Goal: Information Seeking & Learning: Learn about a topic

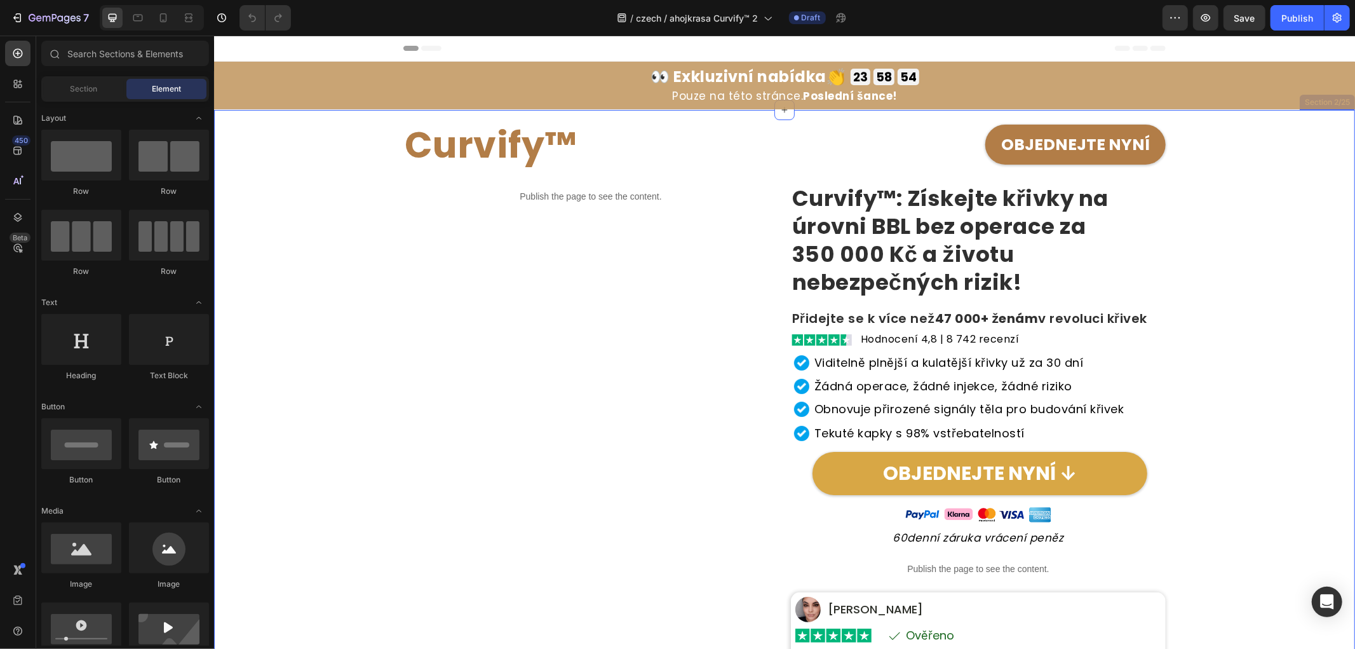
click at [354, 341] on div "Curvify™ Heading OBJEDNEJTE NYNÍ Button Row Publish the page to see the content…" at bounding box center [784, 466] width 1129 height 715
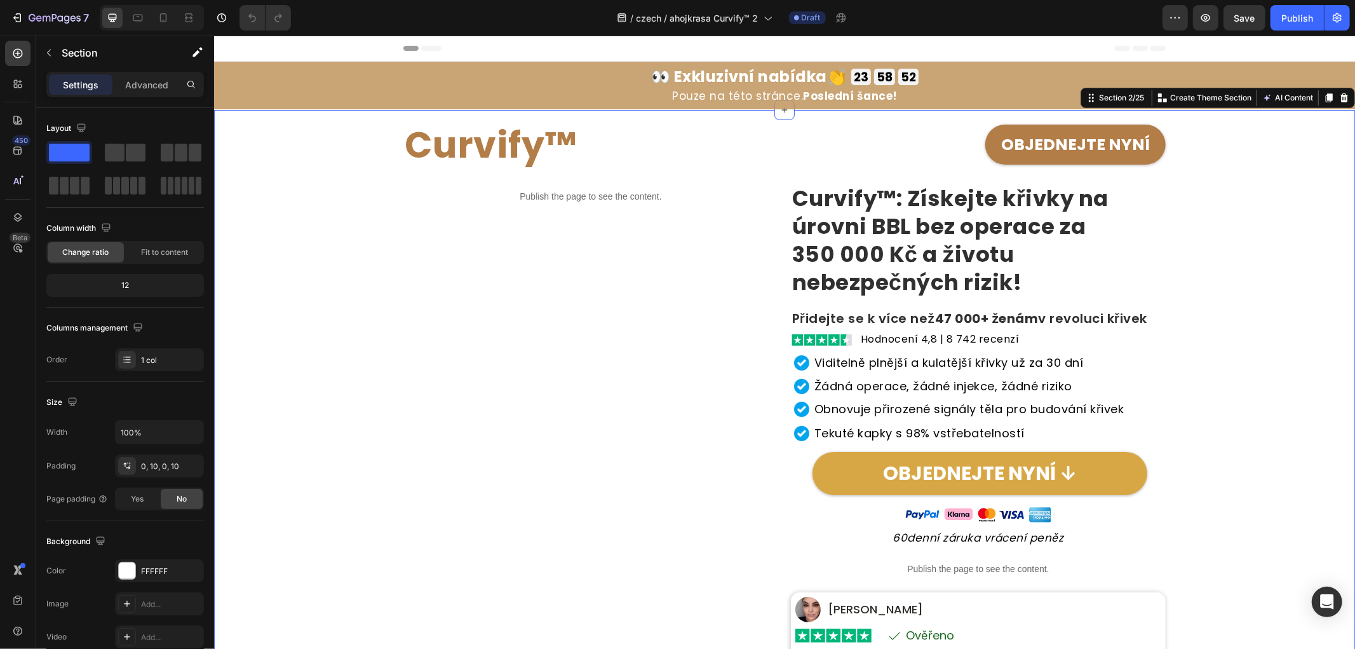
click at [1239, 343] on div "Curvify™ Heading OBJEDNEJTE NYNÍ Button Row Publish the page to see the content…" at bounding box center [784, 466] width 1129 height 715
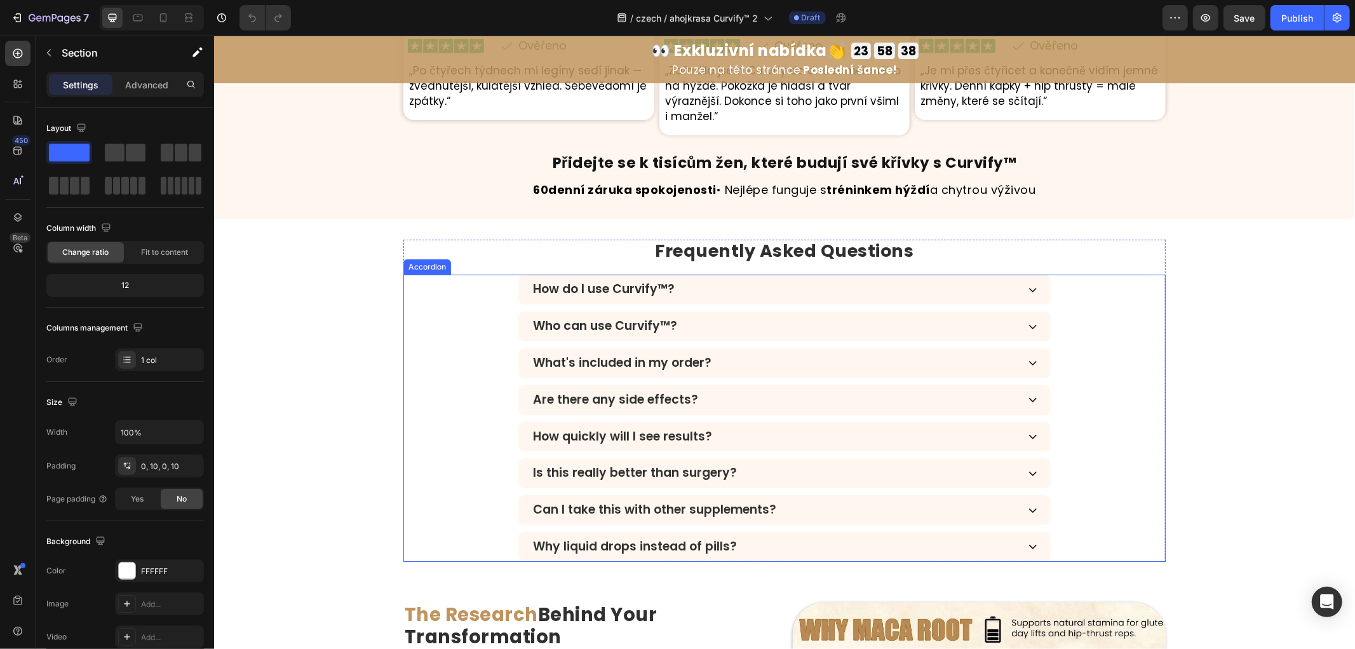
scroll to position [3632, 0]
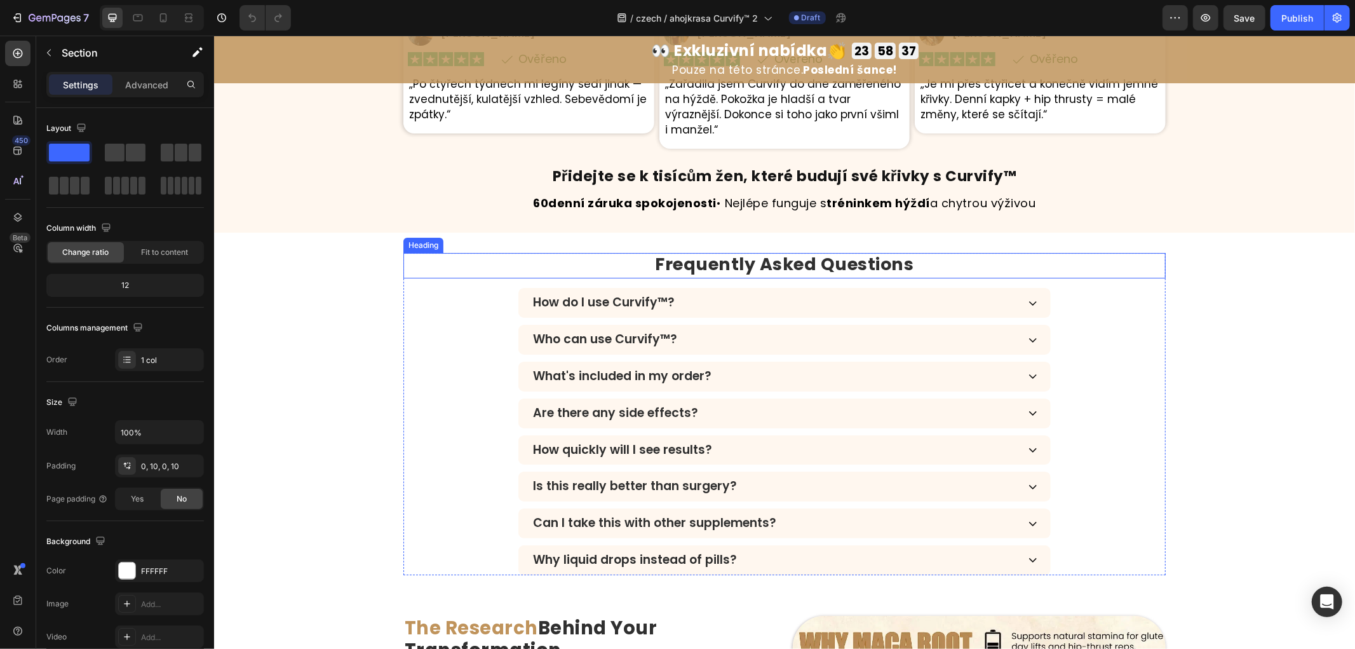
click at [819, 252] on strong "Frequently Asked Questions" at bounding box center [784, 264] width 259 height 24
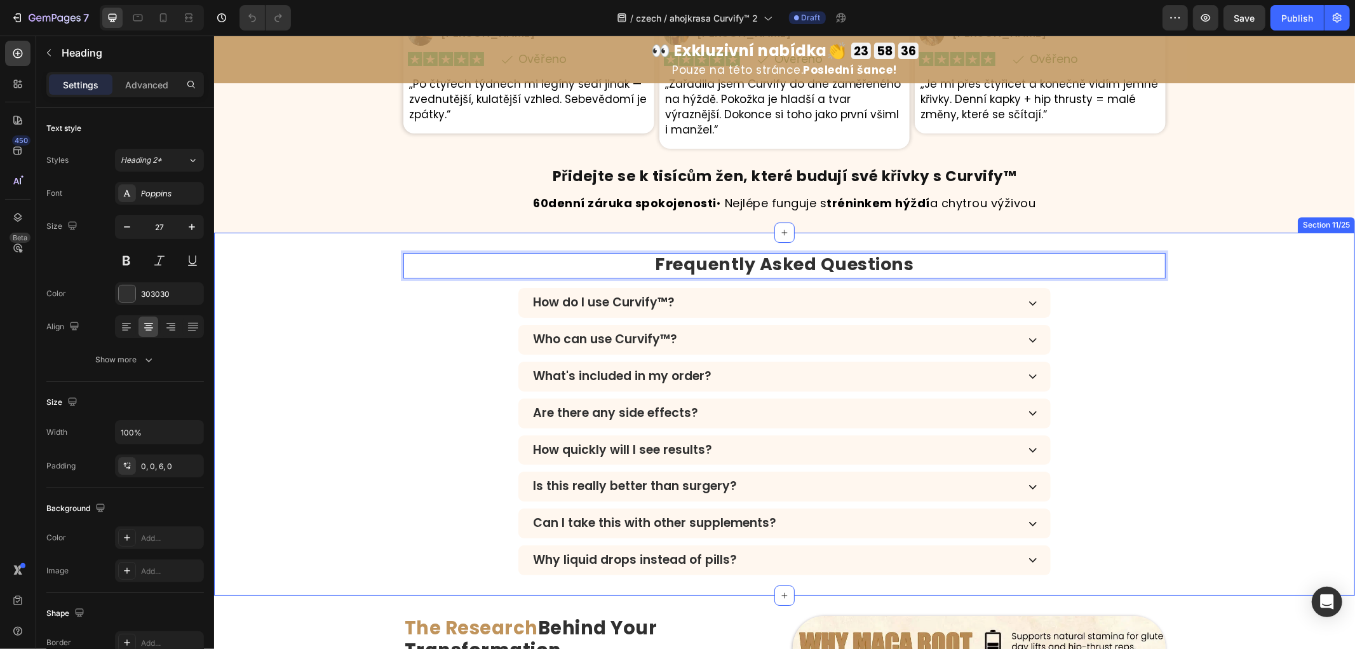
click at [342, 347] on div "Frequently Asked Questions Heading 15 How do I use Curvify™? Who can use Curvif…" at bounding box center [784, 413] width 1141 height 322
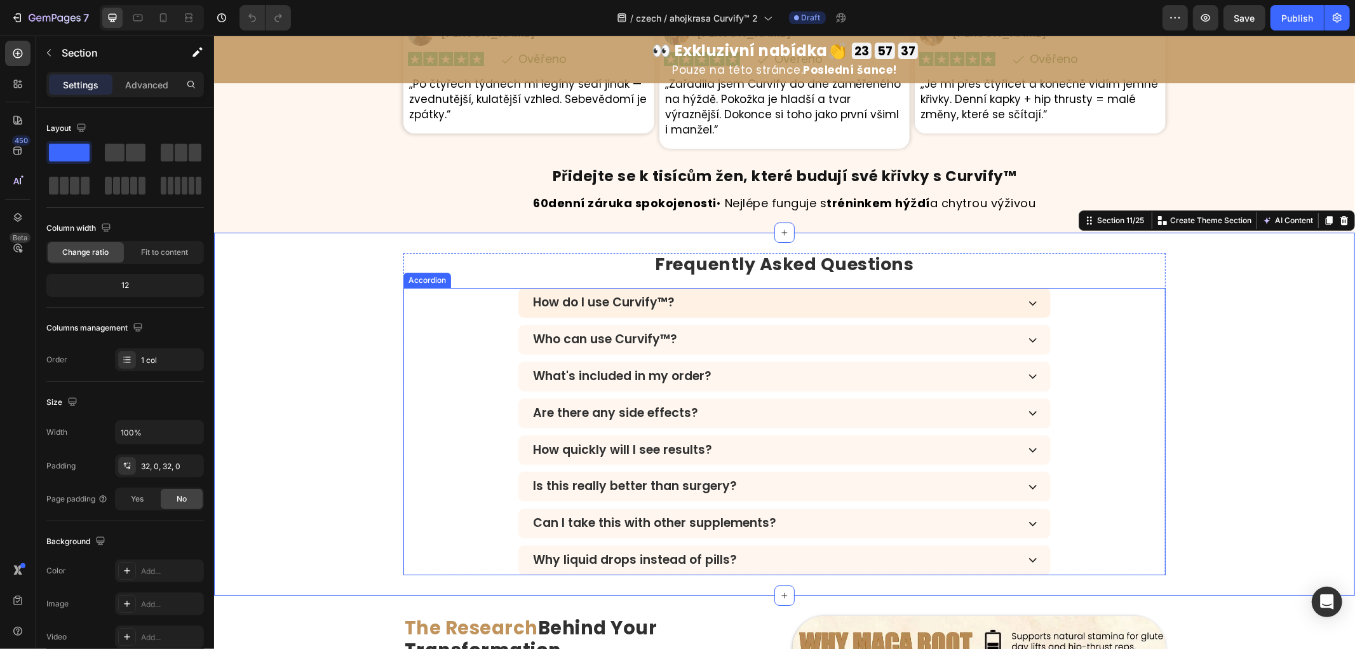
click at [625, 295] on p "How do I use Curvify™?" at bounding box center [604, 302] width 142 height 15
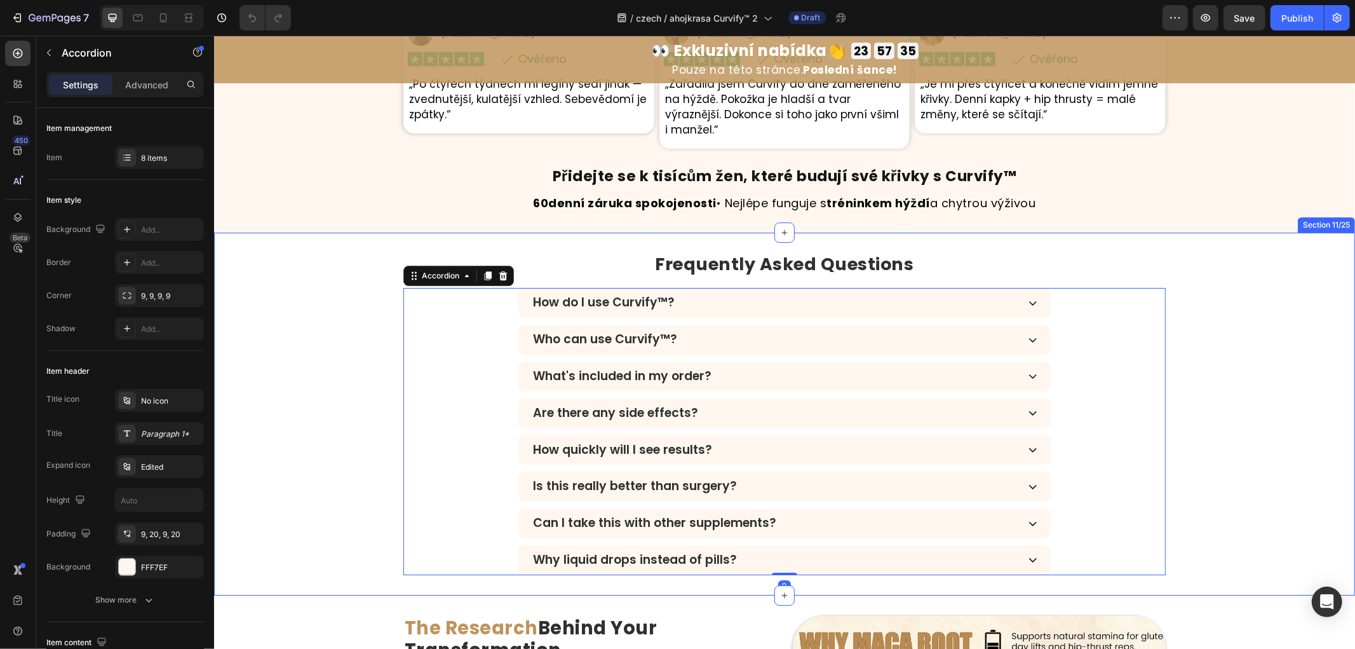
click at [340, 313] on div "⁠⁠⁠⁠⁠⁠⁠ Frequently Asked Questions Heading How do I use Curvify™? Who can use C…" at bounding box center [784, 413] width 1141 height 322
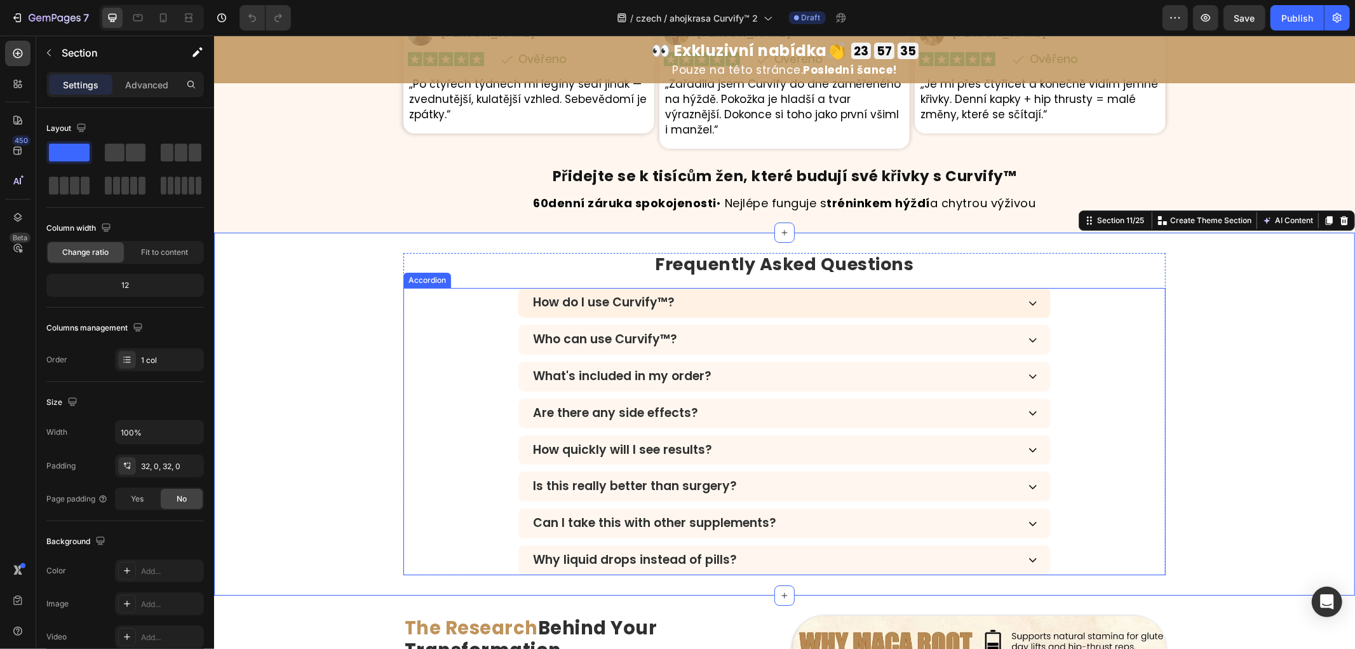
click at [615, 295] on p "How do I use Curvify™?" at bounding box center [604, 302] width 142 height 15
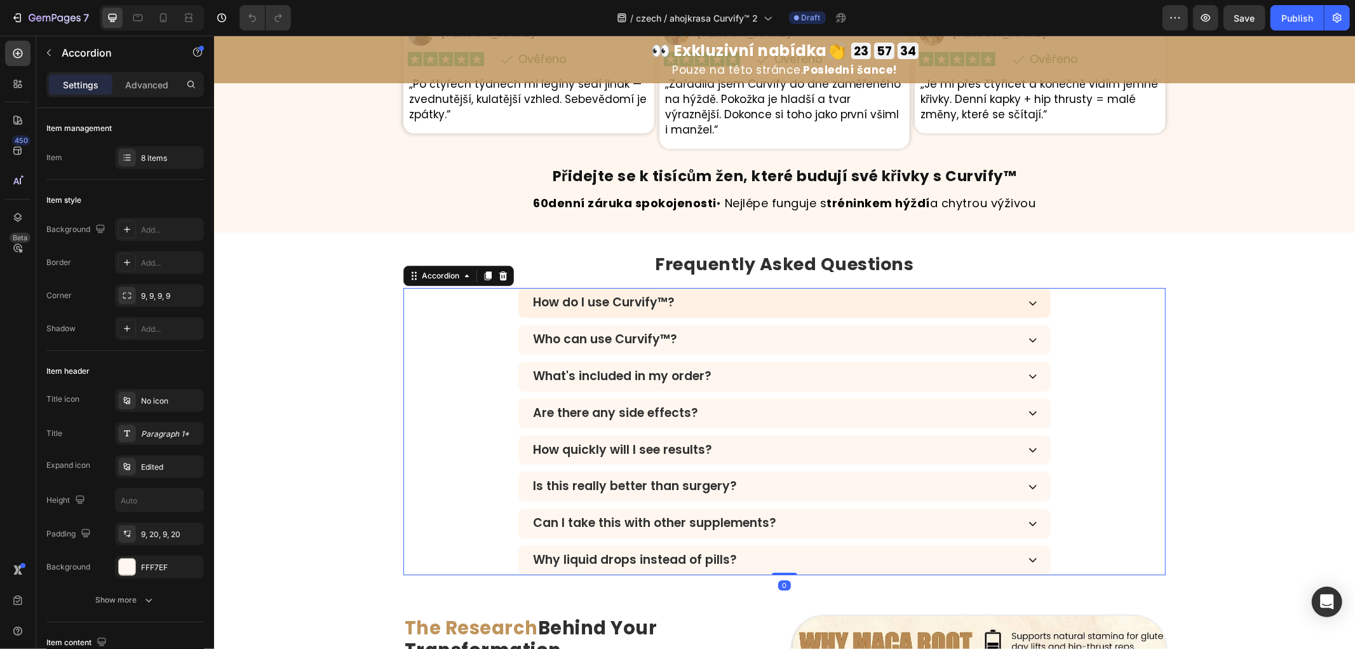
click at [634, 295] on p "How do I use Curvify™?" at bounding box center [604, 302] width 142 height 15
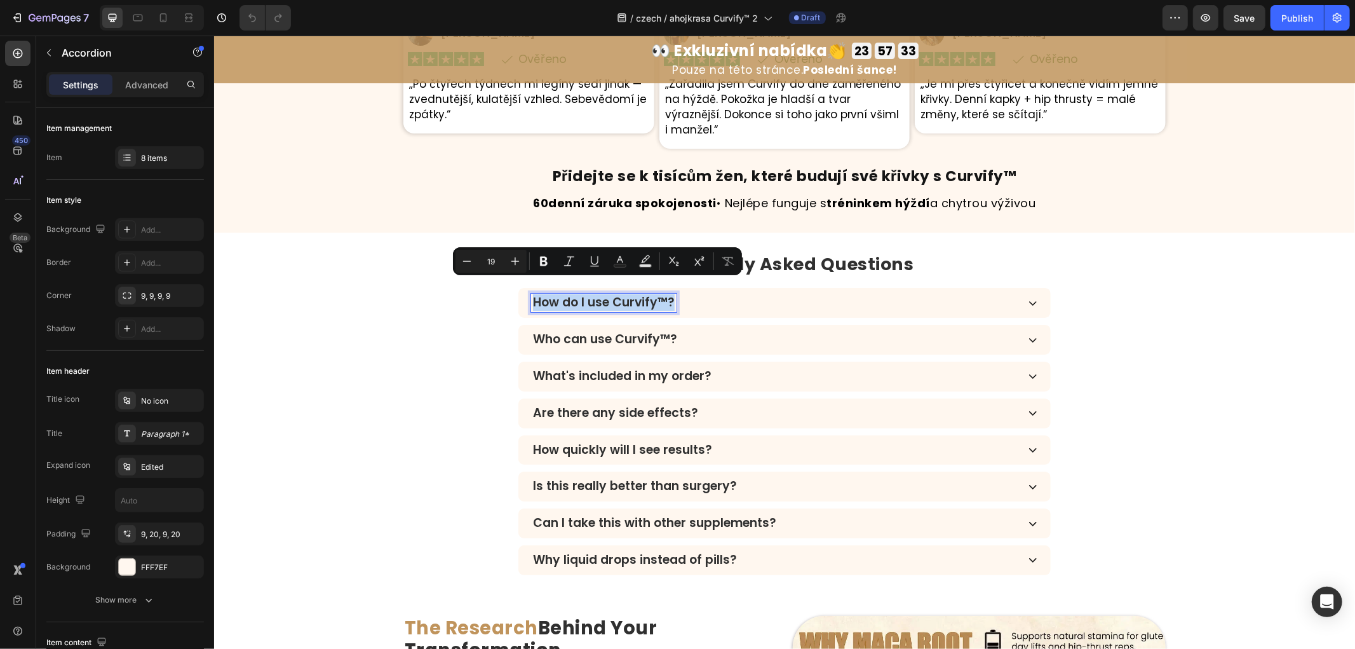
click at [323, 319] on div "⁠⁠⁠⁠⁠⁠⁠ Frequently Asked Questions Heading How do I use Curvify™? Who can use C…" at bounding box center [784, 413] width 1141 height 322
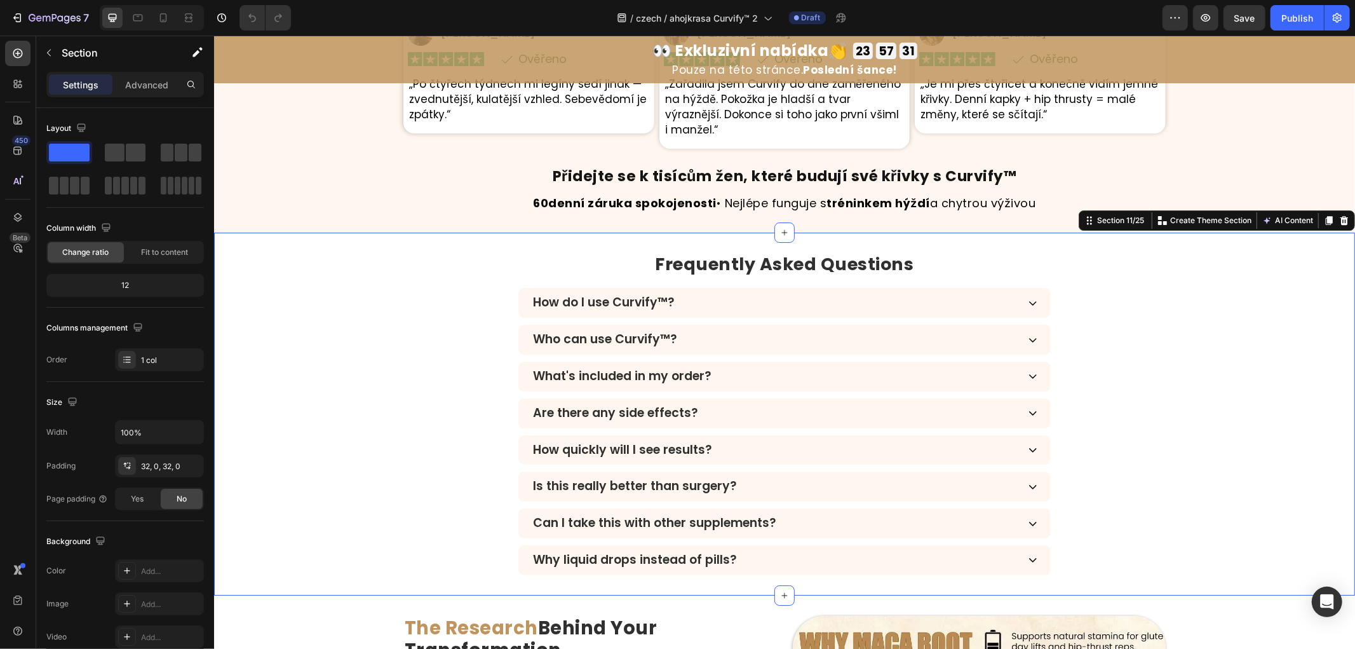
click at [369, 313] on div "⁠⁠⁠⁠⁠⁠⁠ Frequently Asked Questions Heading How do I use Curvify™? Who can use C…" at bounding box center [784, 413] width 1141 height 322
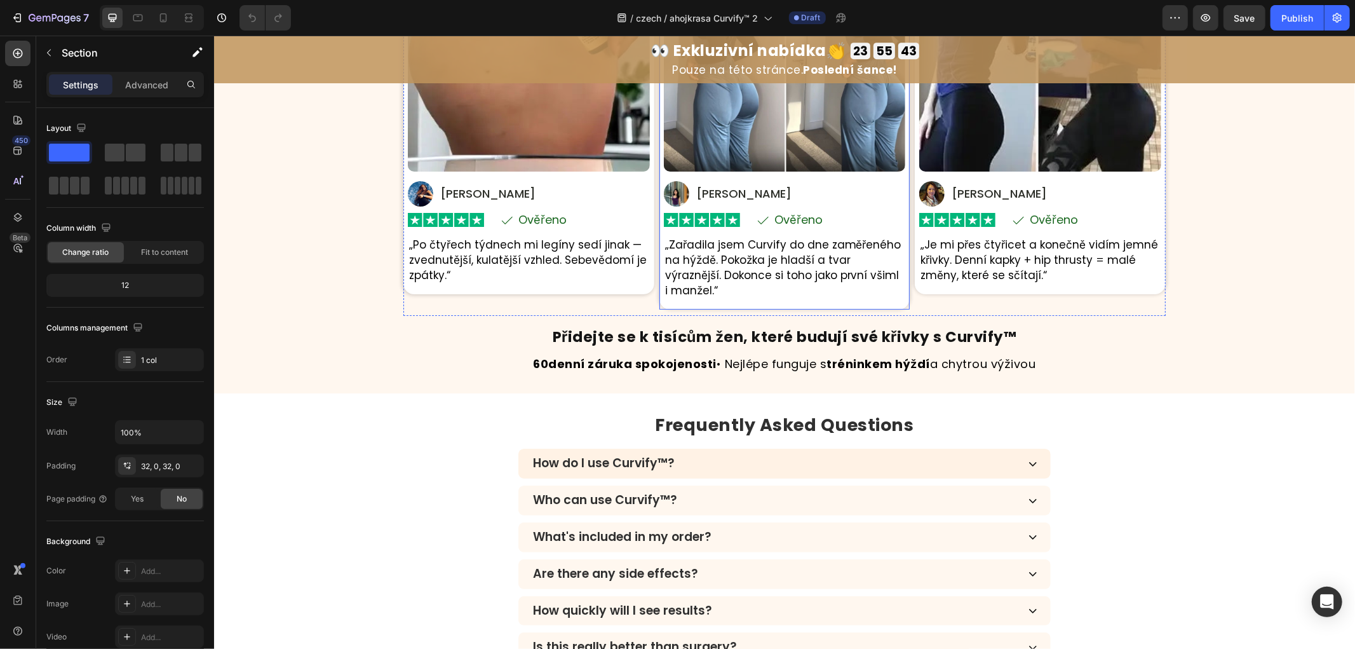
scroll to position [3491, 0]
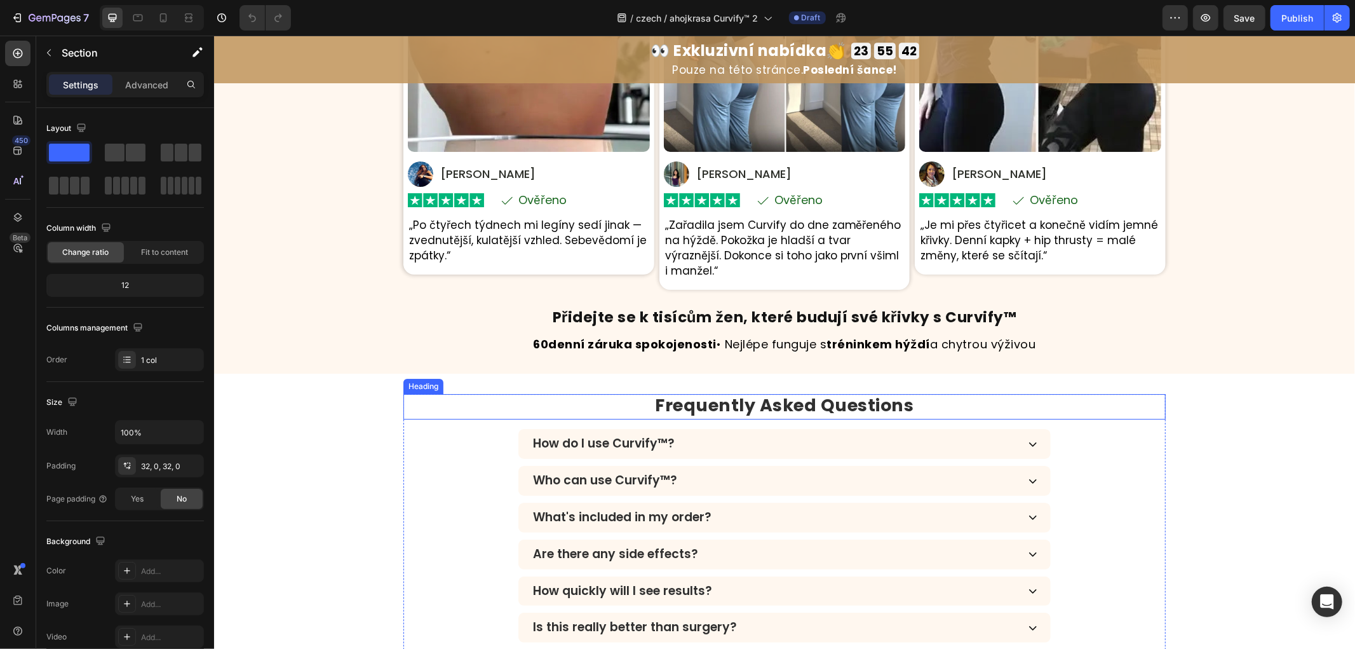
click at [761, 393] on strong "Frequently Asked Questions" at bounding box center [784, 405] width 259 height 24
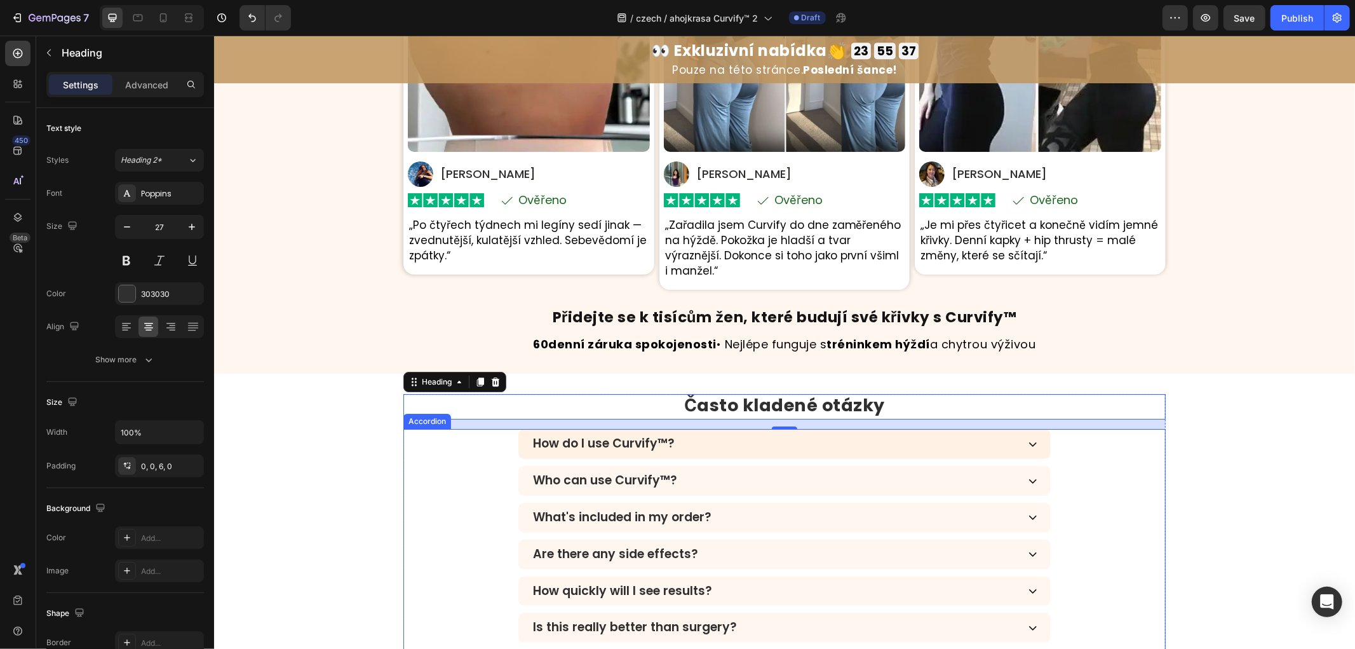
click at [616, 436] on p "How do I use Curvify™?" at bounding box center [604, 443] width 142 height 15
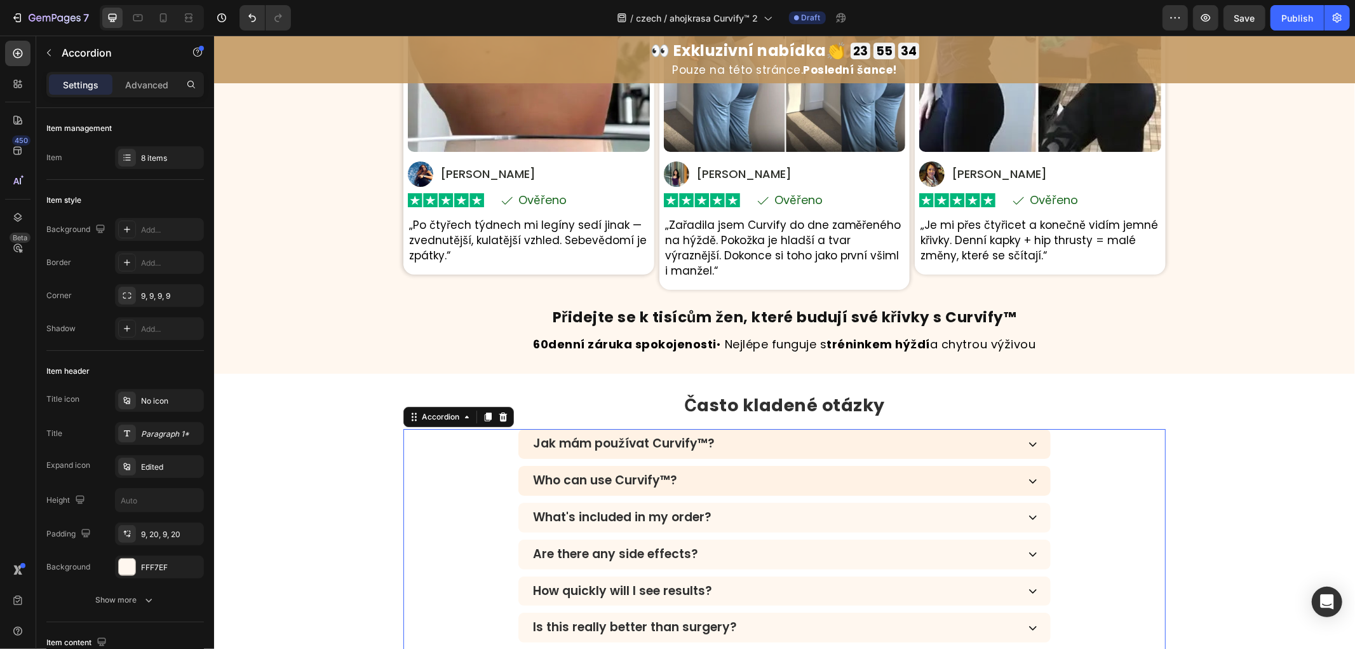
click at [618, 465] on div "Who can use Curvify™?" at bounding box center [784, 480] width 533 height 30
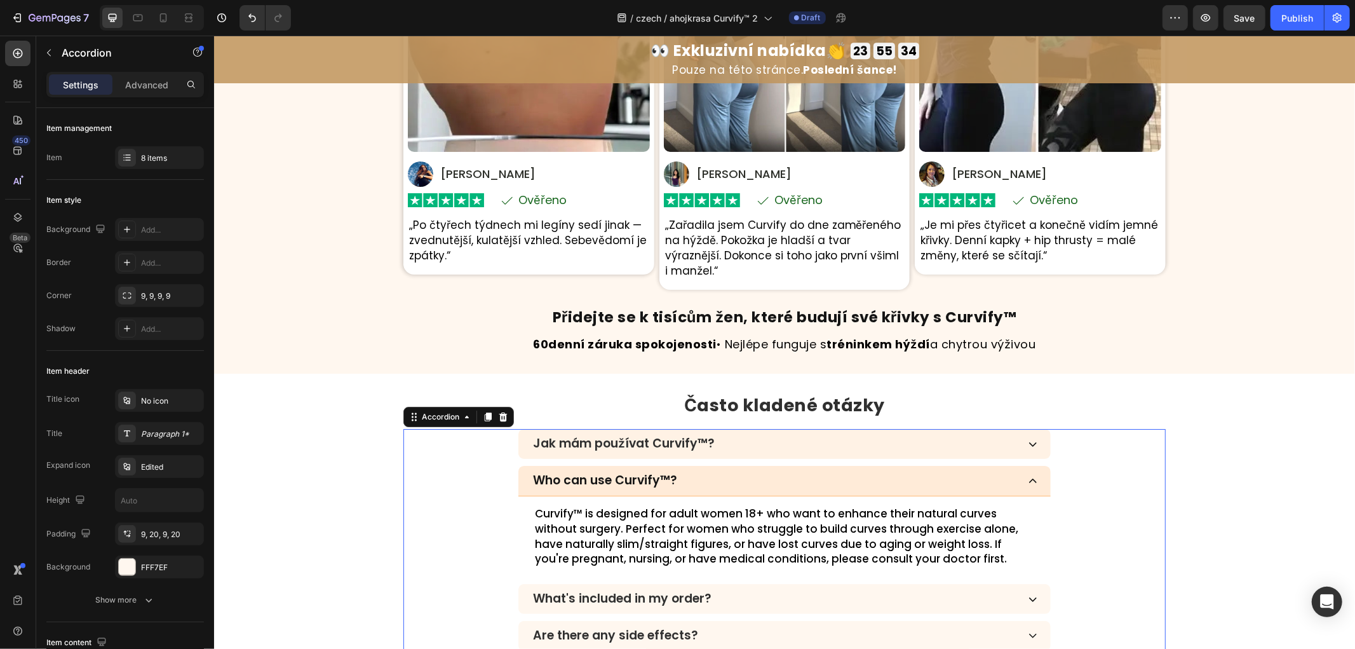
click at [616, 473] on p "Who can use Curvify™?" at bounding box center [605, 480] width 144 height 15
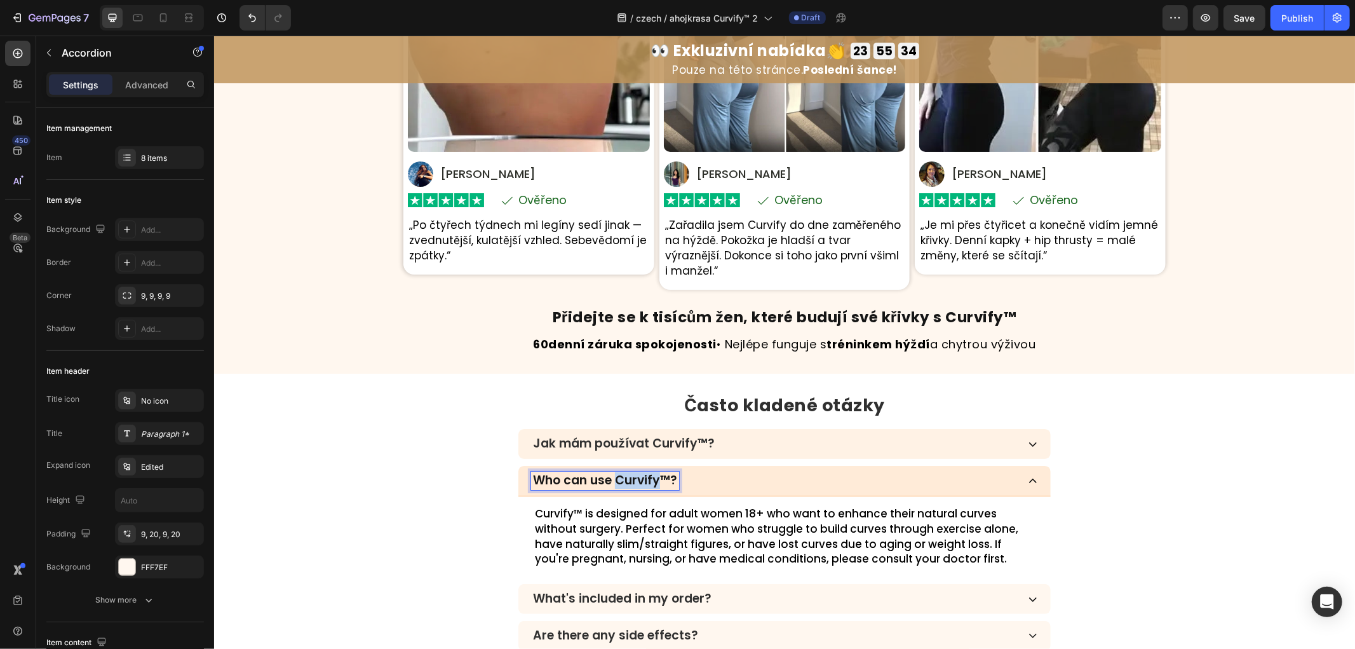
click at [616, 473] on p "Who can use Curvify™?" at bounding box center [605, 480] width 144 height 15
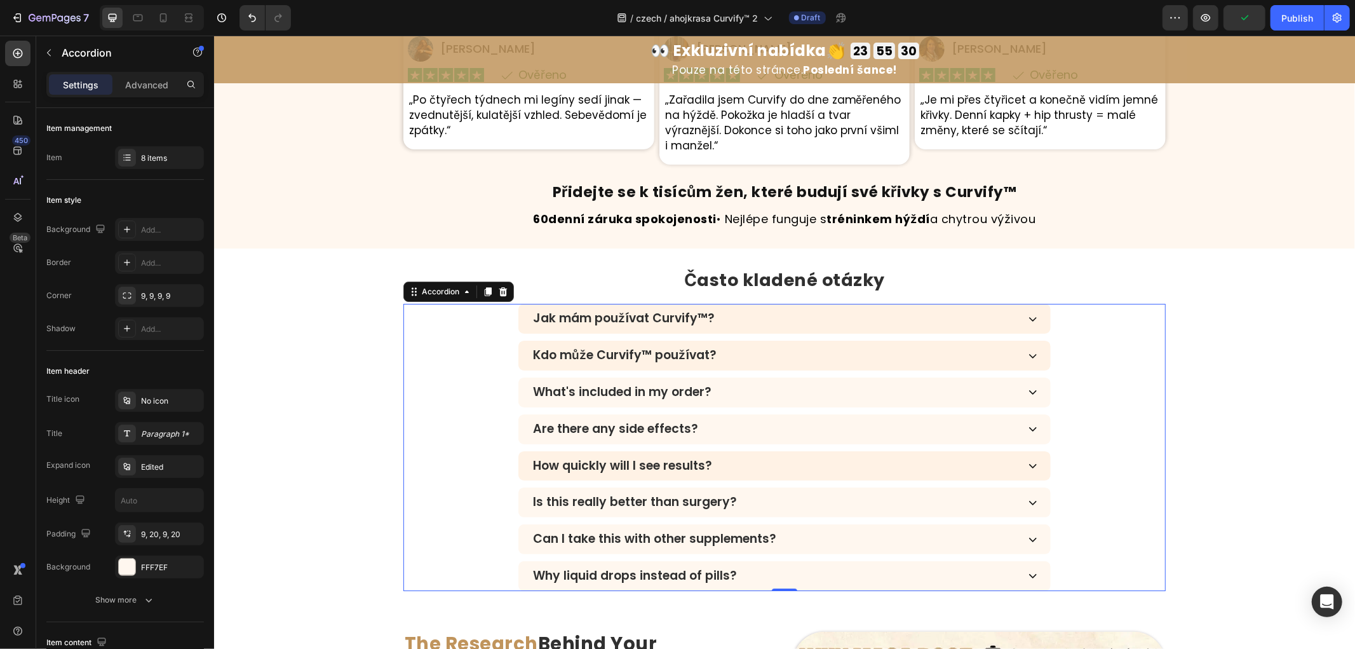
scroll to position [3632, 0]
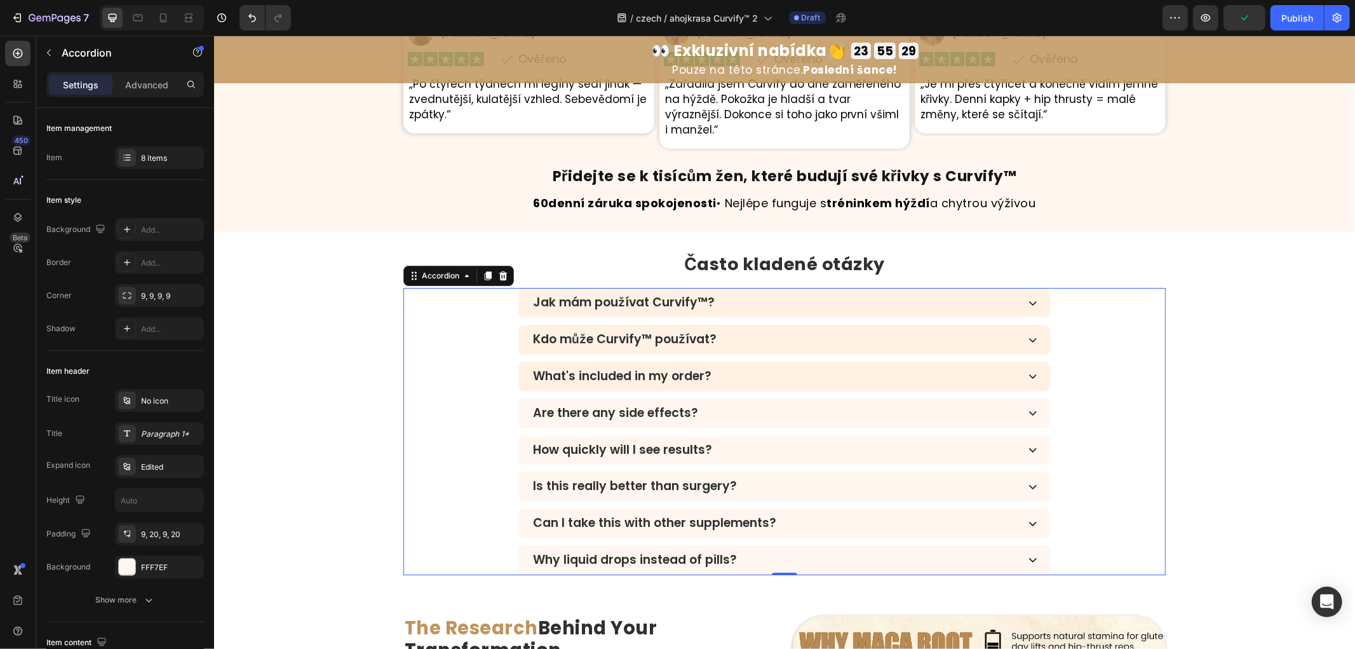
click at [673, 369] on p "What's included in my order?" at bounding box center [622, 376] width 179 height 15
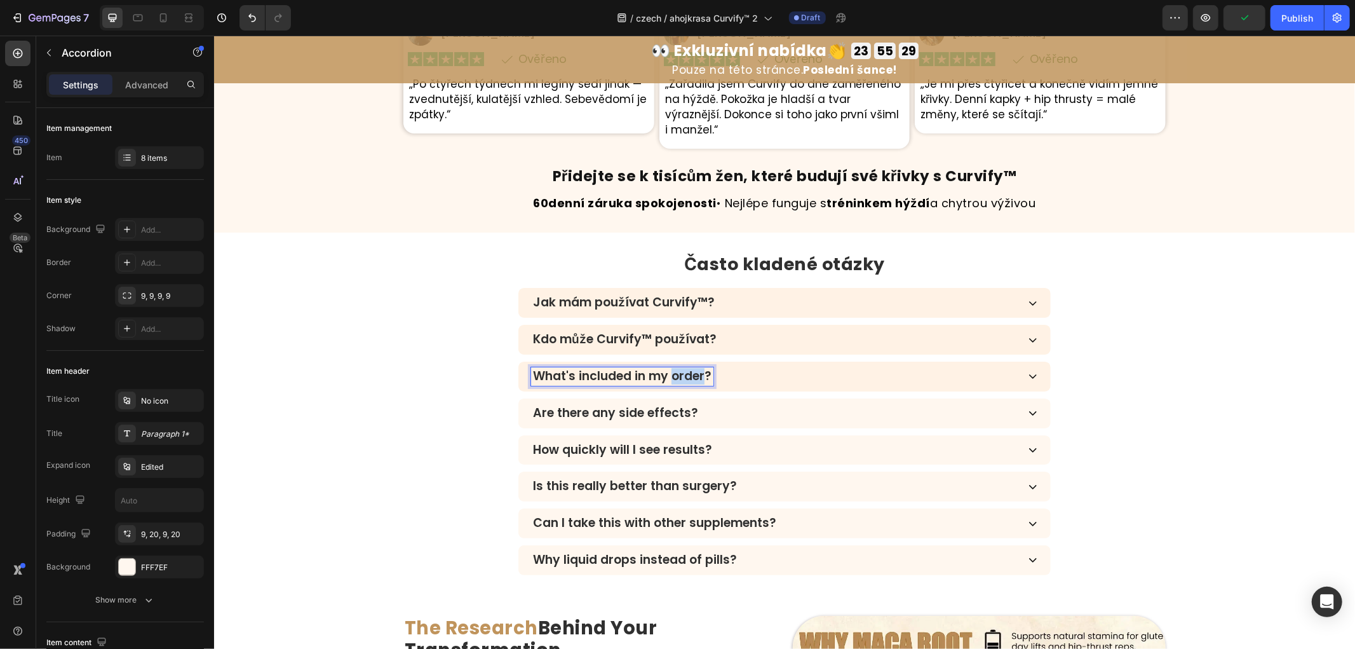
click at [673, 369] on p "What's included in my order?" at bounding box center [622, 376] width 179 height 15
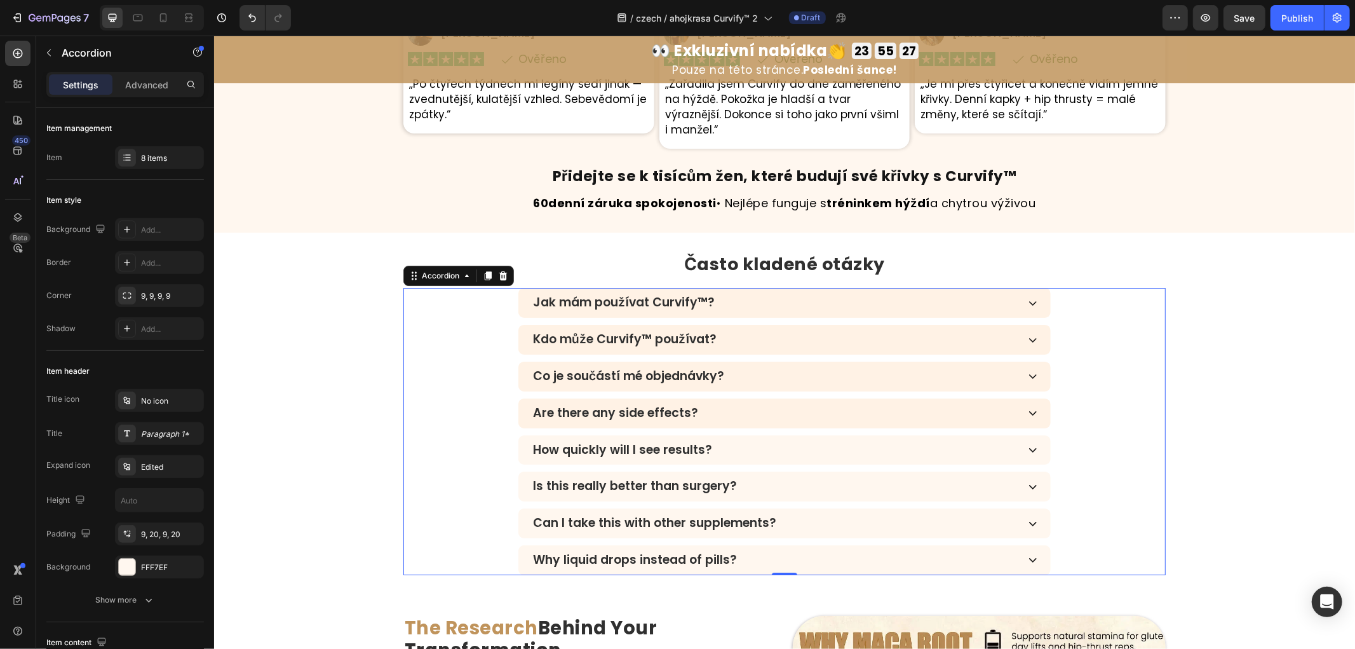
click at [601, 405] on p "Are there any side effects?" at bounding box center [615, 412] width 165 height 15
click at [658, 442] on p "How quickly will I see results?" at bounding box center [622, 449] width 179 height 15
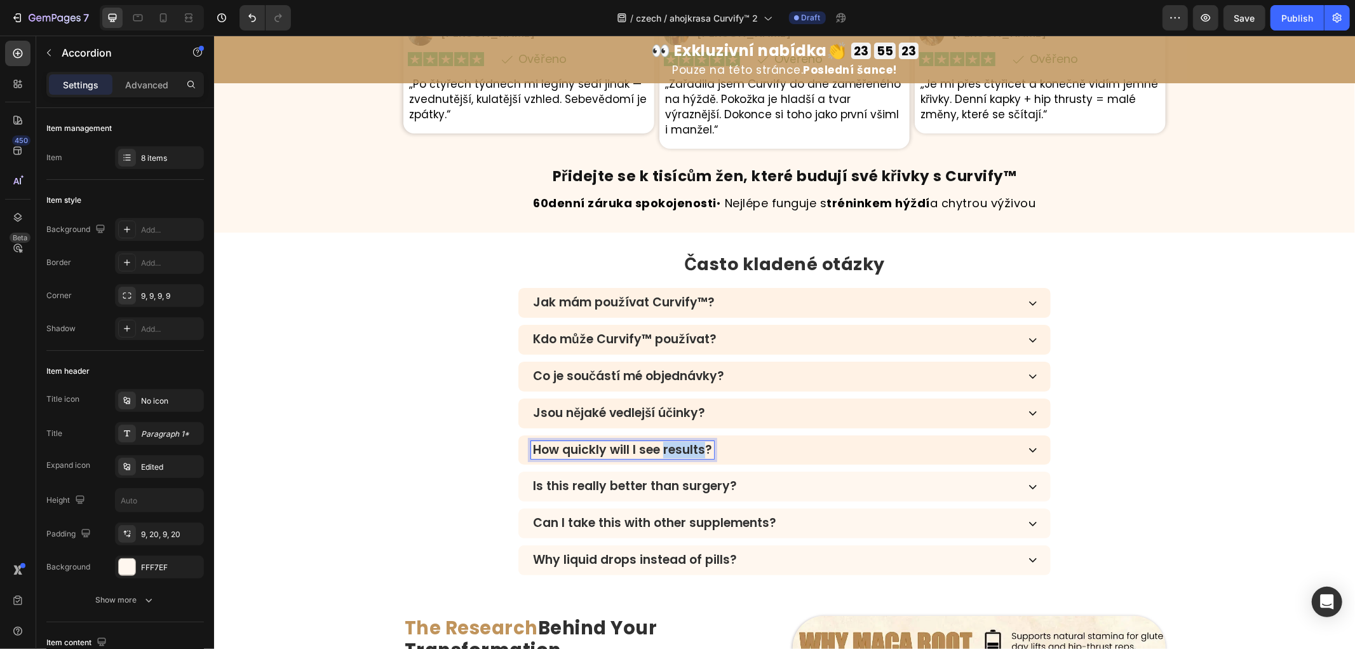
click at [658, 442] on p "How quickly will I see results?" at bounding box center [622, 449] width 179 height 15
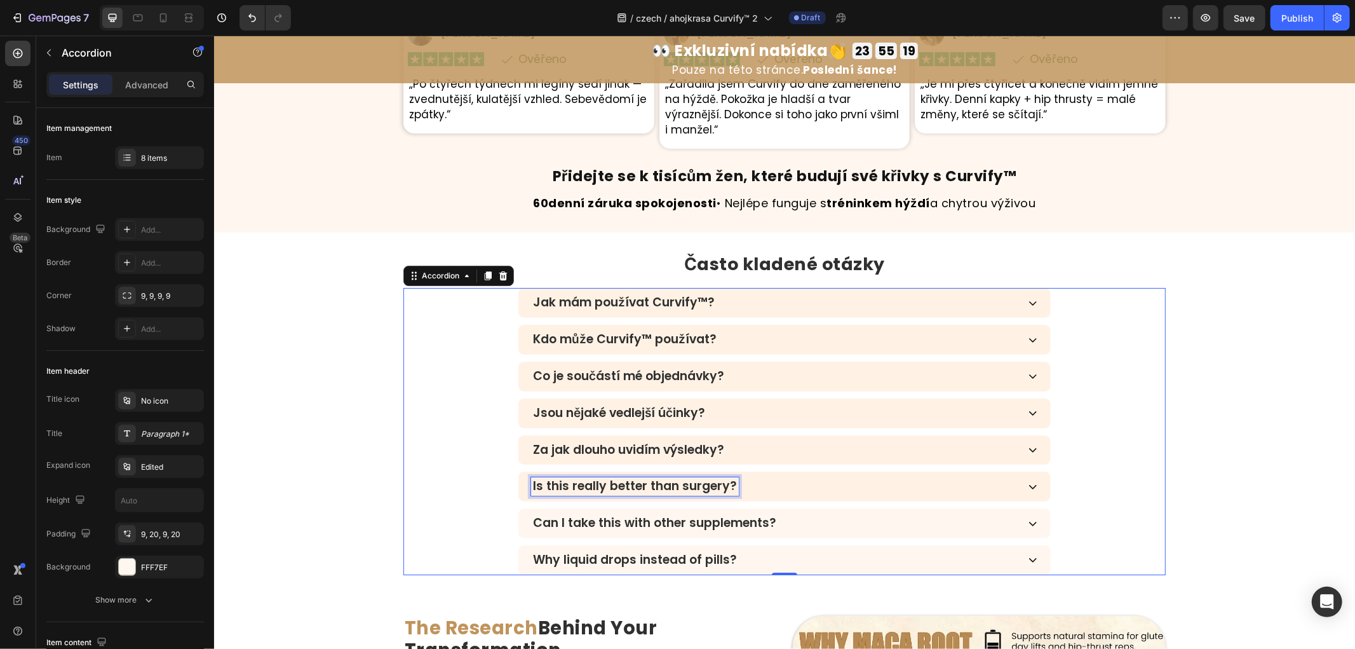
click at [691, 479] on p "Is this really better than surgery?" at bounding box center [635, 486] width 204 height 15
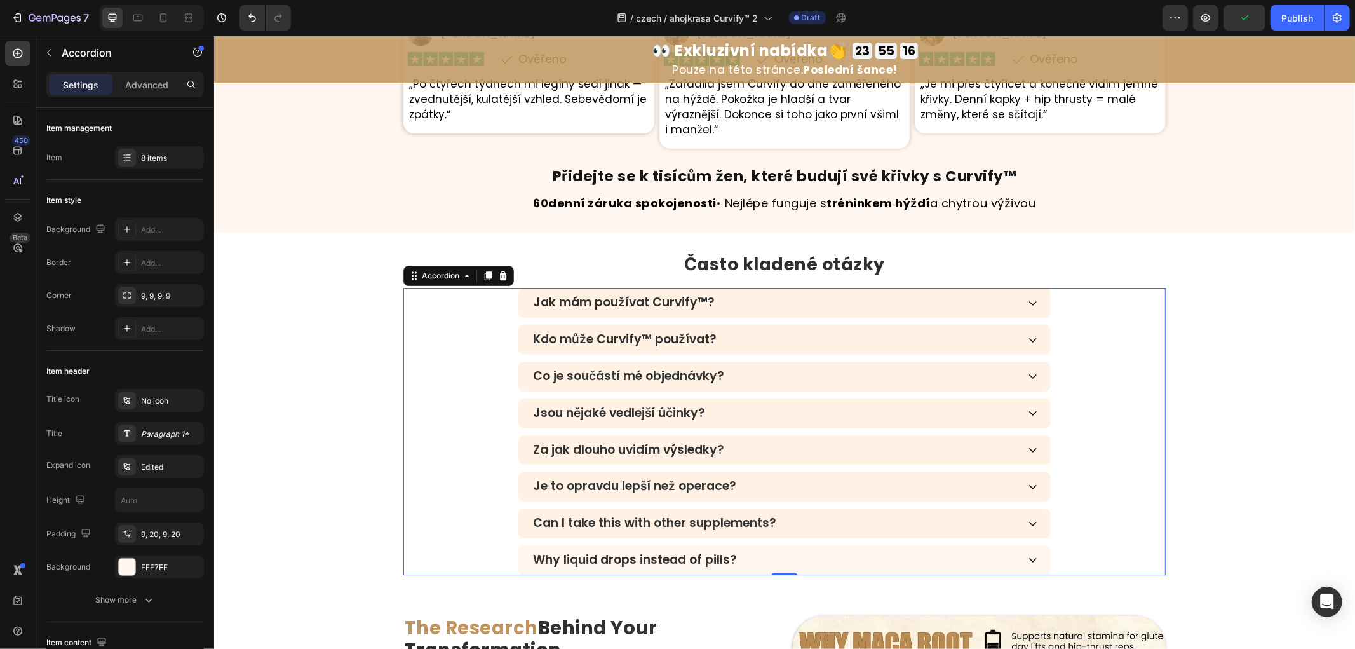
click at [655, 515] on p "Can I take this with other supplements?" at bounding box center [654, 522] width 243 height 15
click at [703, 552] on p "Why liquid drops instead of pills?" at bounding box center [635, 559] width 204 height 15
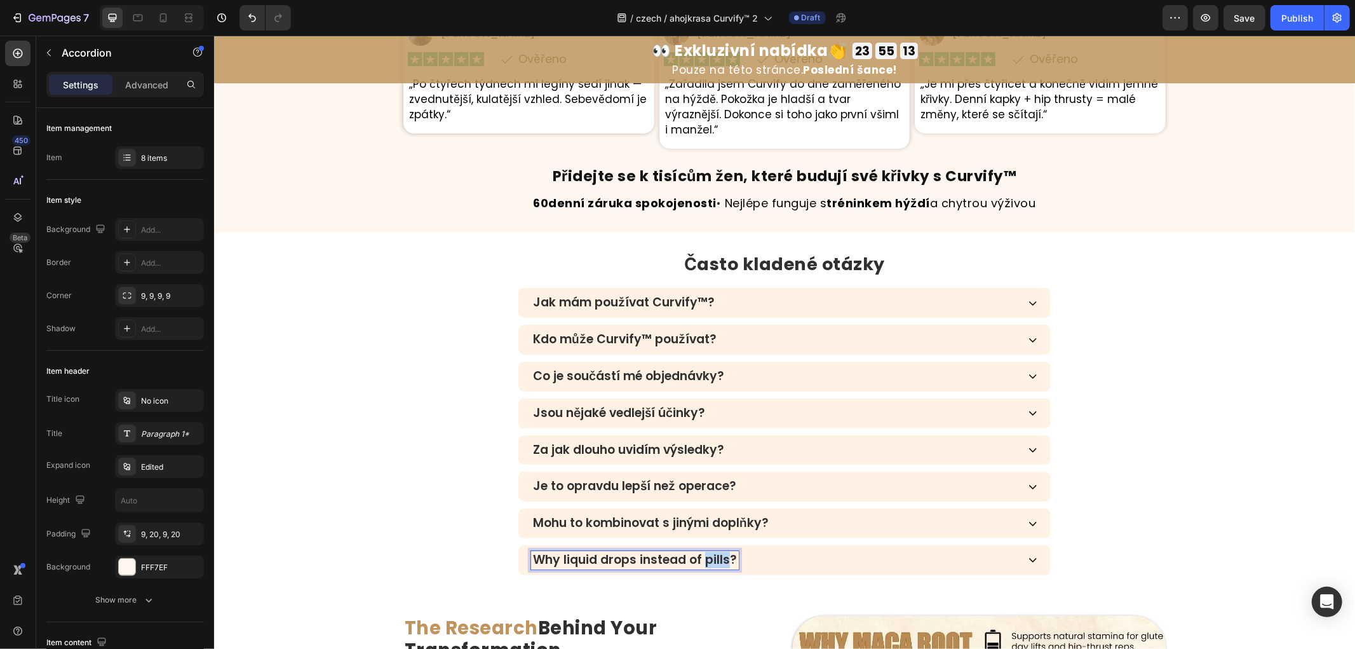
click at [703, 552] on p "Why liquid drops instead of pills?" at bounding box center [635, 559] width 204 height 15
click at [1160, 446] on div "⁠⁠⁠⁠⁠⁠⁠ Často kladené otázky Heading Jak mám používat Curvify™? Kdo může Curvif…" at bounding box center [784, 413] width 1141 height 322
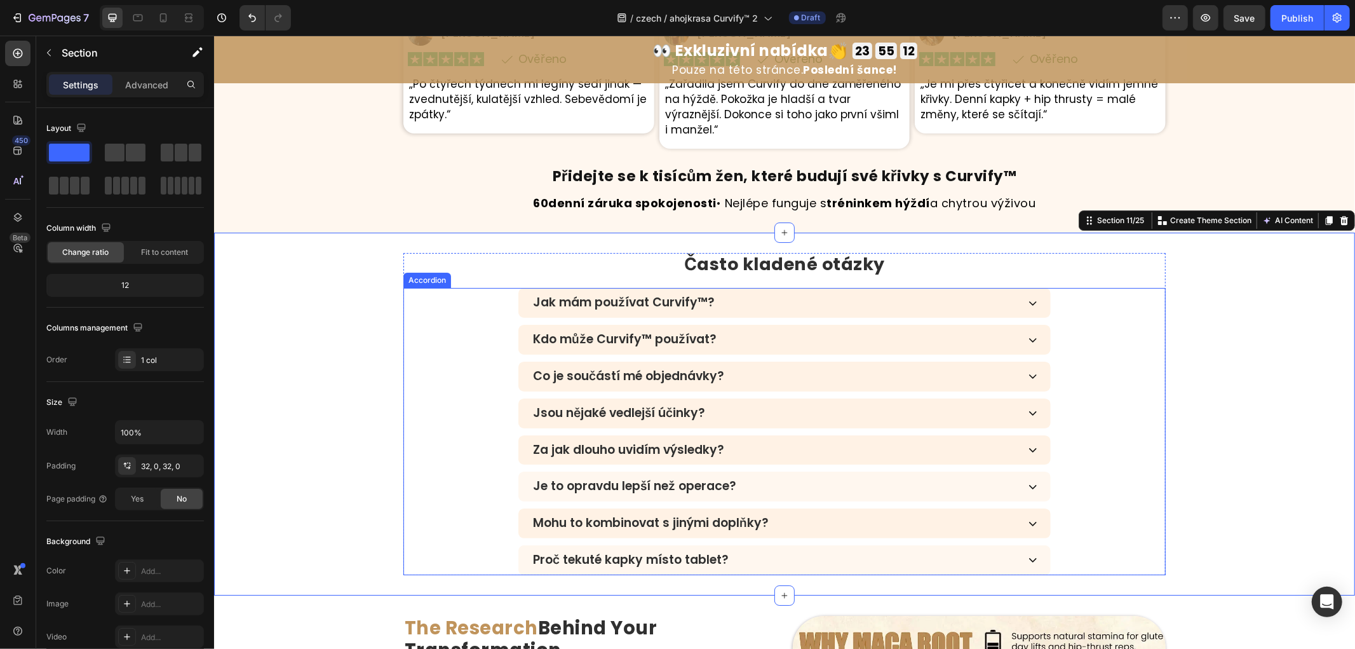
click at [834, 299] on div "Jak mám používat Curvify™?" at bounding box center [784, 302] width 533 height 30
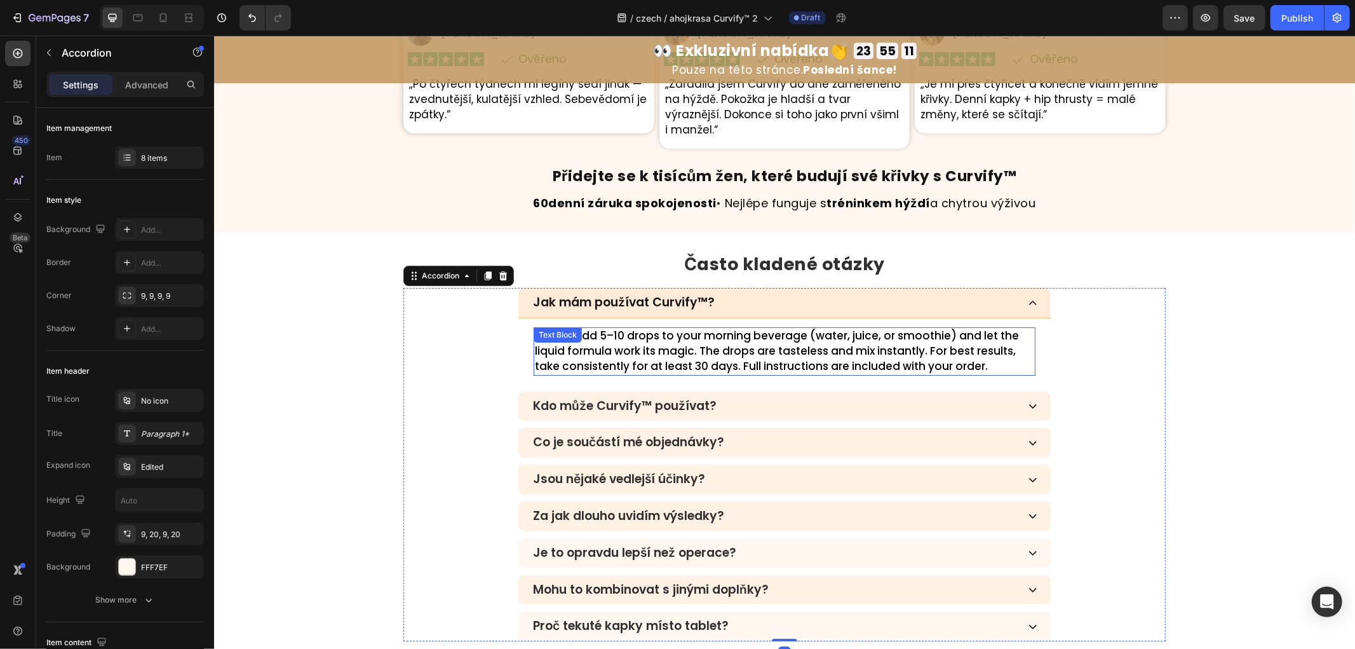
click at [651, 328] on p "Simply add 5–10 drops to your morning beverage (water, juice, or smoothie) and …" at bounding box center [784, 350] width 500 height 45
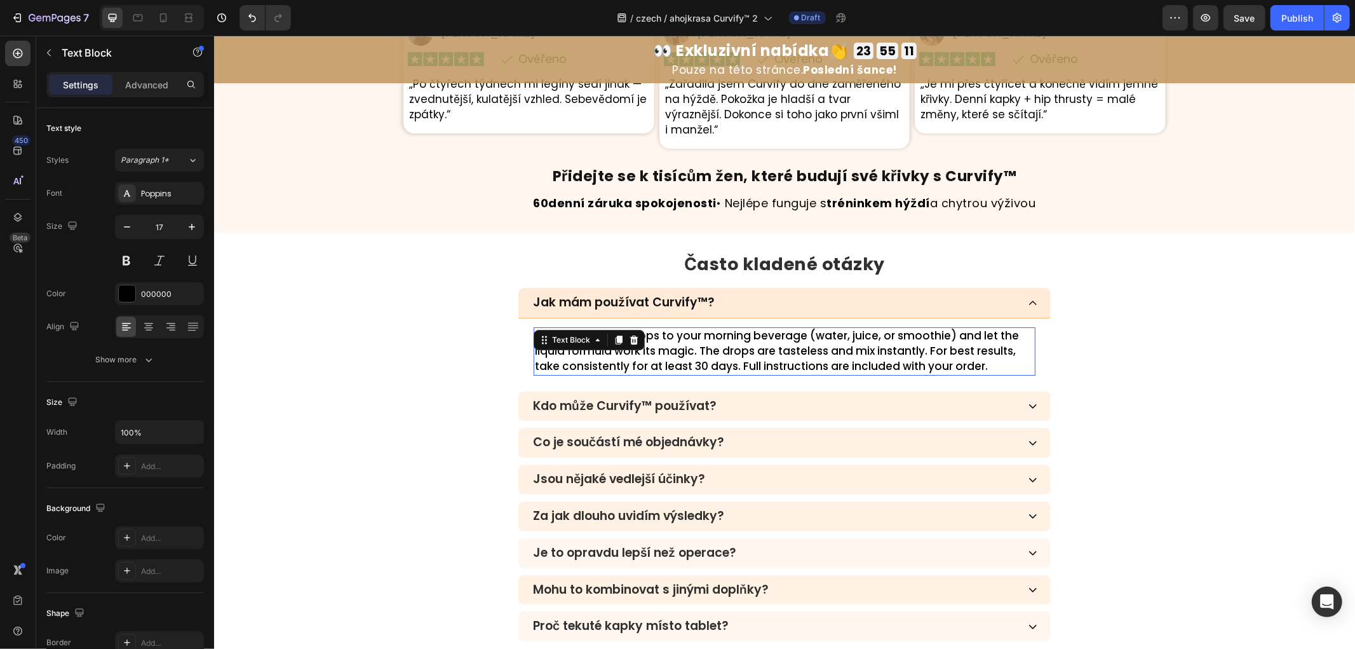
click at [651, 328] on p "Simply add 5–10 drops to your morning beverage (water, juice, or smoothie) and …" at bounding box center [784, 350] width 500 height 45
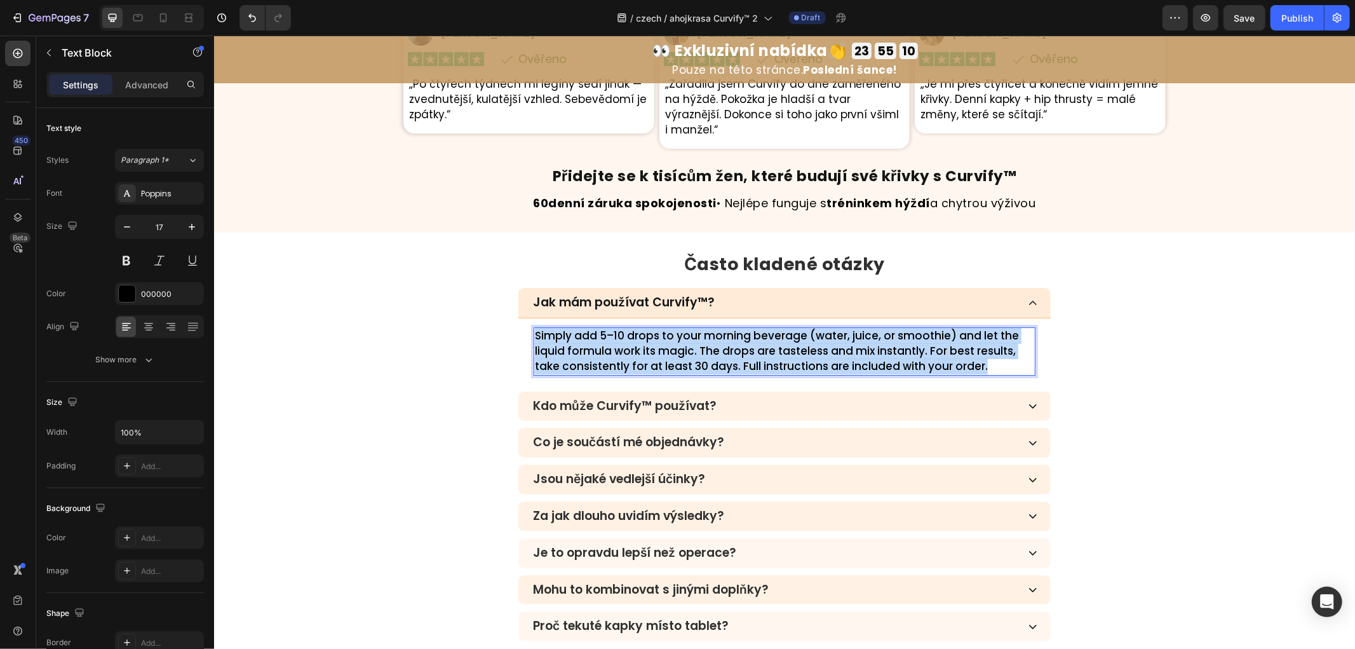
copy p "Simply add 5–10 drops to your morning beverage (water, juice, or smoothie) and …"
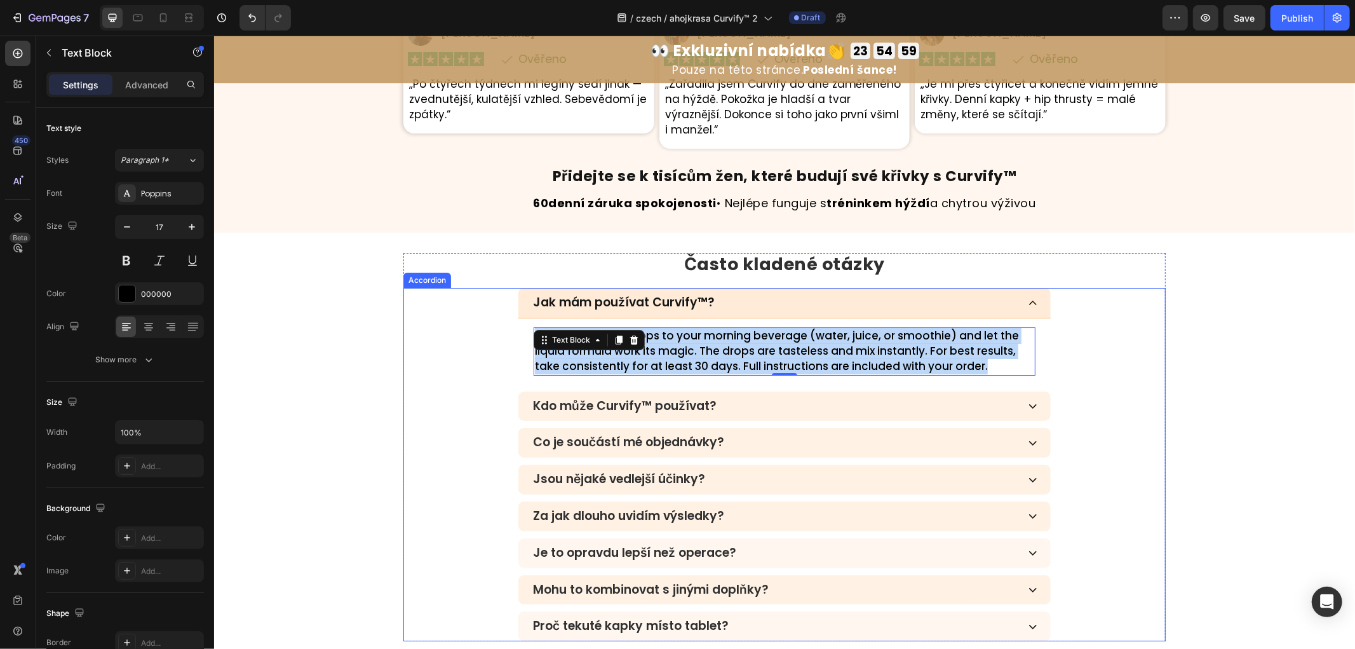
click at [1014, 391] on div "Kdo může Curvify™ používat?" at bounding box center [784, 406] width 533 height 30
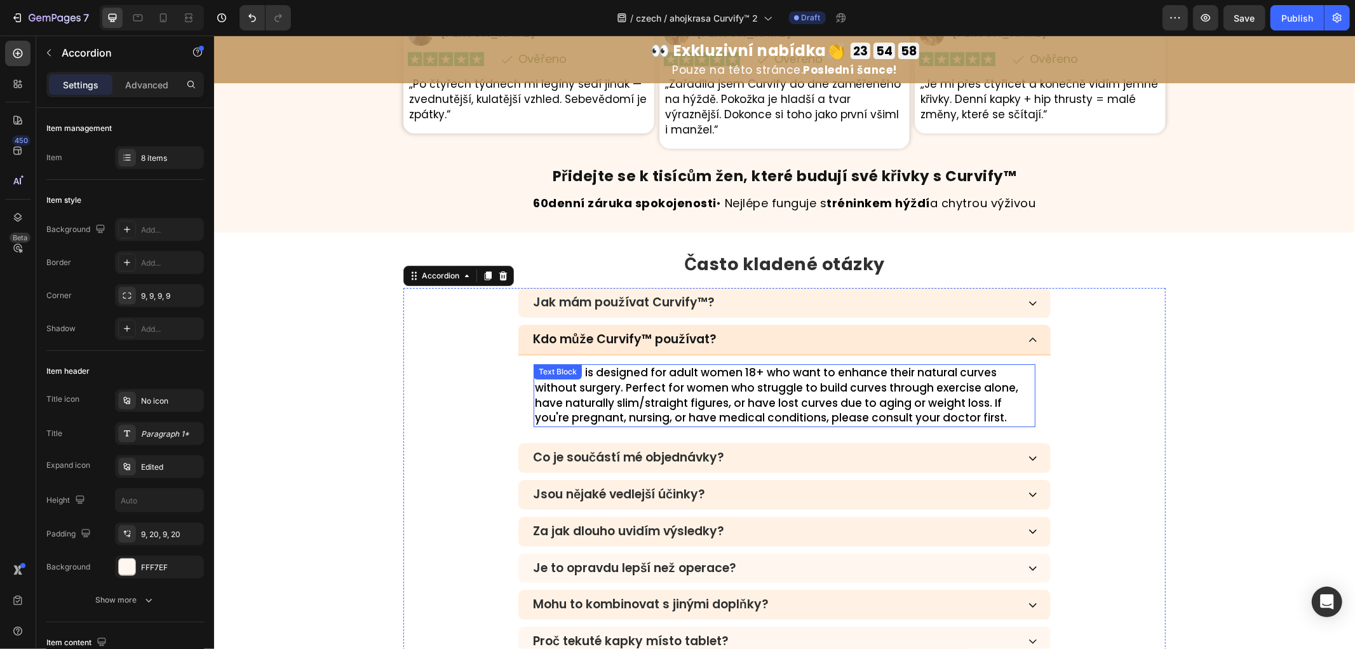
click at [586, 379] on p "Curvify™ is designed for adult women 18+ who want to enhance their natural curv…" at bounding box center [784, 395] width 500 height 60
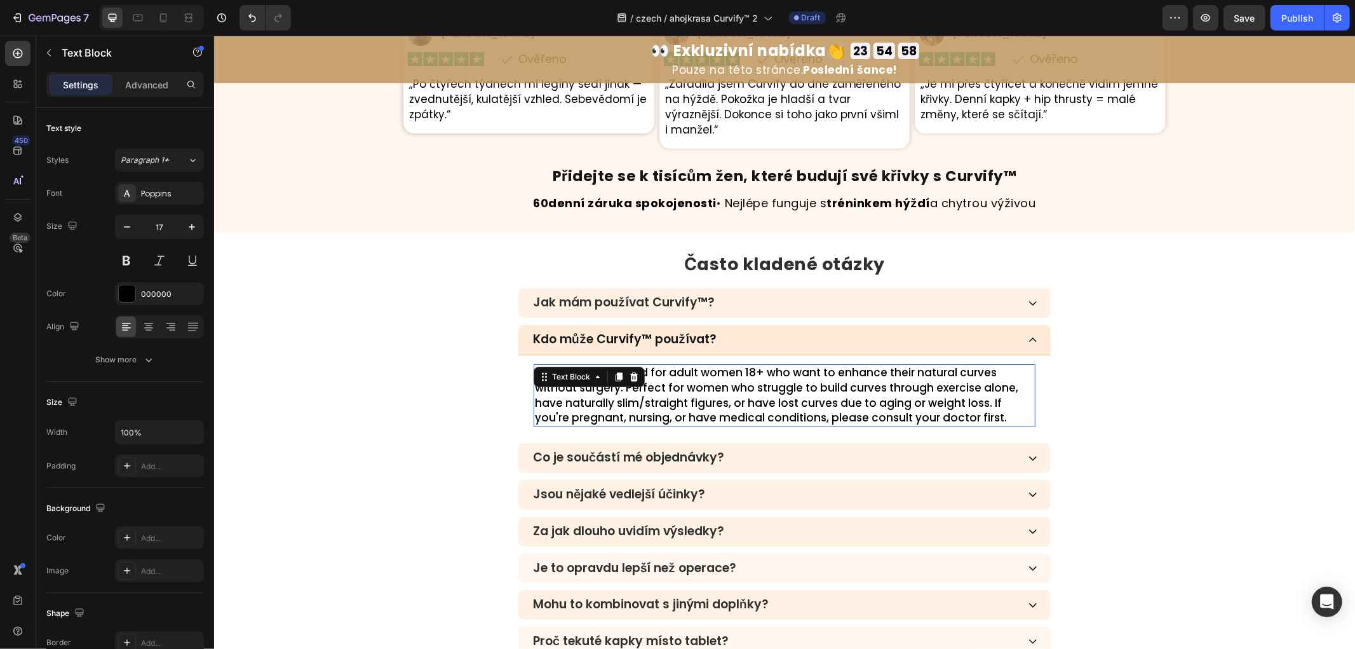
click at [586, 379] on p "Curvify™ is designed for adult women 18+ who want to enhance their natural curv…" at bounding box center [784, 395] width 500 height 60
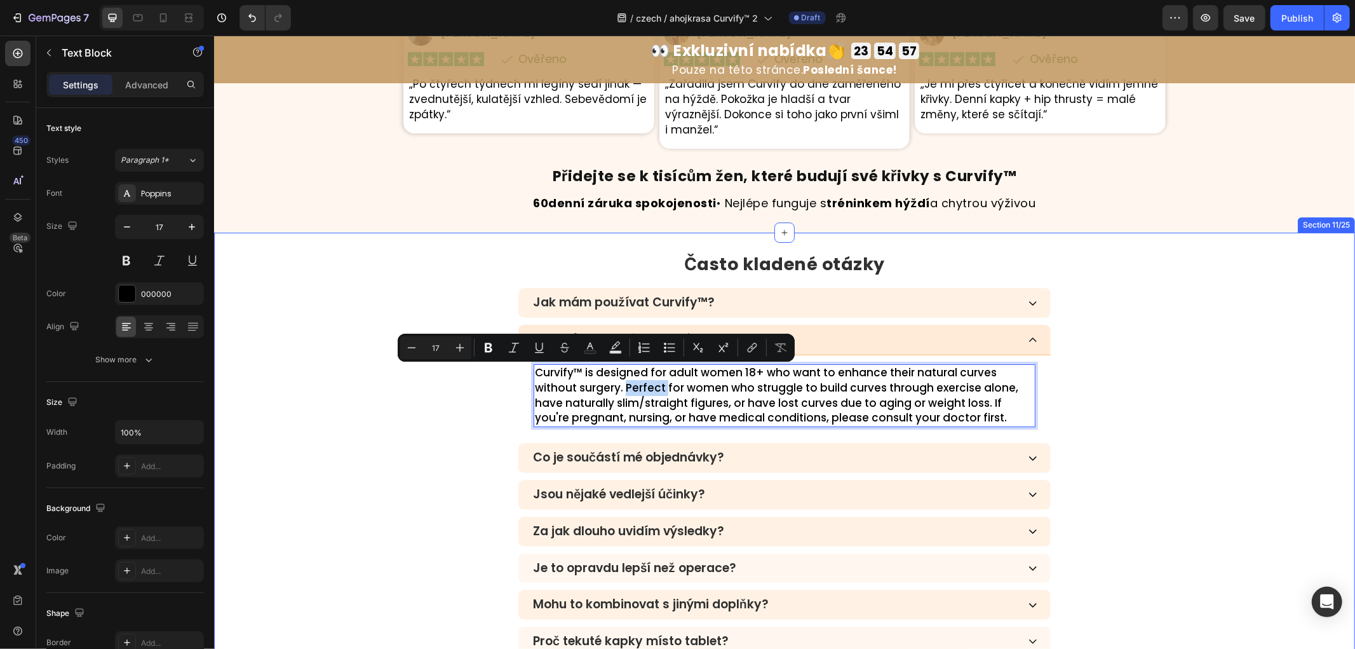
click at [366, 284] on div "⁠⁠⁠⁠⁠⁠⁠ Často kladené otázky Heading Jak mám používat Curvify™? Kdo může Curvif…" at bounding box center [784, 454] width 1141 height 404
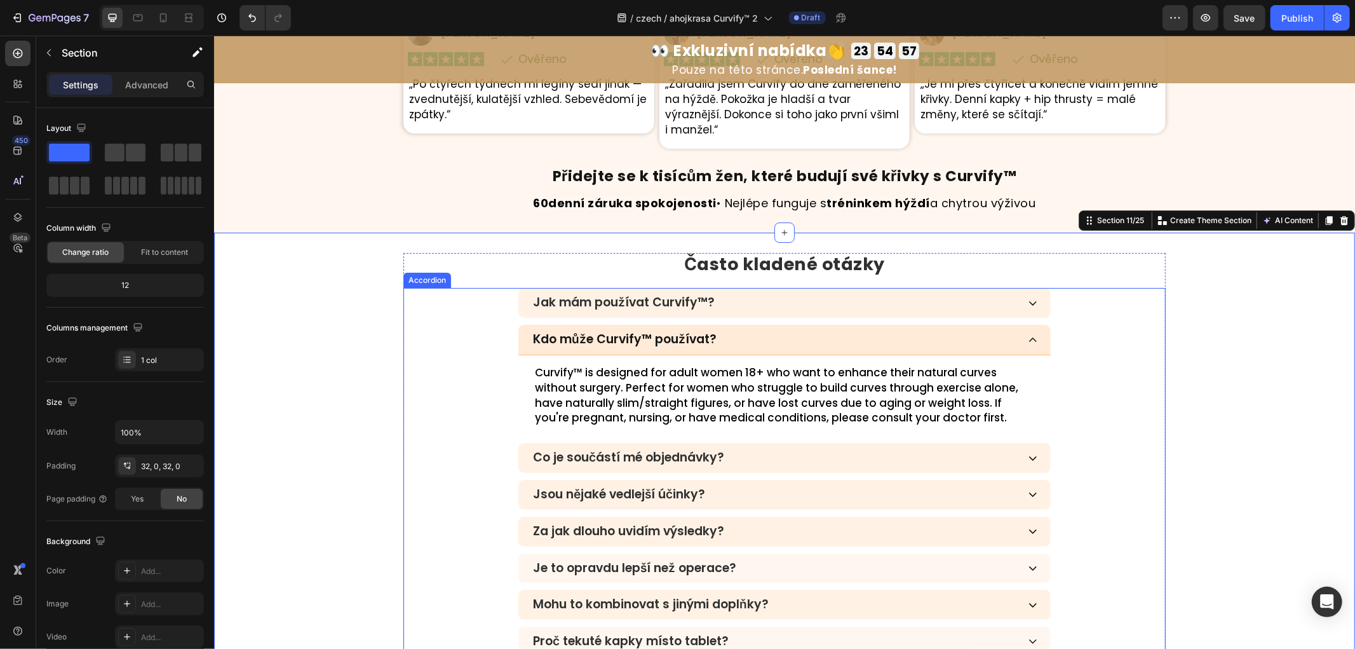
click at [644, 295] on p "Jak mám používat Curvify™?" at bounding box center [624, 302] width 182 height 15
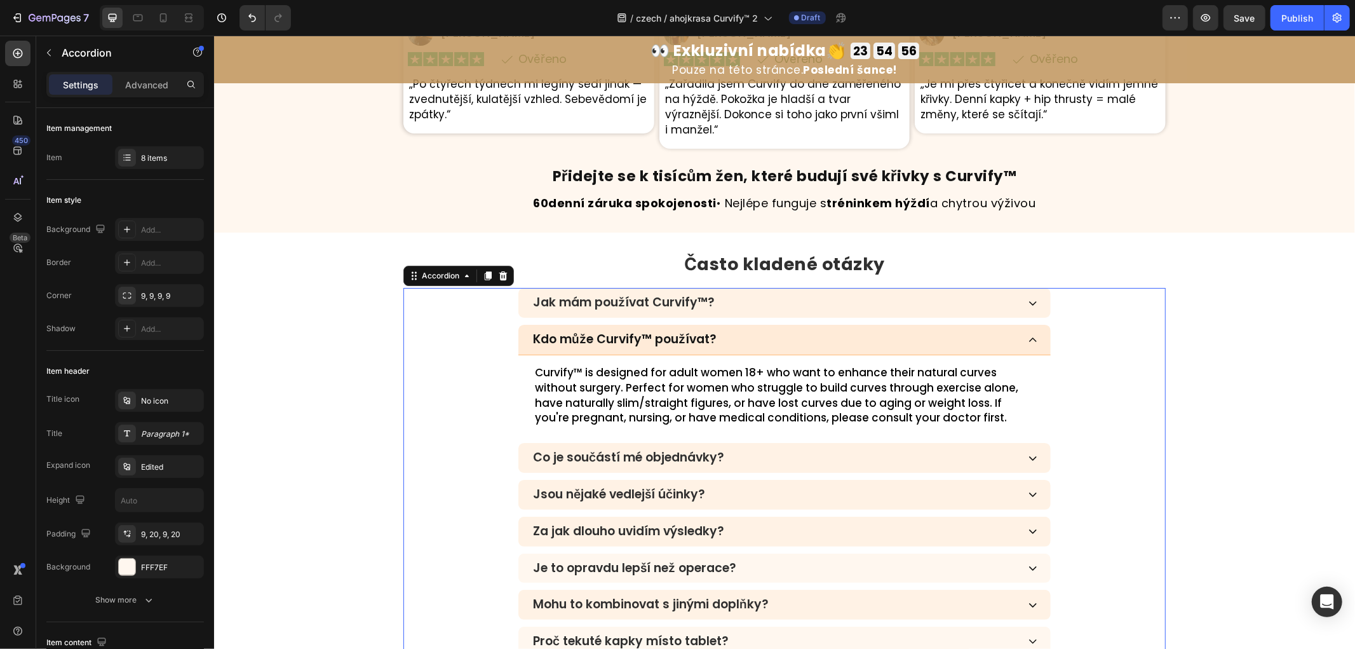
click at [768, 293] on div "Jak mám používat Curvify™?" at bounding box center [774, 302] width 487 height 18
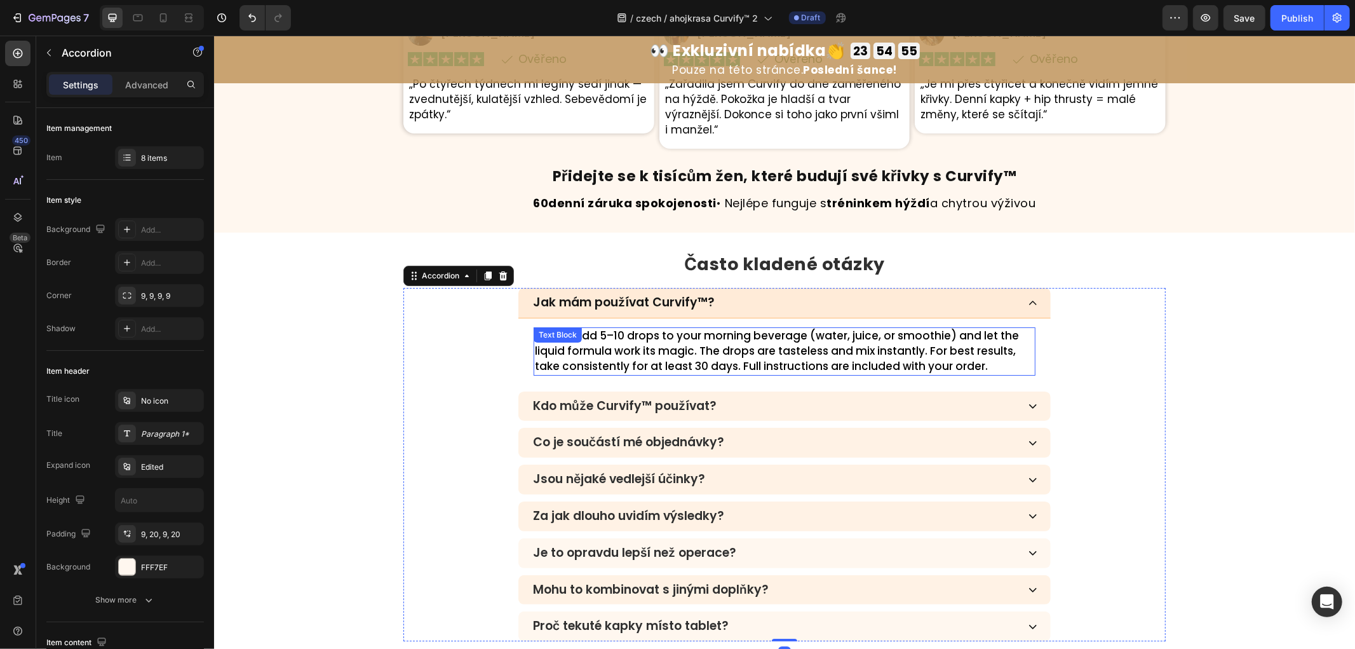
click at [625, 329] on p "Simply add 5–10 drops to your morning beverage (water, juice, or smoothie) and …" at bounding box center [784, 350] width 500 height 45
click at [625, 329] on div "Simply add 5–10 drops to your morning beverage (water, juice, or smoothie) and …" at bounding box center [784, 351] width 503 height 48
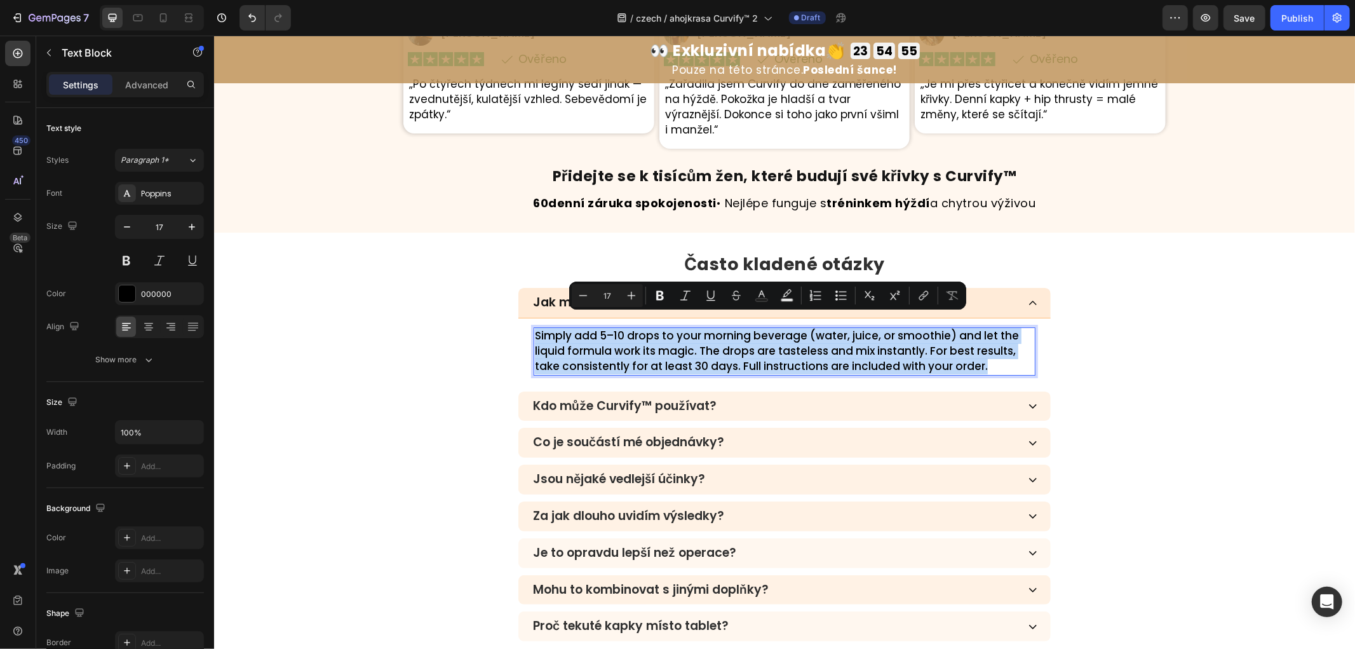
copy p "Simply add 5–10 drops to your morning beverage (water, juice, or smoothie) and …"
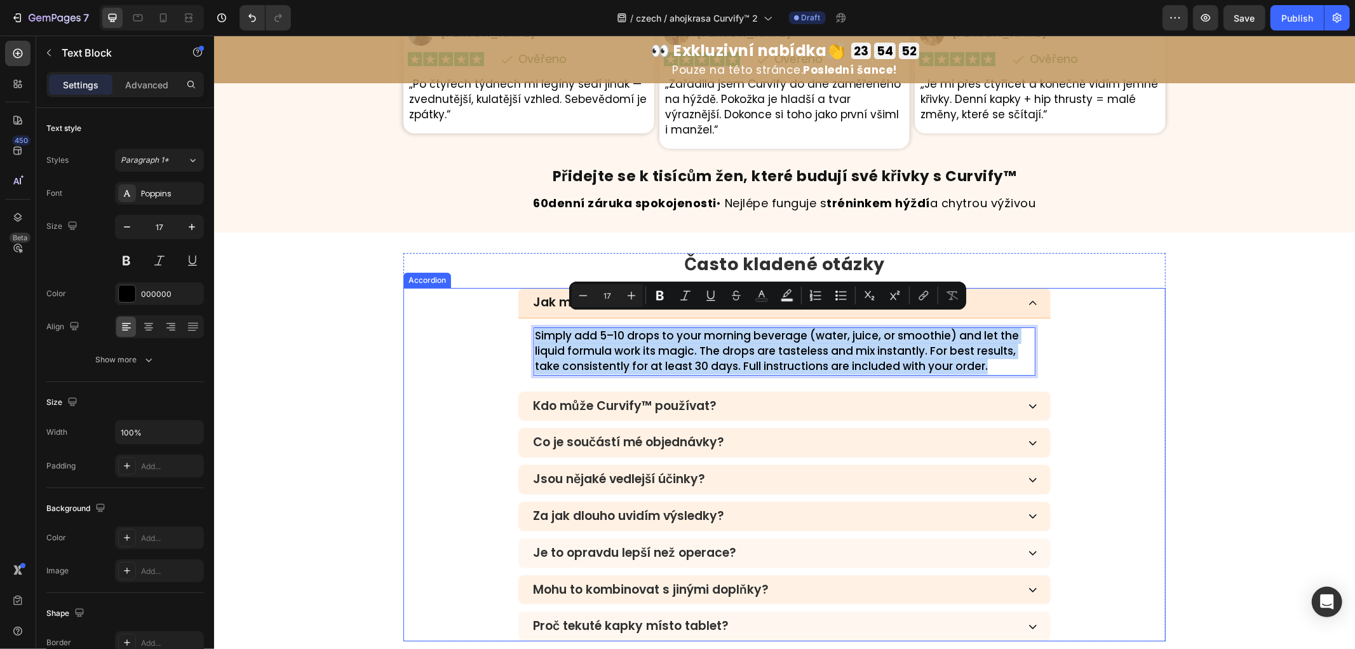
click at [986, 401] on div "Kdo může Curvify™ používat?" at bounding box center [784, 406] width 533 height 30
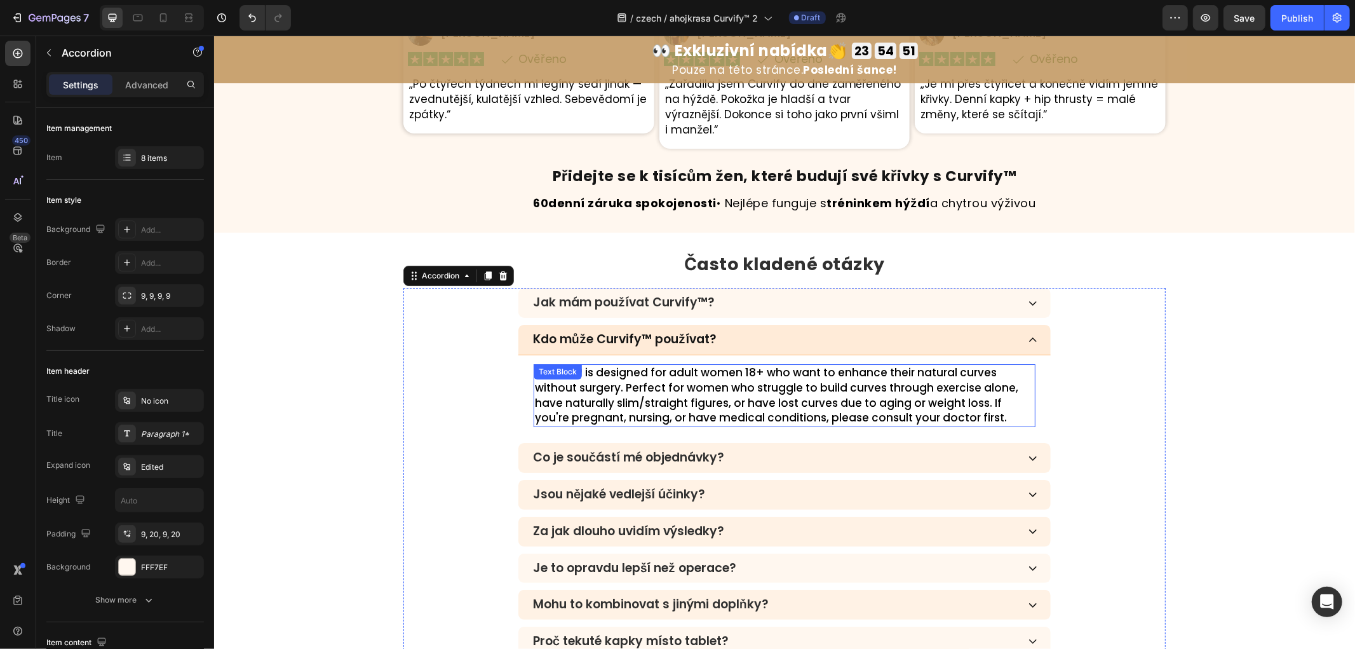
click at [585, 376] on p "Curvify™ is designed for adult women 18+ who want to enhance their natural curv…" at bounding box center [784, 395] width 500 height 60
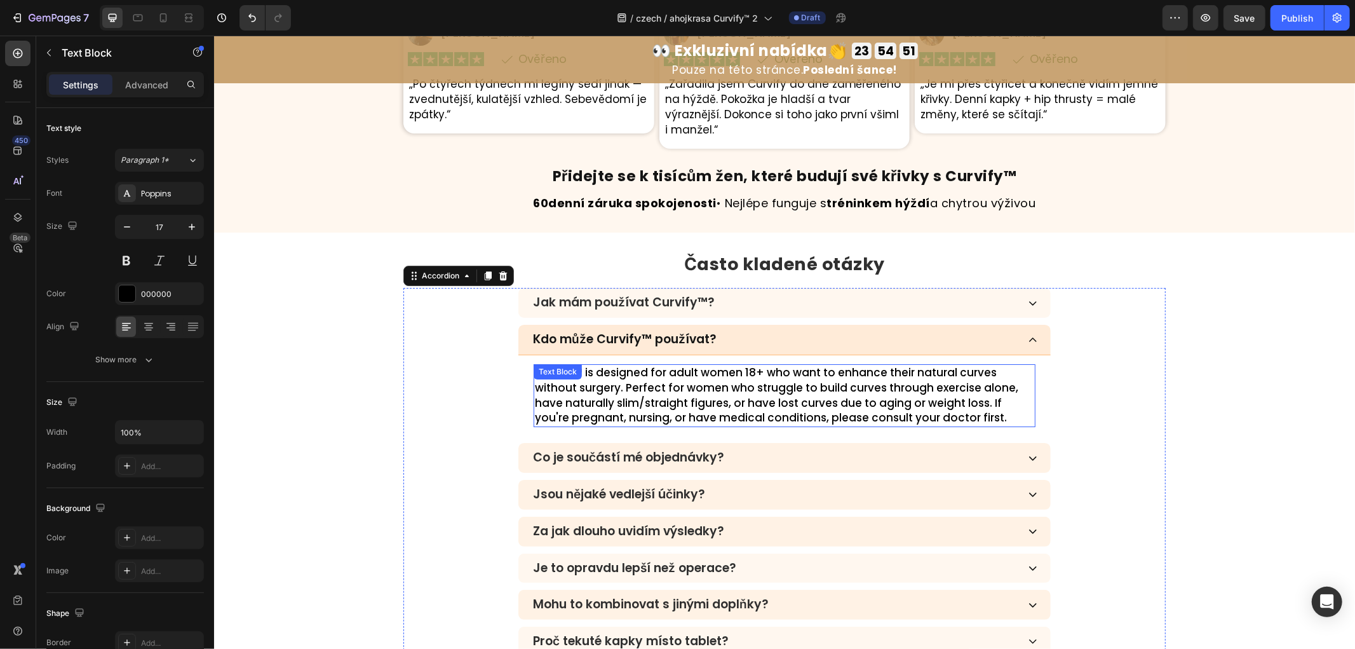
click at [585, 376] on p "Curvify™ is designed for adult women 18+ who want to enhance their natural curv…" at bounding box center [784, 395] width 500 height 60
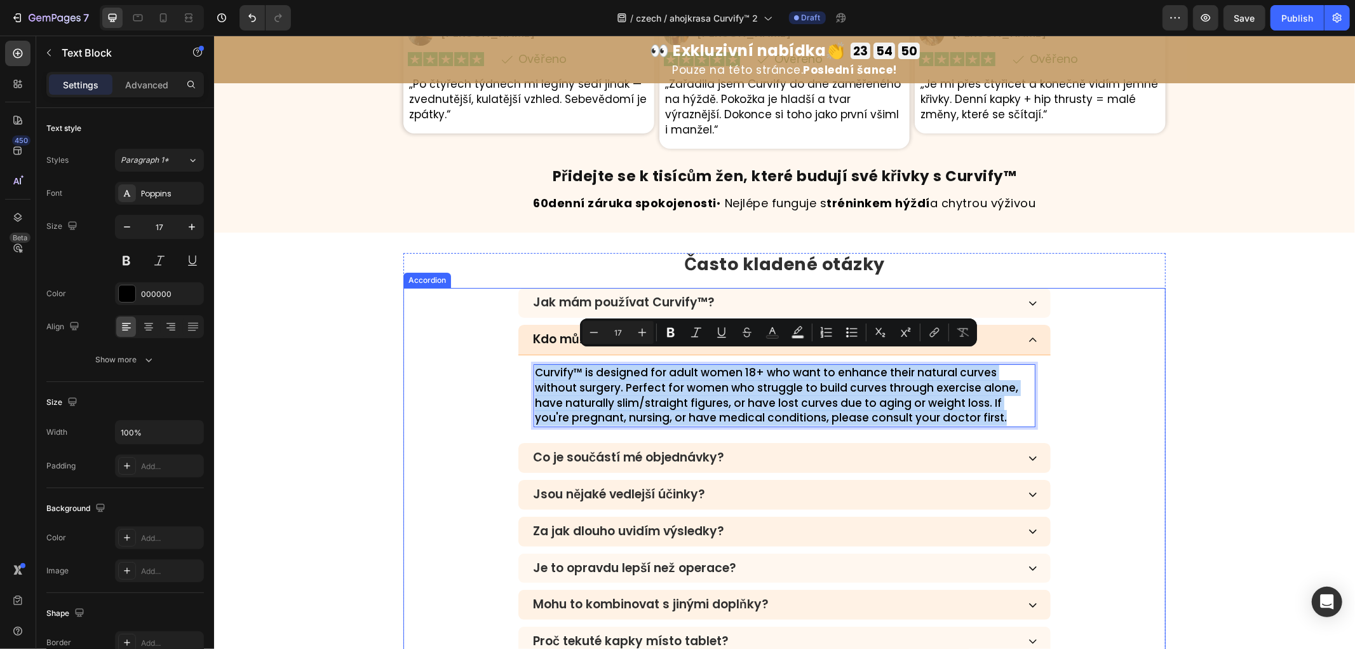
copy p "Curvify™ is designed for adult women 18+ who want to enhance their natural curv…"
click at [864, 448] on div "Co je součástí mé objednávky?" at bounding box center [774, 457] width 487 height 18
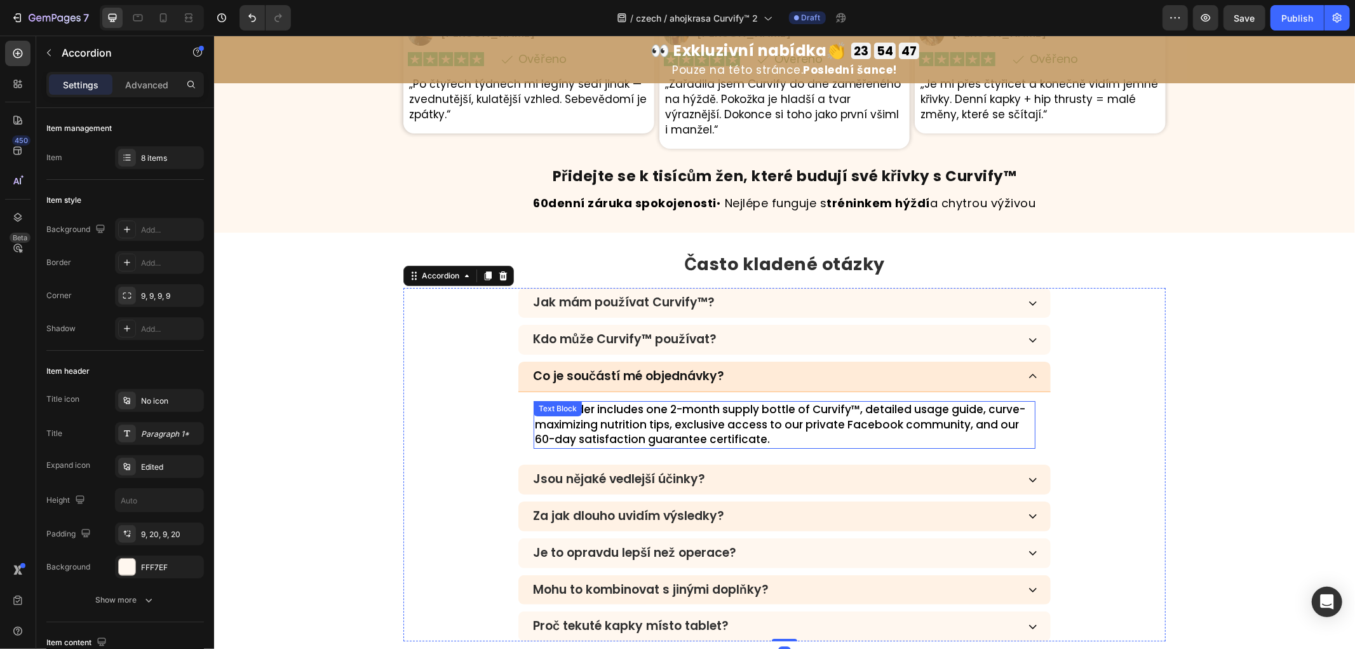
click at [700, 419] on p "Each order includes one 2-month supply bottle of Curvify™, detailed usage guide…" at bounding box center [784, 424] width 500 height 45
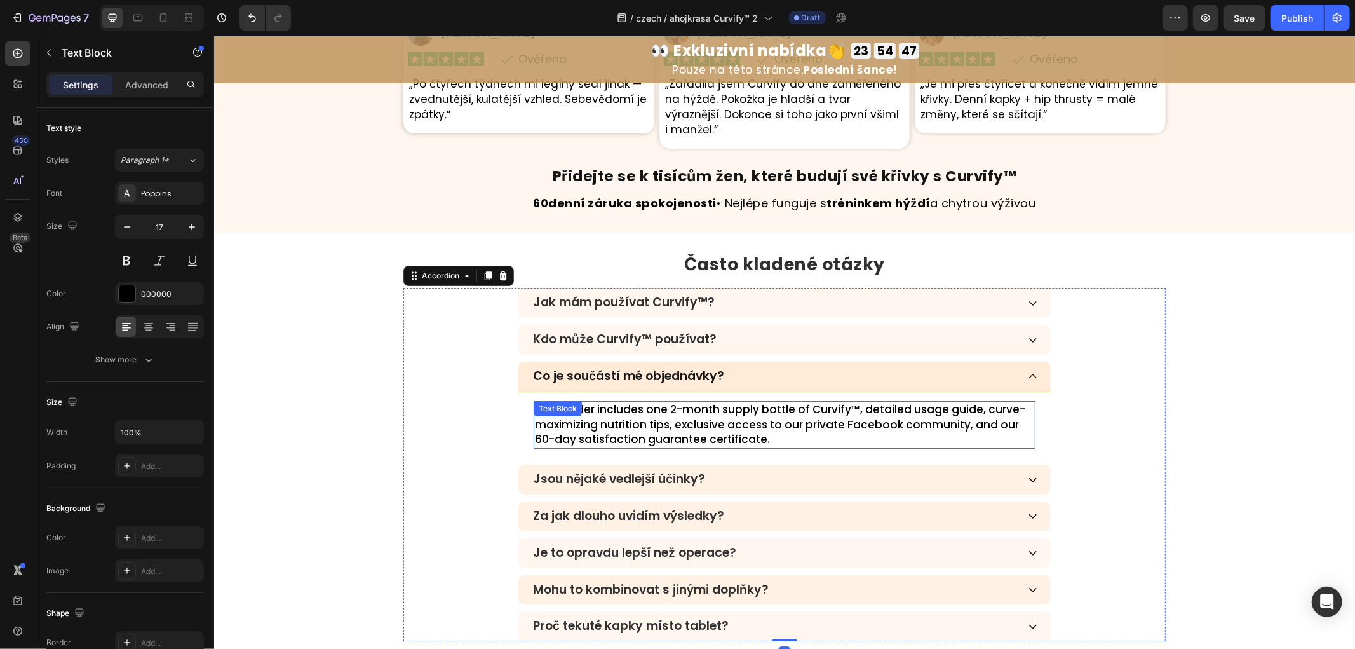
click at [700, 419] on p "Each order includes one 2-month supply bottle of Curvify™, detailed usage guide…" at bounding box center [784, 424] width 500 height 45
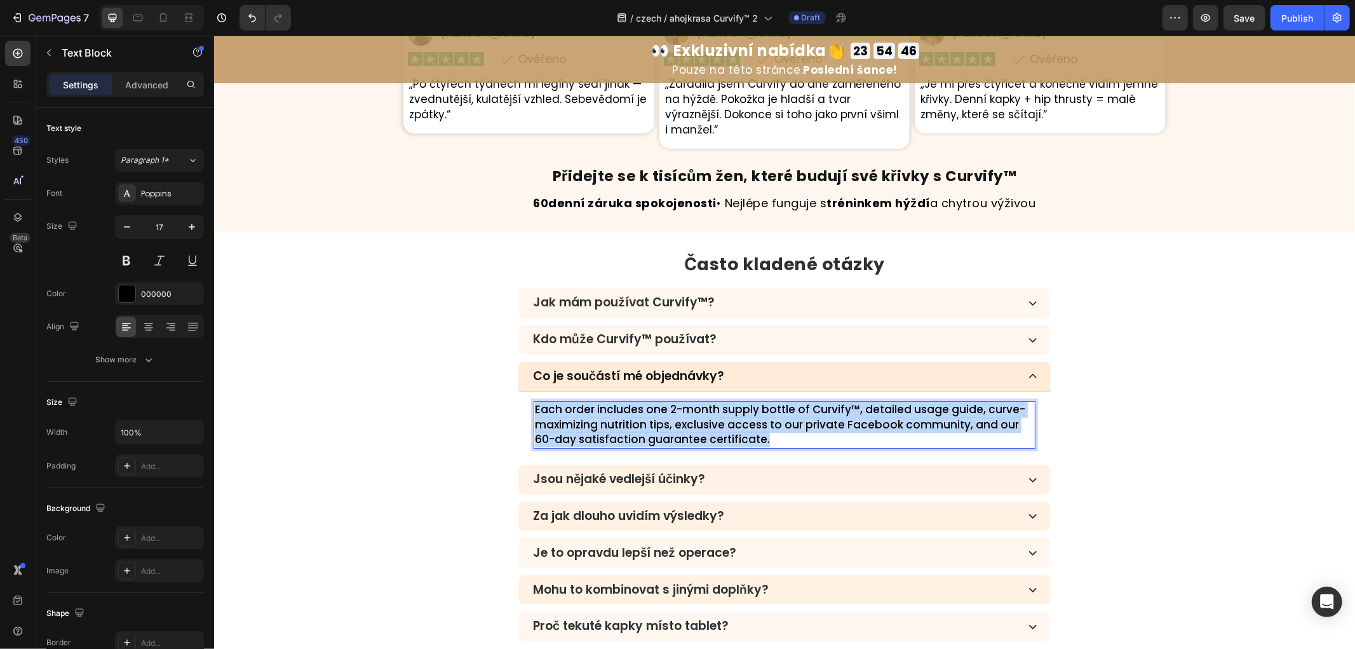
copy p "Each order includes one 2-month supply bottle of Curvify™, detailed usage guide…"
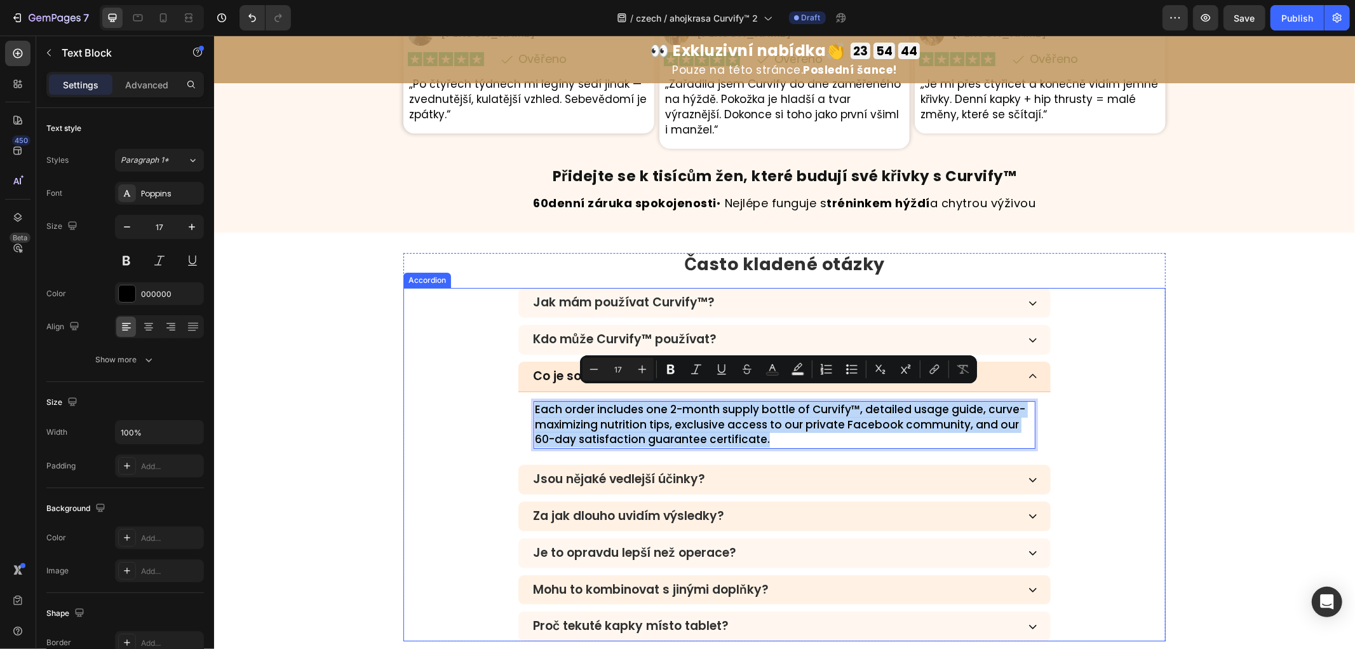
click at [799, 464] on div "Jsou nějaké vedlejší účinky?" at bounding box center [784, 479] width 533 height 30
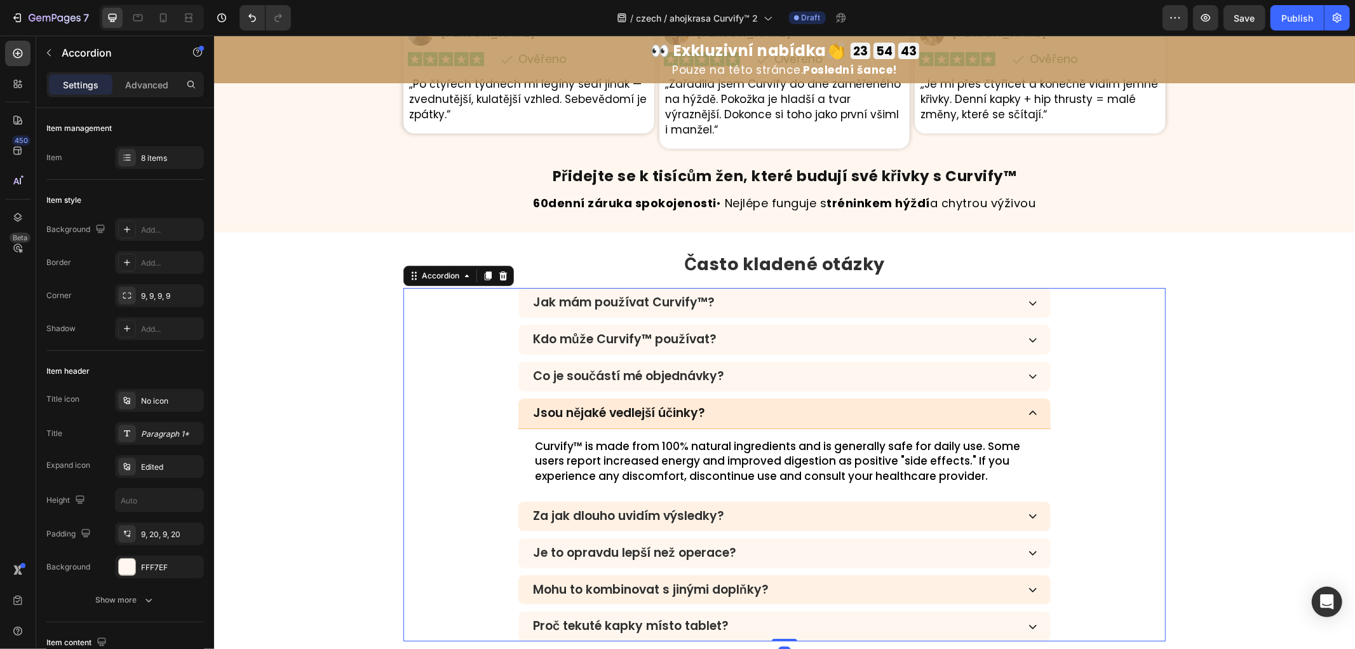
click at [716, 452] on p "Curvify™ is made from 100% natural ingredients and is generally safe for daily …" at bounding box center [784, 460] width 500 height 45
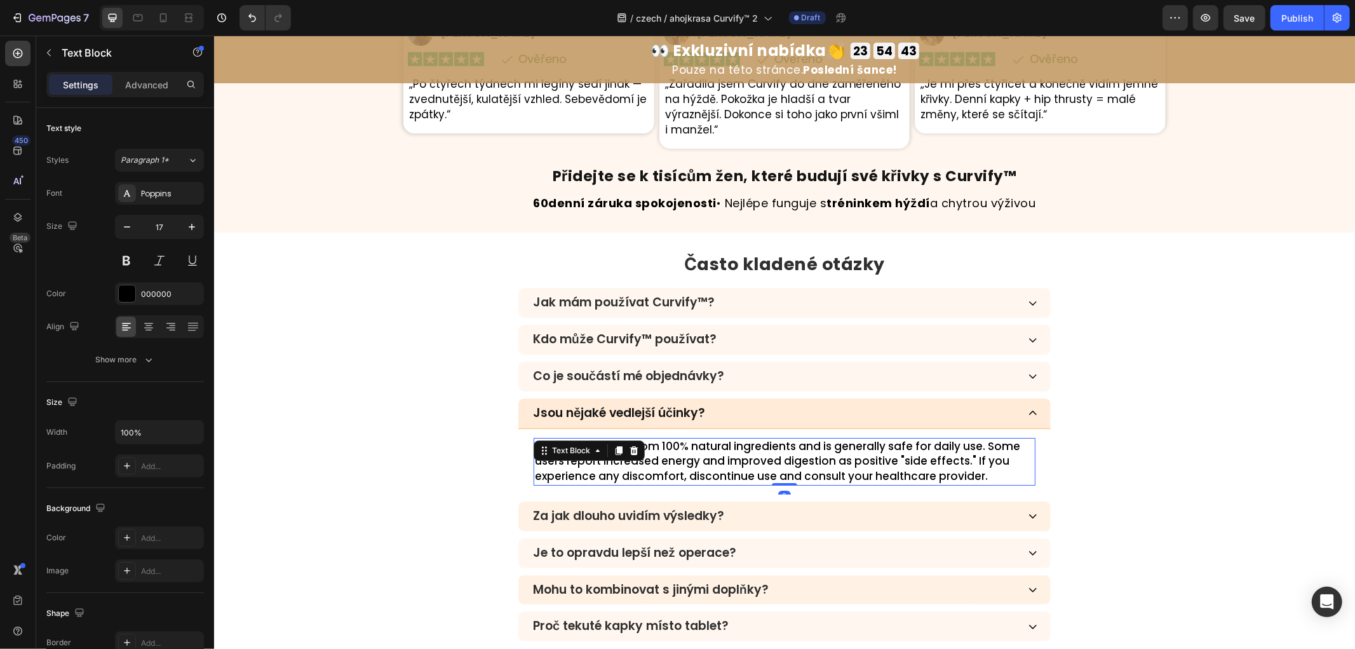
click at [716, 452] on p "Curvify™ is made from 100% natural ingredients and is generally safe for daily …" at bounding box center [784, 460] width 500 height 45
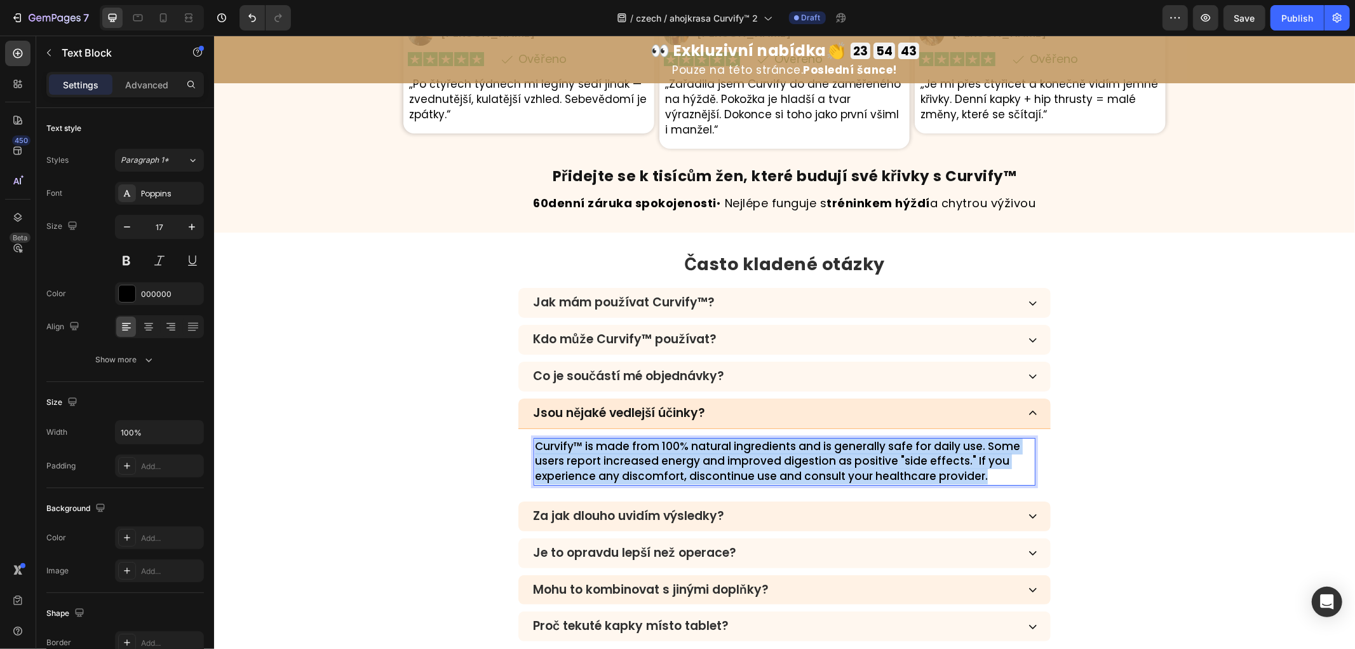
copy p "Curvify™ is made from 100% natural ingredients and is generally safe for daily …"
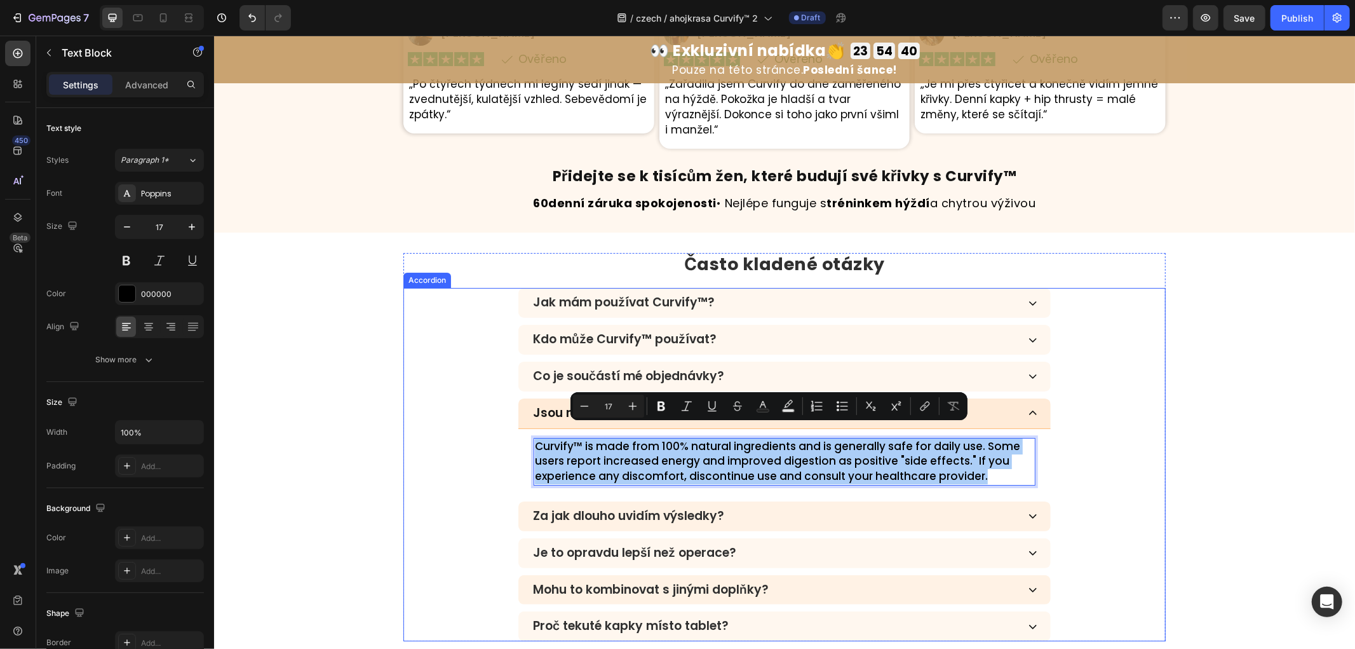
click at [761, 506] on div "Za jak dlouho uvidím výsledky?" at bounding box center [774, 515] width 487 height 18
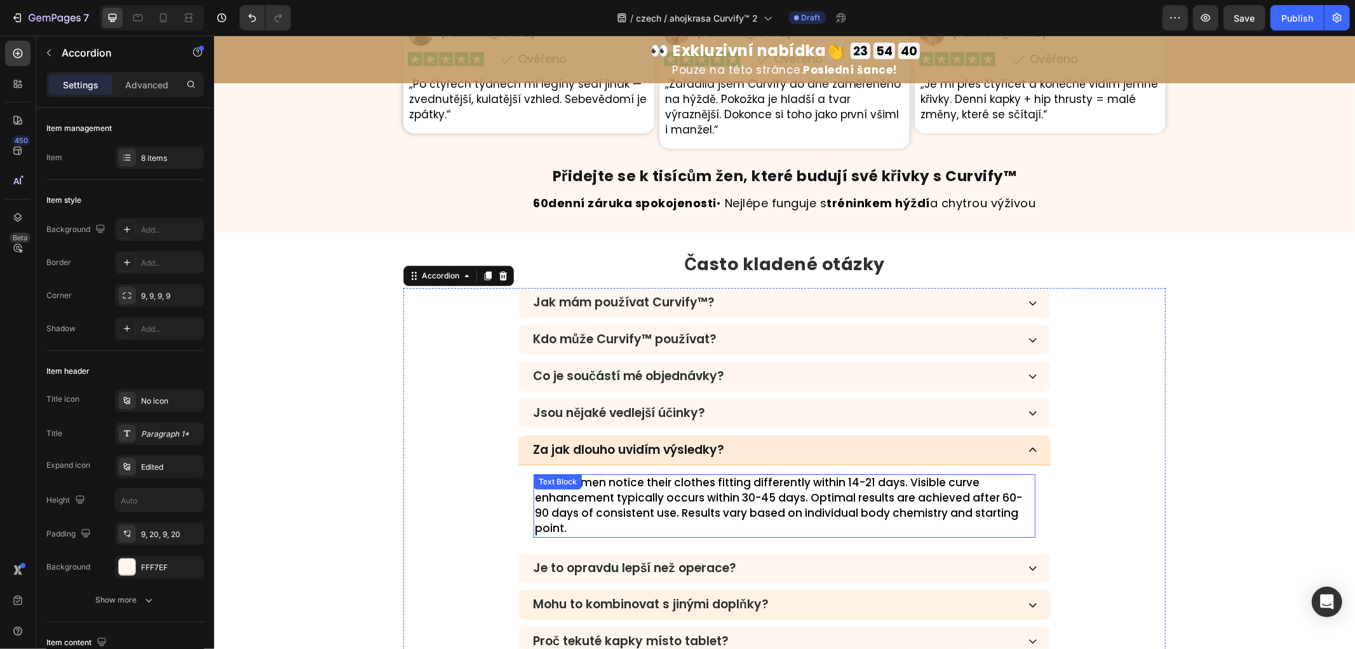
click at [678, 485] on p "Most women notice their clothes fitting differently within 14-21 days. Visible …" at bounding box center [784, 505] width 500 height 60
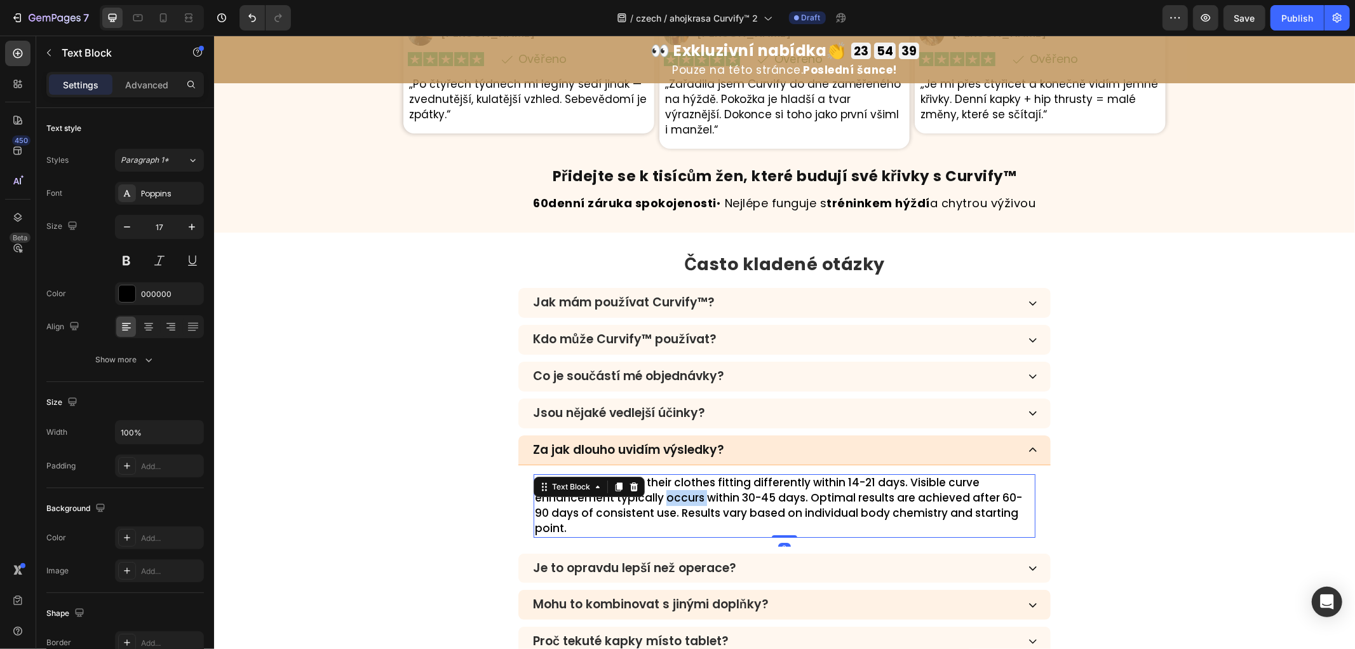
click at [678, 485] on p "Most women notice their clothes fitting differently within 14-21 days. Visible …" at bounding box center [784, 505] width 500 height 60
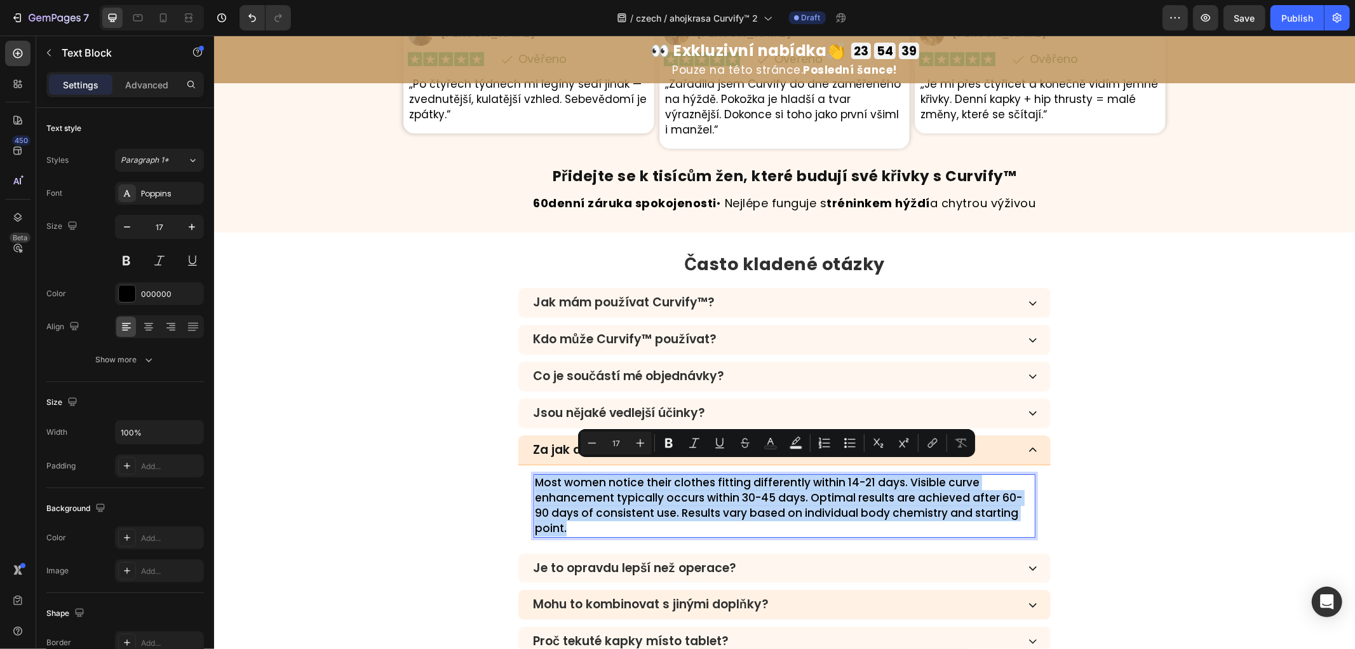
copy p "Most women notice their clothes fitting differently within 14-21 days. Visible …"
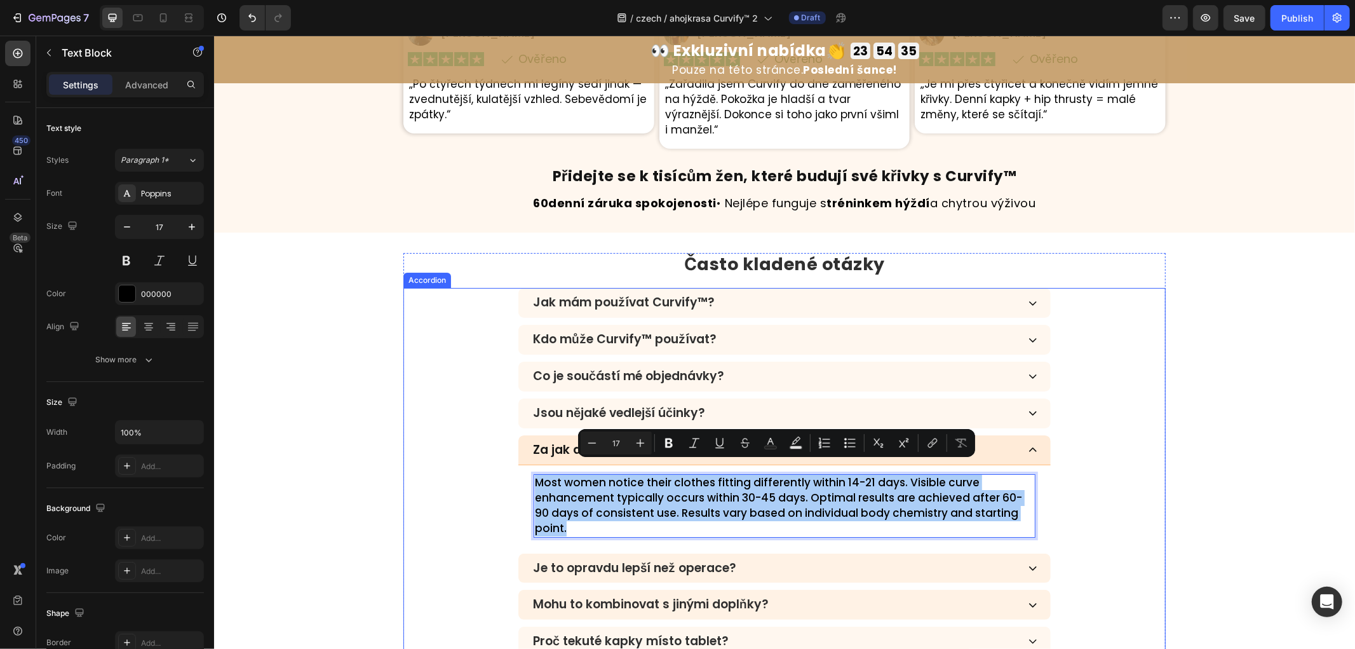
click at [930, 559] on div "Je to opravdu lepší než operace?" at bounding box center [774, 568] width 487 height 18
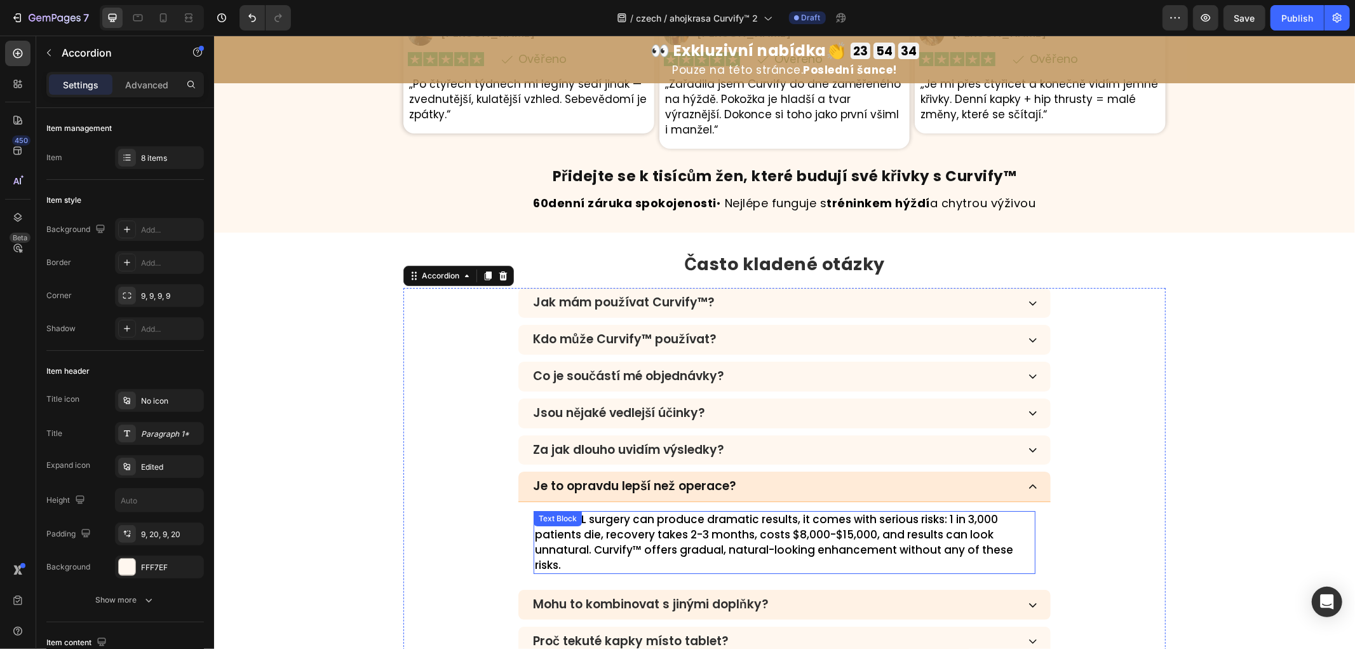
click at [771, 516] on p "While BBL surgery can produce dramatic results, it comes with serious risks: 1 …" at bounding box center [784, 542] width 500 height 60
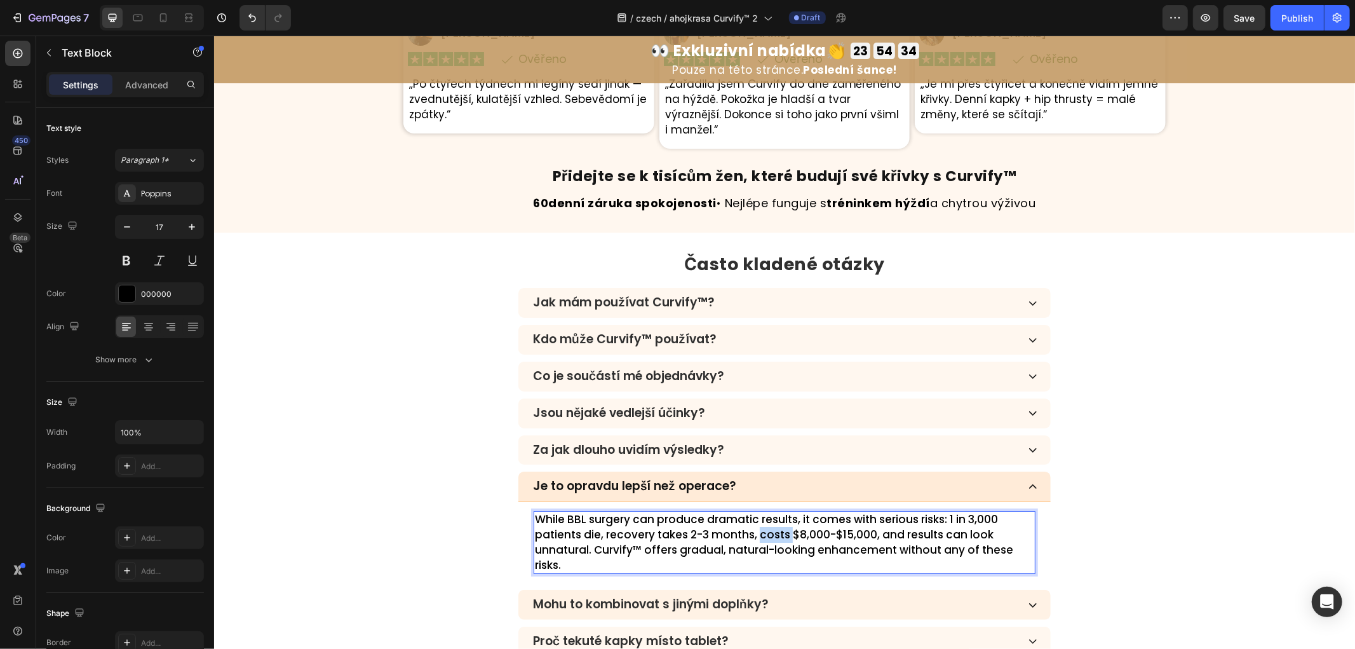
click at [771, 516] on p "While BBL surgery can produce dramatic results, it comes with serious risks: 1 …" at bounding box center [784, 542] width 500 height 60
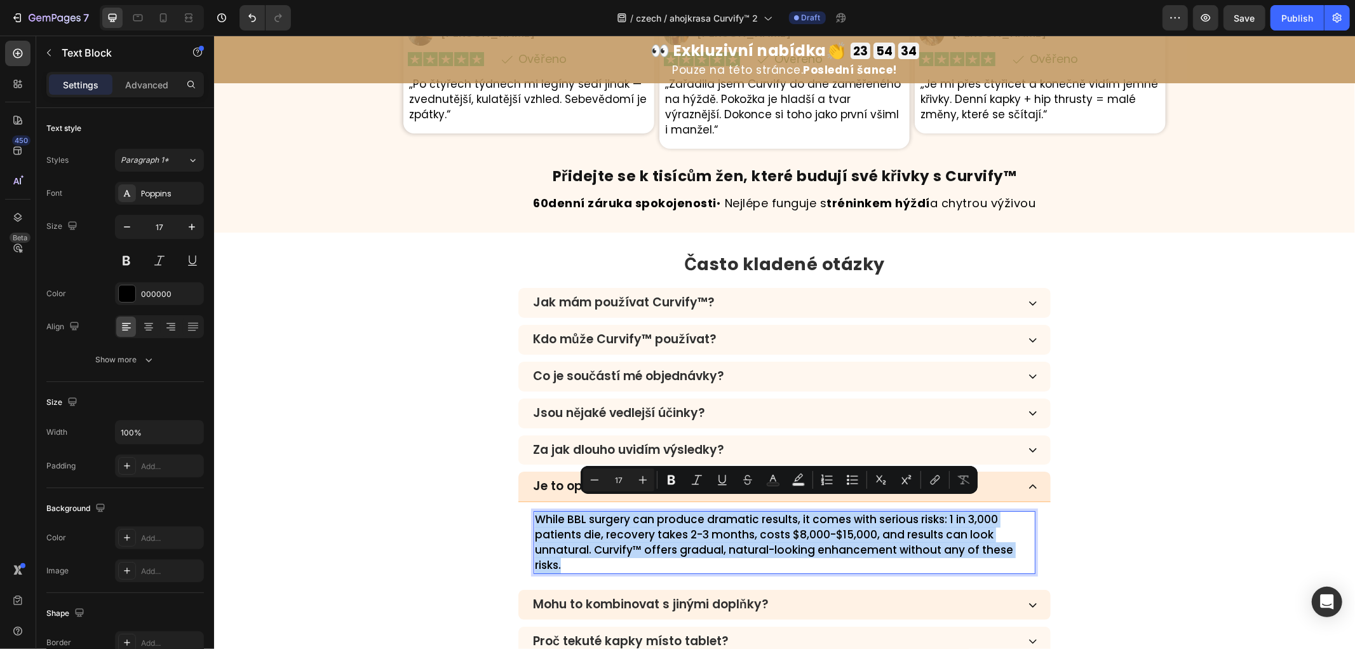
copy p "While BBL surgery can produce dramatic results, it comes with serious risks: 1 …"
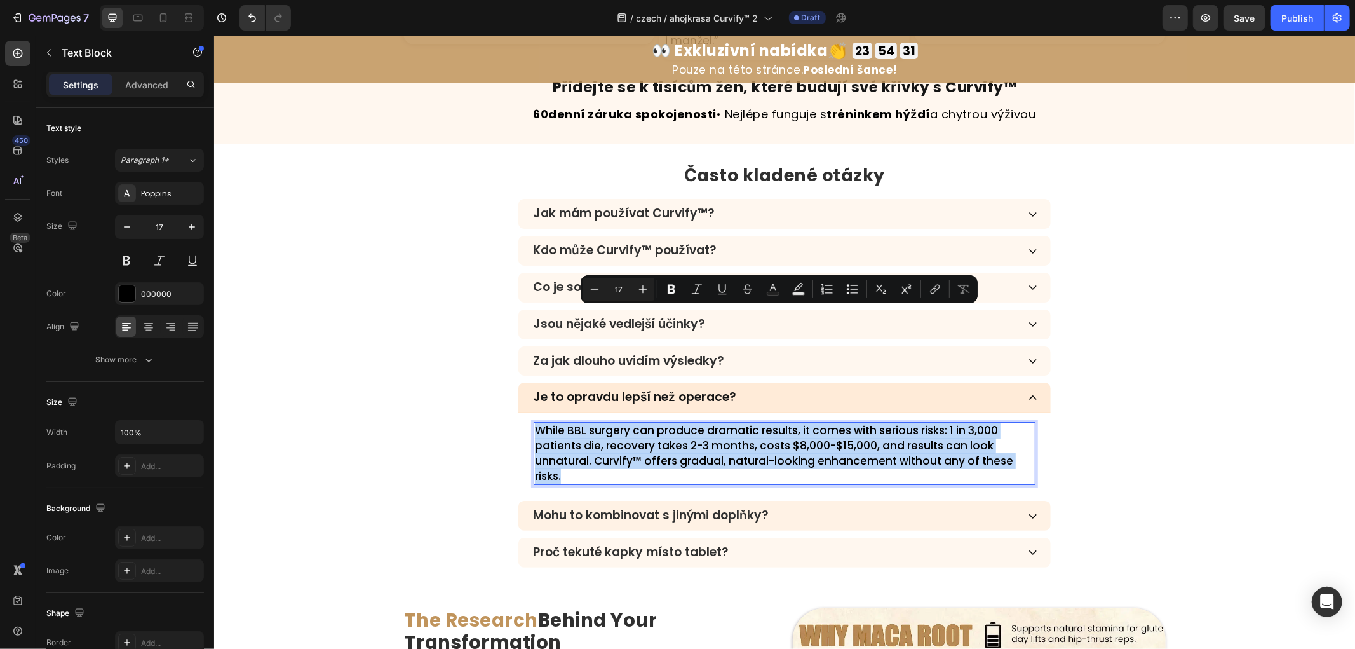
scroll to position [3843, 0]
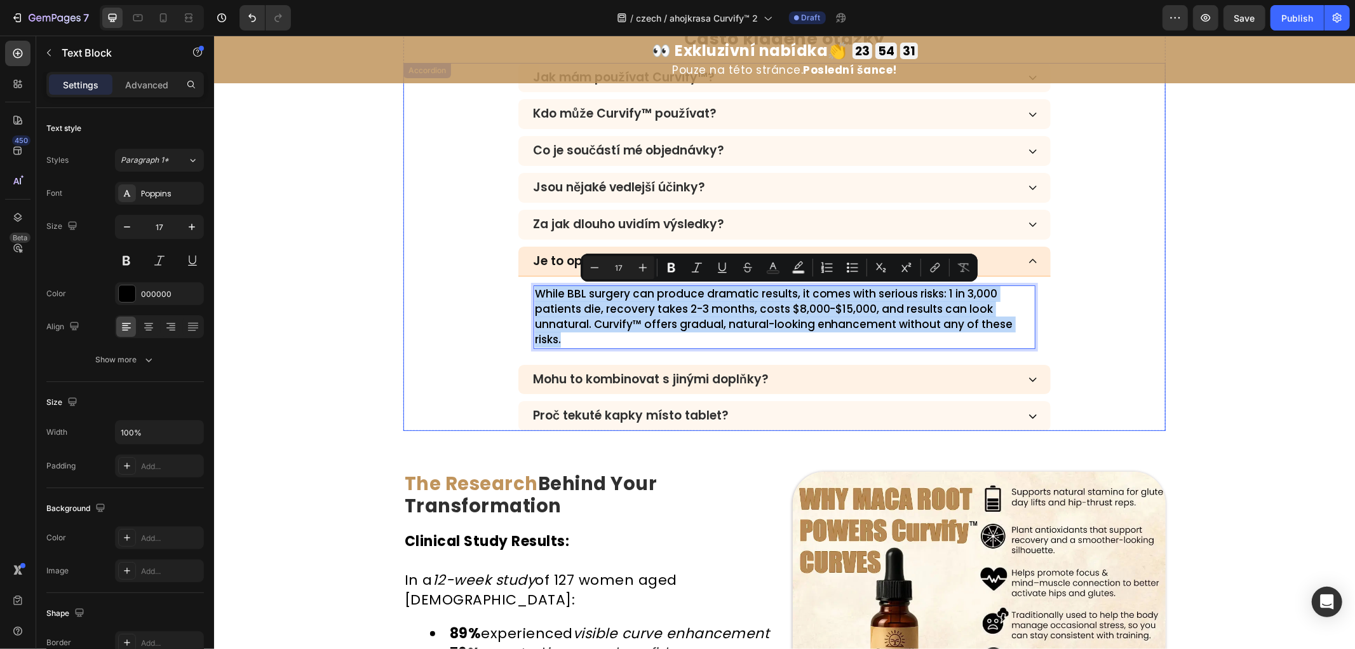
click at [789, 370] on div "Mohu to kombinovat s jinými doplňky?" at bounding box center [774, 379] width 487 height 18
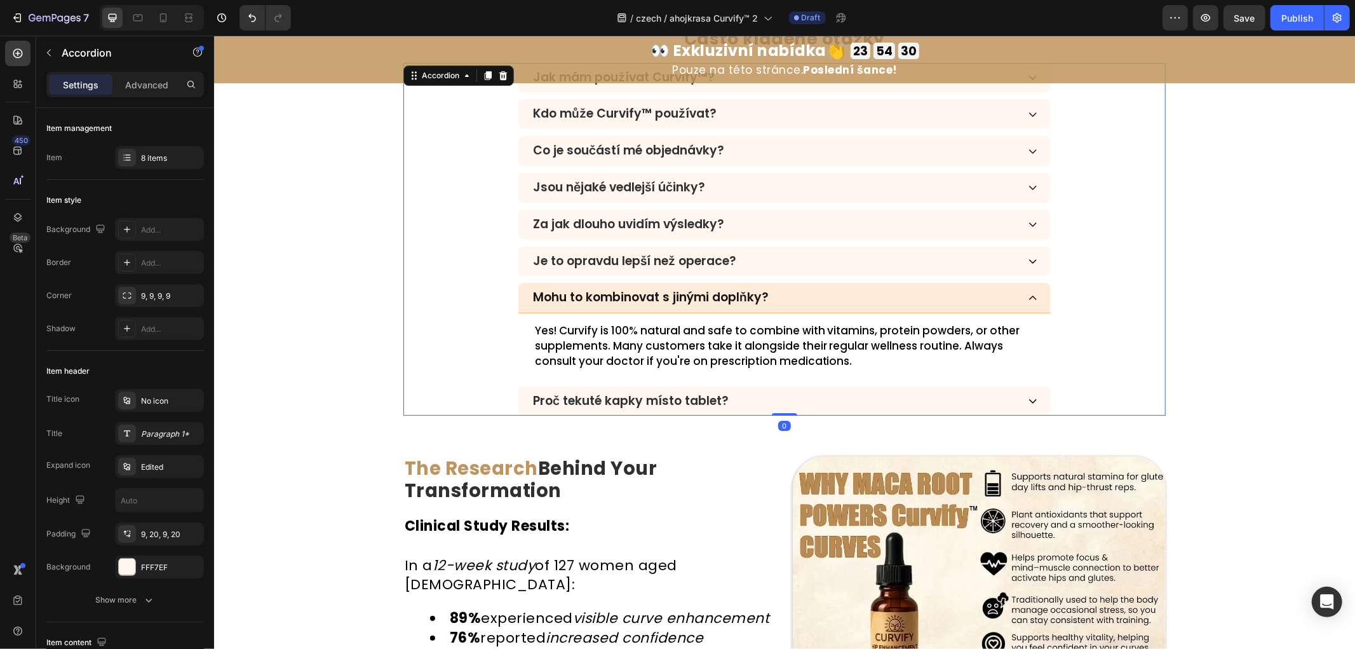
click at [580, 345] on p "Yes! Curvify is 100% natural and safe to combine with vitamins, protein powders…" at bounding box center [784, 345] width 500 height 45
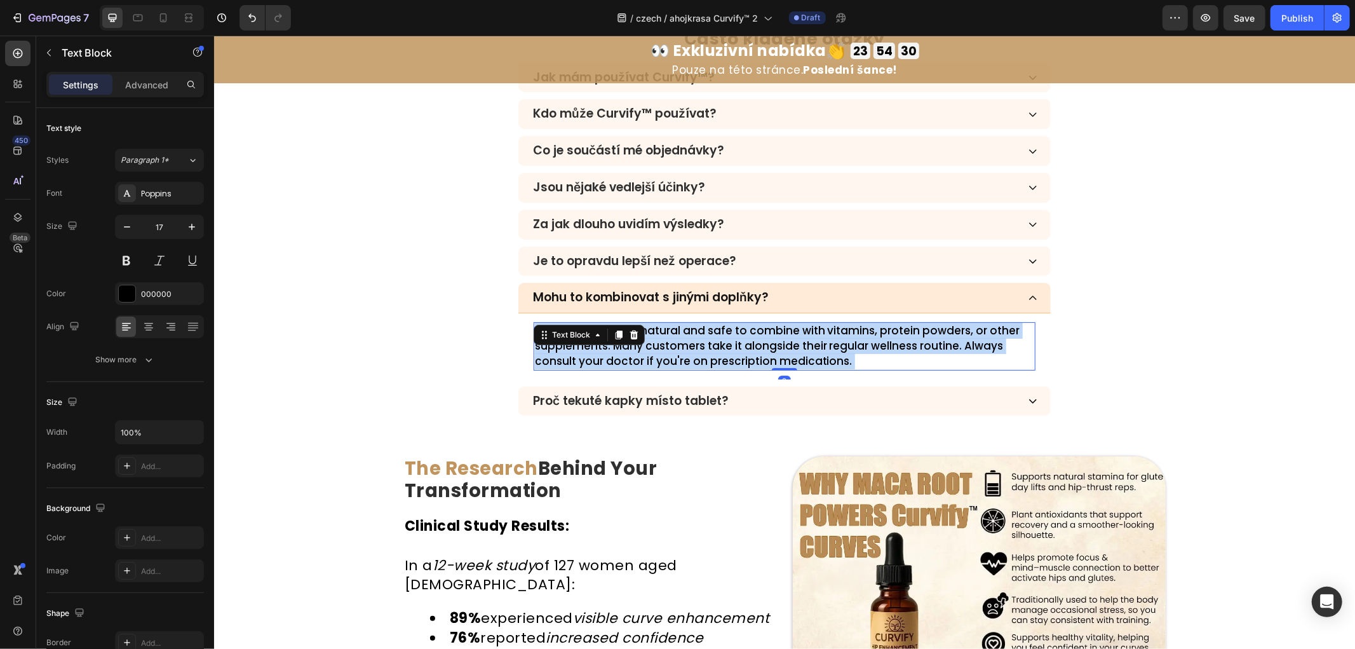
click at [580, 345] on p "Yes! Curvify is 100% natural and safe to combine with vitamins, protein powders…" at bounding box center [784, 345] width 500 height 45
copy p "Yes! Curvify is 100% natural and safe to combine with vitamins, protein powders…"
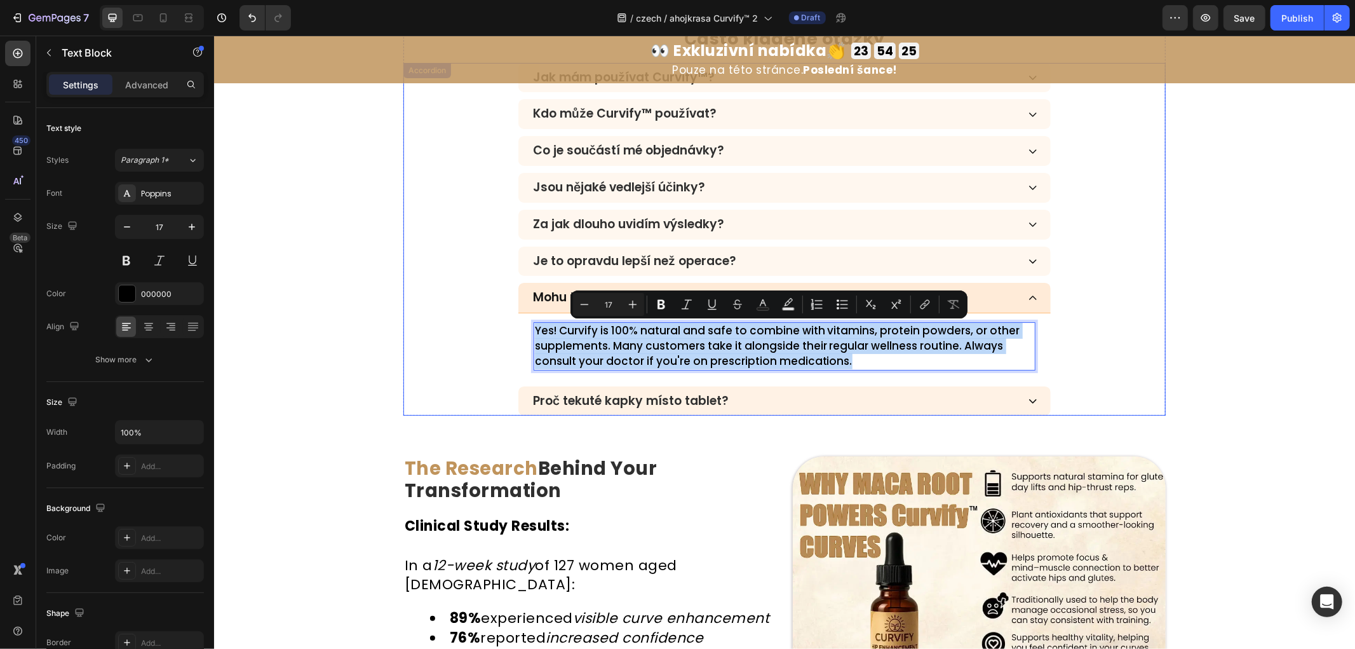
click at [818, 402] on div "Proč tekuté kapky místo tablet?" at bounding box center [774, 400] width 487 height 18
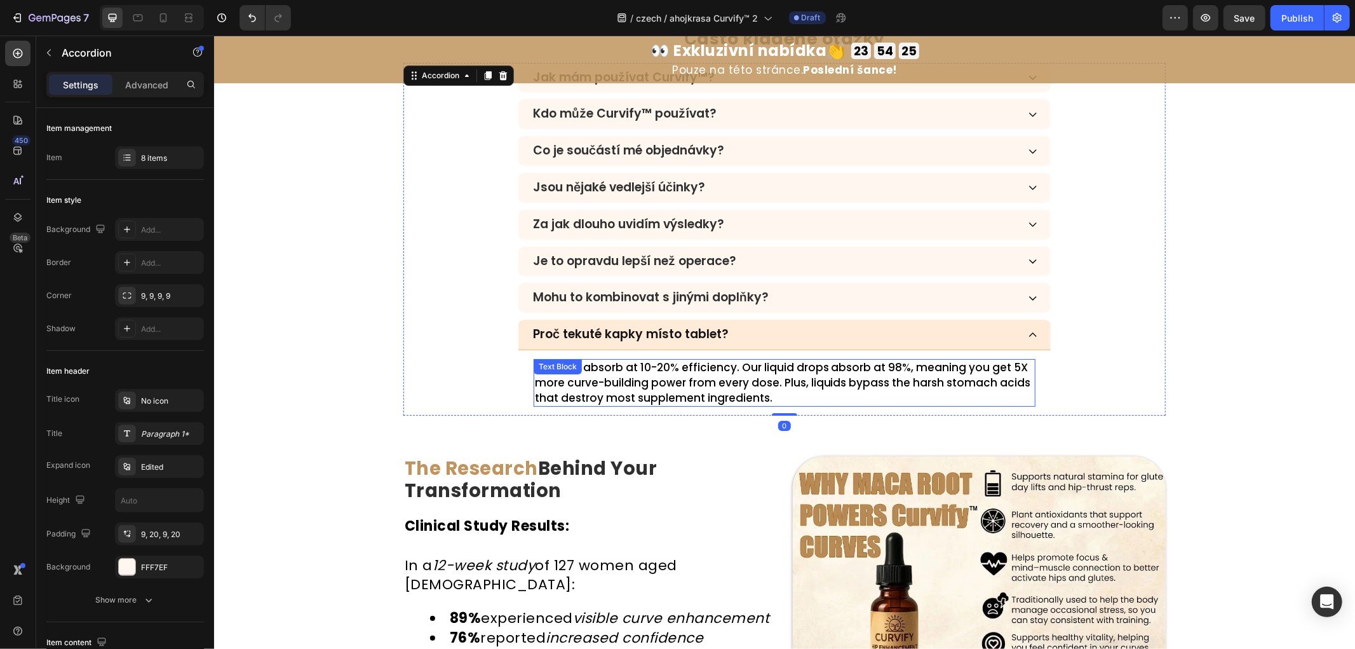
click at [698, 393] on p "Pills only absorb at 10-20% efficiency. Our liquid drops absorb at 98%, meaning…" at bounding box center [784, 382] width 500 height 45
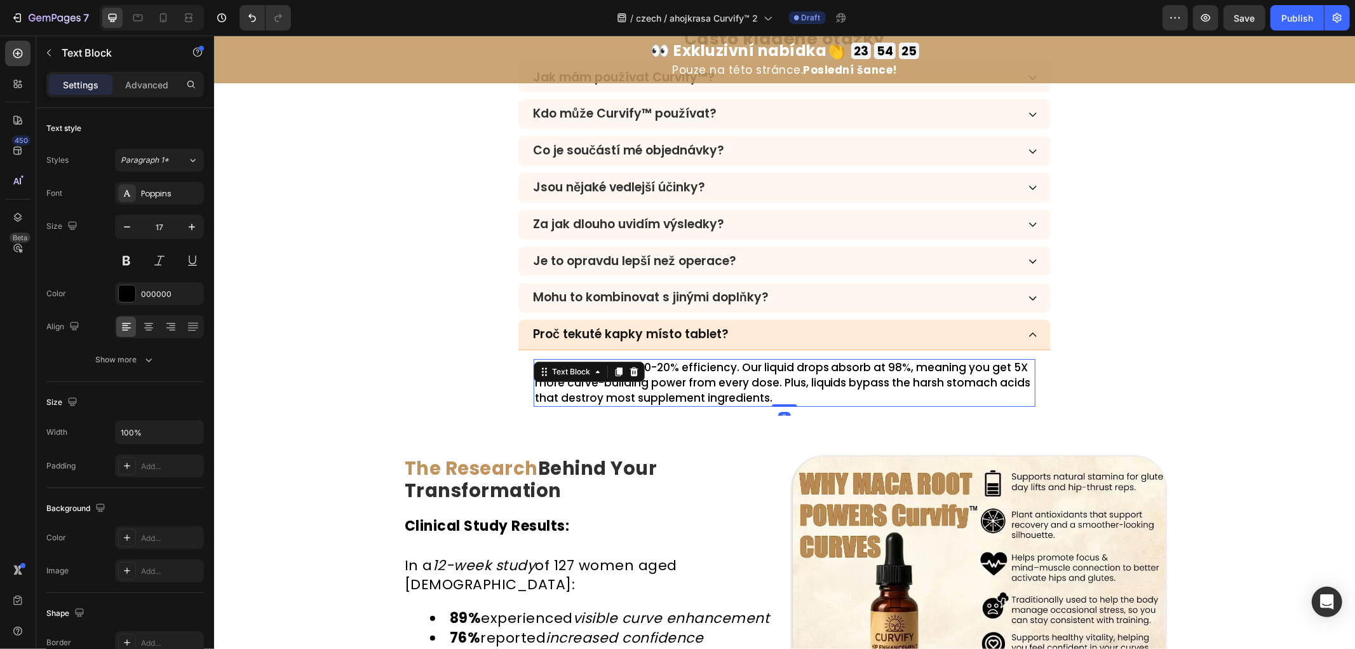
click at [698, 393] on p "Pills only absorb at 10-20% efficiency. Our liquid drops absorb at 98%, meaning…" at bounding box center [784, 382] width 500 height 45
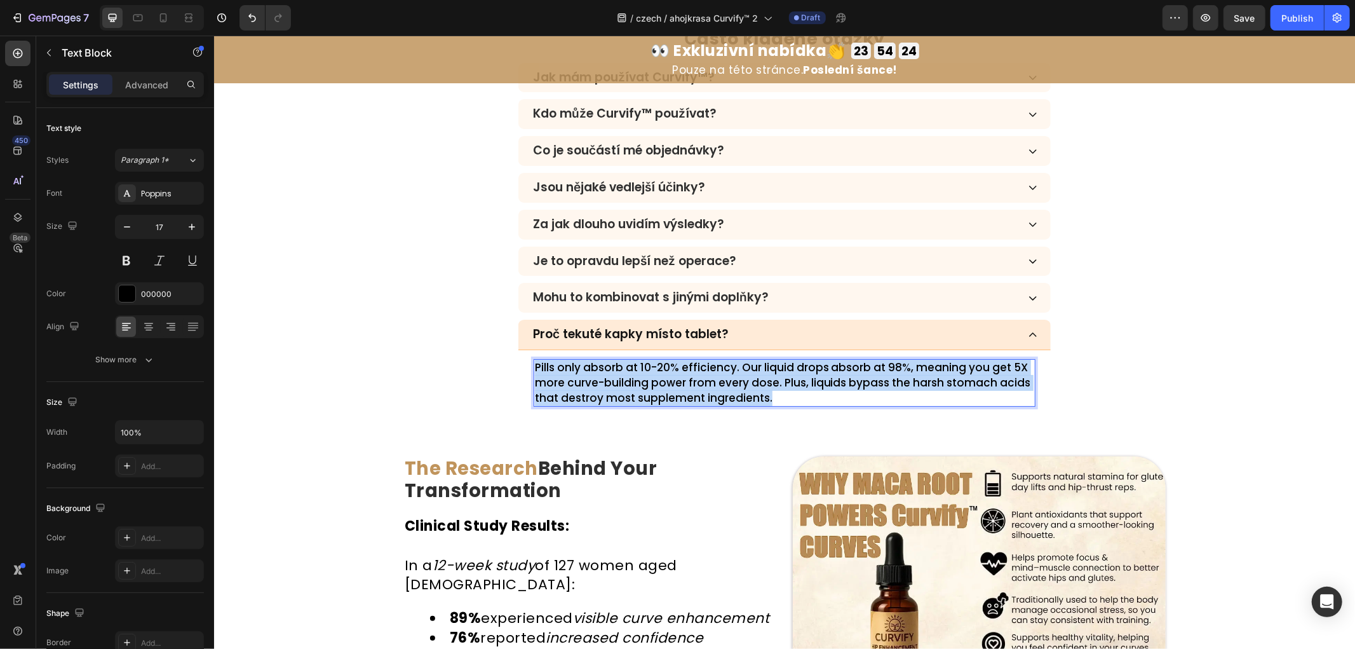
copy p "Pills only absorb at 10-20% efficiency. Our liquid drops absorb at 98%, meaning…"
click at [277, 398] on div "⁠⁠⁠⁠⁠⁠⁠ Často kladené otázky Heading Jak mám používat Curvify™? Kdo může Curvif…" at bounding box center [784, 221] width 1141 height 388
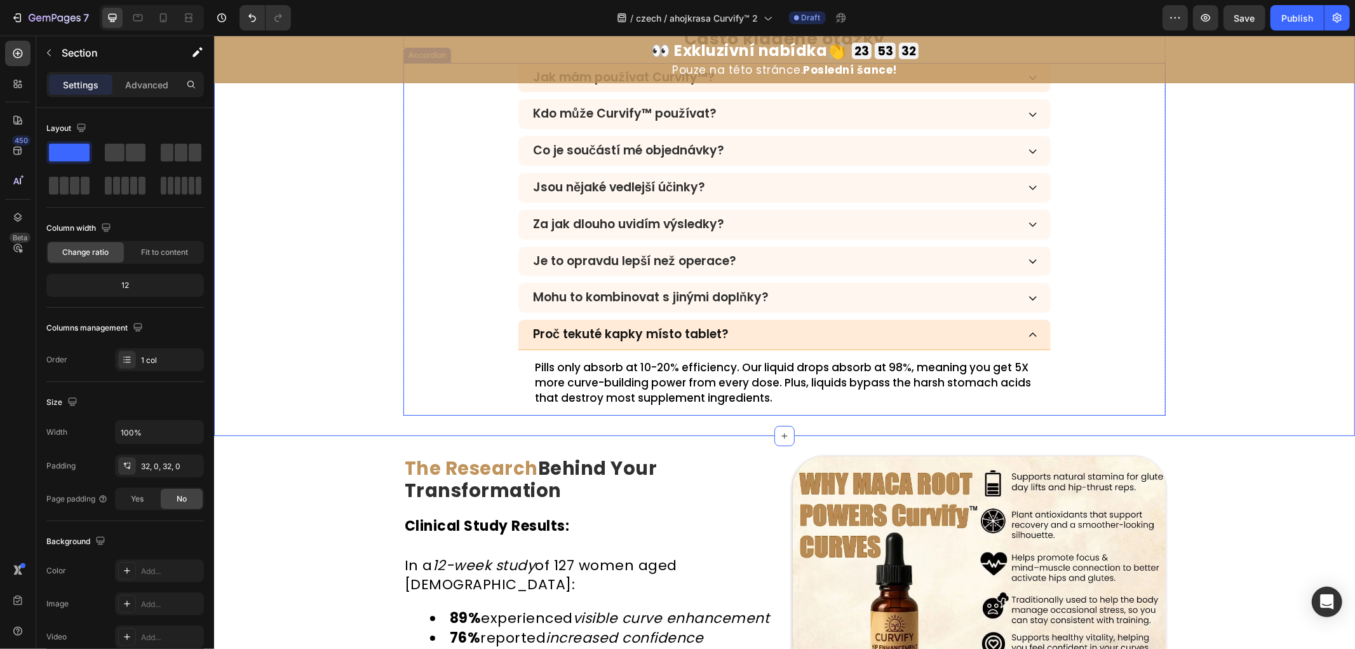
scroll to position [3702, 0]
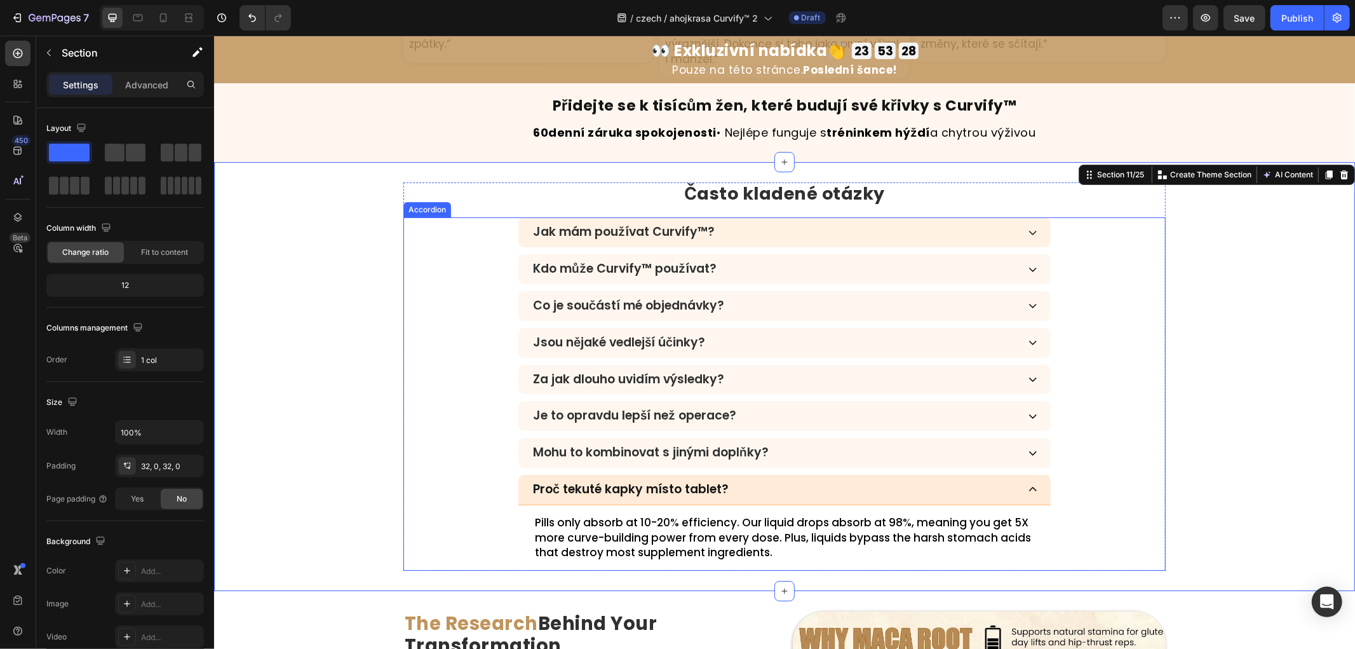
click at [752, 223] on div "Jak mám používat Curvify™?" at bounding box center [774, 231] width 487 height 18
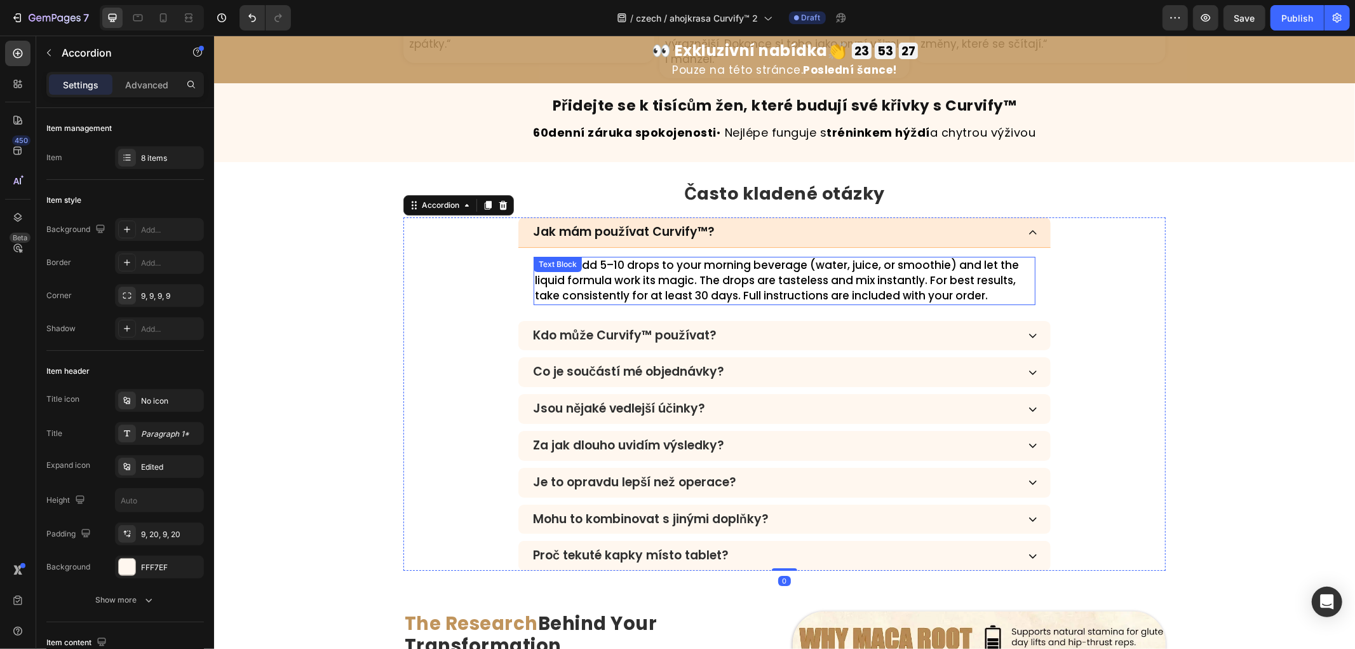
click at [688, 264] on p "Simply add 5–10 drops to your morning beverage (water, juice, or smoothie) and …" at bounding box center [784, 279] width 500 height 45
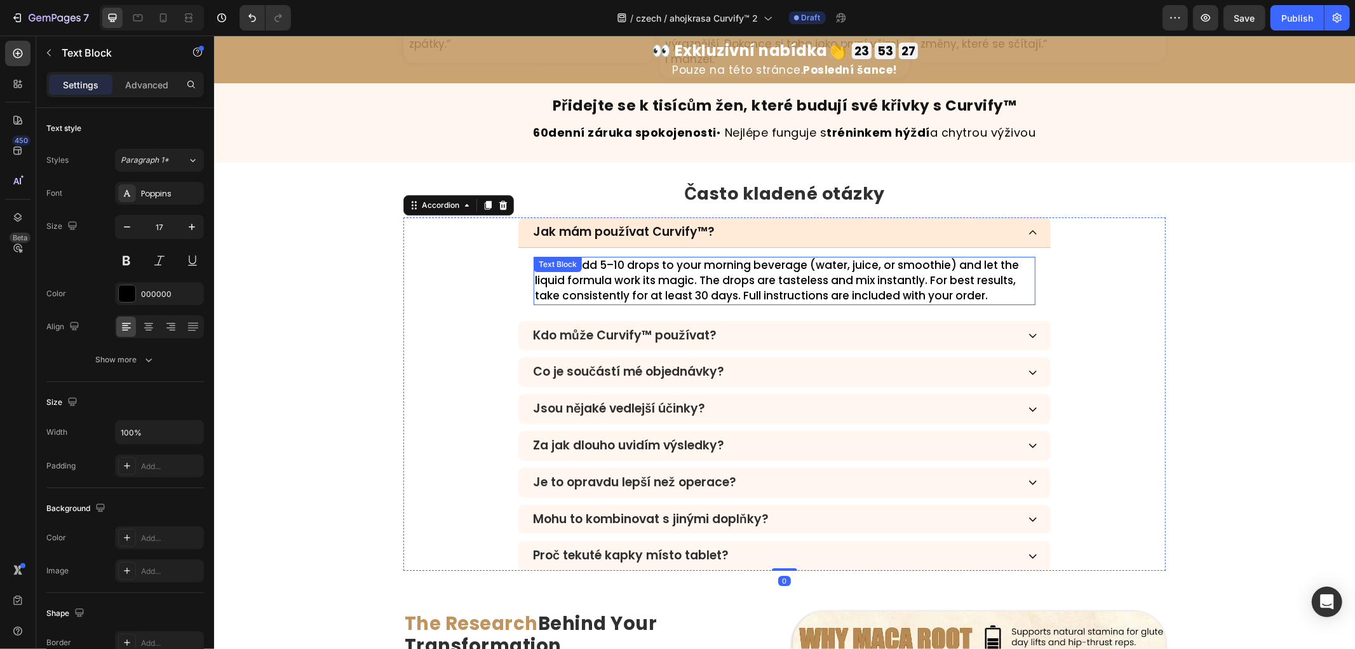
click at [689, 264] on p "Simply add 5–10 drops to your morning beverage (water, juice, or smoothie) and …" at bounding box center [784, 279] width 500 height 45
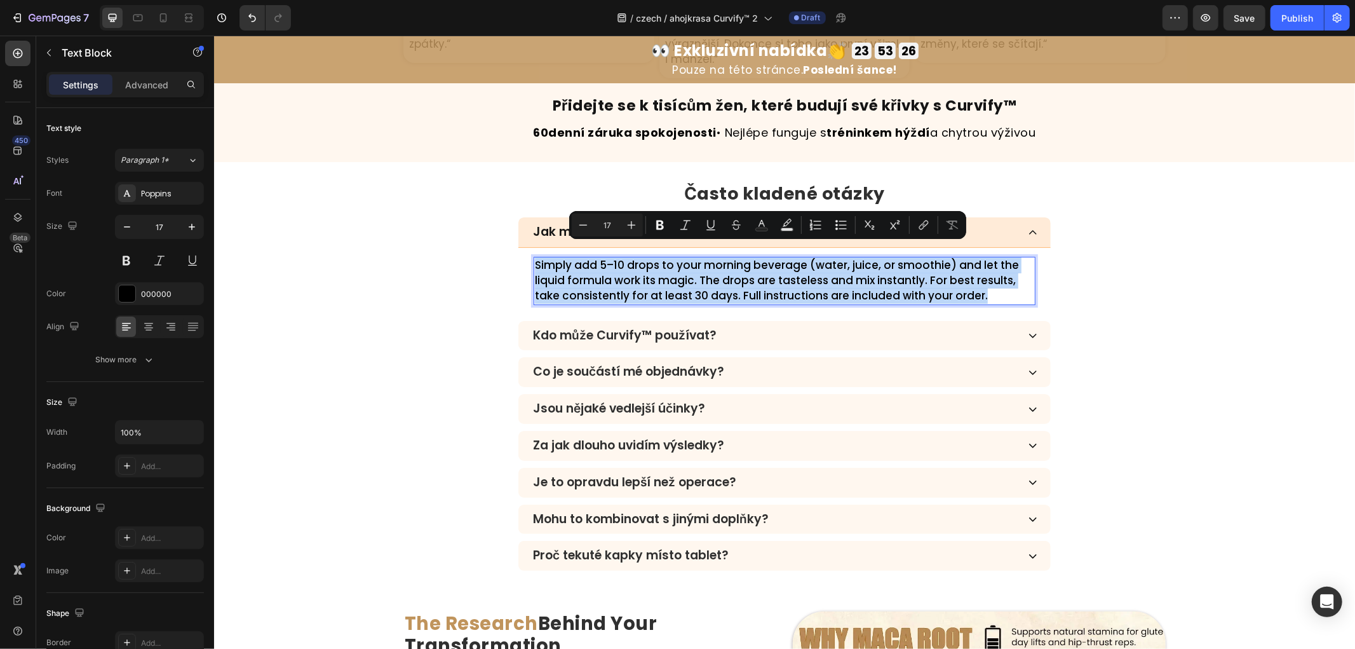
copy p "Simply add 5–10 drops to your morning beverage (water, juice, or smoothie) and …"
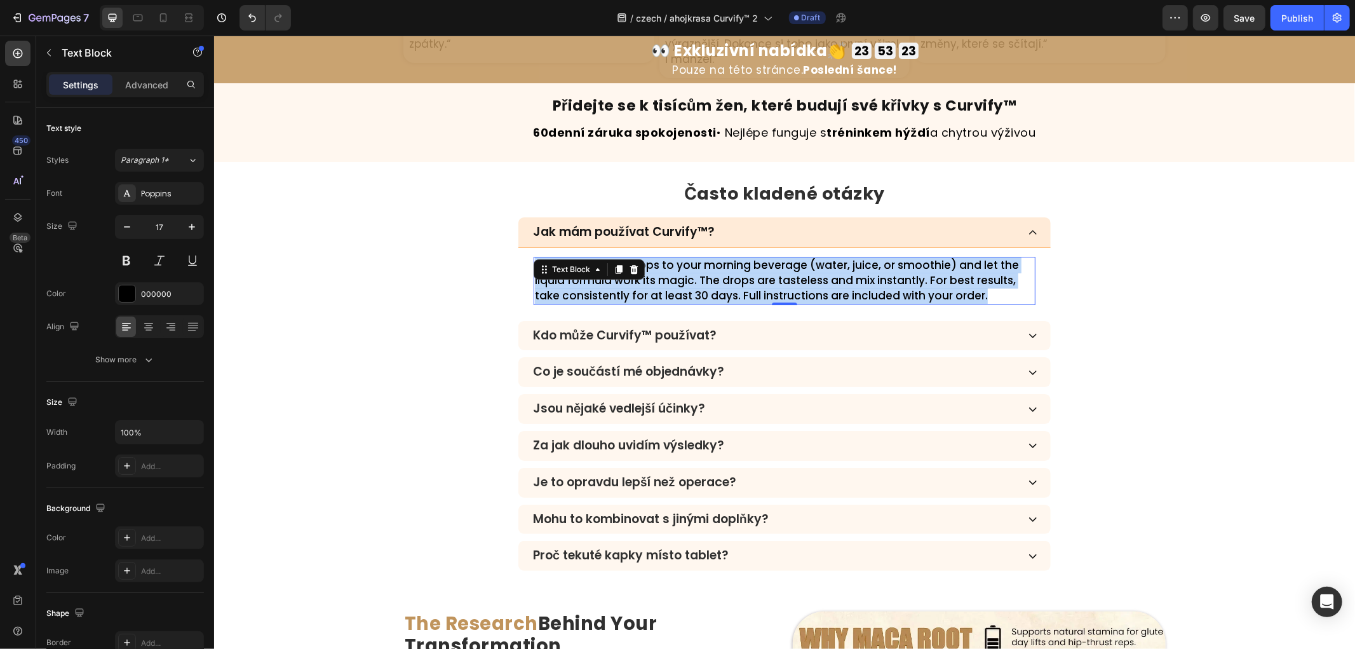
click at [681, 257] on p "Simply add 5–10 drops to your morning beverage (water, juice, or smoothie) and …" at bounding box center [784, 279] width 500 height 45
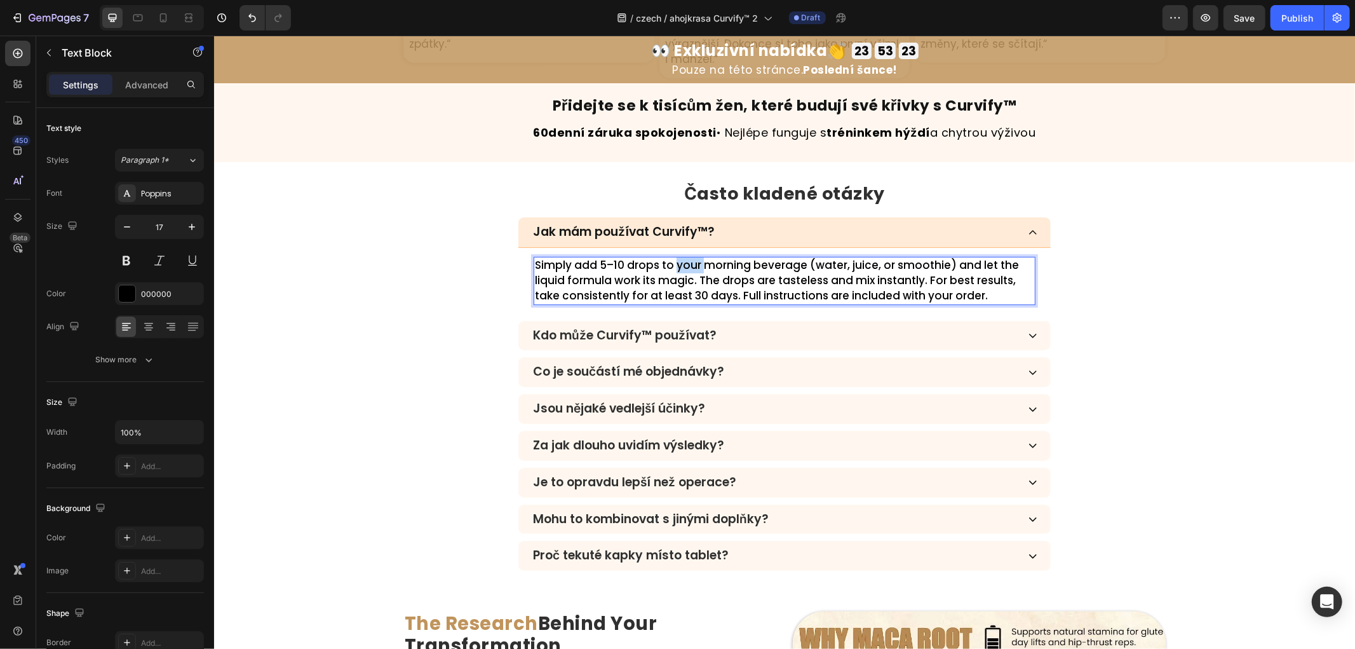
click at [681, 257] on p "Simply add 5–10 drops to your morning beverage (water, juice, or smoothie) and …" at bounding box center [784, 279] width 500 height 45
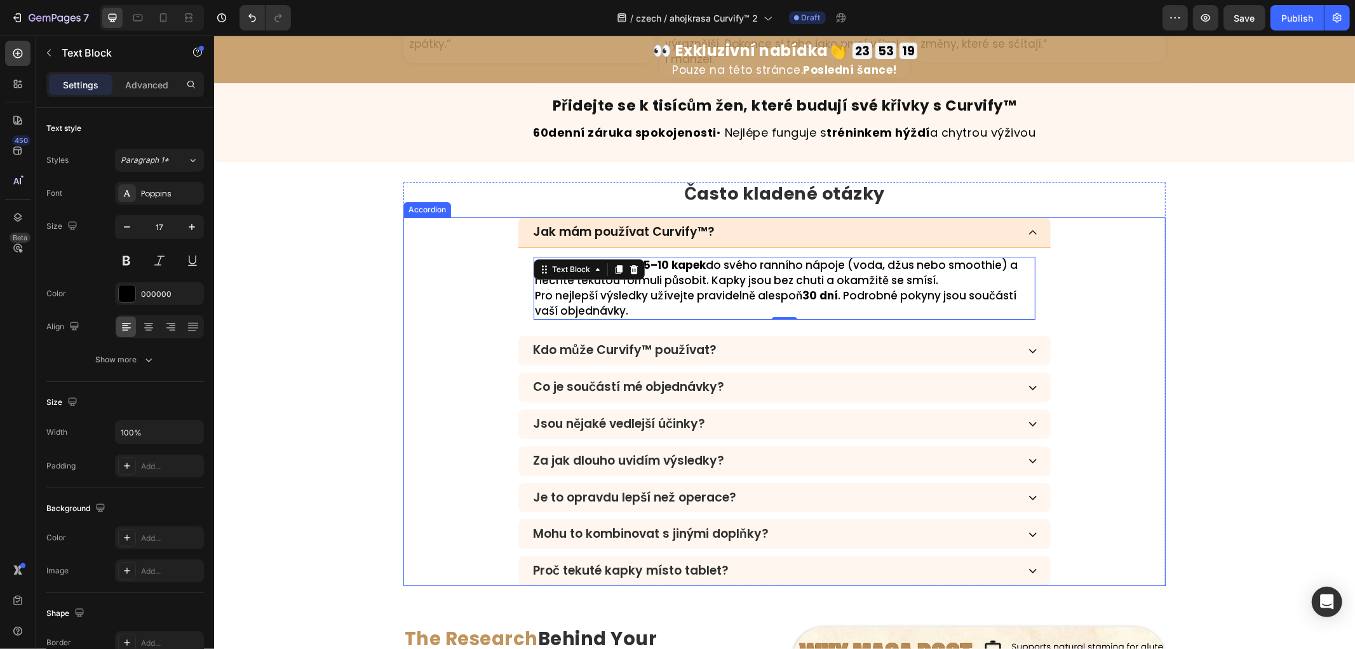
click at [777, 341] on div "Kdo může Curvify™ používat?" at bounding box center [774, 350] width 487 height 18
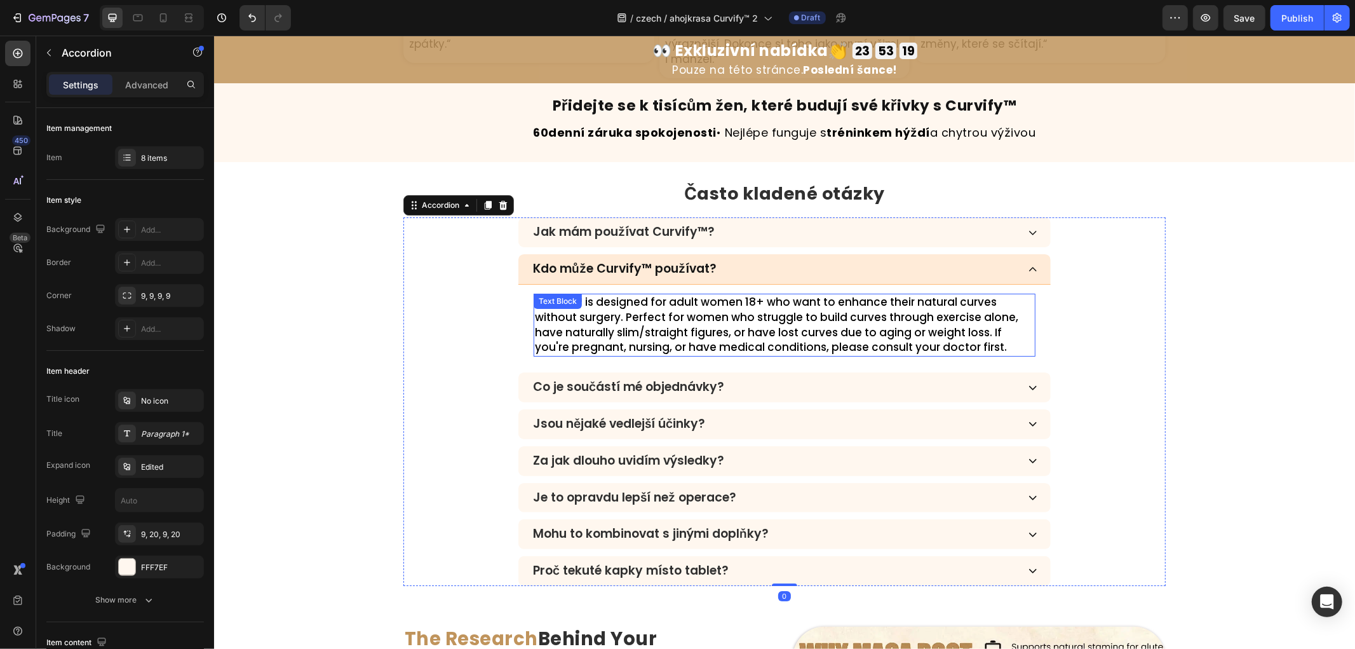
click at [670, 327] on p "Curvify™ is designed for adult women 18+ who want to enhance their natural curv…" at bounding box center [784, 324] width 500 height 60
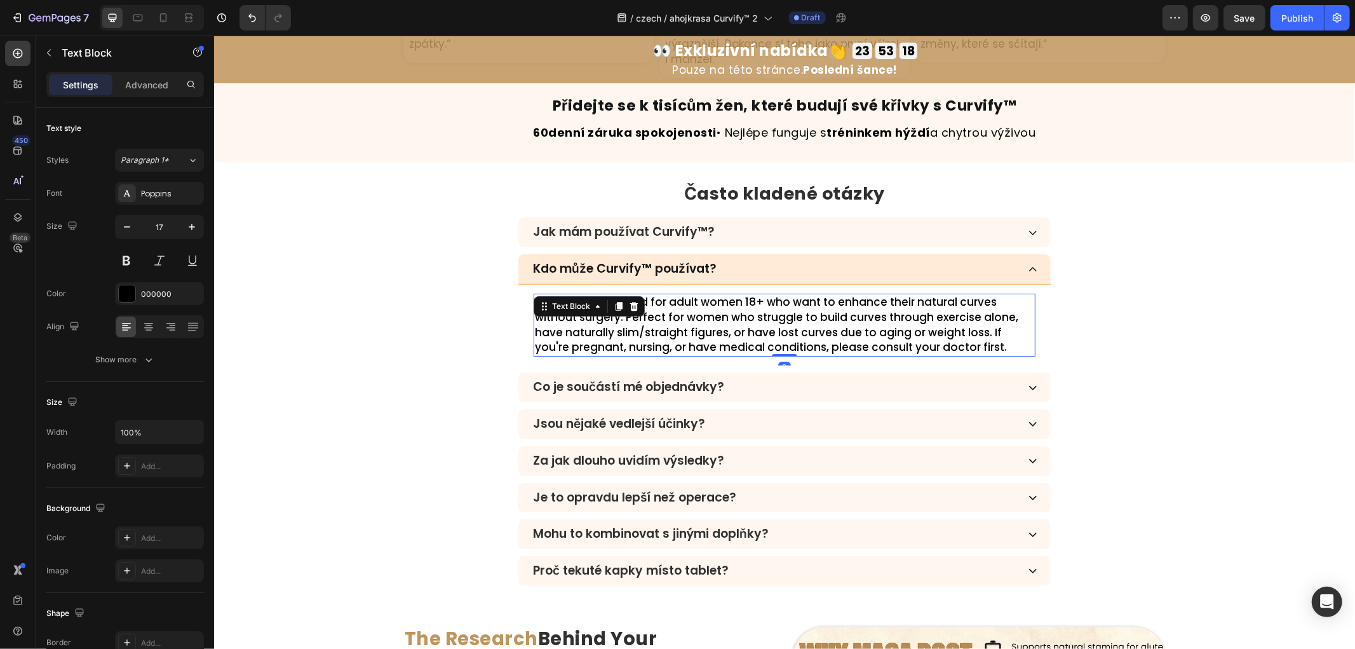
click at [670, 327] on p "Curvify™ is designed for adult women 18+ who want to enhance their natural curv…" at bounding box center [784, 324] width 500 height 60
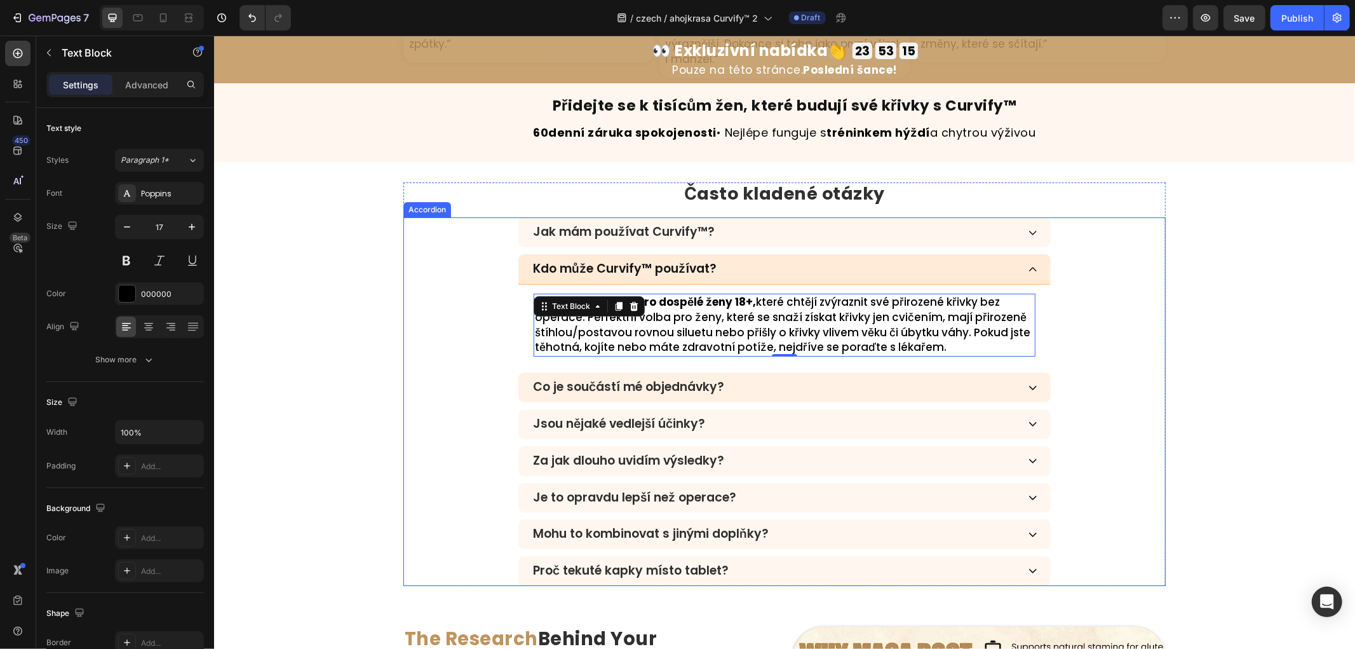
drag, startPoint x: 780, startPoint y: 367, endPoint x: 771, endPoint y: 370, distance: 9.7
click at [780, 377] on div "Co je součástí mé objednávky?" at bounding box center [774, 386] width 487 height 18
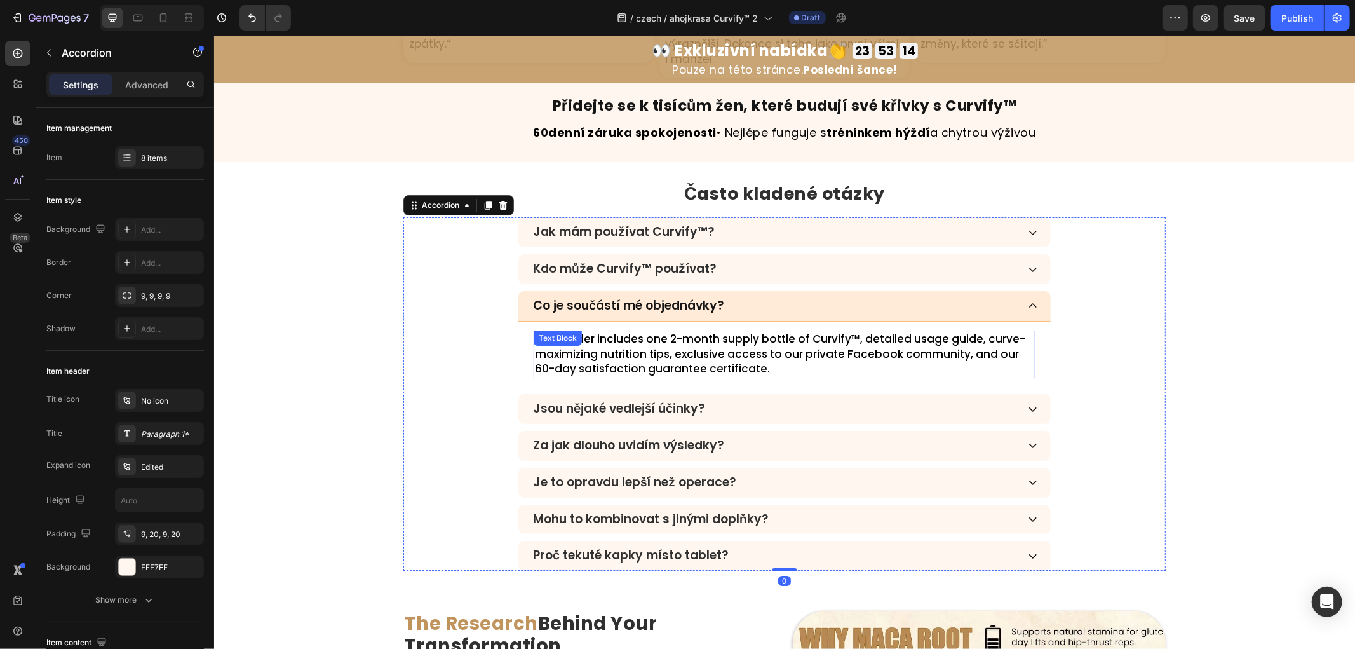
click at [698, 357] on p "Each order includes one 2-month supply bottle of Curvify™, detailed usage guide…" at bounding box center [784, 353] width 500 height 45
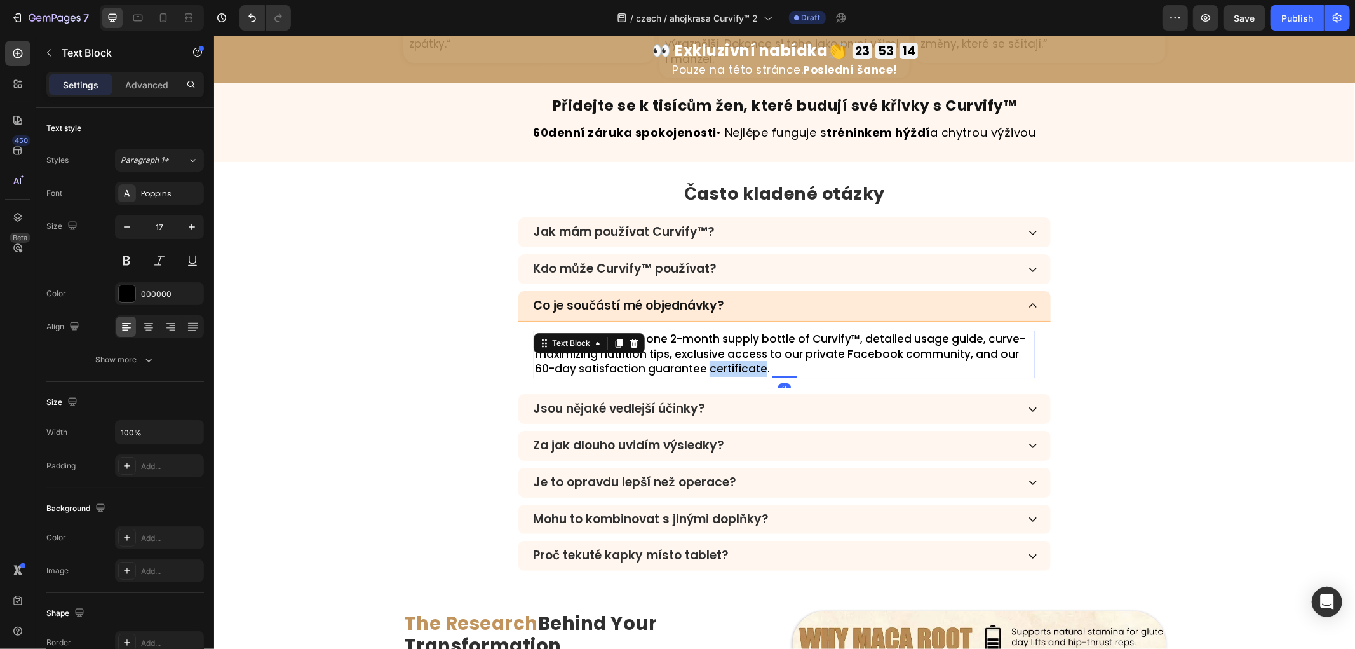
click at [698, 357] on p "Each order includes one 2-month supply bottle of Curvify™, detailed usage guide…" at bounding box center [784, 353] width 500 height 45
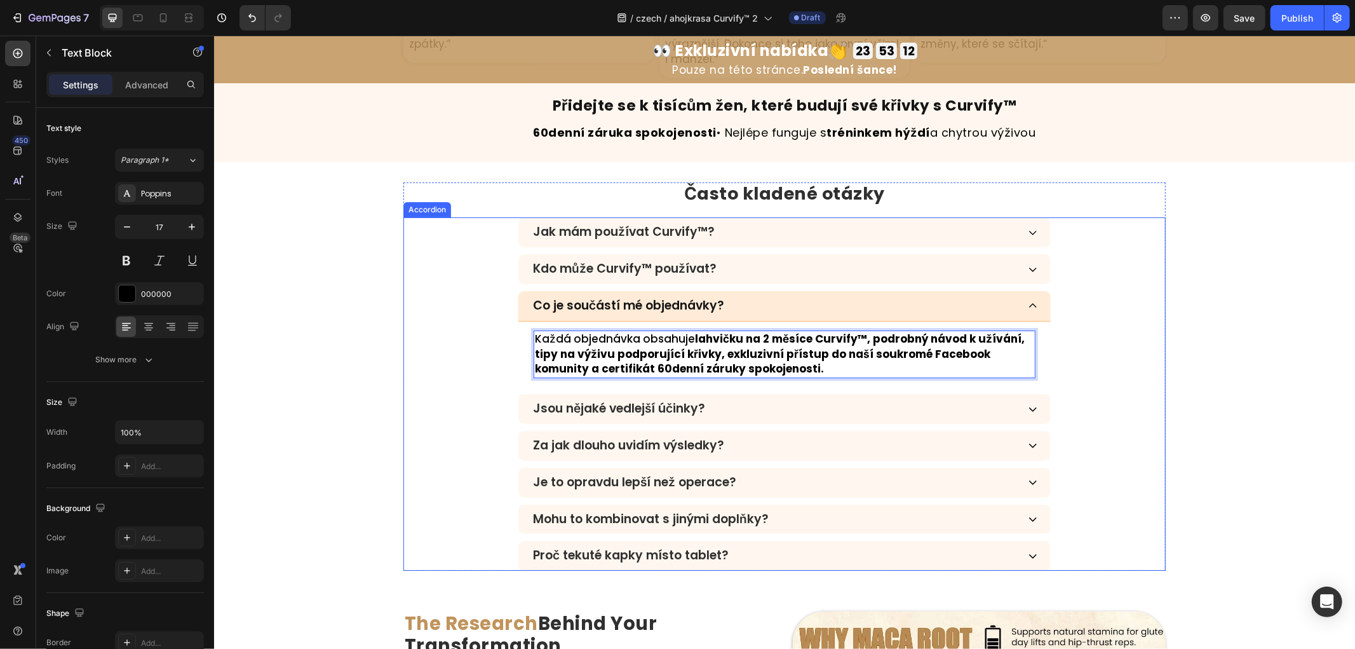
click at [791, 402] on div "Jsou nějaké vedlejší účinky?" at bounding box center [774, 408] width 487 height 18
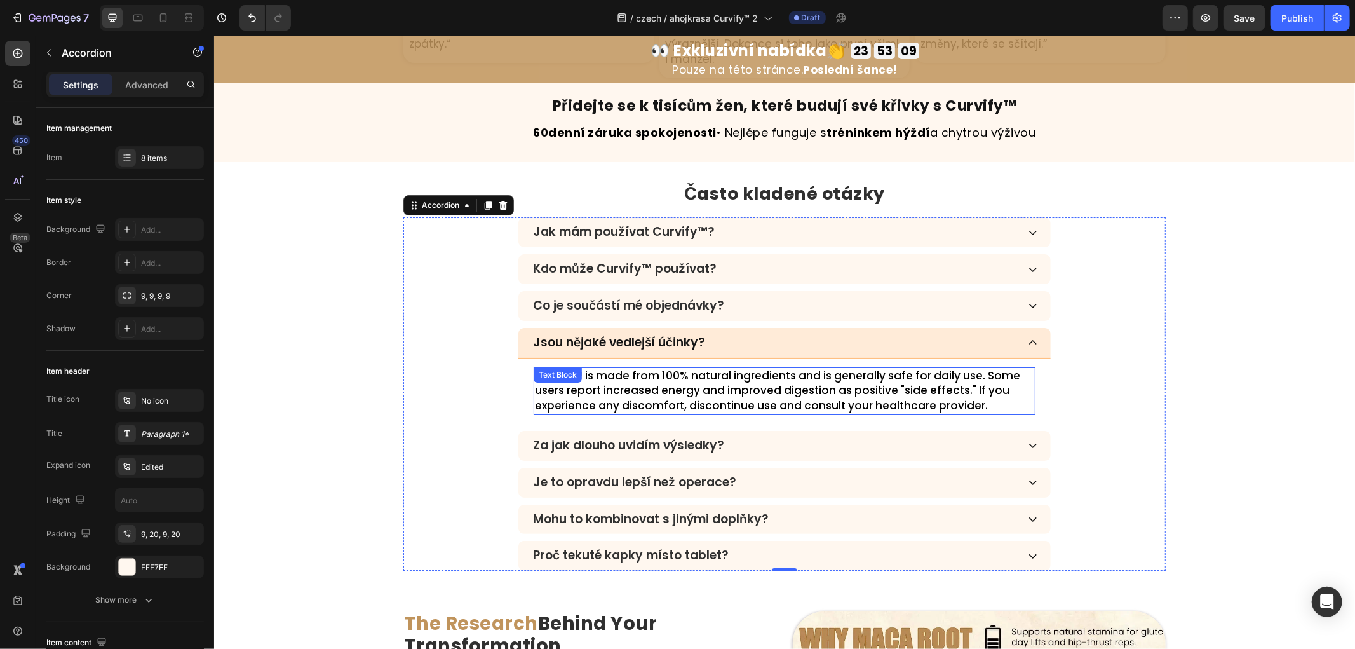
click at [741, 389] on p "Curvify™ is made from 100% natural ingredients and is generally safe for daily …" at bounding box center [784, 390] width 500 height 45
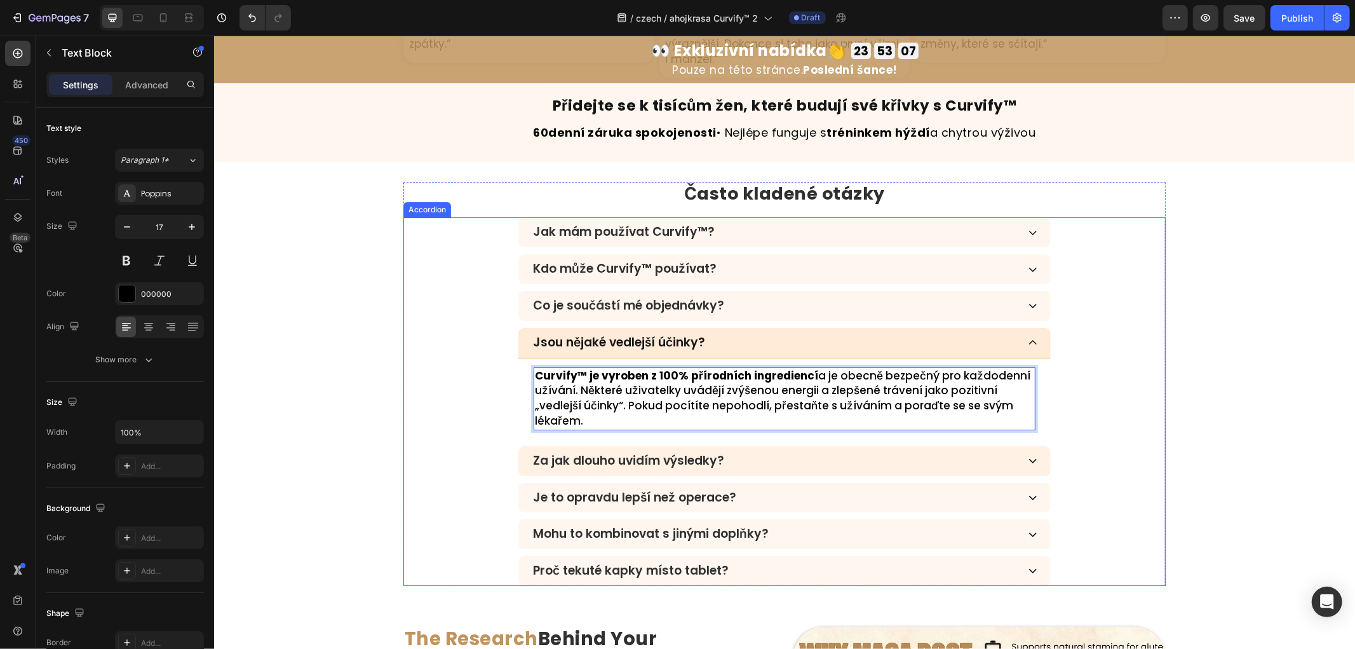
click at [843, 451] on div "Za jak dlouho uvidím výsledky?" at bounding box center [774, 460] width 487 height 18
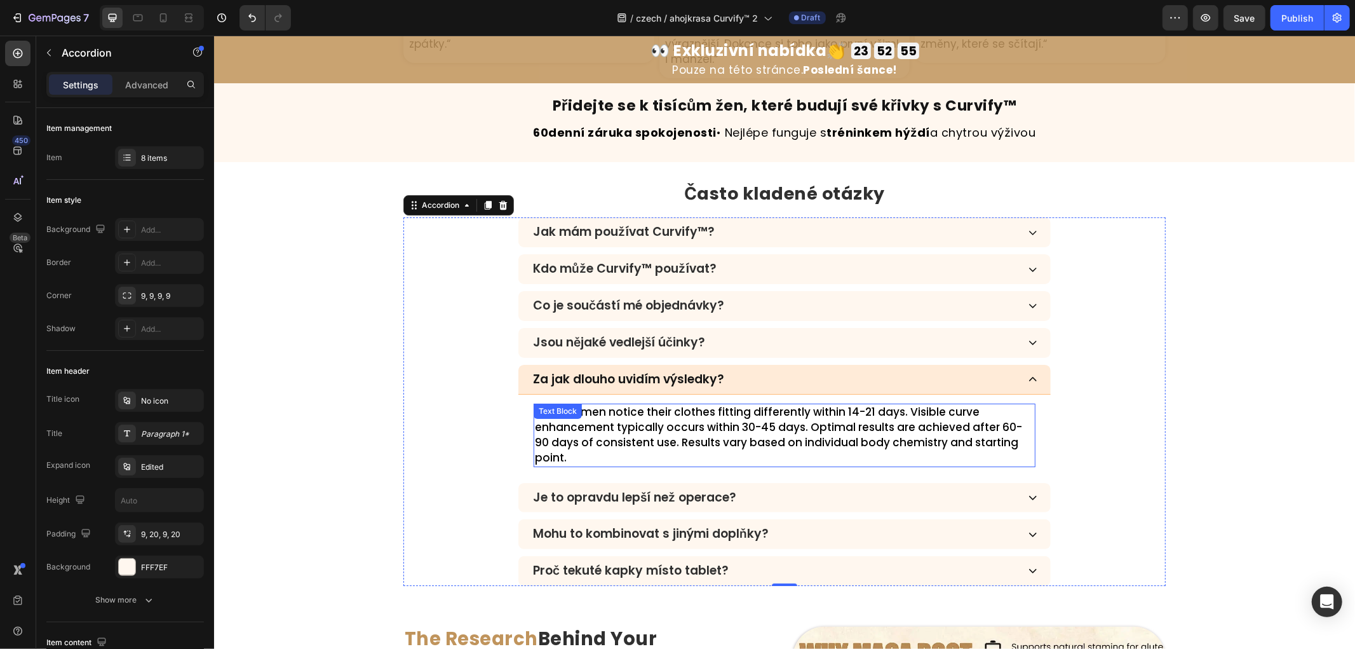
click at [712, 408] on p "Most women notice their clothes fitting differently within 14-21 days. Visible …" at bounding box center [784, 434] width 500 height 60
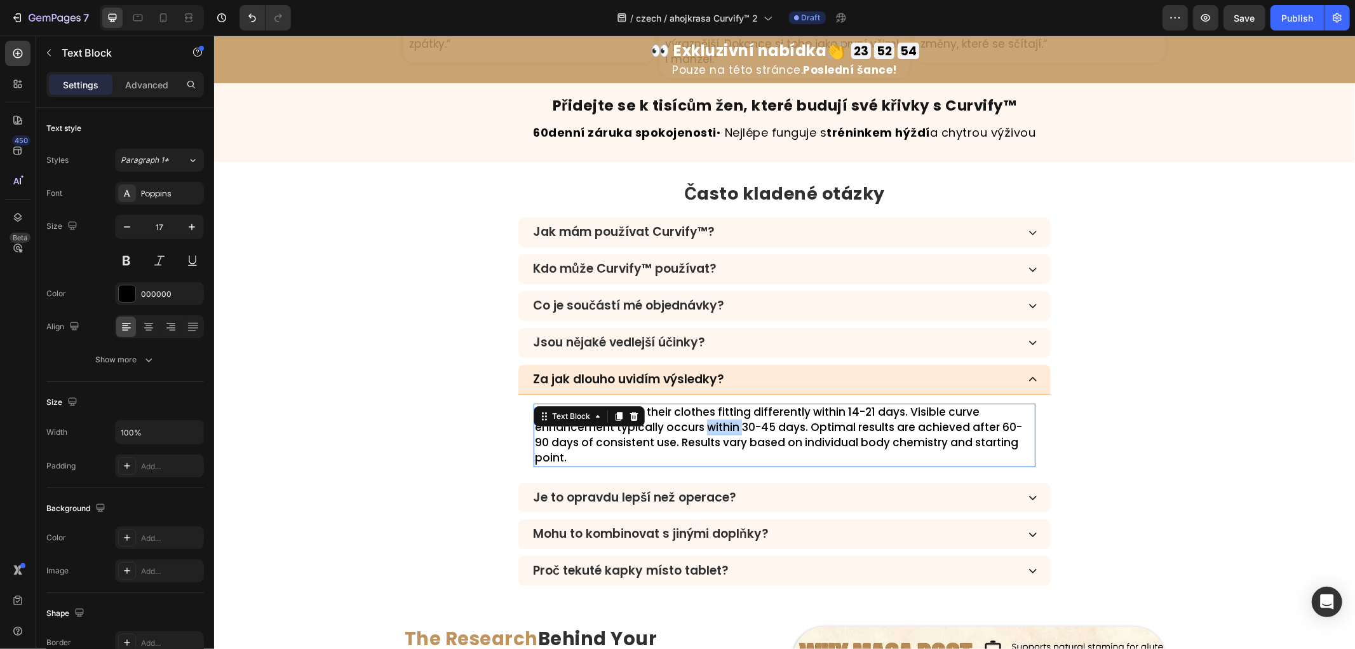
click at [712, 408] on p "Most women notice their clothes fitting differently within 14-21 days. Visible …" at bounding box center [784, 434] width 500 height 60
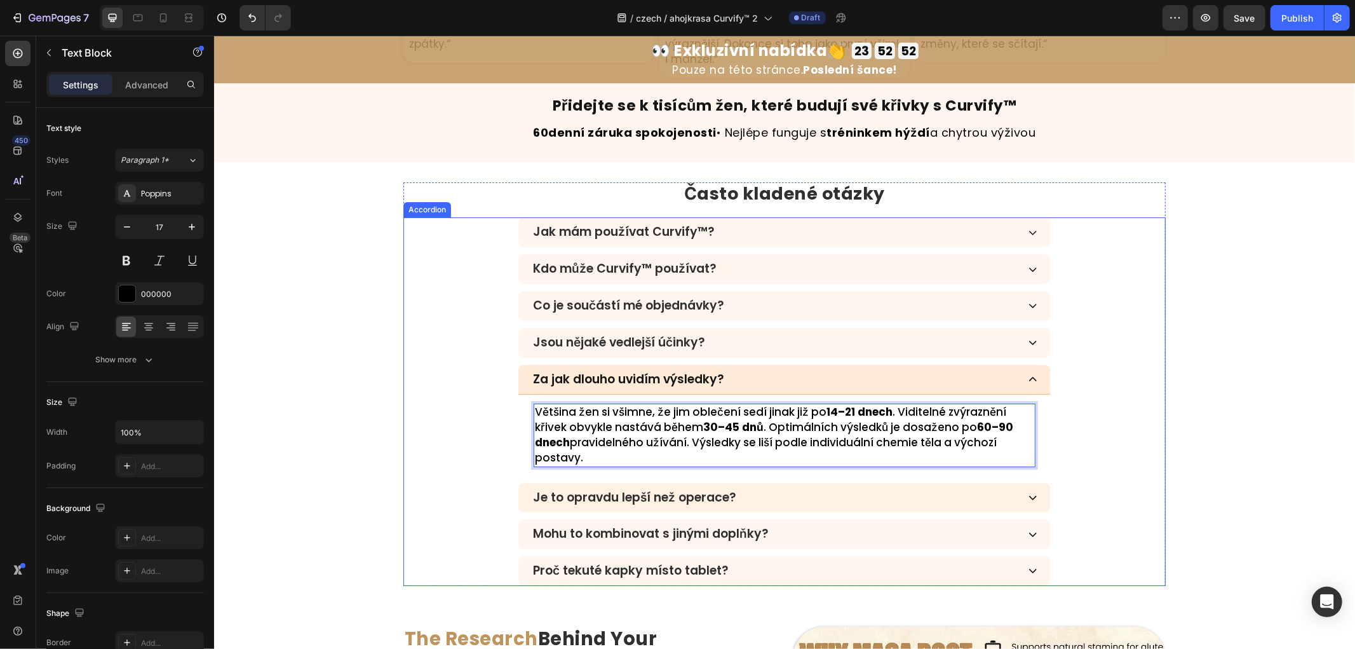
click at [825, 492] on div "Je to opravdu lepší než operace?" at bounding box center [774, 497] width 487 height 18
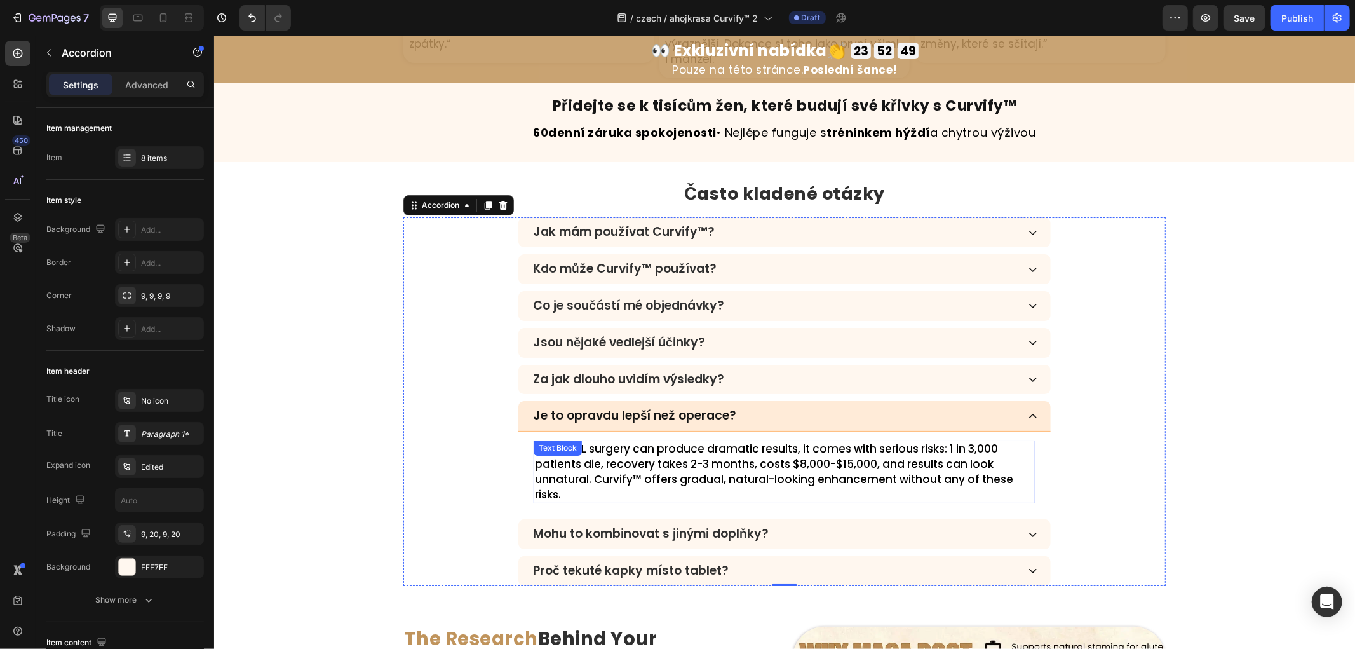
click at [727, 445] on p "While BBL surgery can produce dramatic results, it comes with serious risks: 1 …" at bounding box center [784, 471] width 500 height 60
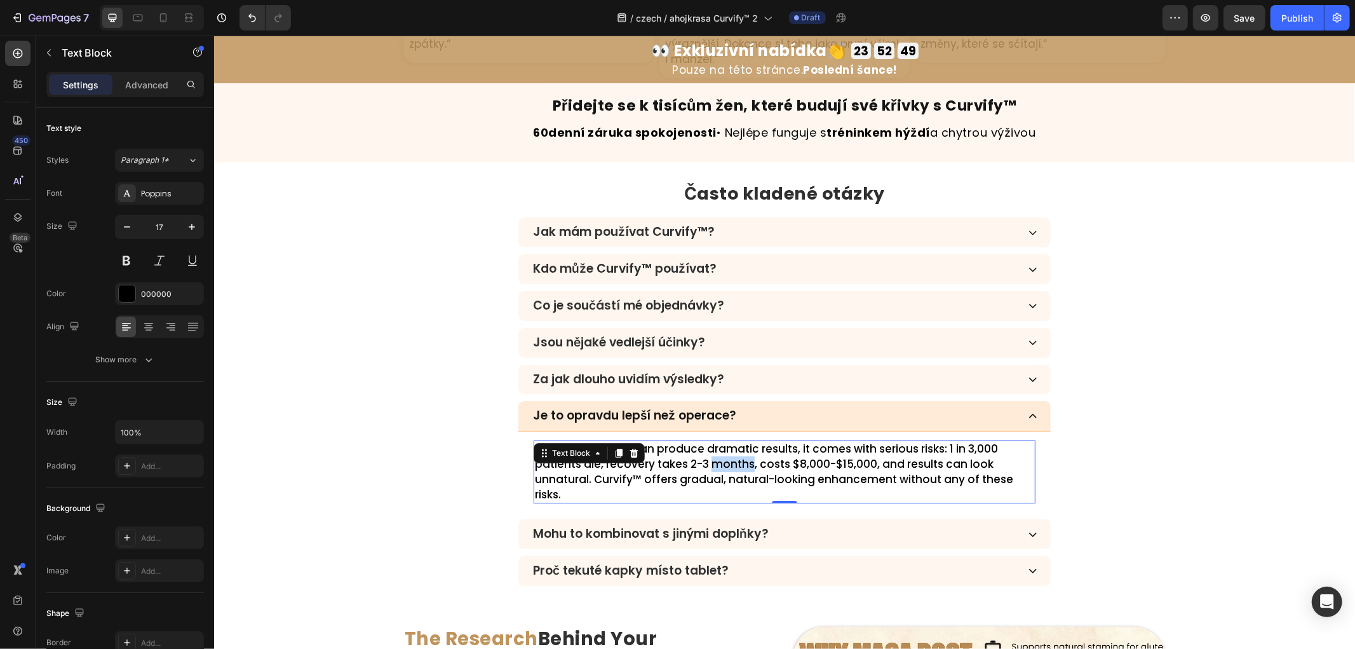
click at [727, 445] on p "While BBL surgery can produce dramatic results, it comes with serious risks: 1 …" at bounding box center [784, 471] width 500 height 60
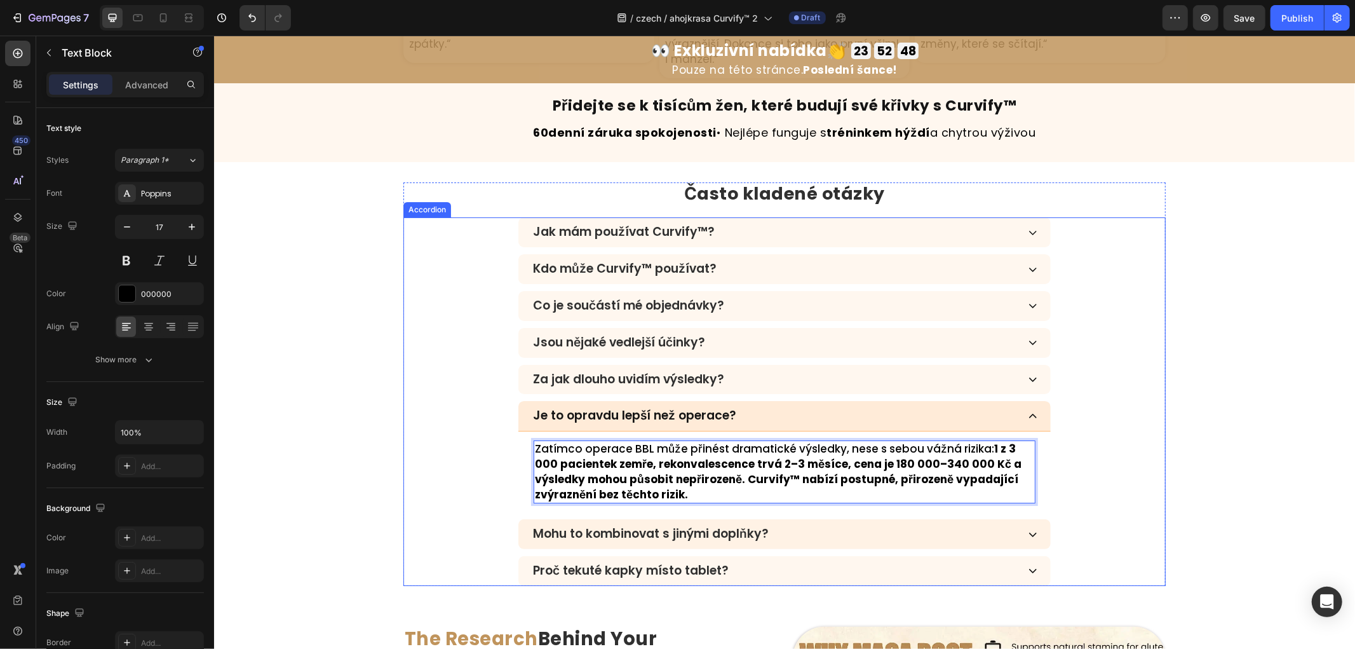
click at [805, 527] on div "Mohu to kombinovat s jinými doplňky?" at bounding box center [774, 533] width 487 height 18
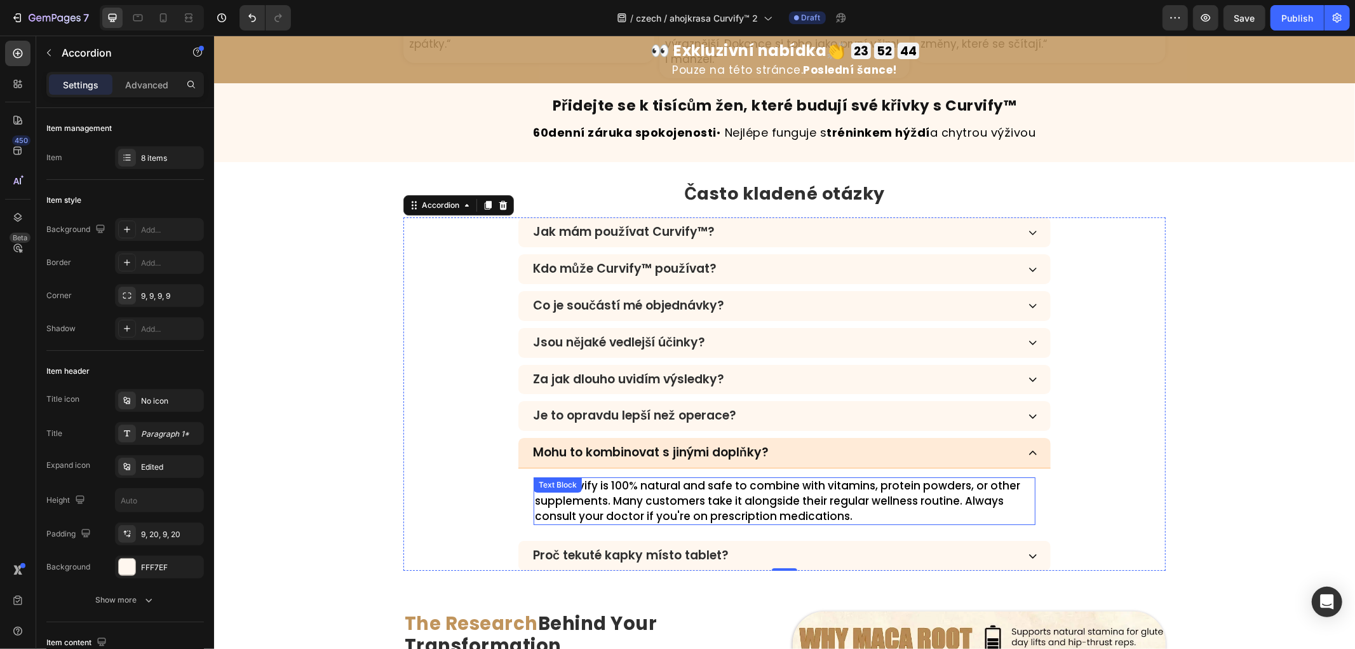
click at [675, 481] on p "Yes! Curvify is 100% natural and safe to combine with vitamins, protein powders…" at bounding box center [784, 500] width 500 height 45
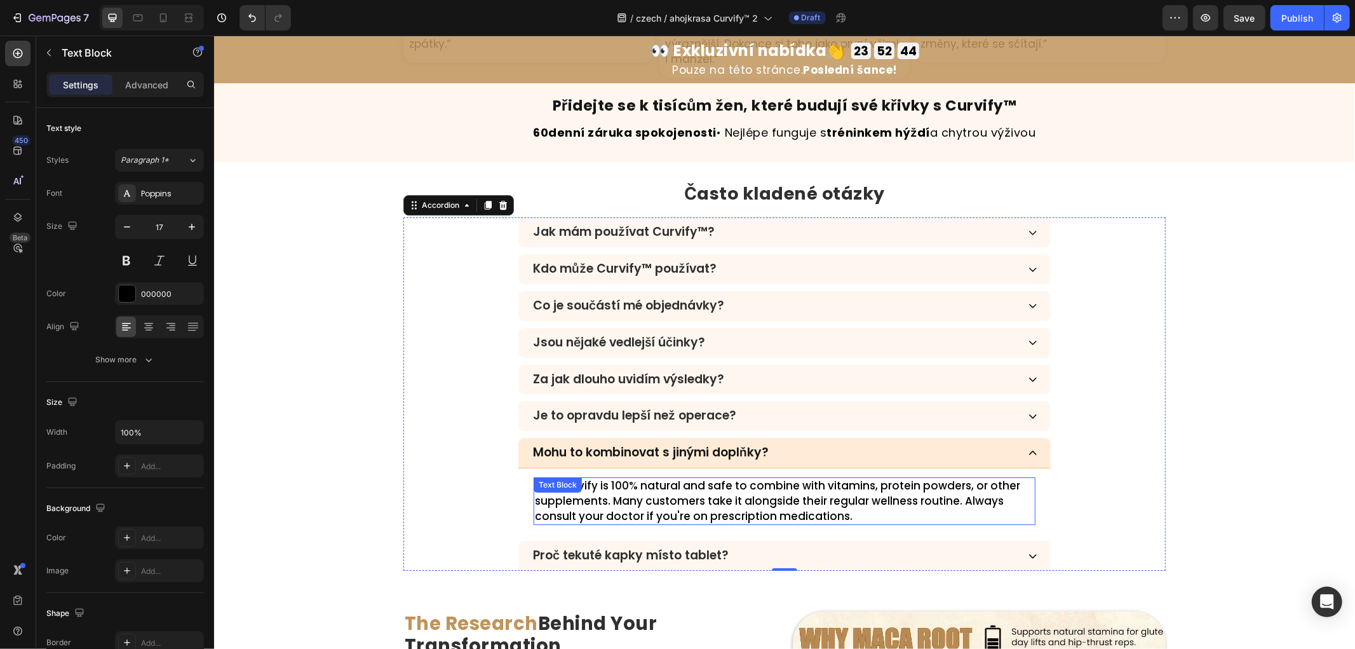
click at [675, 481] on p "Yes! Curvify is 100% natural and safe to combine with vitamins, protein powders…" at bounding box center [784, 500] width 500 height 45
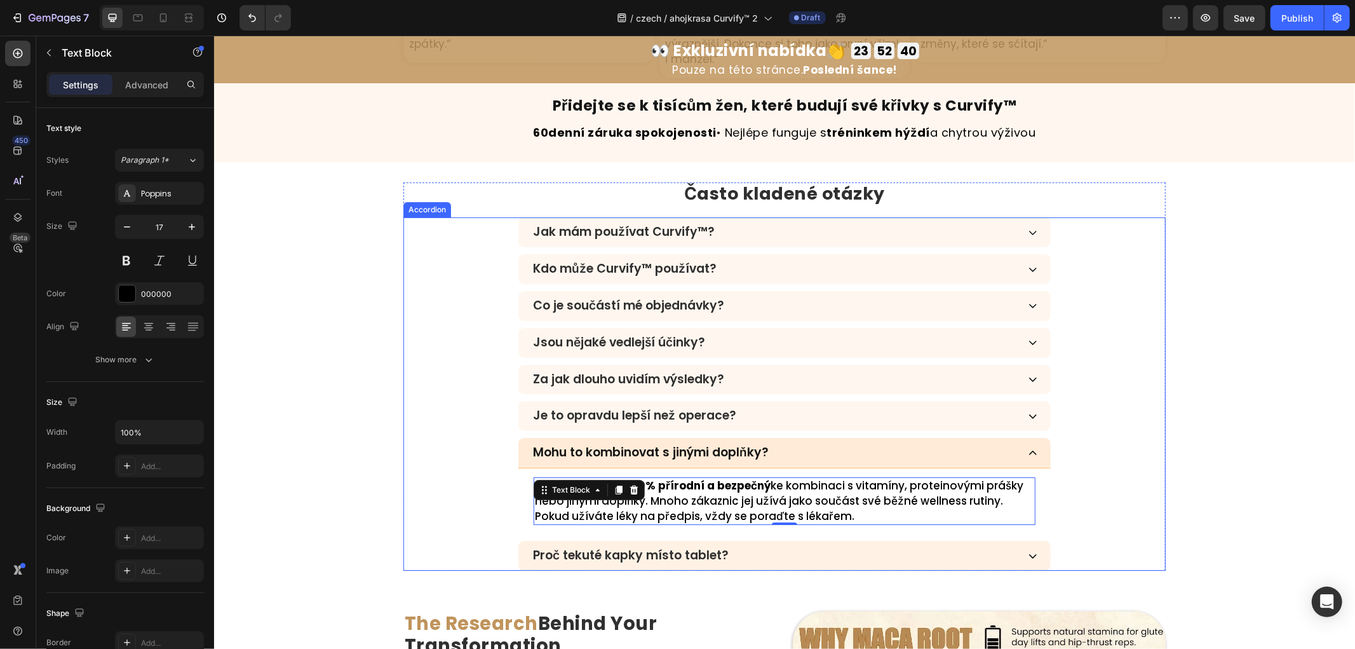
click at [802, 546] on div "Proč tekuté kapky místo tablet?" at bounding box center [774, 555] width 487 height 18
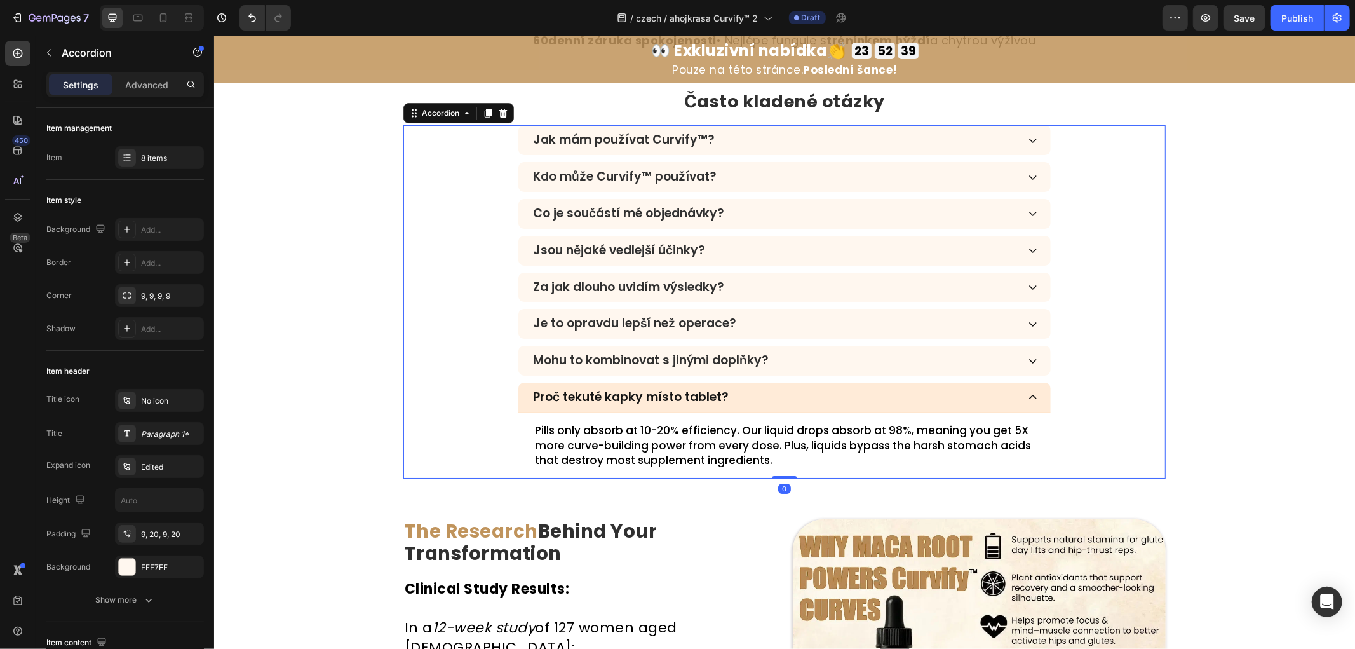
scroll to position [3843, 0]
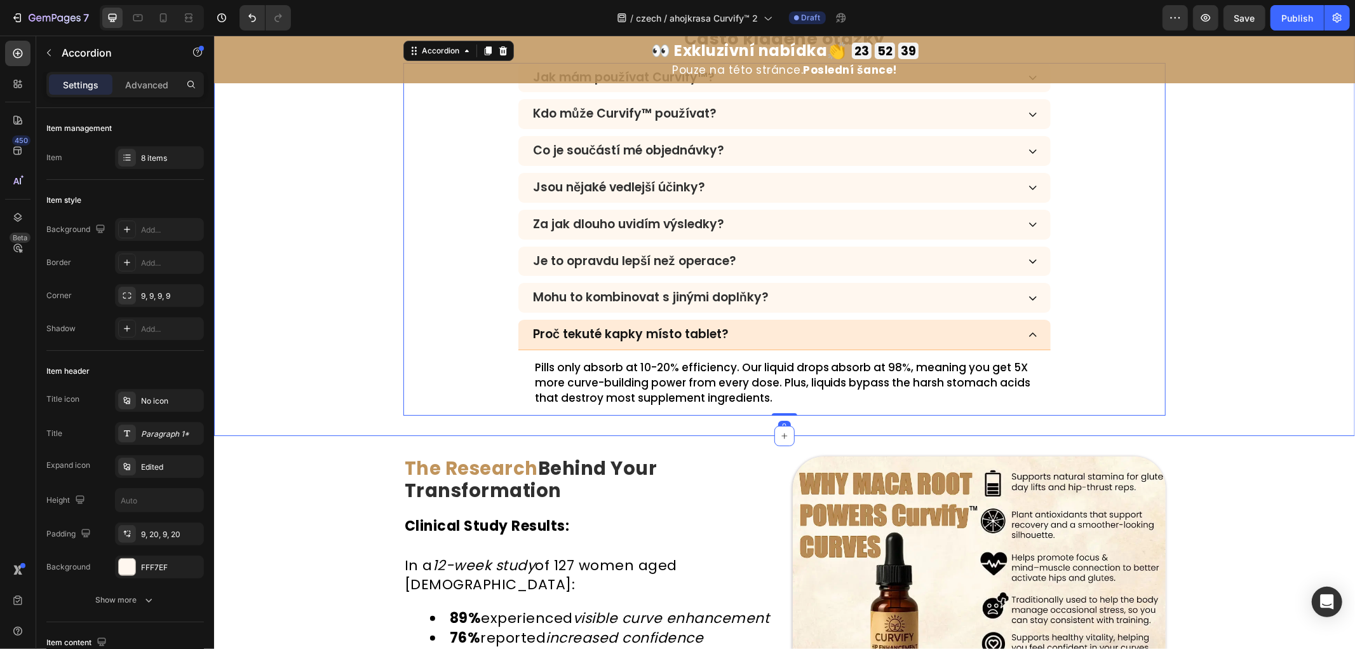
click at [660, 379] on p "Pills only absorb at 10-20% efficiency. Our liquid drops absorb at 98%, meaning…" at bounding box center [784, 382] width 500 height 45
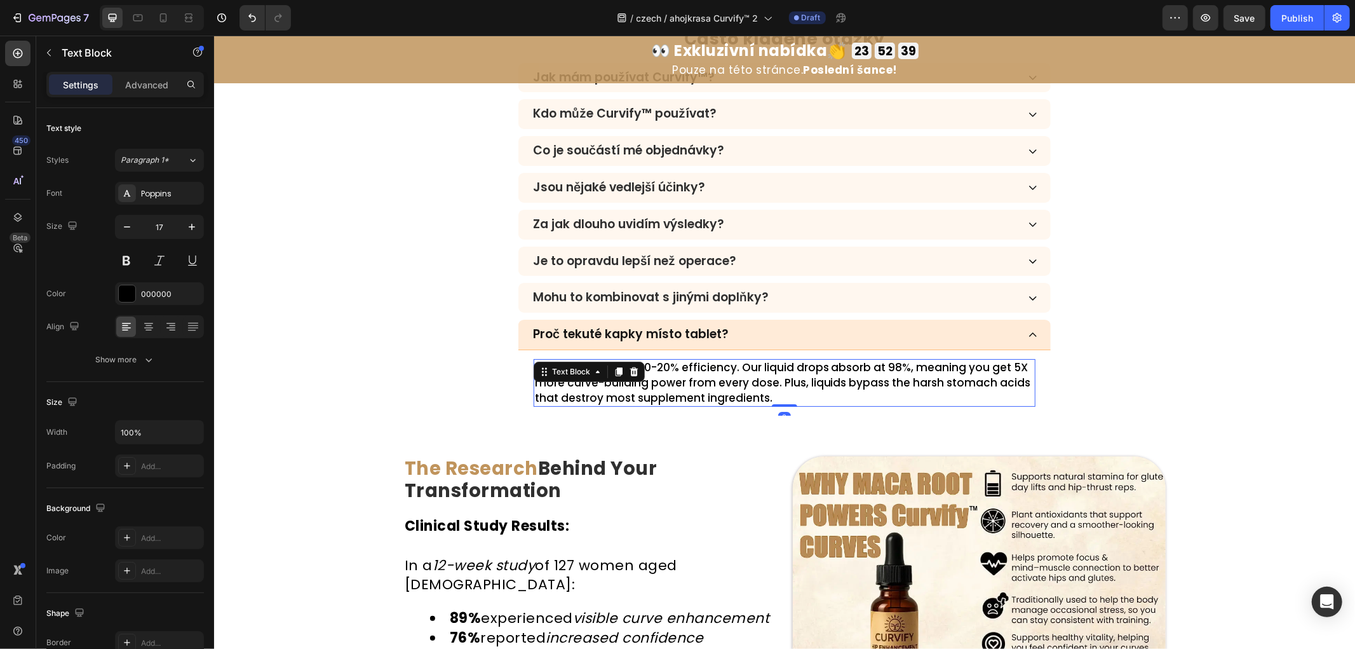
click at [660, 379] on p "Pills only absorb at 10-20% efficiency. Our liquid drops absorb at 98%, meaning…" at bounding box center [784, 382] width 500 height 45
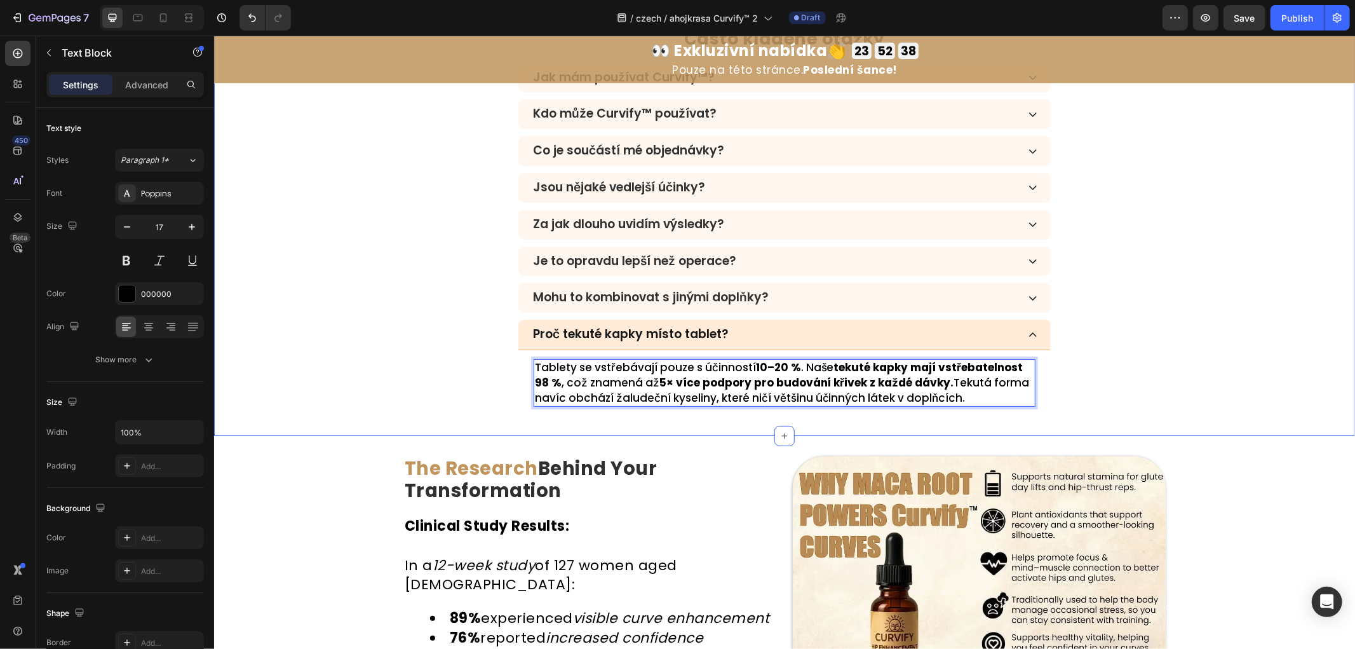
click at [346, 334] on div "⁠⁠⁠⁠⁠⁠⁠ Často kladené otázky Heading Jak mám používat Curvify™? Kdo může Curvif…" at bounding box center [784, 221] width 1141 height 388
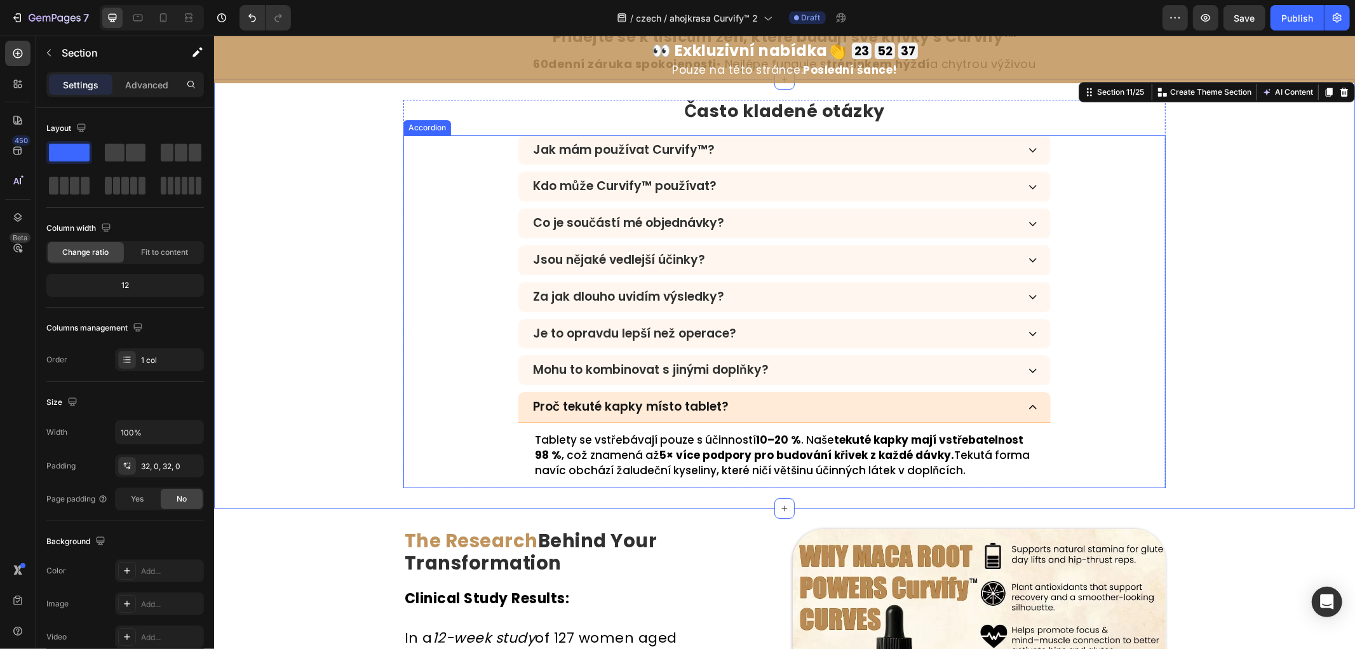
scroll to position [3632, 0]
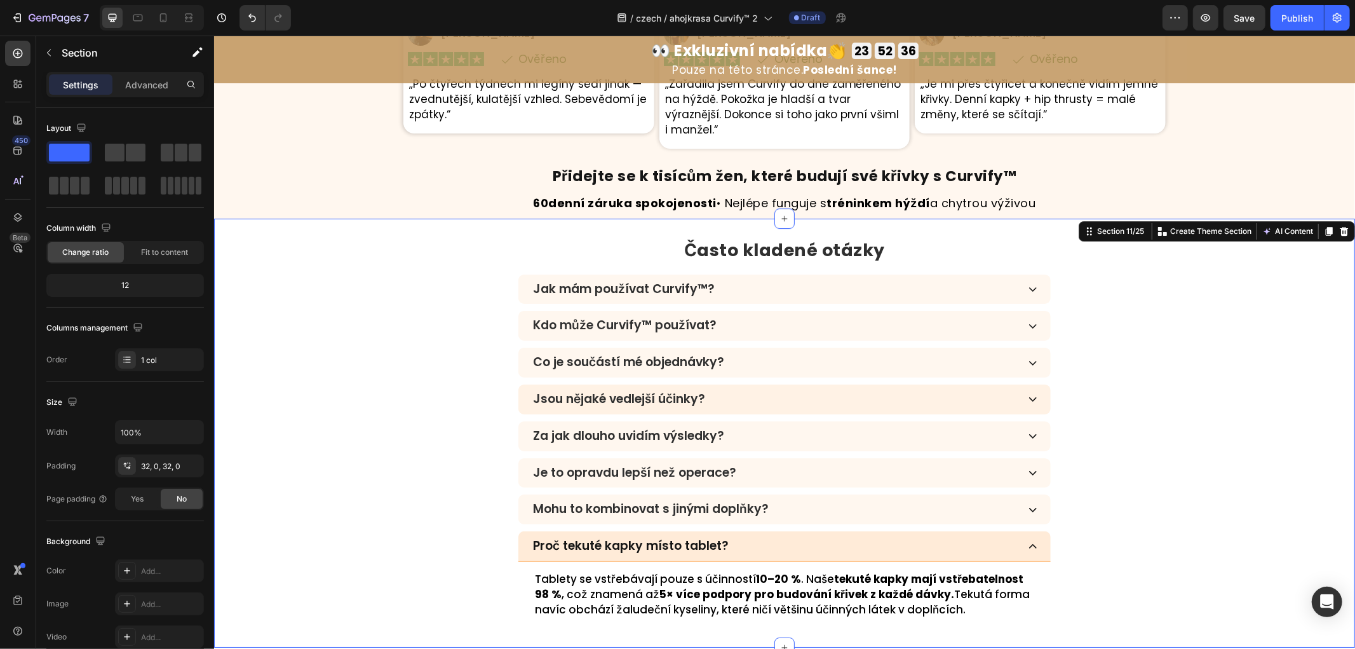
drag, startPoint x: 1227, startPoint y: 428, endPoint x: 799, endPoint y: 411, distance: 428.0
click at [1225, 428] on div "⁠⁠⁠⁠⁠⁠⁠ Často kladené otázky Heading Jak mám používat Curvify™? Kdo může Curvif…" at bounding box center [784, 432] width 1141 height 388
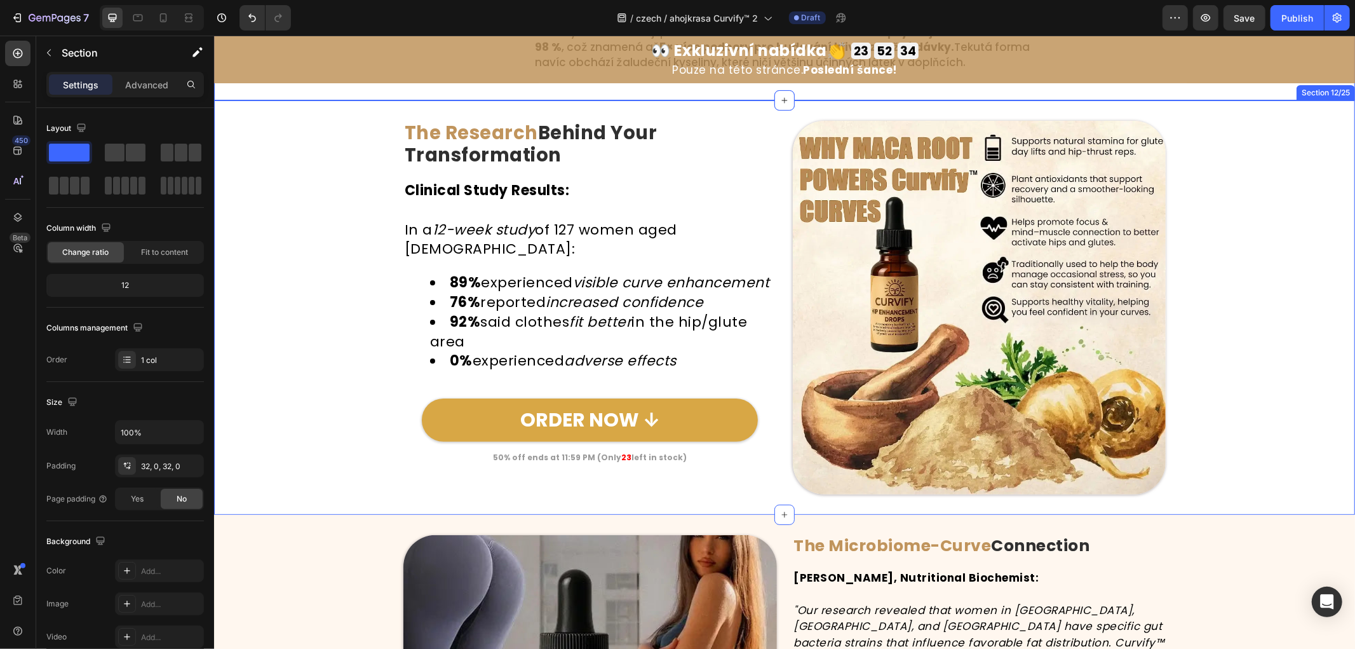
scroll to position [4197, 0]
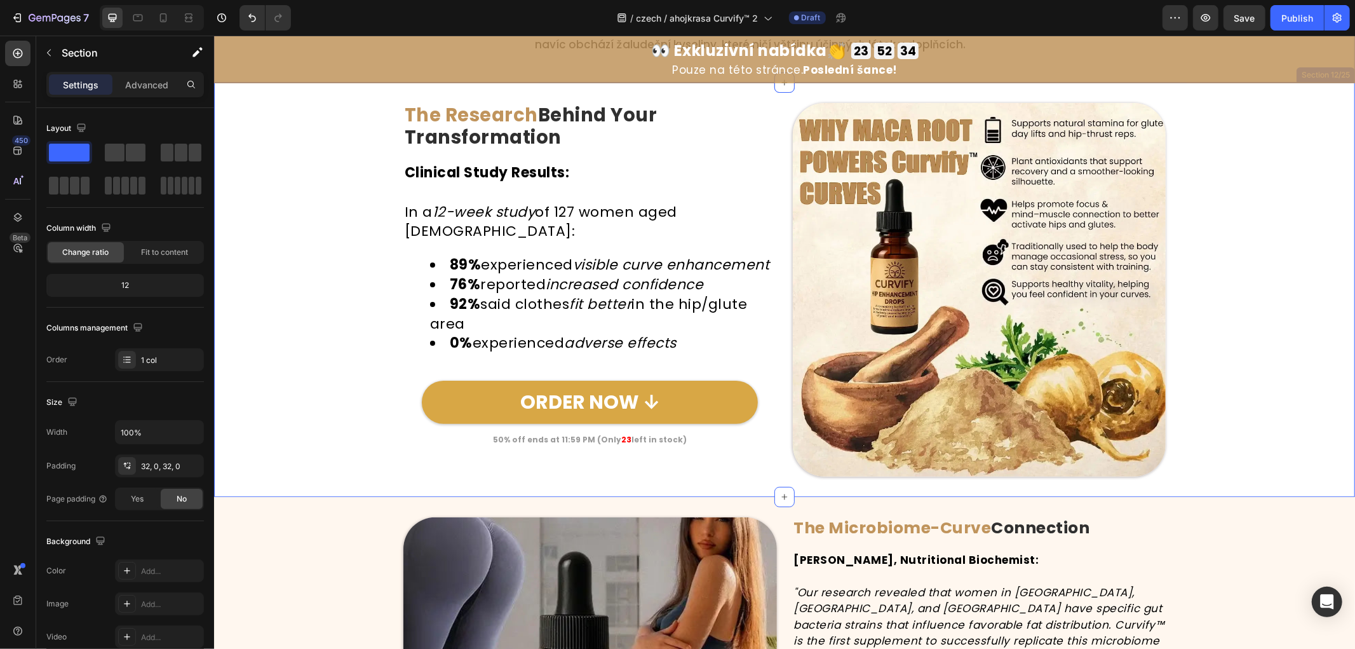
click at [288, 339] on div "Image The Research Behind Your Transformation Heading Clinical Study Results: I…" at bounding box center [784, 289] width 1141 height 374
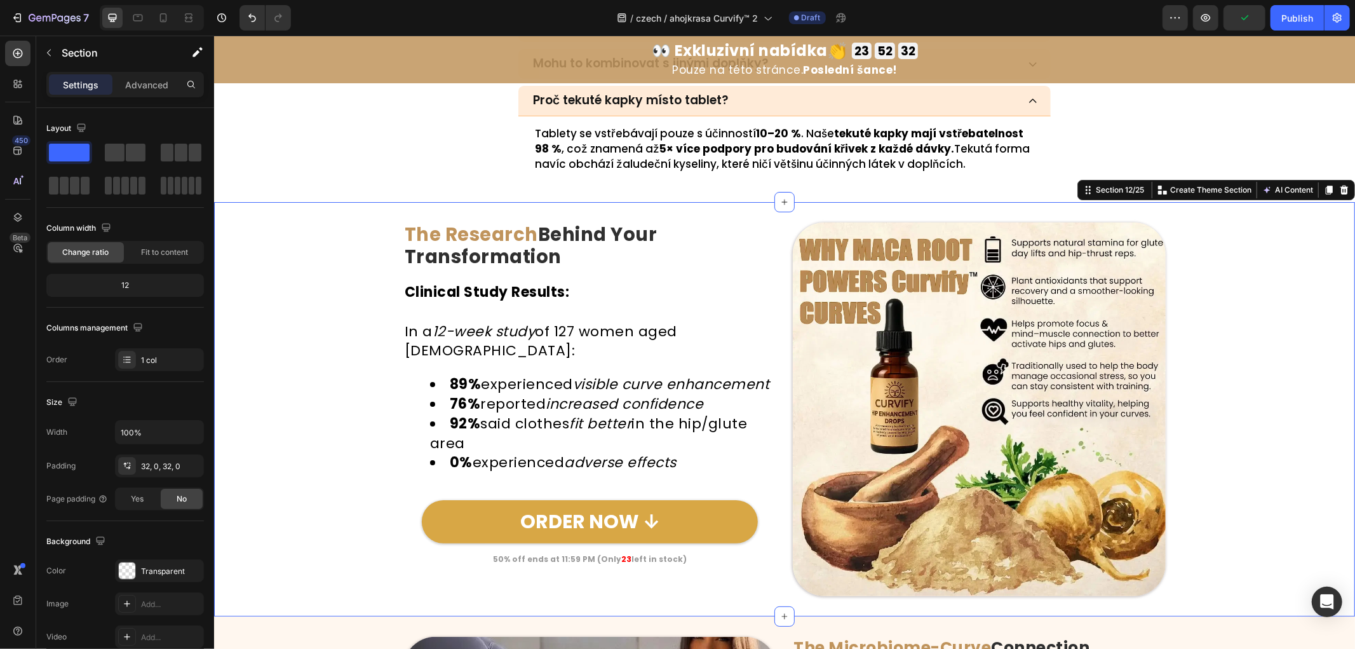
scroll to position [4126, 0]
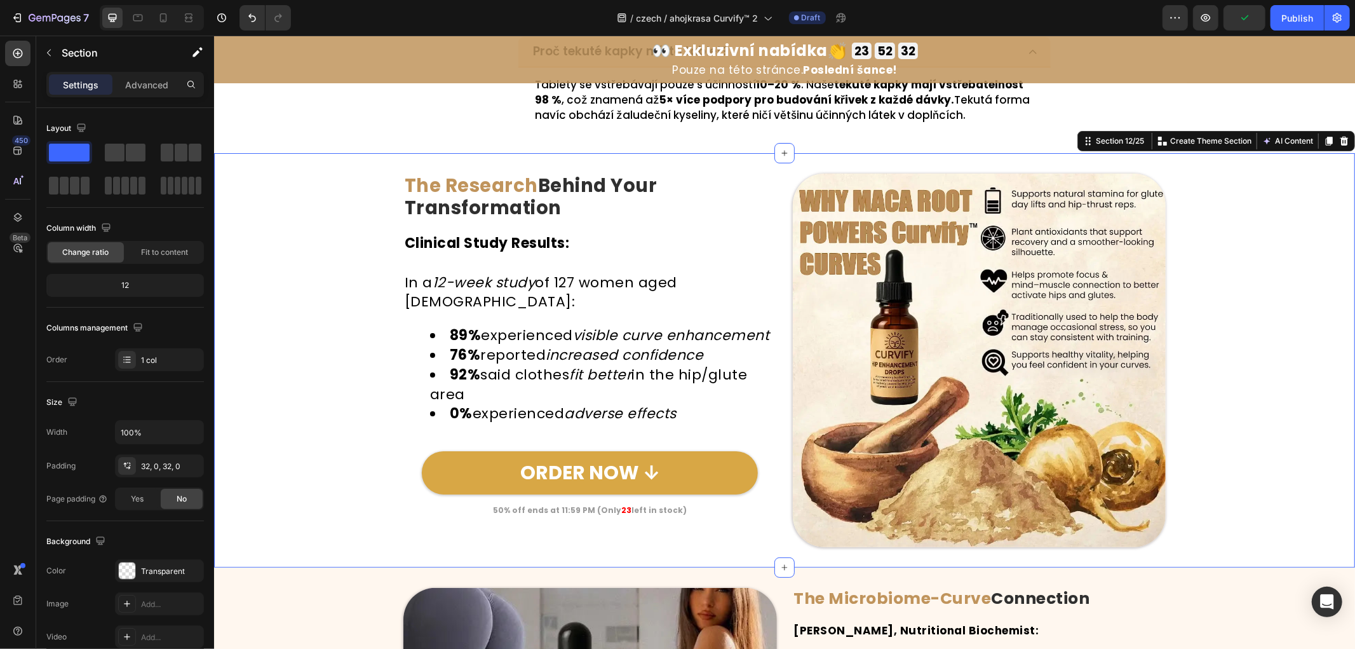
click at [320, 363] on div "Image The Research Behind Your Transformation Heading Clinical Study Results: I…" at bounding box center [784, 360] width 1141 height 374
click at [261, 387] on div "Image The Research Behind Your Transformation Heading Clinical Study Results: I…" at bounding box center [784, 360] width 1141 height 374
click at [468, 206] on strong "Behind Your Transformation" at bounding box center [530, 196] width 253 height 48
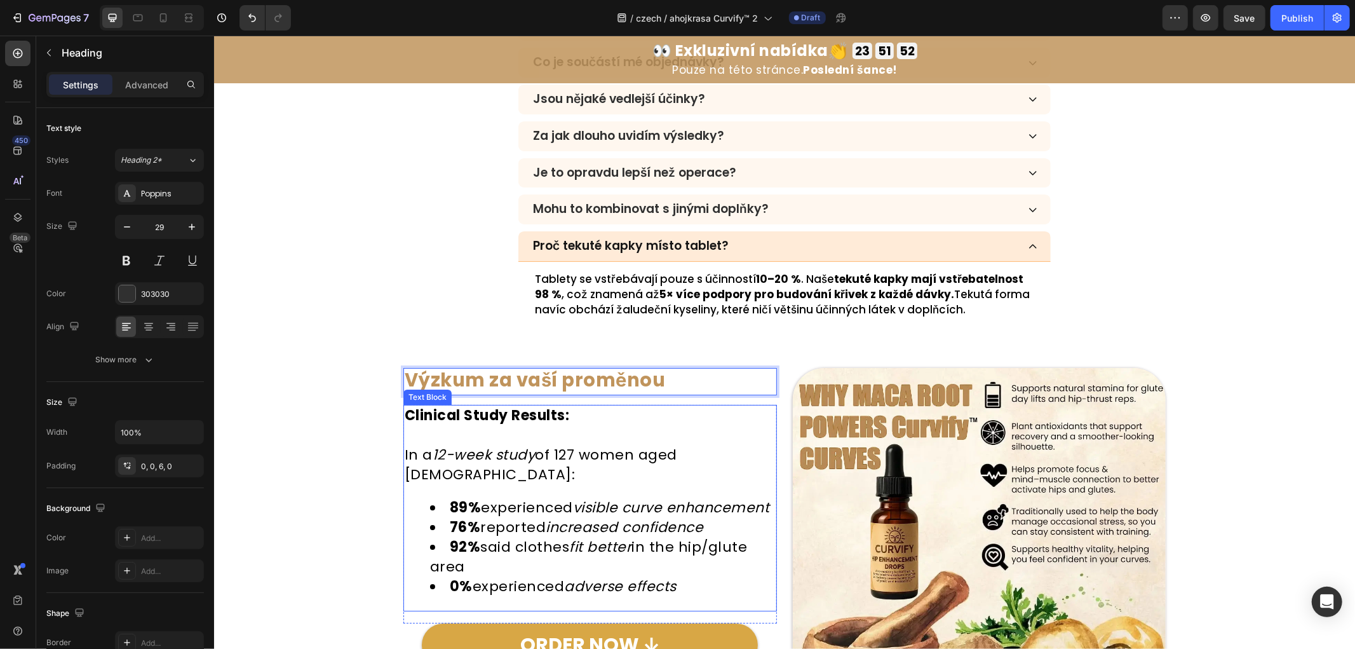
scroll to position [3915, 0]
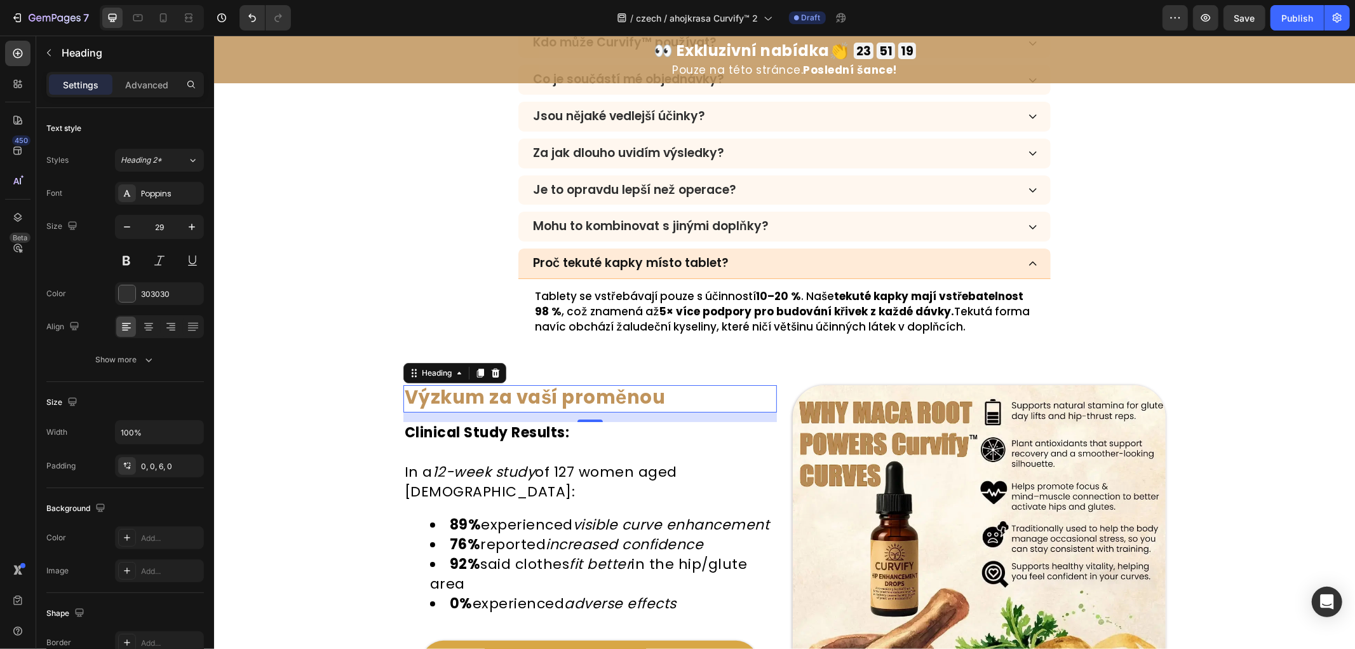
click at [501, 391] on strong "Výzkum za vaší proměnou" at bounding box center [534, 396] width 261 height 25
click at [493, 395] on strong "Výzkum za vaší proměnou" at bounding box center [534, 396] width 261 height 25
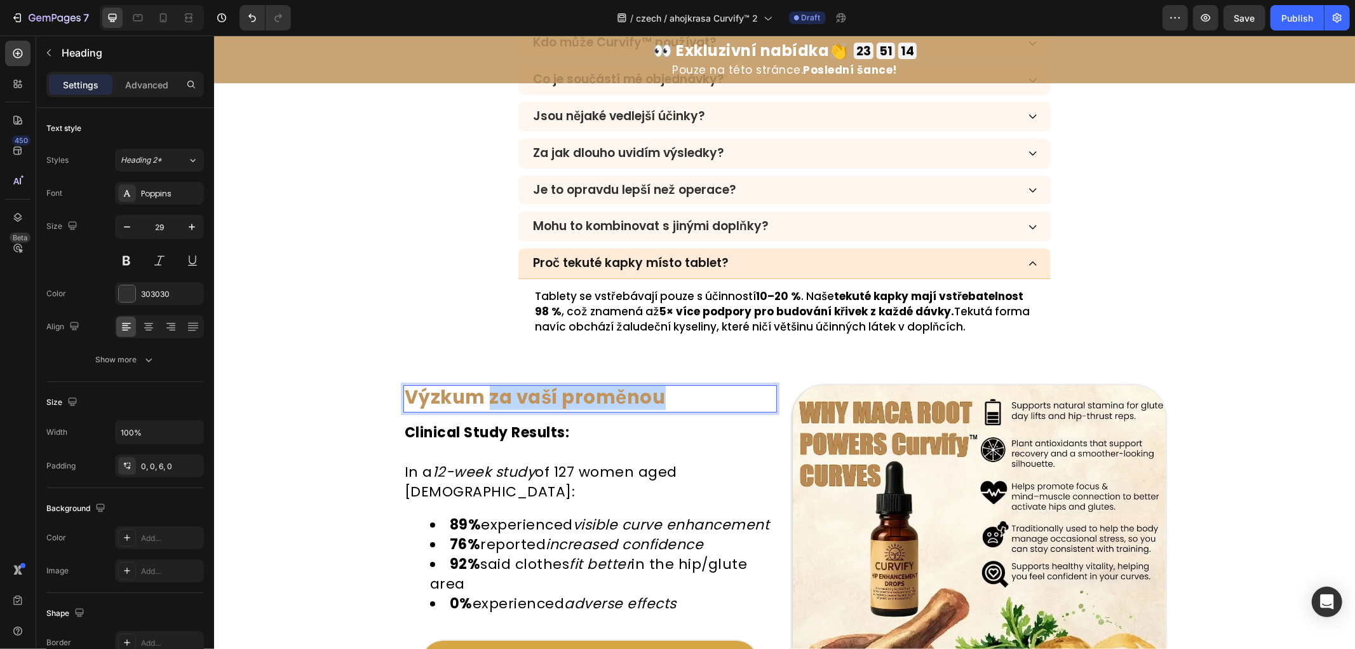
drag, startPoint x: 485, startPoint y: 396, endPoint x: 688, endPoint y: 397, distance: 202.7
click at [688, 397] on p "Výzkum za vaší proměnou" at bounding box center [589, 397] width 371 height 22
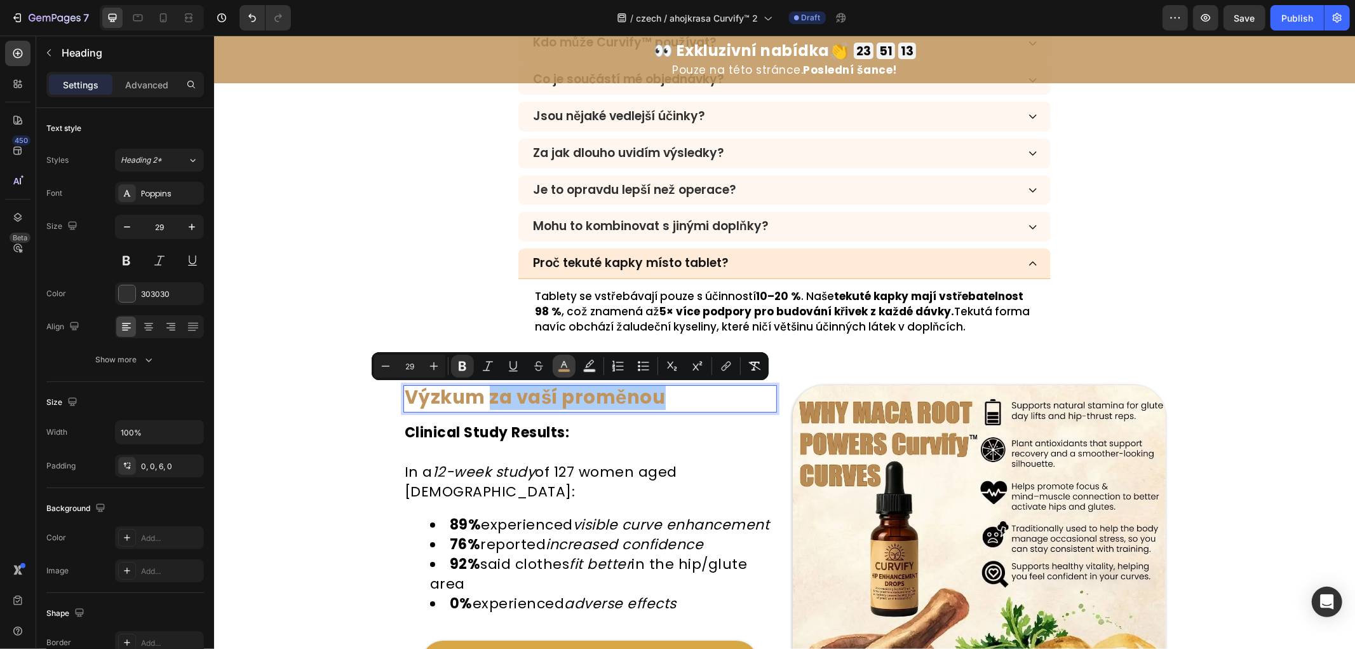
click at [557, 365] on button "color" at bounding box center [564, 366] width 23 height 23
type input "C0945C"
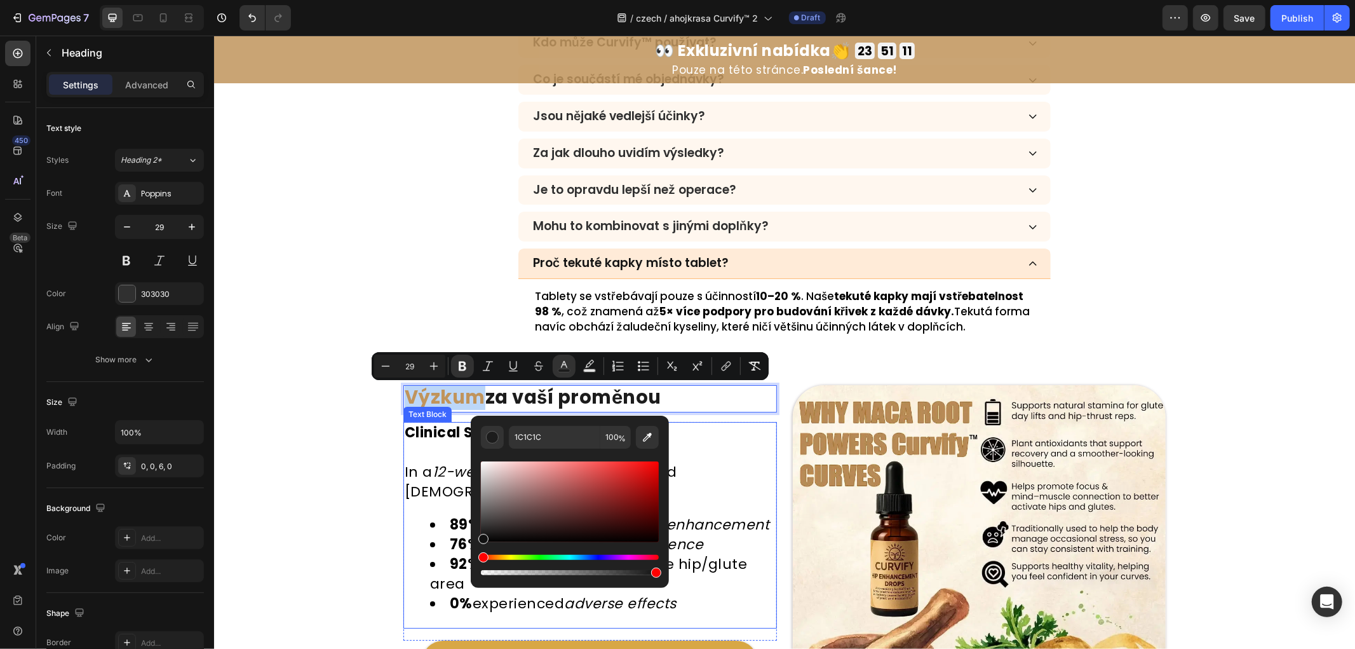
type input "111111"
drag, startPoint x: 731, startPoint y: 566, endPoint x: 427, endPoint y: 568, distance: 303.8
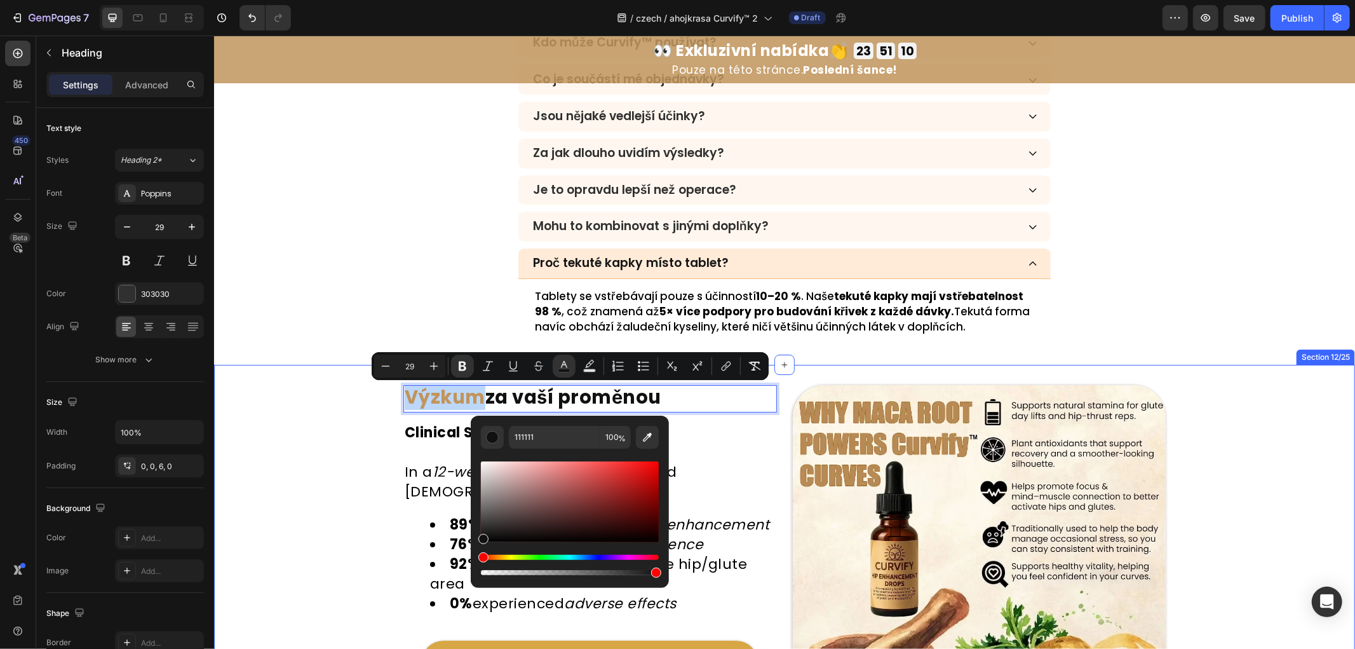
click at [321, 473] on div "Image Výzkum za vaší proměnou Heading 15 Clinical Study Results: In a 12-week s…" at bounding box center [784, 571] width 1141 height 374
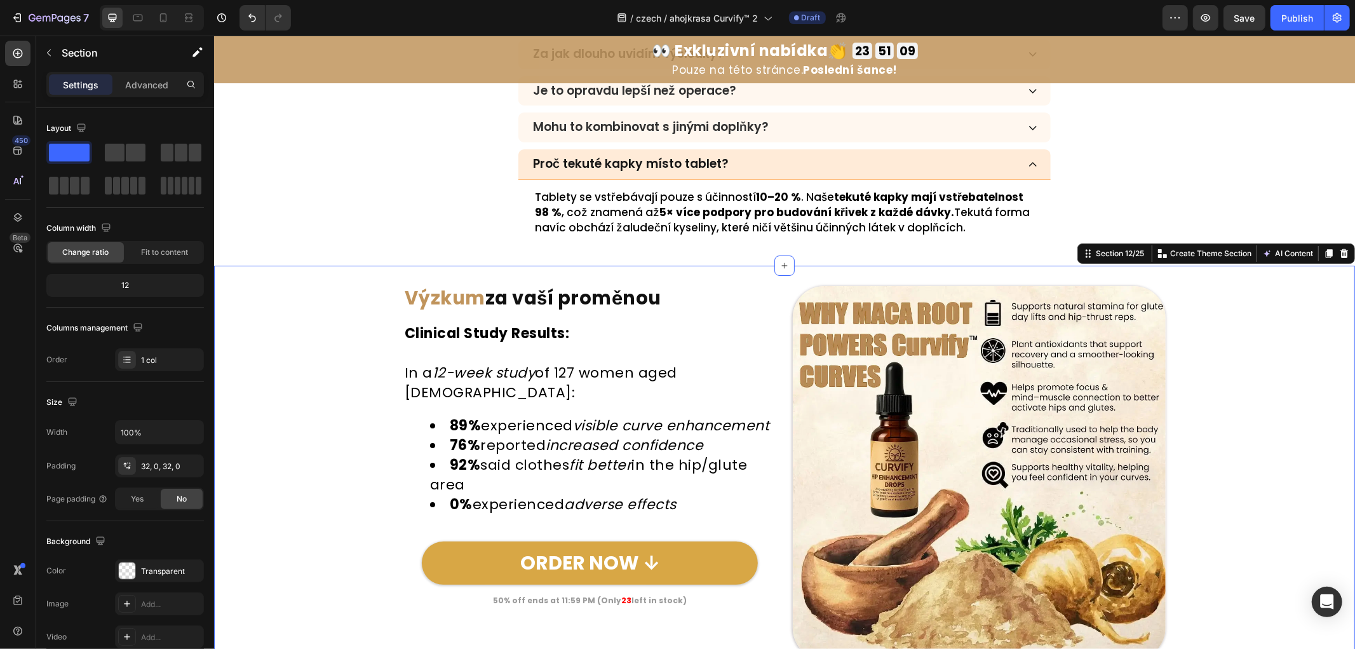
scroll to position [4056, 0]
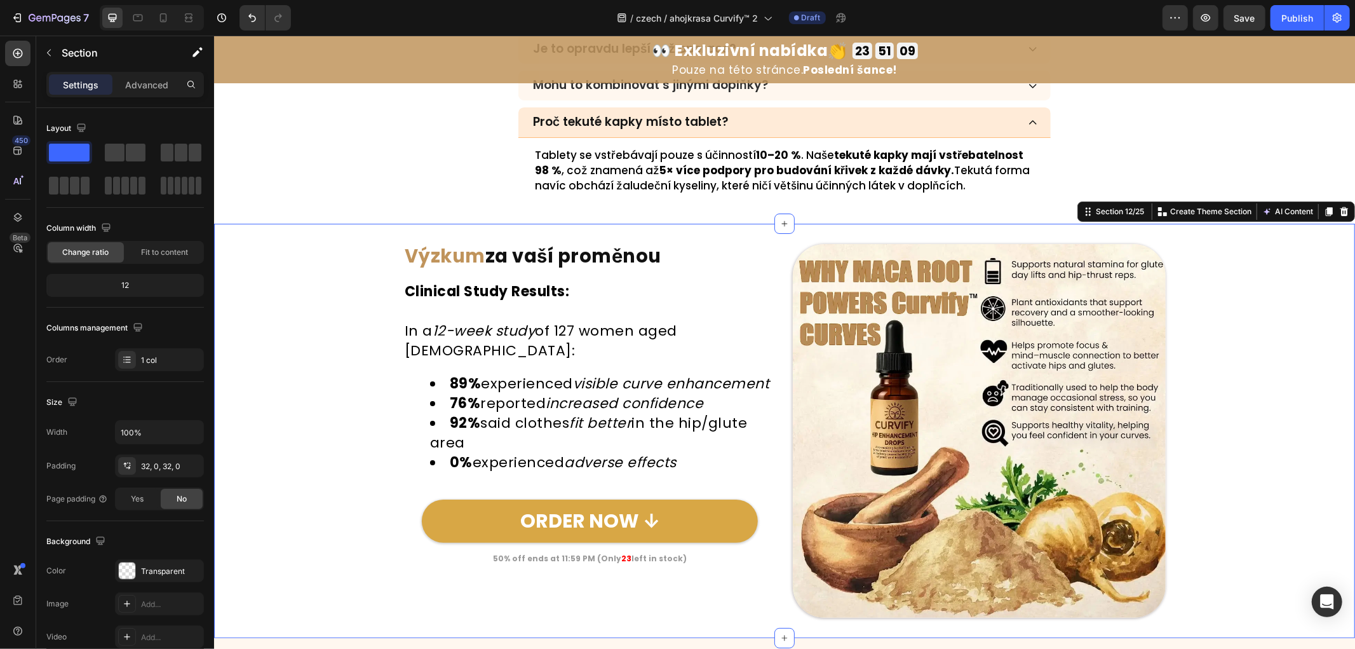
click at [350, 351] on div "Image ⁠⁠⁠⁠⁠⁠⁠ Výzkum za vaší proměnou Heading Clinical Study Results: In a 12-w…" at bounding box center [784, 430] width 1141 height 374
click at [508, 289] on strong "Clinical Study Results:" at bounding box center [486, 291] width 165 height 20
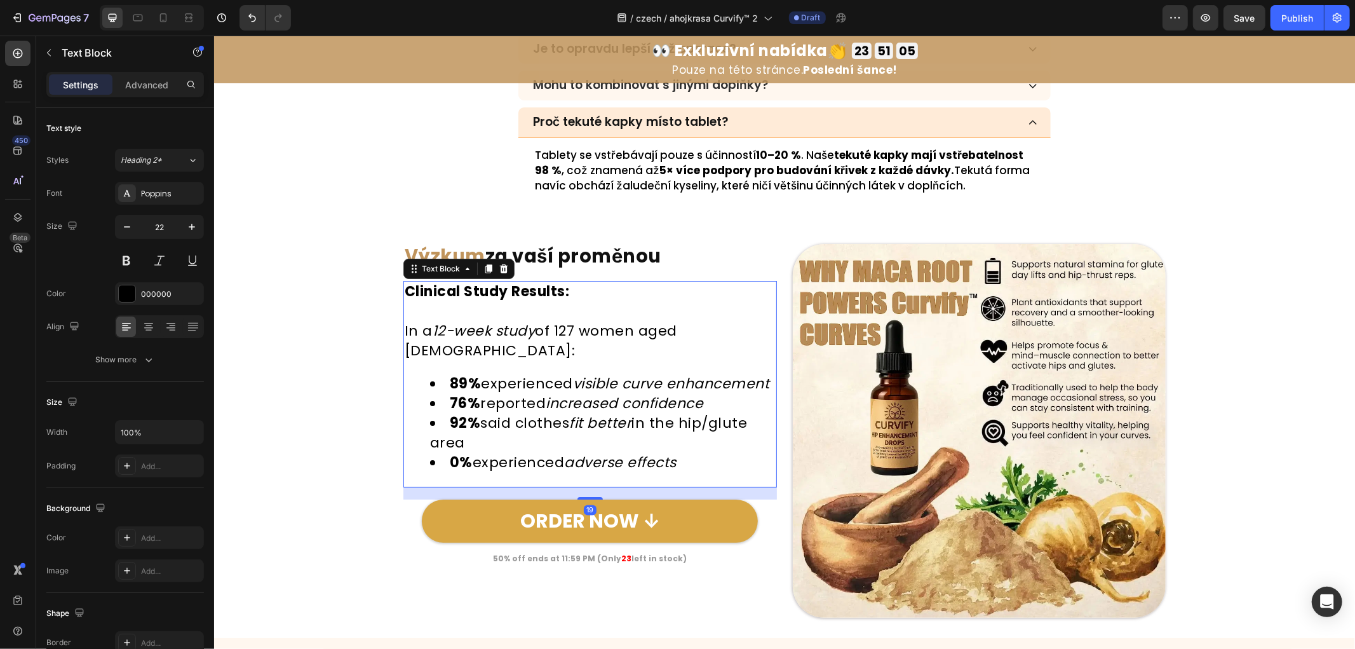
click at [508, 289] on strong "Clinical Study Results:" at bounding box center [486, 291] width 165 height 20
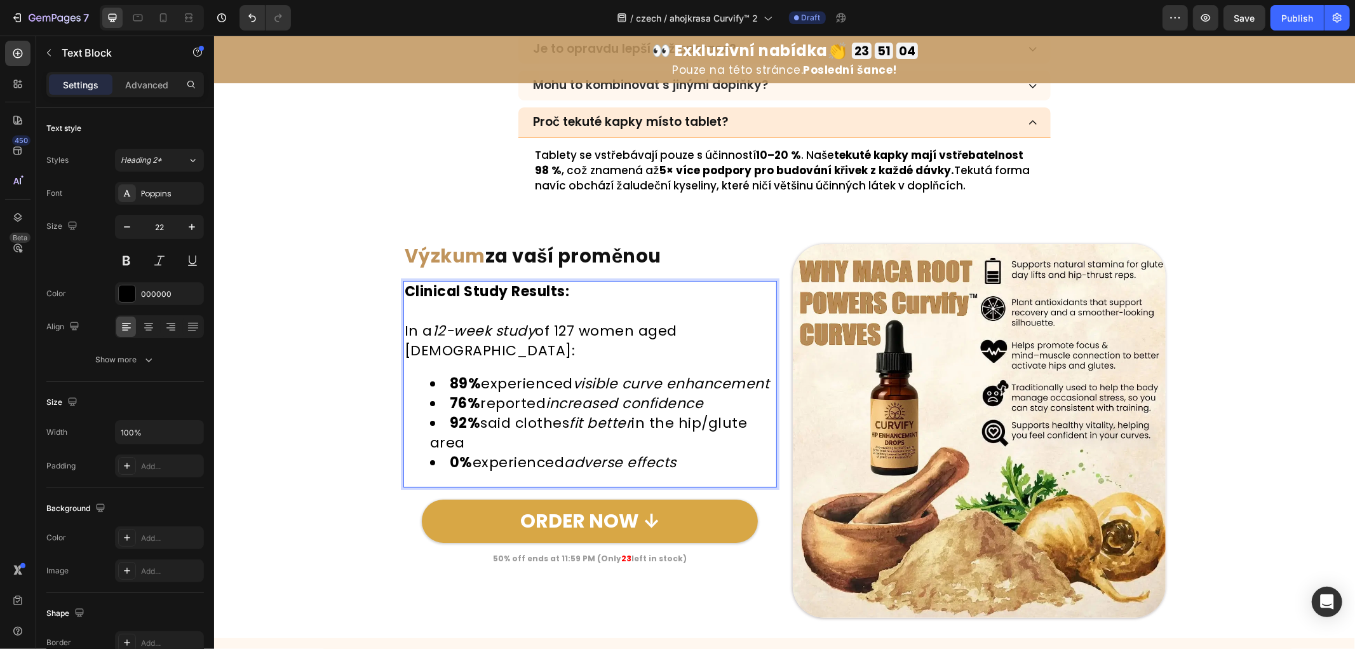
click at [578, 293] on p "Clinical Study Results:" at bounding box center [589, 292] width 371 height 20
drag, startPoint x: 581, startPoint y: 290, endPoint x: 245, endPoint y: 288, distance: 336.2
click at [245, 288] on div "Image ⁠⁠⁠⁠⁠⁠⁠ Výzkum za vaší proměnou Heading Clinical Study Results: In a 12-w…" at bounding box center [784, 430] width 1141 height 374
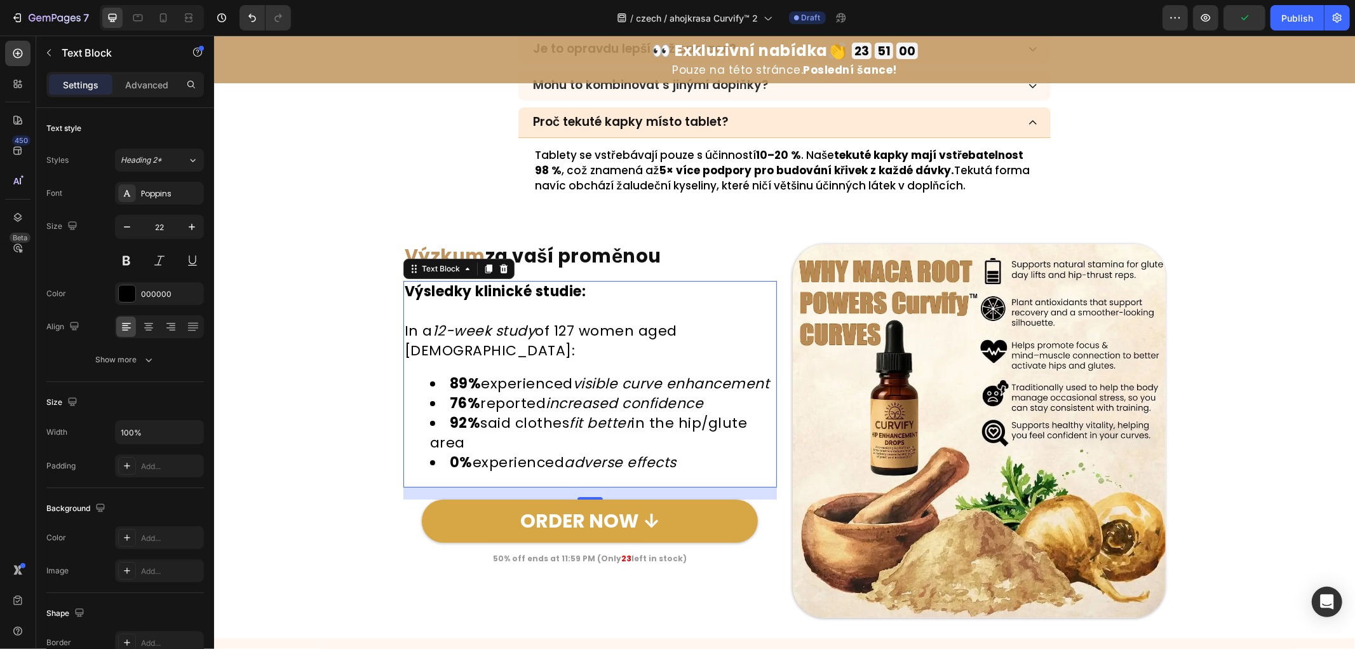
click at [740, 334] on p "In a 12-week study of 127 women aged 21–45:" at bounding box center [589, 340] width 371 height 39
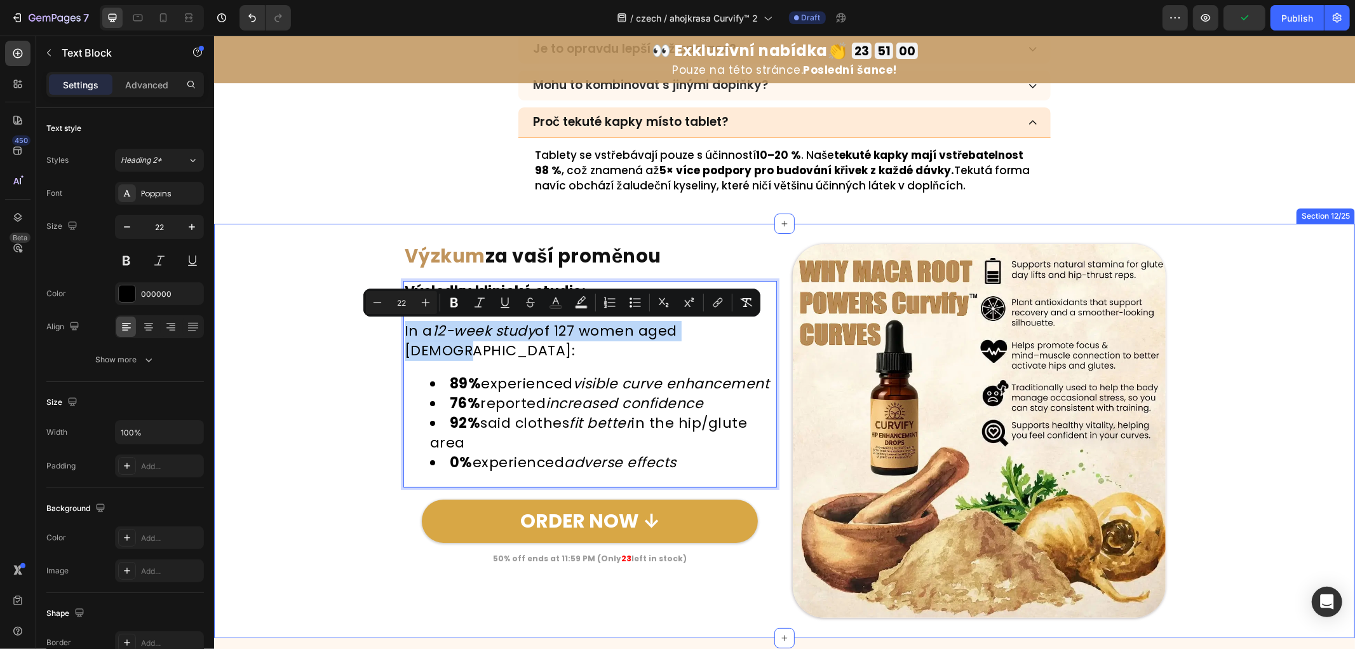
drag, startPoint x: 730, startPoint y: 327, endPoint x: 372, endPoint y: 325, distance: 358.4
click at [372, 325] on div "Image ⁠⁠⁠⁠⁠⁠⁠ Výzkum za vaší proměnou Heading Výsledky klinické studie: In a 12…" at bounding box center [784, 430] width 1141 height 374
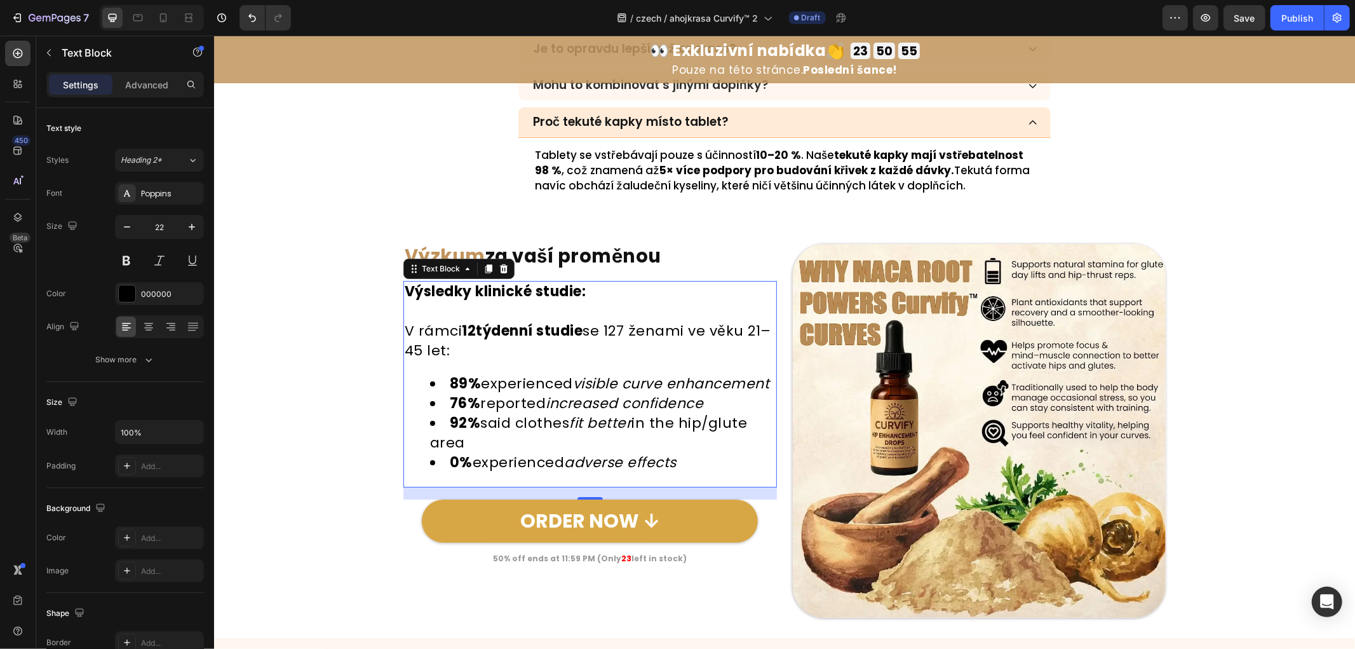
drag, startPoint x: 581, startPoint y: 406, endPoint x: 545, endPoint y: 403, distance: 35.7
click at [576, 393] on li "89% experienced visible curve enhancement" at bounding box center [603, 384] width 346 height 20
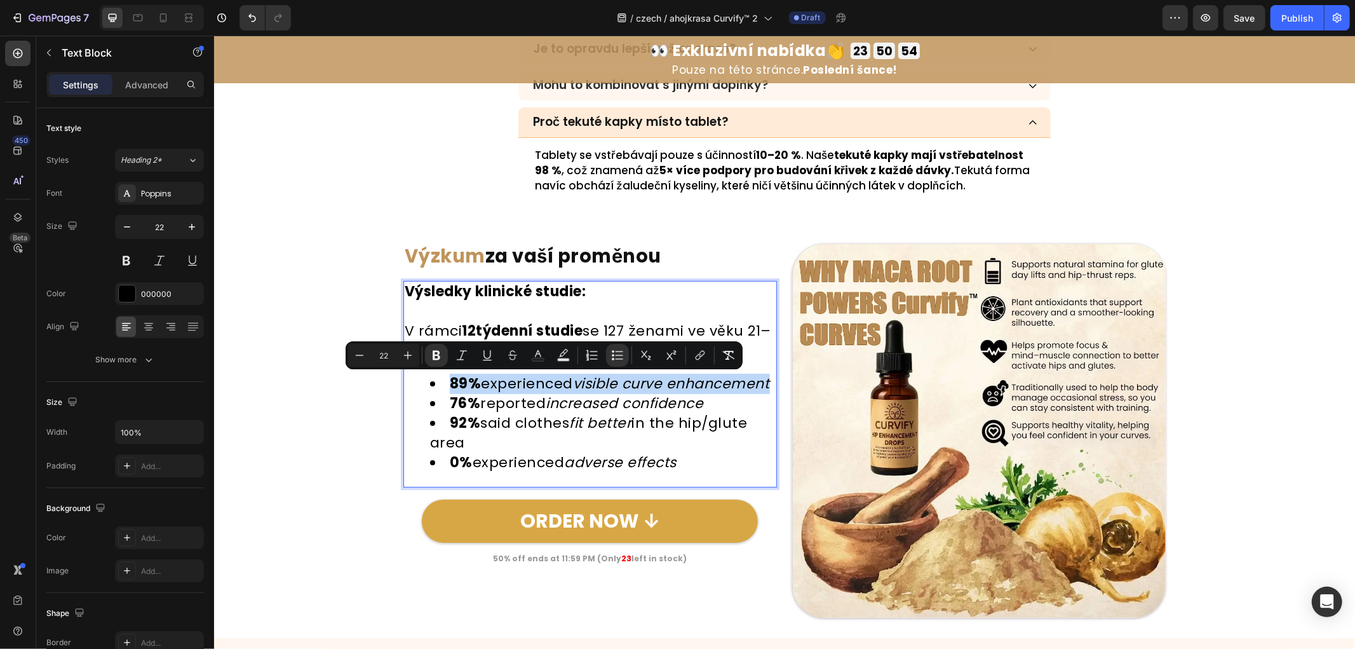
drag, startPoint x: 538, startPoint y: 397, endPoint x: 434, endPoint y: 378, distance: 105.2
click at [434, 378] on li "89% experienced visible curve enhancement" at bounding box center [603, 384] width 346 height 20
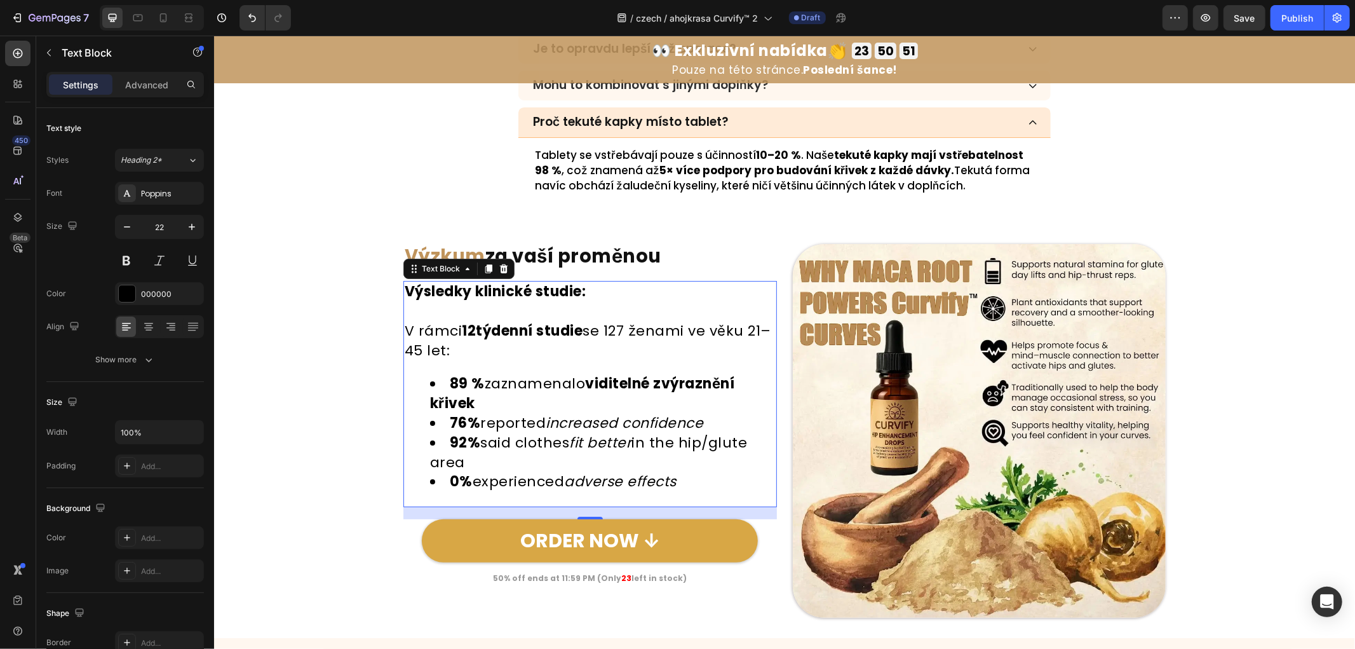
click at [726, 424] on li "76% reported increased confidence" at bounding box center [603, 423] width 346 height 20
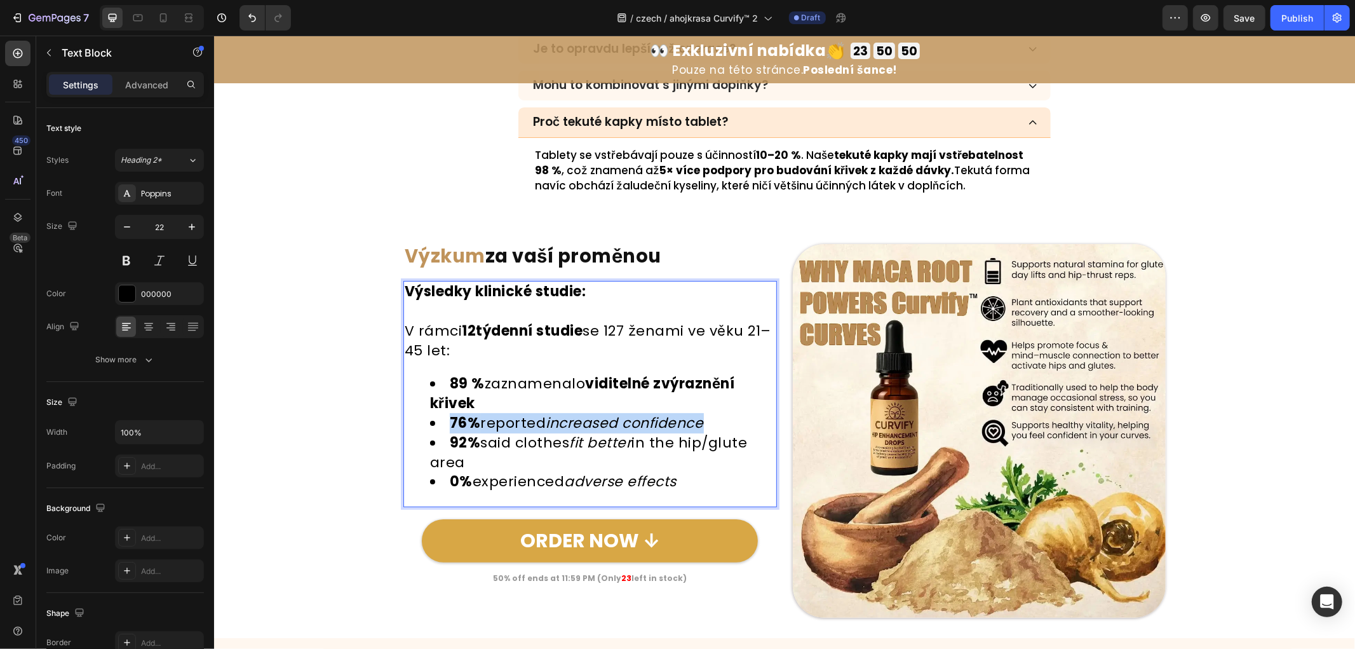
drag, startPoint x: 690, startPoint y: 420, endPoint x: 443, endPoint y: 423, distance: 247.2
click at [443, 423] on li "76% reported increased confidence" at bounding box center [603, 423] width 346 height 20
drag, startPoint x: 470, startPoint y: 459, endPoint x: 436, endPoint y: 439, distance: 39.3
click at [436, 439] on li "92% said clothes fit better in the hip/glute area" at bounding box center [603, 452] width 346 height 39
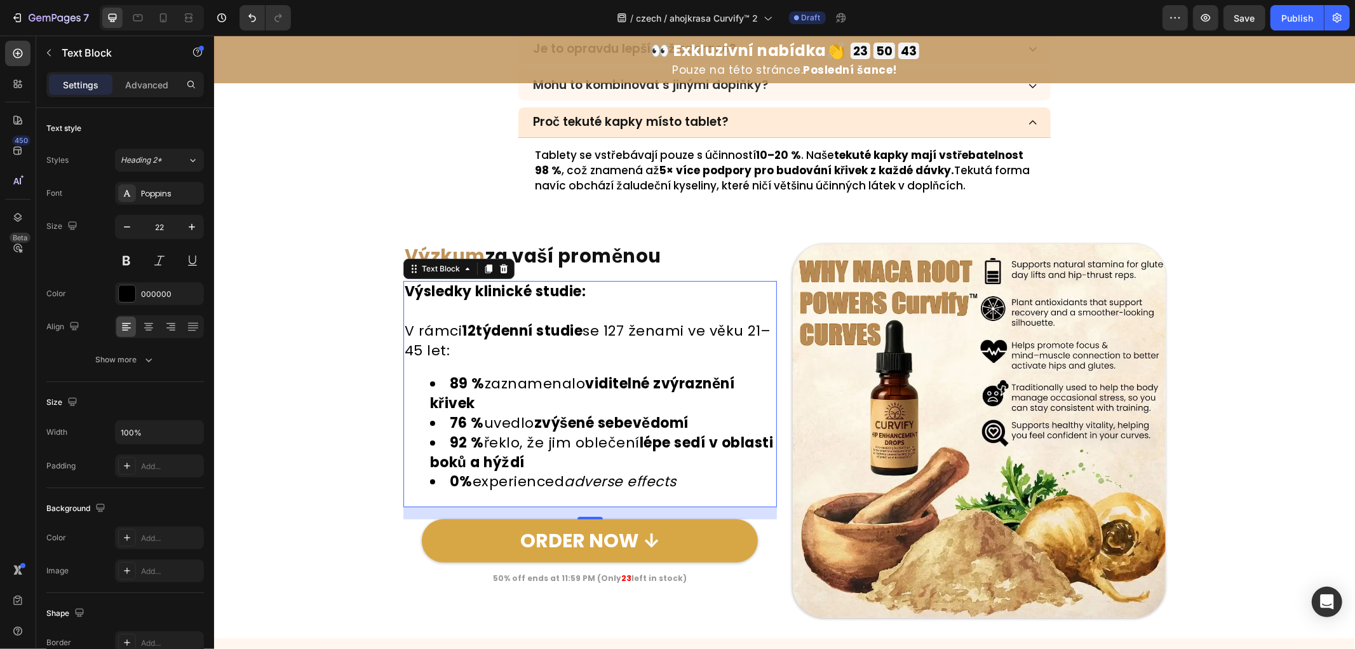
click at [720, 476] on li "0% experienced adverse effects" at bounding box center [603, 482] width 346 height 20
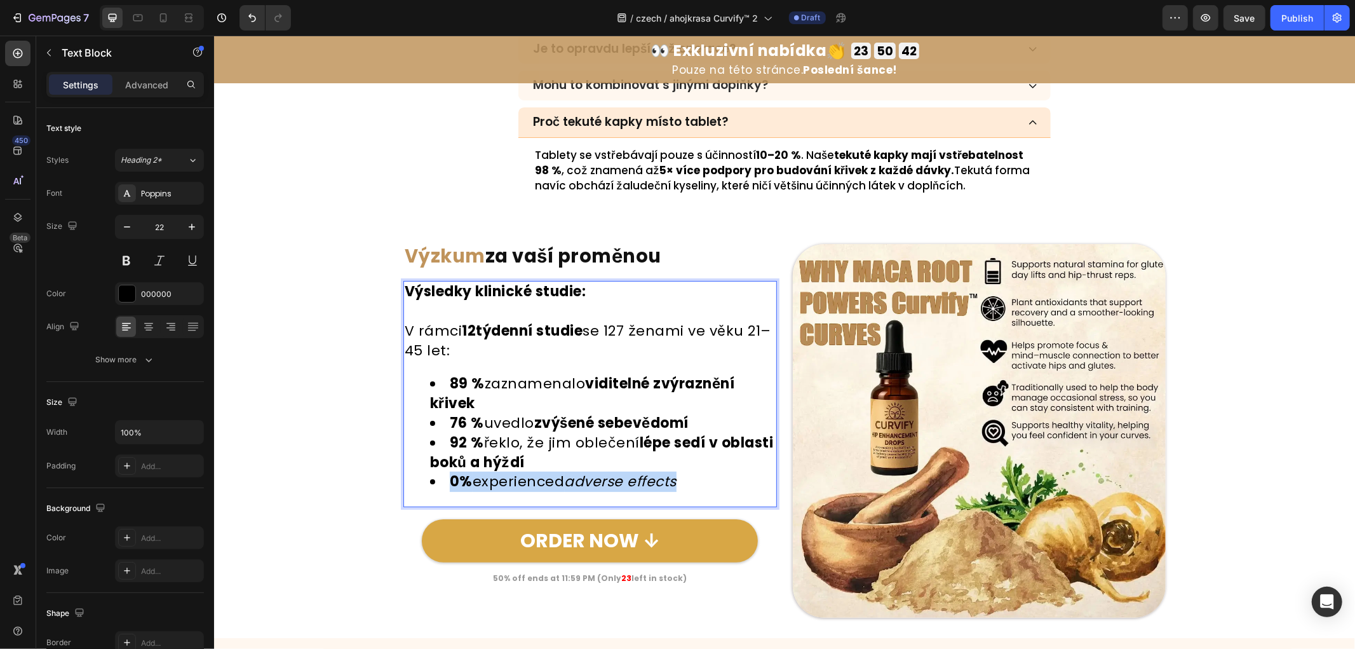
drag, startPoint x: 709, startPoint y: 480, endPoint x: 428, endPoint y: 473, distance: 281.6
click at [430, 473] on li "0% experienced adverse effects" at bounding box center [603, 482] width 346 height 20
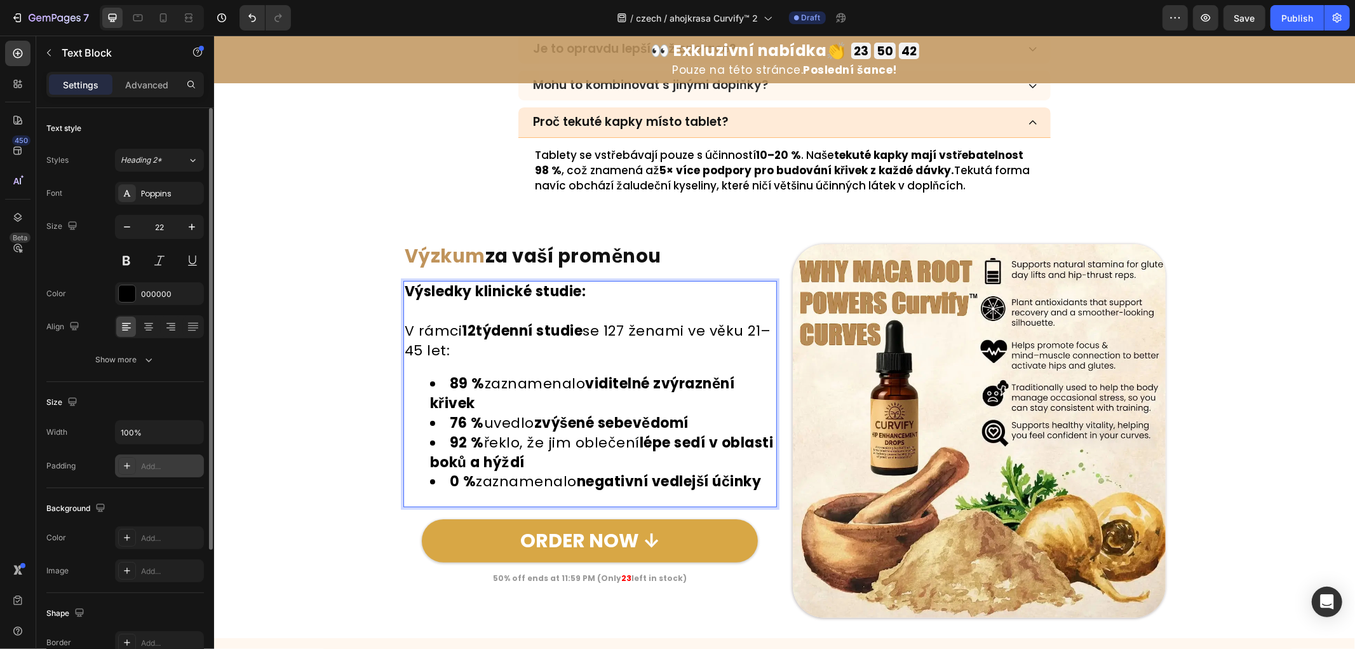
click at [199, 462] on div "Add..." at bounding box center [171, 466] width 60 height 11
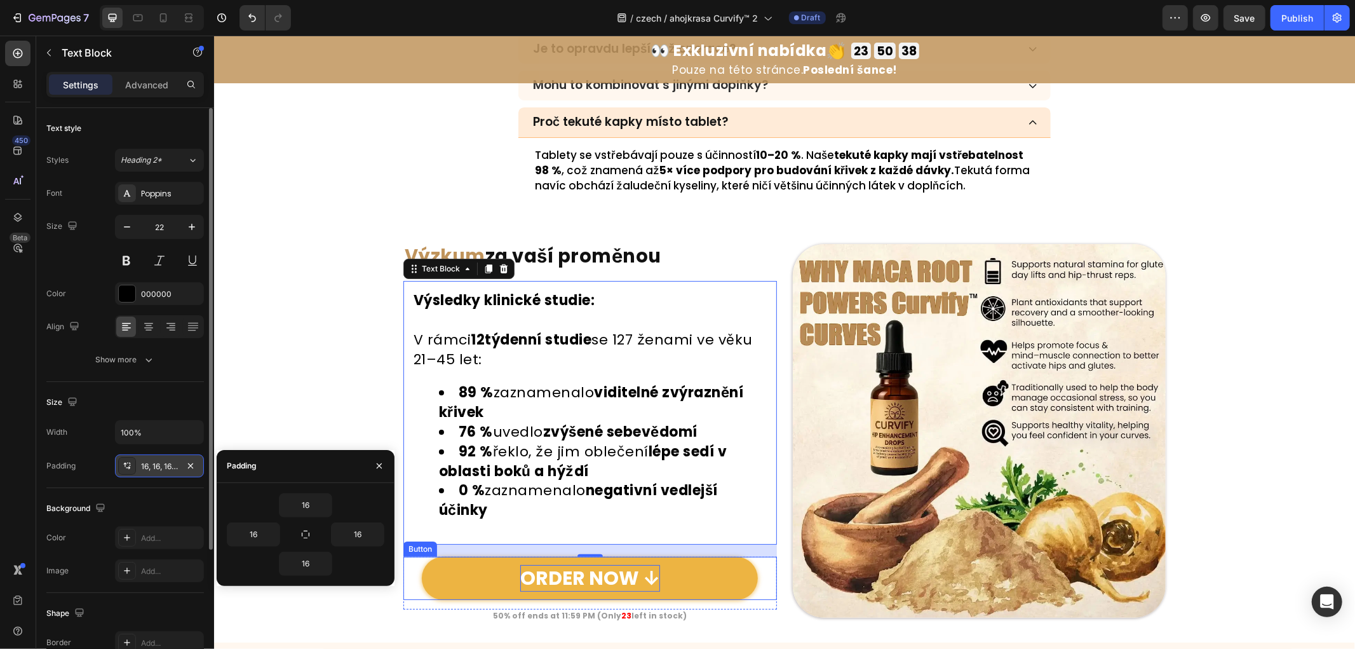
click at [594, 578] on p "ORDER NOW ↓" at bounding box center [590, 577] width 140 height 27
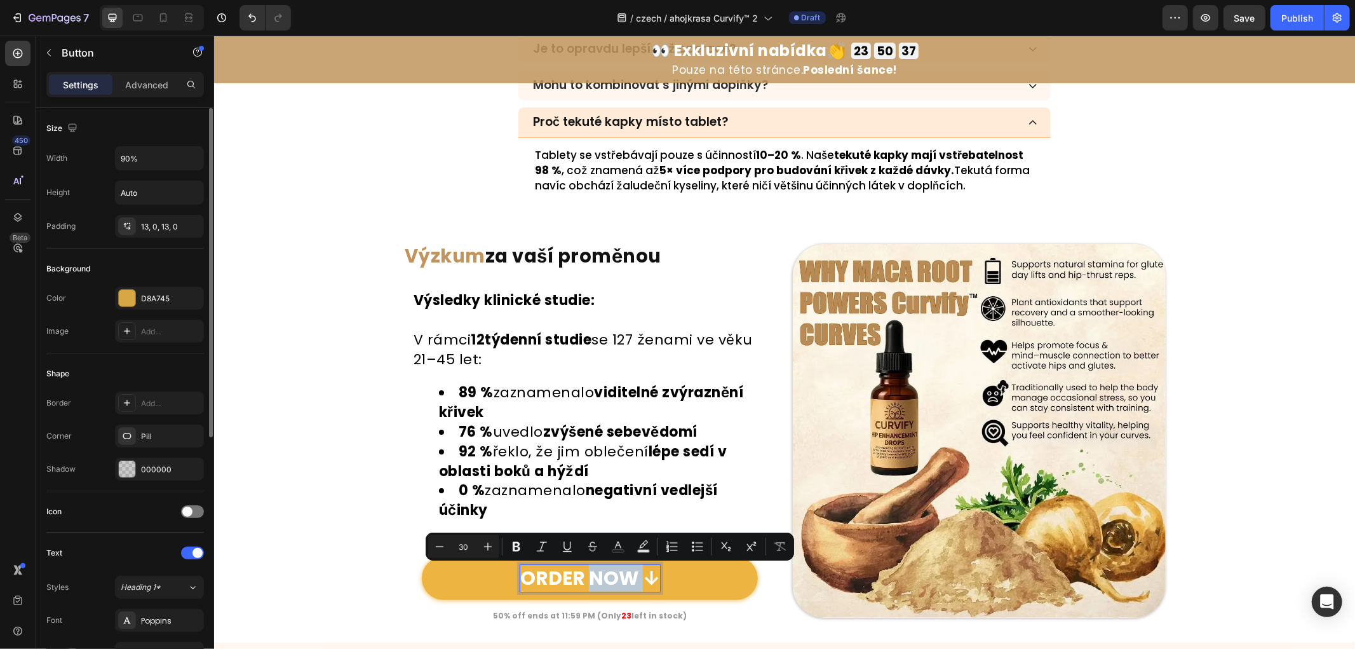
click at [634, 575] on p "ORDER NOW ↓" at bounding box center [590, 577] width 140 height 27
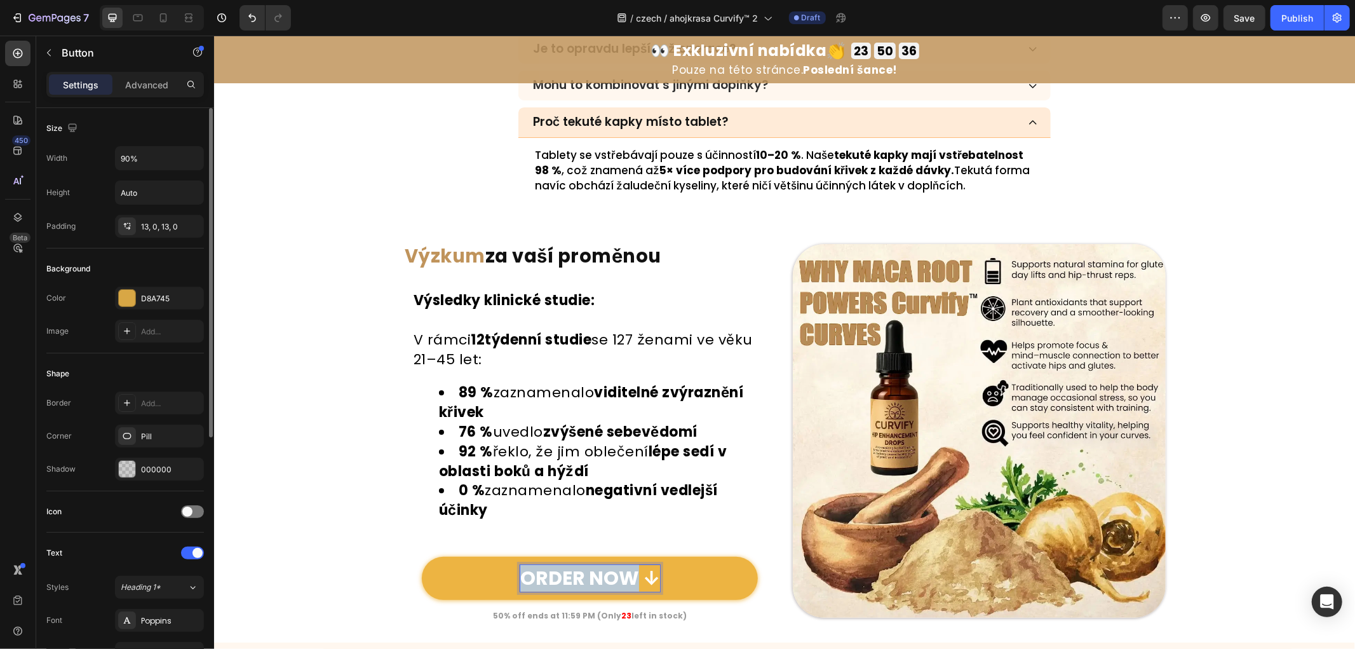
drag, startPoint x: 631, startPoint y: 573, endPoint x: 438, endPoint y: 576, distance: 193.2
click at [438, 576] on link "ORDER NOW ↓" at bounding box center [589, 577] width 336 height 43
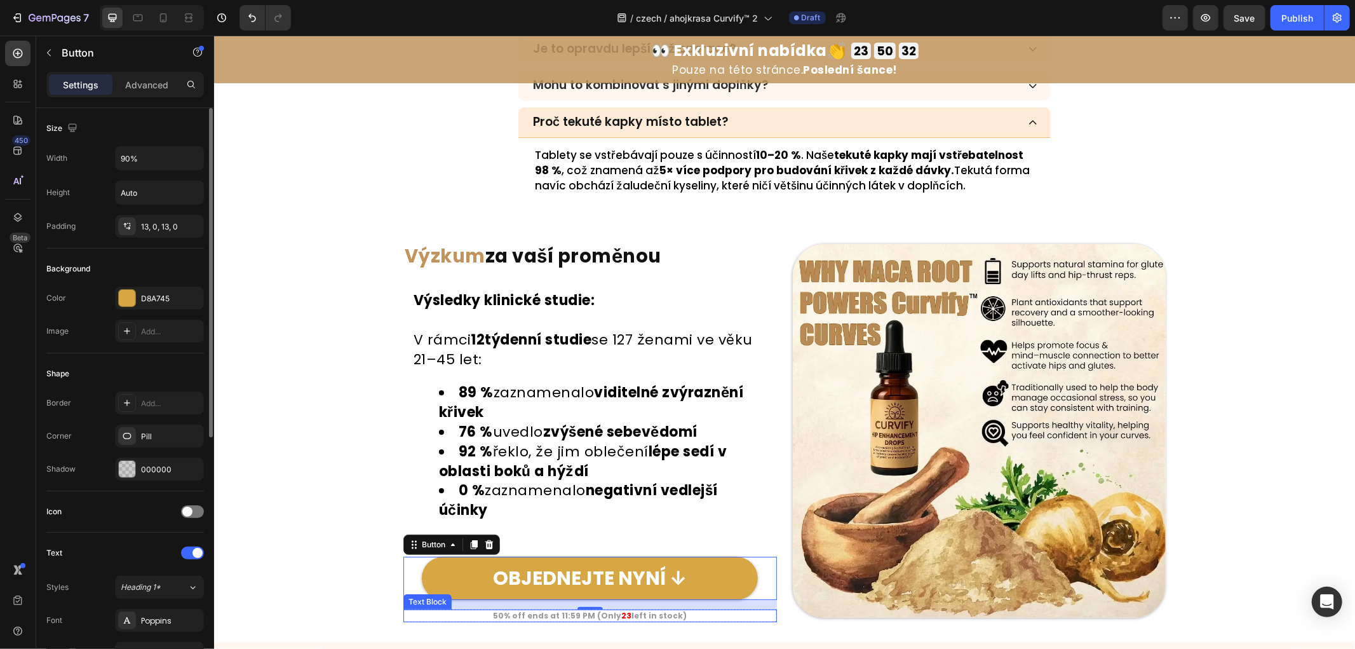
click at [559, 614] on strong "50% off ends at 11:59 PM (Only" at bounding box center [556, 614] width 128 height 11
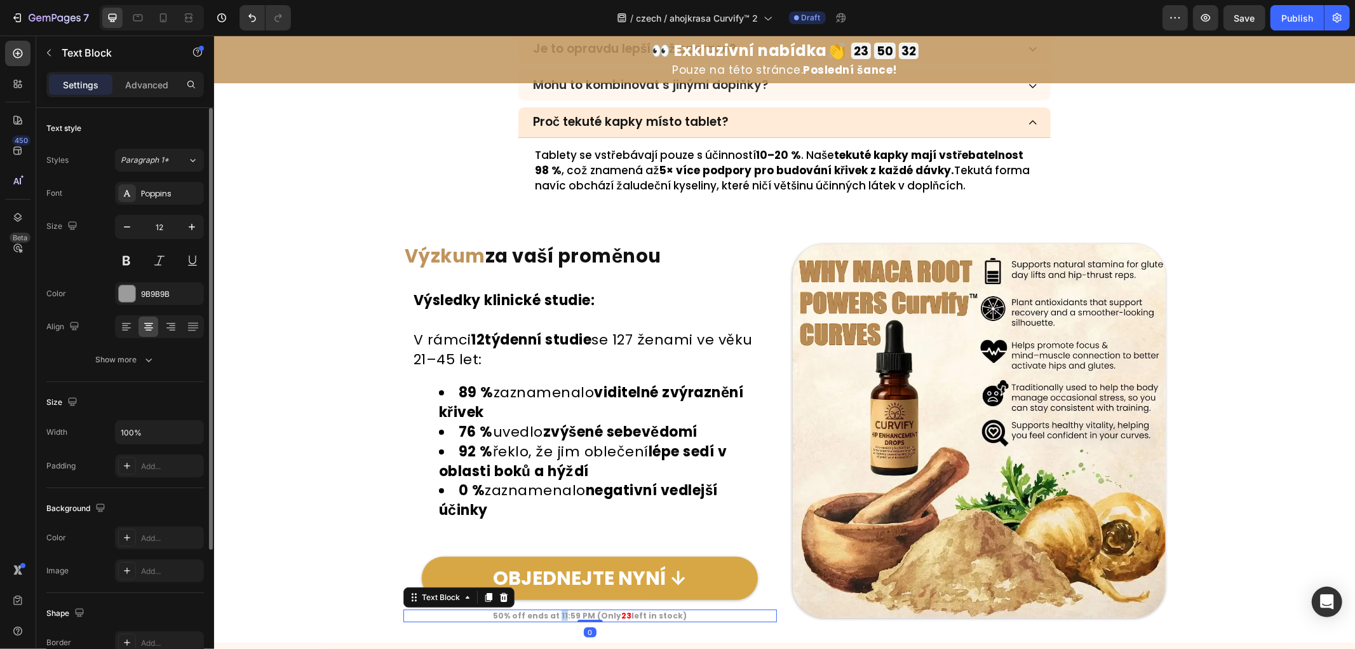
click at [559, 614] on strong "50% off ends at 11:59 PM (Only" at bounding box center [556, 614] width 128 height 11
click at [639, 614] on strong "zbývá už jen 23 kusů na skladě" at bounding box center [650, 614] width 130 height 11
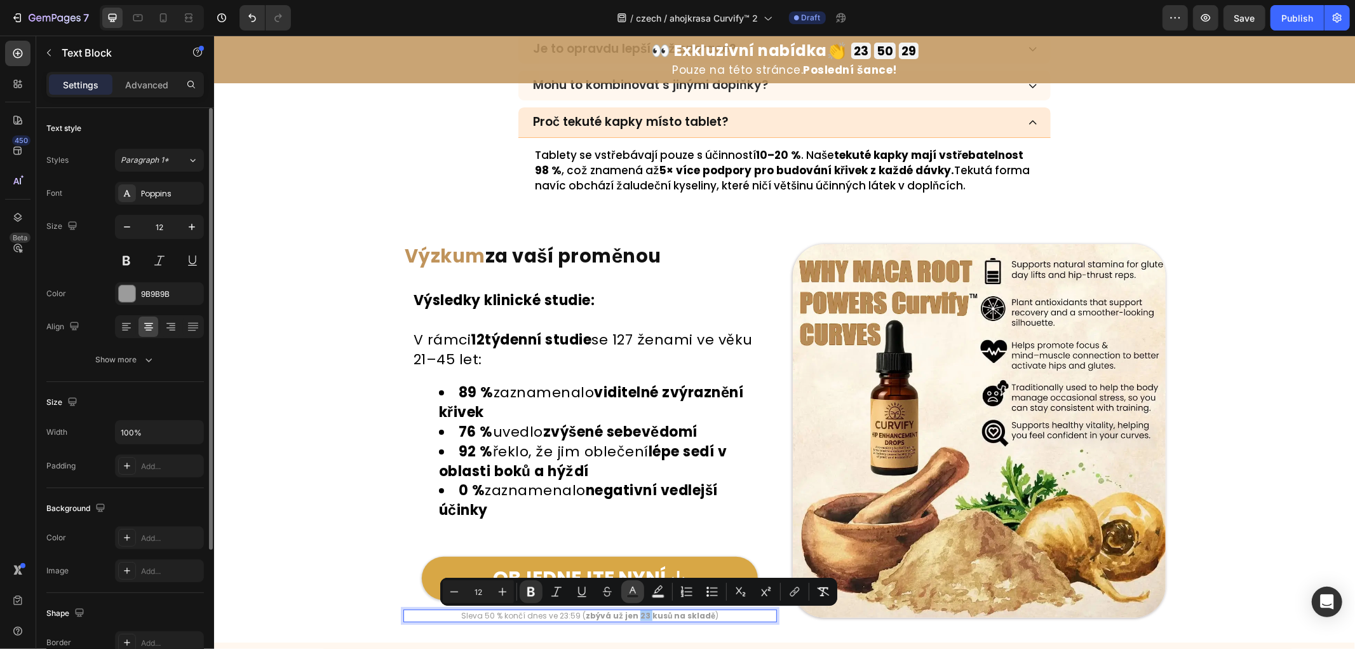
click at [634, 592] on icon "Editor contextual toolbar" at bounding box center [633, 591] width 13 height 13
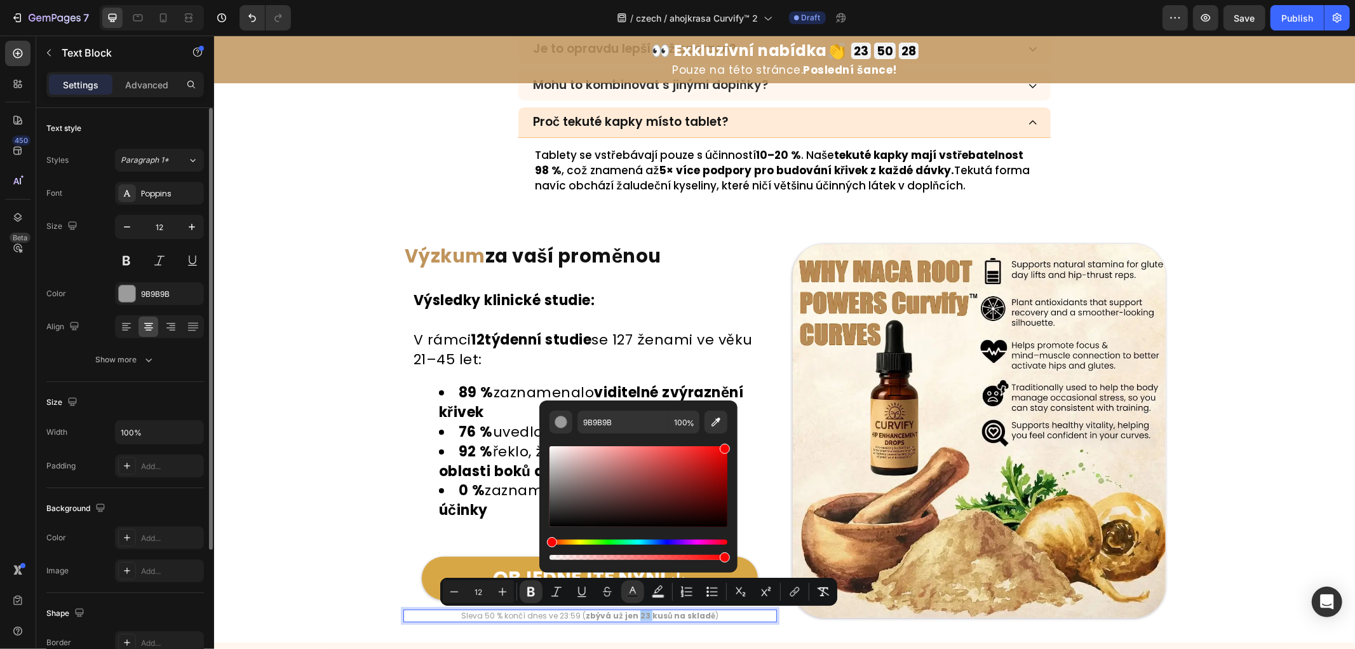
drag, startPoint x: 900, startPoint y: 517, endPoint x: 740, endPoint y: 433, distance: 180.2
type input "FF0000"
click at [1293, 416] on div "Image ⁠⁠⁠⁠⁠⁠⁠ Výzkum za vaší proměnou Heading Výsledky klinické studie: V rámci…" at bounding box center [784, 431] width 1141 height 377
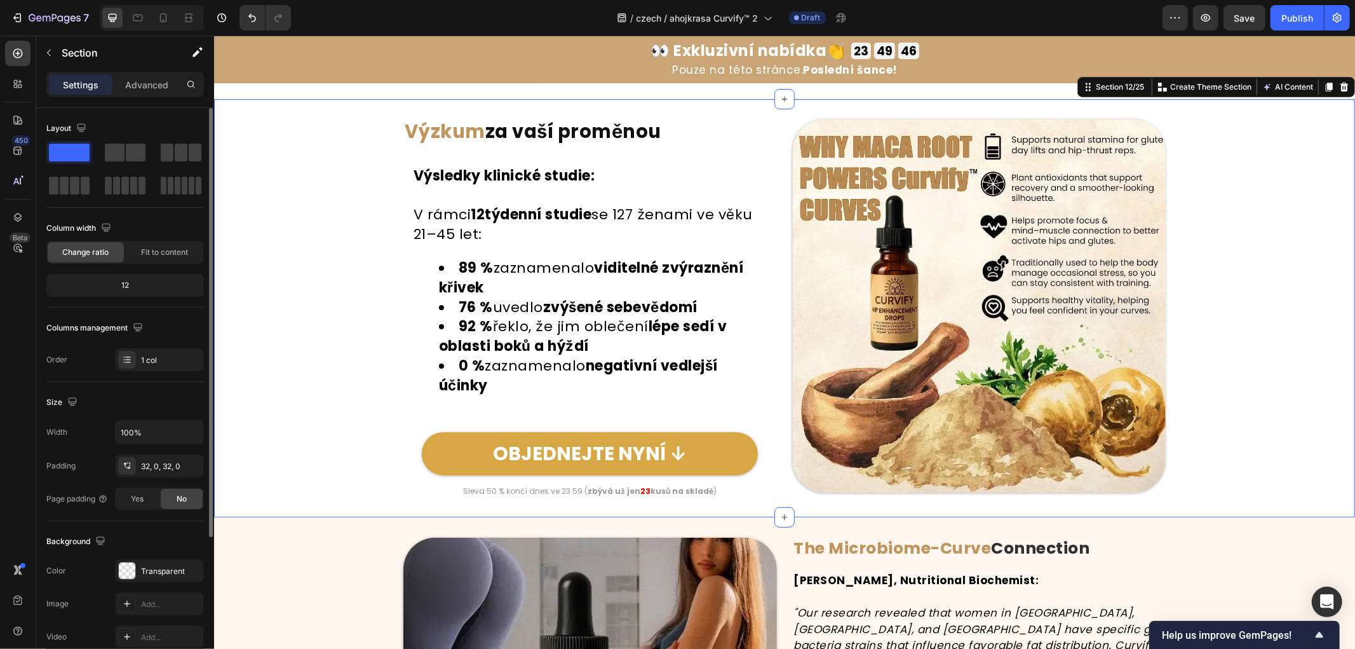
scroll to position [4267, 0]
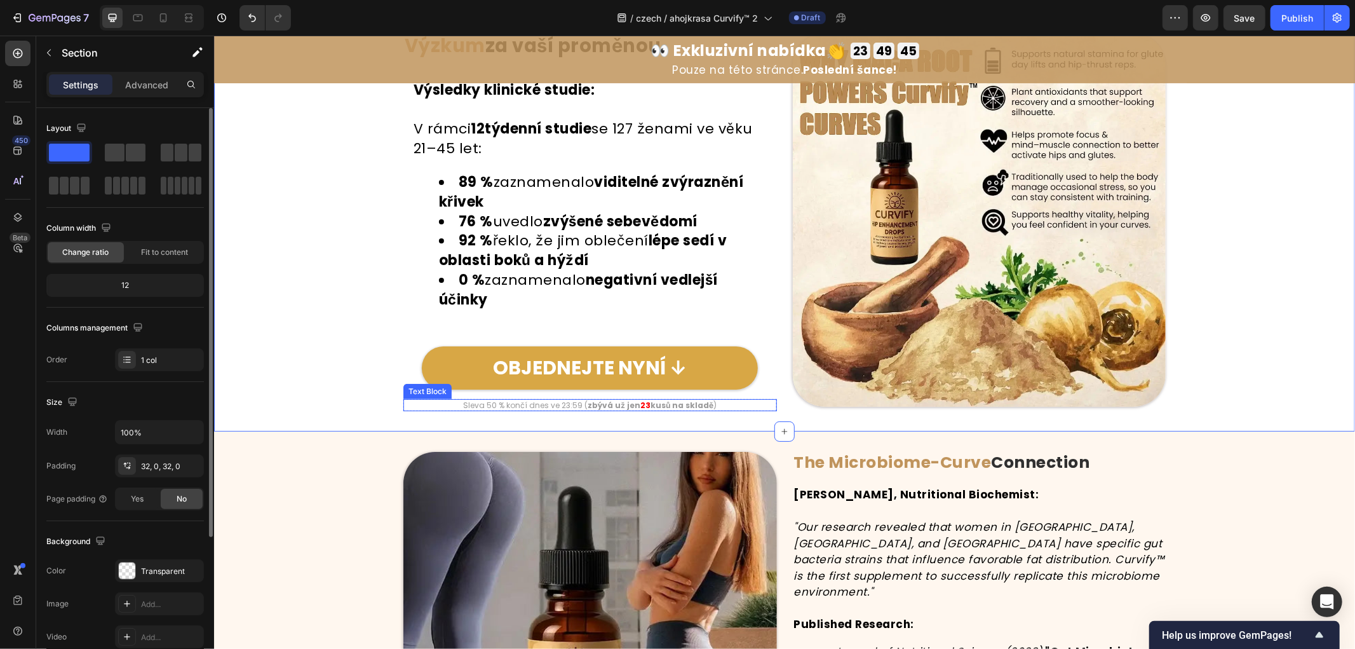
click at [659, 407] on strong "kusů na skladě" at bounding box center [681, 404] width 63 height 11
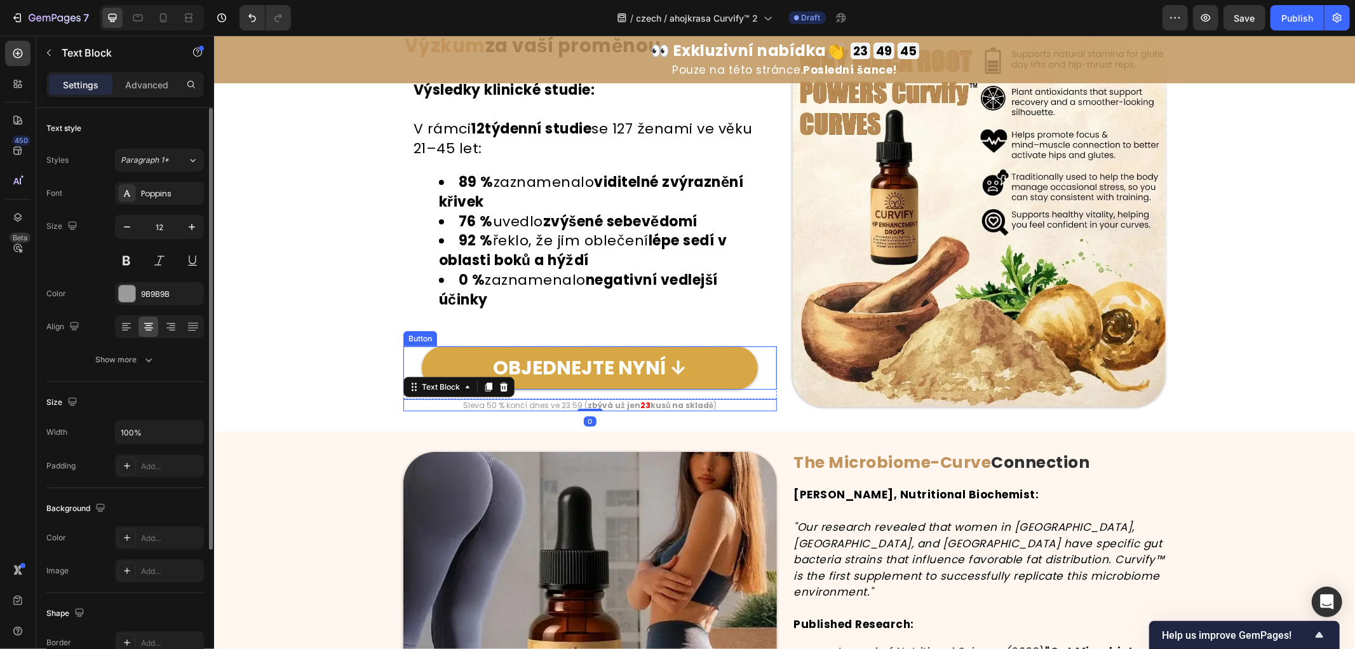
click at [300, 336] on div "Image ⁠⁠⁠⁠⁠⁠⁠ Výzkum za vaší proměnou Heading Výsledky klinické studie: V rámci…" at bounding box center [784, 221] width 1141 height 377
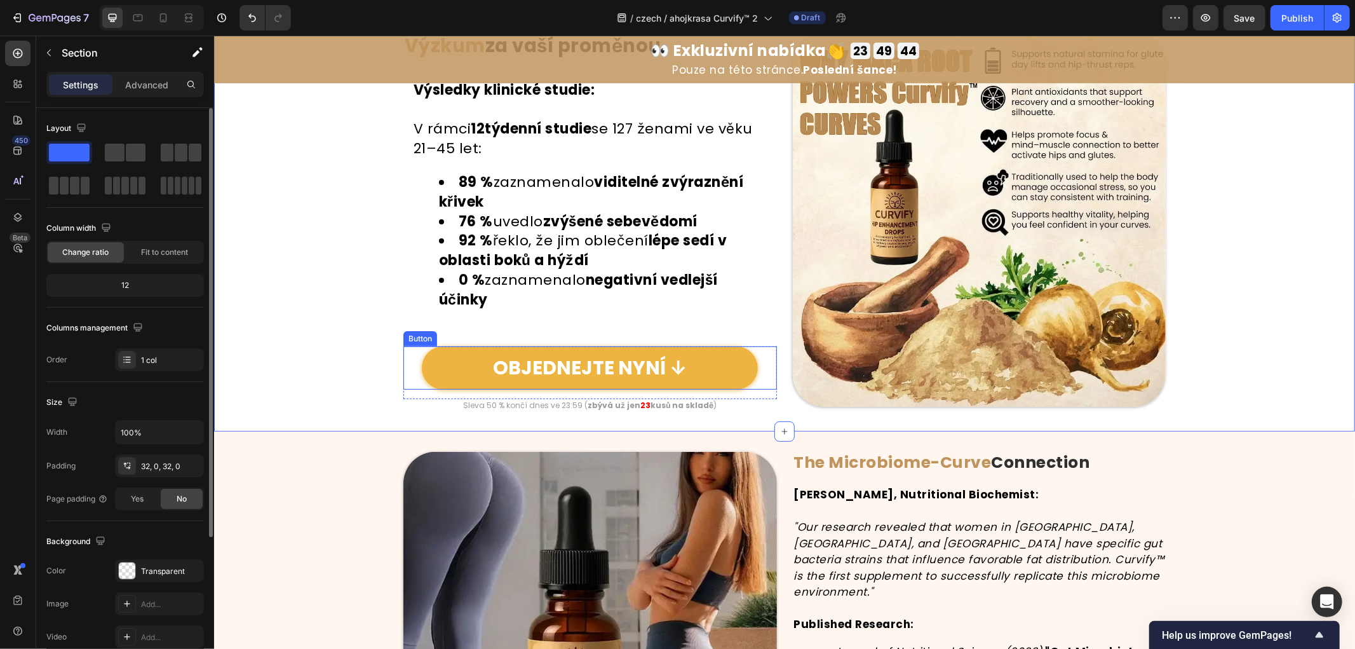
scroll to position [4126, 0]
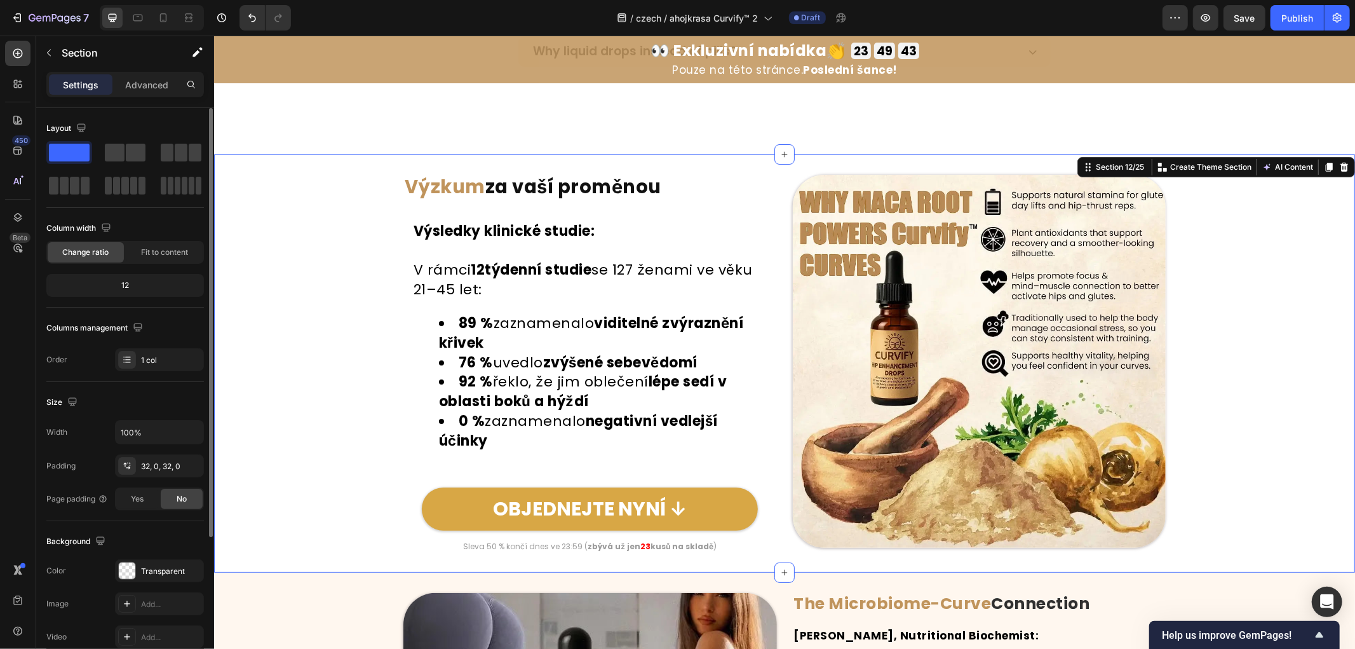
click at [239, 324] on div "Image ⁠⁠⁠⁠⁠⁠⁠ Výzkum za vaší proměnou Heading Výsledky klinické studie: V rámci…" at bounding box center [784, 362] width 1141 height 377
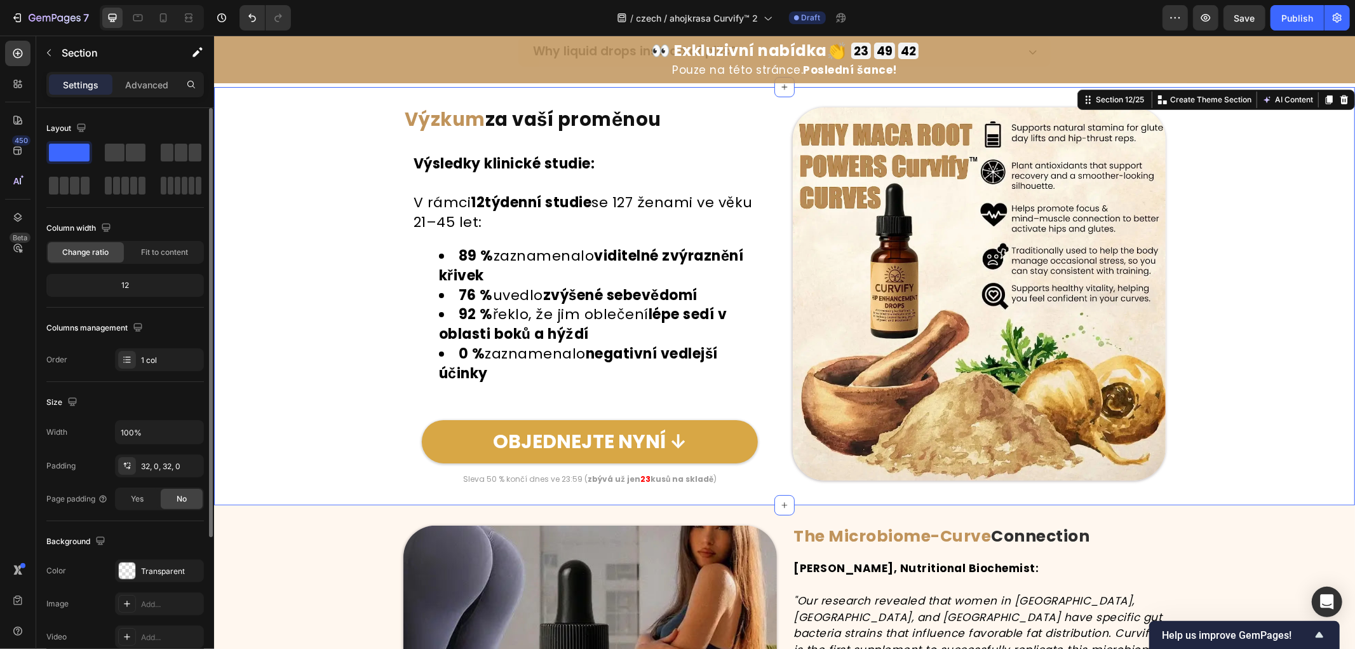
click at [339, 330] on div "Image ⁠⁠⁠⁠⁠⁠⁠ Výzkum za vaší proměnou Heading Výsledky klinické studie: V rámci…" at bounding box center [784, 295] width 1141 height 377
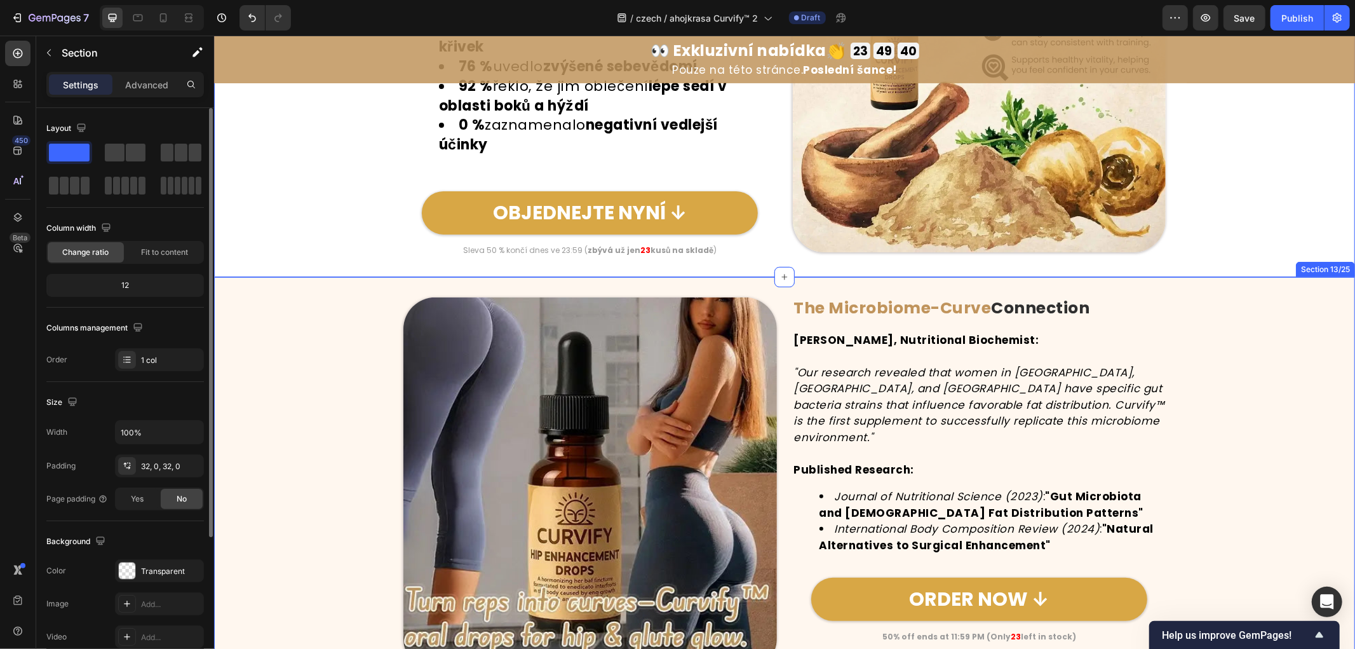
scroll to position [4408, 0]
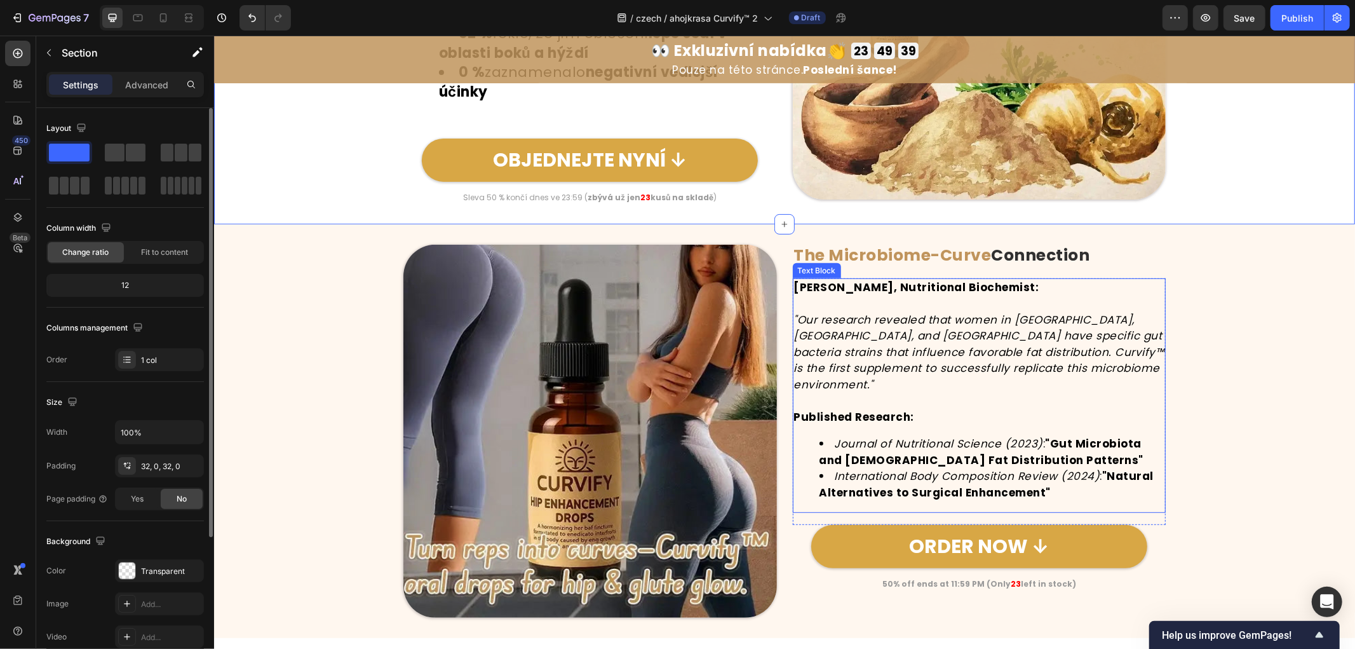
click at [912, 255] on strong "The Microbiome-Curve" at bounding box center [893, 254] width 198 height 22
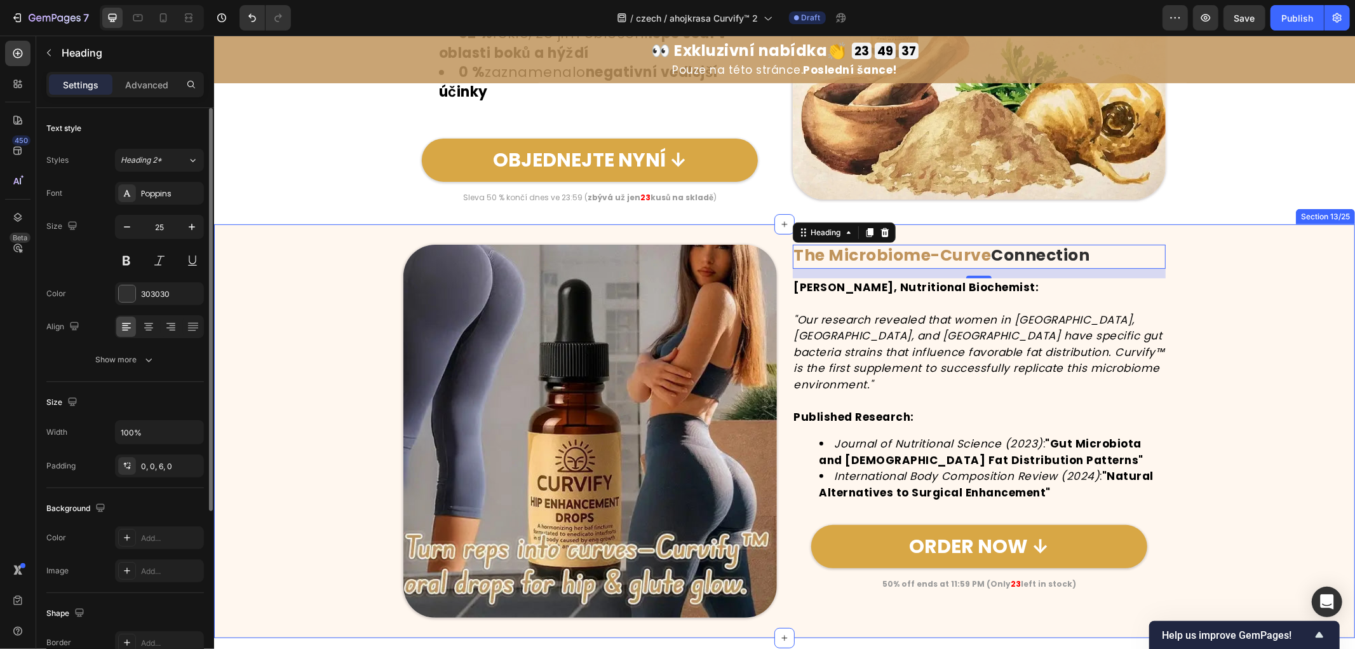
click at [1242, 372] on div "Image The Microbiome-Curve Connection Heading 15 Dr. Sarah Chen, Nutritional Bi…" at bounding box center [784, 431] width 1141 height 374
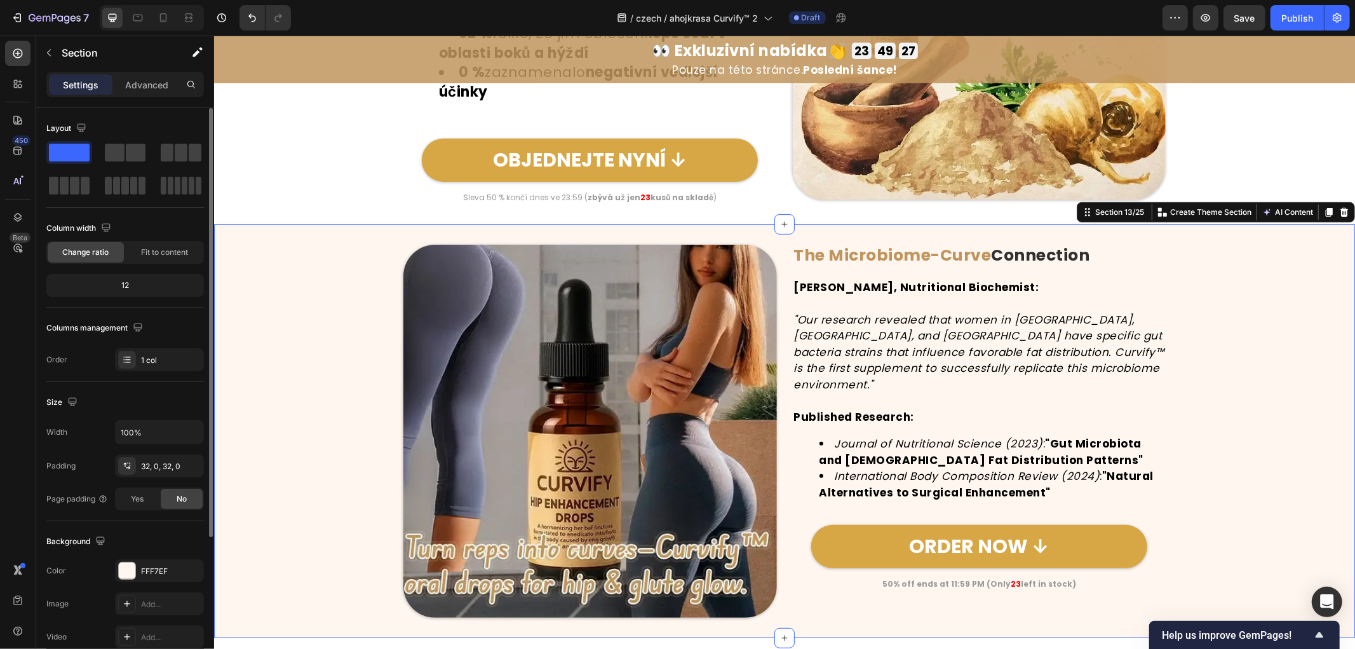
click at [297, 368] on div "Image The Microbiome-Curve Connection Heading Dr. Sarah Chen, Nutritional Bioch…" at bounding box center [784, 431] width 1141 height 374
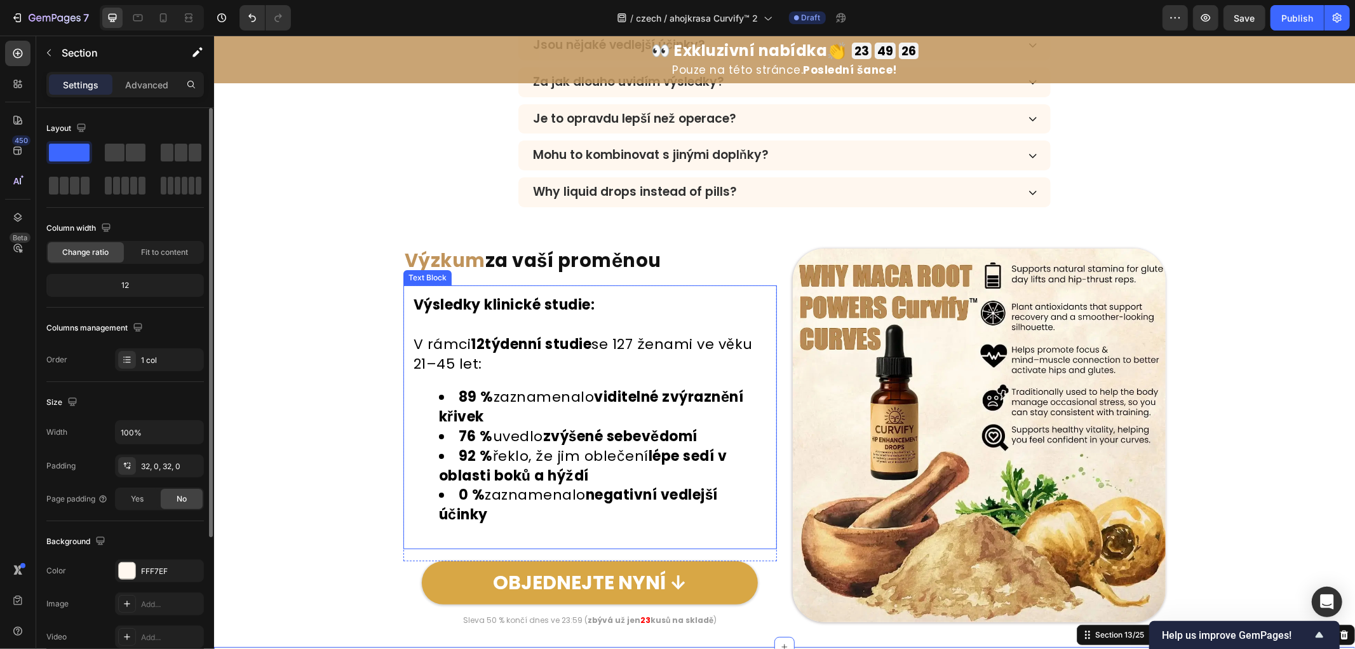
scroll to position [3985, 0]
click at [559, 261] on strong "za vaší proměnou" at bounding box center [573, 260] width 176 height 25
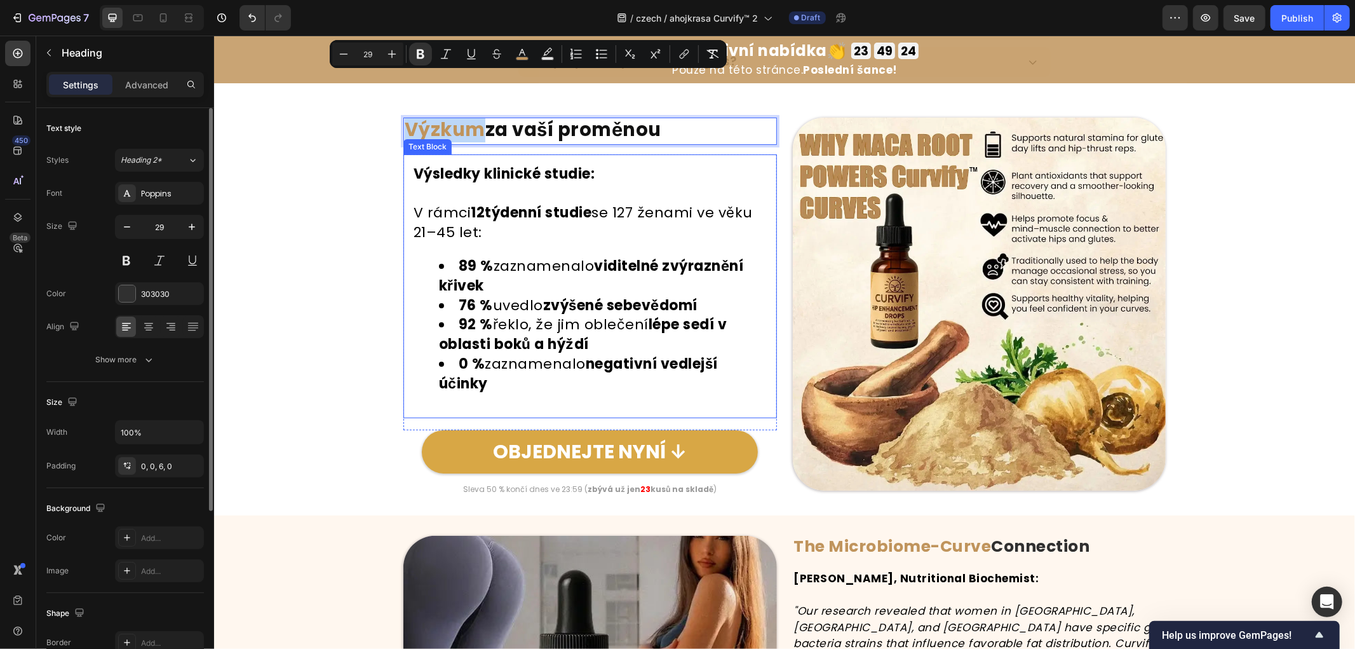
scroll to position [4197, 0]
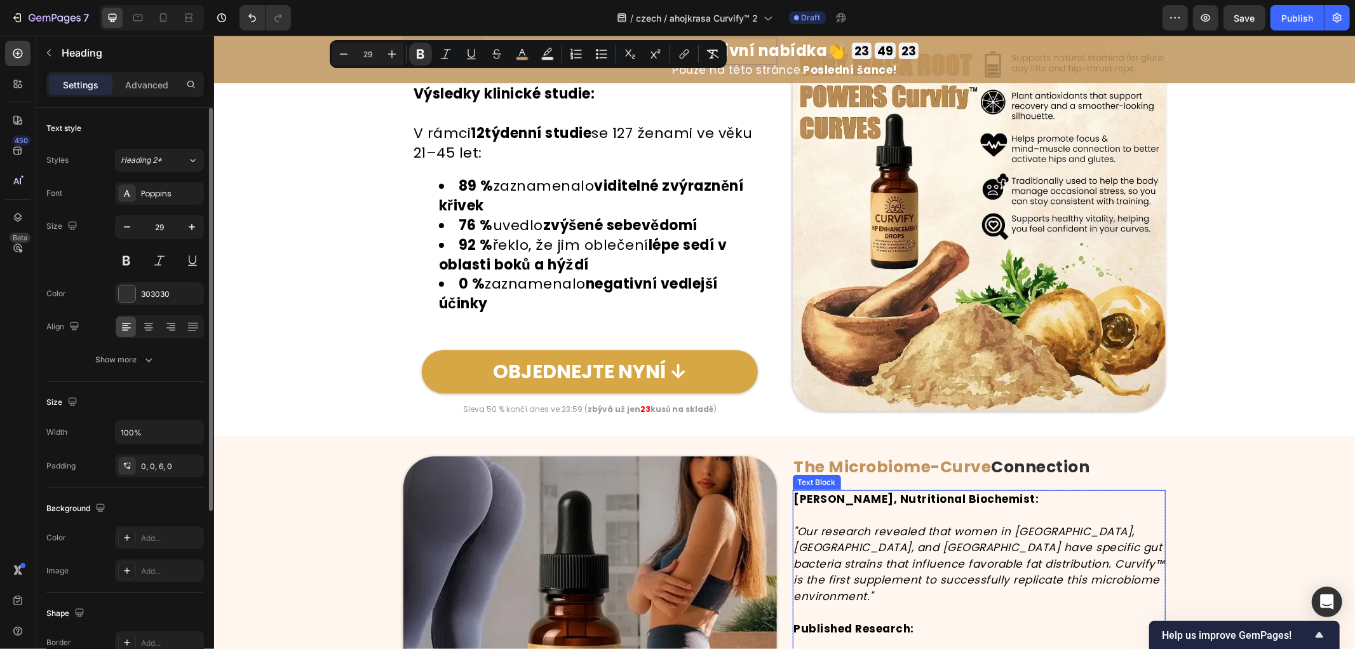
click at [963, 460] on strong "The Microbiome-Curve" at bounding box center [893, 466] width 198 height 22
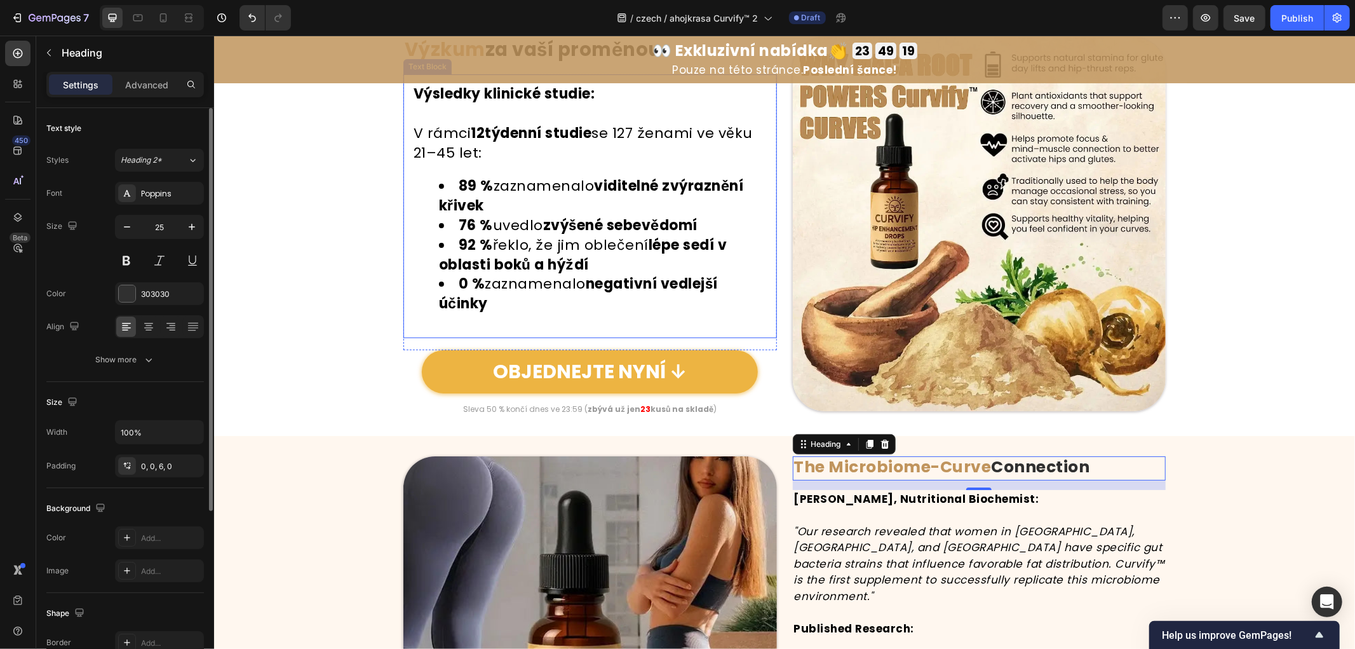
click at [716, 372] on link "OBJEDNEJTE NYNÍ ↓" at bounding box center [589, 371] width 336 height 43
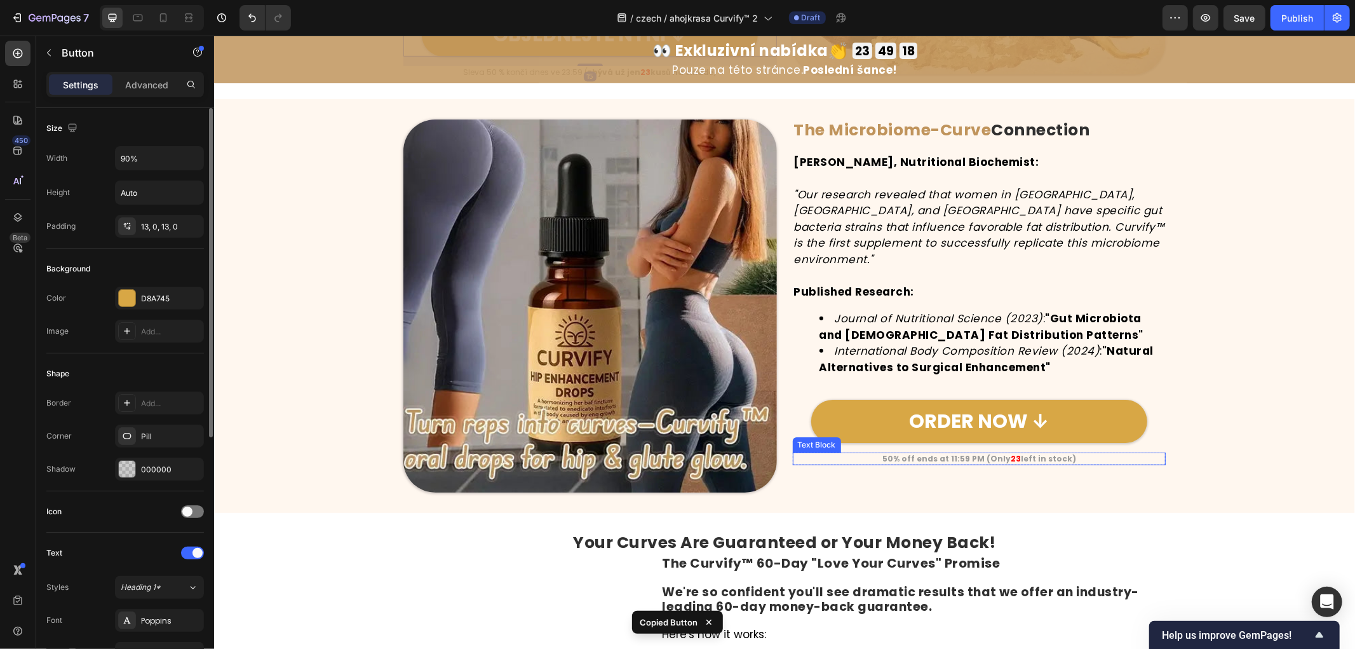
scroll to position [4550, 0]
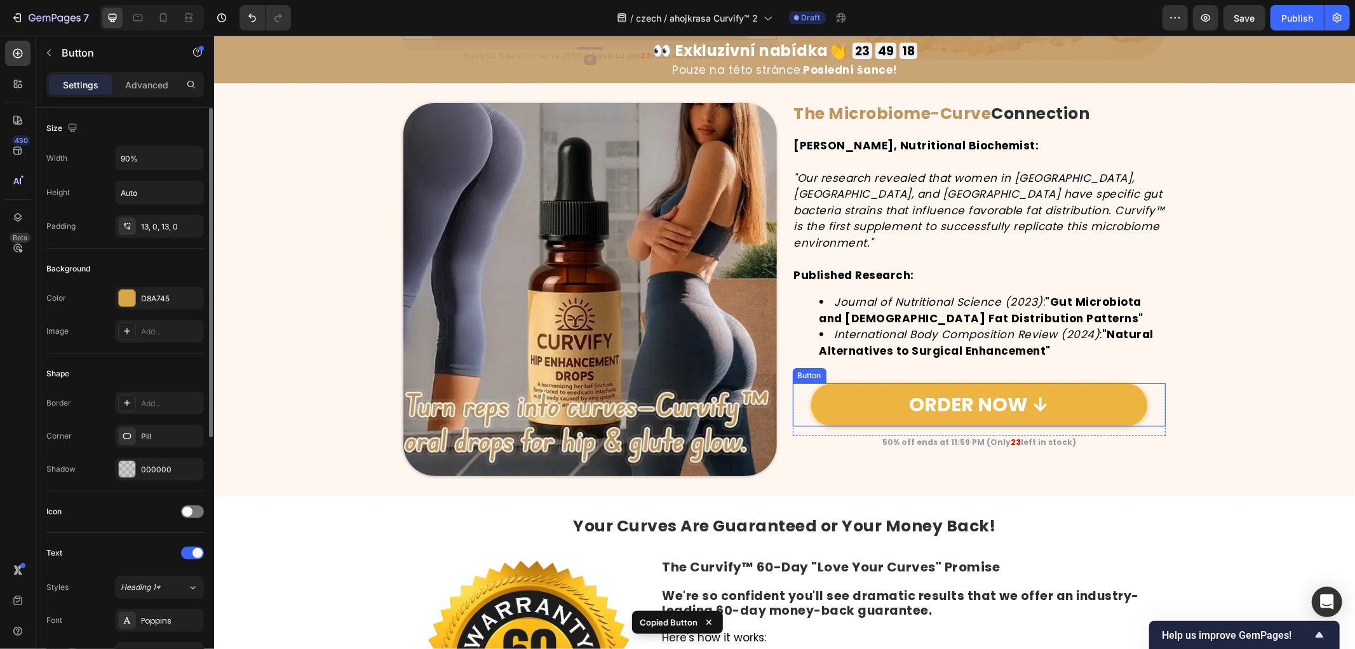
click at [1092, 387] on link "ORDER NOW ↓" at bounding box center [979, 404] width 336 height 43
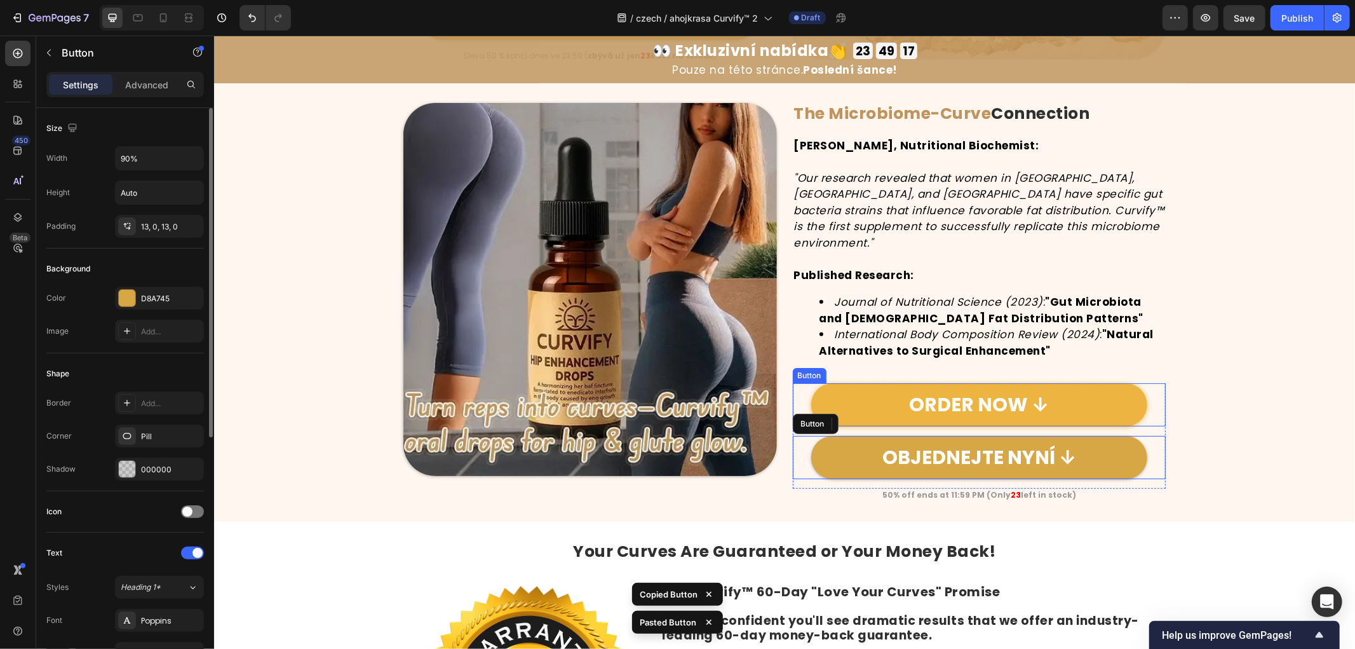
click at [1090, 383] on link "ORDER NOW ↓" at bounding box center [979, 404] width 336 height 43
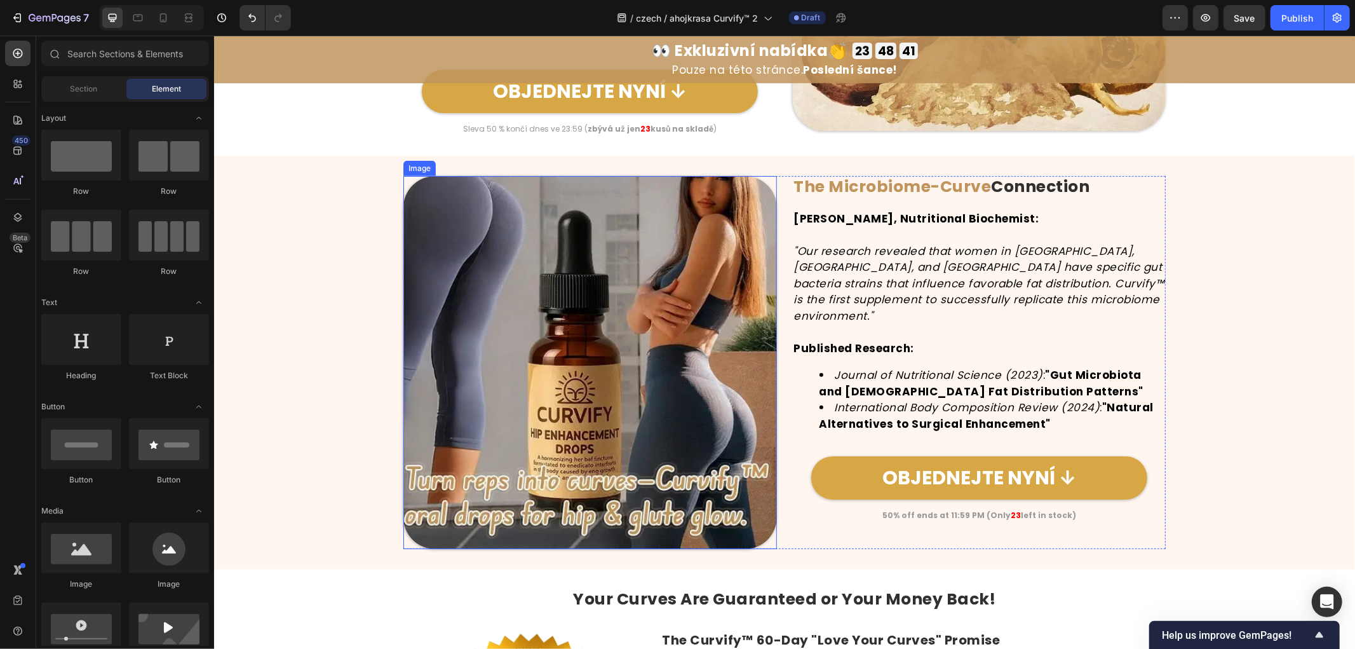
scroll to position [4408, 0]
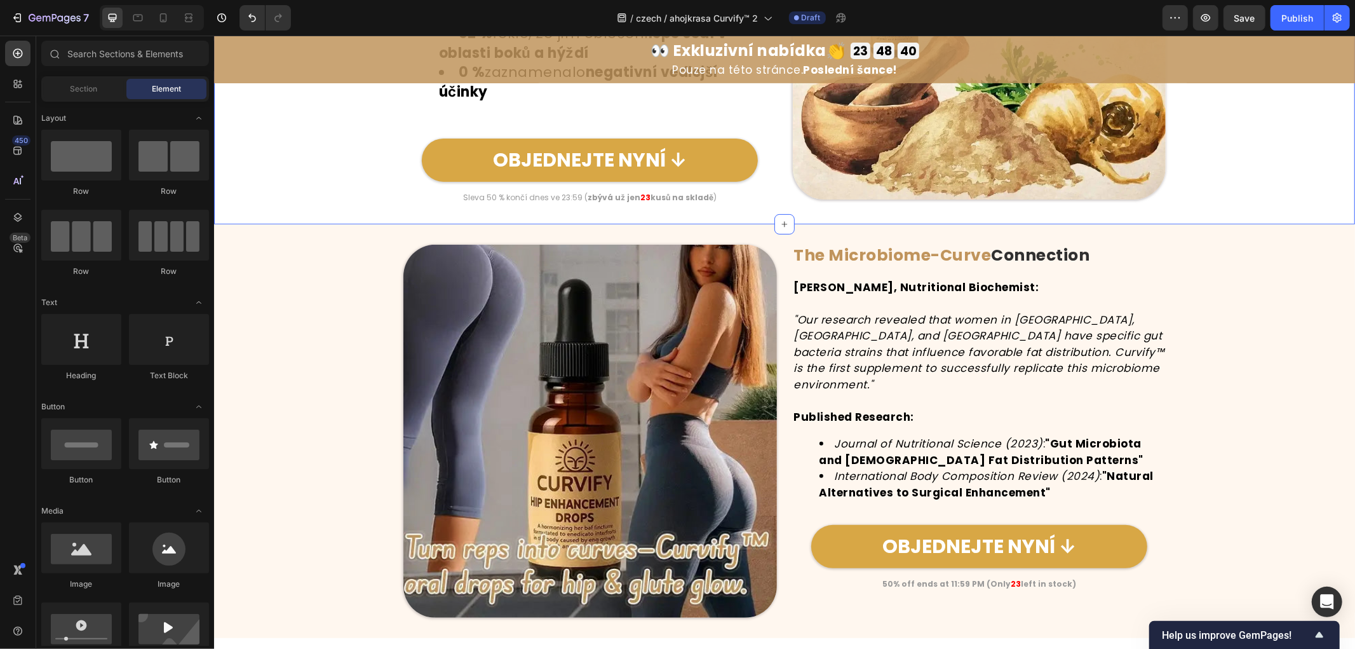
click at [580, 194] on p "Sleva 50 % končí dnes ve 23:59 ( zbývá už jen 23 kusů na skladě )" at bounding box center [589, 197] width 371 height 10
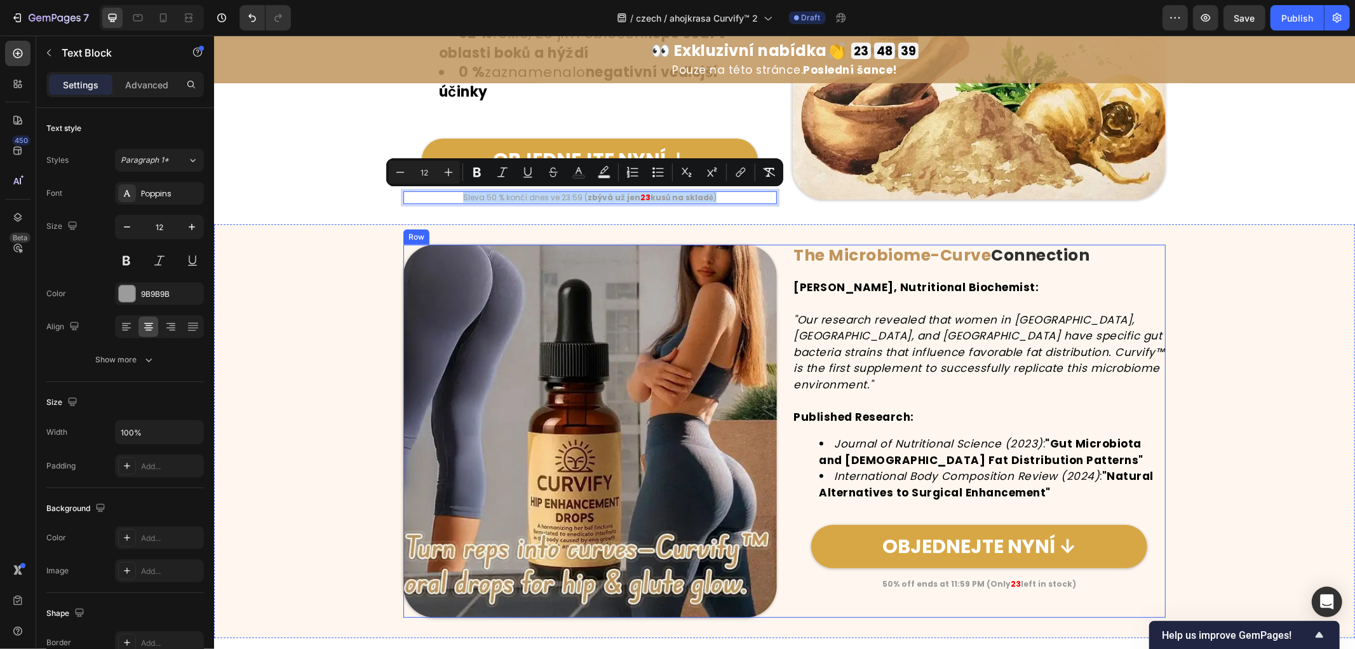
click at [976, 573] on div "The Microbiome-Curve Connection Heading Dr. Sarah Chen, Nutritional Biochemist:…" at bounding box center [979, 431] width 374 height 374
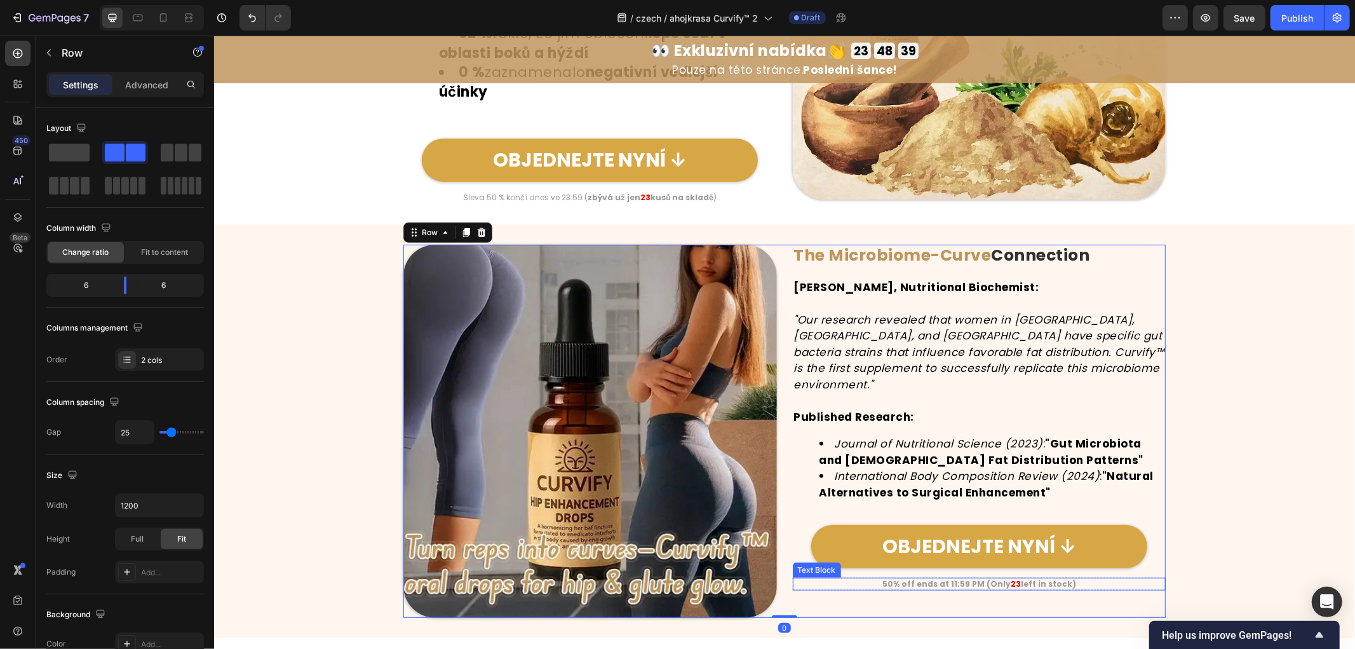
click at [975, 578] on strong "50% off ends at 11:59 PM (Only" at bounding box center [946, 583] width 128 height 11
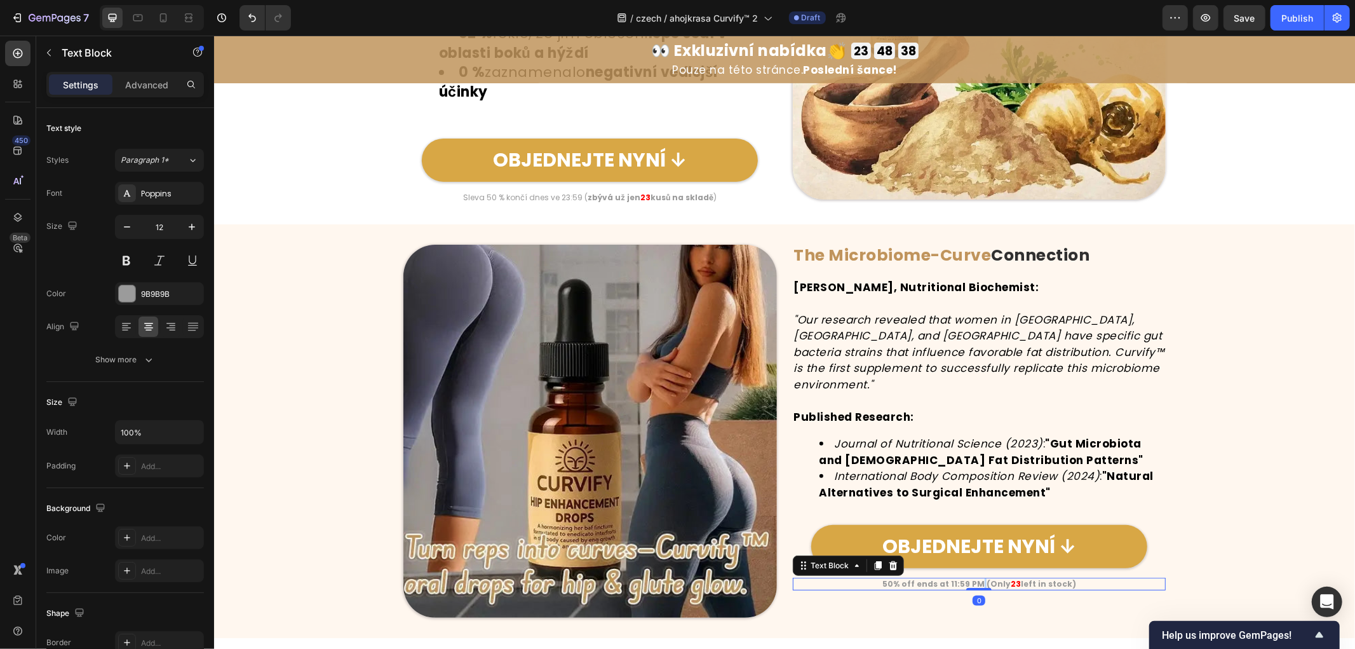
click at [975, 578] on strong "50% off ends at 11:59 PM (Only" at bounding box center [946, 583] width 128 height 11
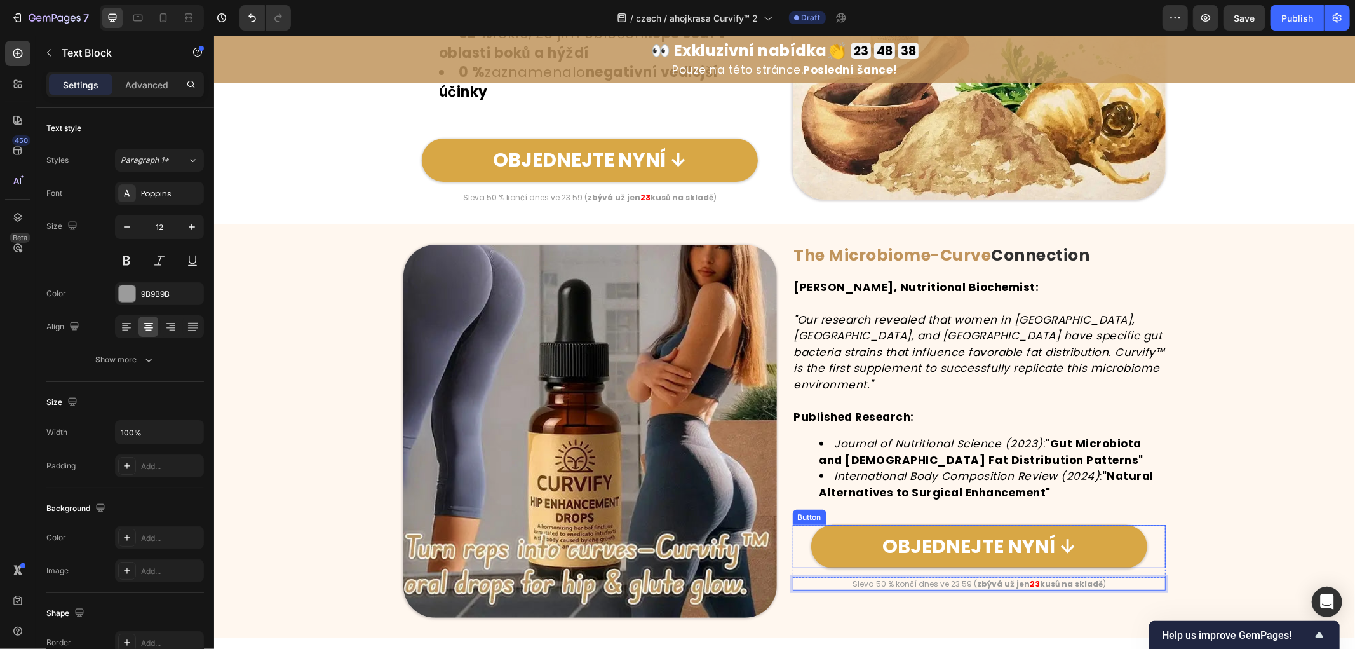
click at [1254, 441] on div "Image The Microbiome-Curve Connection Heading Dr. Sarah Chen, Nutritional Bioch…" at bounding box center [784, 431] width 1141 height 374
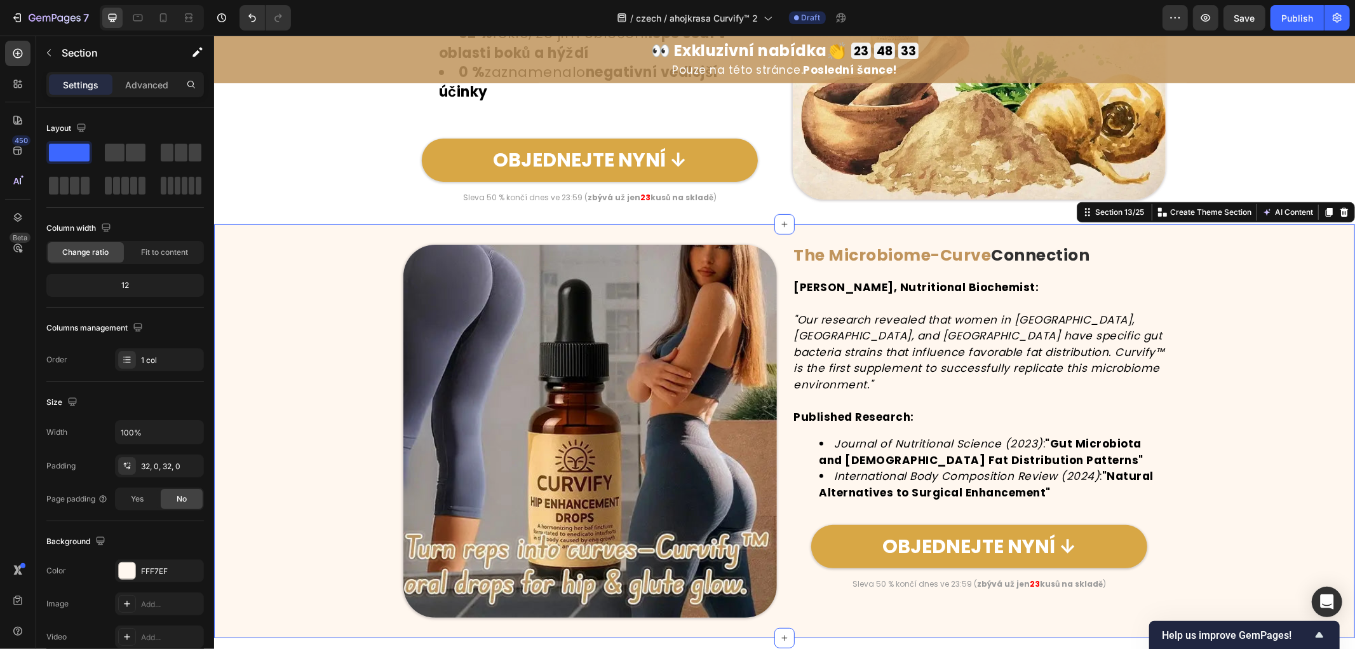
click at [1240, 364] on div "Image The Microbiome-Curve Connection Heading Dr. Sarah Chen, Nutritional Bioch…" at bounding box center [784, 431] width 1141 height 374
click at [870, 254] on strong "The Microbiome-Curve" at bounding box center [893, 254] width 198 height 22
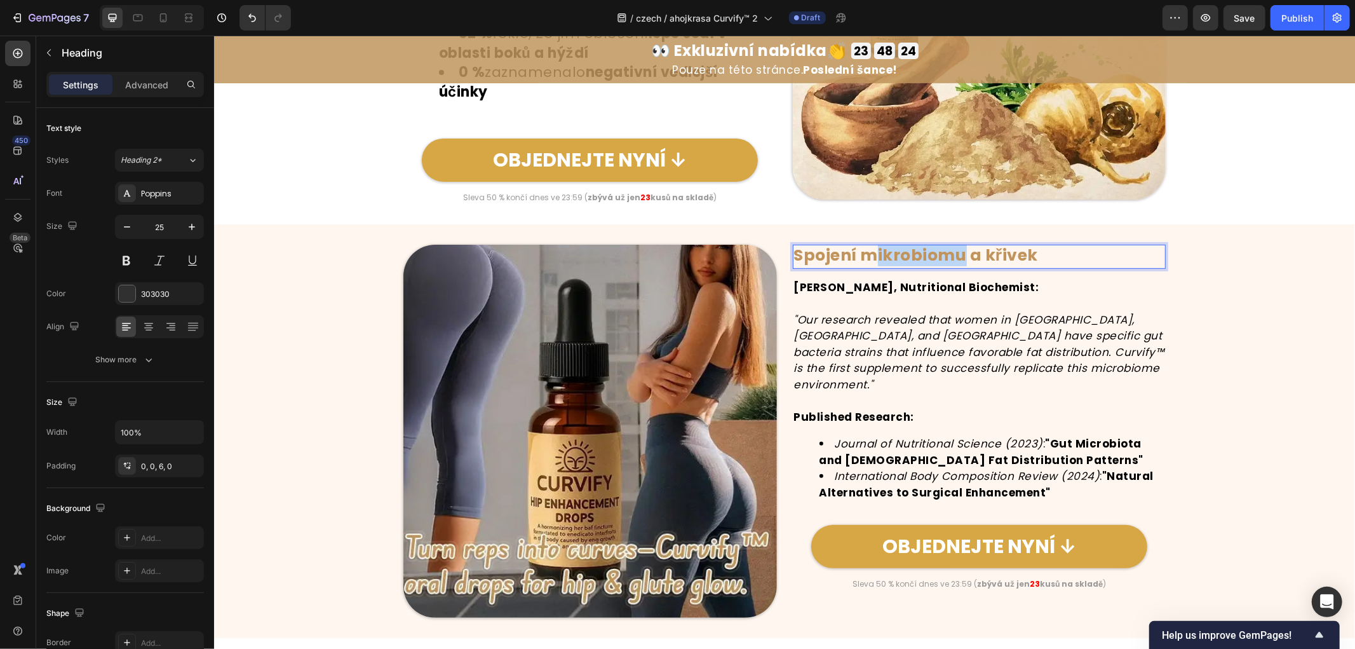
drag, startPoint x: 956, startPoint y: 257, endPoint x: 867, endPoint y: 262, distance: 89.2
click at [867, 262] on strong "Spojení mikrobiomu a křivek" at bounding box center [916, 254] width 245 height 22
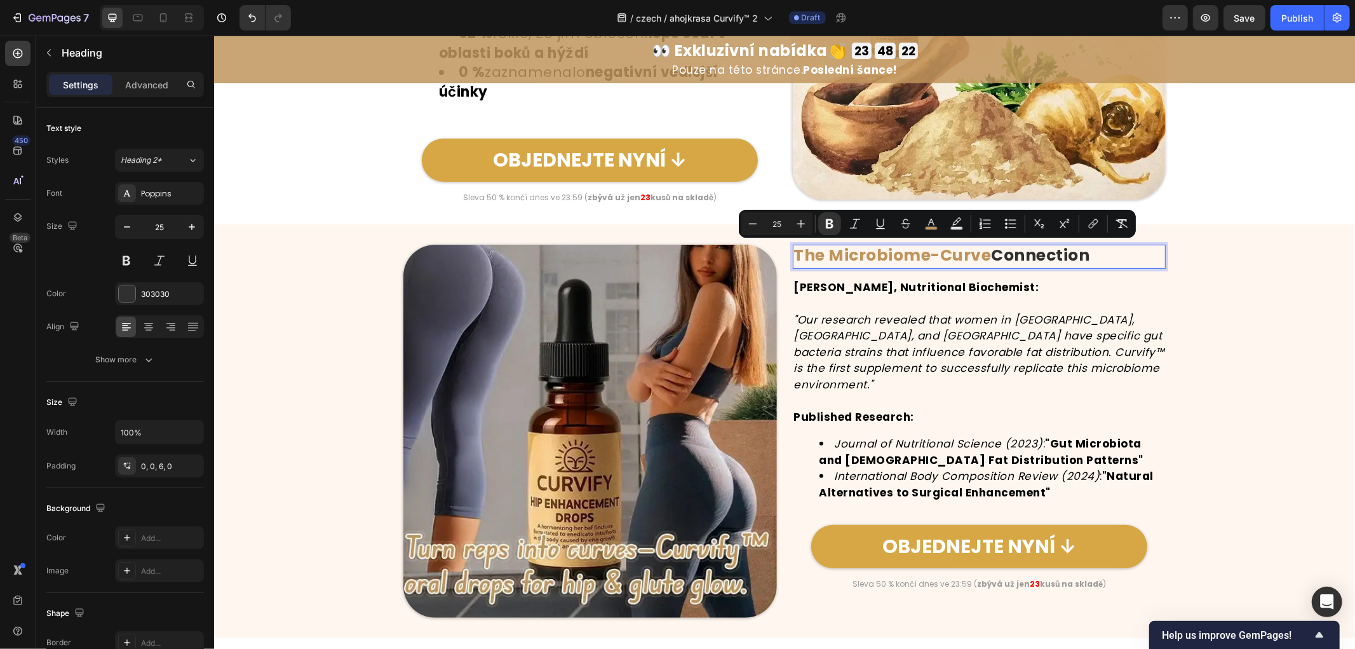
click at [961, 254] on strong "The Microbiome-Curve" at bounding box center [893, 254] width 198 height 22
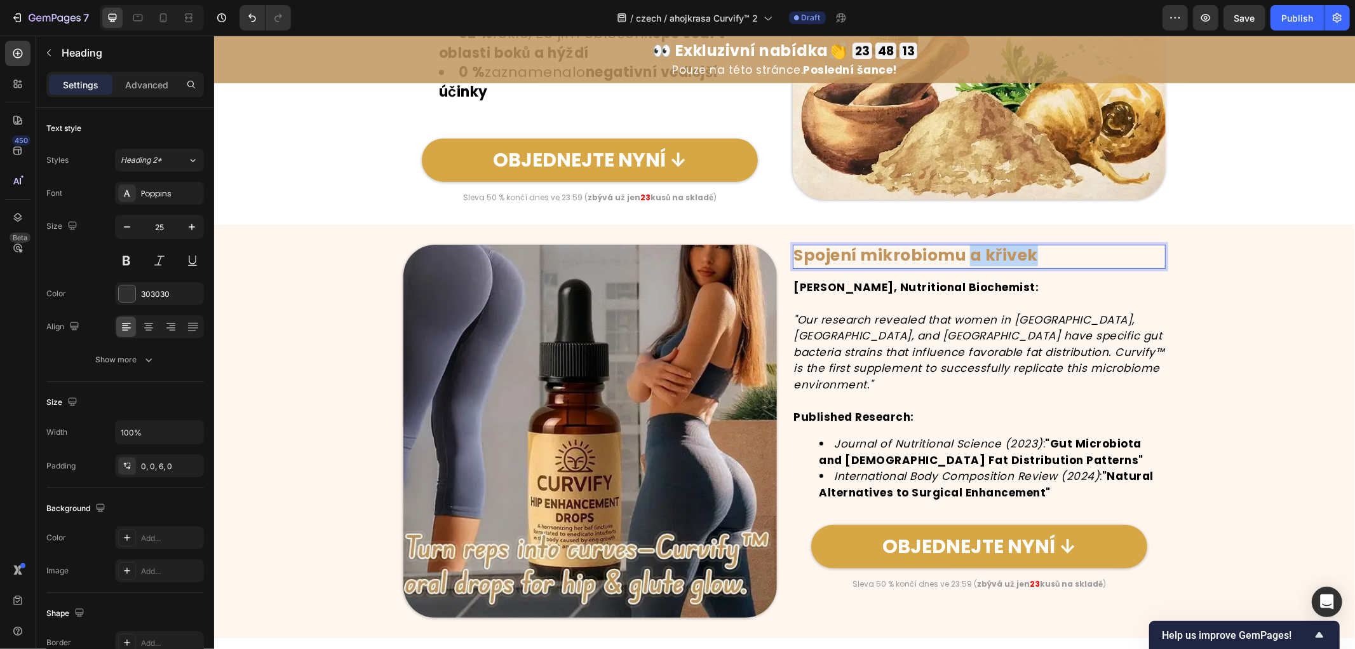
drag, startPoint x: 964, startPoint y: 252, endPoint x: 1120, endPoint y: 252, distance: 155.7
click at [1120, 252] on p "Spojení mikrobiomu a křivek" at bounding box center [979, 254] width 371 height 19
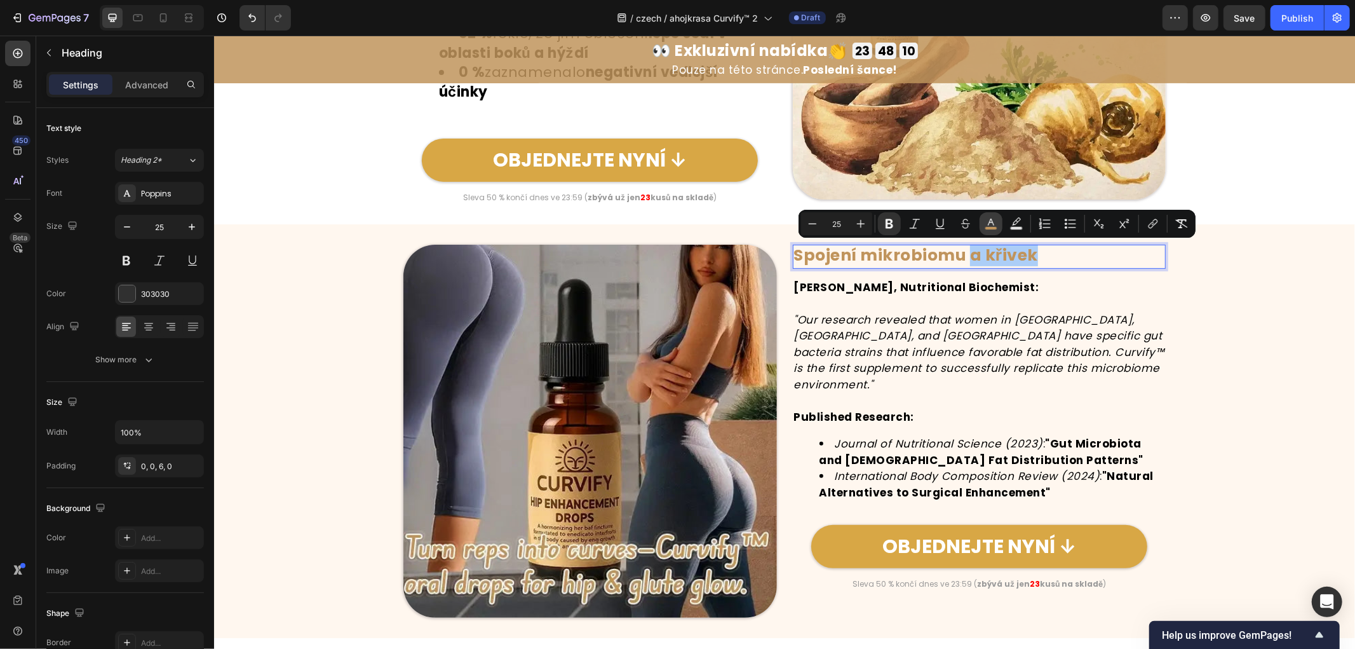
click at [993, 224] on icon "Editor contextual toolbar" at bounding box center [991, 223] width 13 height 13
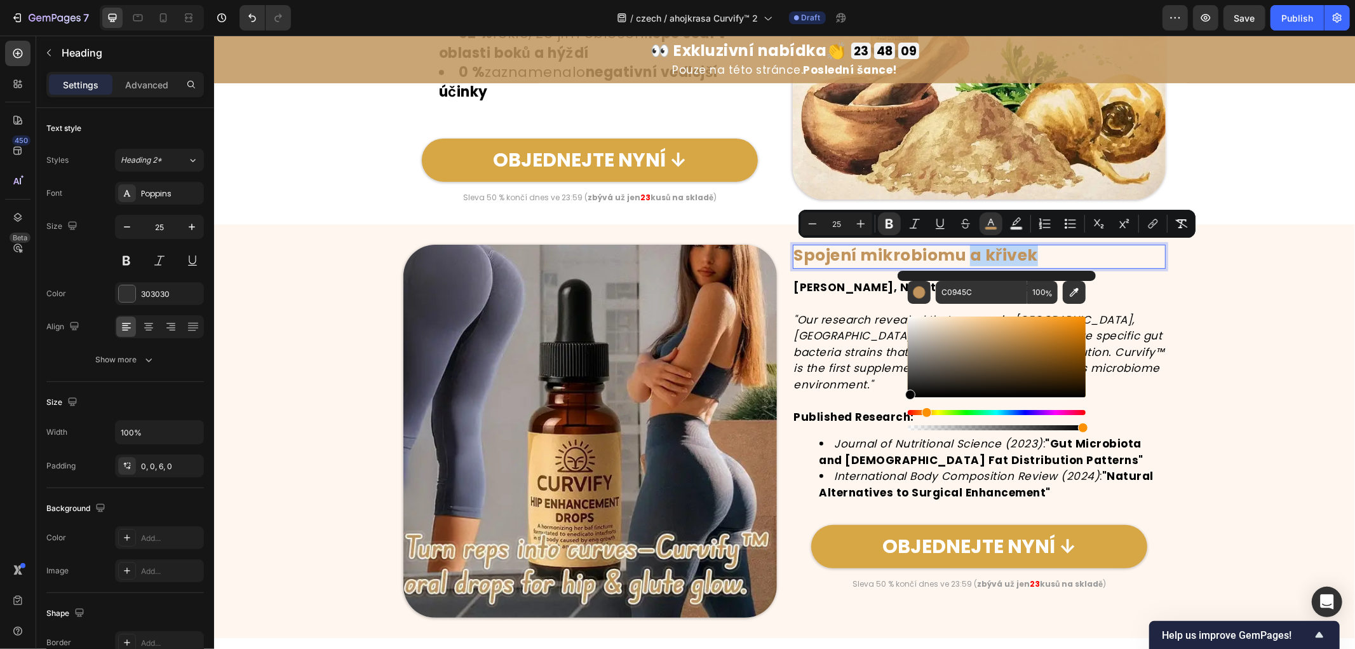
type input "020202"
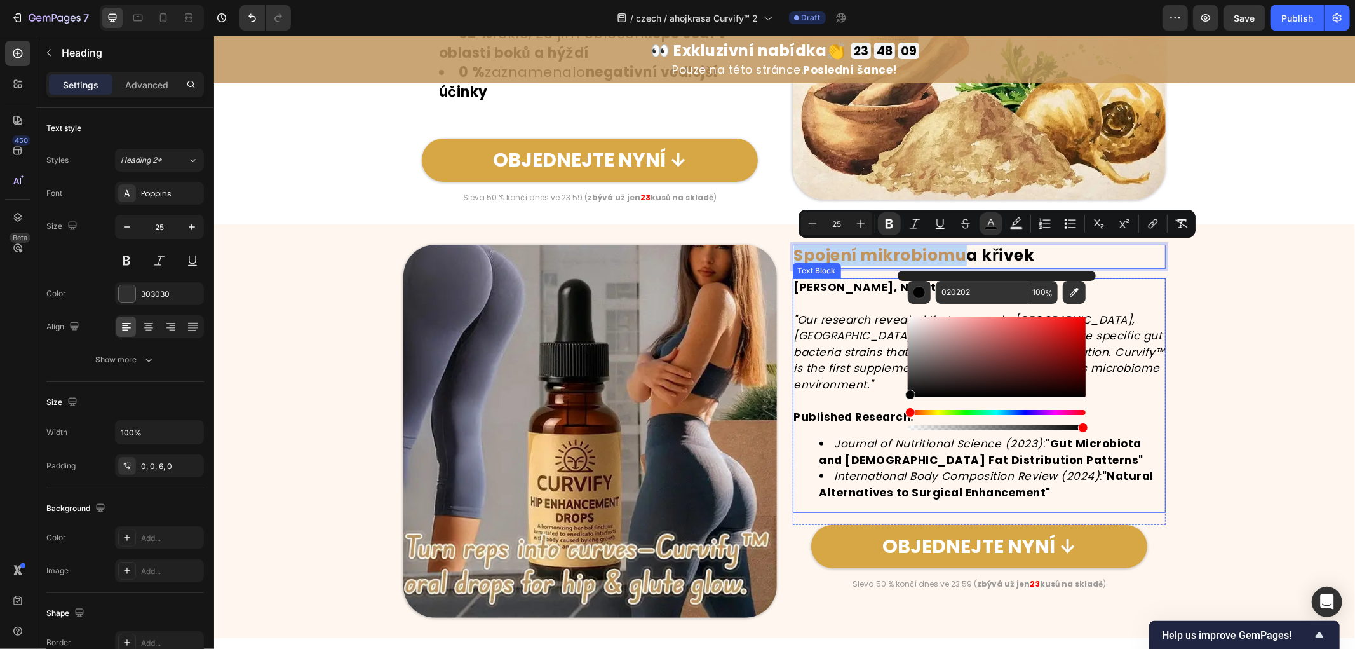
drag, startPoint x: 1172, startPoint y: 393, endPoint x: 1196, endPoint y: 367, distance: 36.0
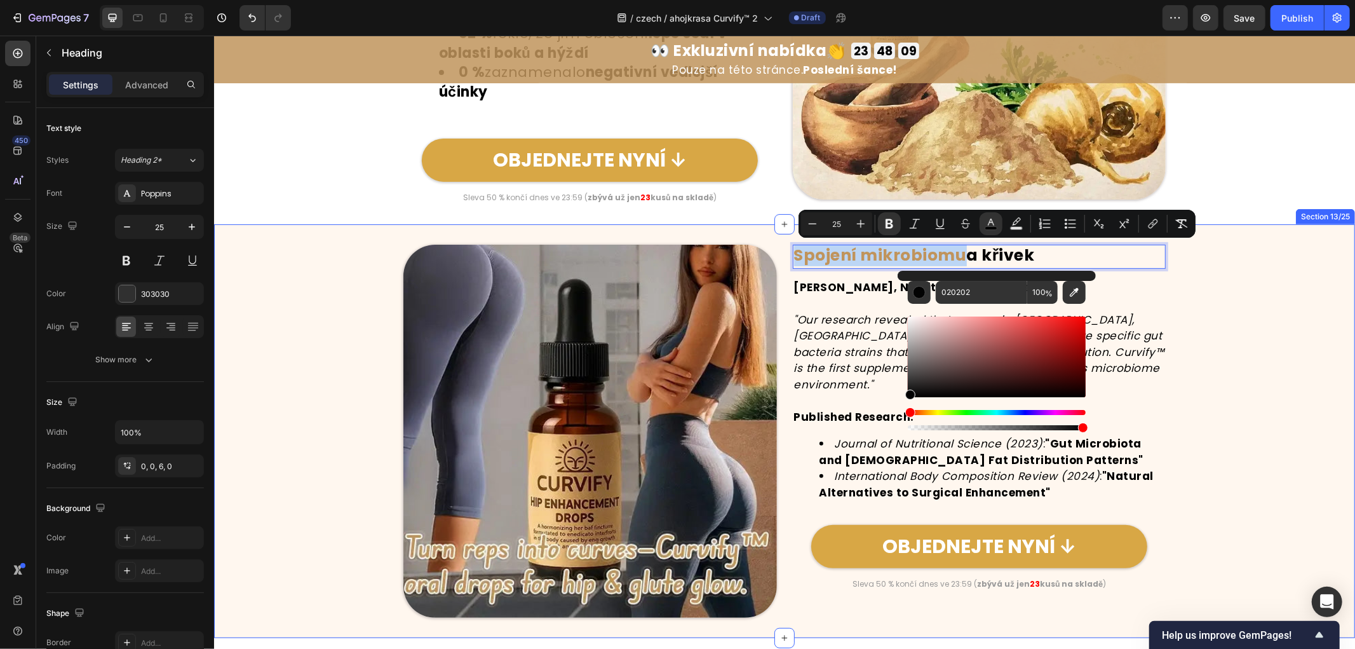
click at [1216, 356] on div "Image Spojení mikrobiomu a křivek Heading 15 Dr. Sarah Chen, Nutritional Bioche…" at bounding box center [784, 431] width 1141 height 374
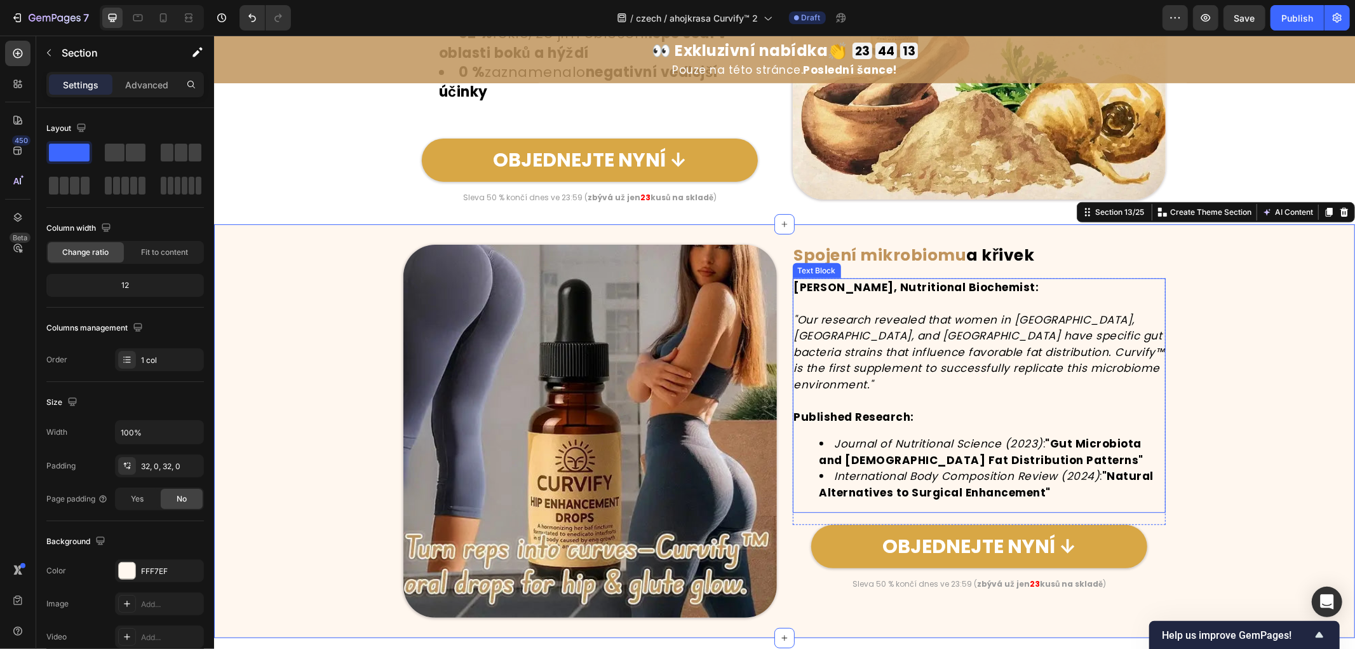
click at [931, 408] on div "Dr. Sarah Chen, Nutritional Biochemist: "Our research revealed that women in Br…" at bounding box center [979, 395] width 374 height 235
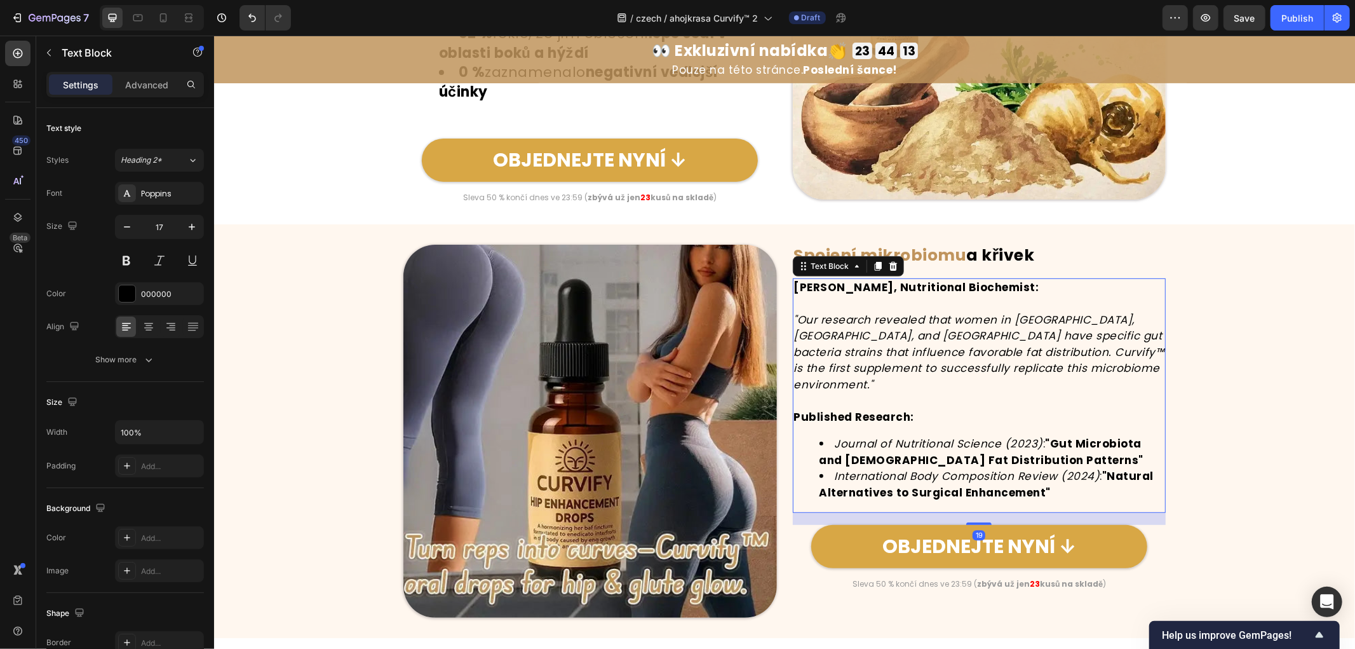
click at [927, 409] on p "Published Research:" at bounding box center [979, 417] width 371 height 17
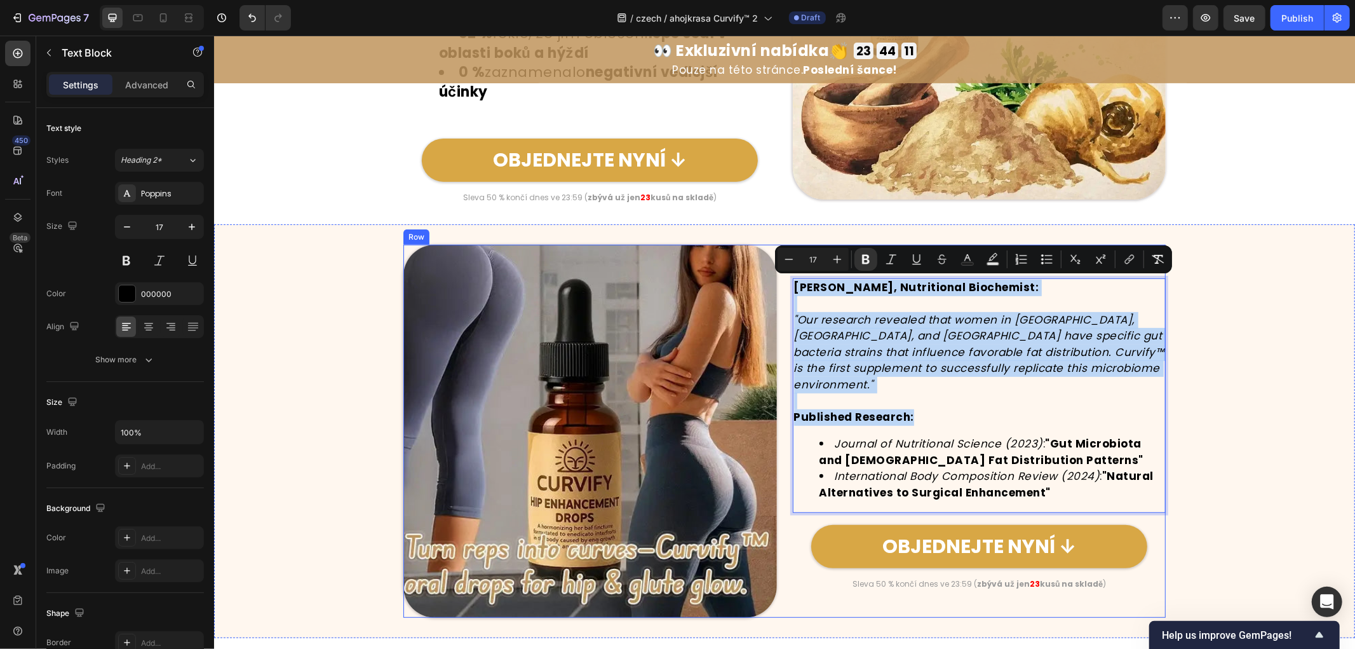
drag, startPoint x: 937, startPoint y: 396, endPoint x: 777, endPoint y: 290, distance: 191.6
click at [777, 290] on div "Image ⁠⁠⁠⁠⁠⁠⁠ Spojení mikrobiomu a křivek Heading Dr. Sarah Chen, Nutritional B…" at bounding box center [784, 431] width 763 height 374
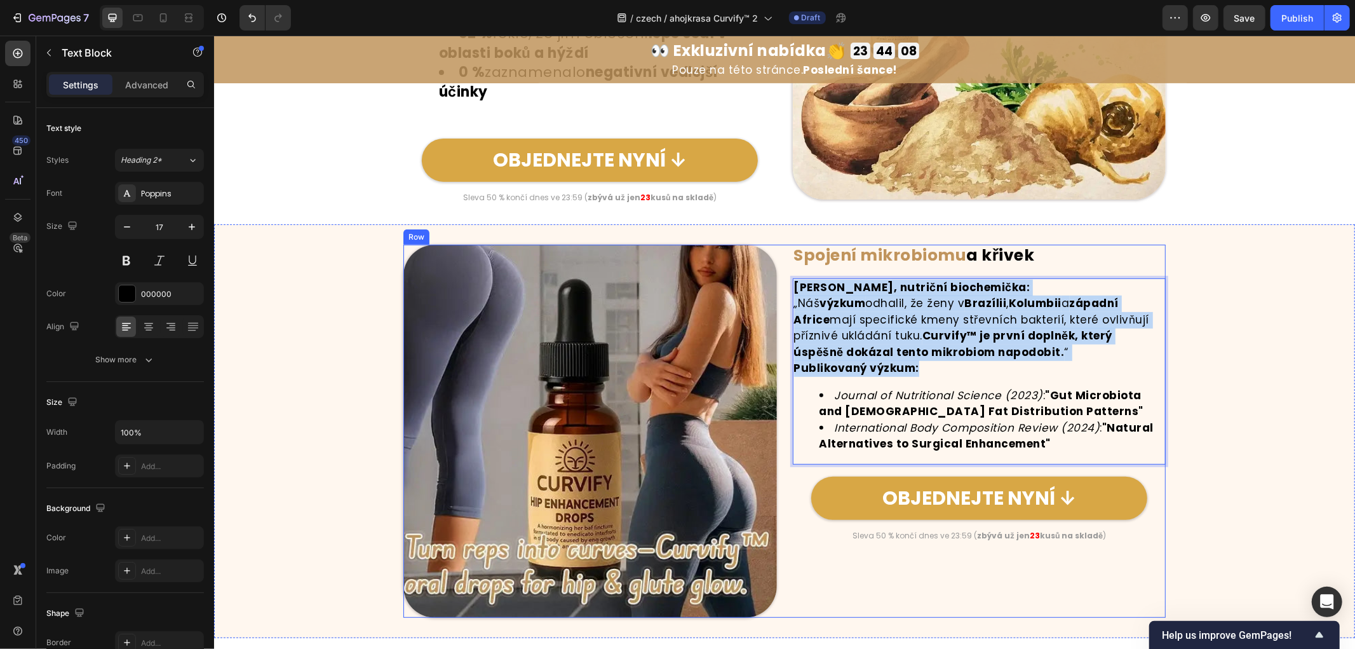
drag, startPoint x: 937, startPoint y: 364, endPoint x: 778, endPoint y: 285, distance: 177.3
click at [778, 285] on div "Image ⁠⁠⁠⁠⁠⁠⁠ Spojení mikrobiomu a křivek Heading Dr. Jana Černá, nutriční bioc…" at bounding box center [784, 431] width 763 height 374
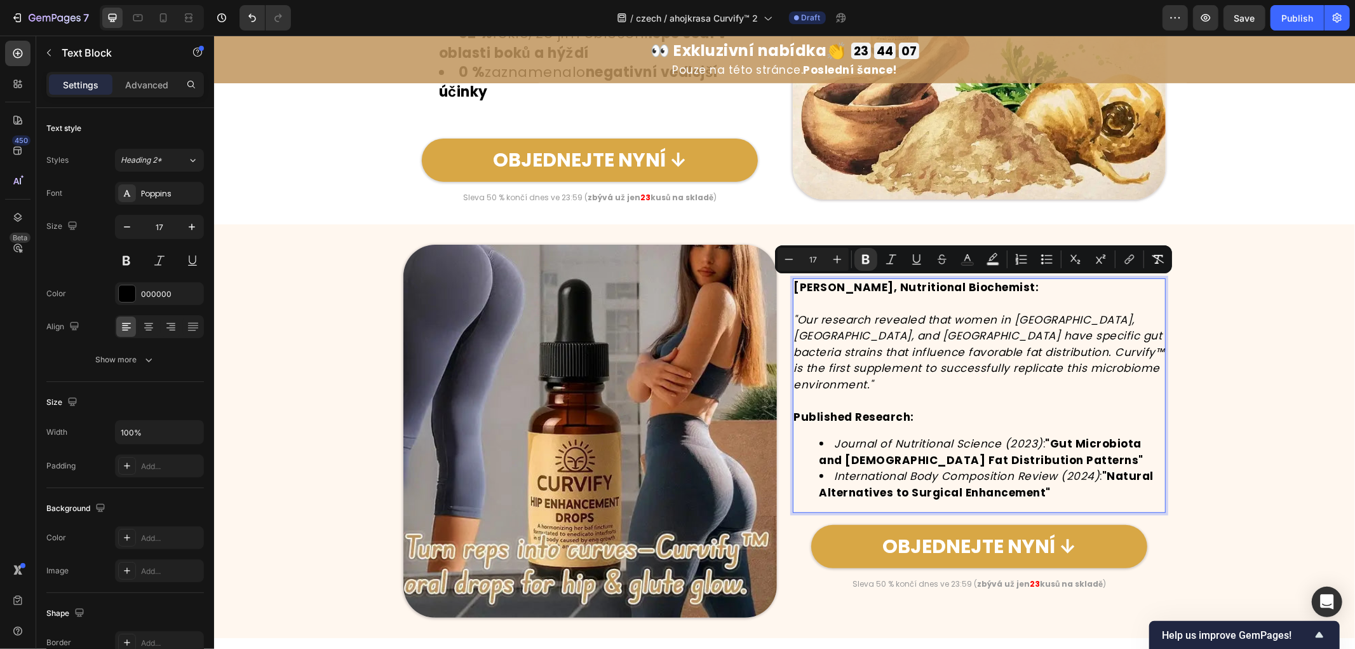
click at [961, 409] on p "Published Research:" at bounding box center [979, 417] width 371 height 17
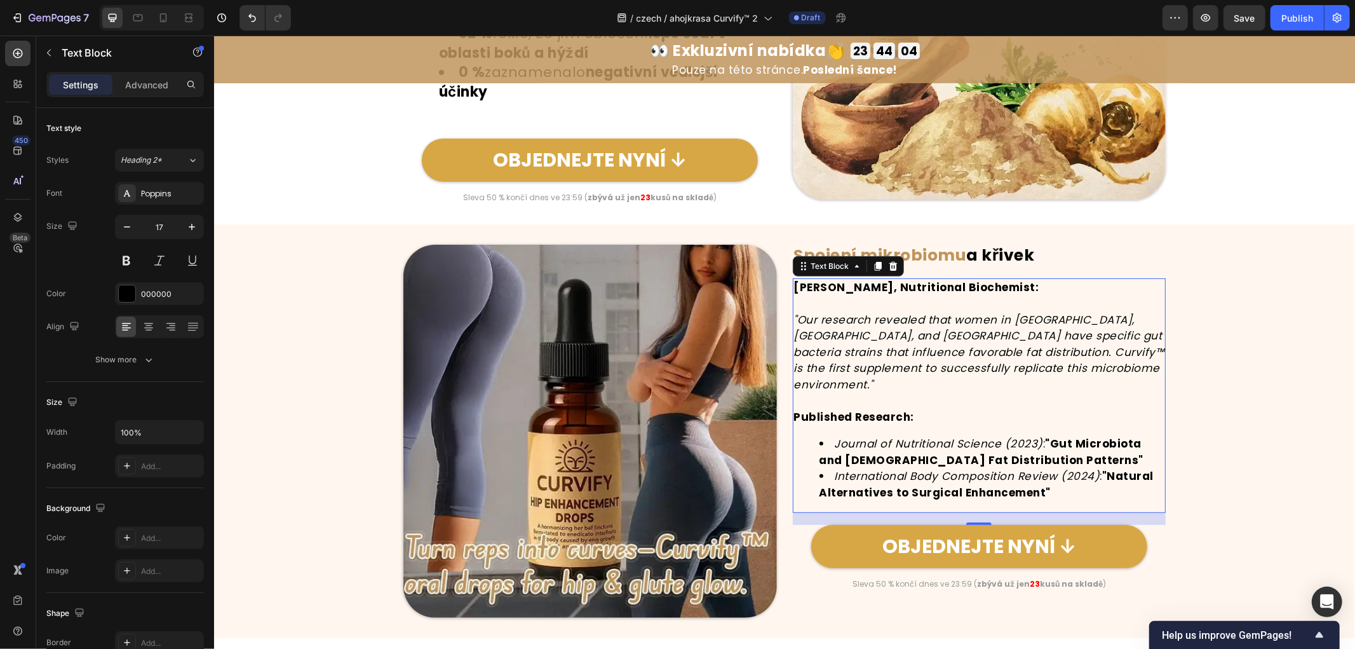
click at [1040, 289] on p "Dr. Sarah Chen, Nutritional Biochemist:" at bounding box center [979, 287] width 371 height 17
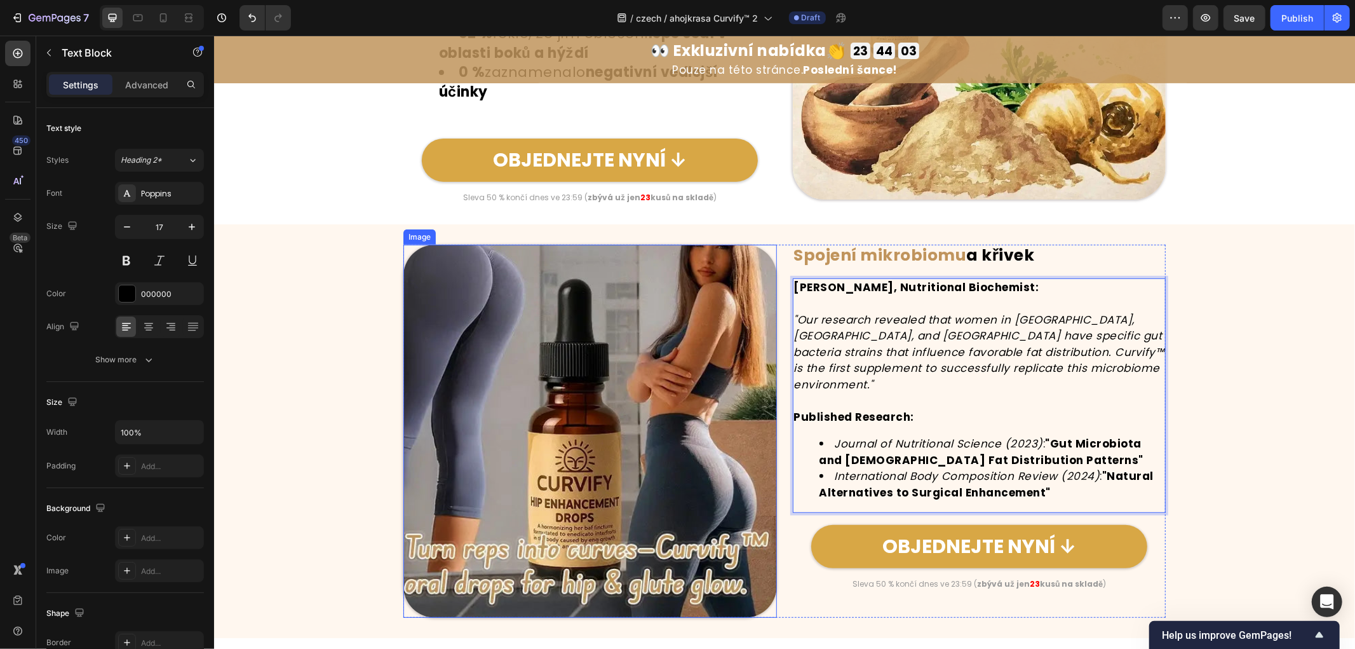
drag, startPoint x: 998, startPoint y: 290, endPoint x: 663, endPoint y: 290, distance: 334.9
click at [663, 290] on div "Image ⁠⁠⁠⁠⁠⁠⁠ Spojení mikrobiomu a křivek Heading Dr. Sarah Chen, Nutritional B…" at bounding box center [784, 431] width 763 height 374
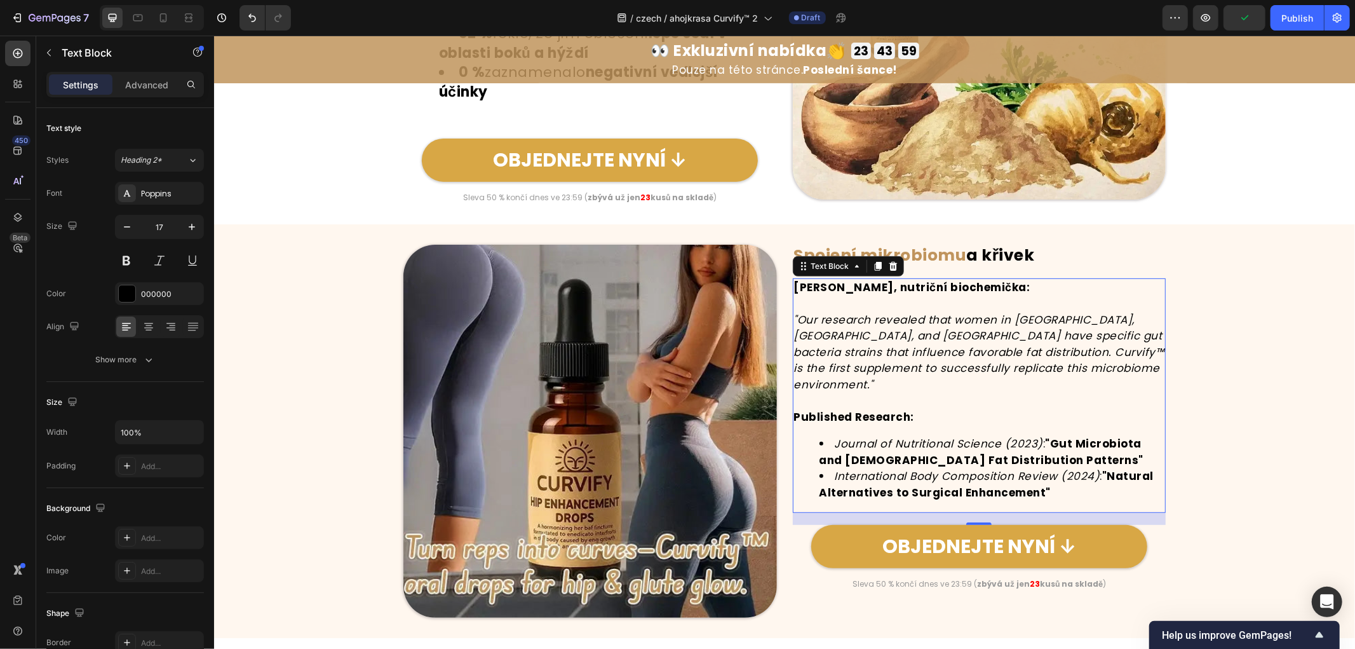
click at [1045, 358] on p ""Our research revealed that women in Brazil, Colombia, and West Africa have spe…" at bounding box center [979, 351] width 371 height 81
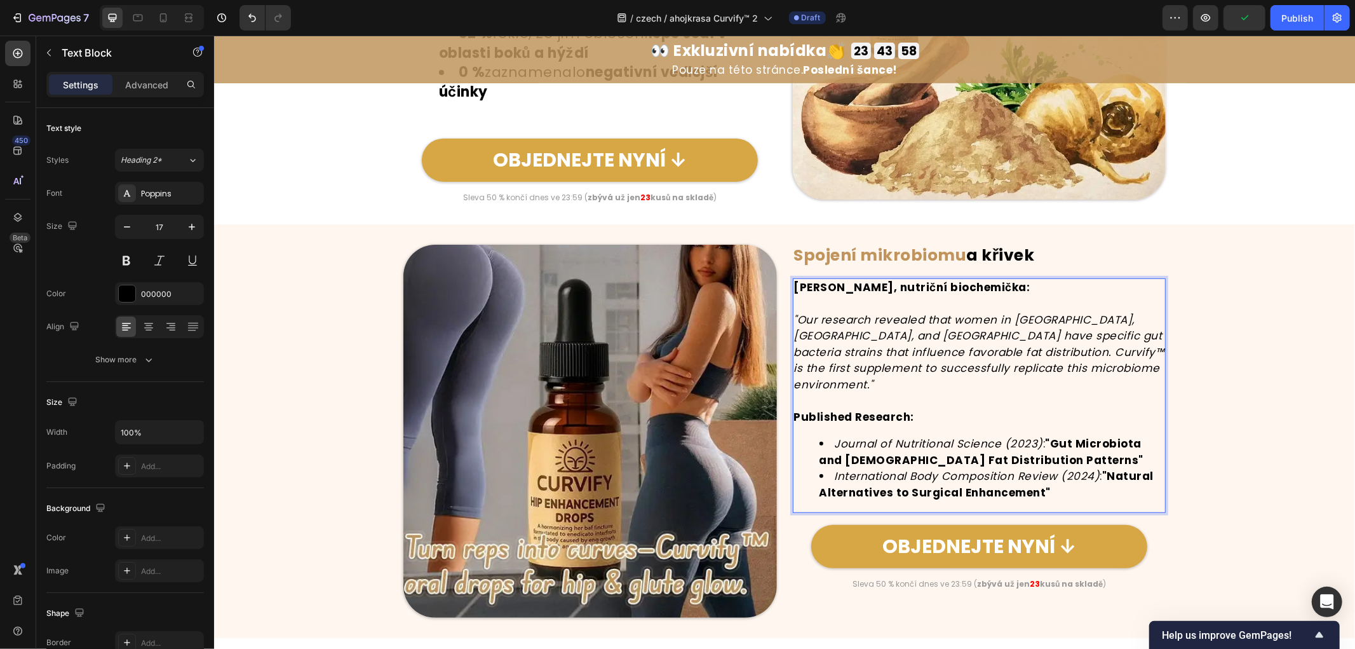
click at [1037, 370] on p ""Our research revealed that women in Brazil, Colombia, and West Africa have spe…" at bounding box center [979, 351] width 371 height 81
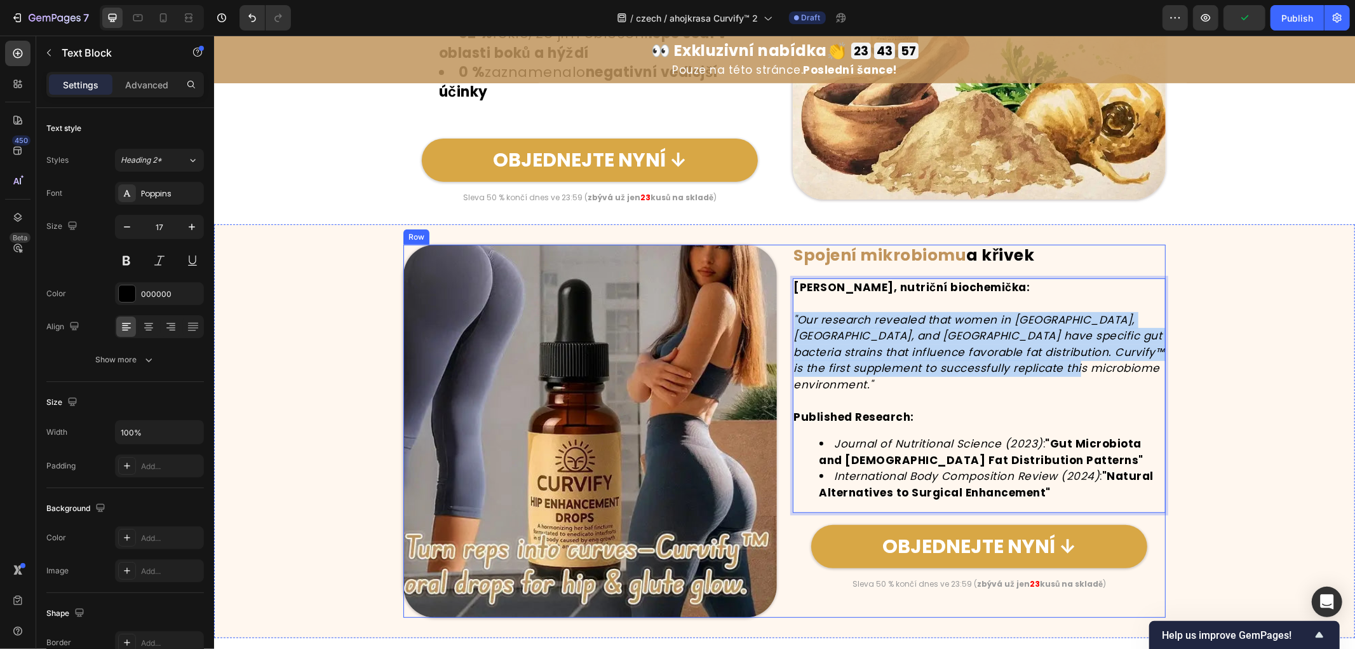
drag, startPoint x: 1047, startPoint y: 370, endPoint x: 782, endPoint y: 314, distance: 270.2
click at [782, 314] on div "Image ⁠⁠⁠⁠⁠⁠⁠ Spojení mikrobiomu a křivek Heading Dr. Jana Černá, nutriční bioc…" at bounding box center [784, 431] width 763 height 374
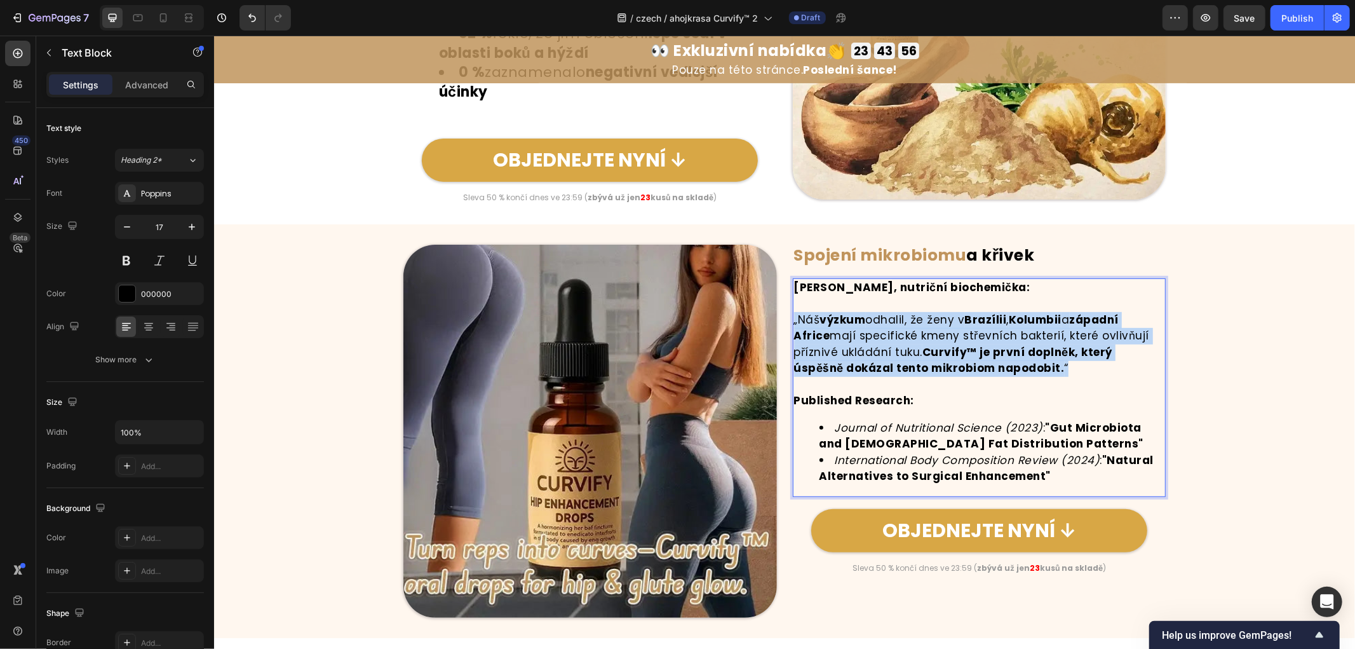
drag, startPoint x: 1002, startPoint y: 367, endPoint x: 783, endPoint y: 314, distance: 224.9
click at [783, 314] on div "Image ⁠⁠⁠⁠⁠⁠⁠ Spojení mikrobiomu a křivek Heading Dr. Jana Černá, nutriční bioc…" at bounding box center [784, 431] width 763 height 374
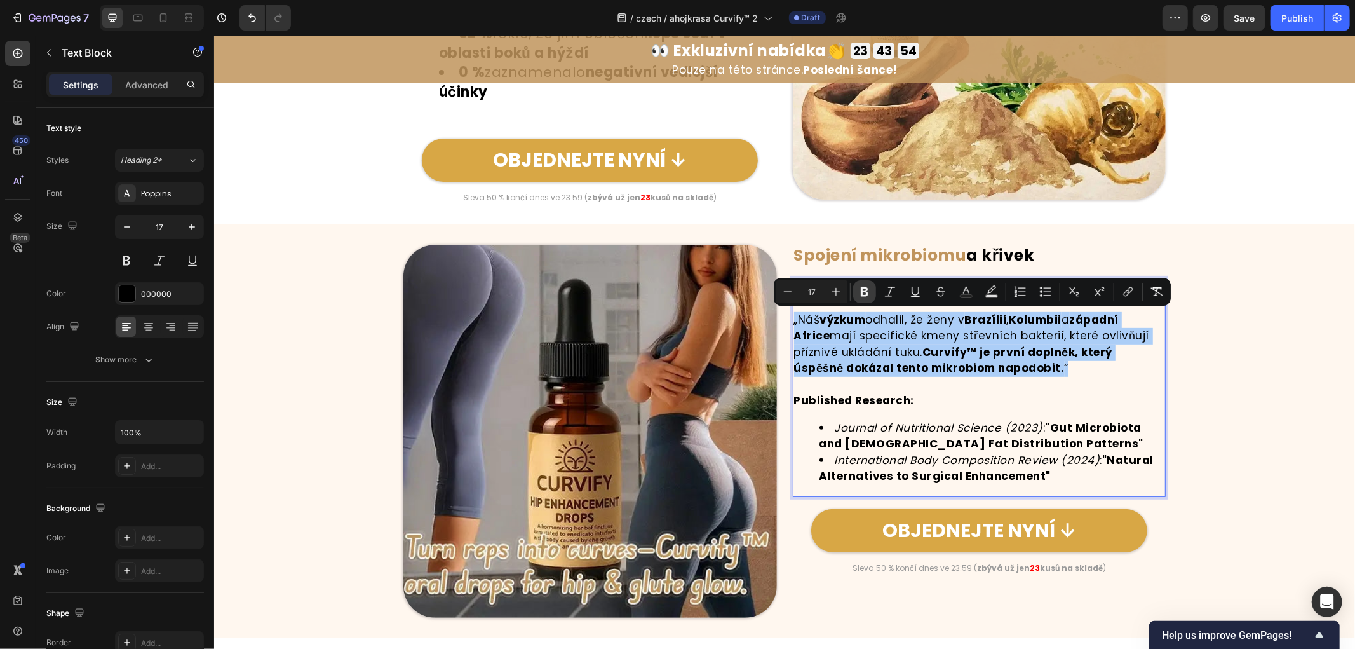
click at [863, 287] on icon "Editor contextual toolbar" at bounding box center [865, 292] width 8 height 10
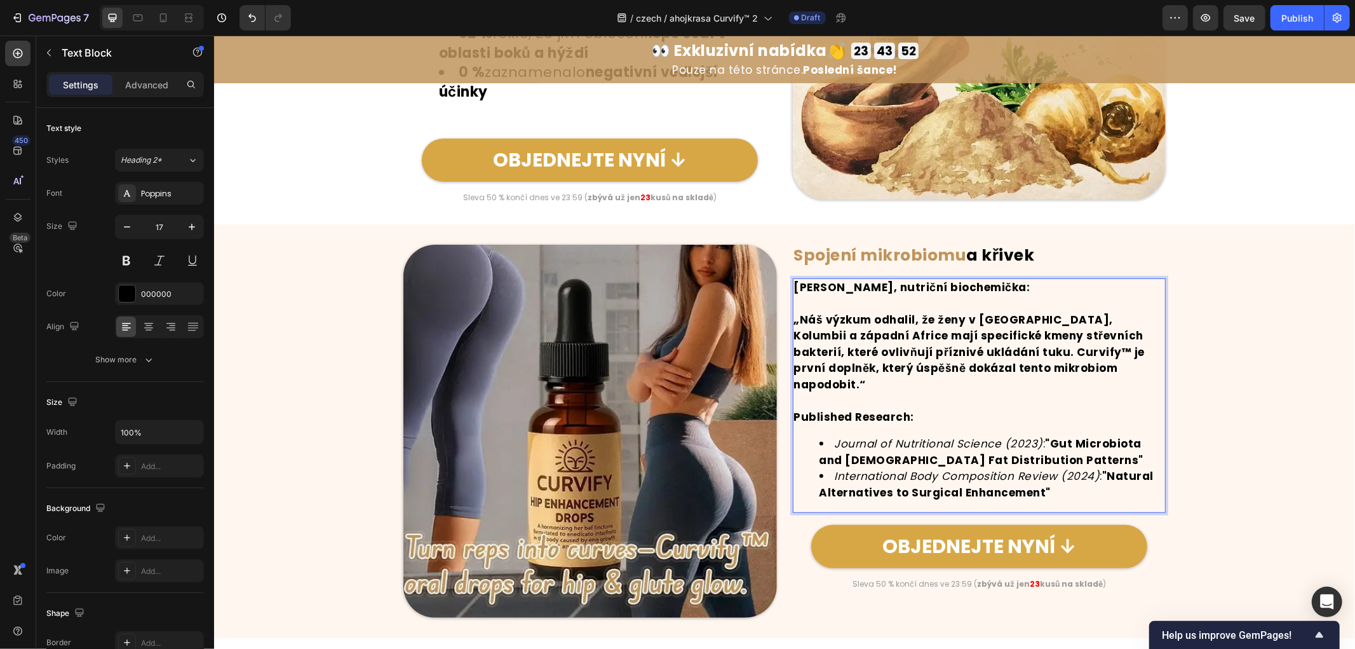
click at [1086, 360] on p "„Náš výzkum odhalil, že ženy v [GEOGRAPHIC_DATA], Kolumbii a západní Africe maj…" at bounding box center [979, 351] width 371 height 81
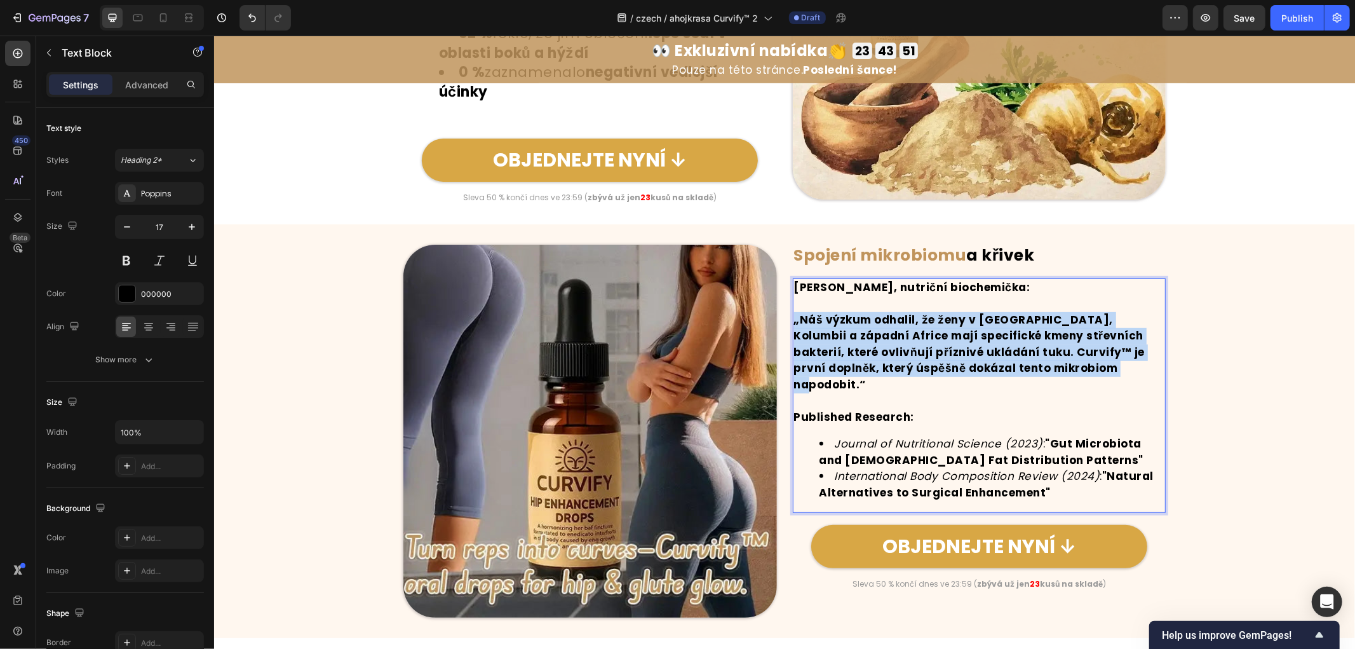
drag, startPoint x: 1085, startPoint y: 363, endPoint x: 790, endPoint y: 314, distance: 299.0
click at [794, 314] on p "„Náš výzkum odhalil, že ženy v [GEOGRAPHIC_DATA], Kolumbii a západní Africe maj…" at bounding box center [979, 351] width 371 height 81
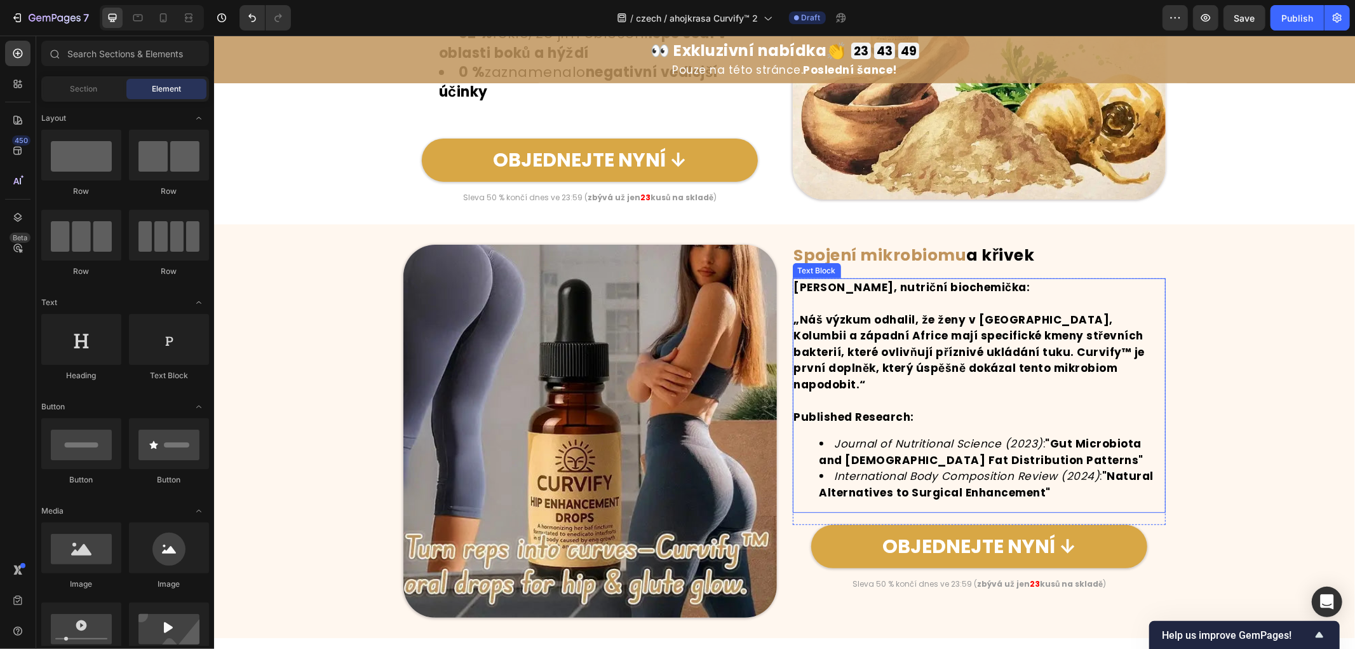
click at [1064, 359] on p "„Náš výzkum odhalil, že ženy v [GEOGRAPHIC_DATA], Kolumbii a západní Africe maj…" at bounding box center [979, 351] width 371 height 81
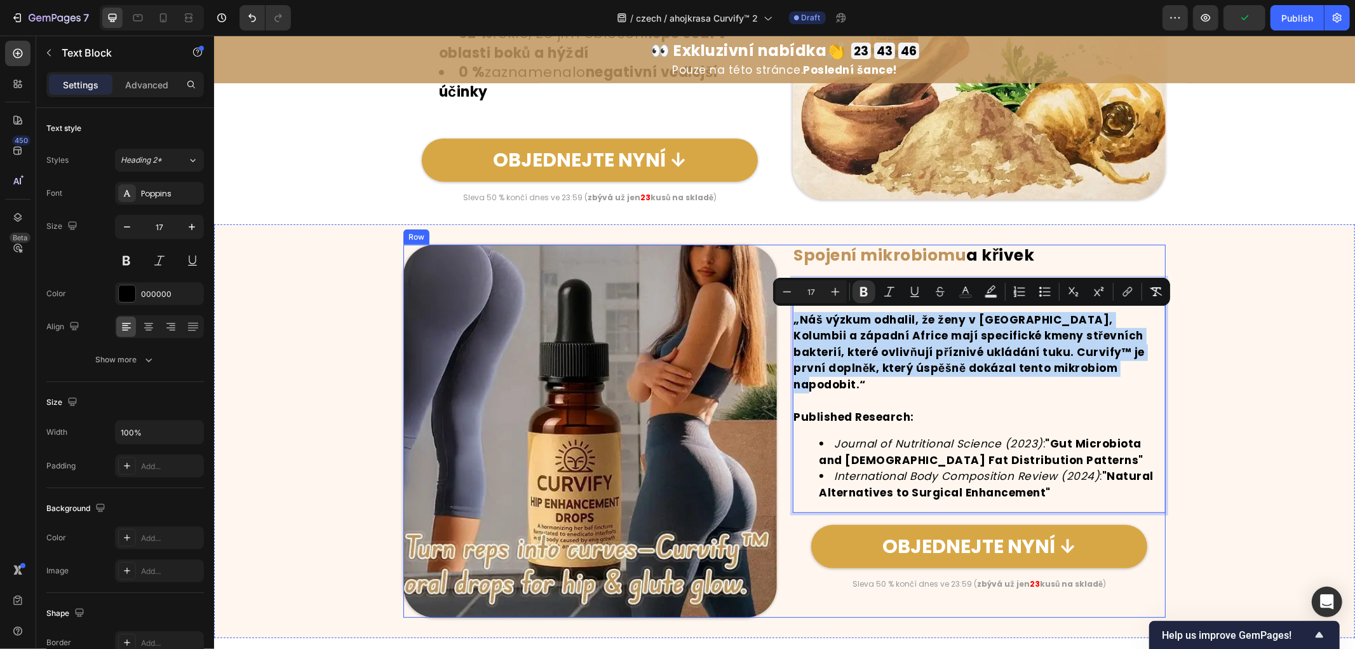
drag, startPoint x: 1077, startPoint y: 364, endPoint x: 784, endPoint y: 317, distance: 297.3
click at [784, 317] on div "Image ⁠⁠⁠⁠⁠⁠⁠ Spojení mikrobiomu a křivek Heading Dr. Jana Černá, nutriční bioc…" at bounding box center [784, 431] width 763 height 374
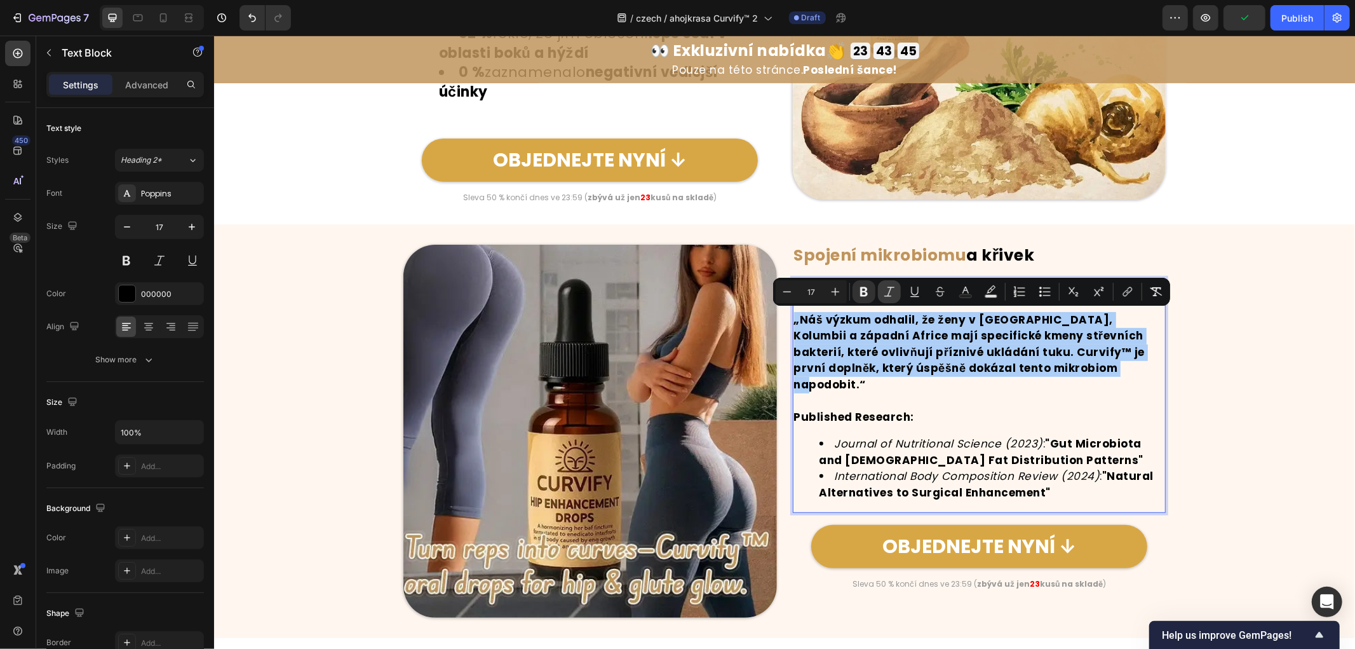
click at [885, 290] on icon "Editor contextual toolbar" at bounding box center [889, 291] width 13 height 13
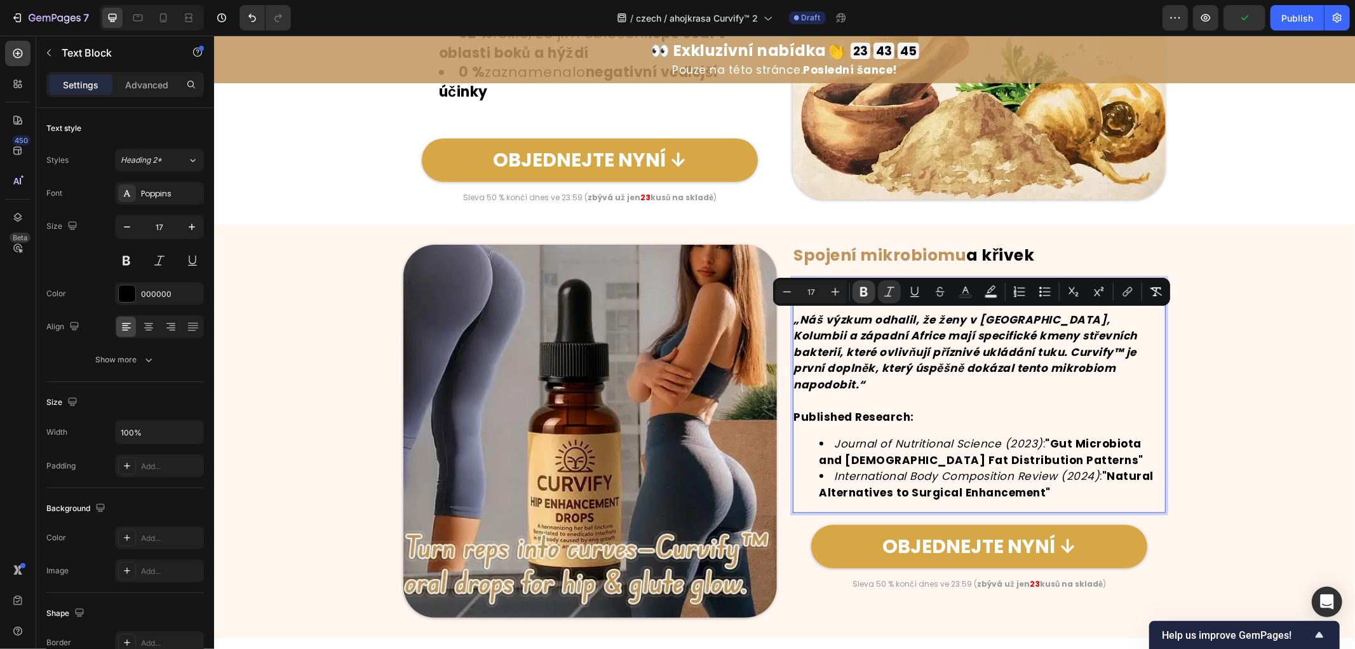
click at [867, 290] on icon "Editor contextual toolbar" at bounding box center [864, 291] width 13 height 13
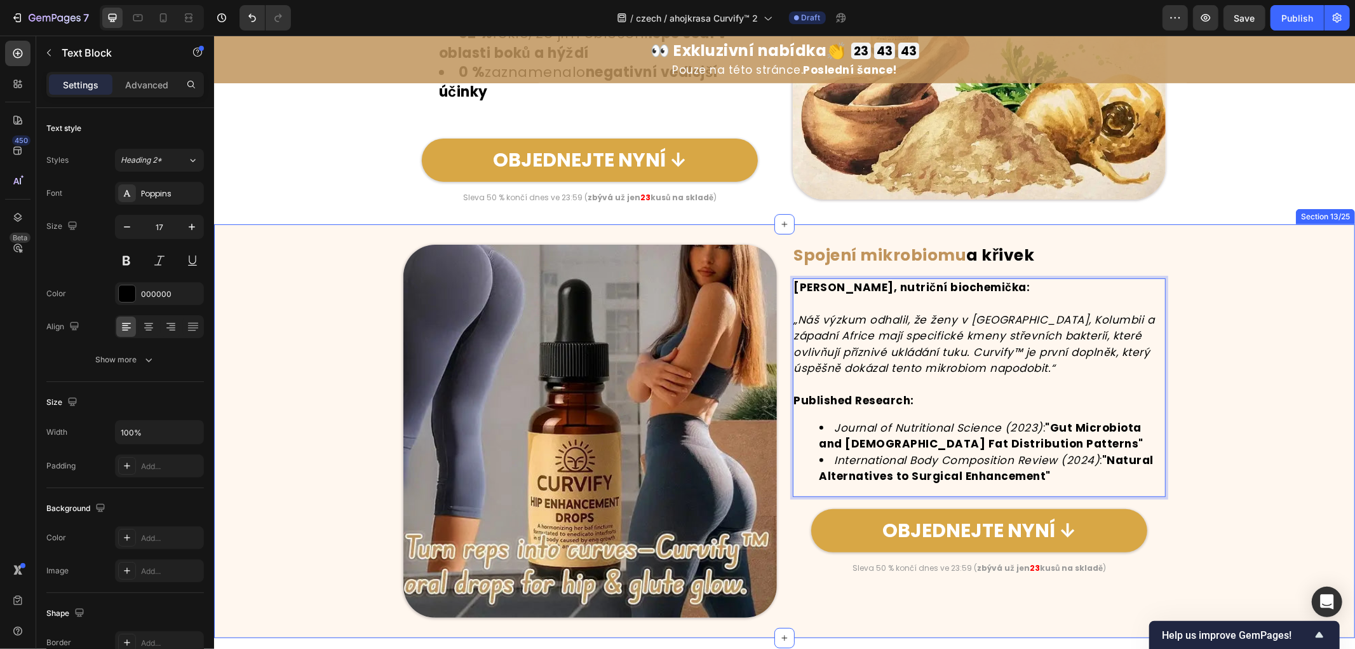
click at [1213, 372] on div "Image ⁠⁠⁠⁠⁠⁠⁠ Spojení mikrobiomu a křivek Heading Dr. Jana Černá, nutriční bioc…" at bounding box center [784, 431] width 1141 height 374
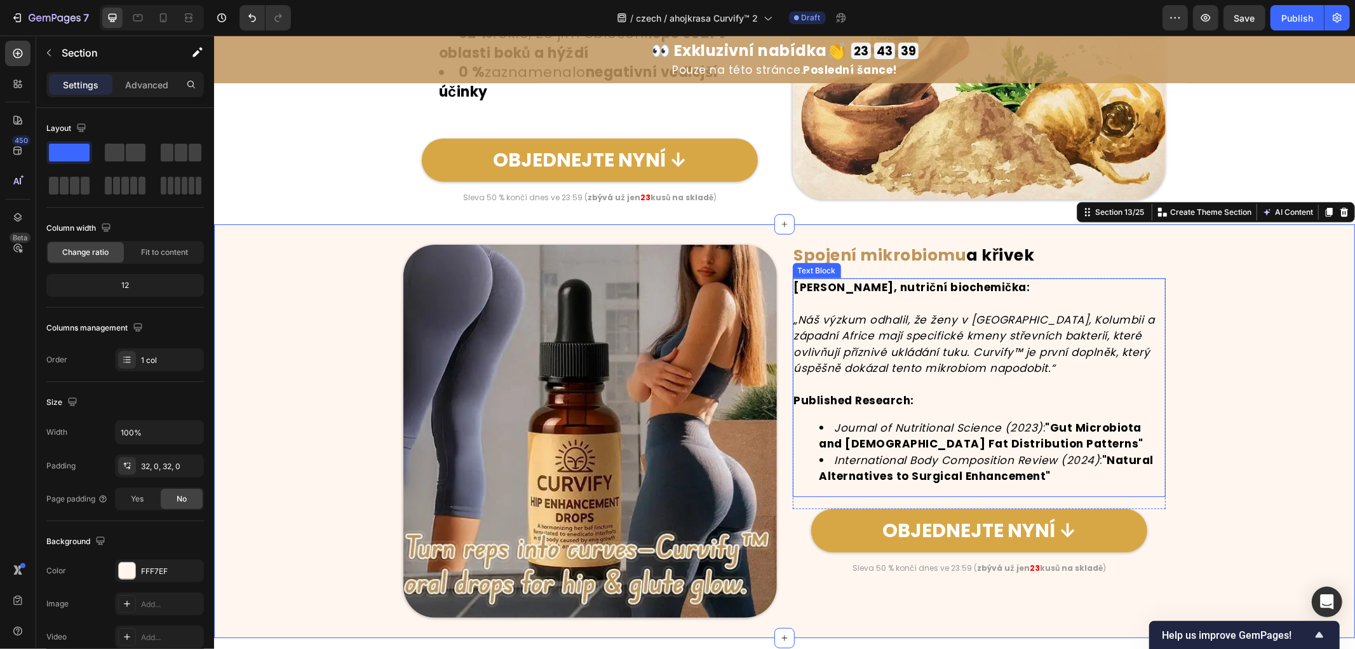
click at [925, 402] on p "Published Research:" at bounding box center [979, 400] width 371 height 17
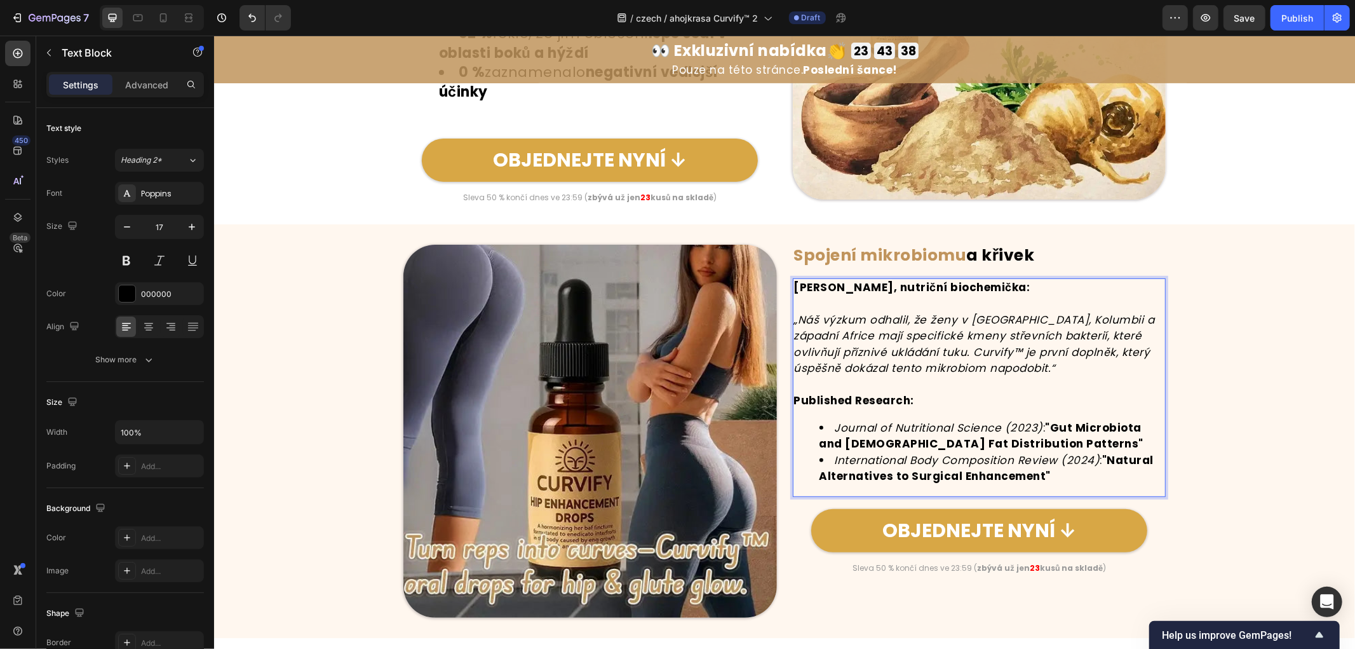
click at [917, 396] on p "Published Research:" at bounding box center [979, 400] width 371 height 17
drag, startPoint x: 912, startPoint y: 395, endPoint x: 741, endPoint y: 386, distance: 171.2
click at [741, 386] on div "Image ⁠⁠⁠⁠⁠⁠⁠ Spojení mikrobiomu a křivek Heading Dr. Jana Černá, nutriční bioc…" at bounding box center [784, 431] width 763 height 374
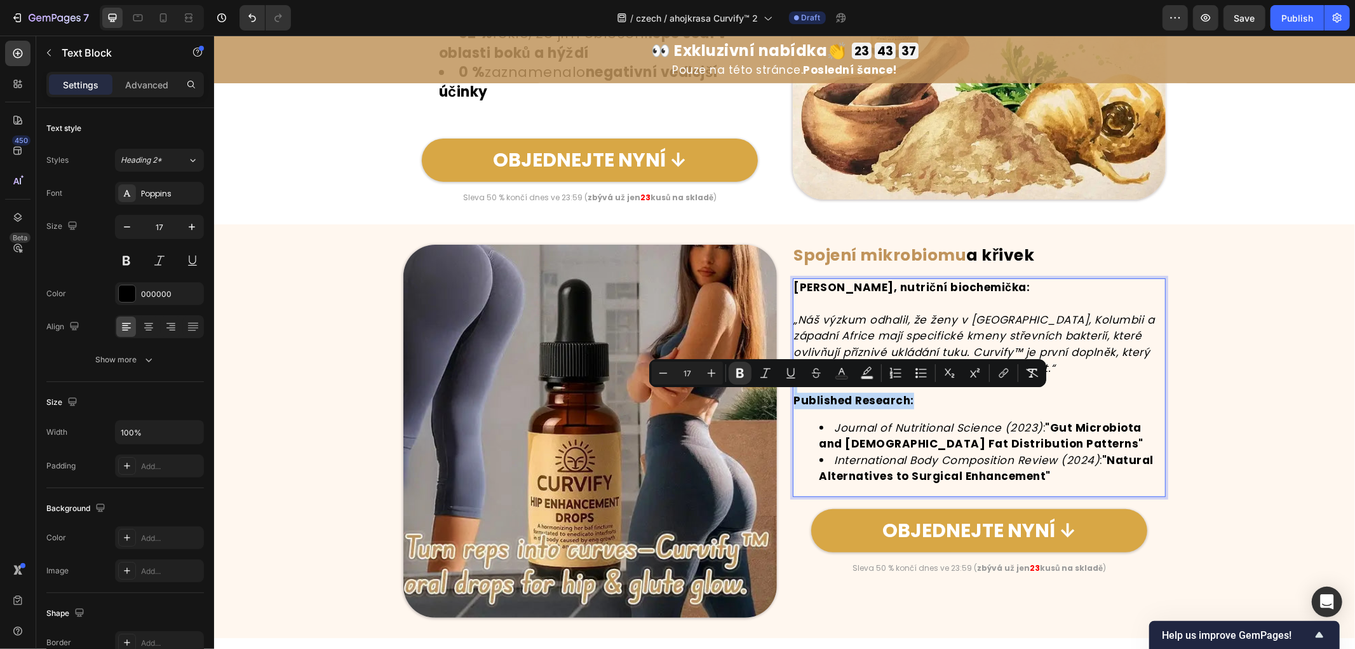
click at [936, 400] on p "Published Research:" at bounding box center [979, 400] width 371 height 17
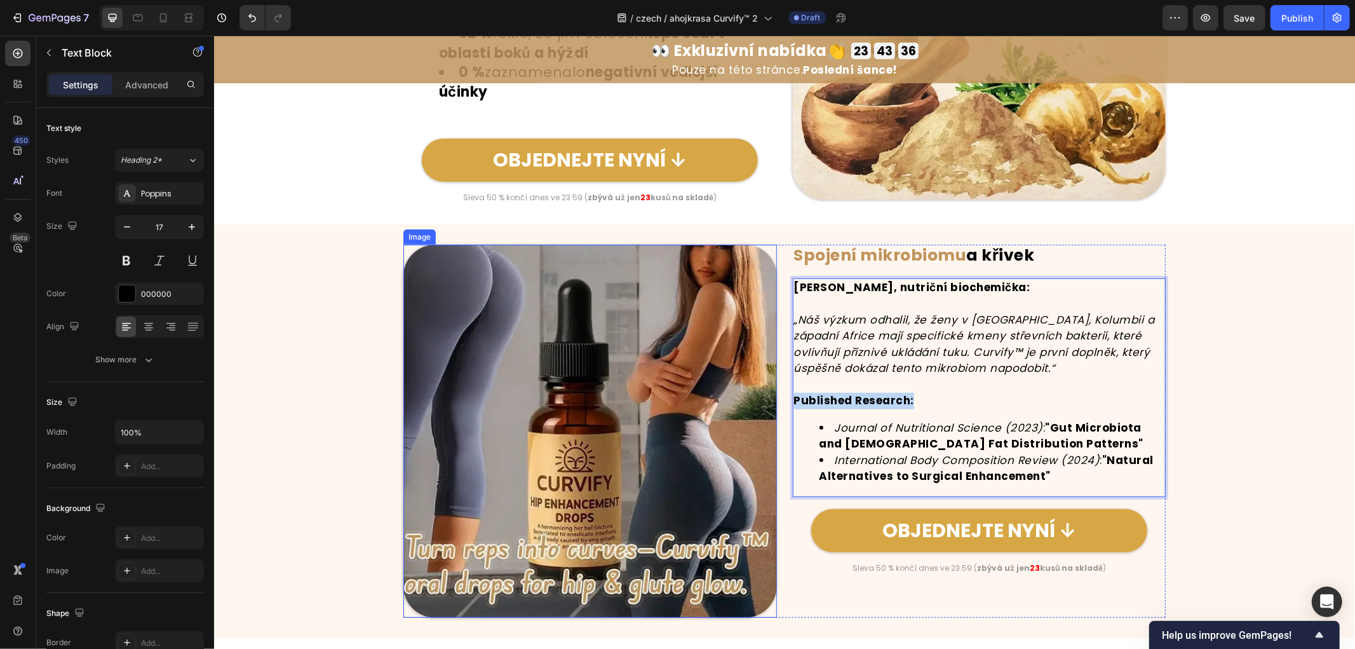
drag, startPoint x: 790, startPoint y: 398, endPoint x: 723, endPoint y: 398, distance: 67.4
click at [723, 398] on div "Image ⁠⁠⁠⁠⁠⁠⁠ Spojení mikrobiomu a křivek Heading Dr. Jana Černá, nutriční bioc…" at bounding box center [784, 431] width 763 height 374
click at [999, 442] on strong ""Gut Microbiota and Female Fat Distribution Patterns"" at bounding box center [981, 435] width 325 height 32
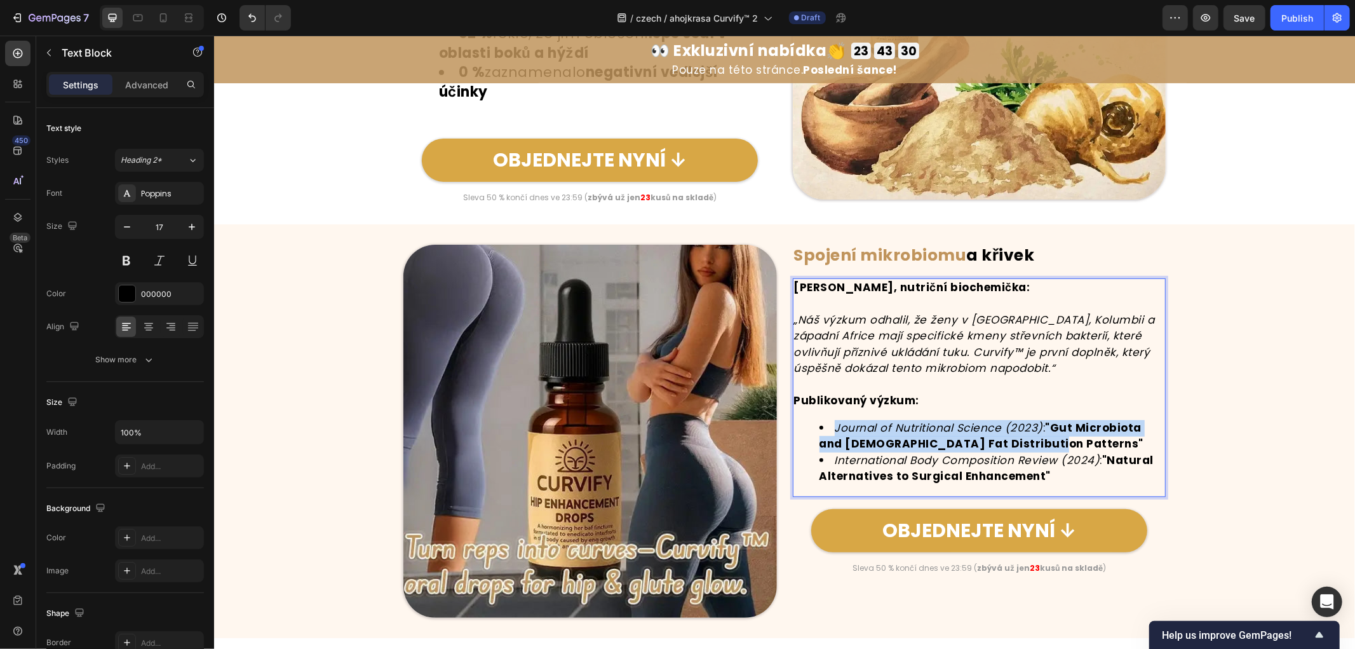
drag, startPoint x: 1009, startPoint y: 442, endPoint x: 830, endPoint y: 426, distance: 179.2
click at [830, 426] on li "Journal of Nutritional Science (2023) : "Gut Microbiota and Female Fat Distribu…" at bounding box center [992, 435] width 346 height 32
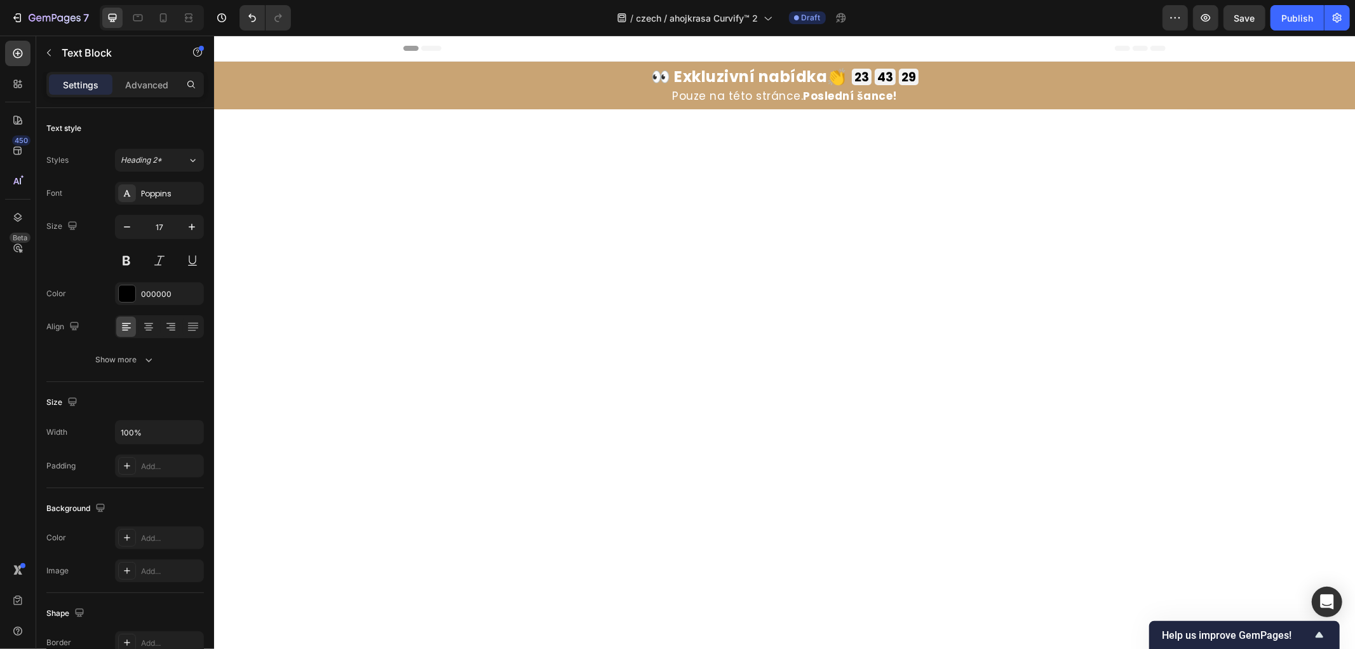
scroll to position [4408, 0]
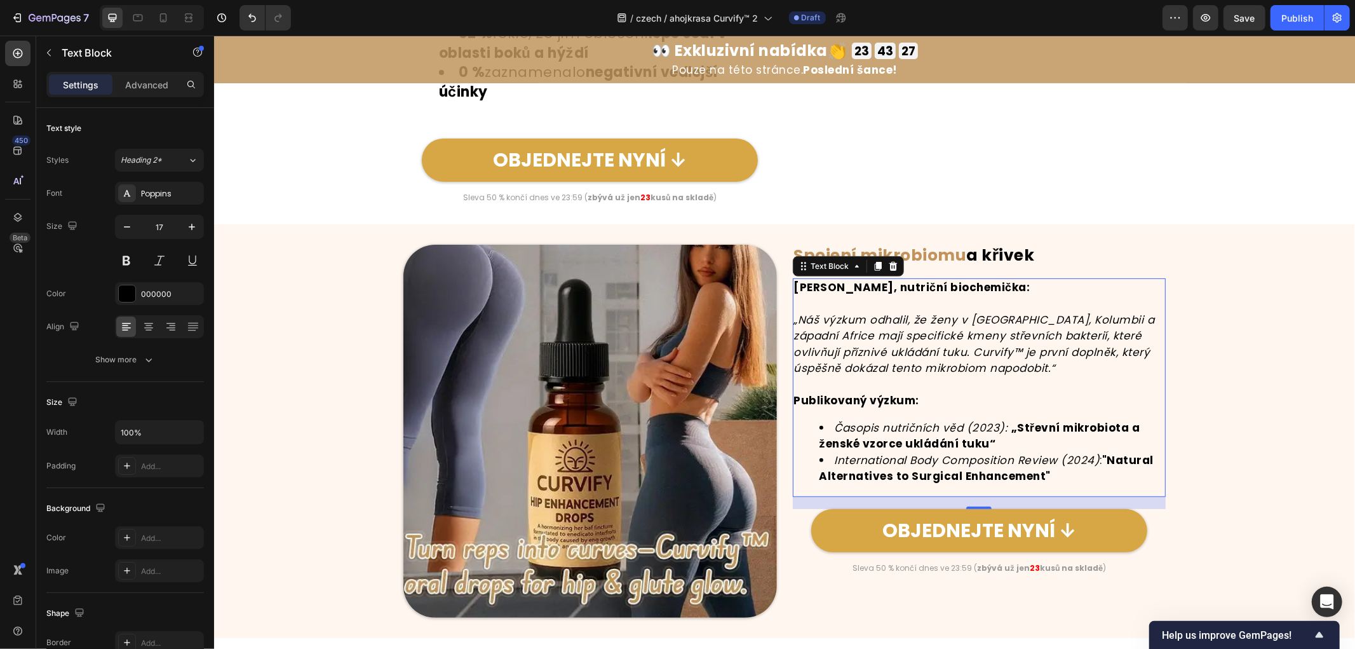
click at [1031, 467] on strong ""Natural Alternatives to Surgical Enhancement"" at bounding box center [986, 468] width 335 height 32
click at [1052, 473] on li "International Body Composition Review (2024) : "Natural Alternatives to Surgica…" at bounding box center [992, 468] width 346 height 32
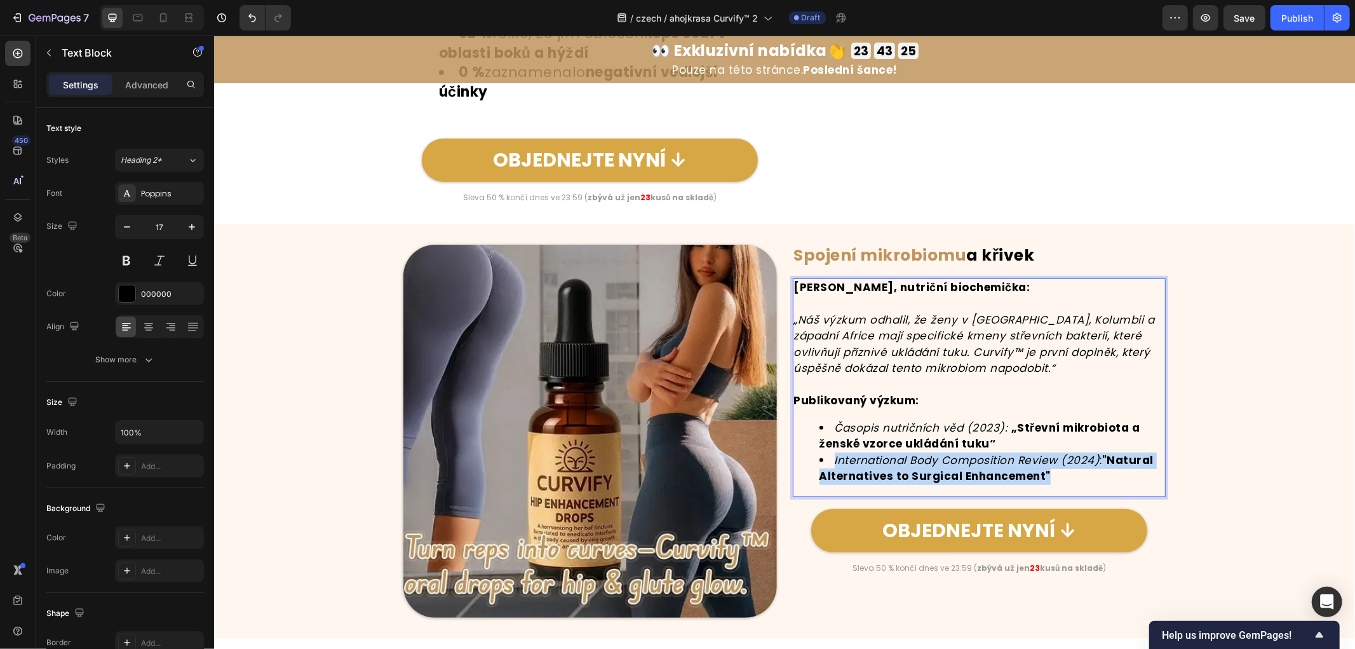
drag, startPoint x: 1061, startPoint y: 473, endPoint x: 828, endPoint y: 458, distance: 233.1
click at [828, 458] on li "International Body Composition Review (2024) : "Natural Alternatives to Surgica…" at bounding box center [992, 468] width 346 height 32
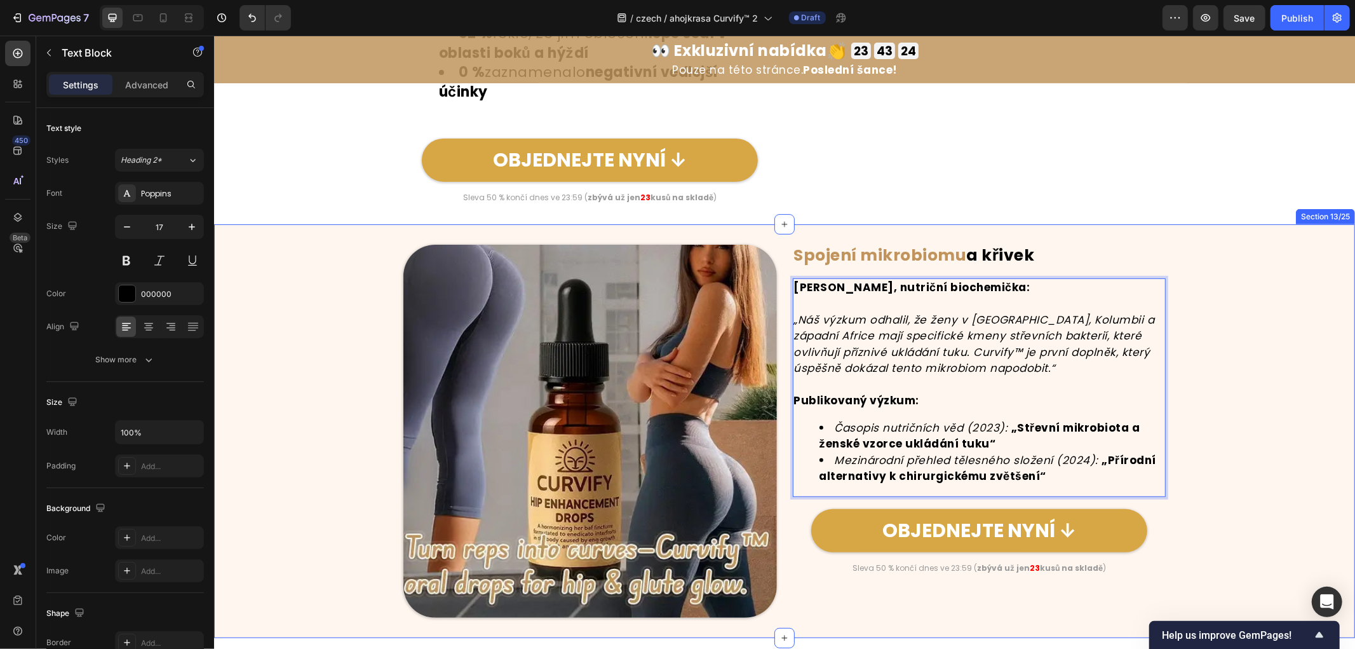
click at [1280, 435] on div "Image ⁠⁠⁠⁠⁠⁠⁠ Spojení mikrobiomu a křivek Heading [PERSON_NAME], nutriční bioch…" at bounding box center [784, 431] width 1141 height 374
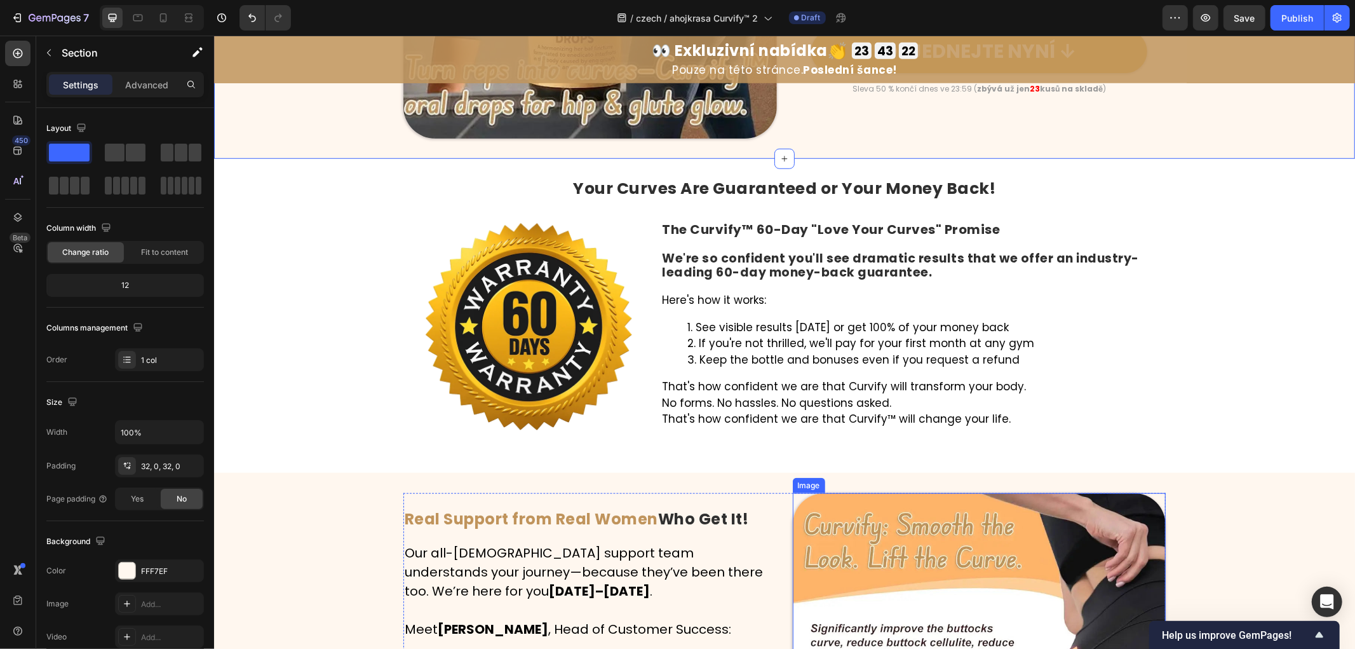
scroll to position [4832, 0]
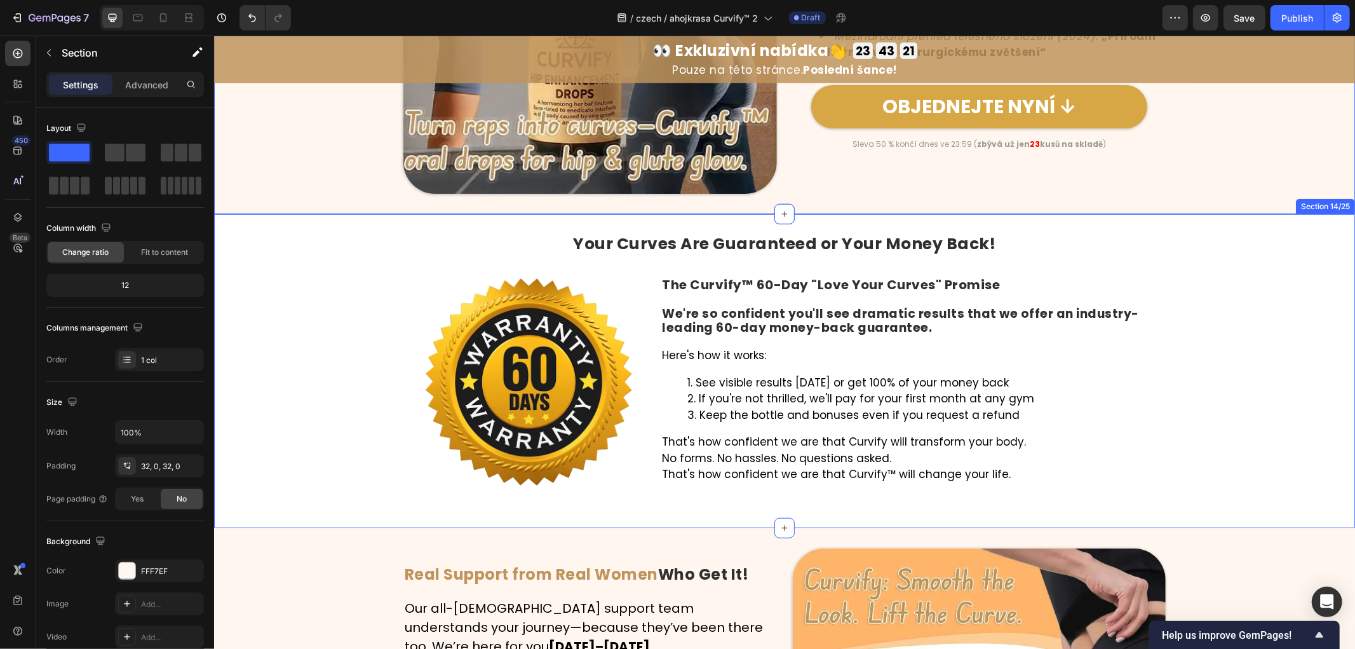
click at [353, 372] on div "Your Curves Are Guaranteed or Your Money Back! Heading Image The Curvify™ 60-Da…" at bounding box center [784, 370] width 1141 height 273
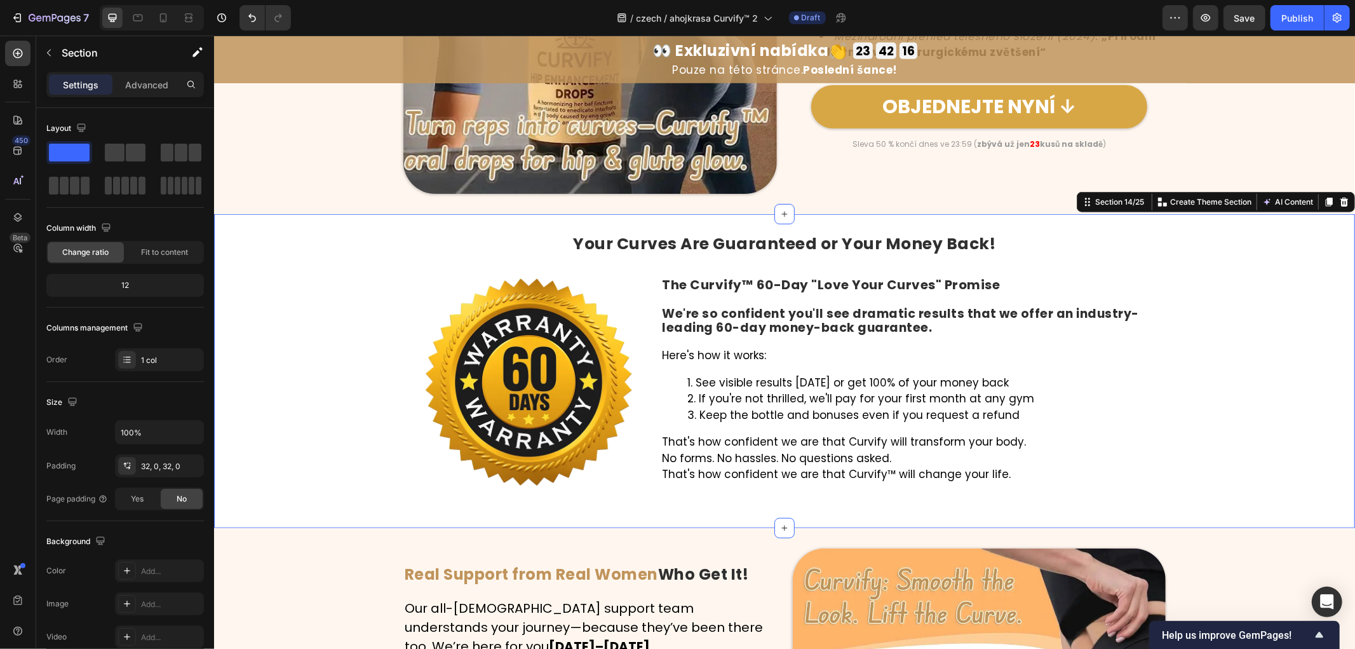
click at [339, 322] on div "Your Curves Are Guaranteed or Your Money Back! Heading Image The Curvify™ 60-Da…" at bounding box center [784, 370] width 1141 height 273
click at [798, 241] on strong "Your Curves Are Guaranteed or Your Money Back!" at bounding box center [784, 243] width 423 height 22
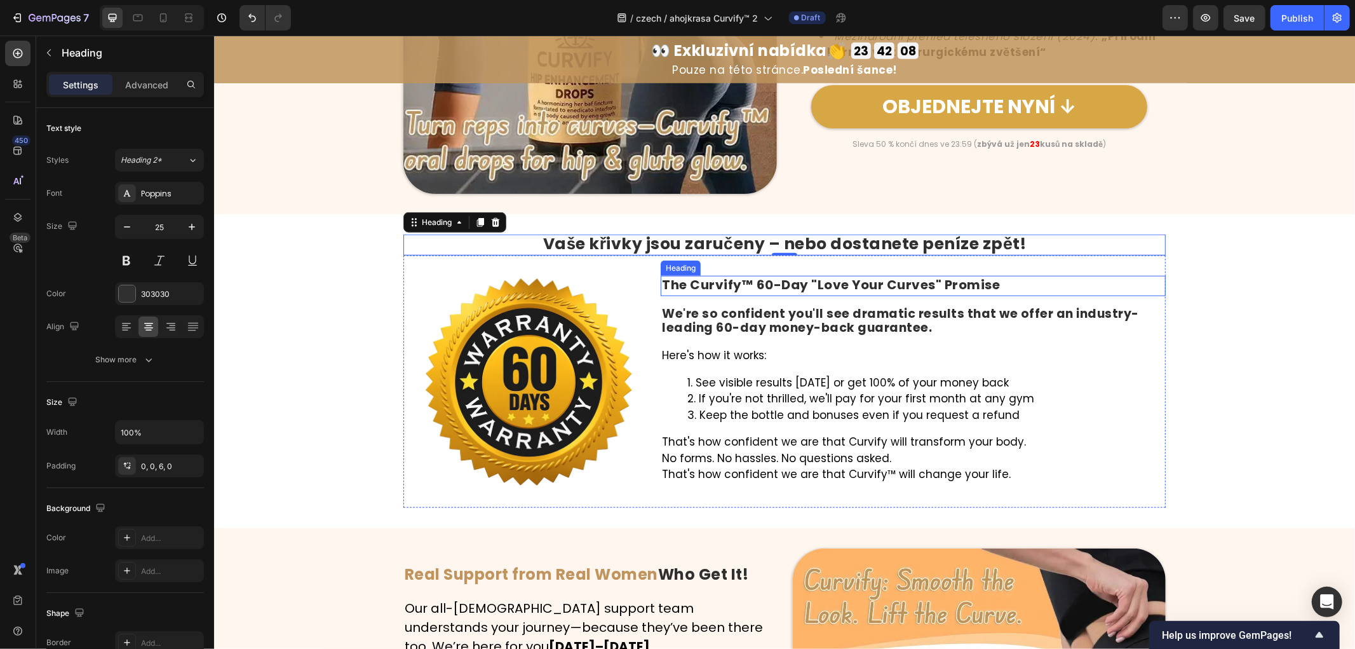
click at [802, 284] on strong "The Curvify™ 60-Day "Love Your Curves" Promise" at bounding box center [831, 284] width 338 height 18
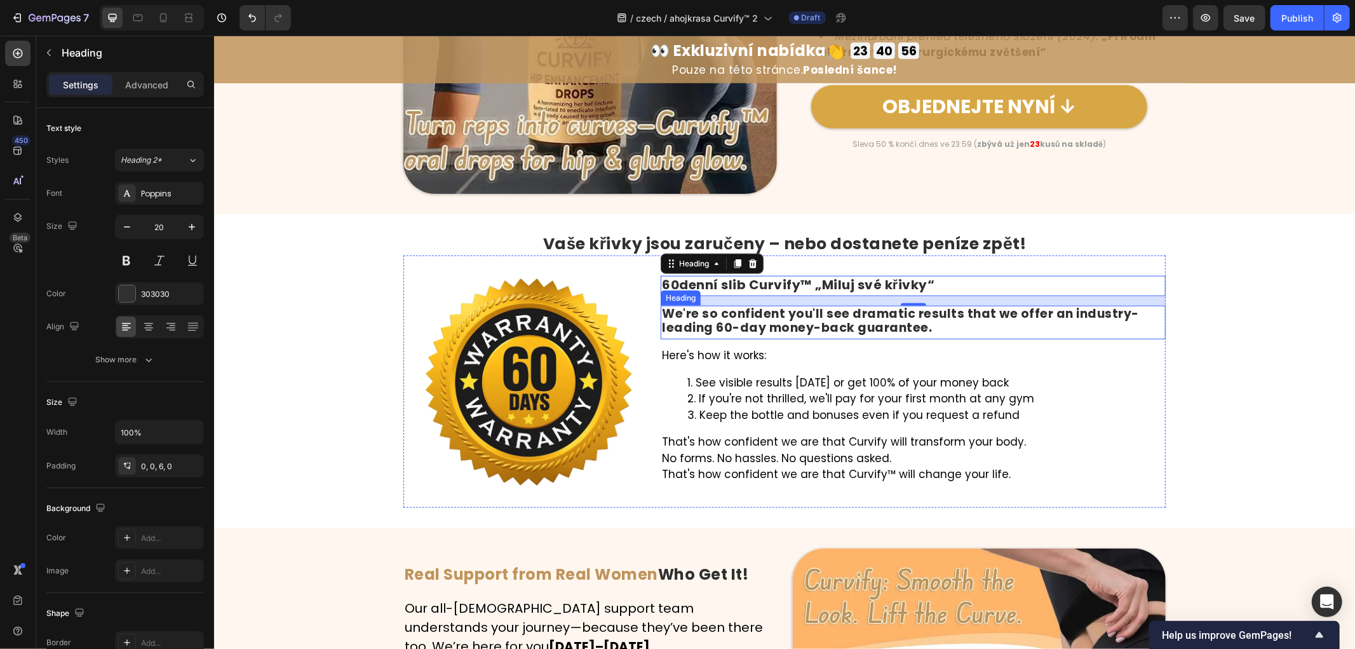
click at [795, 334] on strong "We're so confident you'll see dramatic results that we offer an industry-leadin…" at bounding box center [900, 320] width 477 height 32
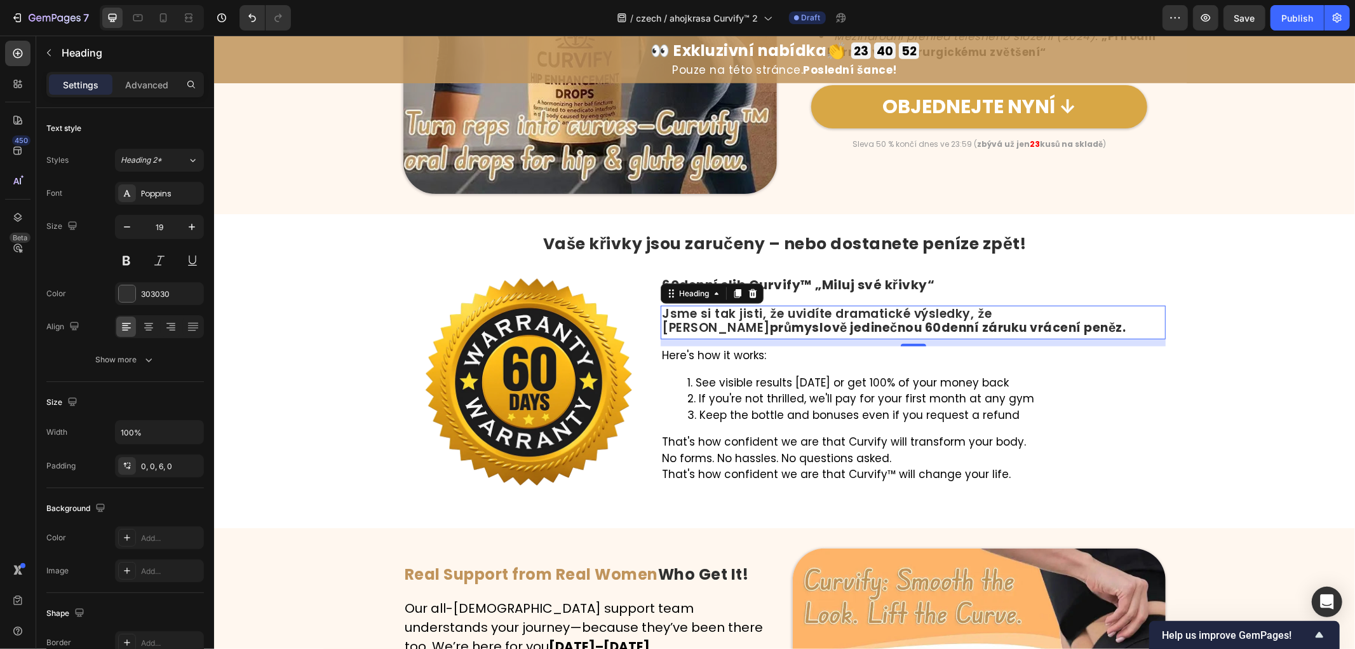
click at [728, 353] on p "Here's how it works:" at bounding box center [913, 355] width 503 height 17
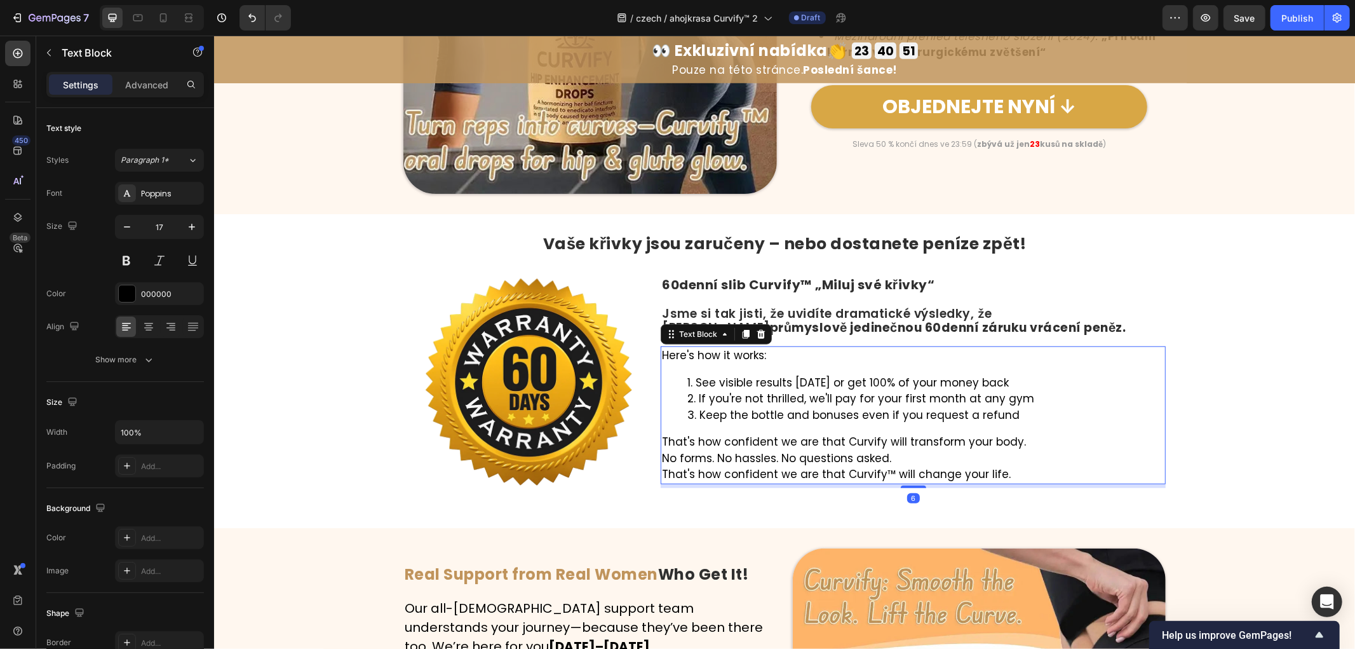
click at [780, 353] on p "Here's how it works:" at bounding box center [913, 355] width 503 height 17
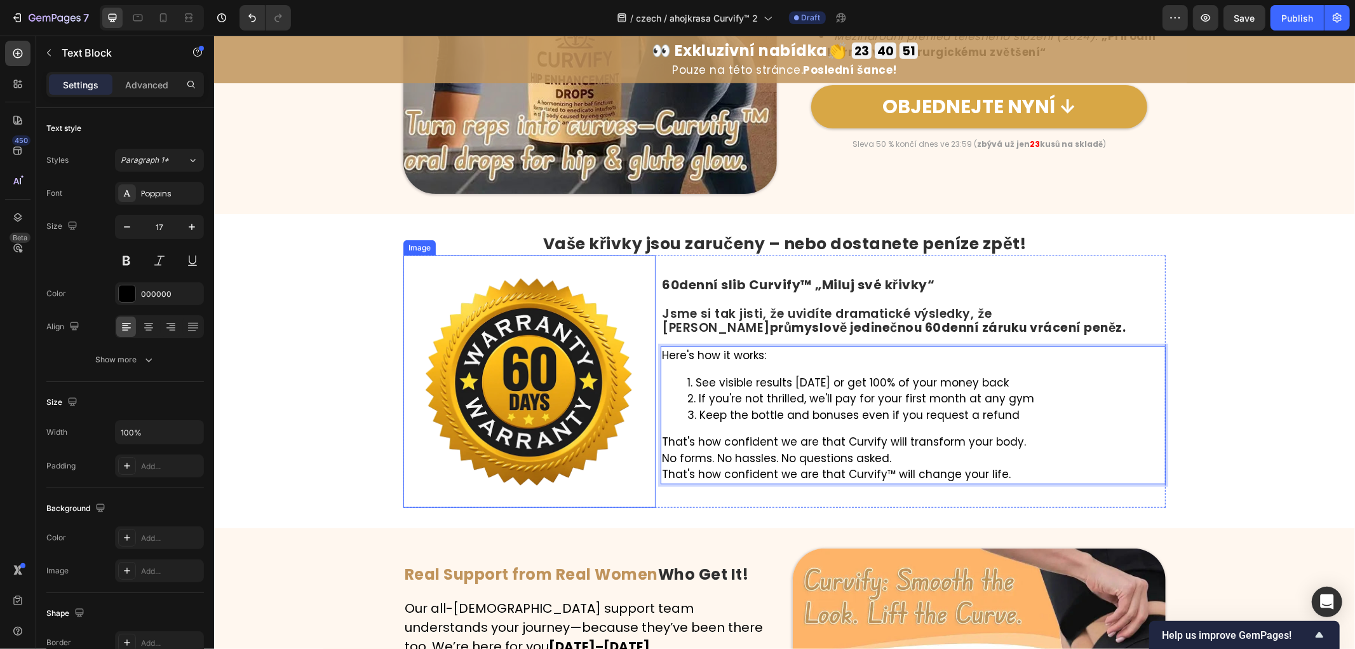
drag, startPoint x: 794, startPoint y: 353, endPoint x: 641, endPoint y: 355, distance: 153.2
click at [641, 355] on div "Image ⁠⁠⁠⁠⁠⁠⁠ 60denní slib Curvify™ „Miluj své křivky“ Heading Jsme si tak jist…" at bounding box center [784, 381] width 763 height 252
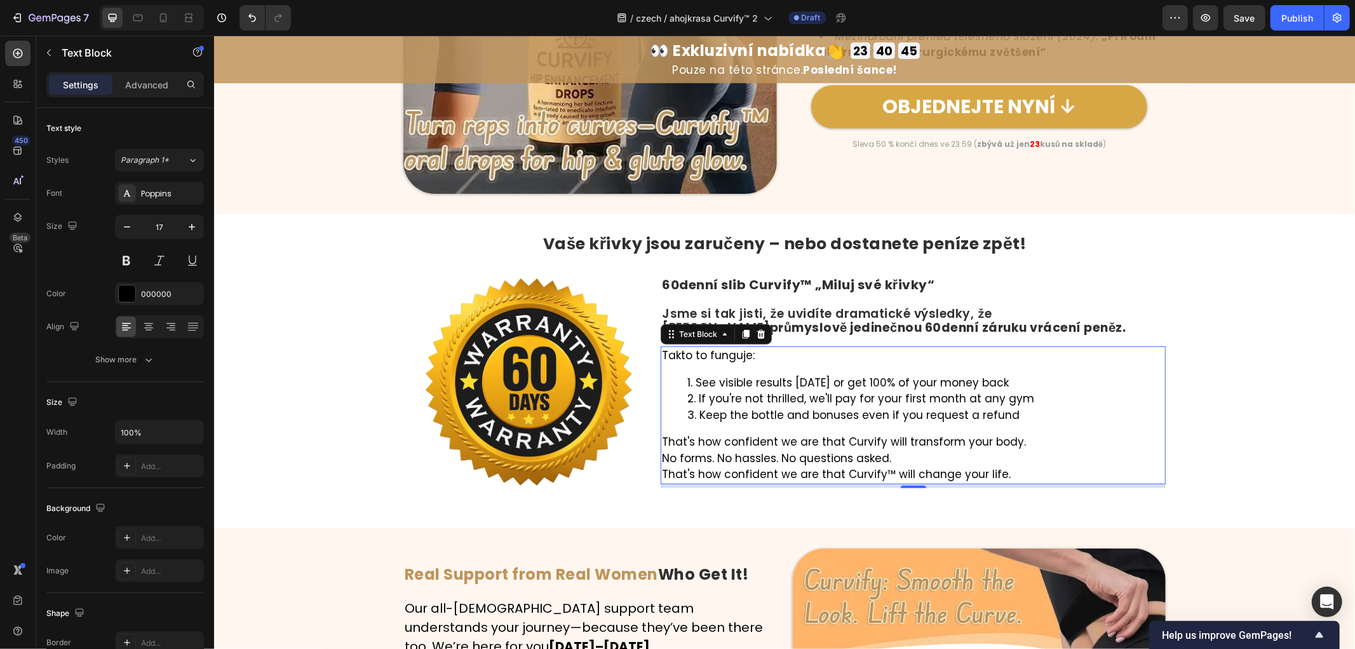
click at [1039, 381] on li "See visible results [DATE] or get 100% of your money back" at bounding box center [925, 382] width 477 height 17
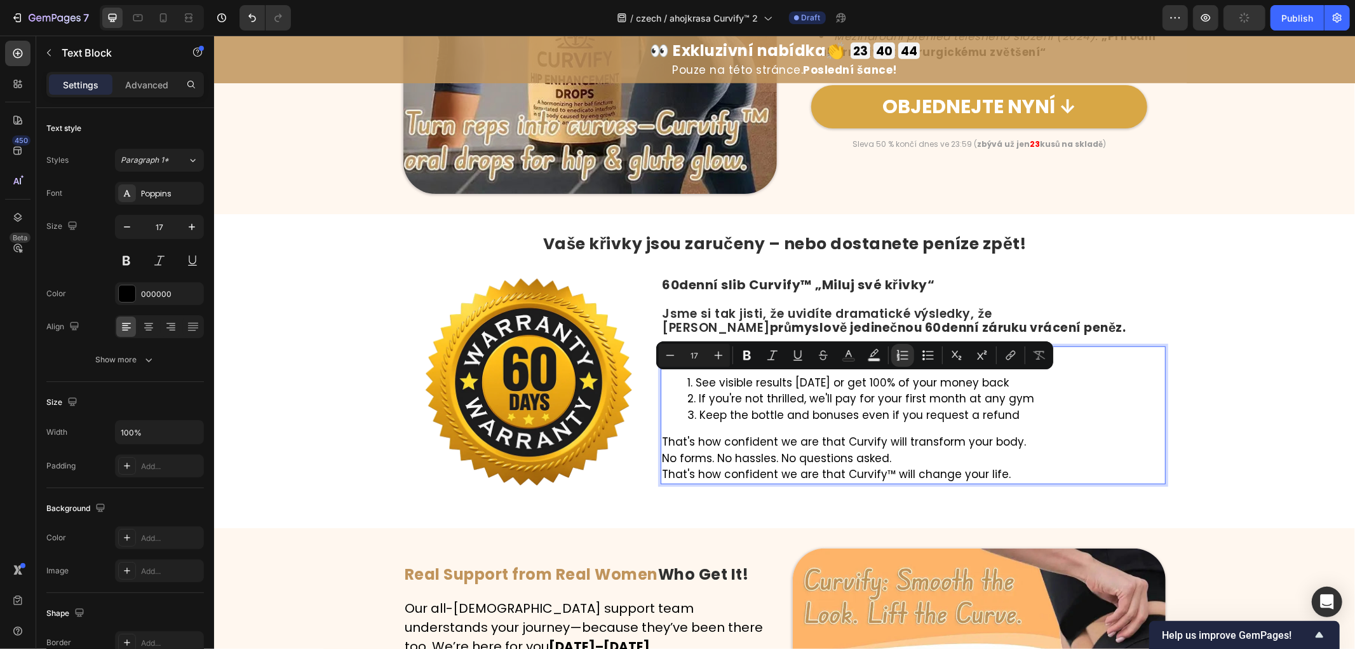
drag, startPoint x: 1045, startPoint y: 379, endPoint x: 688, endPoint y: 379, distance: 357.8
click at [688, 379] on li "See visible results [DATE] or get 100% of your money back" at bounding box center [925, 382] width 477 height 17
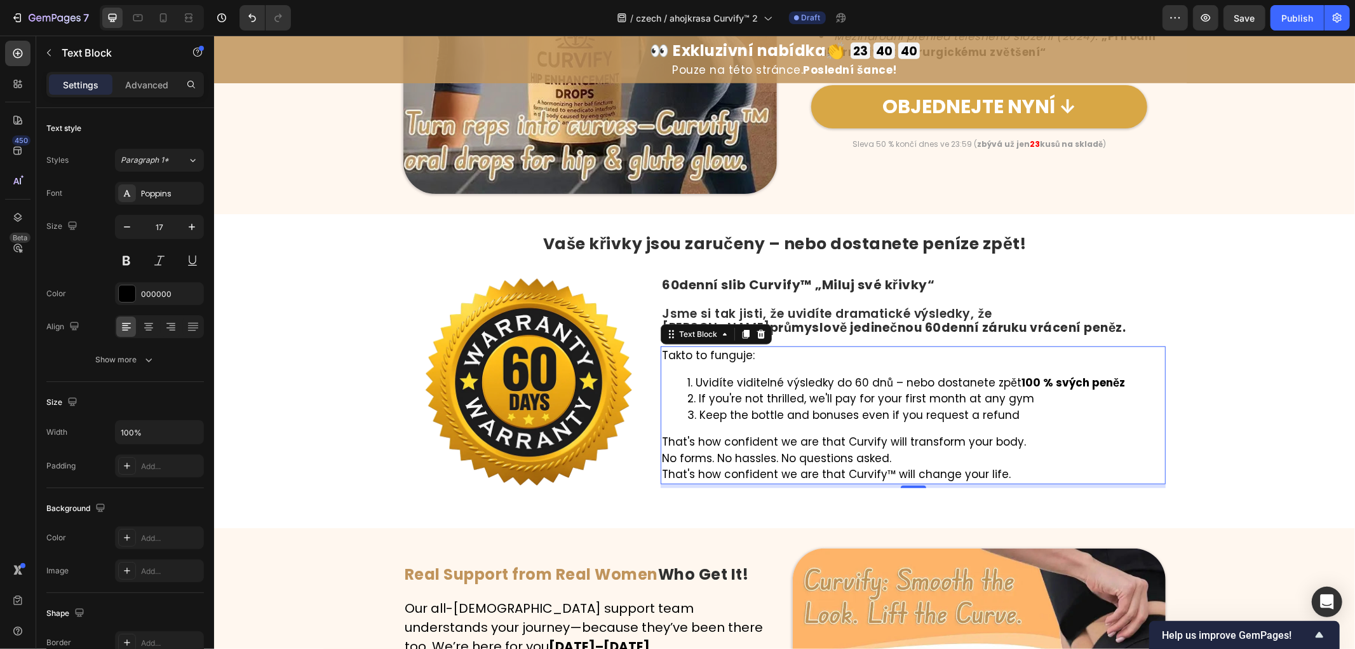
click at [1033, 397] on li "If you're not thrilled, we'll pay for your first month at any gym" at bounding box center [925, 398] width 477 height 17
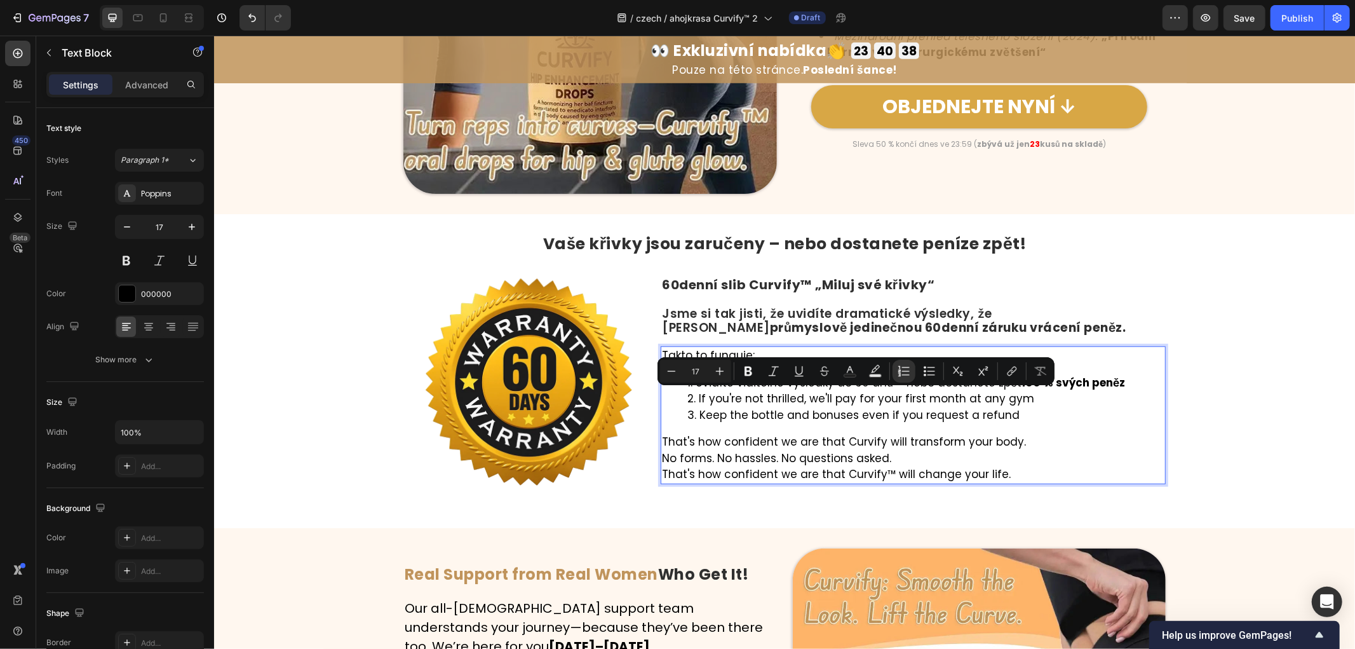
drag, startPoint x: 1047, startPoint y: 395, endPoint x: 686, endPoint y: 394, distance: 361.6
click at [687, 394] on li "If you're not thrilled, we'll pay for your first month at any gym" at bounding box center [925, 398] width 477 height 17
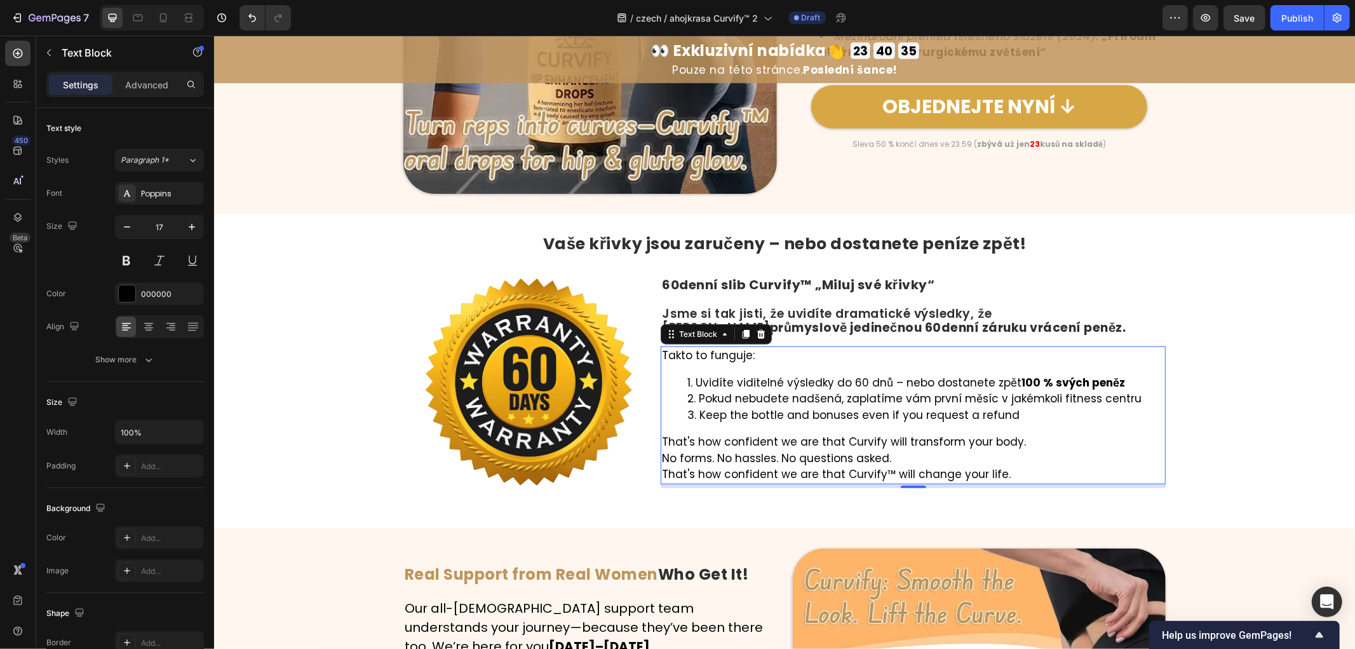
click at [1040, 412] on li "Keep the bottle and bonuses even if you request a refund" at bounding box center [925, 415] width 477 height 17
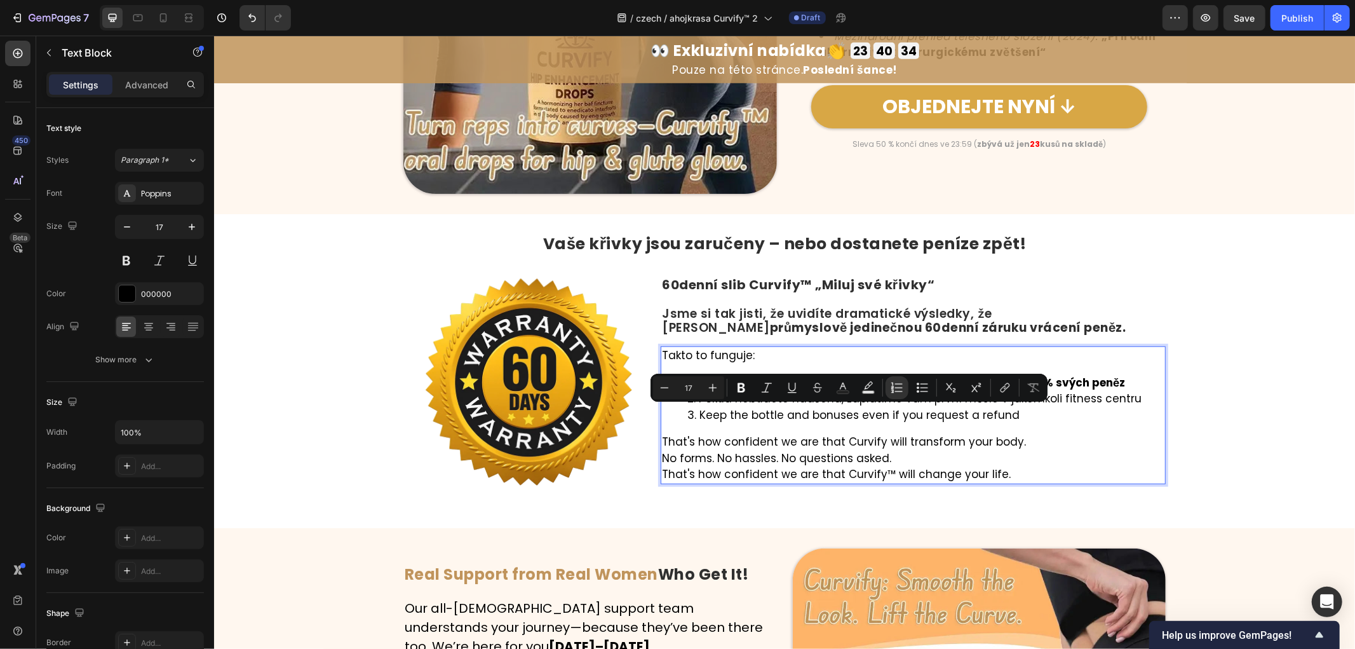
drag, startPoint x: 1031, startPoint y: 414, endPoint x: 677, endPoint y: 412, distance: 353.3
click at [677, 412] on ol "Uvidíte viditelné výsledky do 60 dnů – nebo dostanete zpět 100 % svých peněz Po…" at bounding box center [913, 398] width 503 height 49
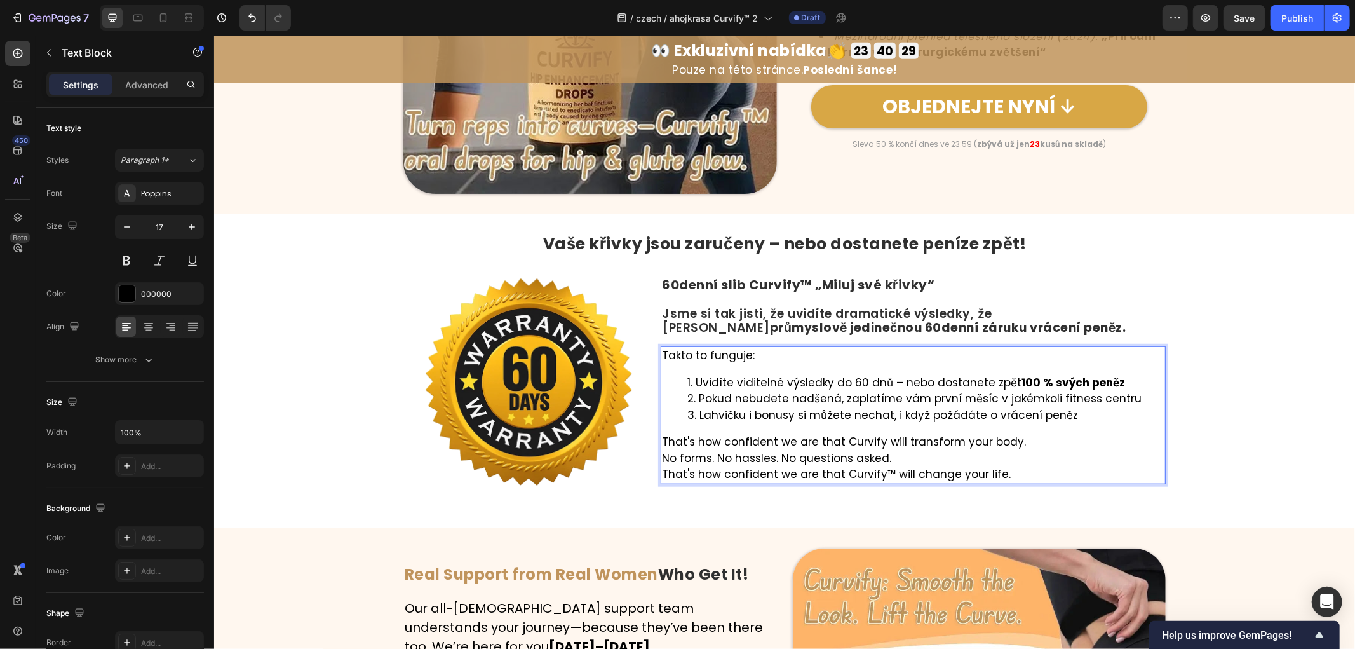
click at [1007, 477] on p "That's how confident we are that Curvify™ will change your life." at bounding box center [913, 474] width 503 height 17
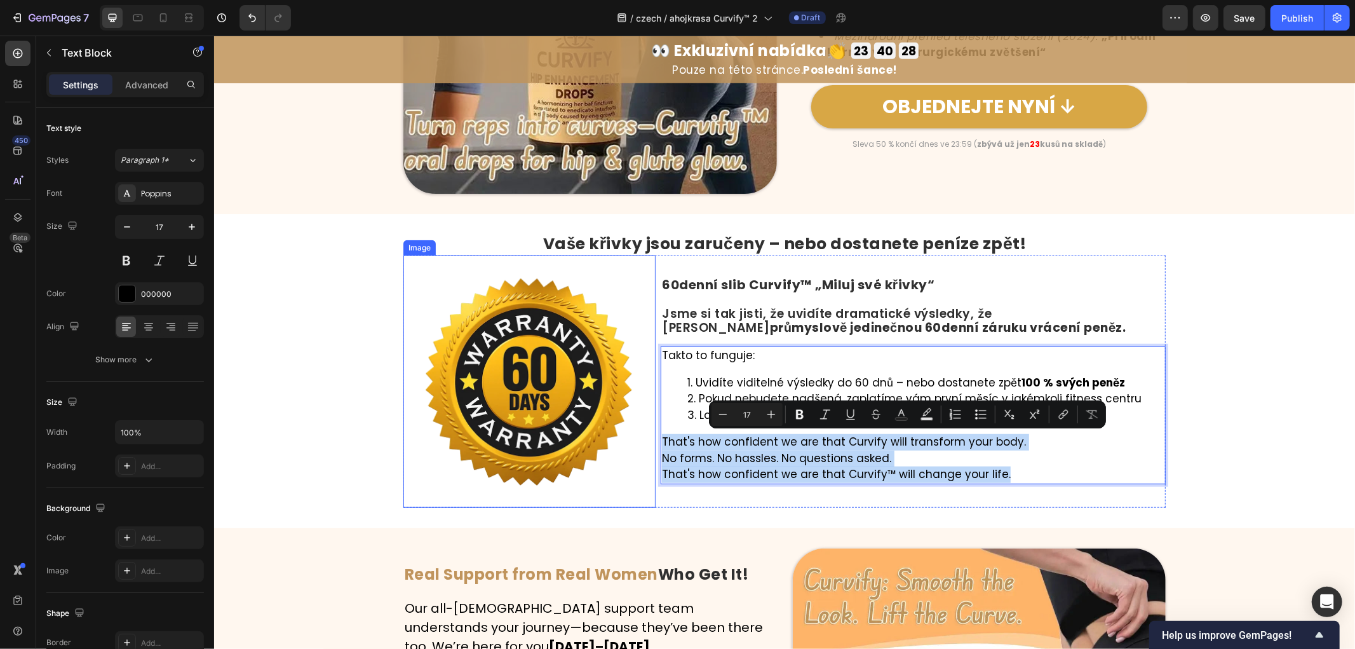
drag, startPoint x: 1022, startPoint y: 472, endPoint x: 606, endPoint y: 445, distance: 416.5
click at [606, 445] on div "Image ⁠⁠⁠⁠⁠⁠⁠ 60denní slib Curvify™ „Miluj své křivky“ Heading Jsme si tak jist…" at bounding box center [784, 381] width 763 height 252
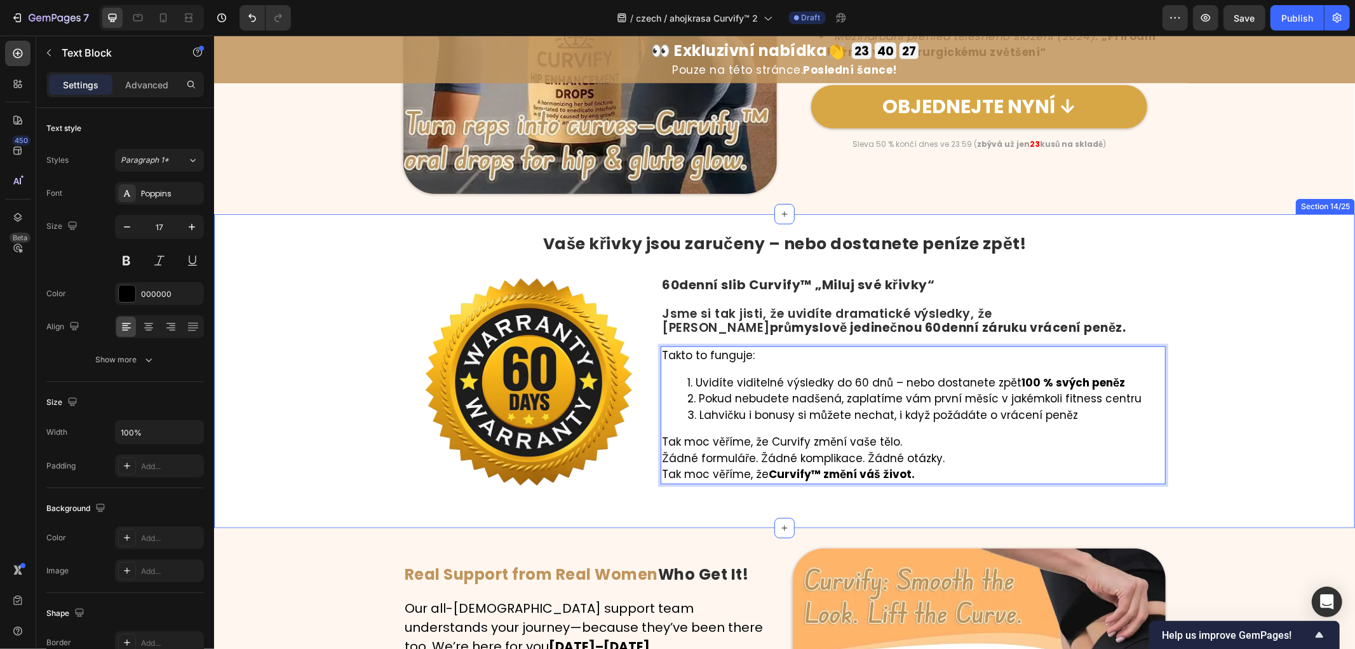
click at [1259, 423] on div "⁠⁠⁠⁠⁠⁠⁠ Vaše křivky jsou zaručeny – nebo dostanete peníze zpět! Heading Image ⁠…" at bounding box center [784, 370] width 1141 height 273
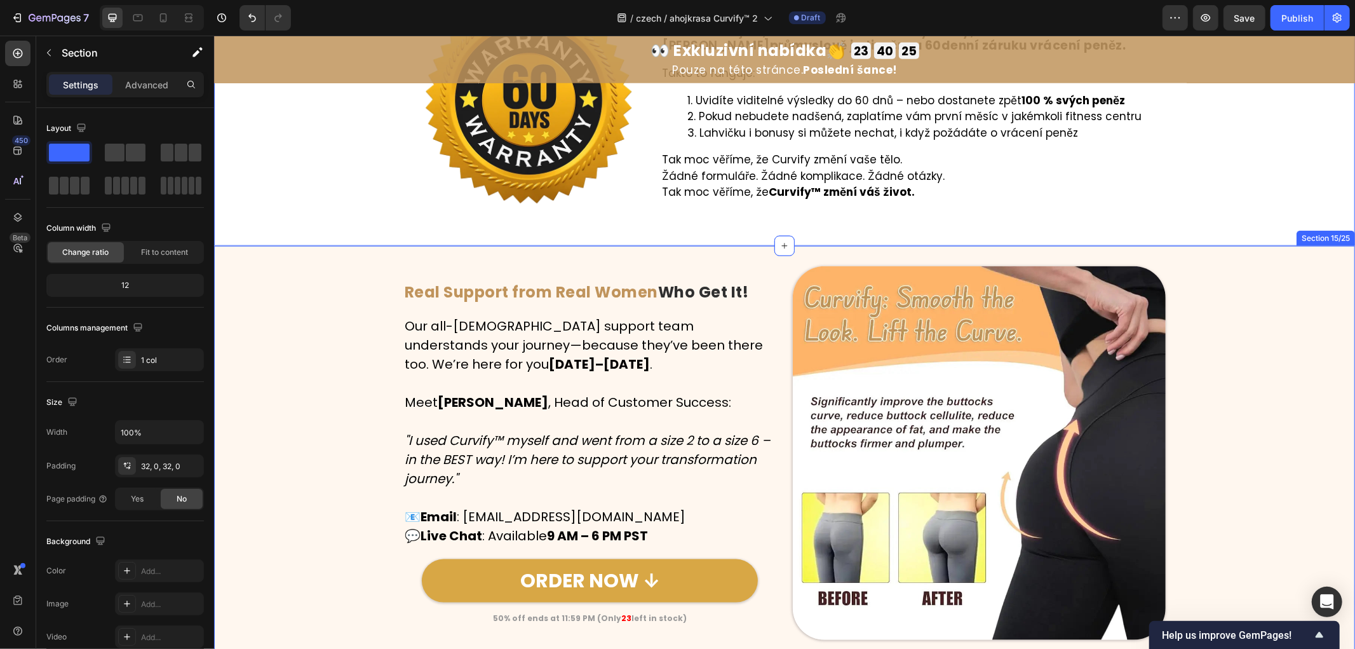
scroll to position [5256, 0]
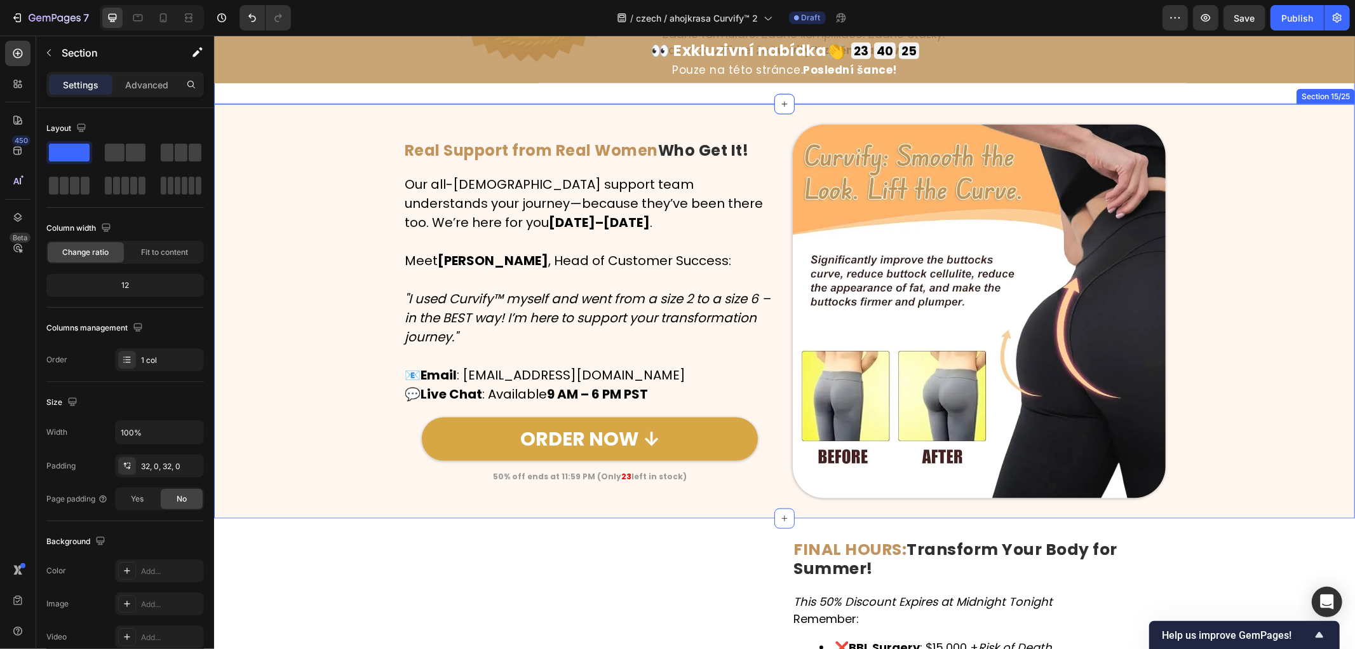
click at [352, 343] on div "Image Real Support from Real Women Who Get It! Heading Row Our all-[DEMOGRAPHIC…" at bounding box center [784, 311] width 1141 height 374
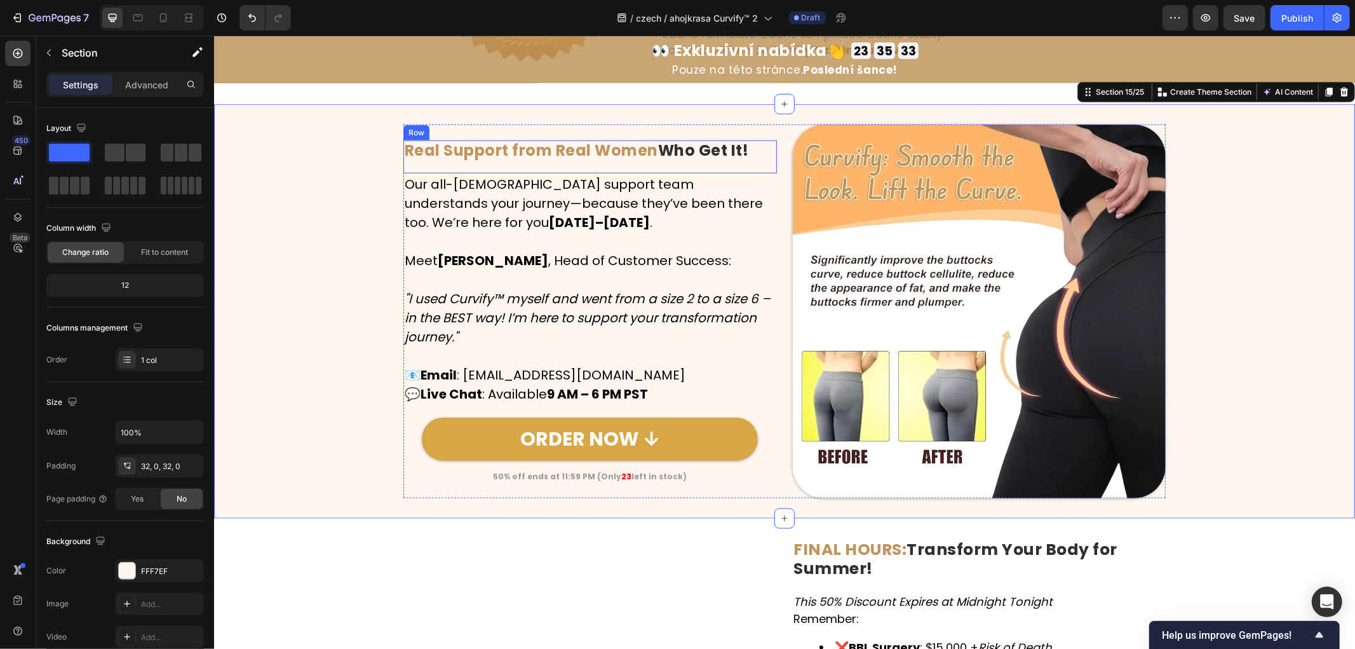
click at [539, 154] on strong "Real Support from Real Women" at bounding box center [531, 149] width 254 height 21
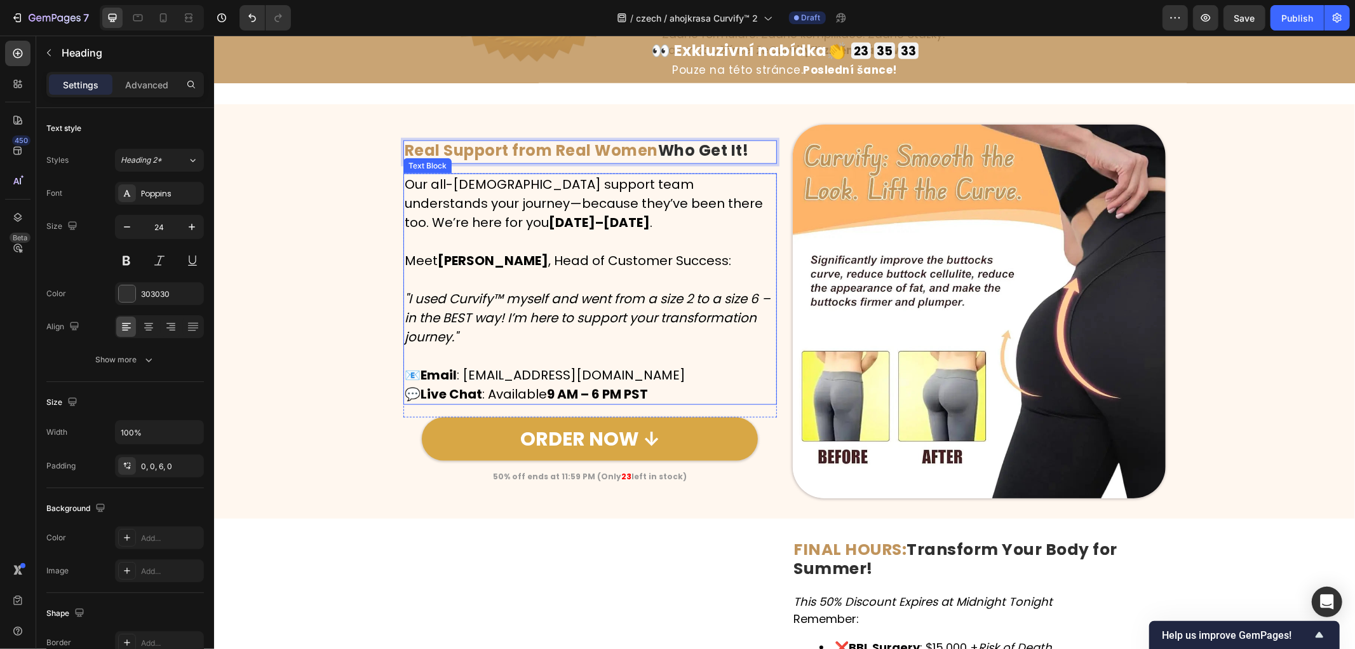
scroll to position [5247, 0]
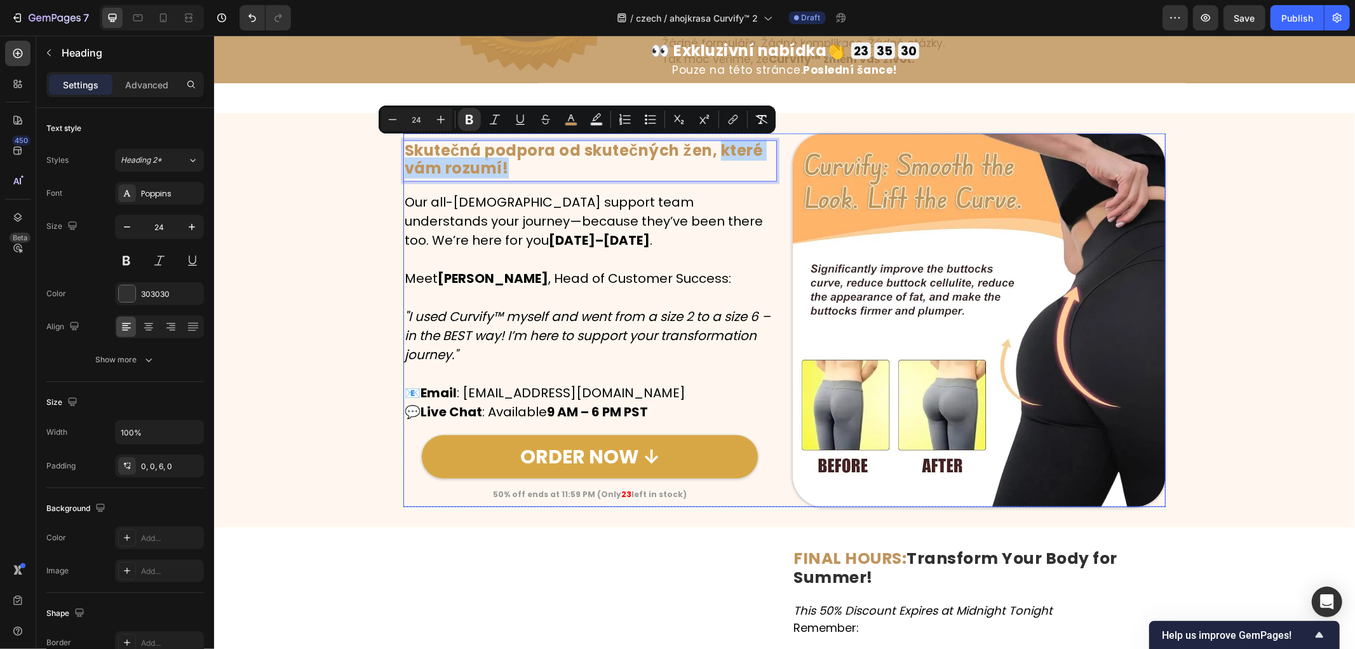
drag, startPoint x: 712, startPoint y: 149, endPoint x: 777, endPoint y: 176, distance: 70.3
click at [777, 176] on div "Image Skutečná podpora od skutečných žen, které vám rozumí! Heading 15 Row Our …" at bounding box center [784, 320] width 763 height 374
click at [565, 121] on icon "Editor contextual toolbar" at bounding box center [571, 119] width 13 height 13
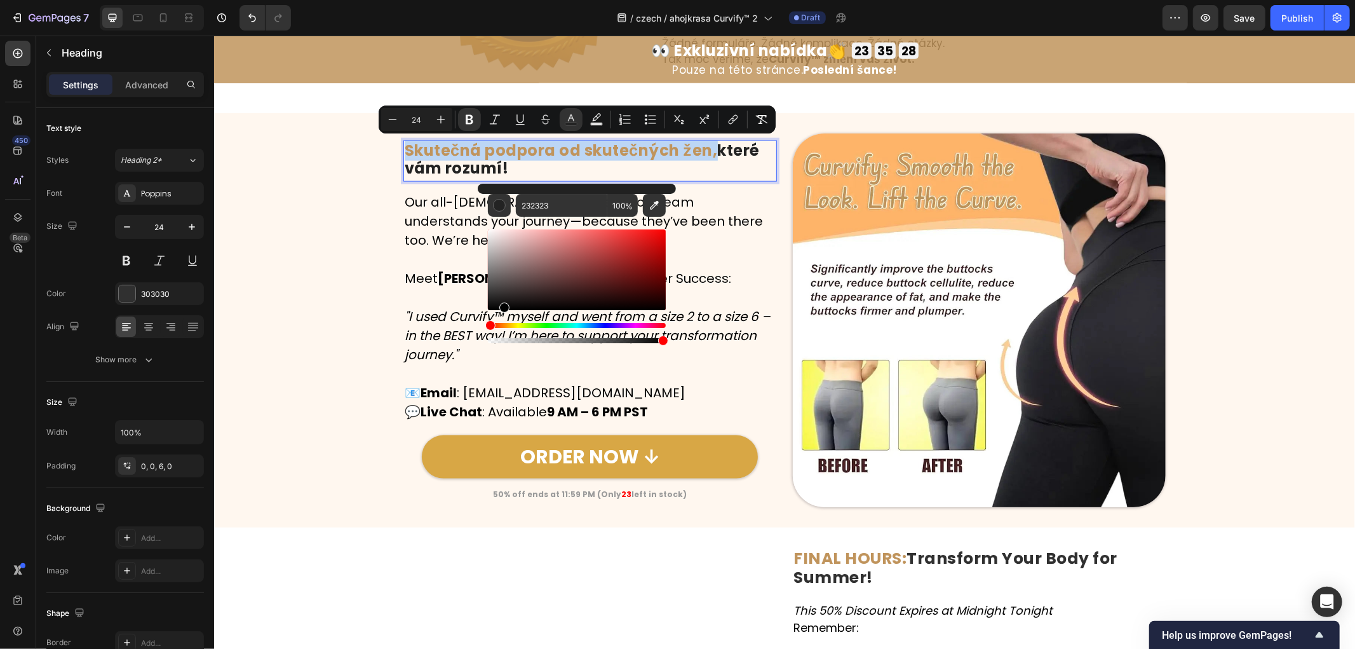
drag, startPoint x: 490, startPoint y: 291, endPoint x: 511, endPoint y: 291, distance: 21.0
click at [510, 310] on div "Editor contextual toolbar" at bounding box center [577, 269] width 178 height 81
type input "000000"
drag, startPoint x: 717, startPoint y: 329, endPoint x: 445, endPoint y: 327, distance: 271.4
click at [309, 268] on div "Image Skutečná podpora od skutečných žen, které vám rozumí! Heading 15 Row Our …" at bounding box center [784, 320] width 1141 height 374
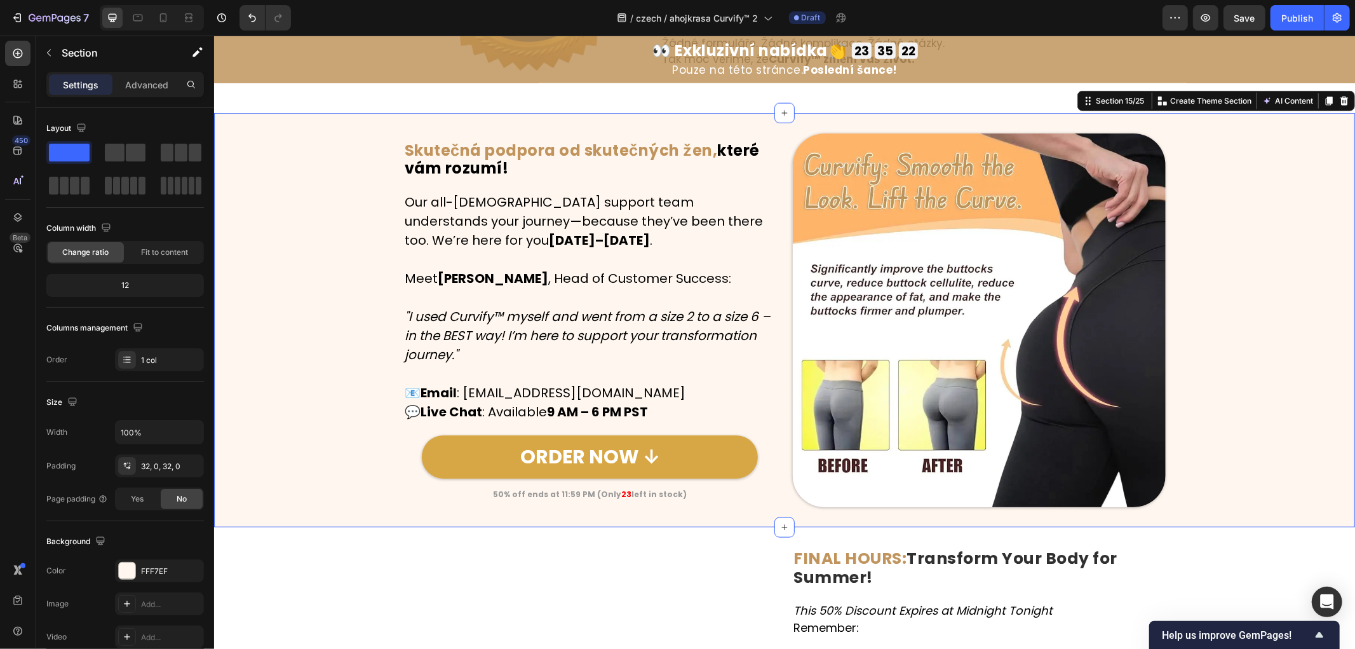
click at [548, 245] on strong "[DATE]–[DATE]" at bounding box center [598, 240] width 101 height 18
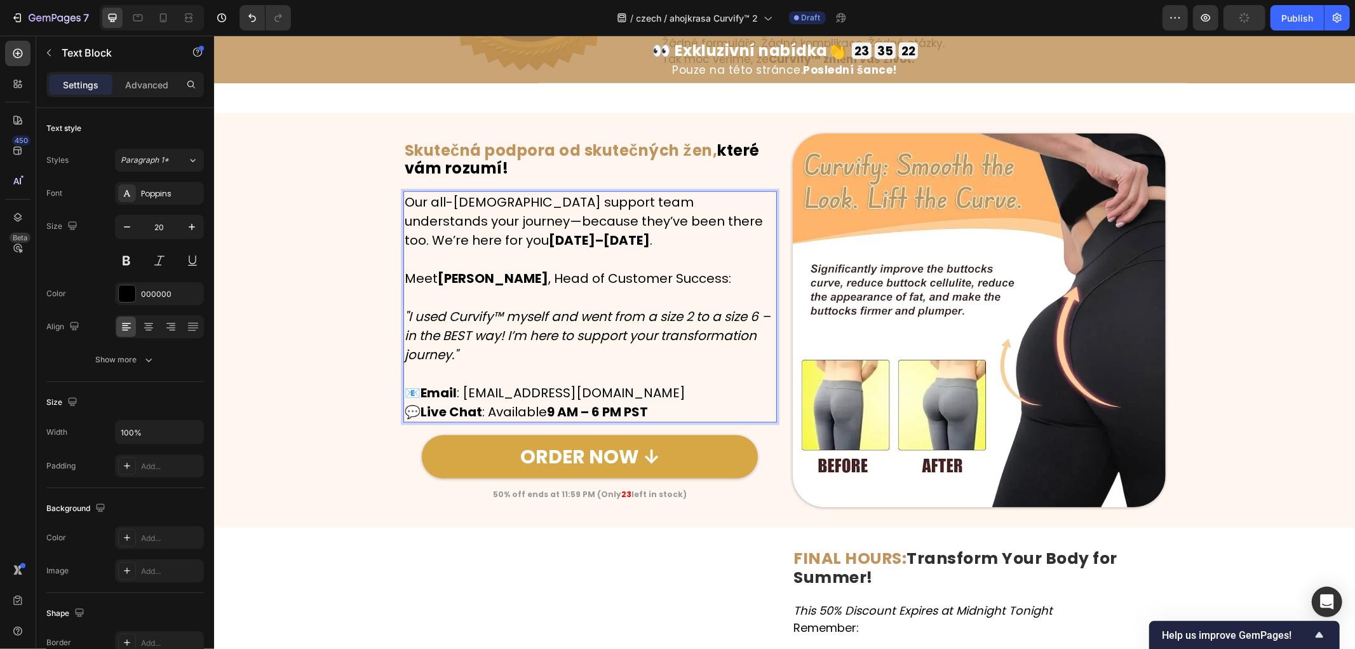
click at [733, 260] on p "Rich Text Editor. Editing area: main" at bounding box center [589, 258] width 371 height 19
click at [728, 278] on p "Meet [PERSON_NAME] , Head of Customer Success: "I used Curvify™ myself and went…" at bounding box center [589, 315] width 371 height 95
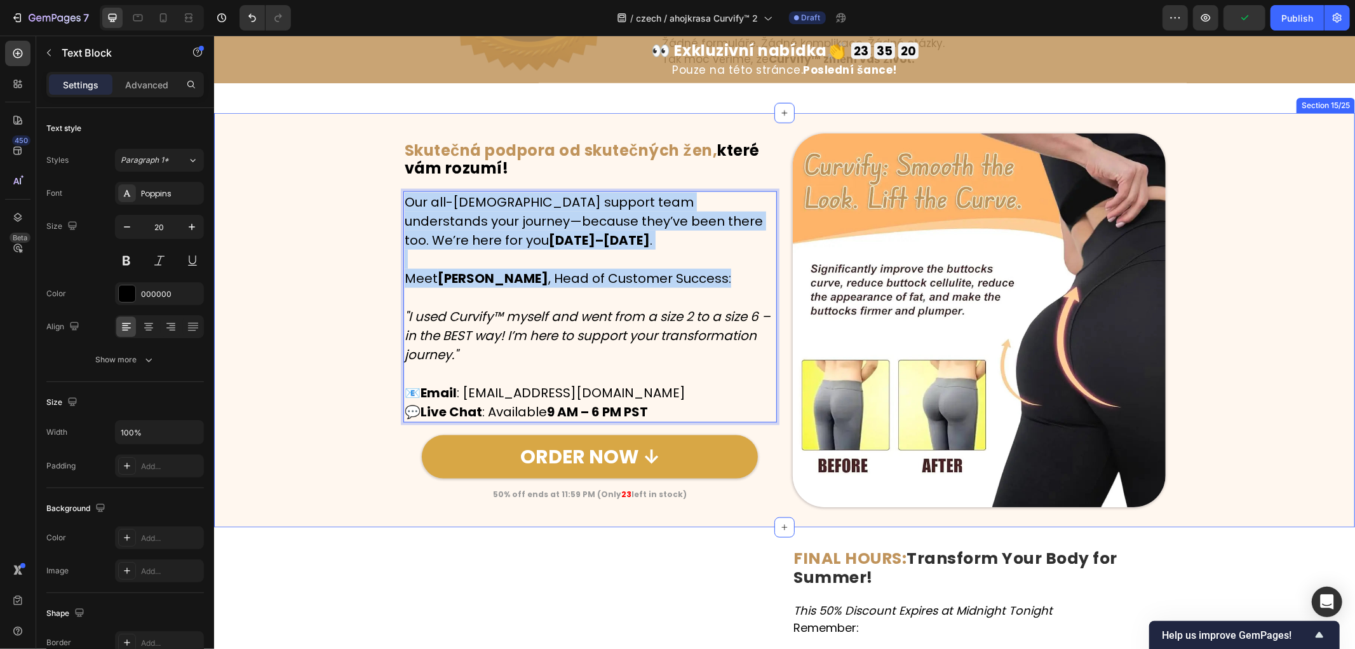
drag, startPoint x: 738, startPoint y: 280, endPoint x: 384, endPoint y: 182, distance: 367.7
click at [384, 182] on div "Image ⁠⁠⁠⁠⁠⁠⁠ Skutečná podpora od skutečných žen, které vám rozumí! Heading Row…" at bounding box center [784, 320] width 1141 height 374
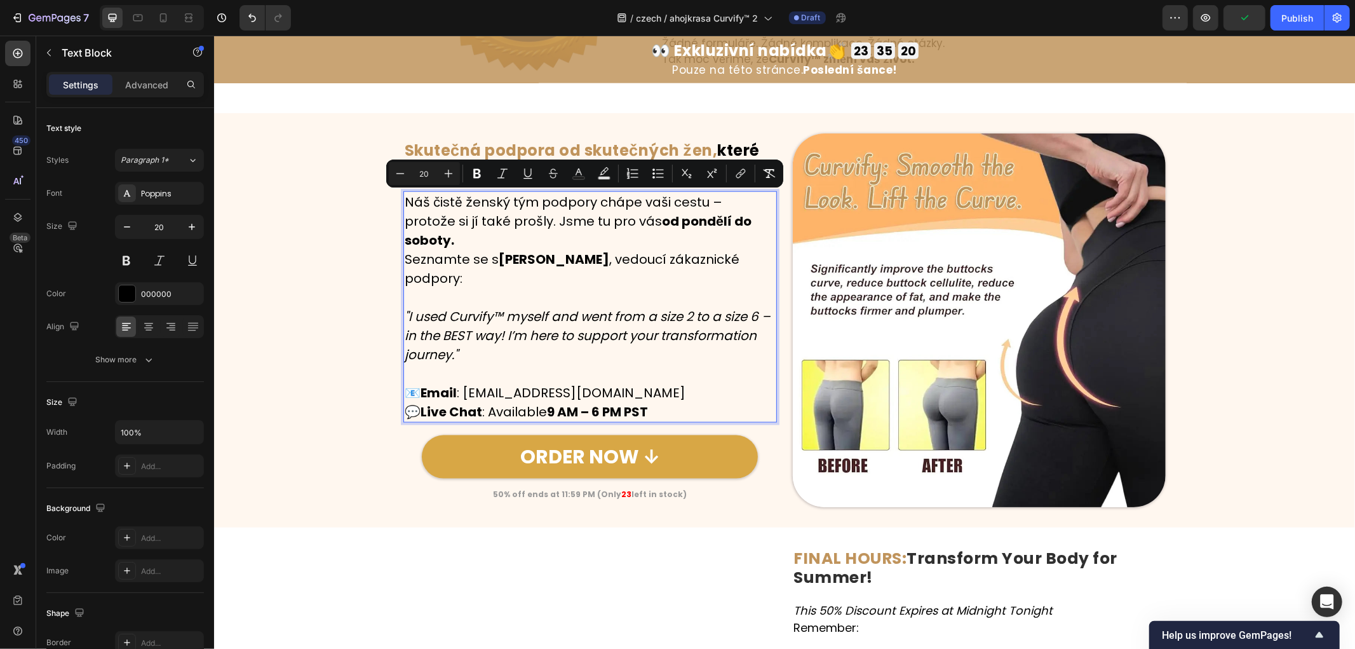
scroll to position [5257, 0]
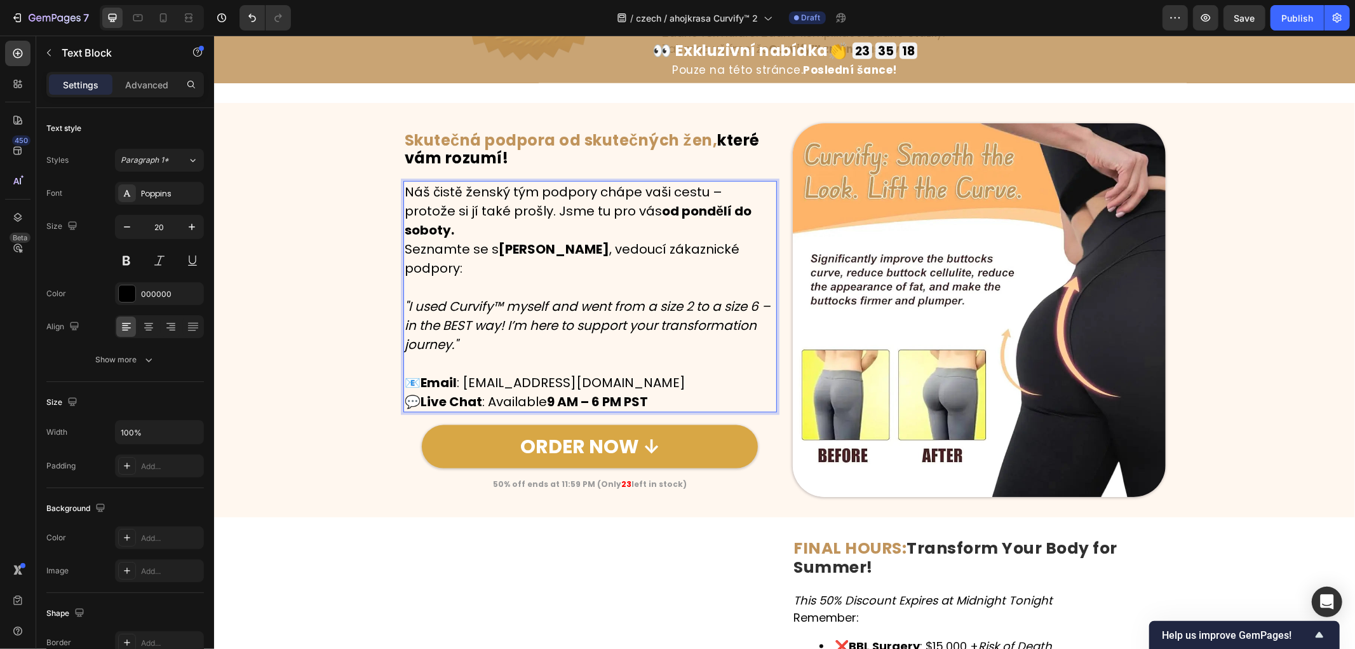
click at [746, 222] on p "Náš čistě ženský tým podpory chápe vaši cestu – protože si jí také prošly. Jsme…" at bounding box center [589, 210] width 371 height 57
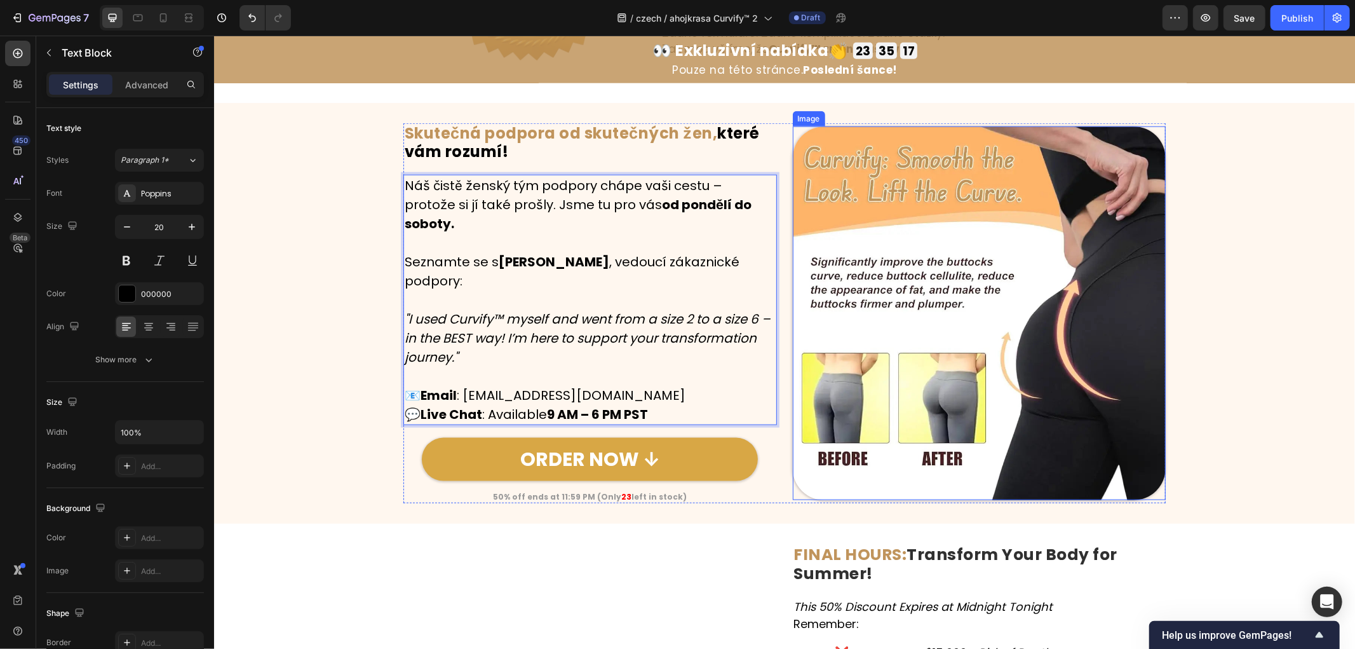
scroll to position [5247, 0]
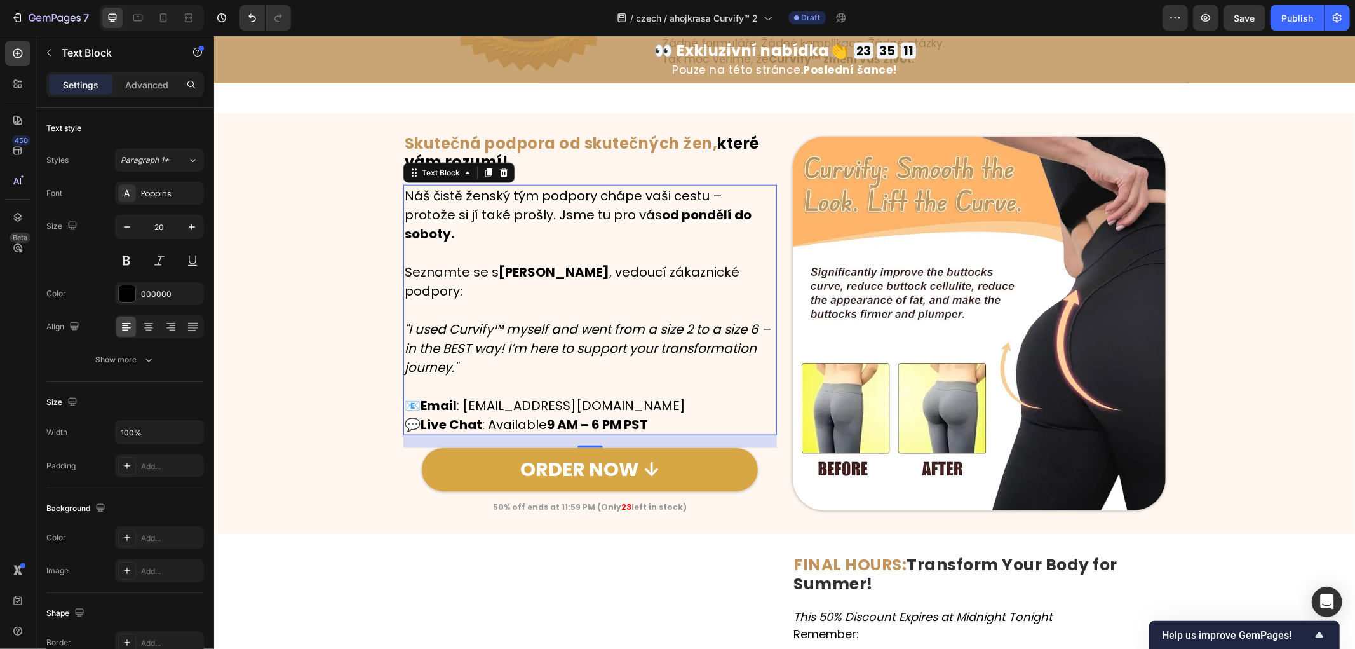
click at [461, 351] on p "Seznamte se s [PERSON_NAME] , vedoucí zákaznické podpory: "I used Curvify™ myse…" at bounding box center [589, 319] width 371 height 114
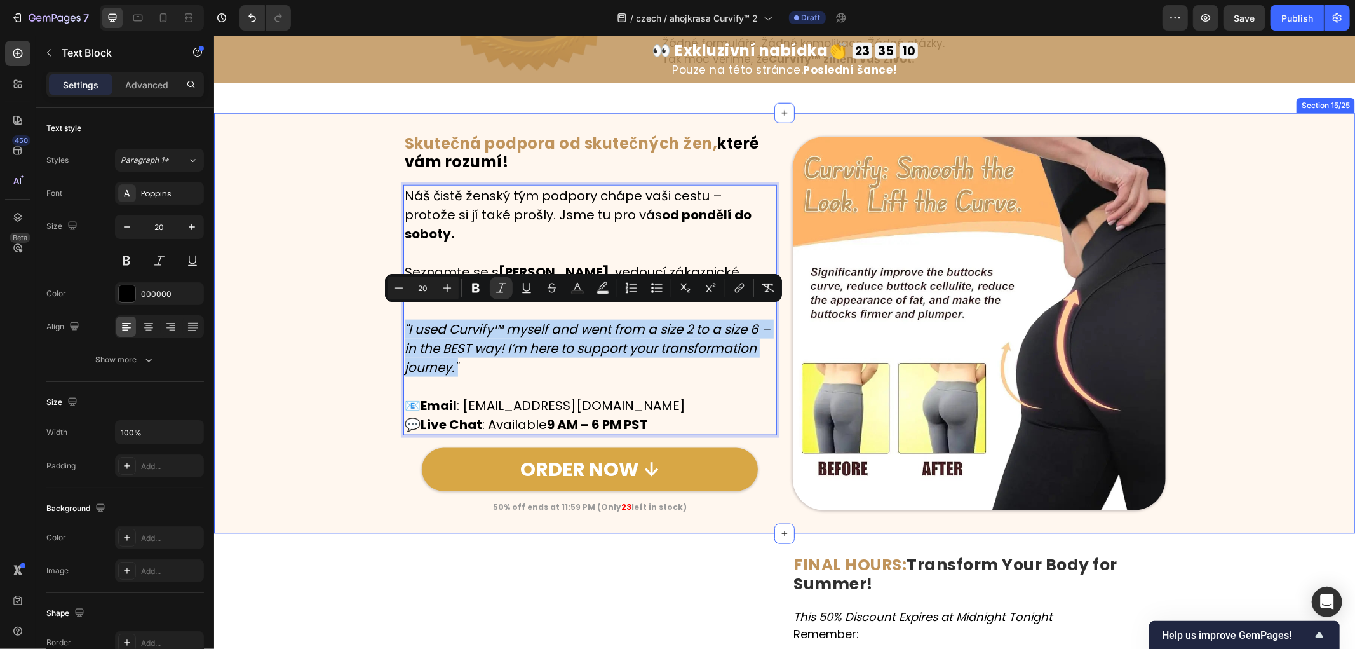
drag, startPoint x: 467, startPoint y: 351, endPoint x: 379, endPoint y: 311, distance: 97.2
click at [379, 311] on div "Image ⁠⁠⁠⁠⁠⁠⁠ Skutečná podpora od skutečných žen, které vám rozumí! Heading Row…" at bounding box center [784, 322] width 1141 height 379
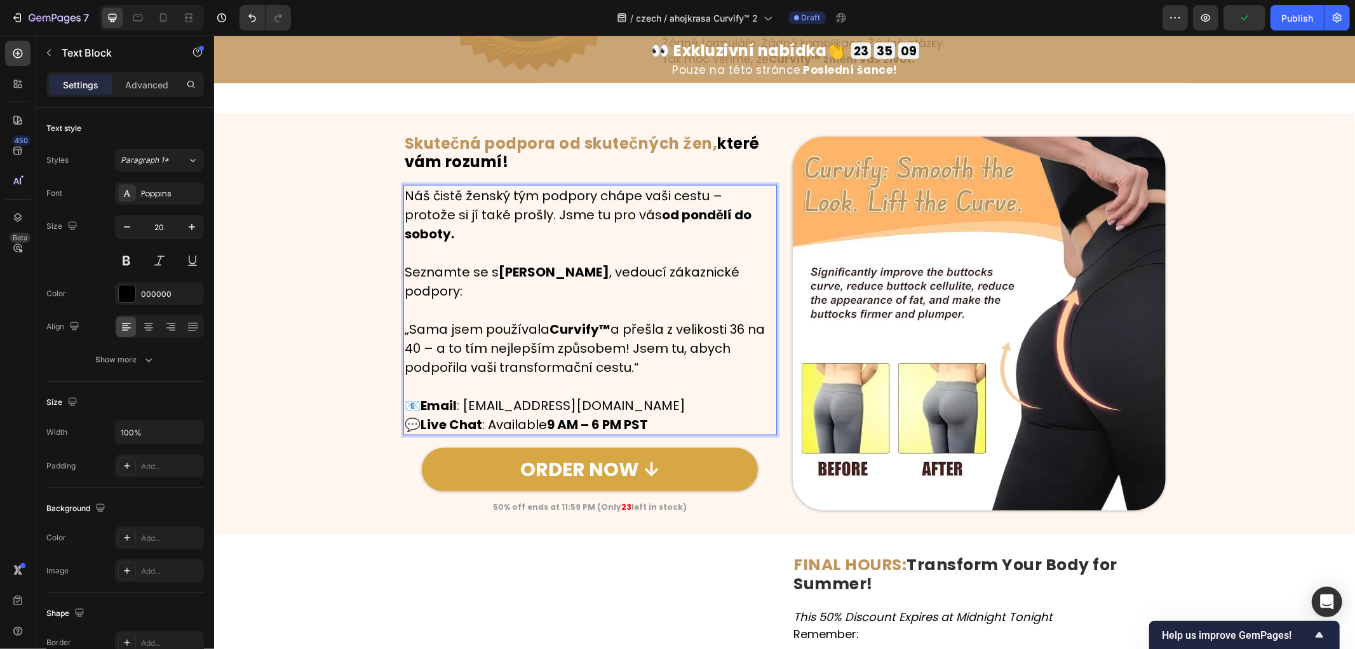
click at [587, 320] on strong "Curvify™" at bounding box center [579, 329] width 61 height 18
click at [630, 350] on p "Seznamte se s [PERSON_NAME] , vedoucí zákaznické podpory: „Sama jsem používala …" at bounding box center [589, 319] width 371 height 114
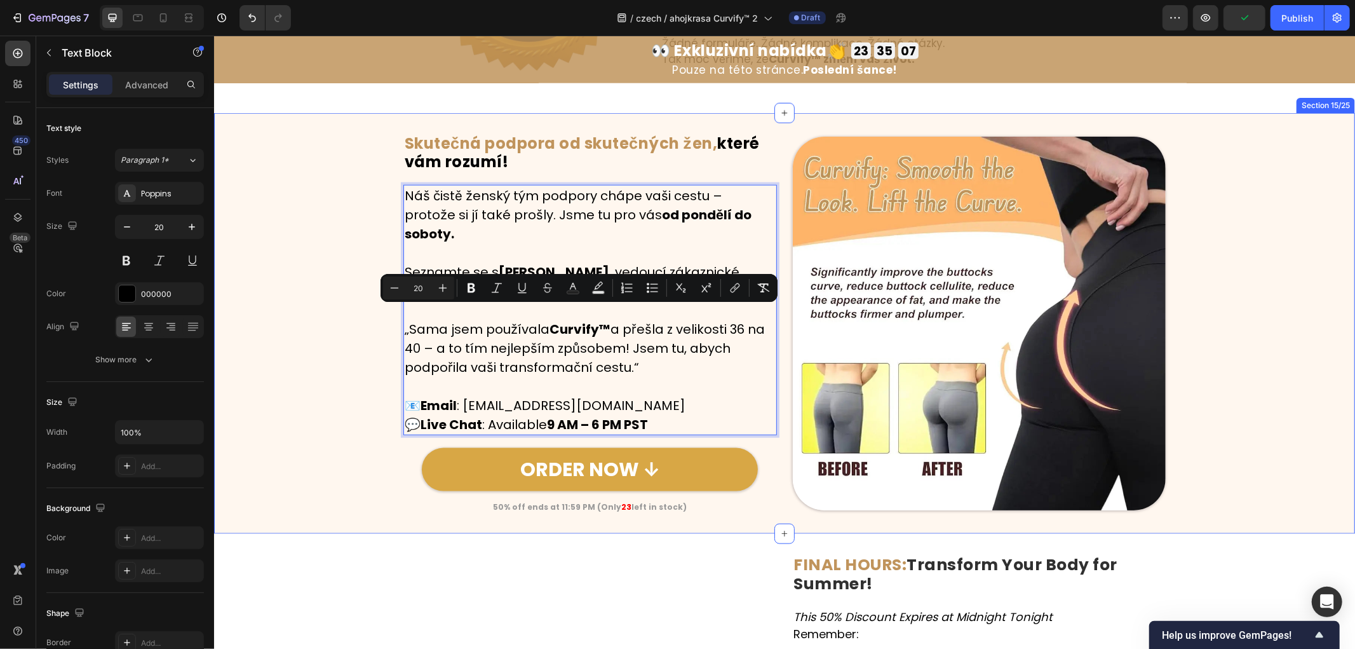
drag, startPoint x: 646, startPoint y: 352, endPoint x: 391, endPoint y: 303, distance: 259.5
click at [391, 303] on div "Image ⁠⁠⁠⁠⁠⁠⁠ Skutečná podpora od skutečných žen, které vám rozumí! Heading Row…" at bounding box center [784, 322] width 1141 height 379
click at [639, 376] on p "Rich Text Editor. Editing area: main" at bounding box center [589, 385] width 371 height 19
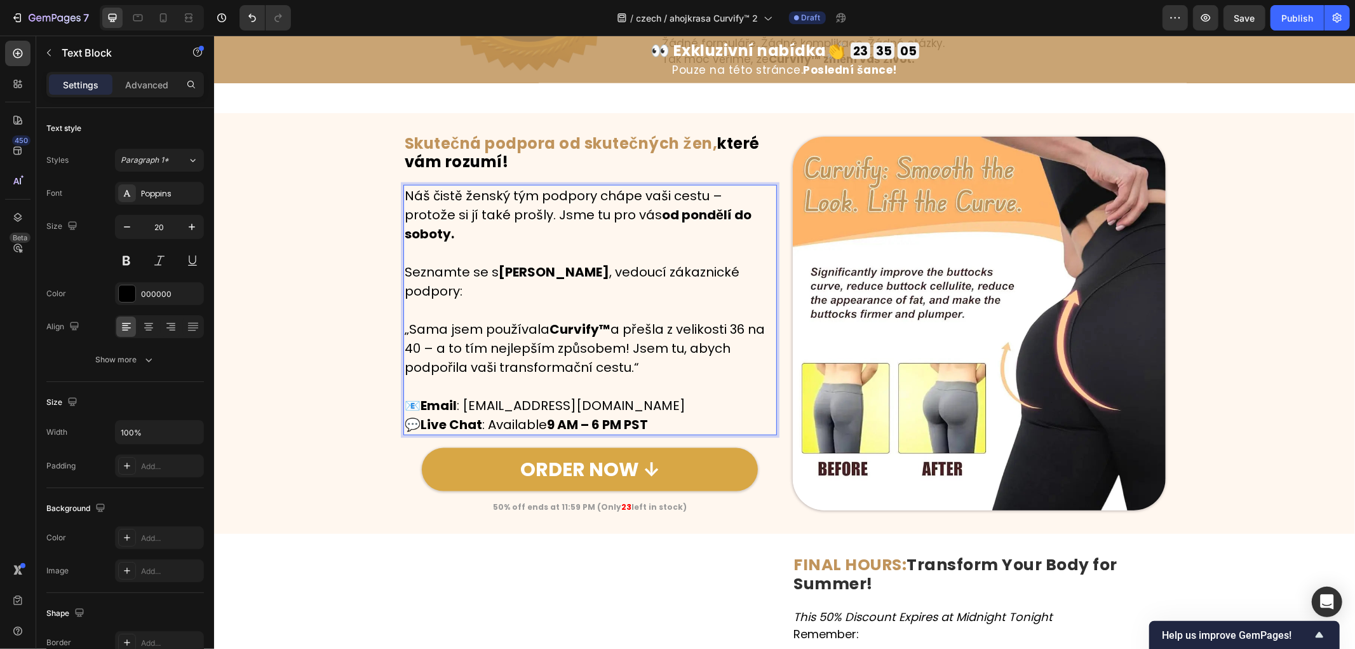
drag, startPoint x: 515, startPoint y: 341, endPoint x: 400, endPoint y: 318, distance: 117.9
click at [404, 318] on p "Seznamte se s [PERSON_NAME] , vedoucí zákaznické podpory: „Sama jsem používala …" at bounding box center [589, 319] width 371 height 114
click at [640, 345] on p "Seznamte se s [PERSON_NAME] , vedoucí zákaznické podpory: „Sama jsem používala …" at bounding box center [589, 319] width 371 height 114
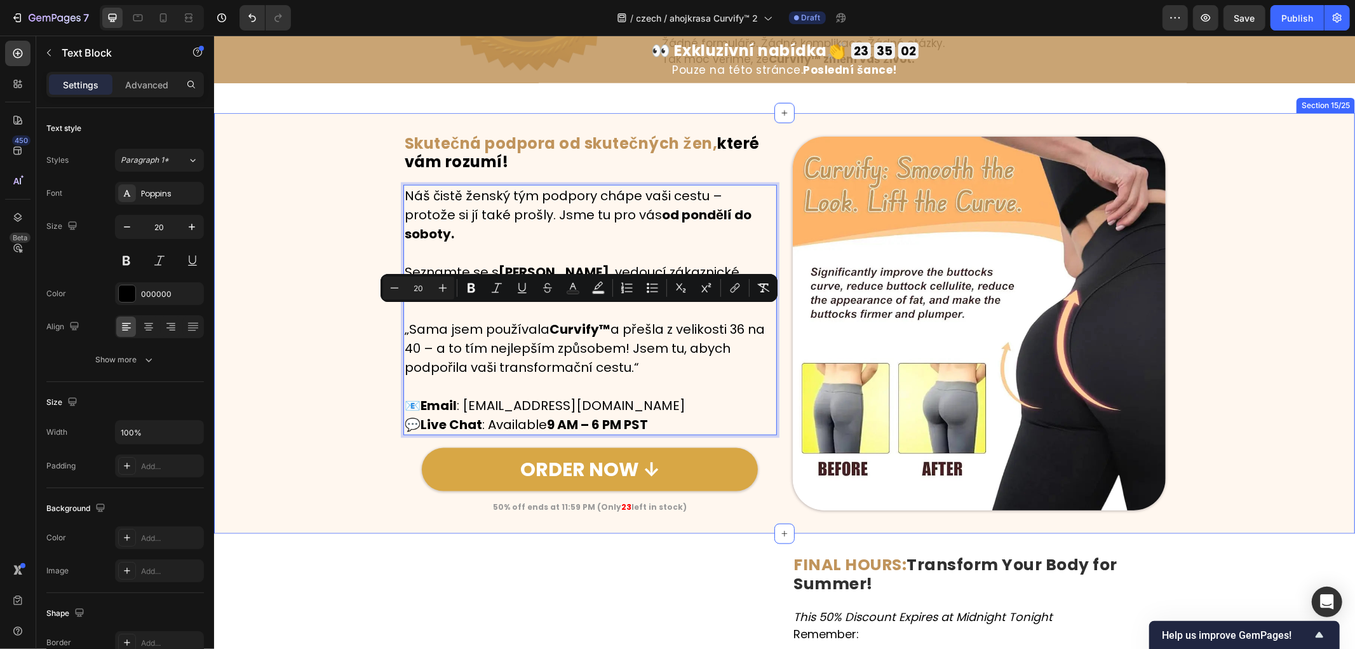
drag, startPoint x: 644, startPoint y: 355, endPoint x: 383, endPoint y: 311, distance: 264.9
click at [383, 311] on div "Image ⁠⁠⁠⁠⁠⁠⁠ Skutečná podpora od skutečných žen, které vám rozumí! Heading Row…" at bounding box center [784, 322] width 1141 height 379
click at [503, 288] on button "Italic" at bounding box center [497, 287] width 23 height 23
click at [474, 290] on icon "Editor contextual toolbar" at bounding box center [472, 288] width 8 height 10
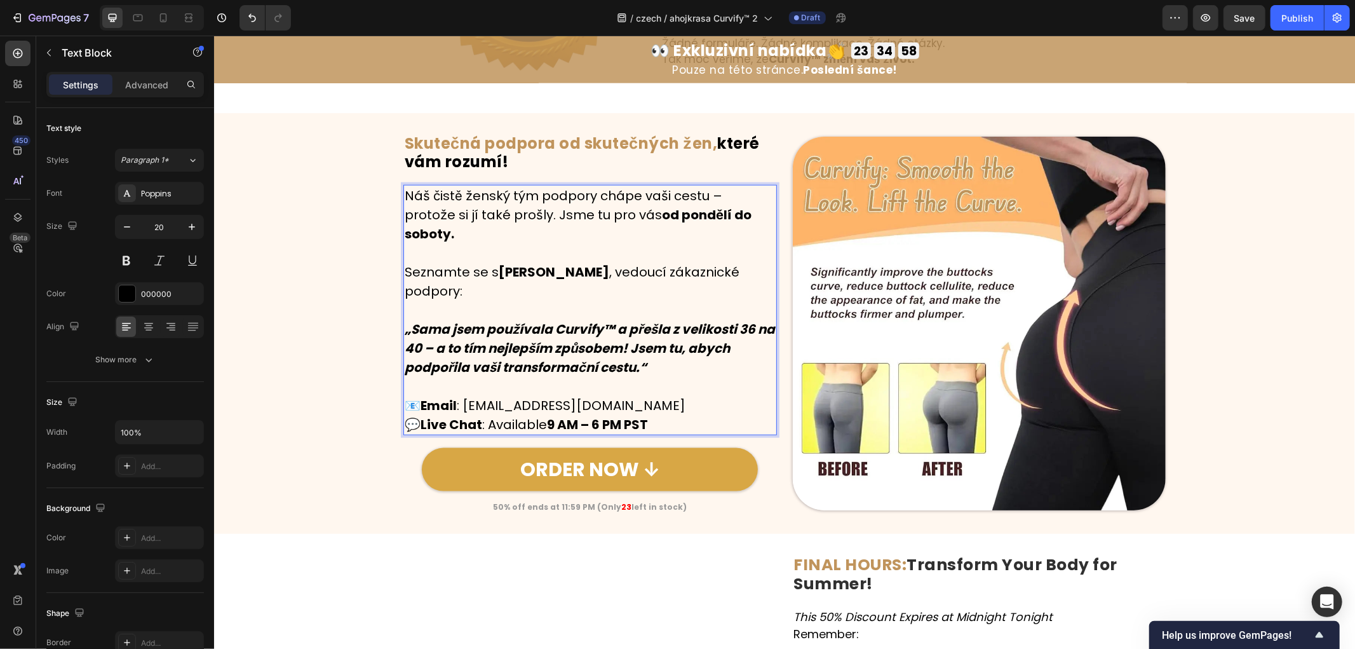
click at [363, 331] on div "Image ⁠⁠⁠⁠⁠⁠⁠ Skutečná podpora od skutečných žen, které vám rozumí! Heading Row…" at bounding box center [784, 322] width 1141 height 379
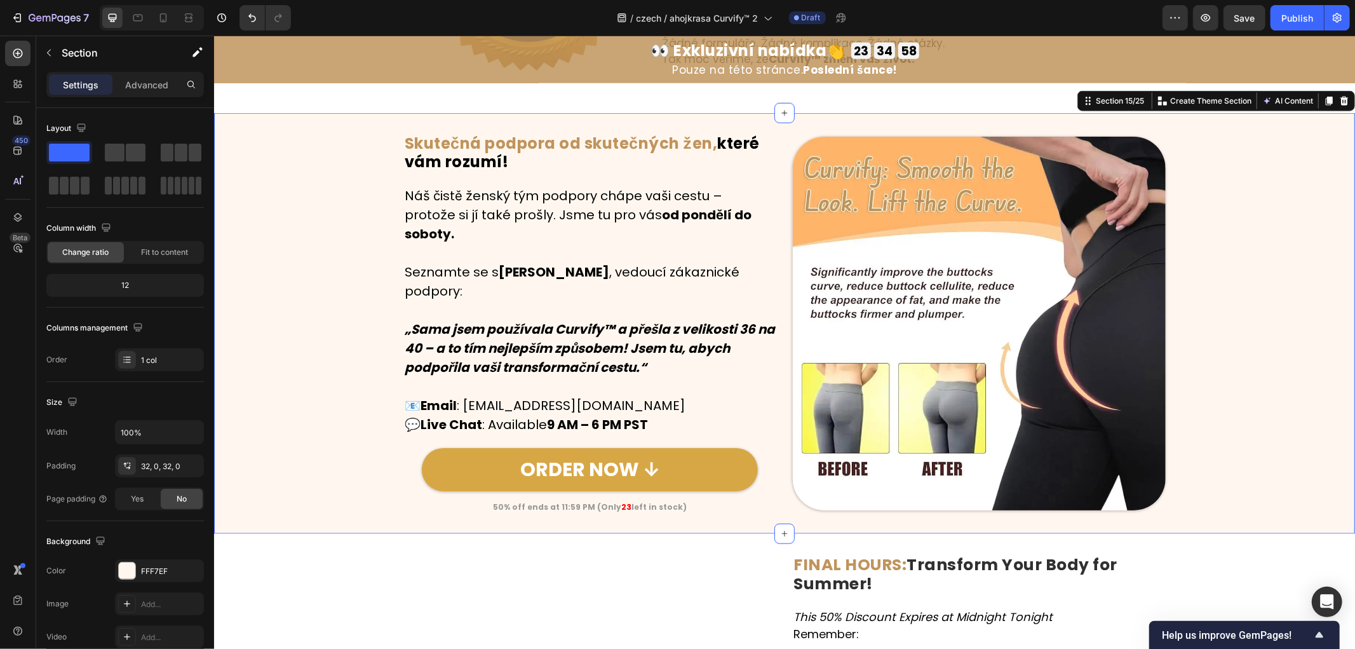
click at [368, 331] on div "Image ⁠⁠⁠⁠⁠⁠⁠ Skutečná podpora od skutečných žen, které vám rozumí! Heading Row…" at bounding box center [784, 322] width 1141 height 379
click at [640, 353] on p "Seznamte se s [PERSON_NAME] , vedoucí zákaznické podpory: „Sama jsem používala …" at bounding box center [589, 319] width 371 height 114
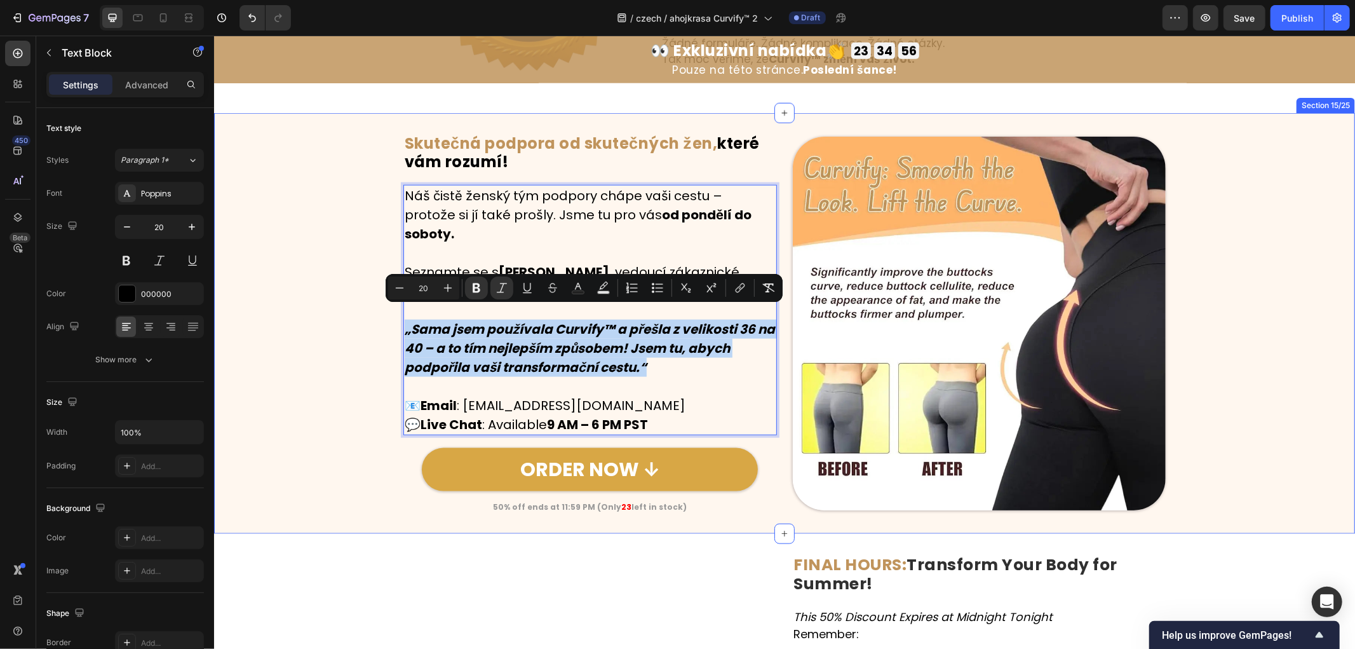
drag, startPoint x: 665, startPoint y: 354, endPoint x: 391, endPoint y: 312, distance: 277.7
click at [391, 312] on div "Image ⁠⁠⁠⁠⁠⁠⁠ Skutečná podpora od skutečných žen, které vám rozumí! Heading Row…" at bounding box center [784, 322] width 1141 height 379
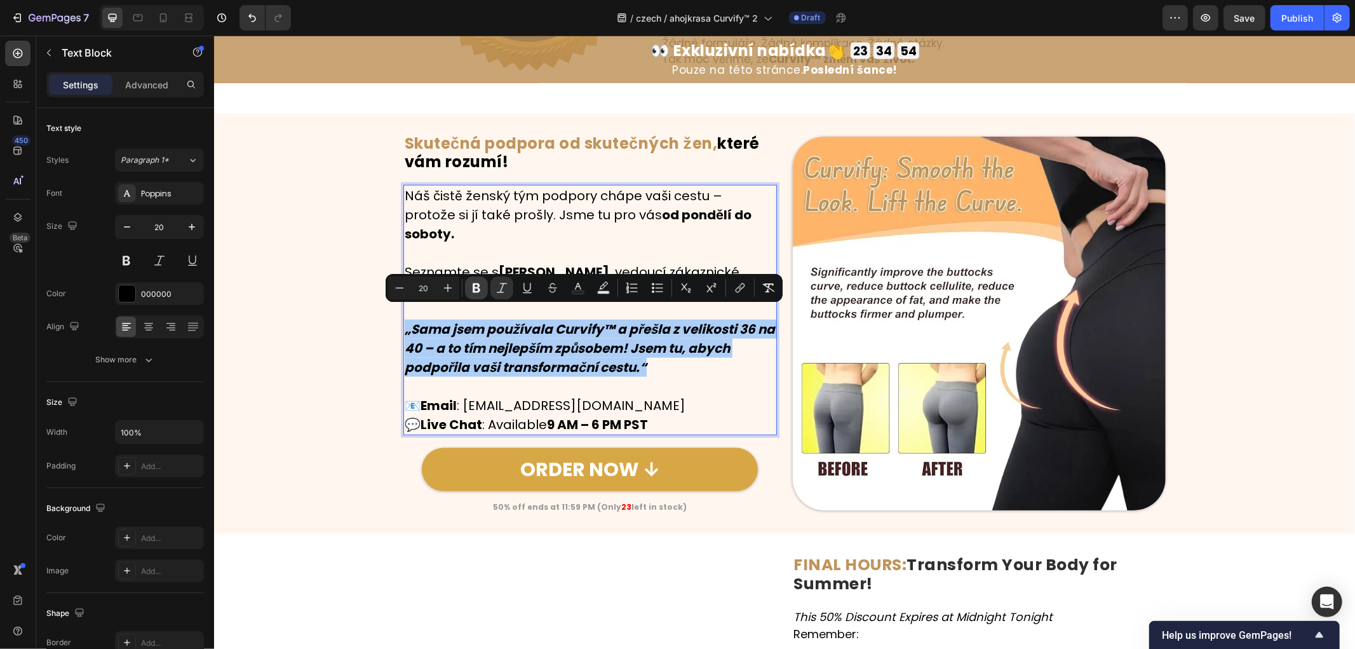
click at [472, 285] on icon "Editor contextual toolbar" at bounding box center [476, 288] width 13 height 13
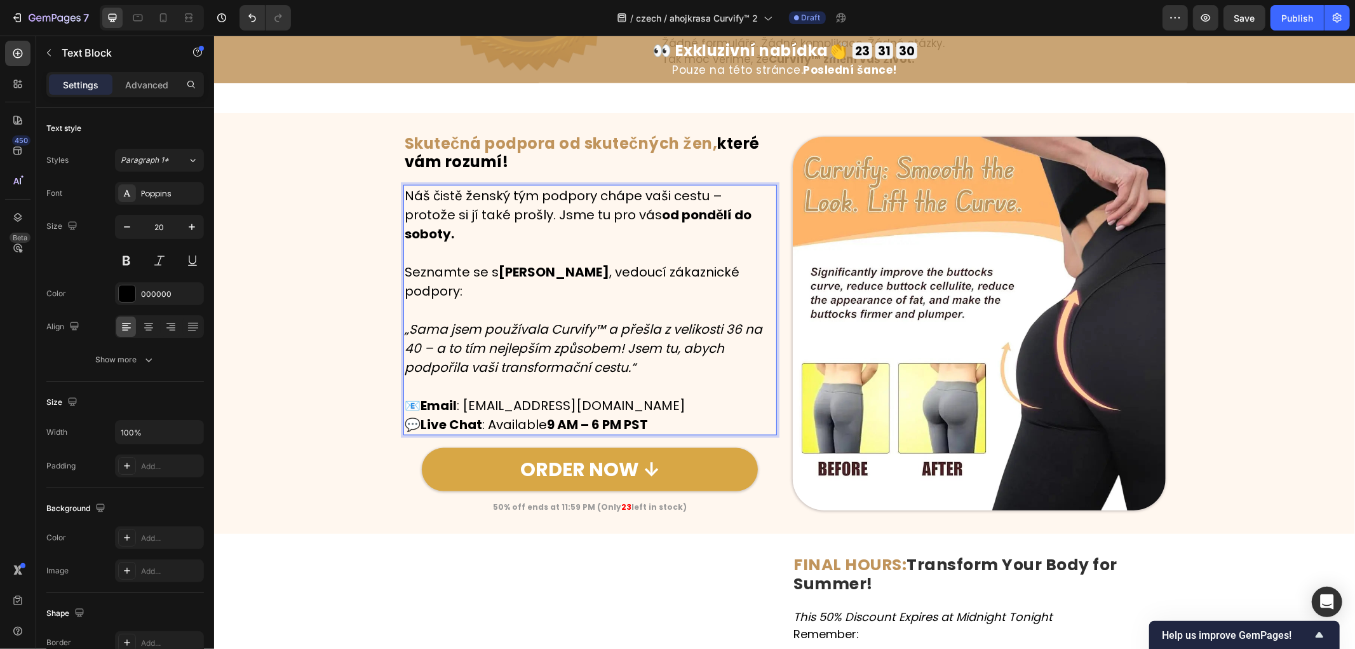
click at [674, 395] on p "📧 Email : [EMAIL_ADDRESS][DOMAIN_NAME] 💬 Live Chat : Available 9 AM – 6 PM PST" at bounding box center [589, 414] width 371 height 38
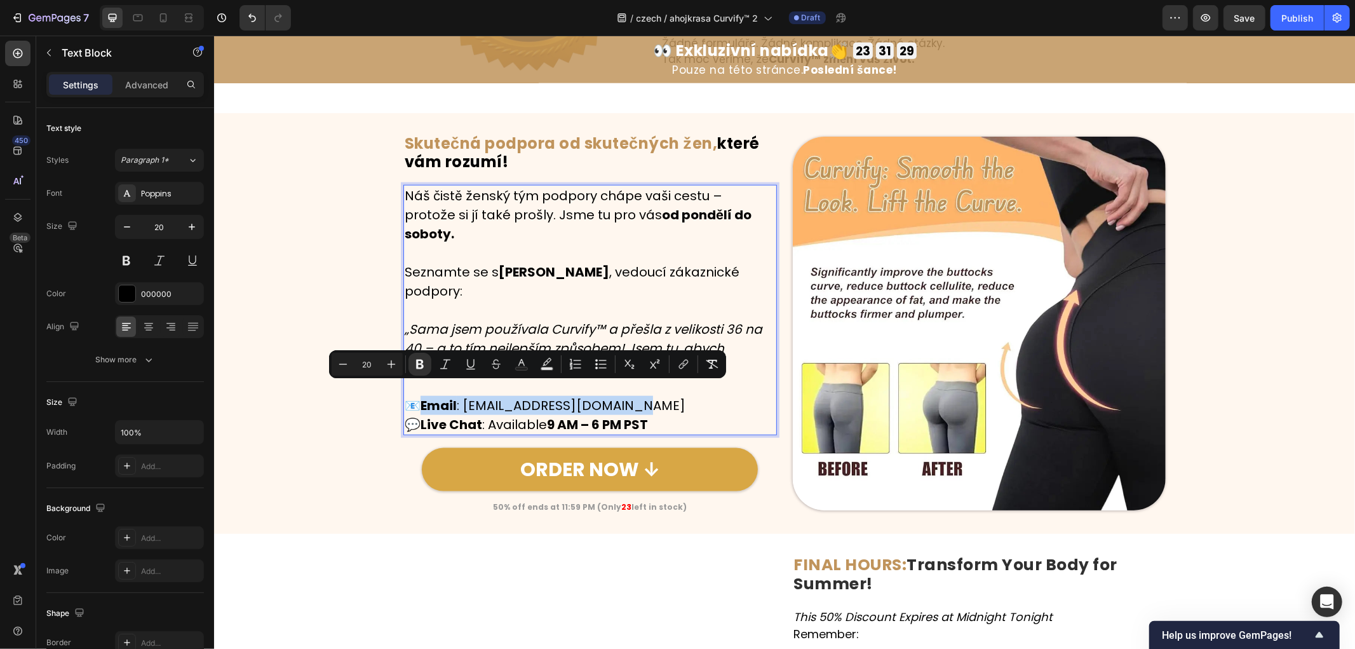
drag, startPoint x: 679, startPoint y: 391, endPoint x: 419, endPoint y: 393, distance: 260.6
click at [419, 395] on p "📧 Email : [EMAIL_ADDRESS][DOMAIN_NAME] 💬 Live Chat : Available 9 AM – 6 PM PST" at bounding box center [589, 414] width 371 height 38
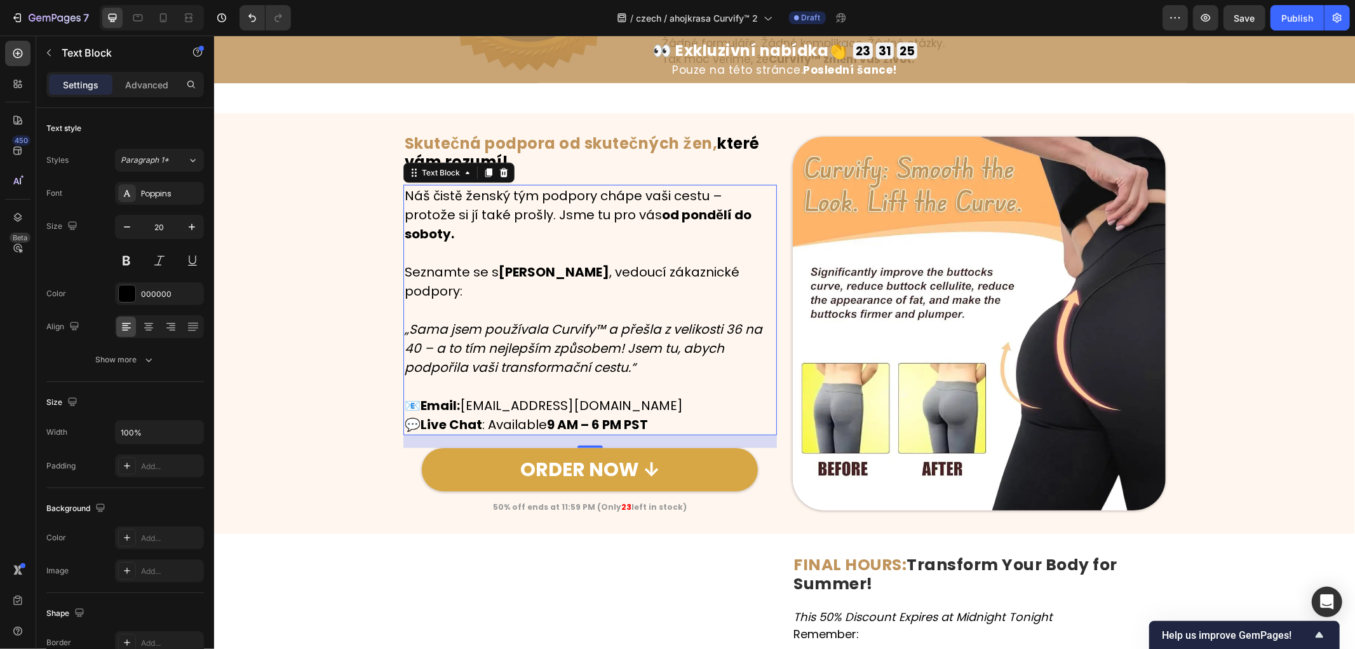
drag, startPoint x: 673, startPoint y: 397, endPoint x: 677, endPoint y: 407, distance: 11.5
click at [673, 397] on p "📧 Email: [EMAIL_ADDRESS][DOMAIN_NAME] 💬 Live Chat : Available 9 AM – 6 PM PST" at bounding box center [589, 414] width 371 height 38
click at [683, 409] on p "📧 Email: [EMAIL_ADDRESS][DOMAIN_NAME] 💬 Live Chat : Available 9 AM – 6 PM PST" at bounding box center [589, 414] width 371 height 38
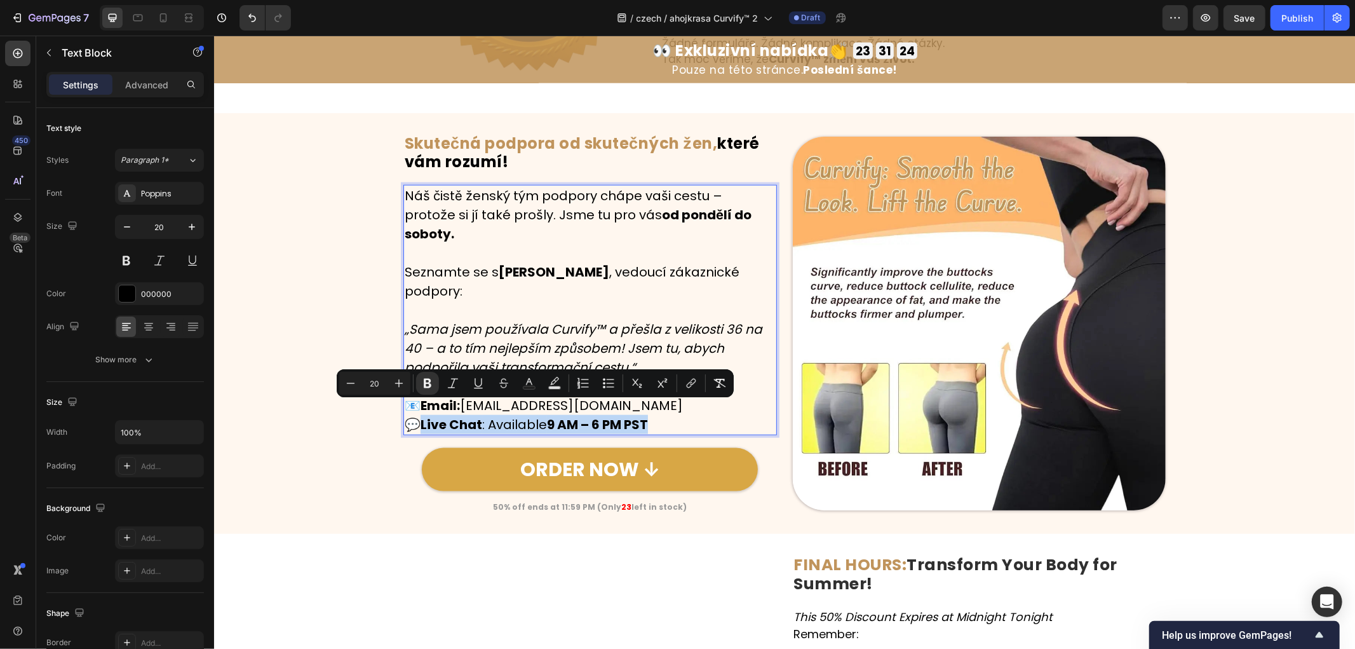
drag, startPoint x: 691, startPoint y: 409, endPoint x: 421, endPoint y: 411, distance: 270.1
click at [421, 411] on p "📧 Email: [EMAIL_ADDRESS][DOMAIN_NAME] 💬 Live Chat : Available 9 AM – 6 PM PST" at bounding box center [589, 414] width 371 height 38
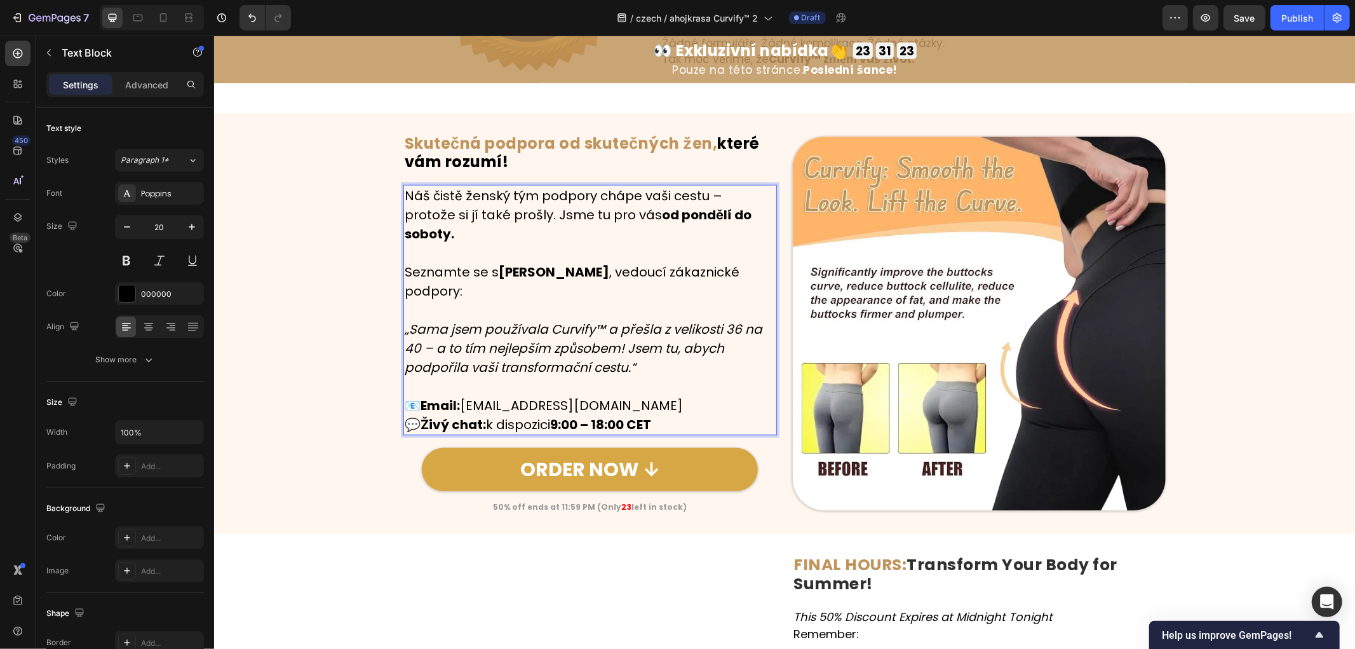
click at [282, 415] on div "Image ⁠⁠⁠⁠⁠⁠⁠ Skutečná podpora od skutečných žen, které vám rozumí! Heading Row…" at bounding box center [784, 322] width 1141 height 379
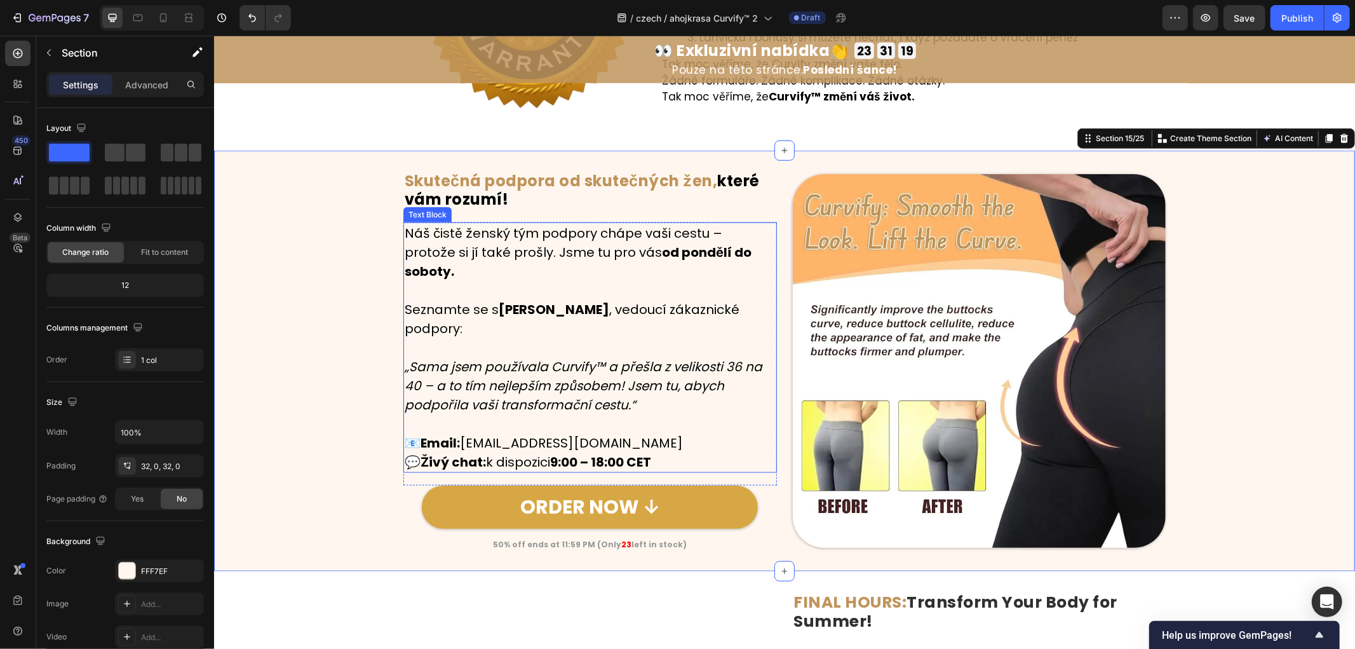
scroll to position [5177, 0]
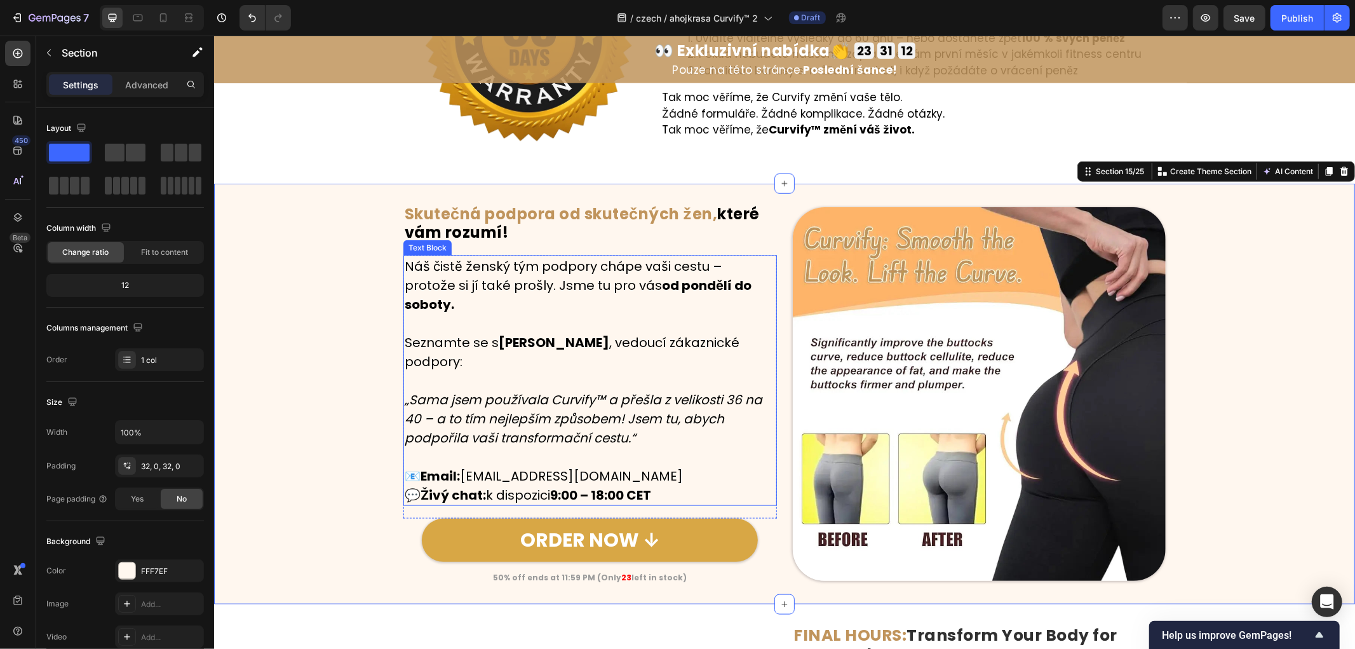
click at [595, 468] on p "📧 Email: [EMAIL_ADDRESS][DOMAIN_NAME] 💬 Živý chat: k dispozici 9:00 – 18:00 CET" at bounding box center [589, 485] width 371 height 38
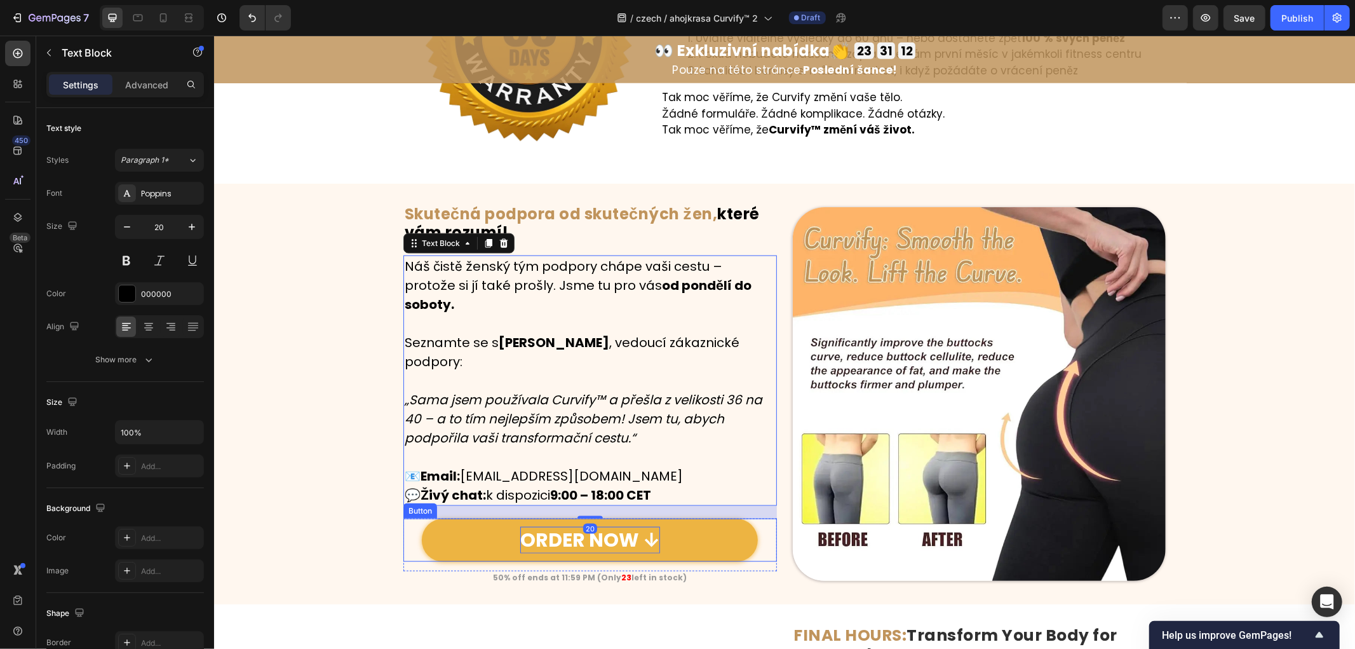
click at [606, 526] on p "ORDER NOW ↓" at bounding box center [590, 539] width 140 height 27
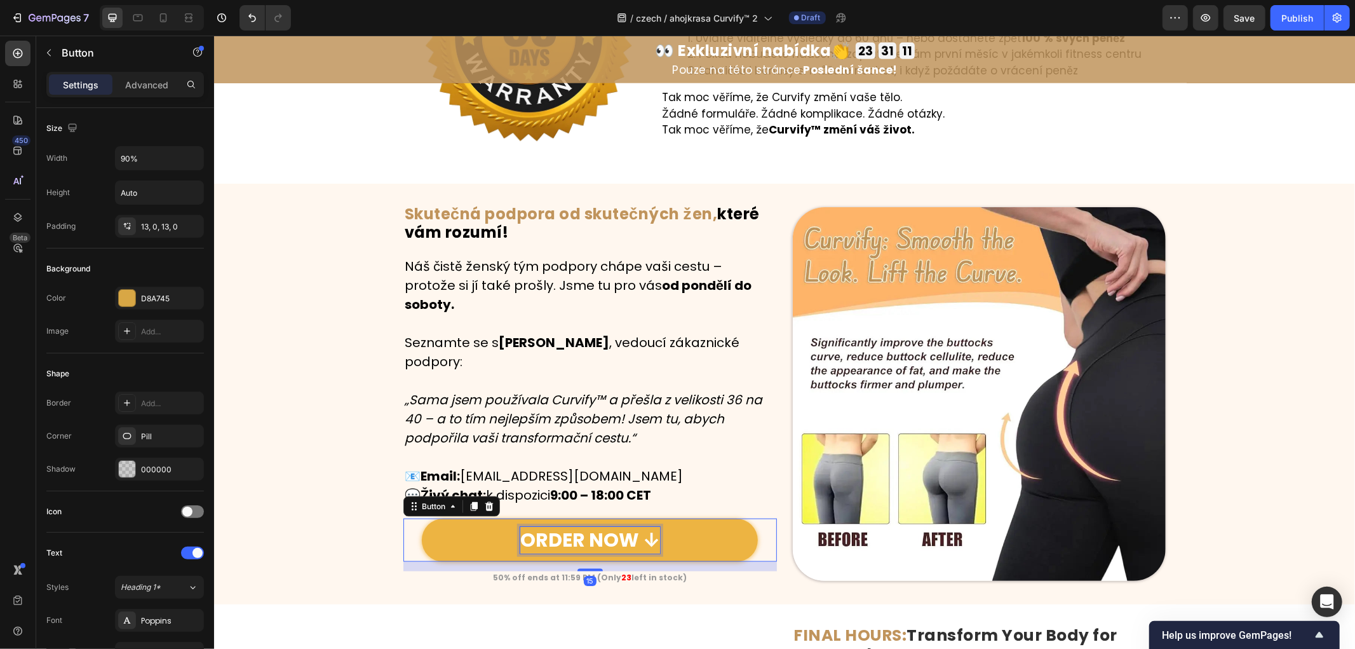
click at [618, 526] on p "ORDER NOW ↓" at bounding box center [590, 539] width 140 height 27
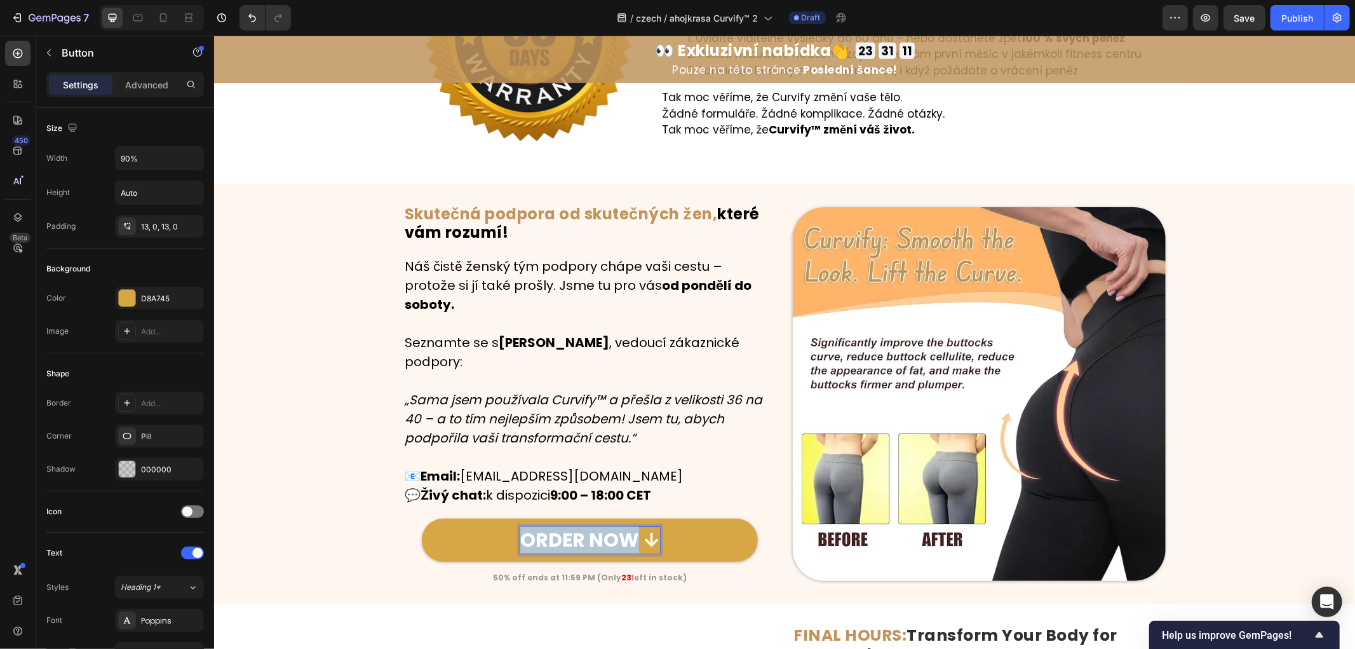
drag, startPoint x: 630, startPoint y: 524, endPoint x: 383, endPoint y: 513, distance: 247.4
click at [383, 513] on div "Image ⁠⁠⁠⁠⁠⁠⁠ Skutečná podpora od skutečných žen, které vám rozumí! Heading Row…" at bounding box center [784, 392] width 1141 height 379
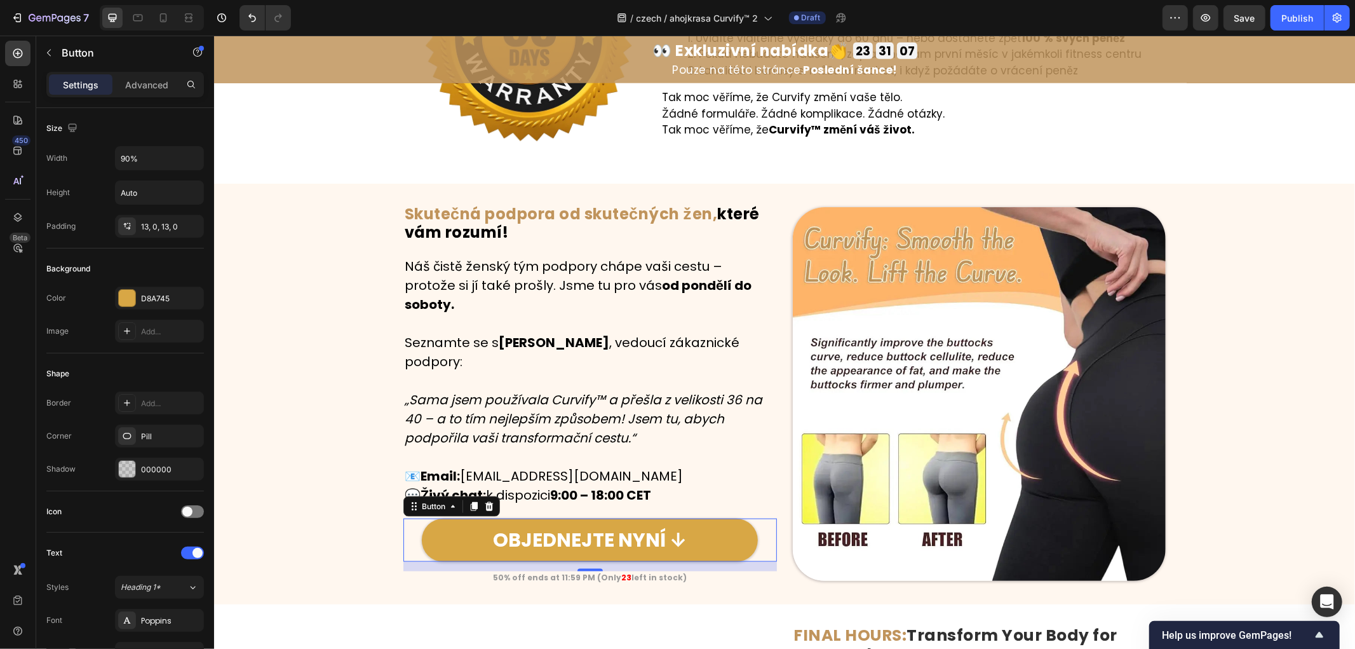
click at [589, 576] on div "15" at bounding box center [589, 581] width 13 height 10
click at [585, 576] on div "15" at bounding box center [589, 581] width 13 height 10
click at [341, 535] on div "Image ⁠⁠⁠⁠⁠⁠⁠ Skutečná podpora od skutečných žen, které vám rozumí! Heading Row…" at bounding box center [784, 392] width 1141 height 379
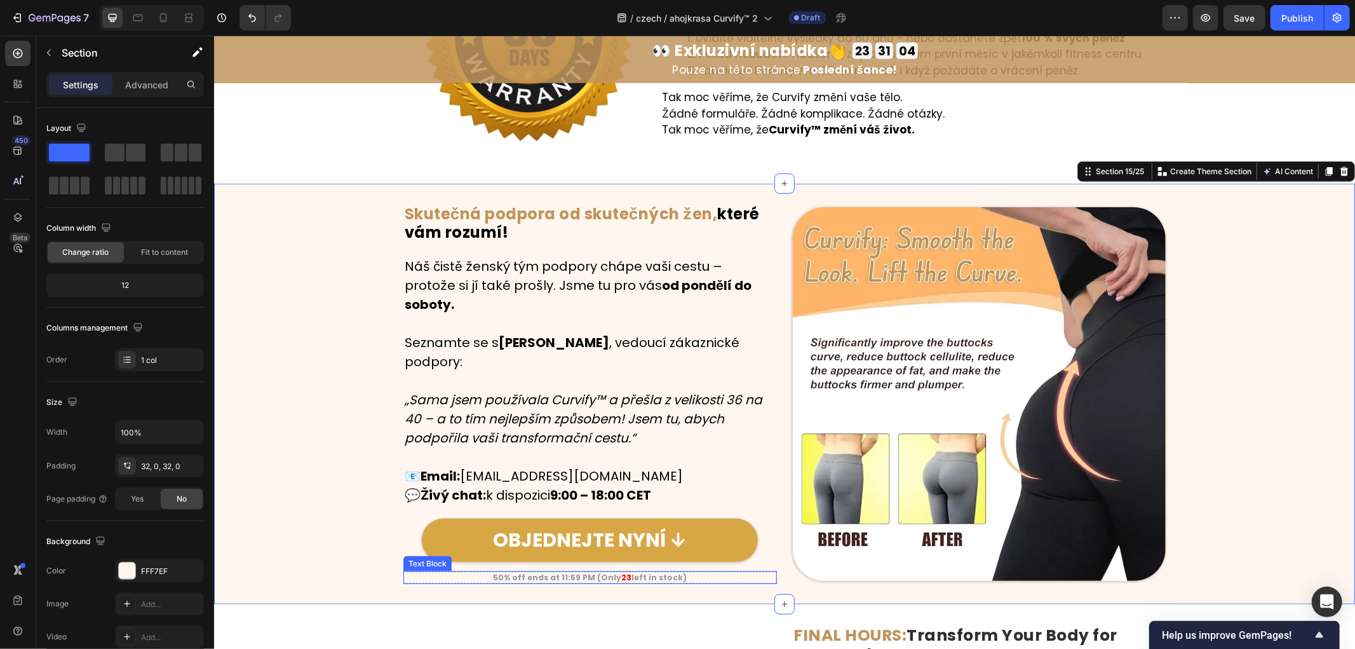
click at [633, 571] on strong "left in stock)" at bounding box center [658, 576] width 55 height 11
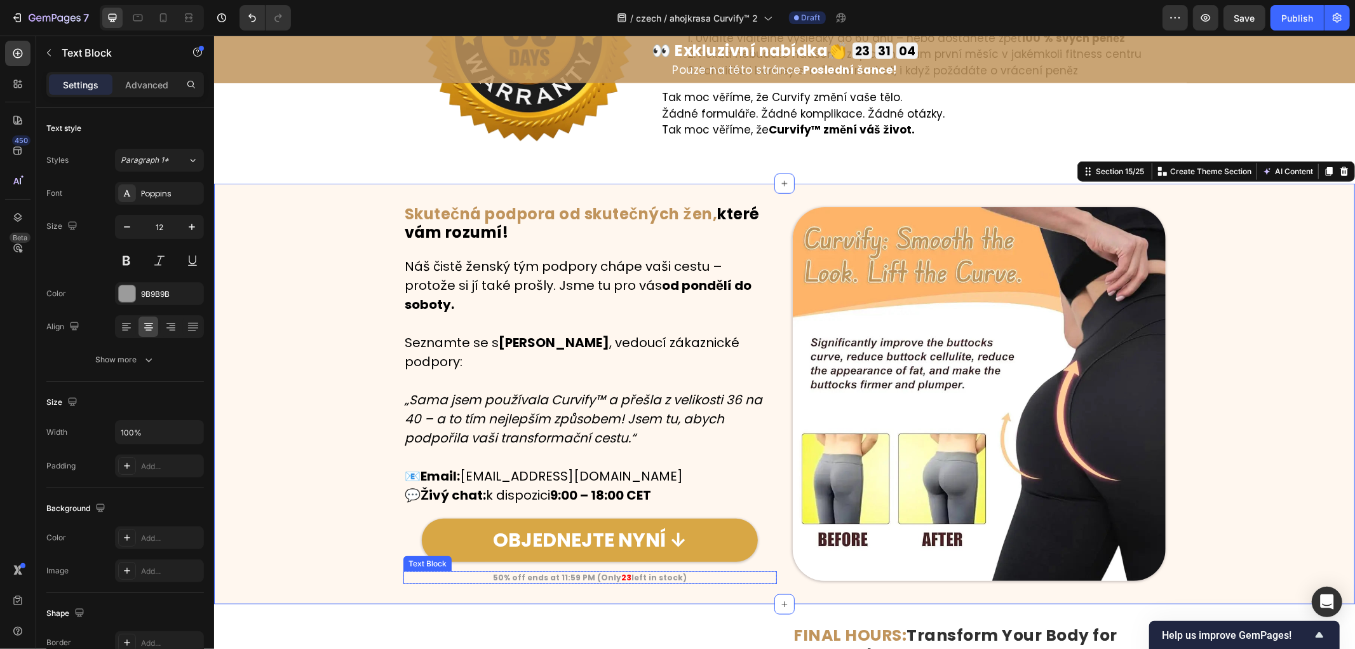
click at [633, 571] on strong "left in stock)" at bounding box center [658, 576] width 55 height 11
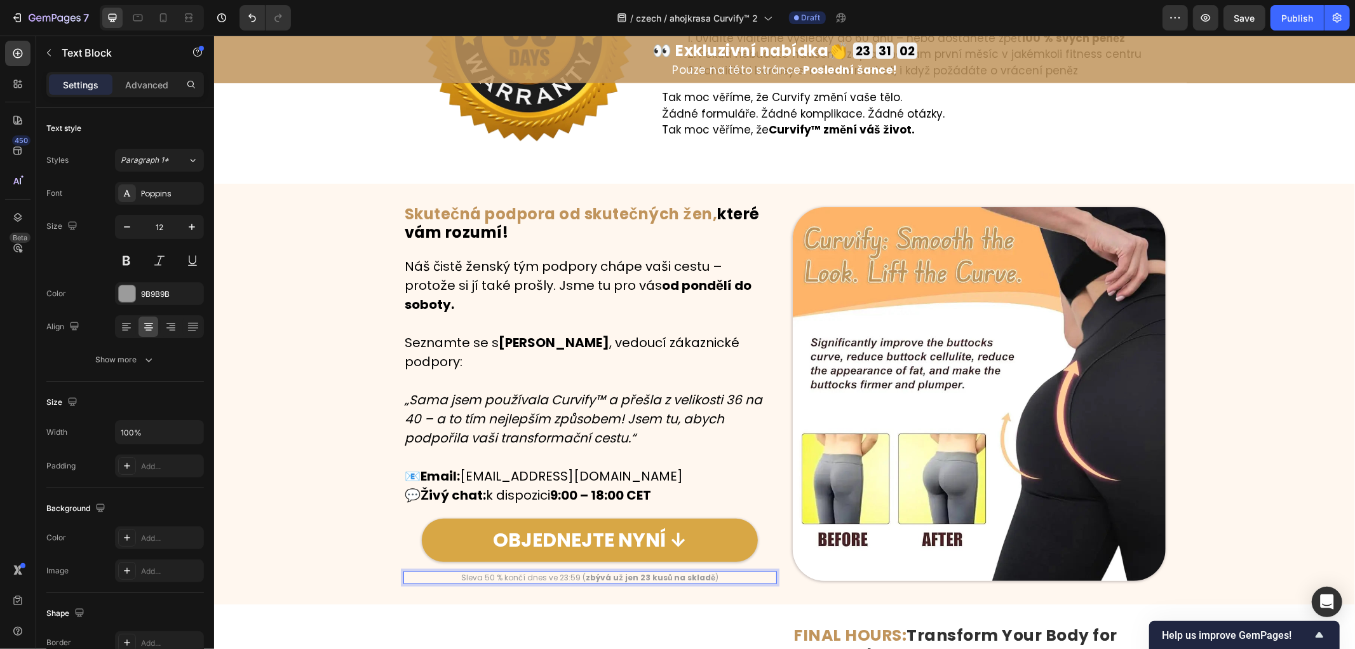
click at [639, 571] on strong "zbývá už jen 23 kusů na skladě" at bounding box center [650, 576] width 130 height 11
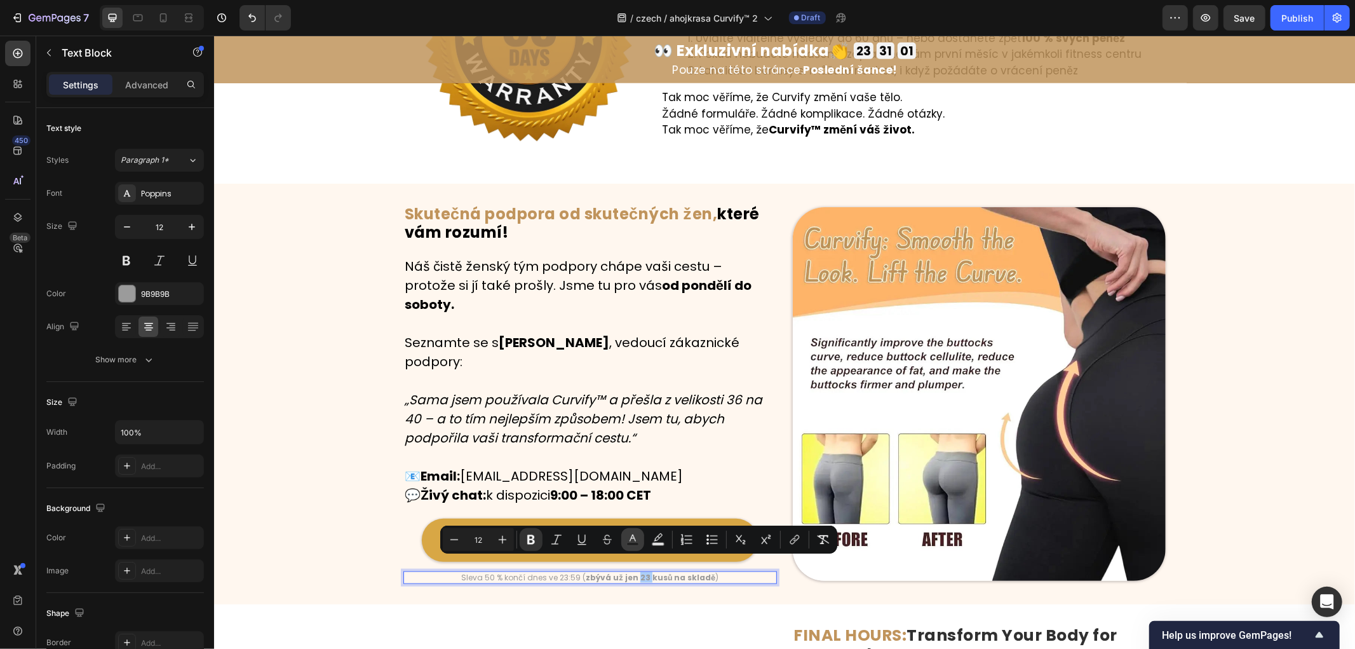
click at [634, 541] on icon "Editor contextual toolbar" at bounding box center [633, 539] width 13 height 13
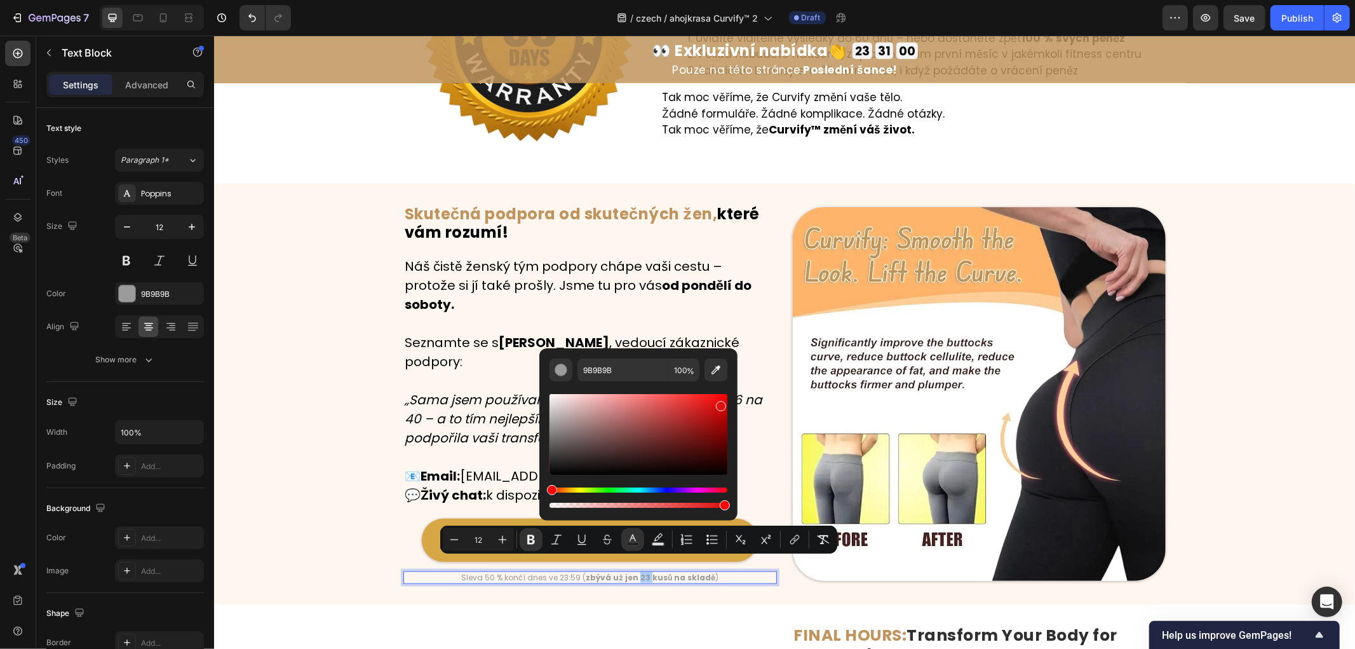
drag, startPoint x: 925, startPoint y: 446, endPoint x: 752, endPoint y: 379, distance: 186.1
type input "FF0000"
click at [331, 414] on div "Image ⁠⁠⁠⁠⁠⁠⁠ Skutečná podpora od skutečných žen, které vám rozumí! Heading Row…" at bounding box center [784, 392] width 1141 height 379
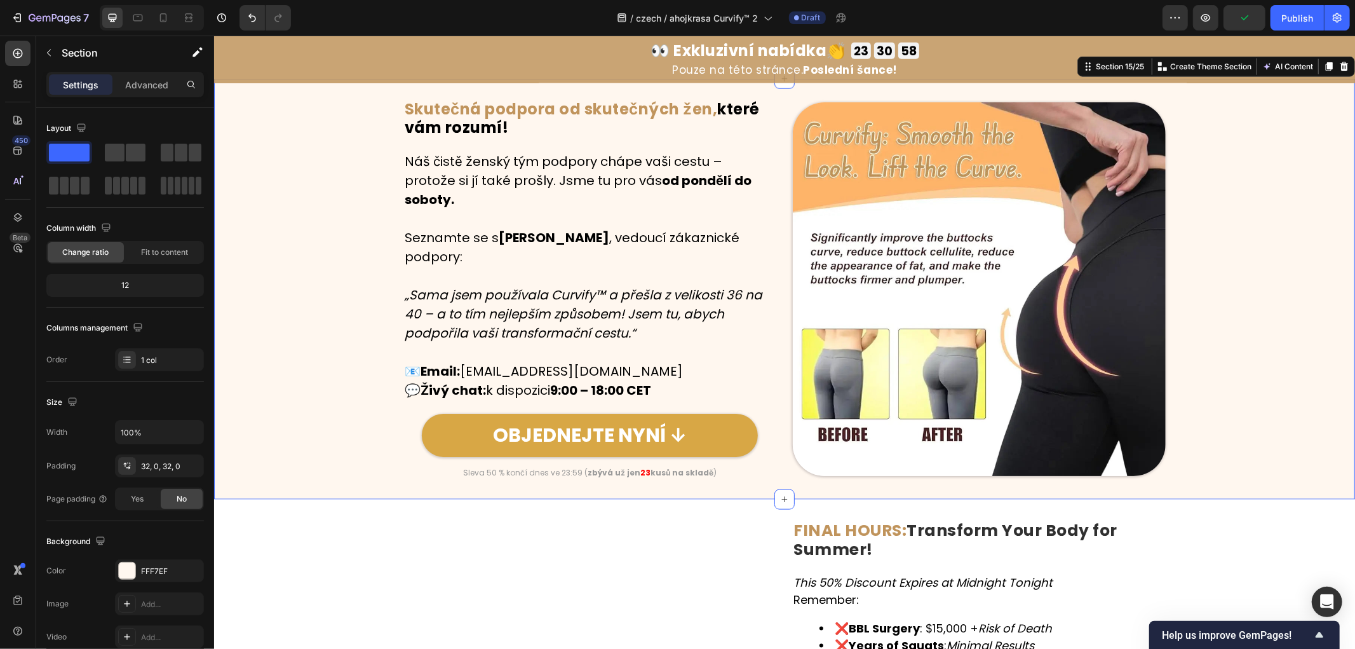
scroll to position [5389, 0]
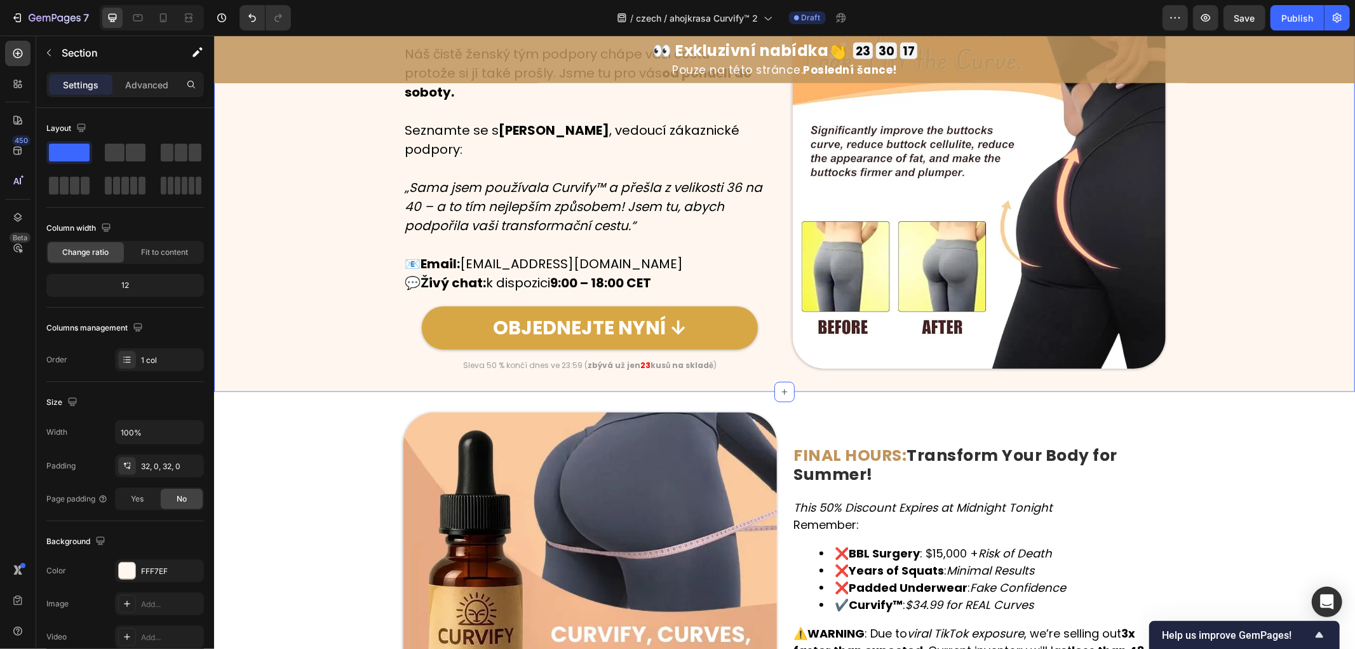
click at [320, 341] on div "Image ⁠⁠⁠⁠⁠⁠⁠ Skutečná podpora od skutečných žen, které vám rozumí! Heading Row…" at bounding box center [784, 180] width 1141 height 379
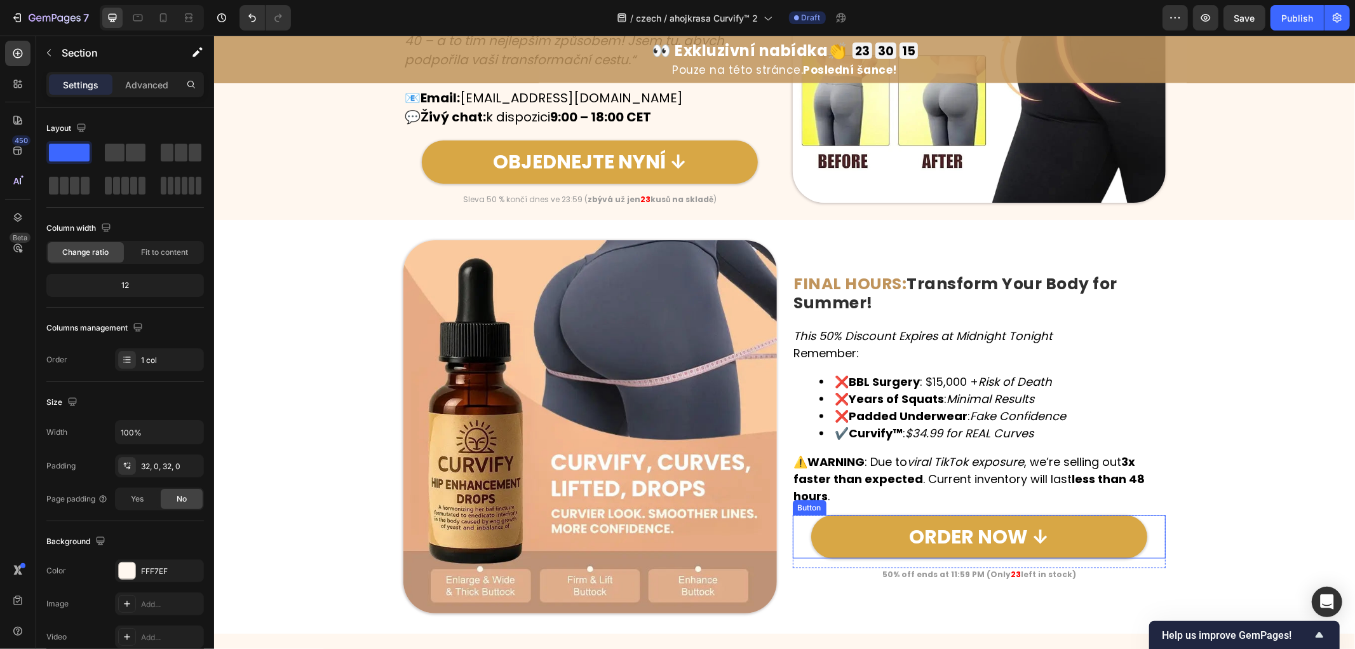
scroll to position [5530, 0]
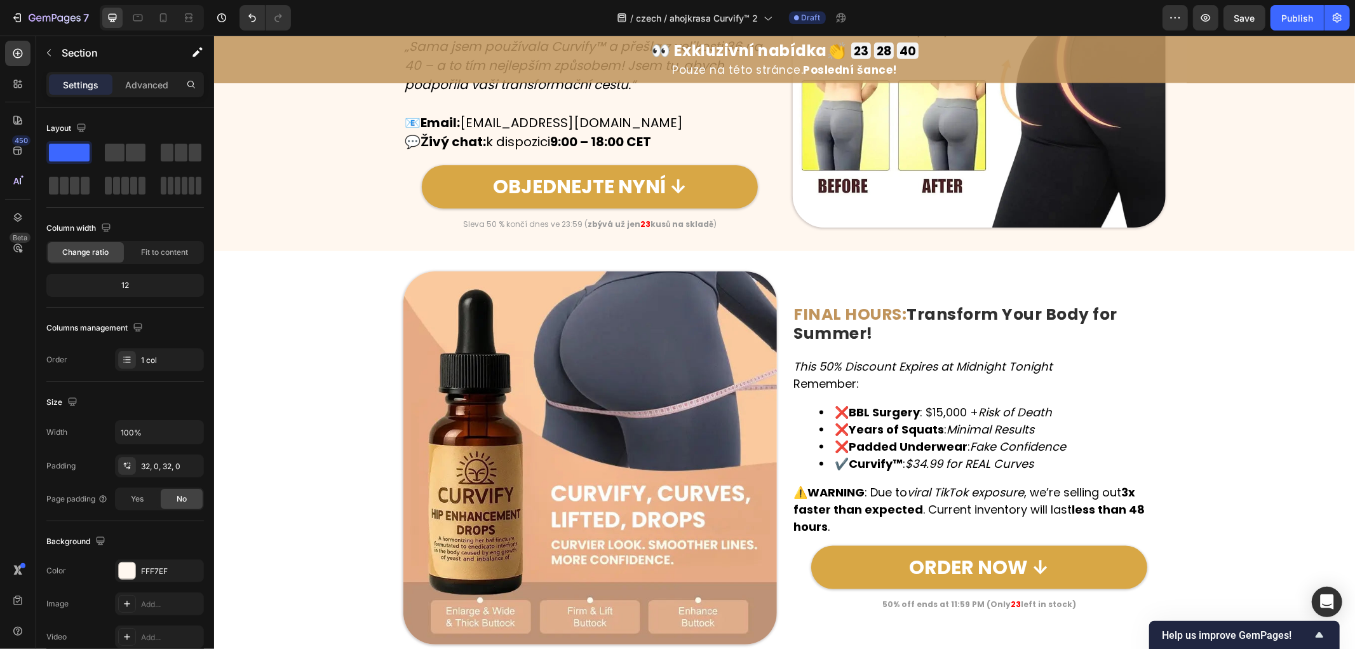
click at [1303, 403] on div "Image FINAL HOURS: Transform Your Body for Summer! Heading This 50% Discount Ex…" at bounding box center [784, 458] width 1141 height 374
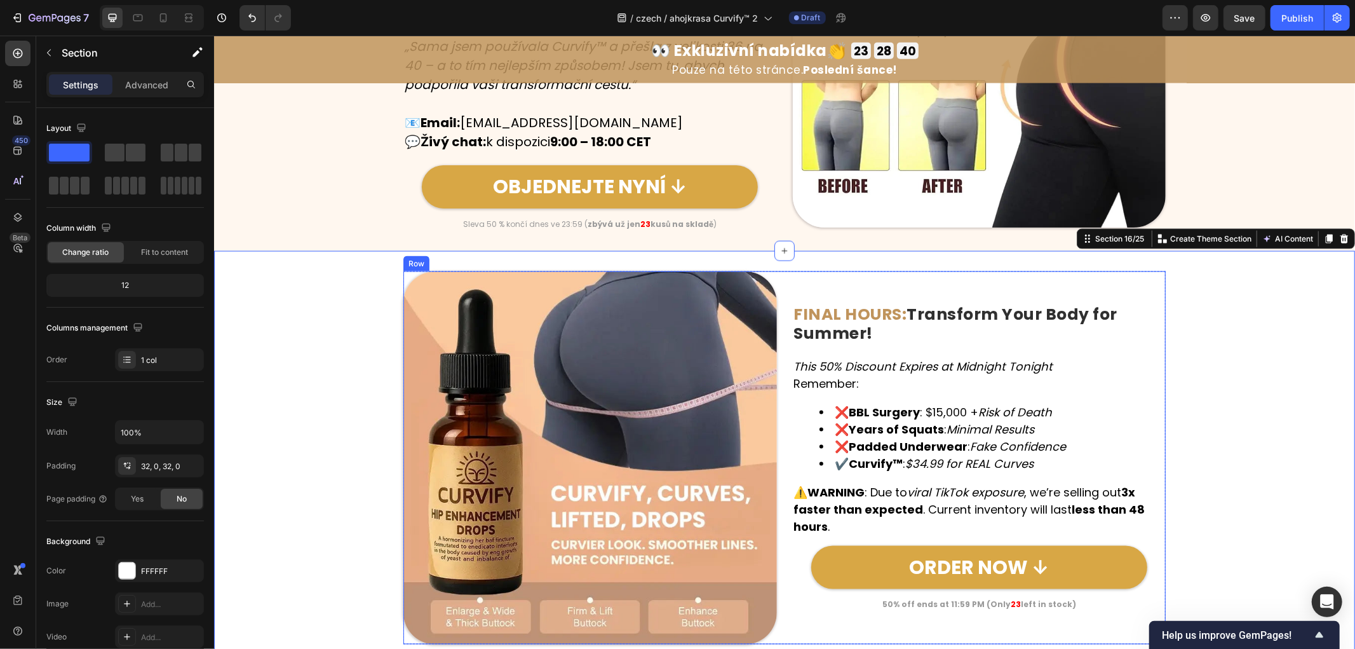
click at [914, 305] on strong "Transform Your Body for Summer!" at bounding box center [956, 322] width 324 height 41
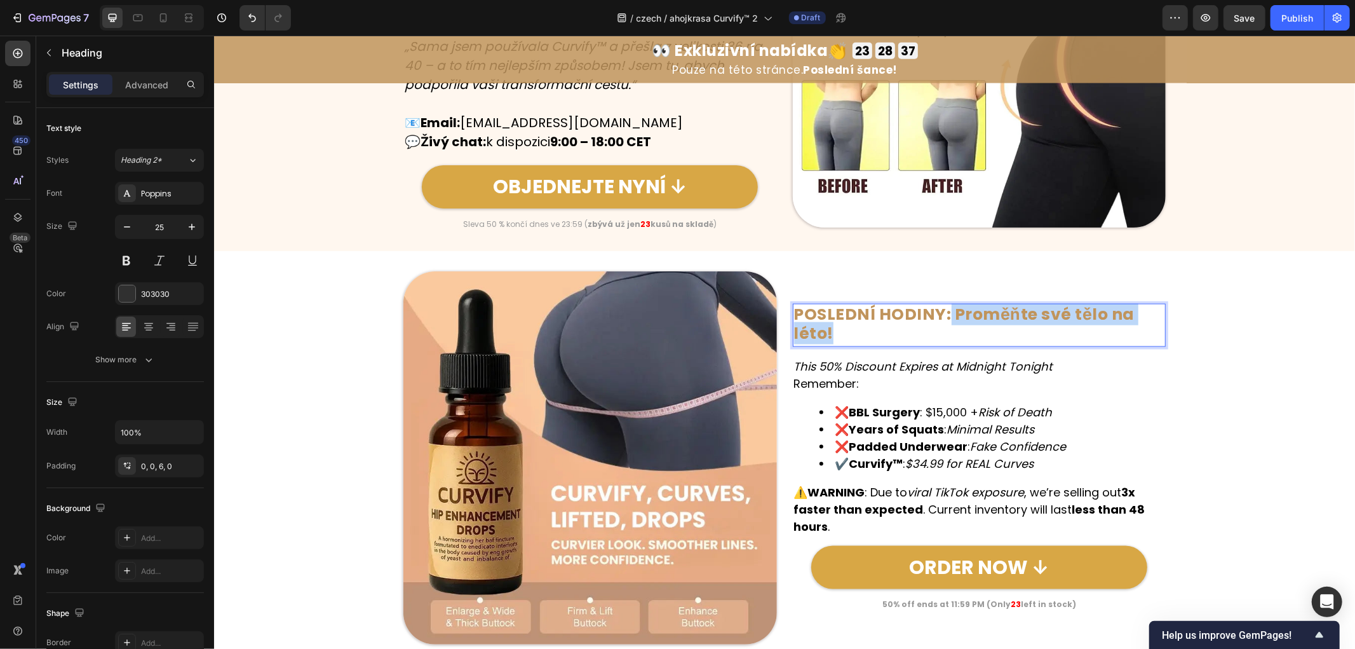
drag, startPoint x: 942, startPoint y: 309, endPoint x: 1050, endPoint y: 333, distance: 110.7
click at [1108, 338] on h2 "POSLEDNÍ HODINY: Proměňte své tělo na léto!" at bounding box center [979, 324] width 374 height 43
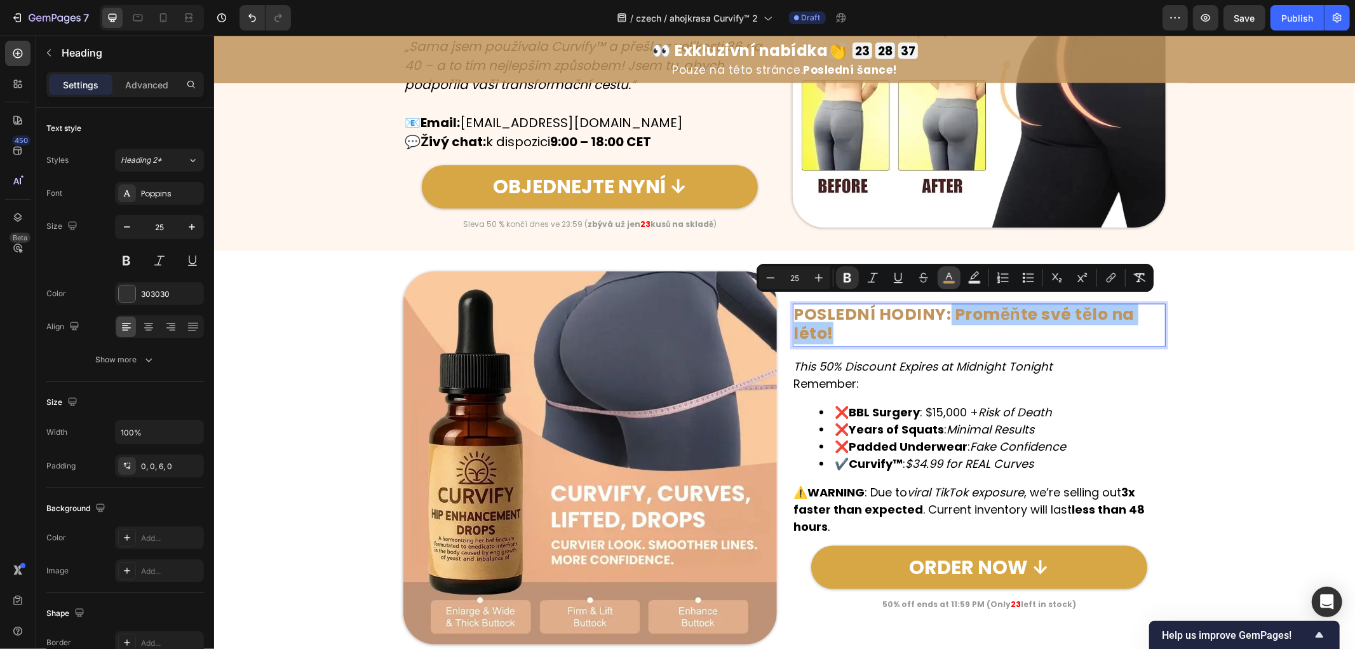
click at [950, 276] on icon "Editor contextual toolbar" at bounding box center [949, 276] width 6 height 7
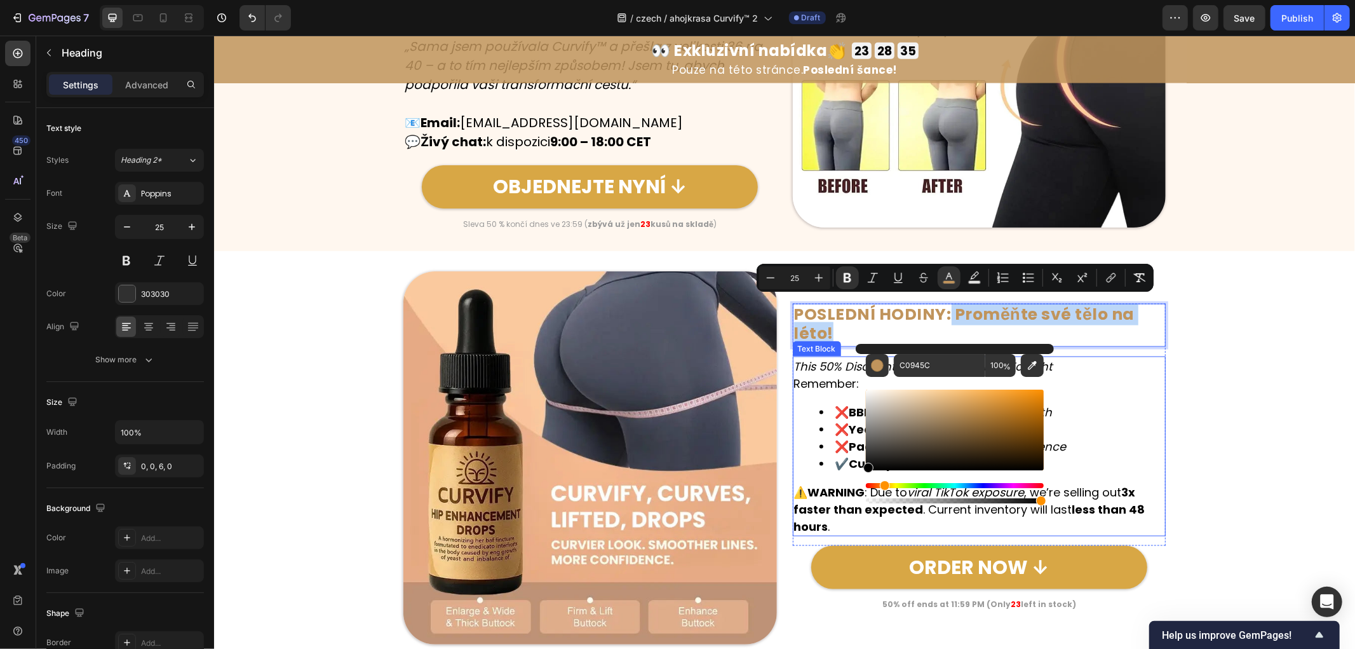
drag, startPoint x: 1111, startPoint y: 455, endPoint x: 1294, endPoint y: 346, distance: 213.4
type input "000000"
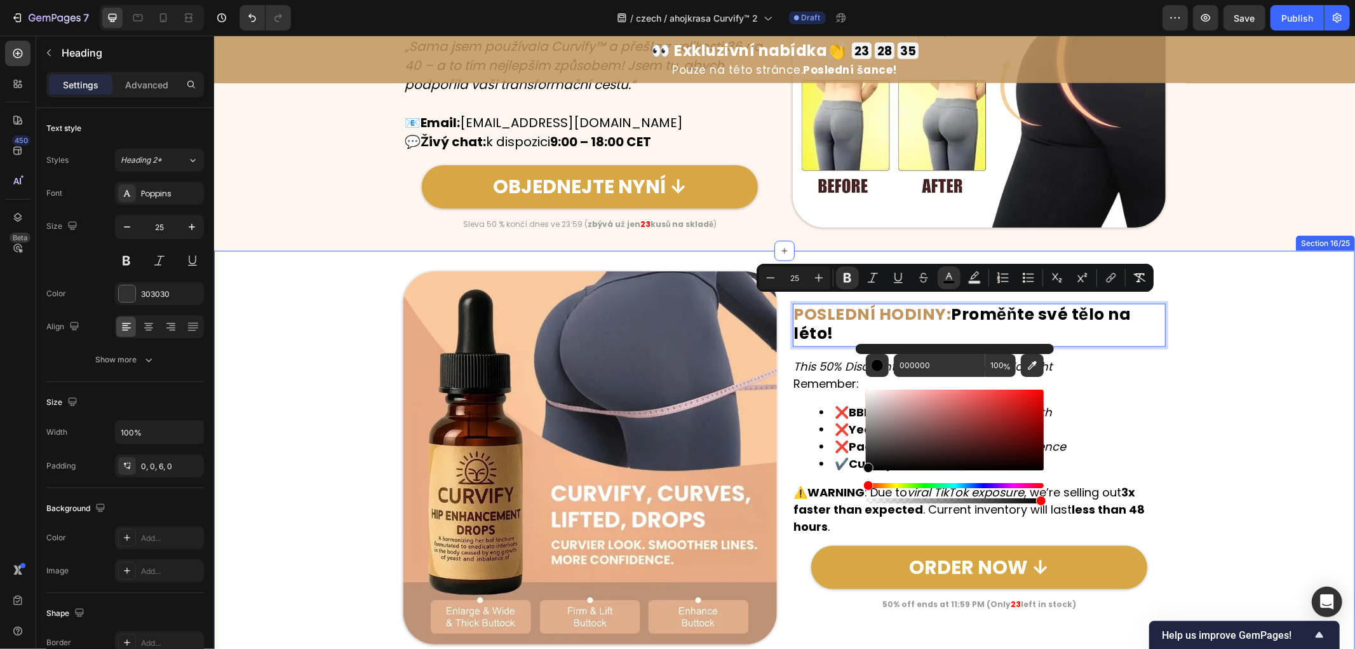
click at [1249, 350] on div "Image POSLEDNÍ HODINY: Proměňte své tělo na léto! Heading 15 This 50% Discount …" at bounding box center [784, 458] width 1141 height 374
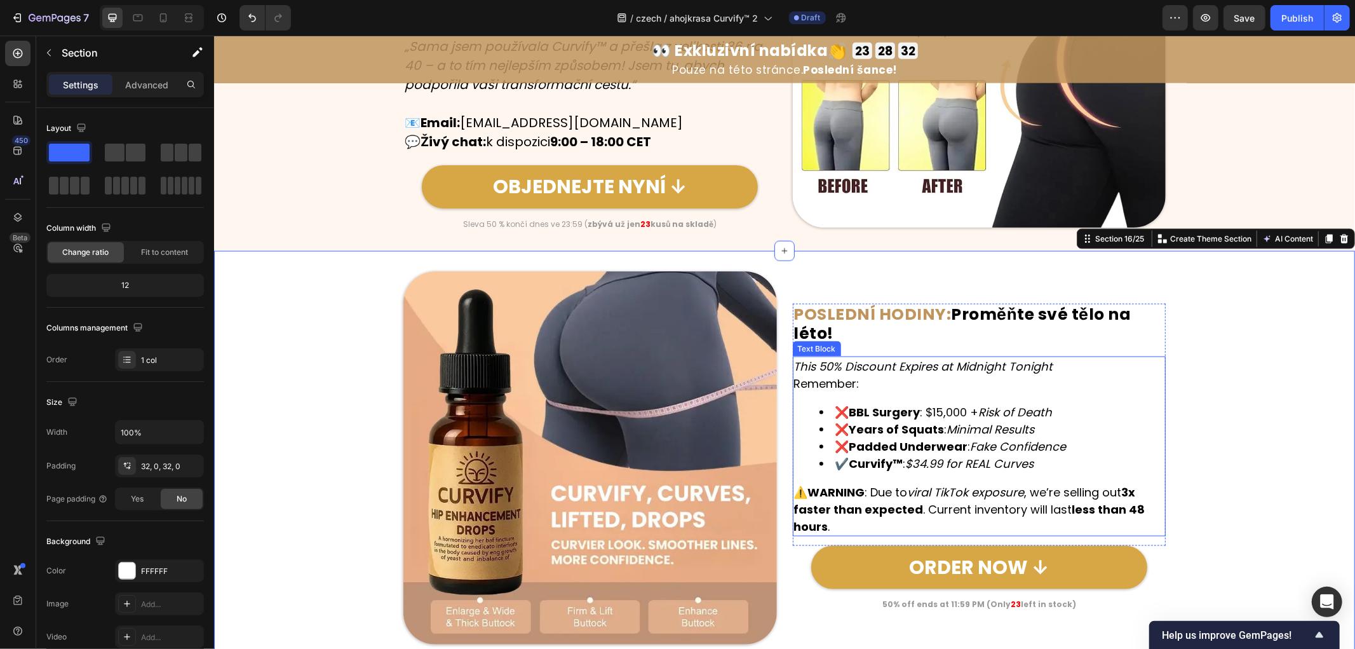
click at [859, 365] on icon "This 50% Discount Expires at Midnight Tonight" at bounding box center [923, 366] width 259 height 16
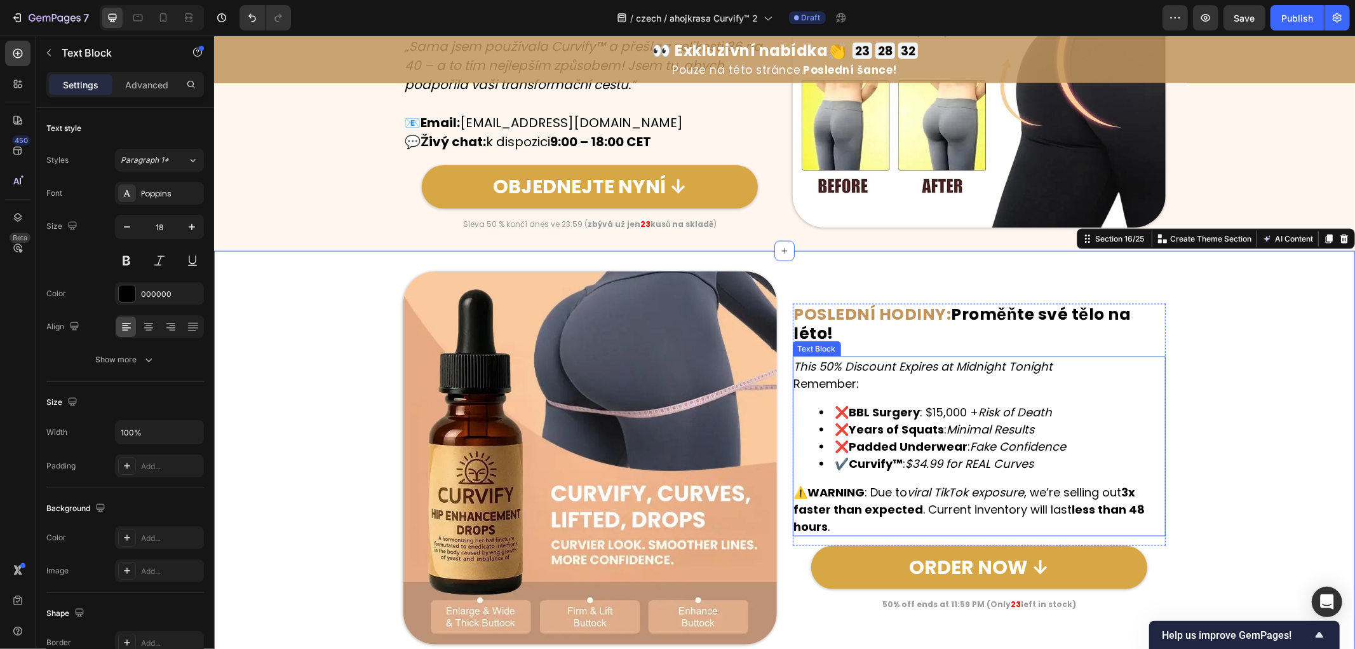
click at [857, 365] on icon "This 50% Discount Expires at Midnight Tonight" at bounding box center [923, 366] width 259 height 16
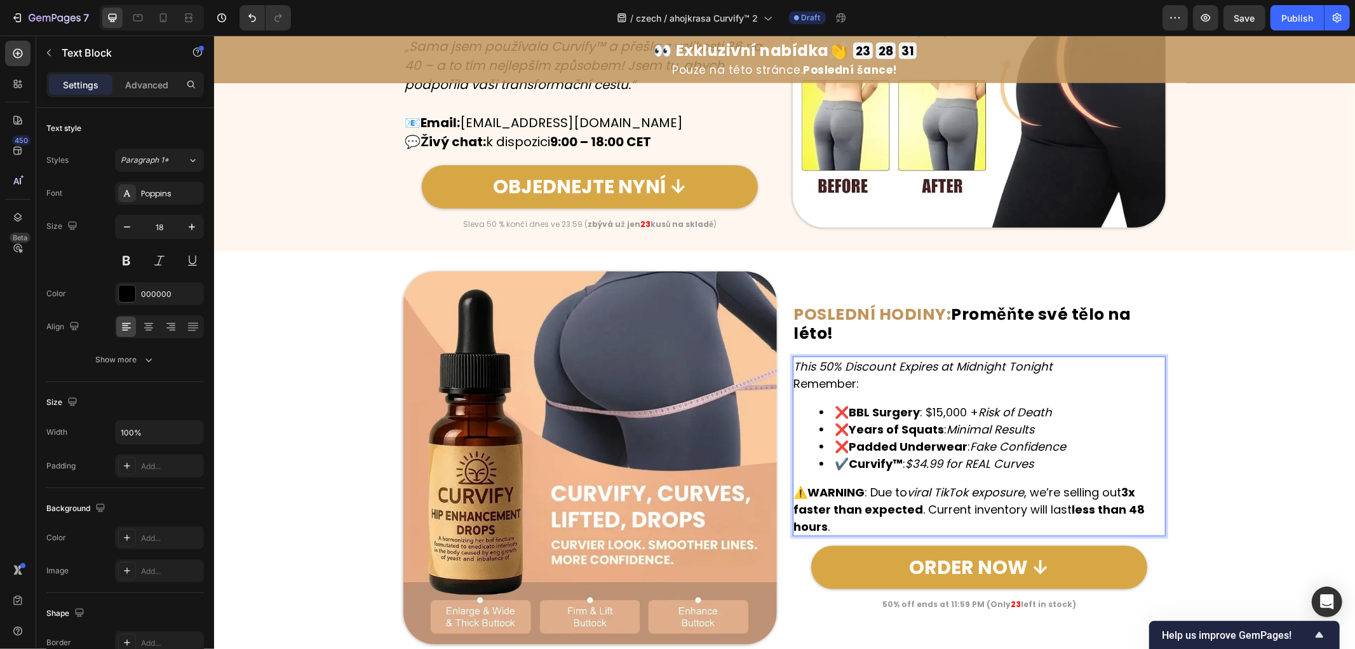
click at [869, 375] on p "This 50% Discount Expires at Midnight Tonight Remember:" at bounding box center [979, 374] width 371 height 34
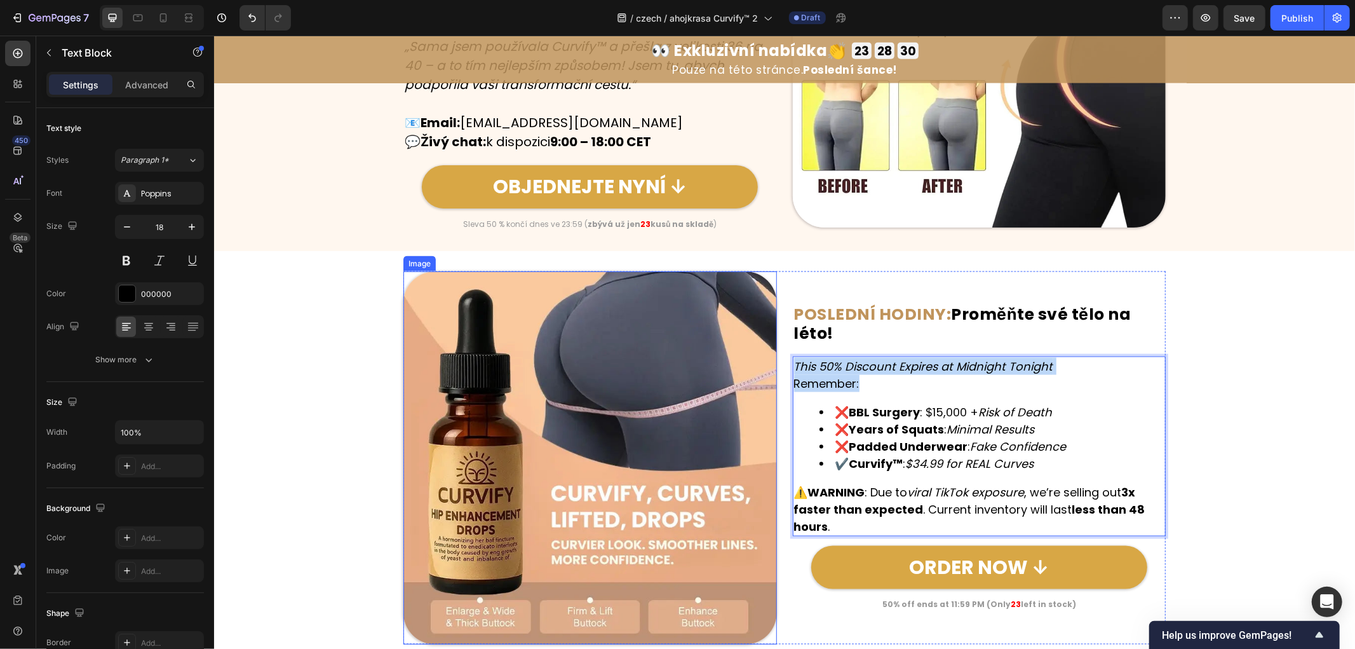
drag, startPoint x: 869, startPoint y: 377, endPoint x: 752, endPoint y: 357, distance: 117.9
click at [752, 357] on div "Image ⁠⁠⁠⁠⁠⁠⁠ POSLEDNÍ HODINY: Proměňte své tělo na léto! Heading This 50% Disc…" at bounding box center [784, 458] width 763 height 374
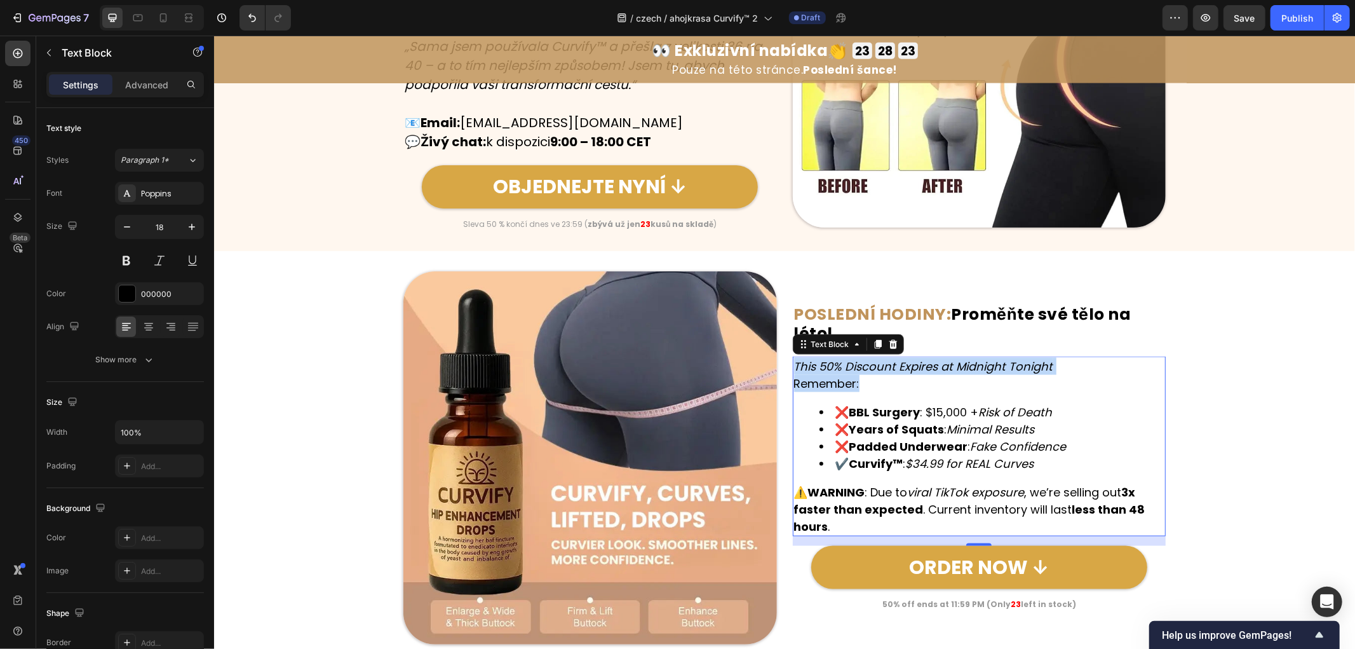
click at [1040, 367] on icon "This 50% Discount Expires at Midnight Tonight" at bounding box center [923, 366] width 259 height 16
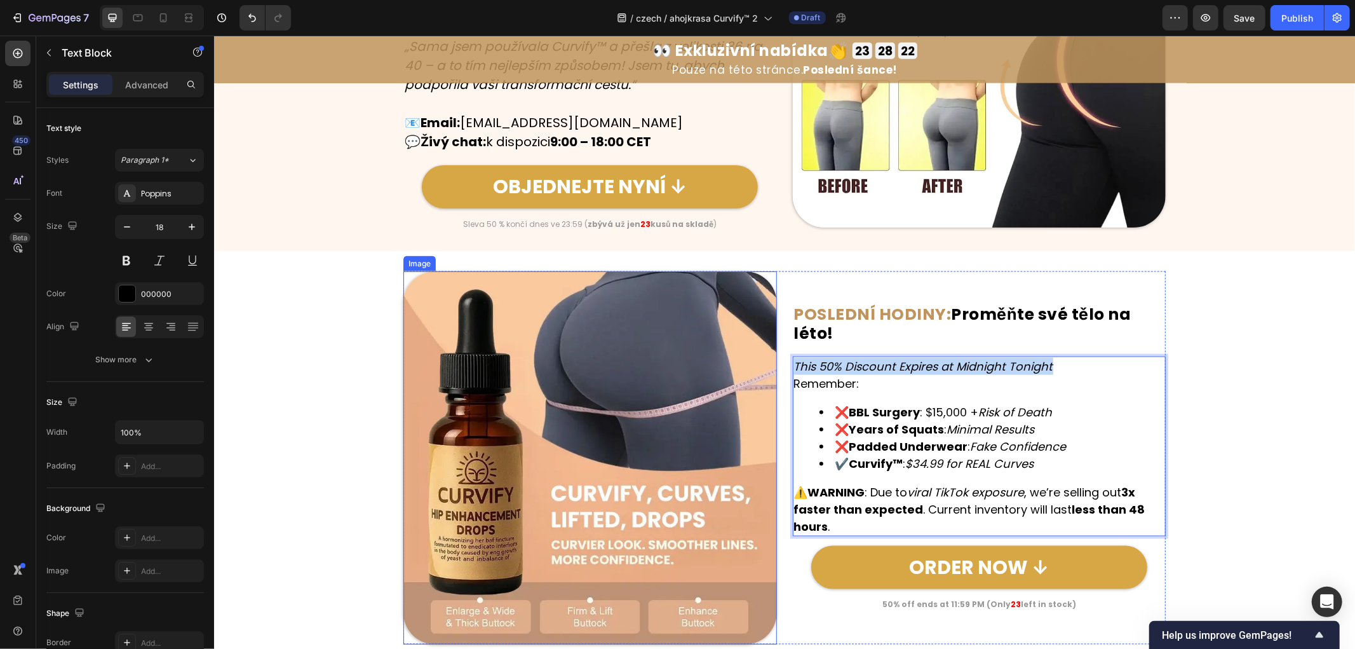
drag, startPoint x: 1083, startPoint y: 358, endPoint x: 735, endPoint y: 355, distance: 348.9
click at [735, 355] on div "Image ⁠⁠⁠⁠⁠⁠⁠ POSLEDNÍ HODINY: Proměňte své tělo na léto! Heading This 50% Disc…" at bounding box center [784, 458] width 763 height 374
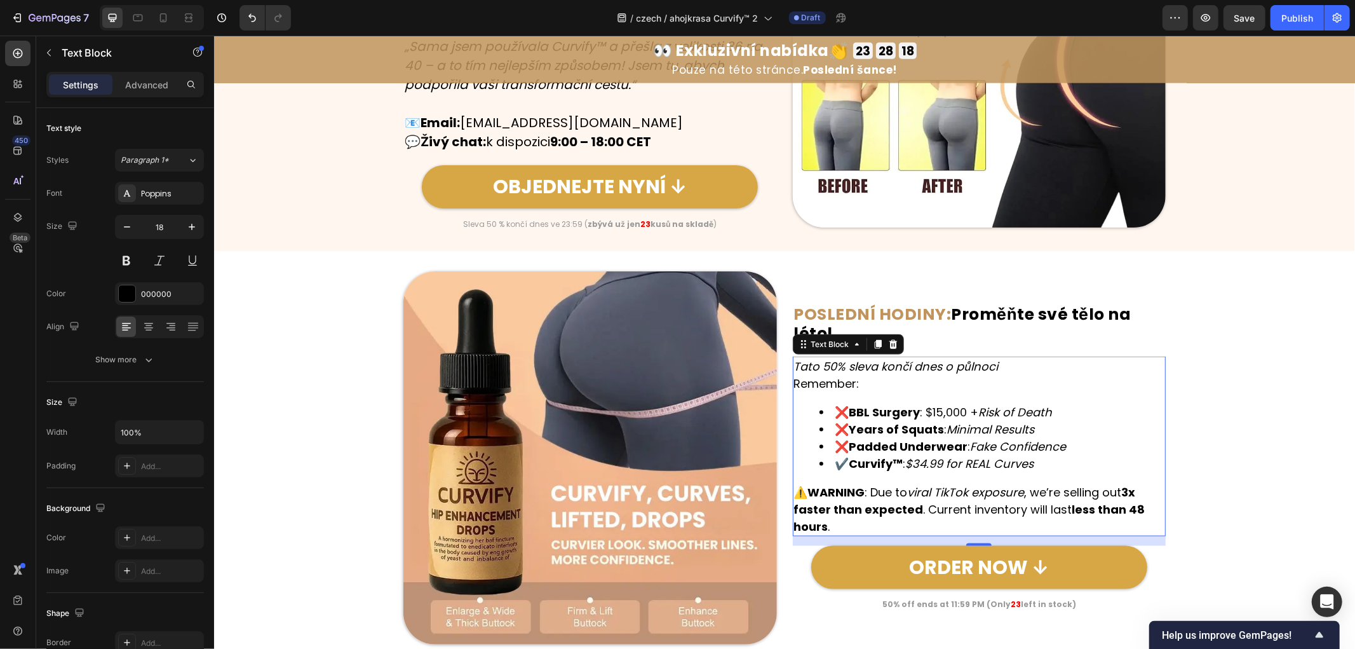
click at [857, 383] on p "Tato 50% sleva končí dnes o půlnoci Remember:" at bounding box center [979, 374] width 371 height 34
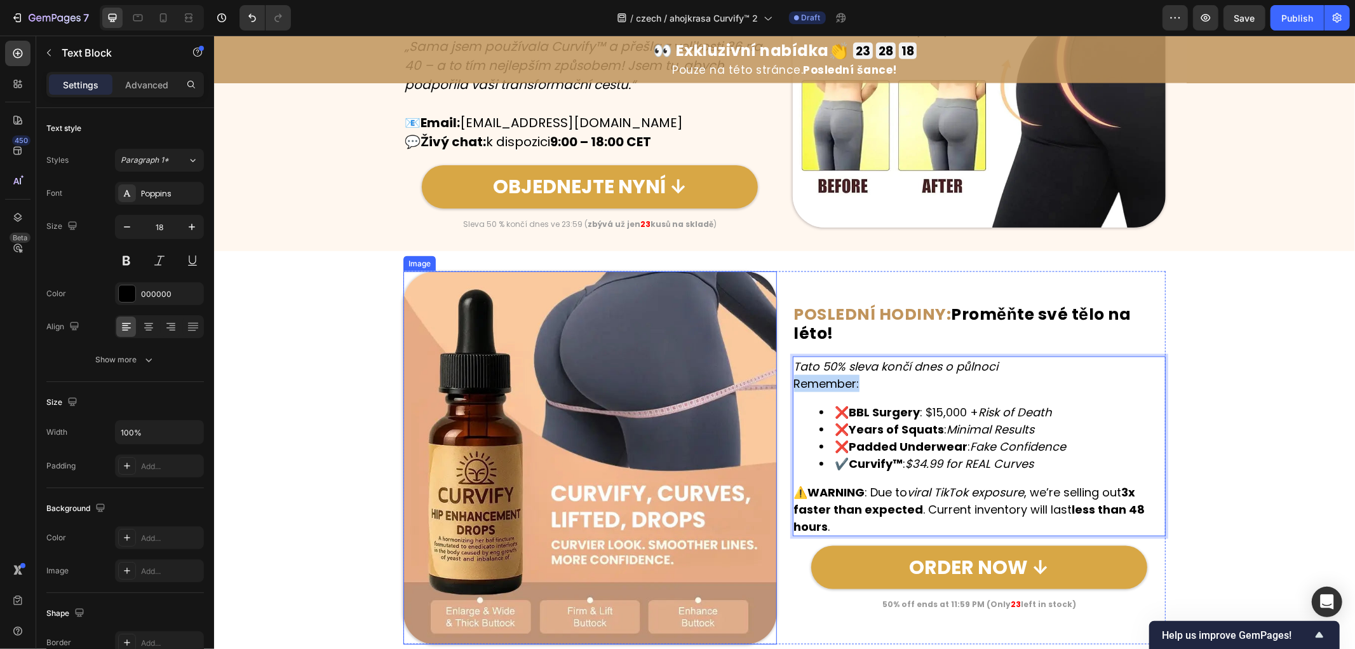
drag, startPoint x: 865, startPoint y: 377, endPoint x: 754, endPoint y: 370, distance: 110.8
click at [754, 370] on div "Image ⁠⁠⁠⁠⁠⁠⁠ POSLEDNÍ HODINY: Proměňte své tělo na léto! Heading Tato 50% slev…" at bounding box center [784, 458] width 763 height 374
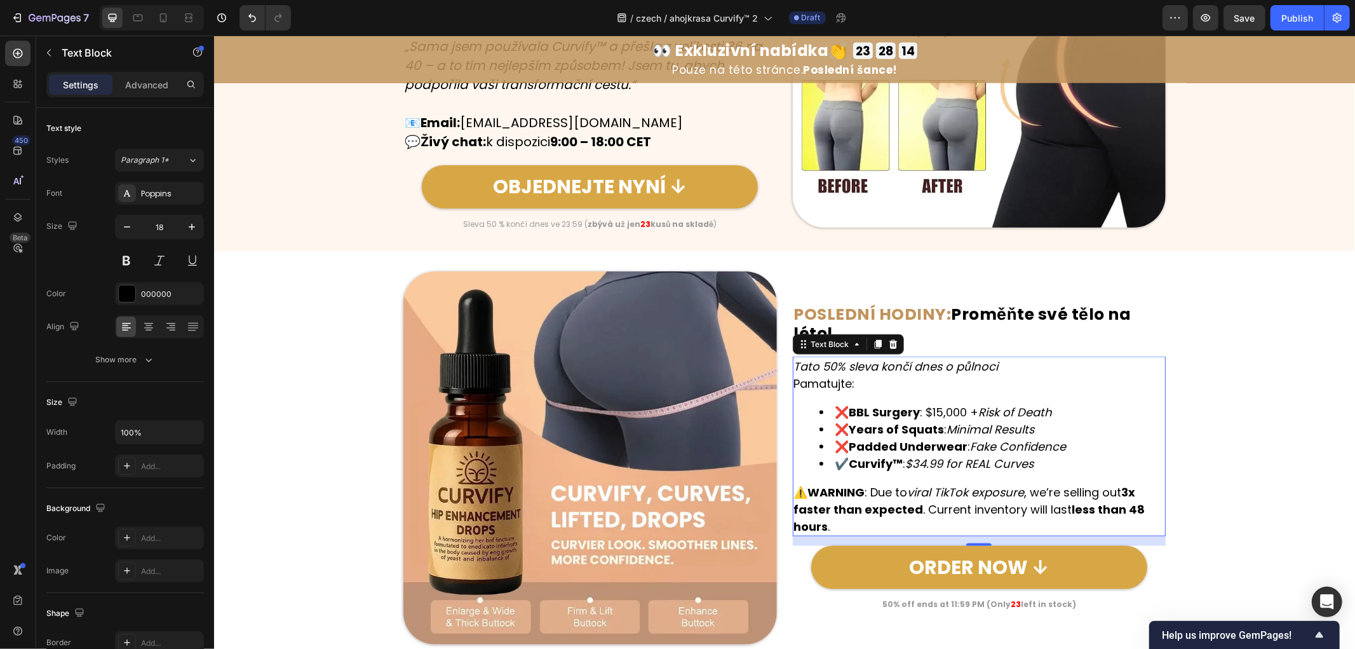
click at [1077, 411] on li "❌ BBL Surgery : $15,000 + Risk of Death" at bounding box center [992, 411] width 346 height 17
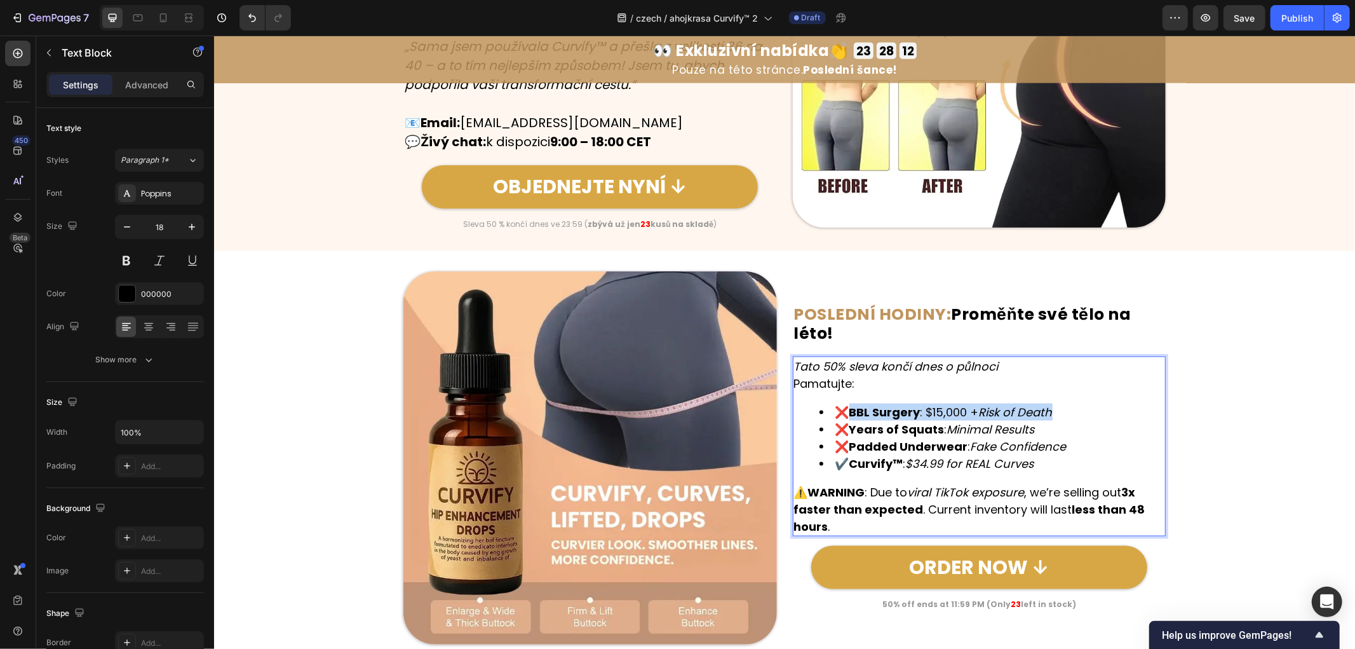
drag, startPoint x: 1075, startPoint y: 405, endPoint x: 850, endPoint y: 407, distance: 225.0
click at [850, 407] on li "❌ BBL Surgery : $15,000 + Risk of Death" at bounding box center [992, 411] width 346 height 17
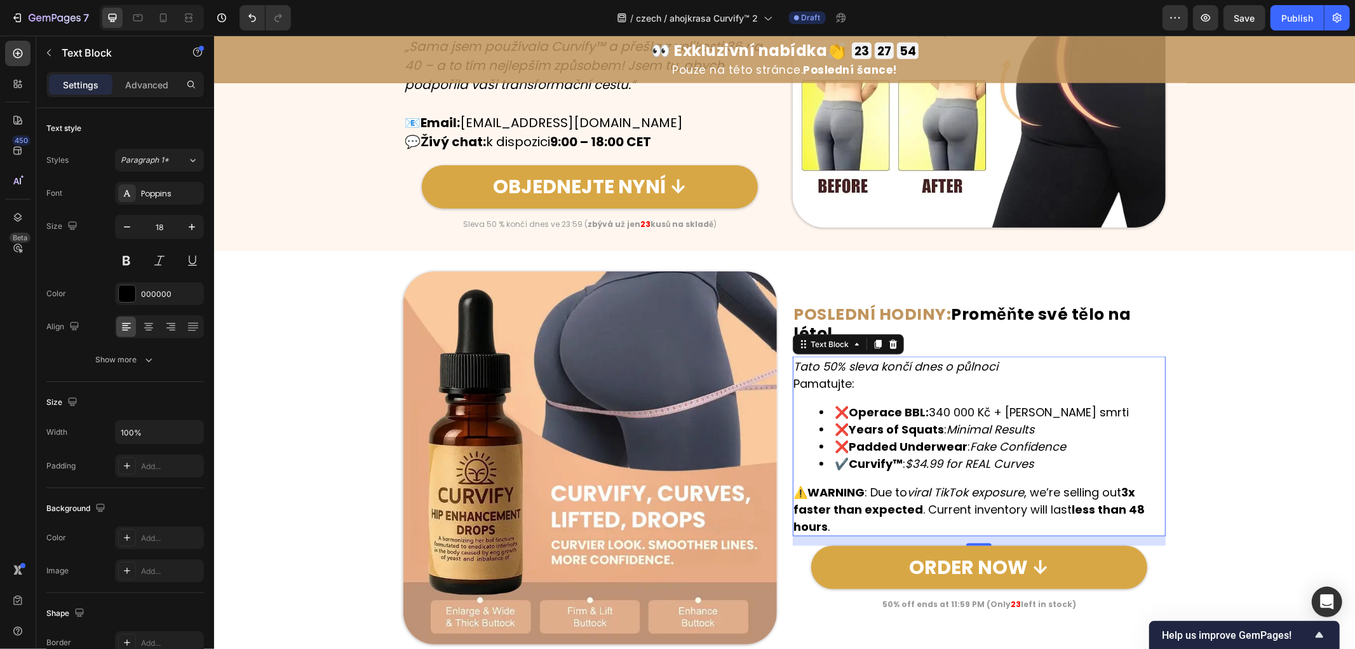
click at [995, 423] on icon "Minimal Results" at bounding box center [991, 429] width 88 height 16
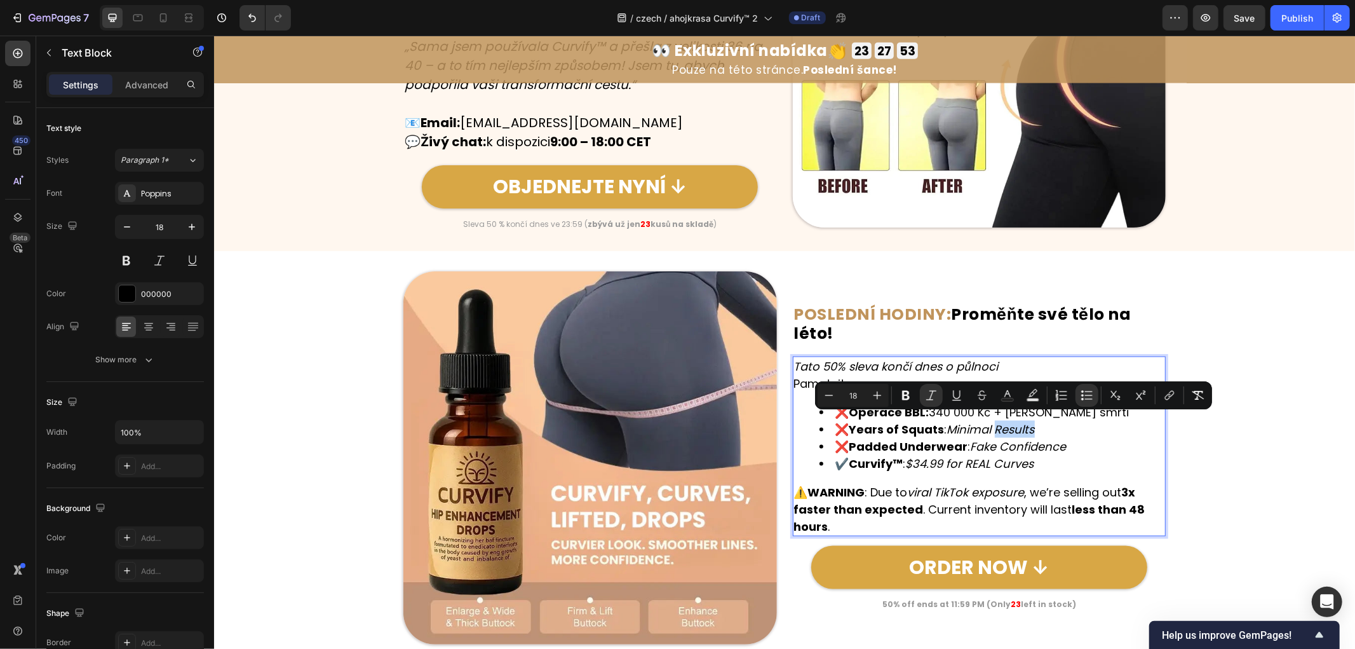
click at [1048, 422] on li "❌ Years of Squats : Minimal Results" at bounding box center [992, 428] width 346 height 17
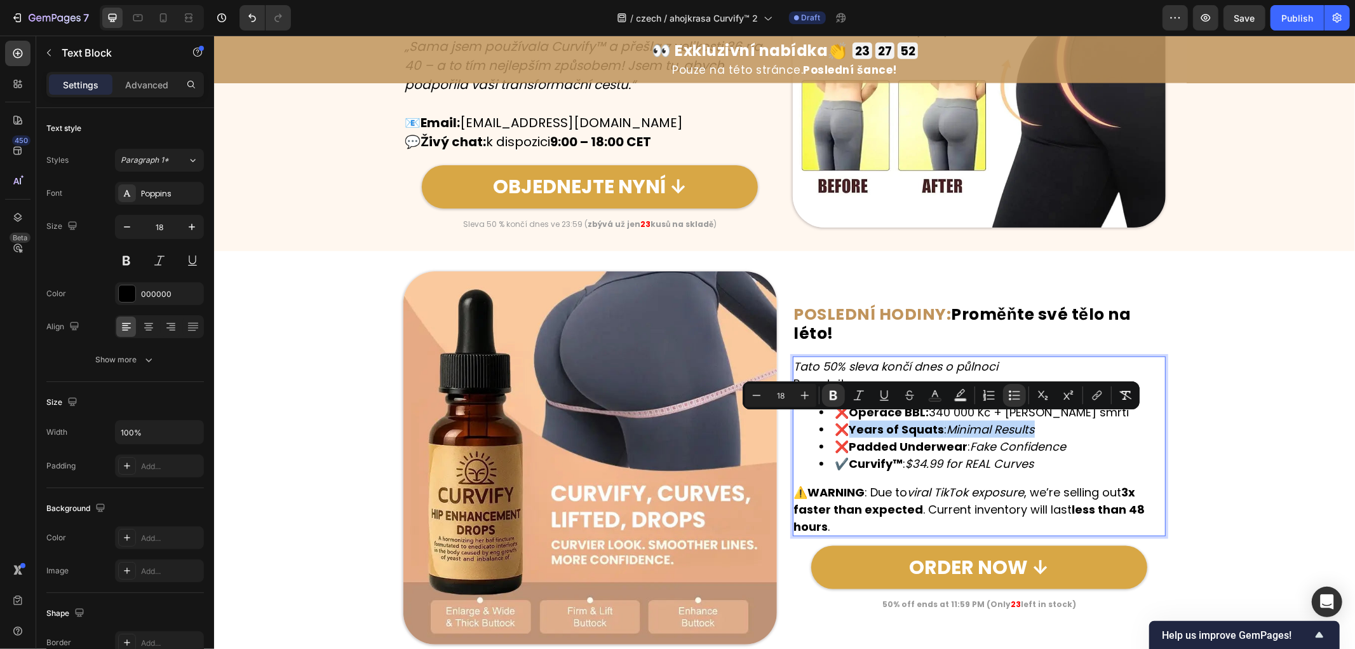
drag, startPoint x: 1056, startPoint y: 419, endPoint x: 851, endPoint y: 415, distance: 204.7
click at [851, 420] on li "❌ Years of Squats : Minimal Results" at bounding box center [992, 428] width 346 height 17
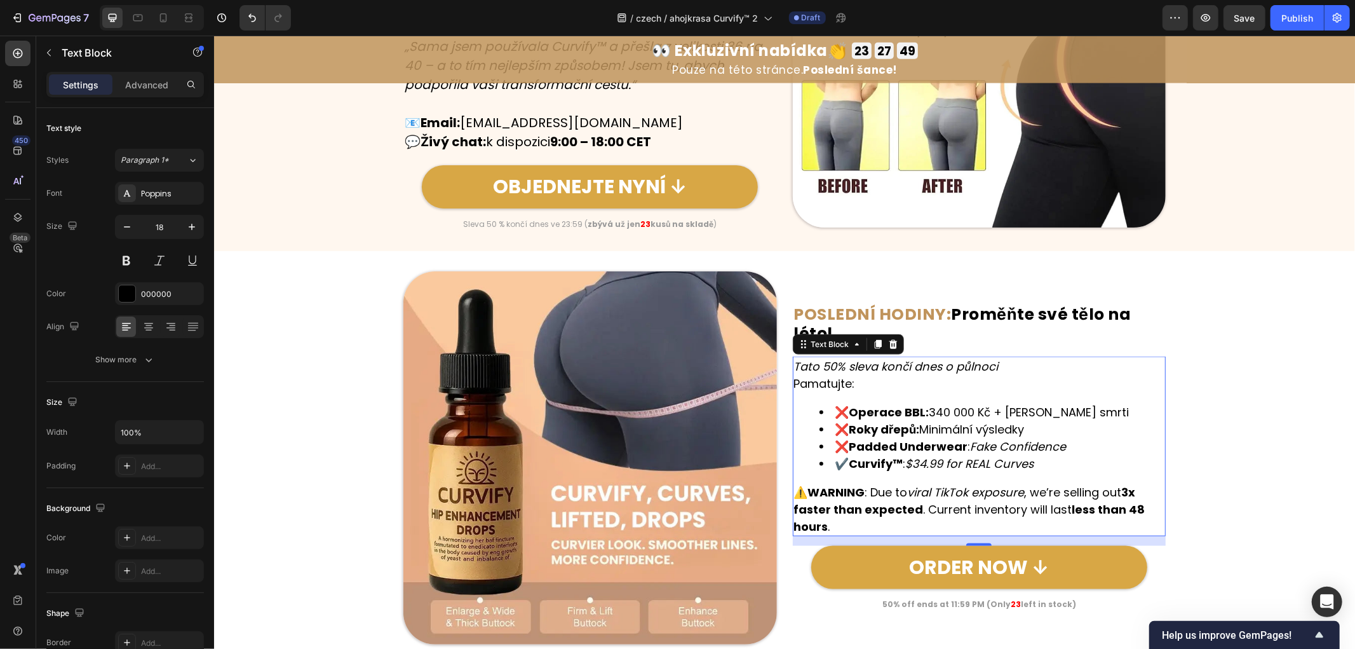
click at [1050, 438] on icon "Fake Confidence" at bounding box center [1018, 446] width 96 height 16
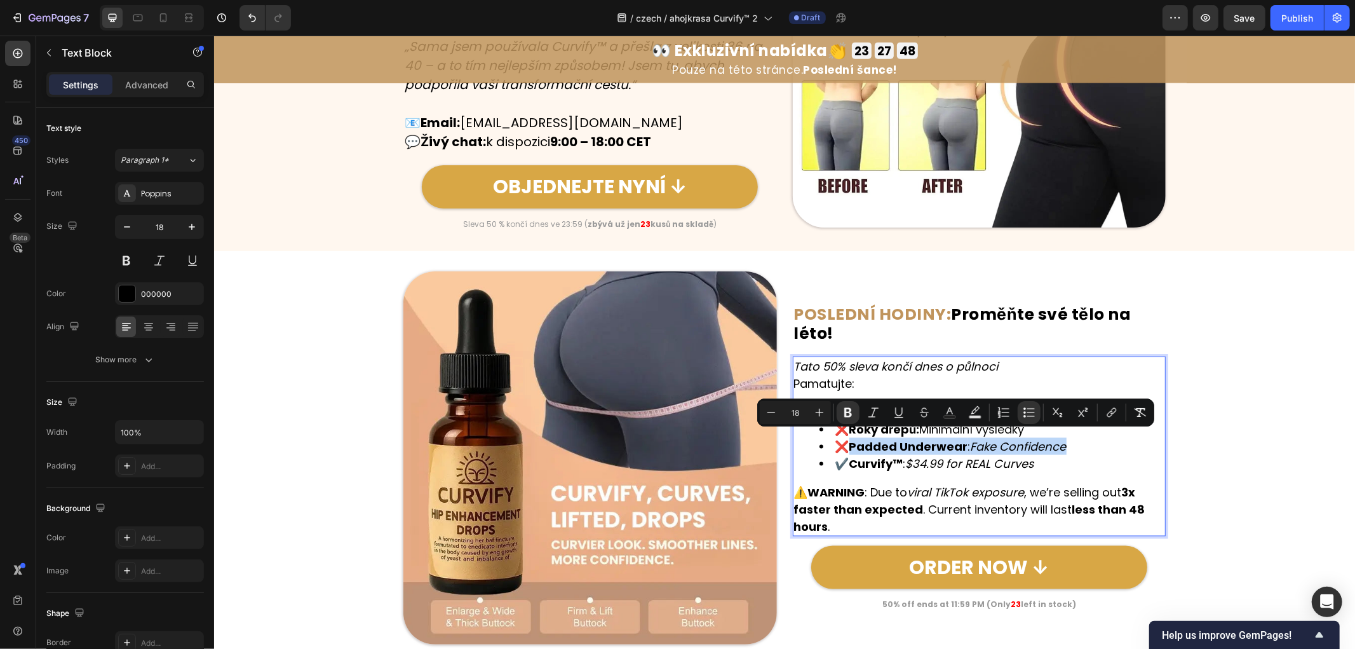
drag, startPoint x: 1071, startPoint y: 435, endPoint x: 850, endPoint y: 442, distance: 220.6
click at [850, 442] on li "❌ Padded Underwear : Fake Confidence" at bounding box center [992, 445] width 346 height 17
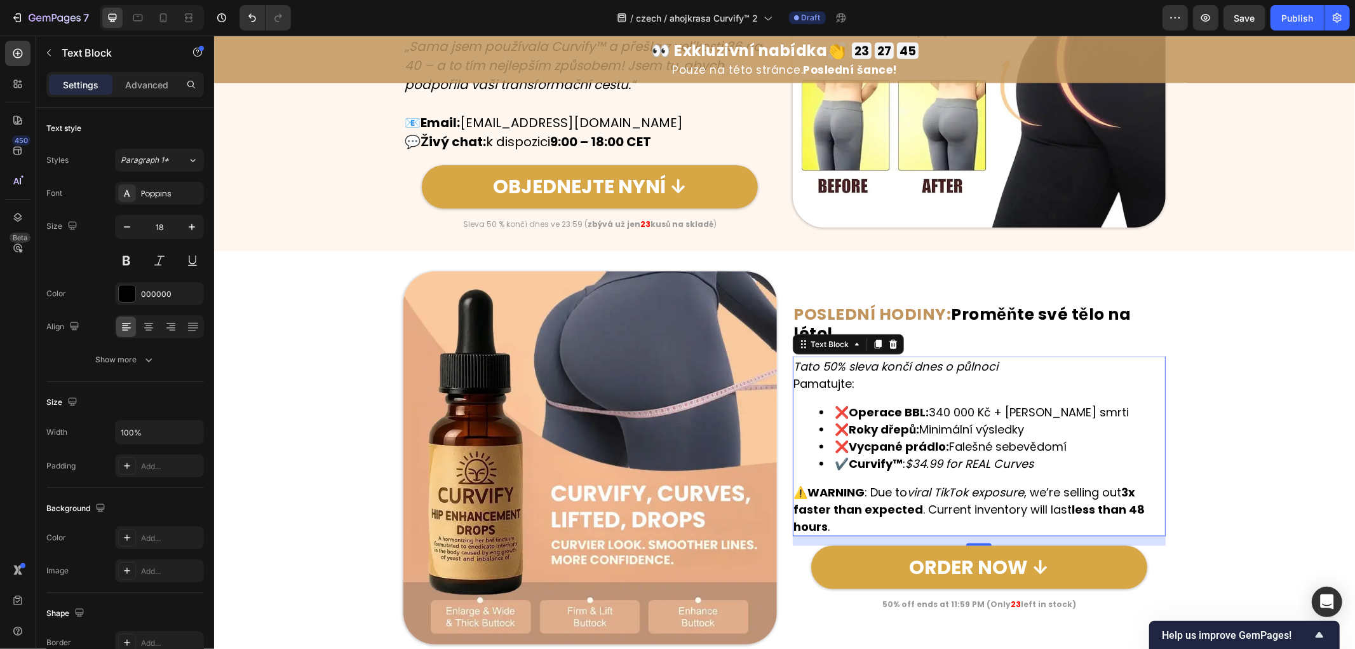
click at [1043, 459] on li "✔️ Curvify™ : $34.99 for REAL Curves" at bounding box center [992, 462] width 346 height 17
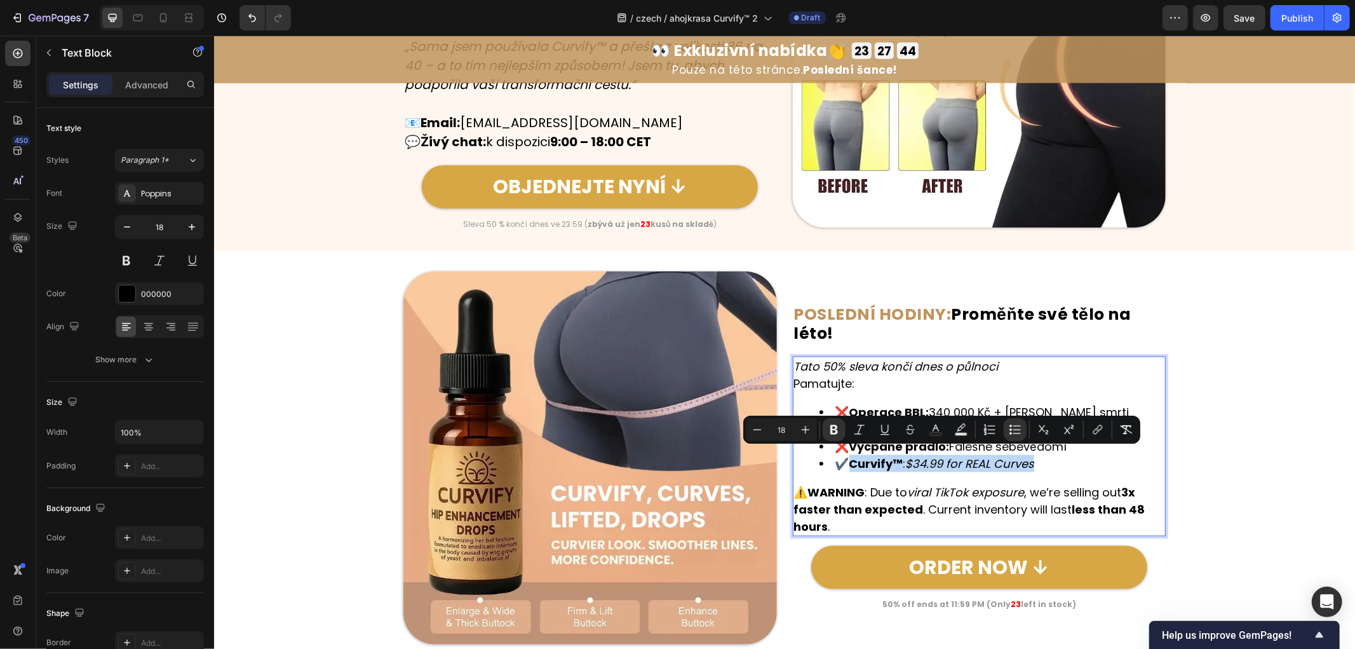
drag, startPoint x: 1054, startPoint y: 455, endPoint x: 850, endPoint y: 463, distance: 204.2
click at [850, 463] on li "✔️ Curvify™ : $34.99 for REAL Curves" at bounding box center [992, 462] width 346 height 17
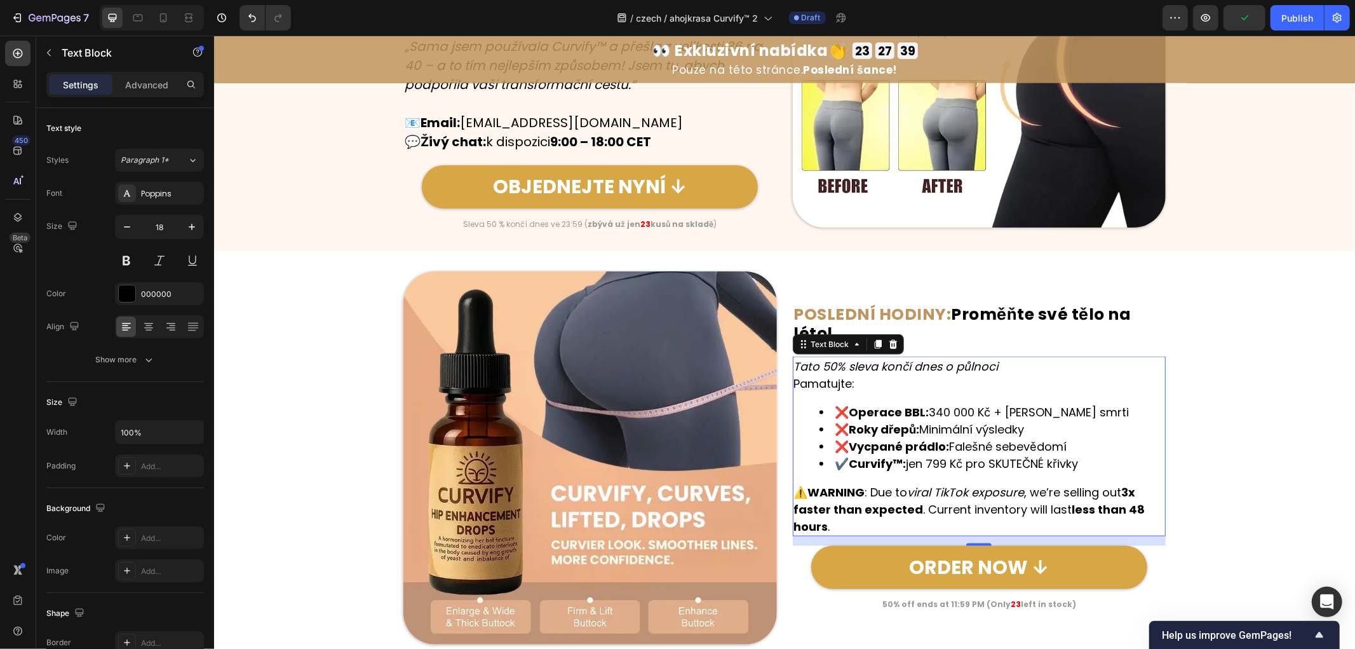
click at [825, 515] on p "⚠️ WARNING : Due to viral TikTok exposure , we’re selling out 3x faster than ex…" at bounding box center [979, 508] width 371 height 51
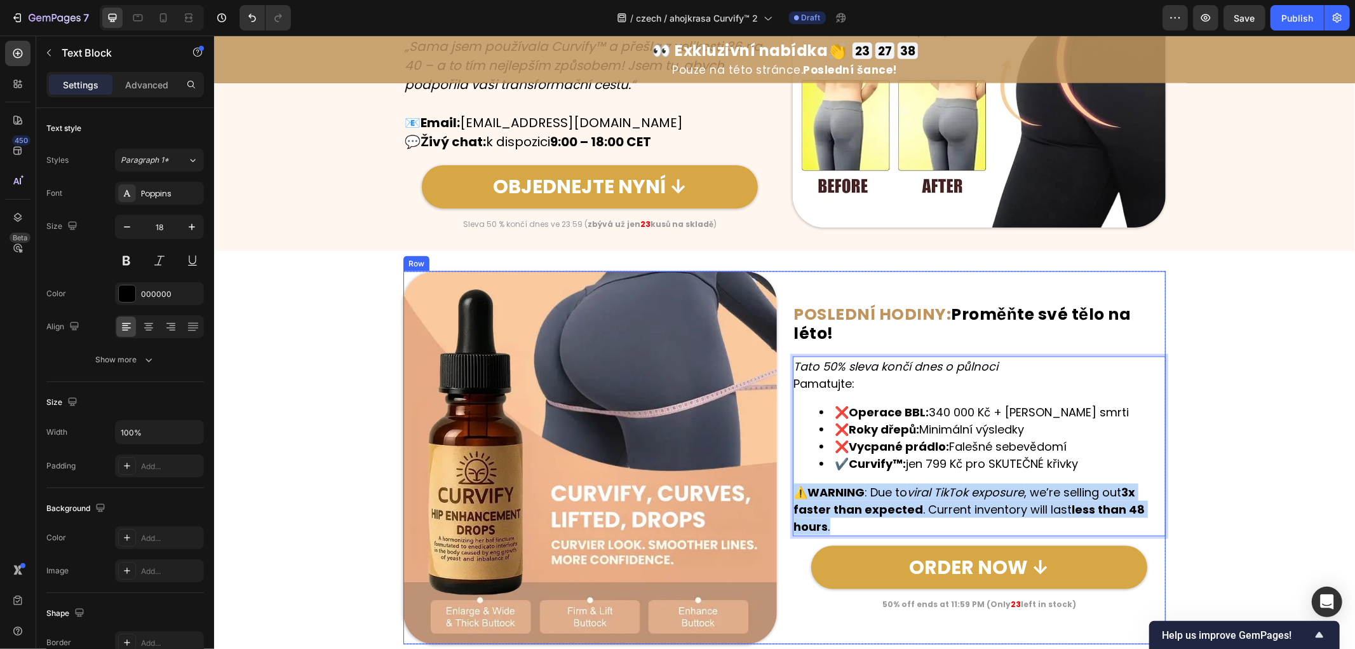
drag, startPoint x: 849, startPoint y: 518, endPoint x: 776, endPoint y: 486, distance: 79.9
click at [776, 486] on div "Image ⁠⁠⁠⁠⁠⁠⁠ POSLEDNÍ HODINY: Proměňte své tělo na léto! Heading Tato 50% slev…" at bounding box center [784, 458] width 763 height 374
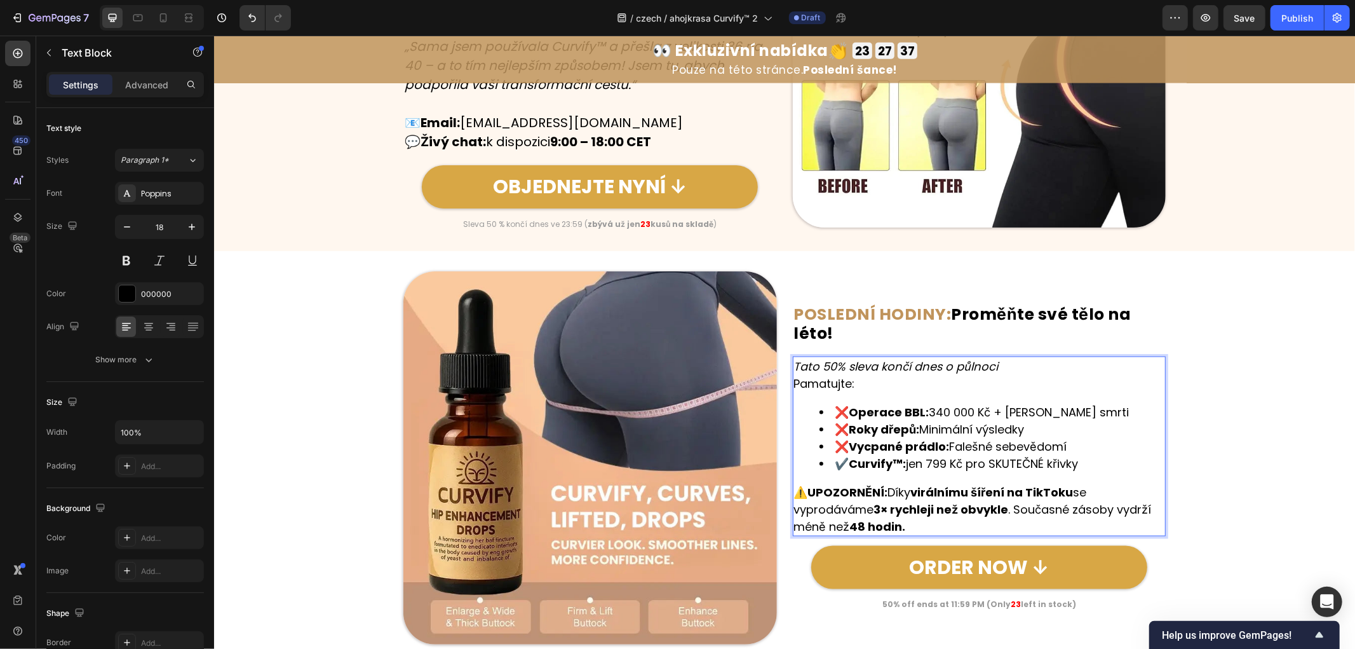
click at [1189, 454] on div "Image ⁠⁠⁠⁠⁠⁠⁠ POSLEDNÍ HODINY: Proměňte své tělo na léto! Heading Tato 50% slev…" at bounding box center [784, 458] width 1141 height 374
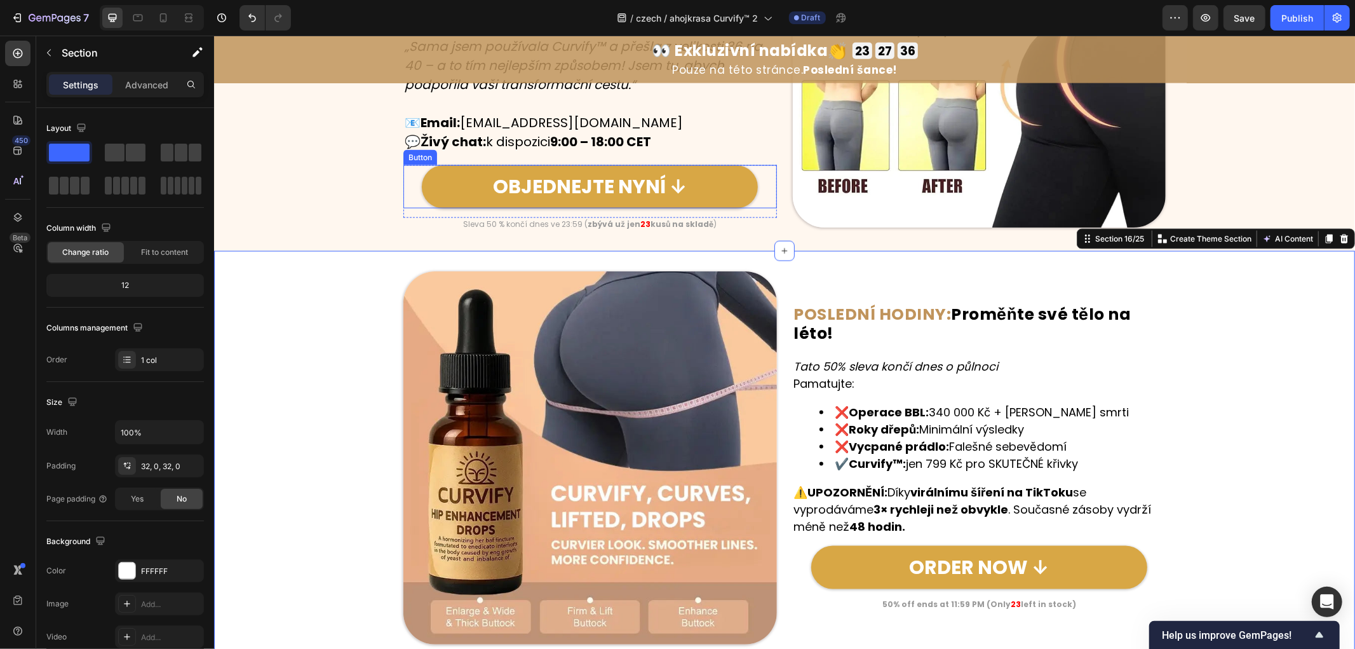
click at [716, 177] on link "OBJEDNEJTE NYNÍ ↓" at bounding box center [589, 186] width 336 height 43
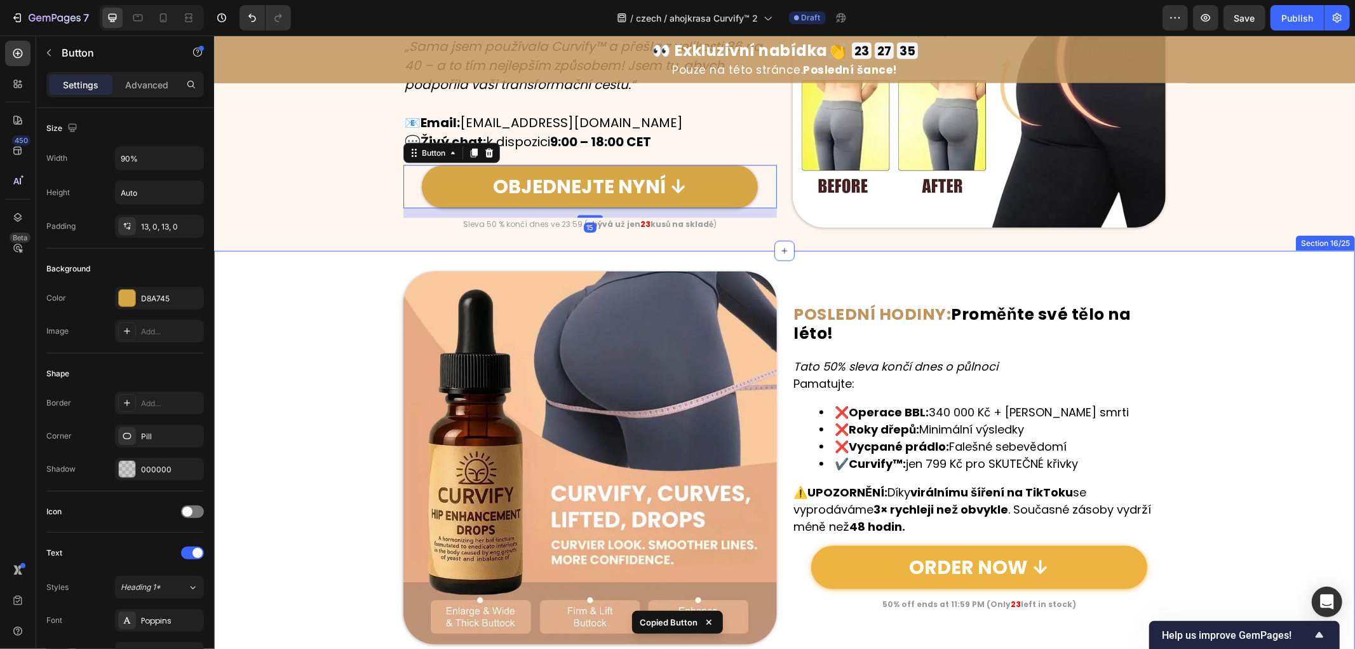
click at [1123, 566] on link "ORDER NOW ↓" at bounding box center [979, 566] width 336 height 43
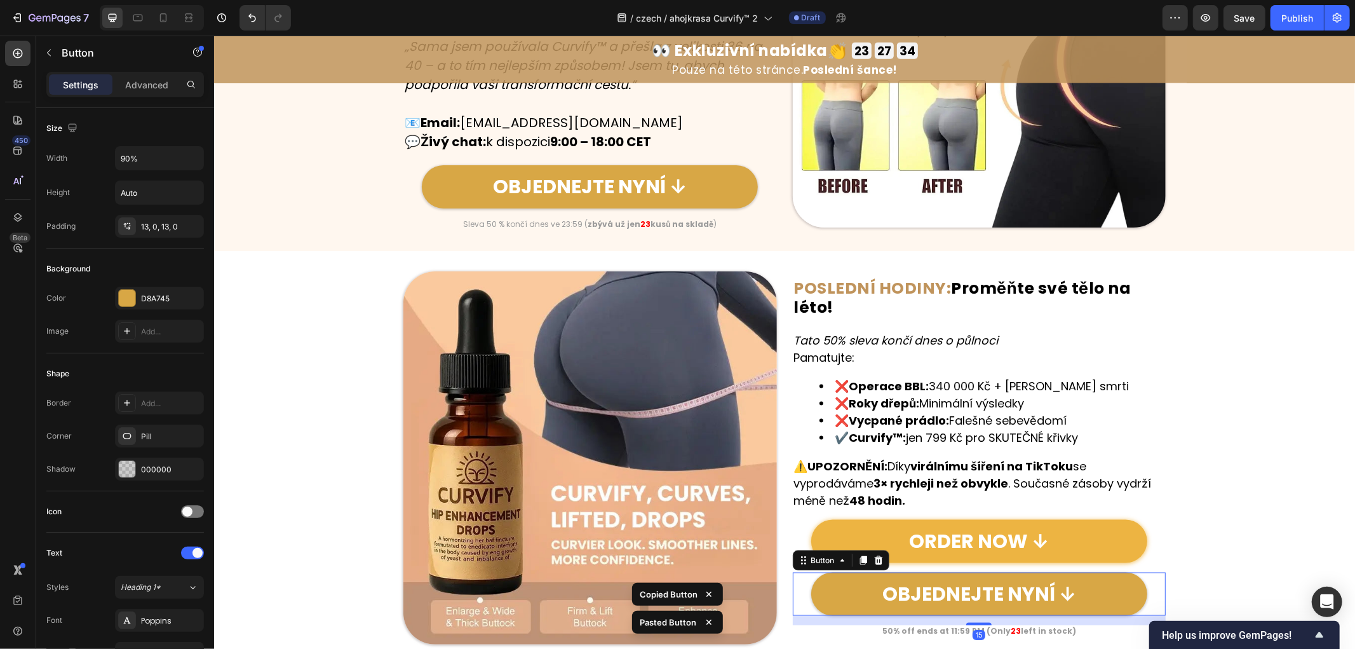
click at [1100, 528] on link "ORDER NOW ↓" at bounding box center [979, 540] width 336 height 43
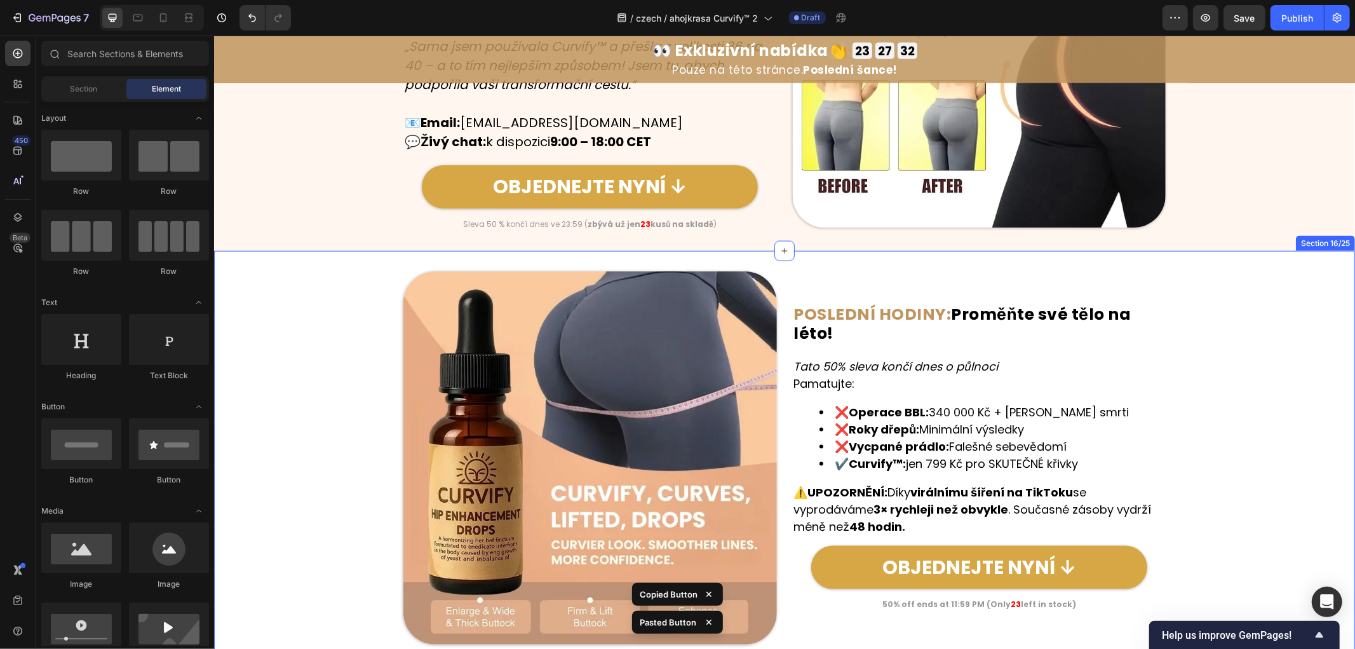
click at [1251, 423] on div "Image ⁠⁠⁠⁠⁠⁠⁠ POSLEDNÍ HODINY: Proměňte své tělo na léto! Heading Tato 50% slev…" at bounding box center [784, 458] width 1141 height 374
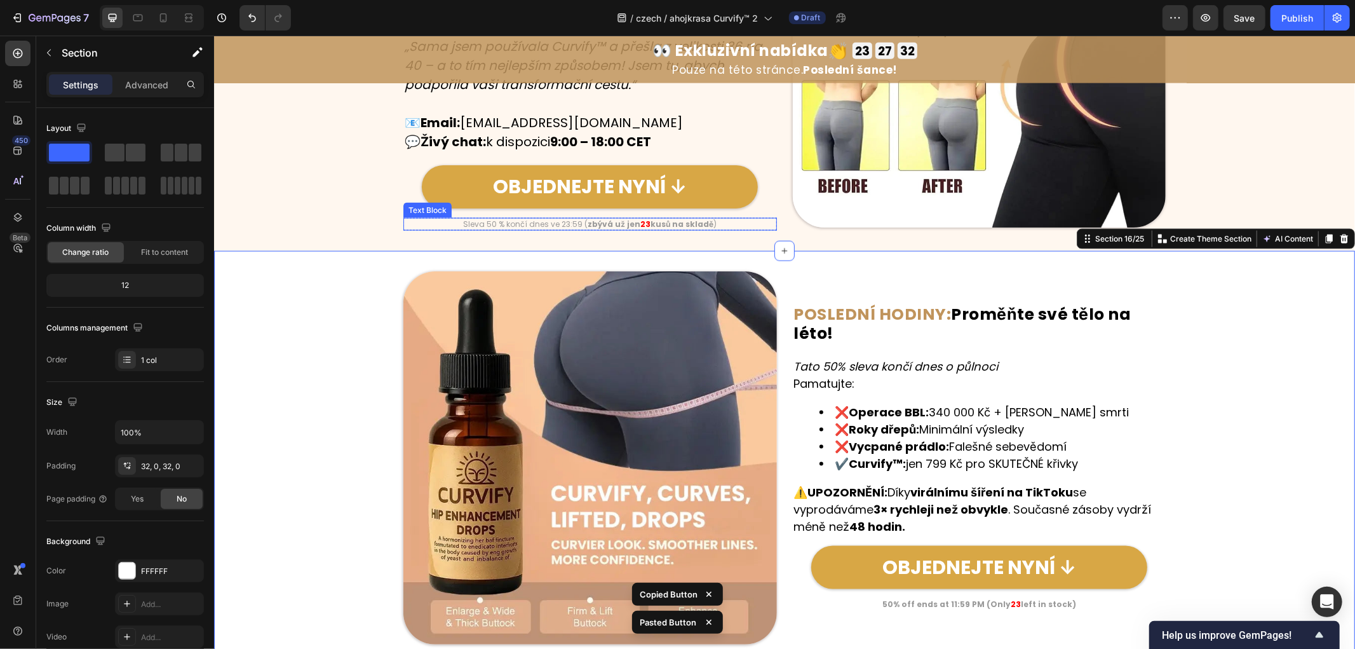
click at [579, 219] on p "Sleva 50 % končí dnes ve 23:59 ( zbývá už jen 23 kusů na skladě )" at bounding box center [589, 224] width 371 height 10
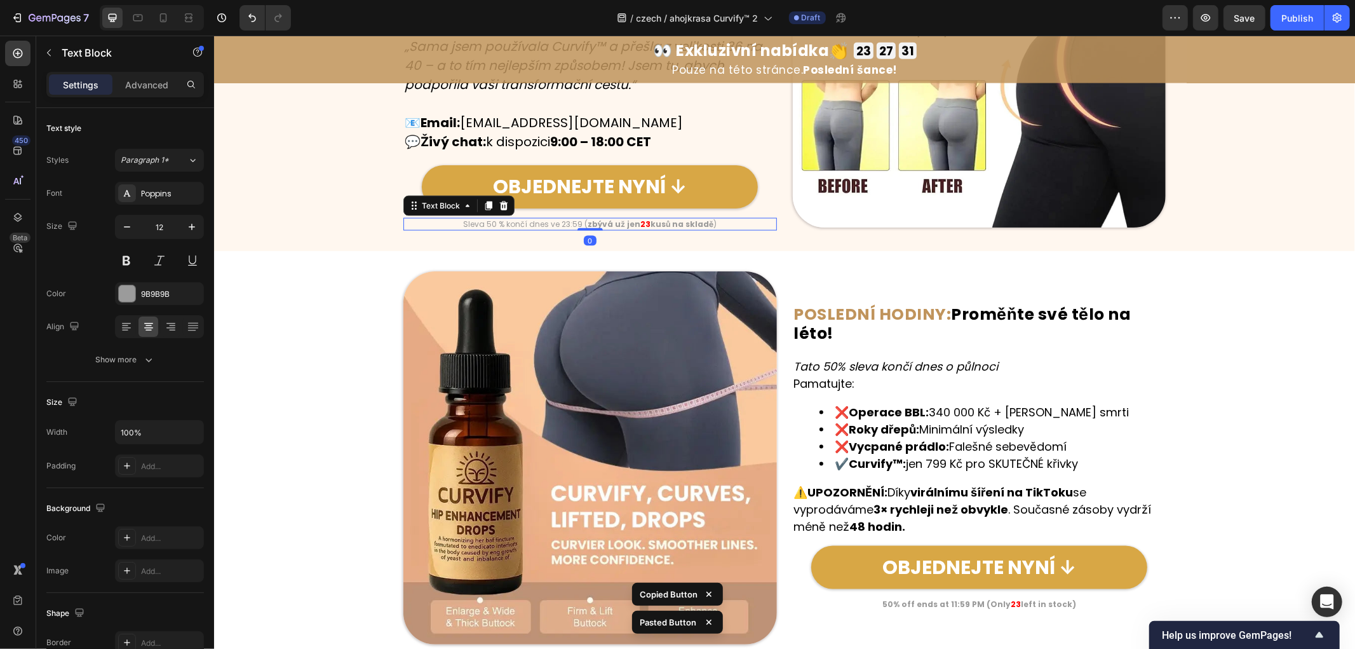
click at [579, 219] on p "Sleva 50 % končí dnes ve 23:59 ( zbývá už jen 23 kusů na skladě )" at bounding box center [589, 224] width 371 height 10
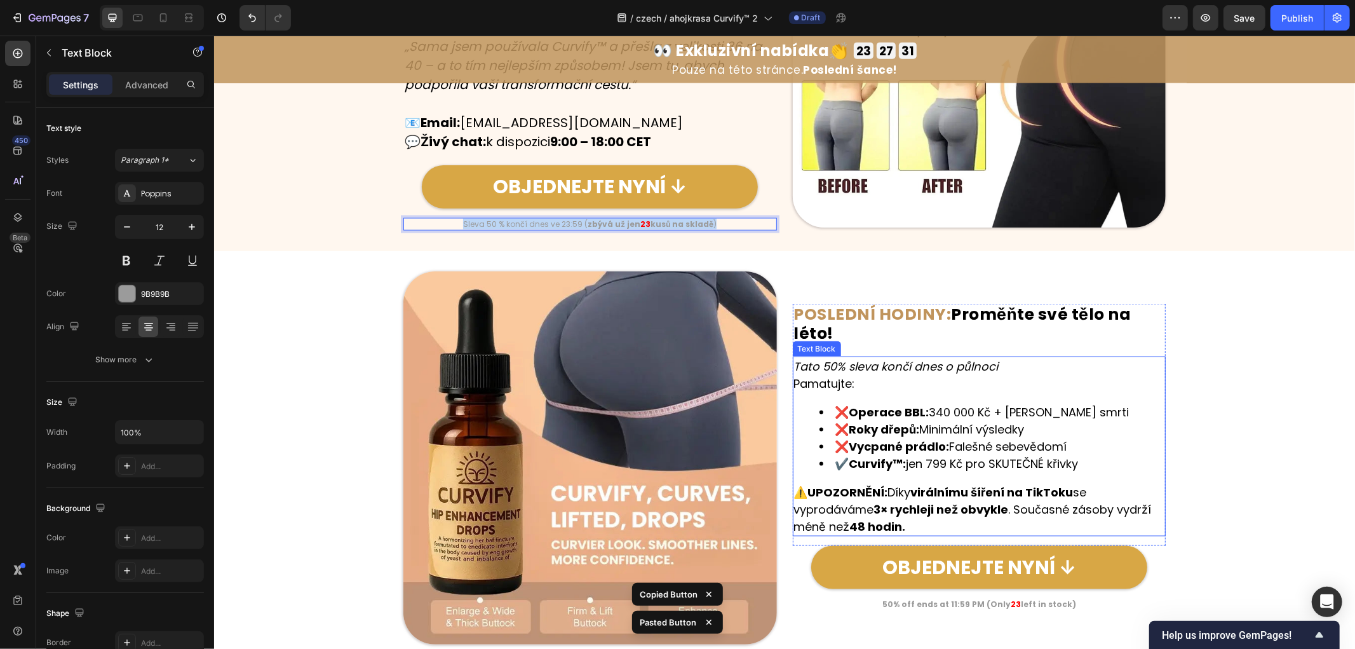
copy p "Sleva 50 % končí dnes ve 23:59 ( zbývá už jen 23 kusů na skladě )"
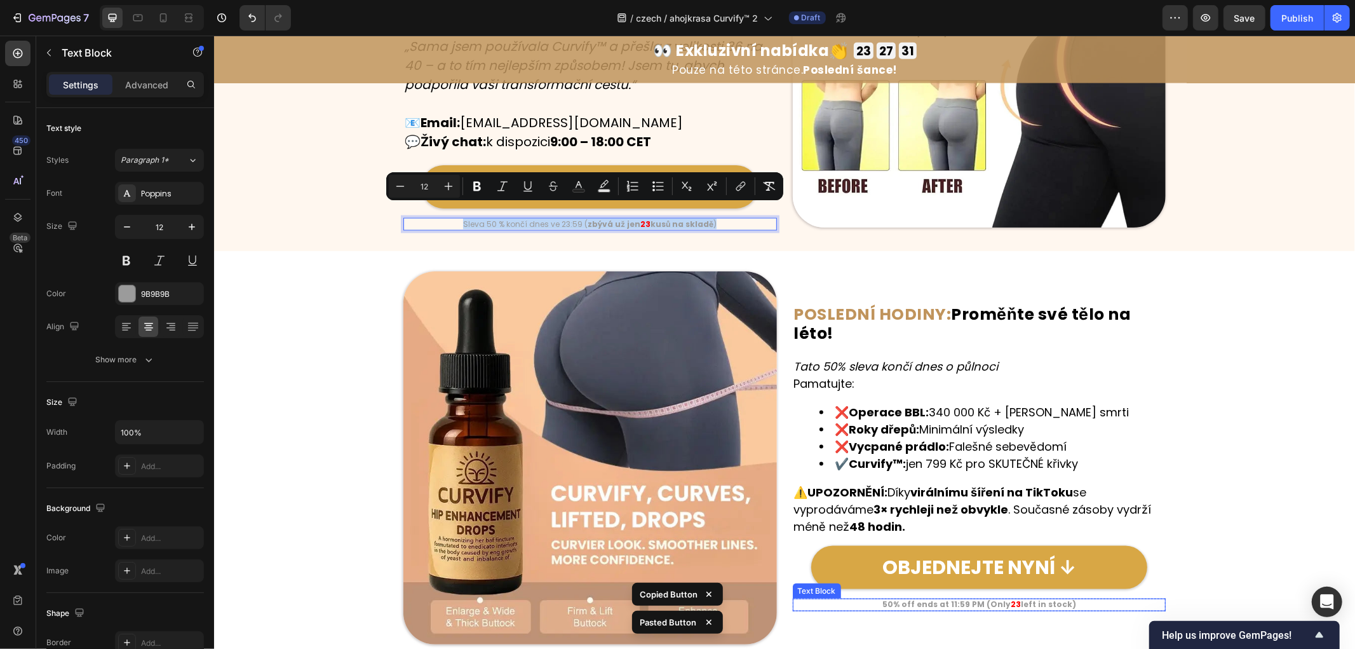
click at [981, 602] on strong "50% off ends at 11:59 PM (Only" at bounding box center [946, 604] width 128 height 11
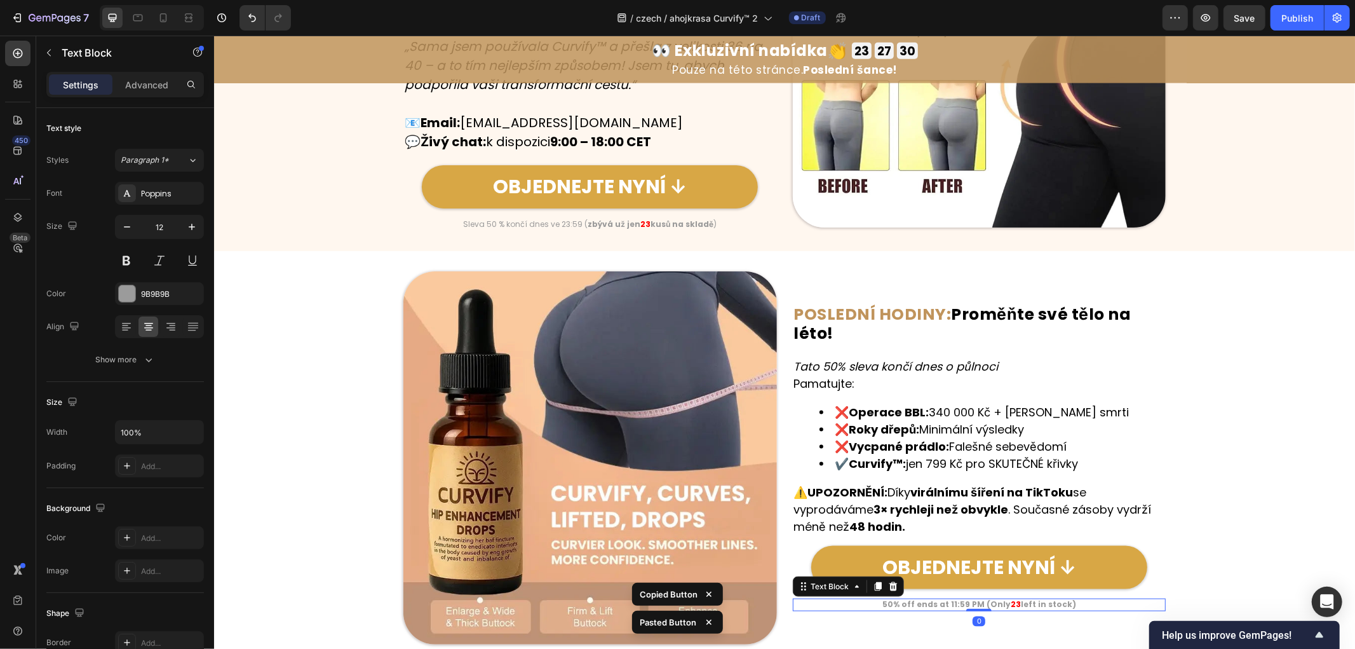
click at [978, 599] on strong "50% off ends at 11:59 PM (Only" at bounding box center [946, 604] width 128 height 11
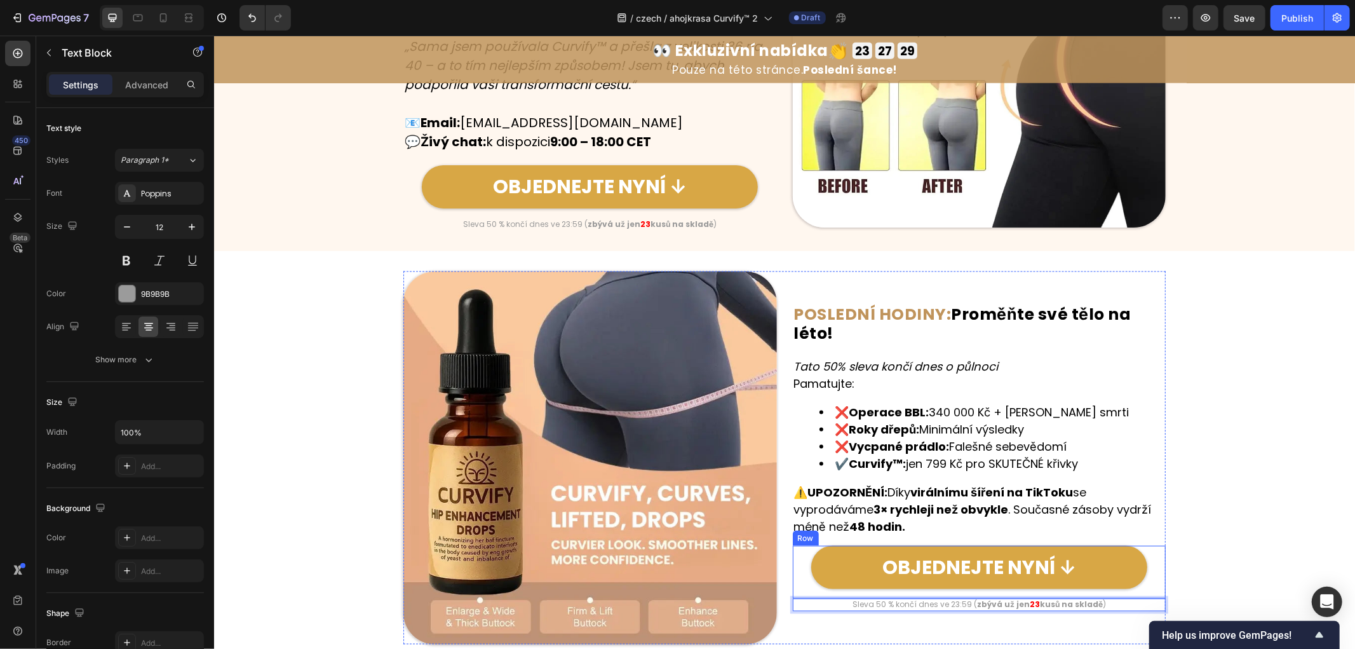
click at [1218, 451] on div "Image ⁠⁠⁠⁠⁠⁠⁠ POSLEDNÍ HODINY: Proměňte své tělo na léto! Heading Tato 50% slev…" at bounding box center [784, 458] width 1141 height 374
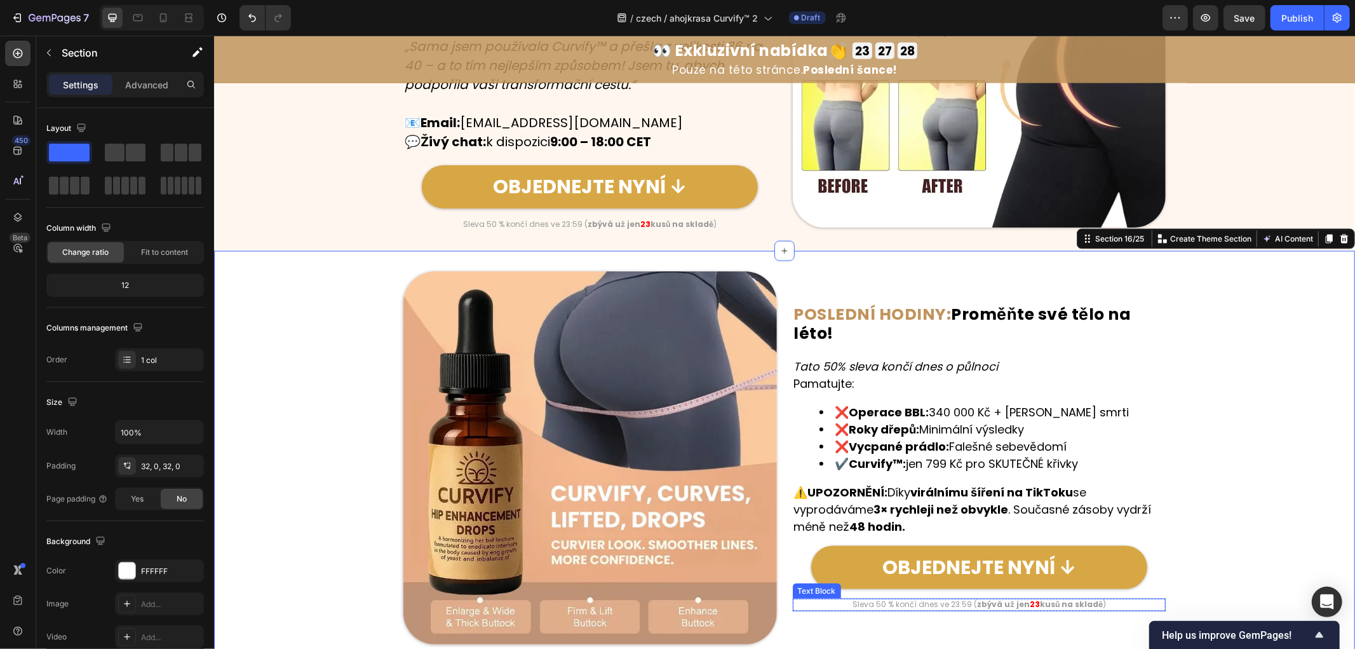
click at [968, 604] on div "Sleva 50 % končí dnes ve 23:59 ( zbývá už jen 23 kusů na skladě )" at bounding box center [979, 604] width 374 height 13
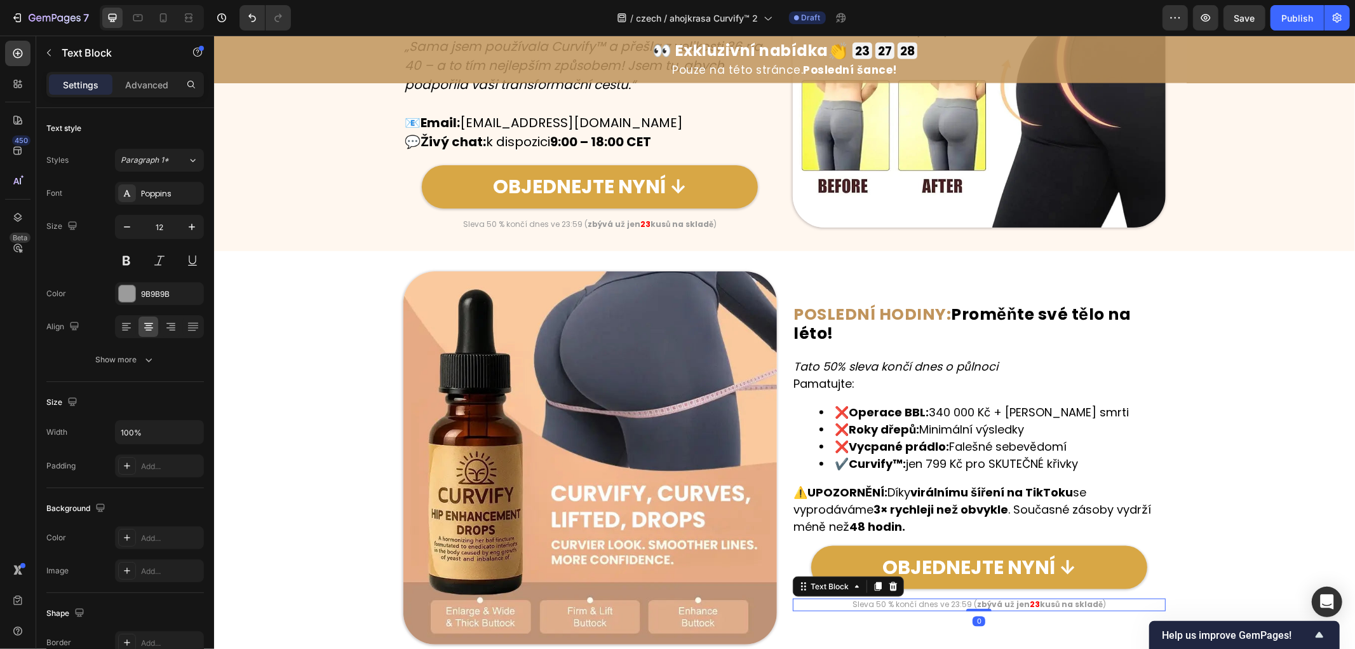
click at [967, 608] on div at bounding box center [978, 609] width 25 height 3
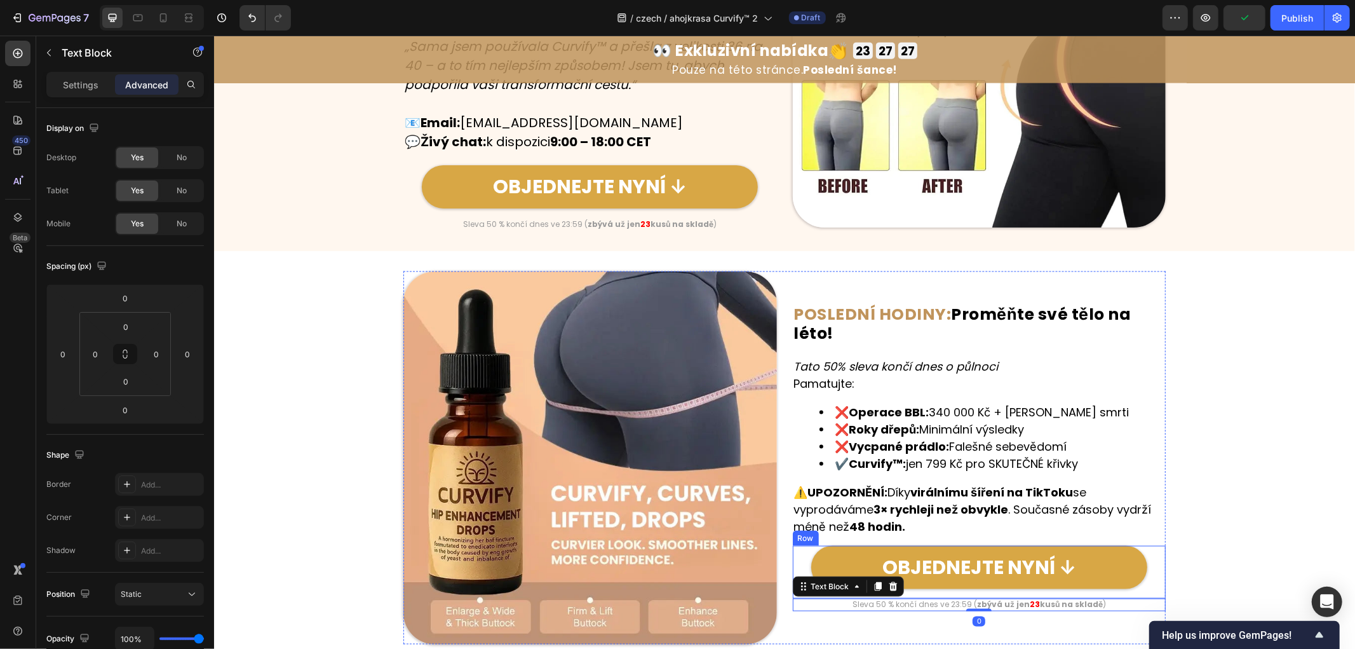
click at [939, 598] on div "Sleva 50 % končí dnes ve 23:59 ( zbývá už jen 23 kusů na skladě )" at bounding box center [979, 604] width 374 height 13
click at [939, 599] on p "Sleva 50 % končí dnes ve 23:59 ( zbývá už jen 23 kusů na skladě )" at bounding box center [979, 604] width 371 height 10
click at [949, 599] on p "Sleva 50 % končí dnes ve 23:59 ( zbývá už jen 23 kusů na skladě )" at bounding box center [979, 604] width 371 height 10
click at [1235, 461] on div "Image ⁠⁠⁠⁠⁠⁠⁠ POSLEDNÍ HODINY: Proměňte své tělo na léto! Heading Tato 50% slev…" at bounding box center [784, 458] width 1141 height 374
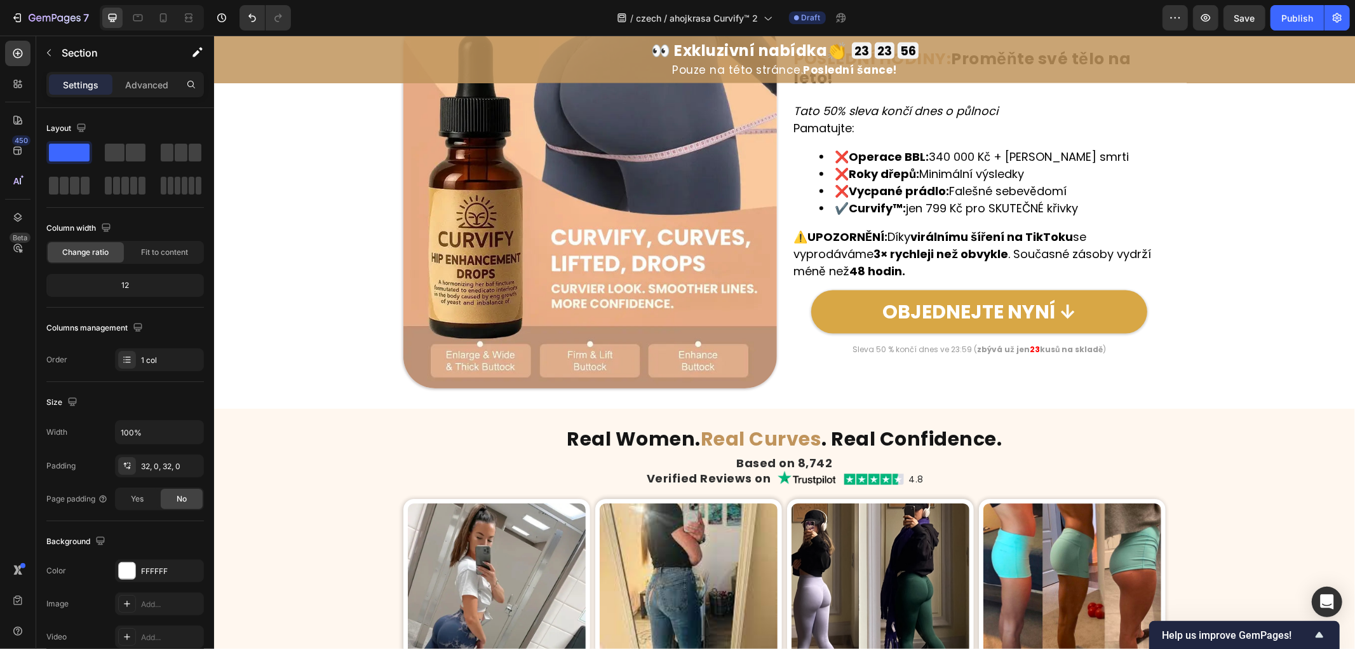
scroll to position [5671, 0]
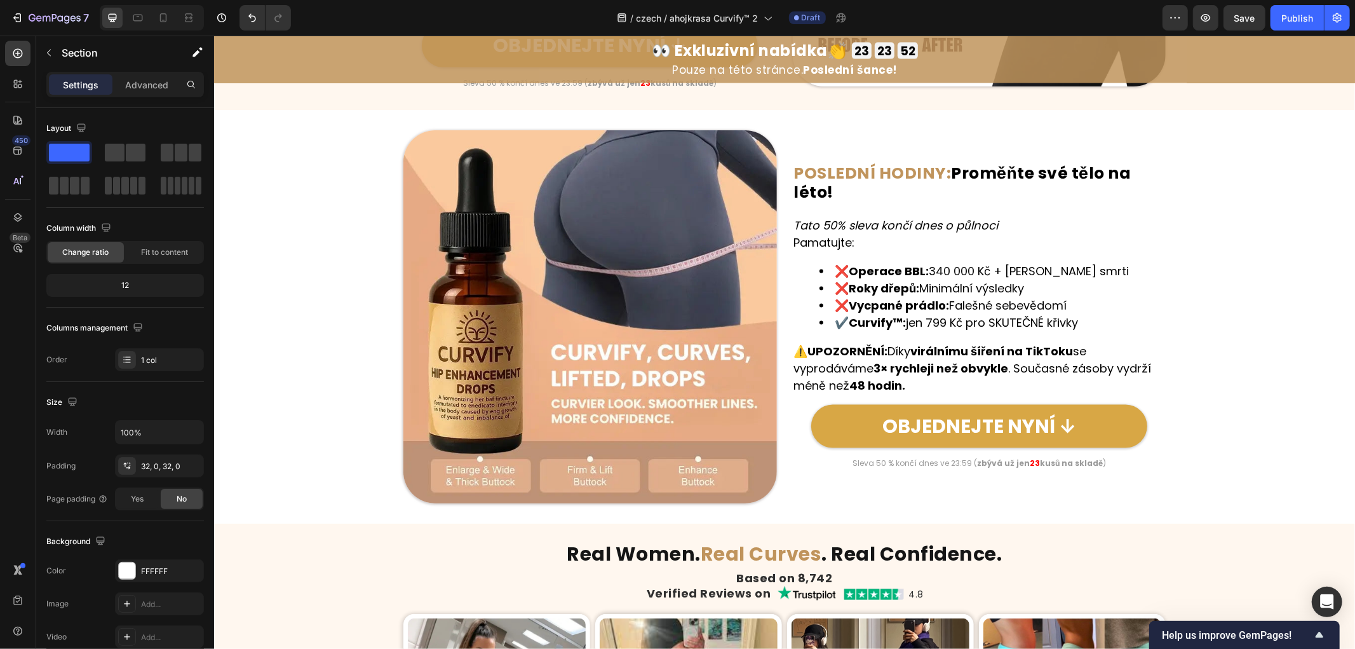
click at [1268, 457] on div "Image POSLEDNÍ HODINY: Proměňte své tělo na léto! Heading Tato 50% sleva končí …" at bounding box center [784, 317] width 1141 height 374
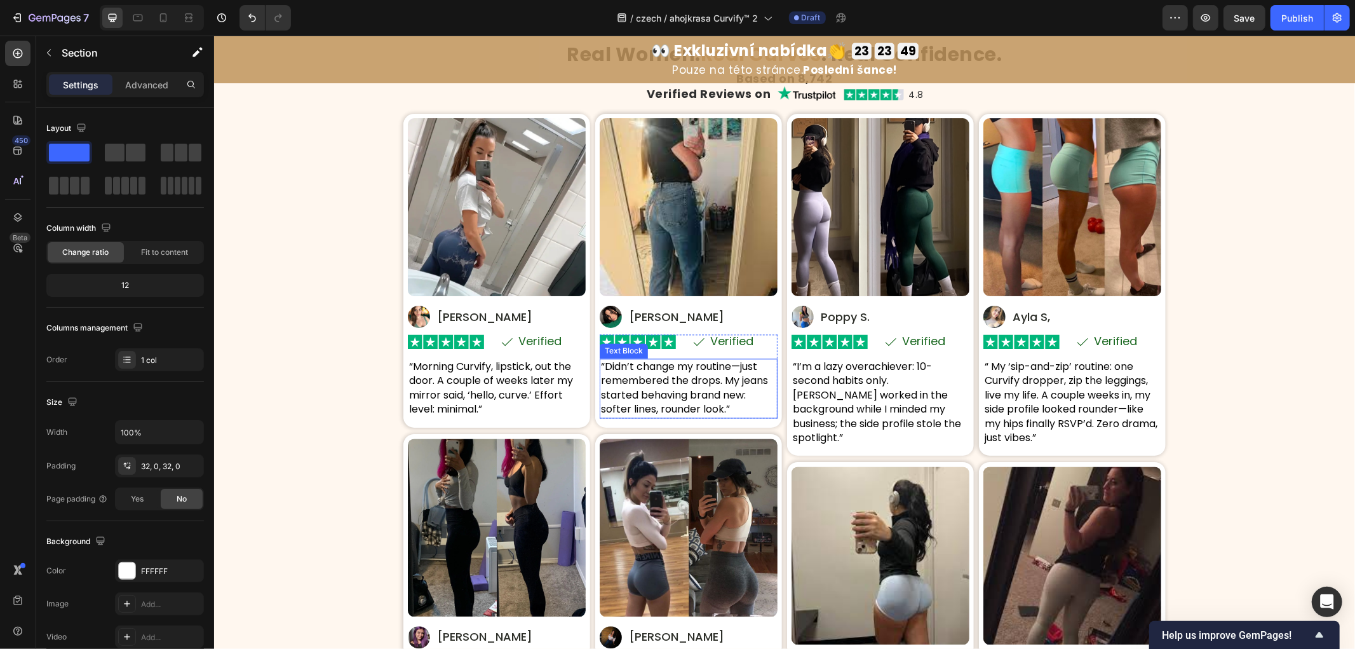
scroll to position [6024, 0]
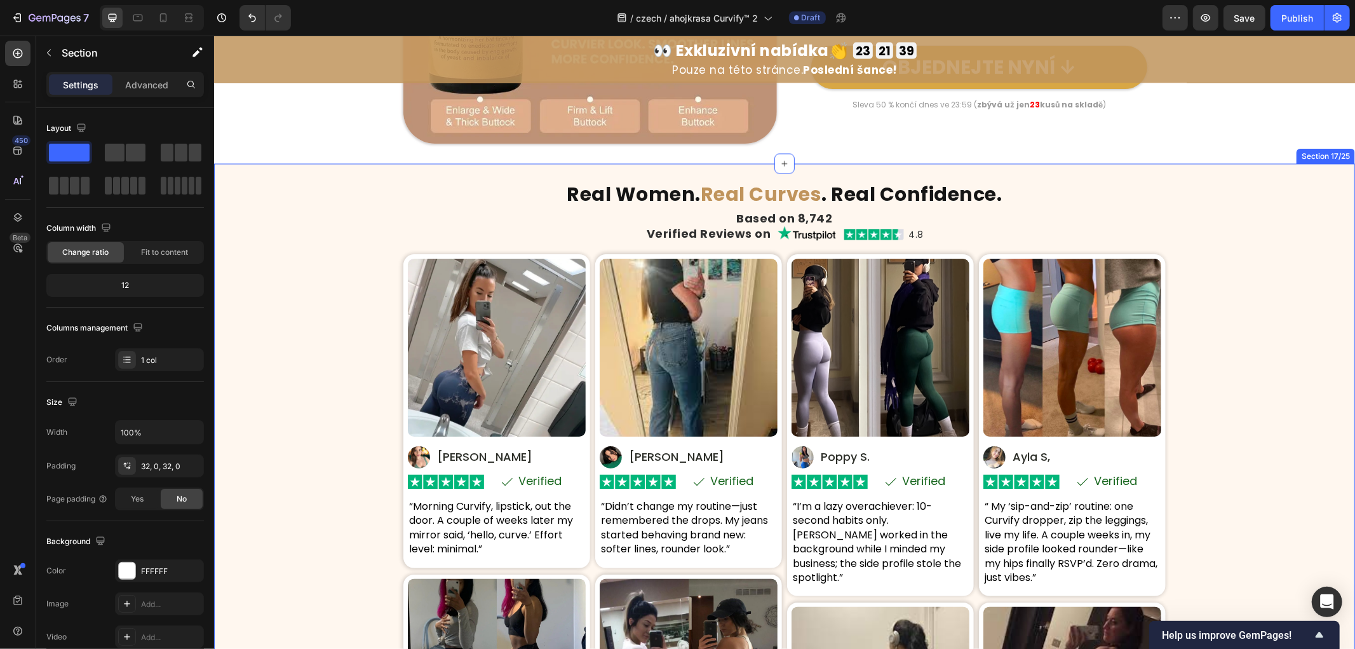
click at [289, 328] on div "Real Women. Real Curves . Real Confidence. Heading Based on 8,742 Heading Verif…" at bounding box center [784, 553] width 1141 height 738
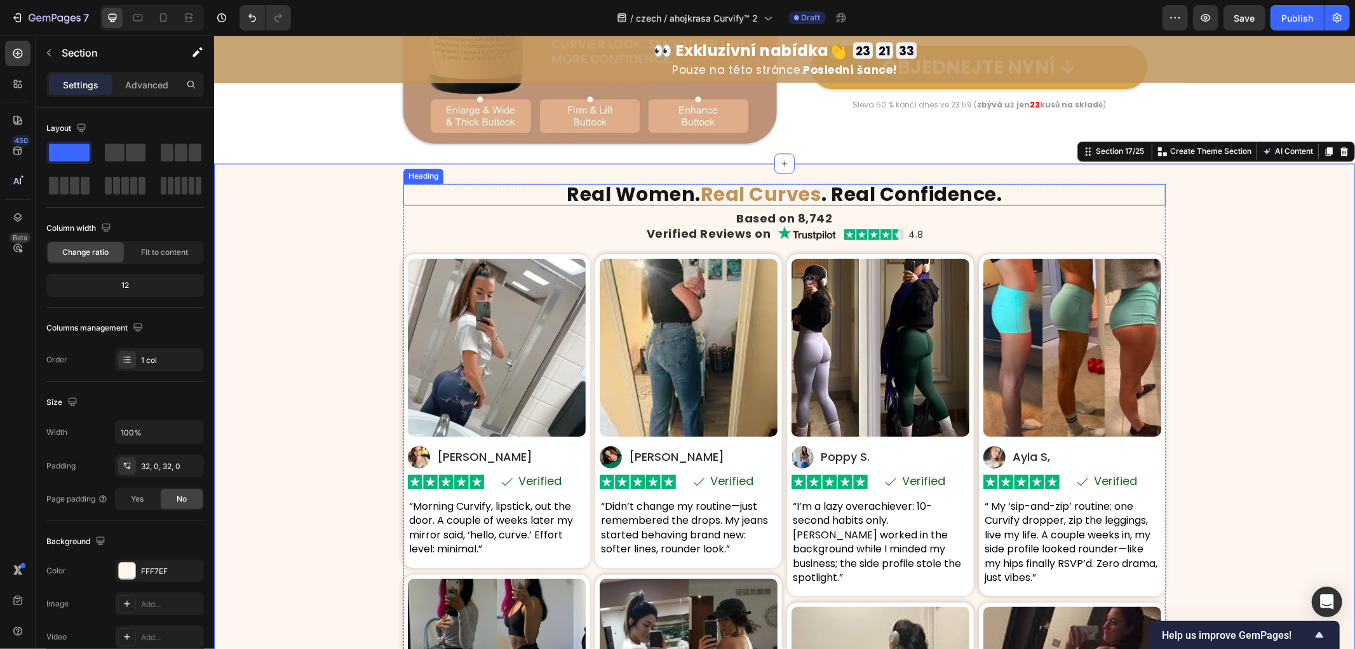
click at [700, 195] on strong "Real Curves" at bounding box center [760, 193] width 121 height 27
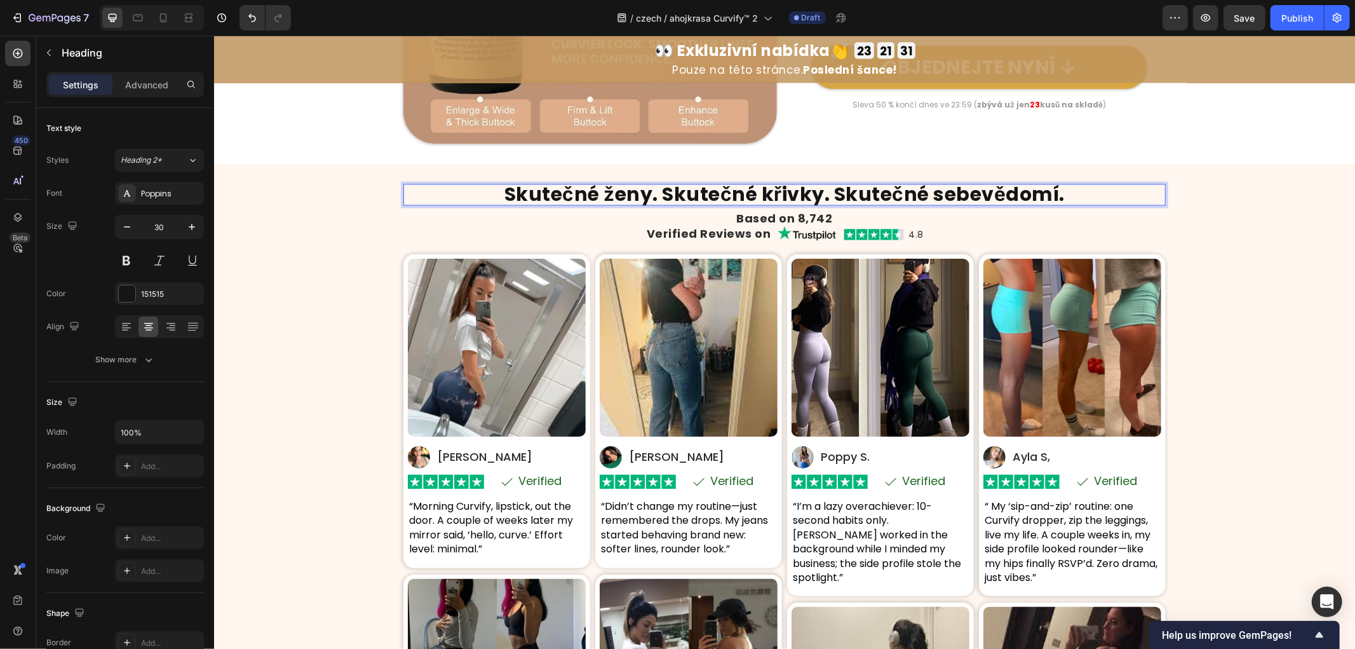
click at [673, 196] on strong "Skutečné ženy. Skutečné křivky. Skutečné sebevědomí." at bounding box center [784, 193] width 560 height 27
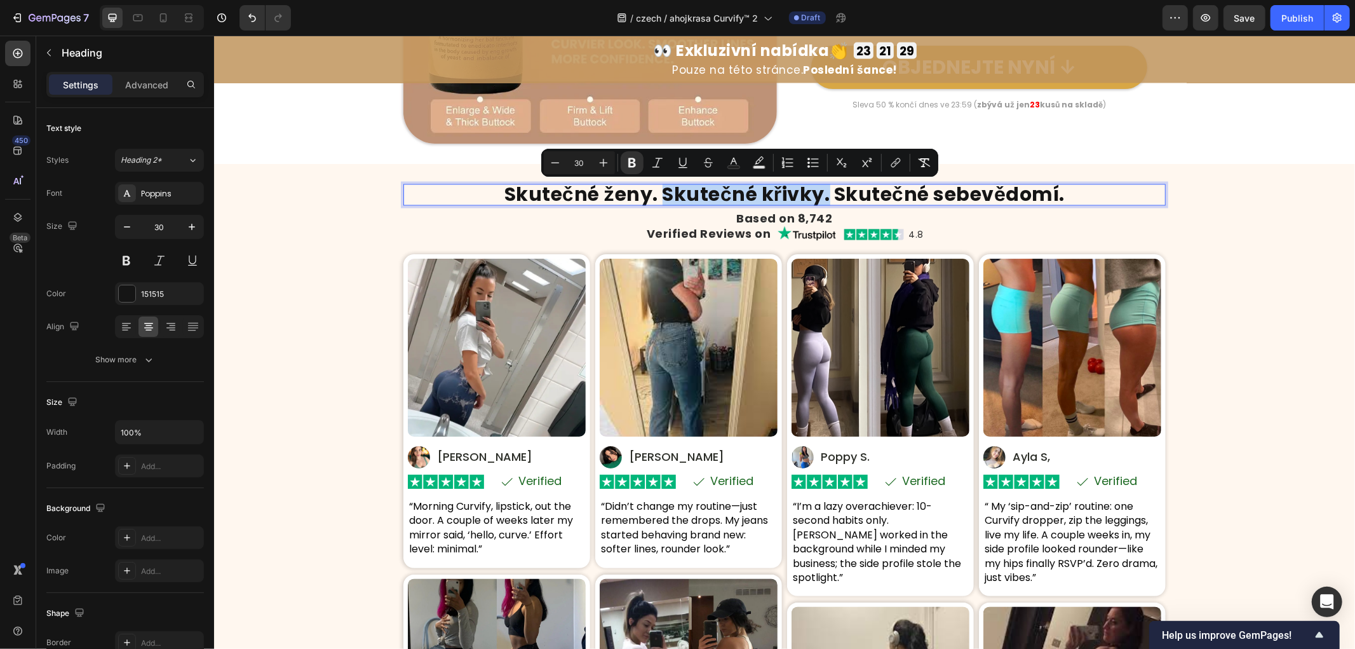
drag, startPoint x: 658, startPoint y: 194, endPoint x: 822, endPoint y: 194, distance: 164.0
click at [822, 194] on strong "Skutečné ženy. Skutečné křivky. Skutečné sebevědomí." at bounding box center [784, 193] width 560 height 27
click at [726, 163] on button "Text Color" at bounding box center [734, 162] width 23 height 23
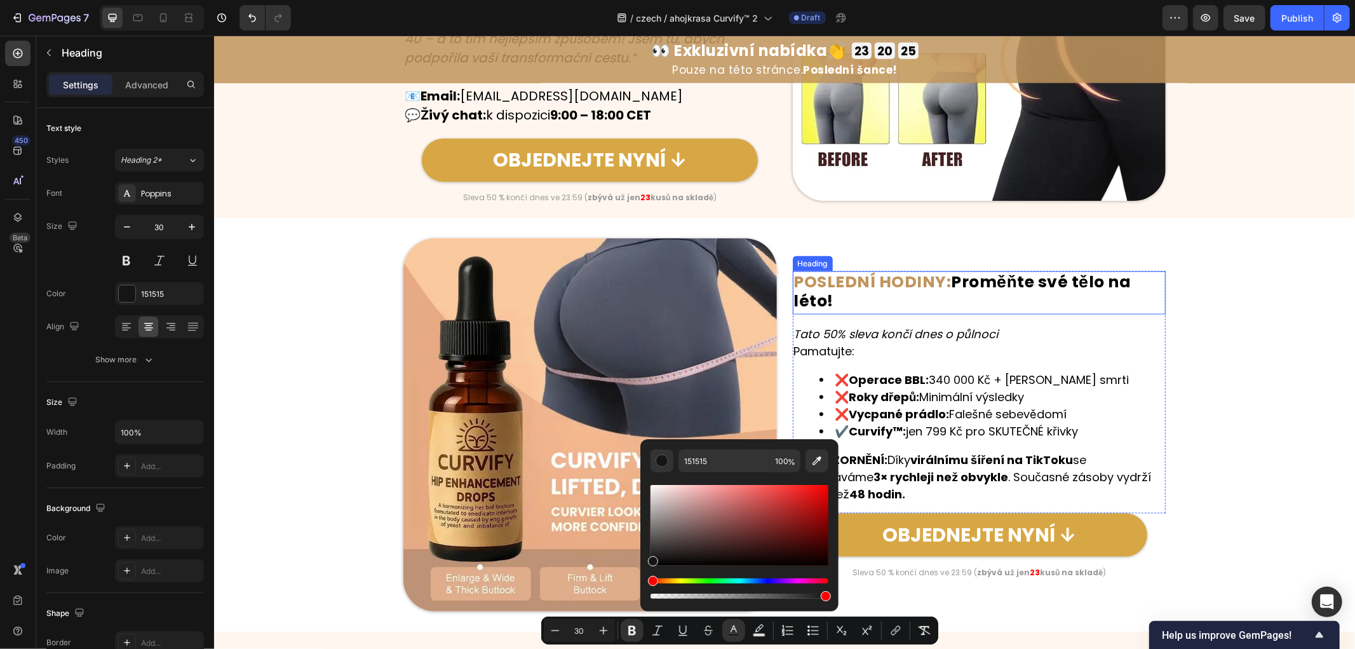
scroll to position [5530, 0]
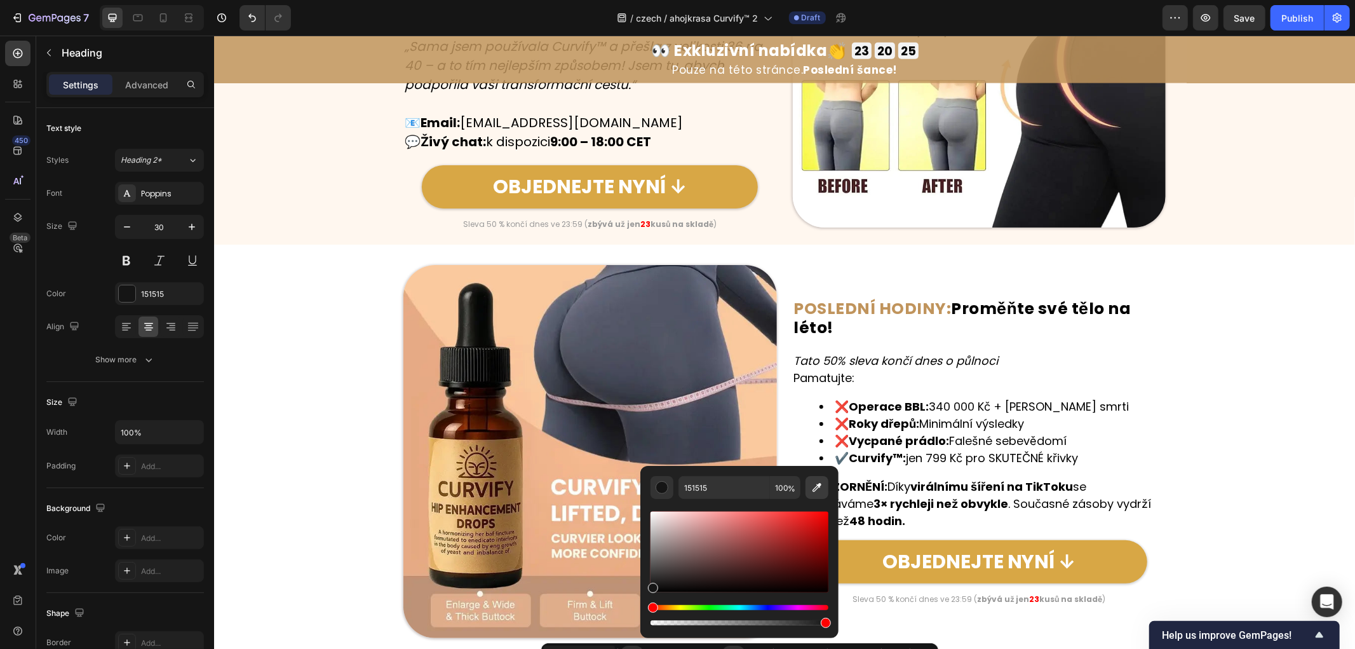
click at [816, 484] on icon "Editor contextual toolbar" at bounding box center [817, 487] width 13 height 13
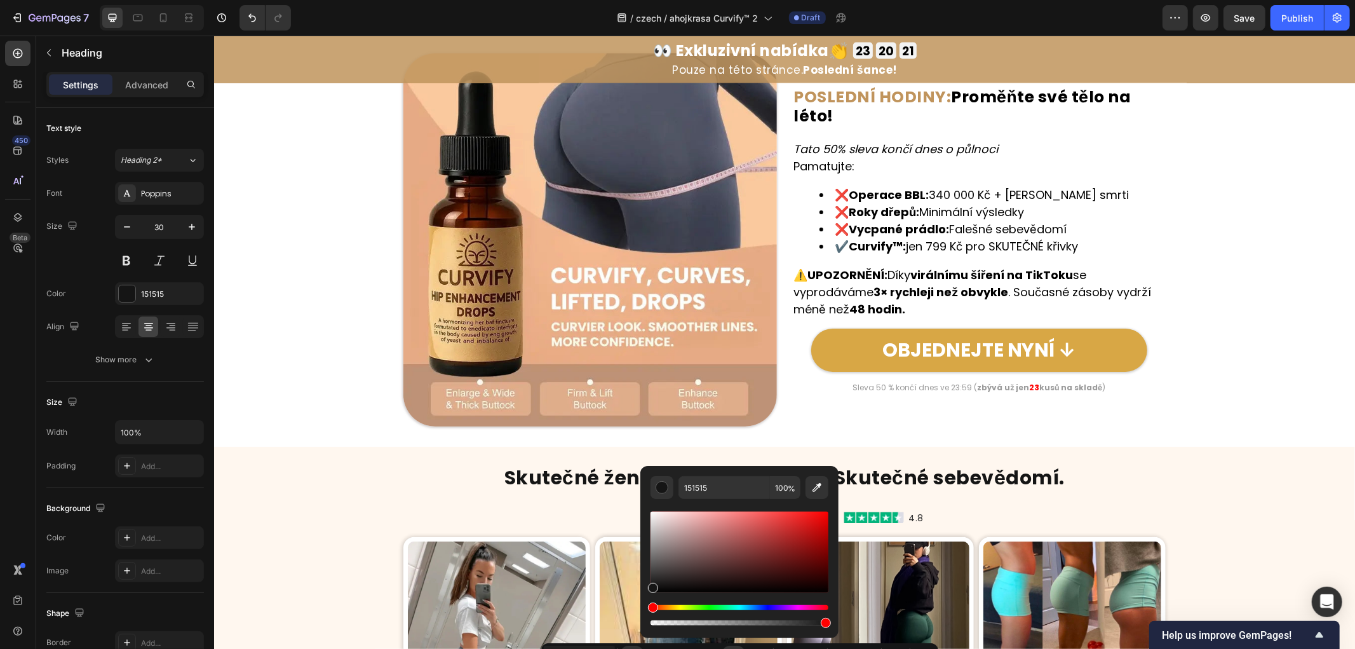
type input "16"
type input "C0945C"
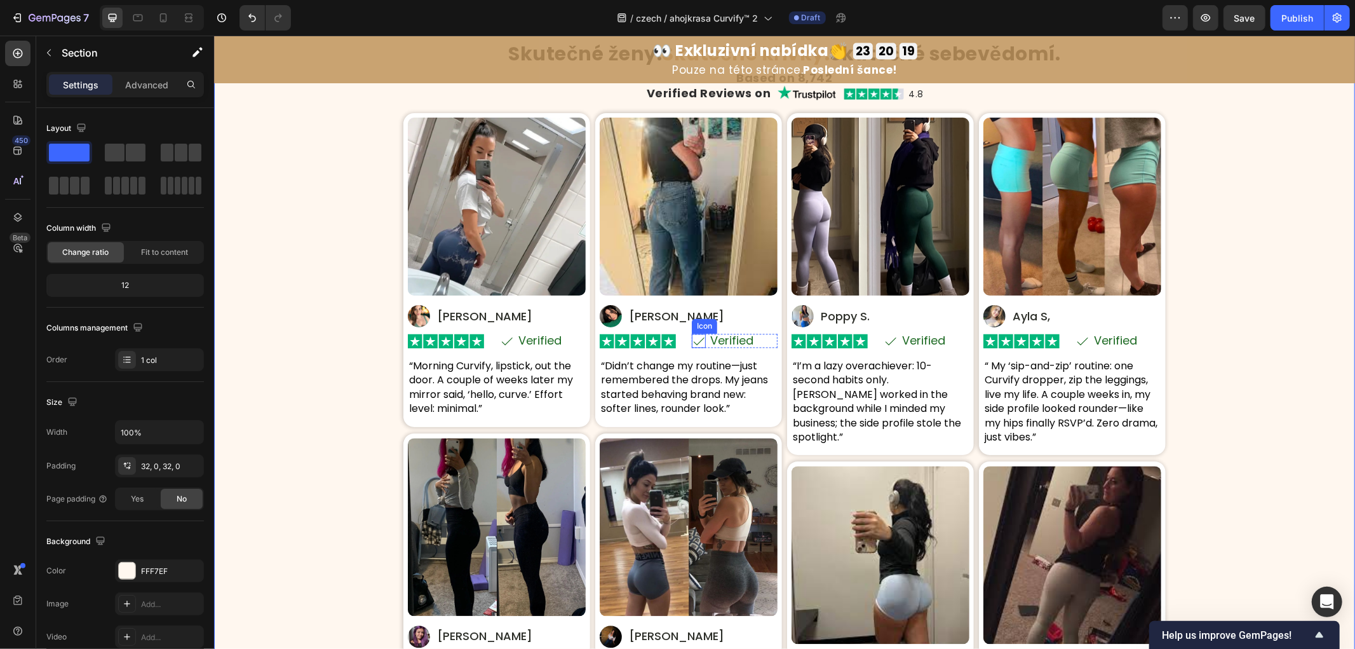
scroll to position [6024, 0]
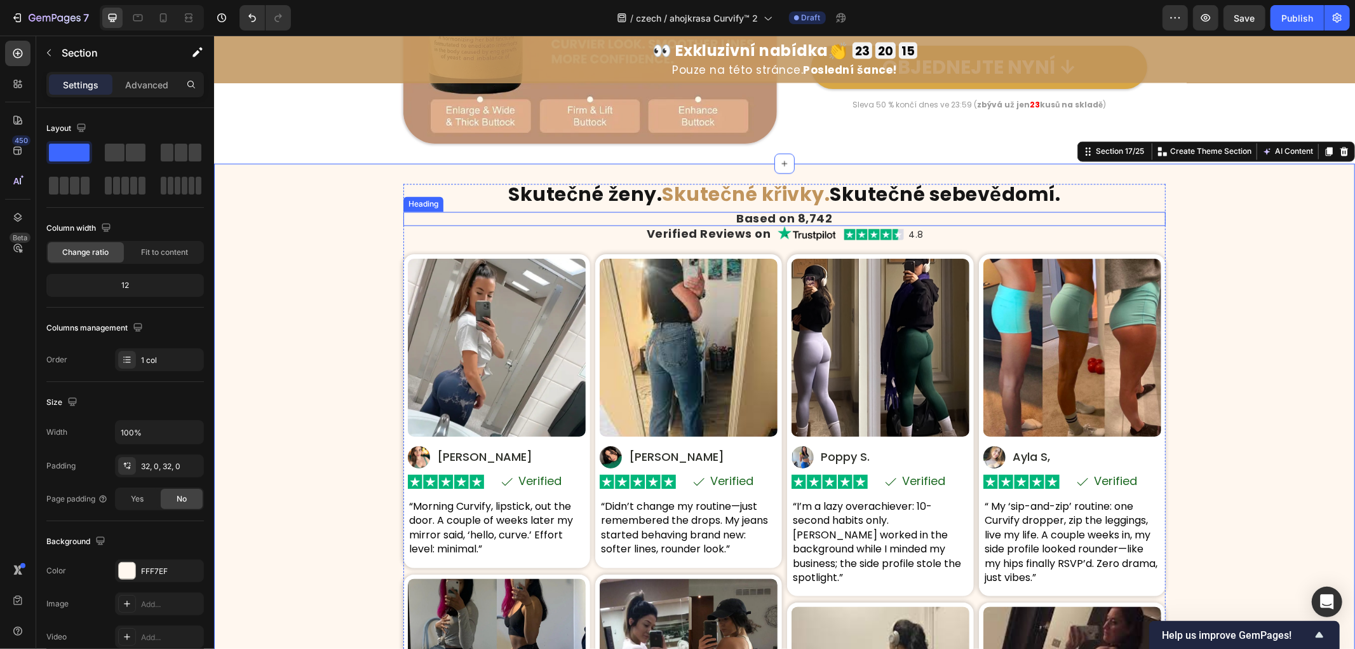
click at [754, 214] on h2 "Based on 8,742" at bounding box center [784, 219] width 763 height 14
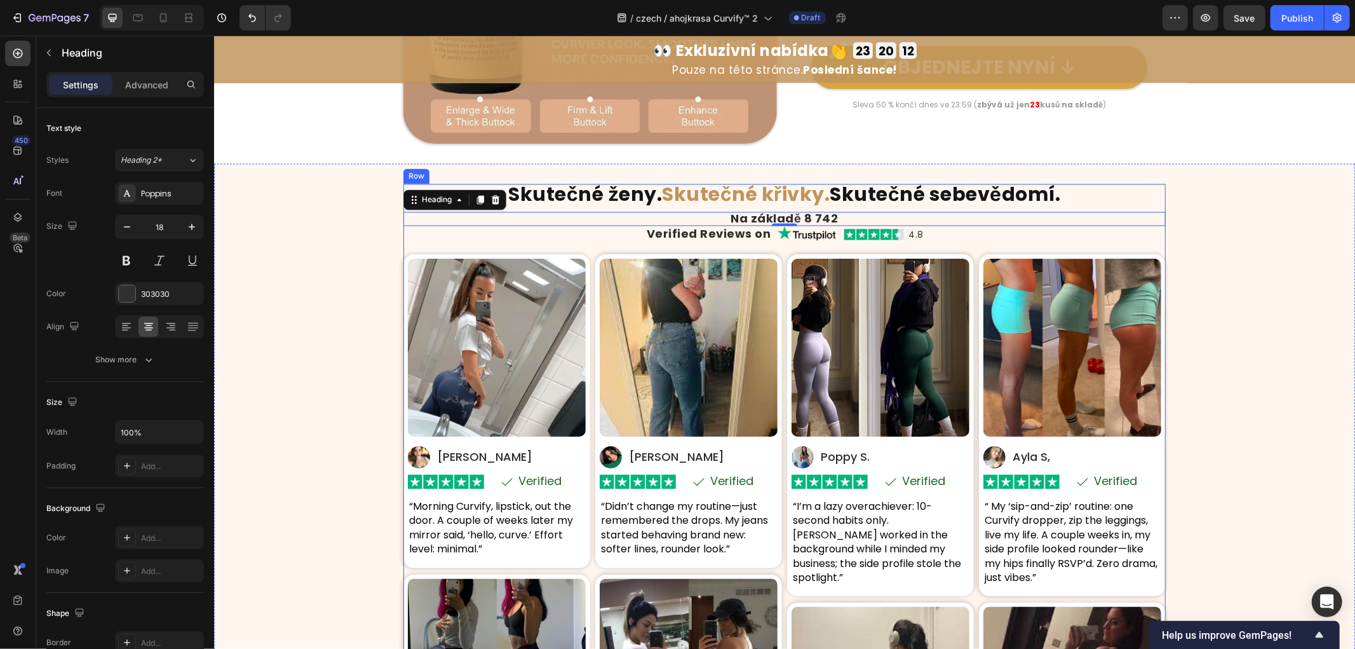
click at [706, 239] on h2 "Verified Reviews on" at bounding box center [708, 234] width 127 height 14
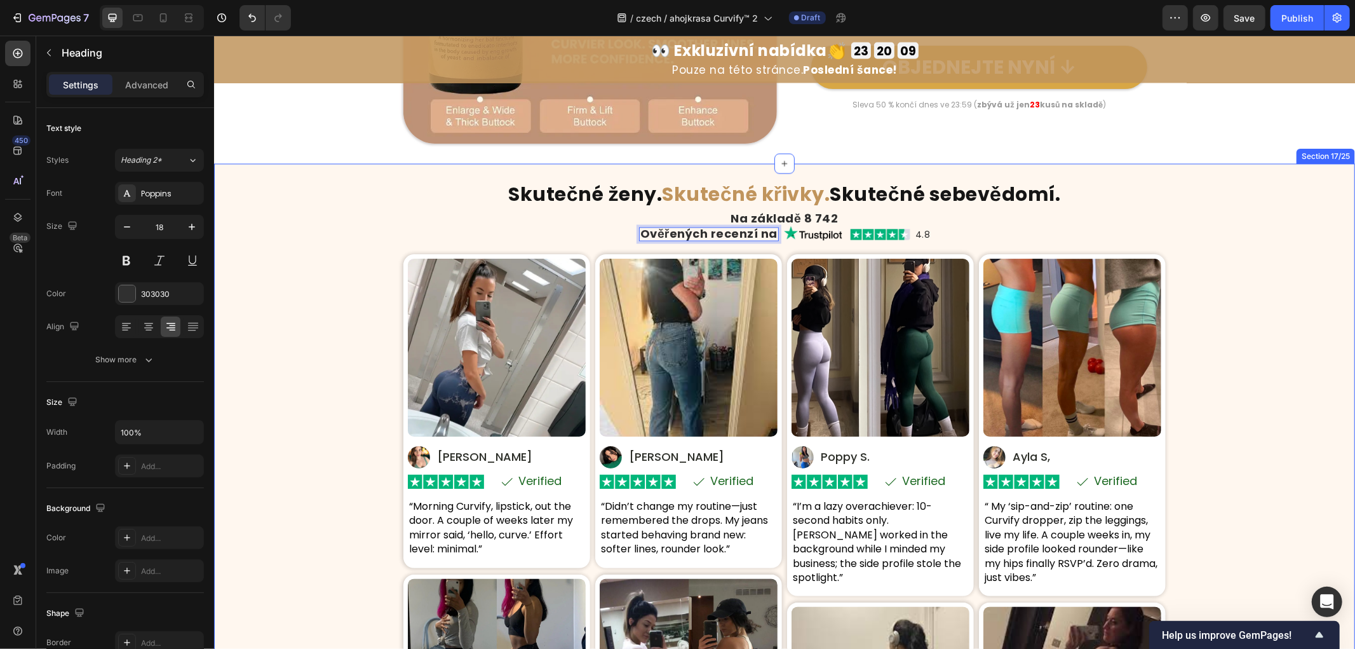
click at [262, 360] on div "Skutečné ženy. Skutečné křivky. Skutečné sebevědomí. Heading Na základě 8 742 H…" at bounding box center [784, 553] width 1141 height 738
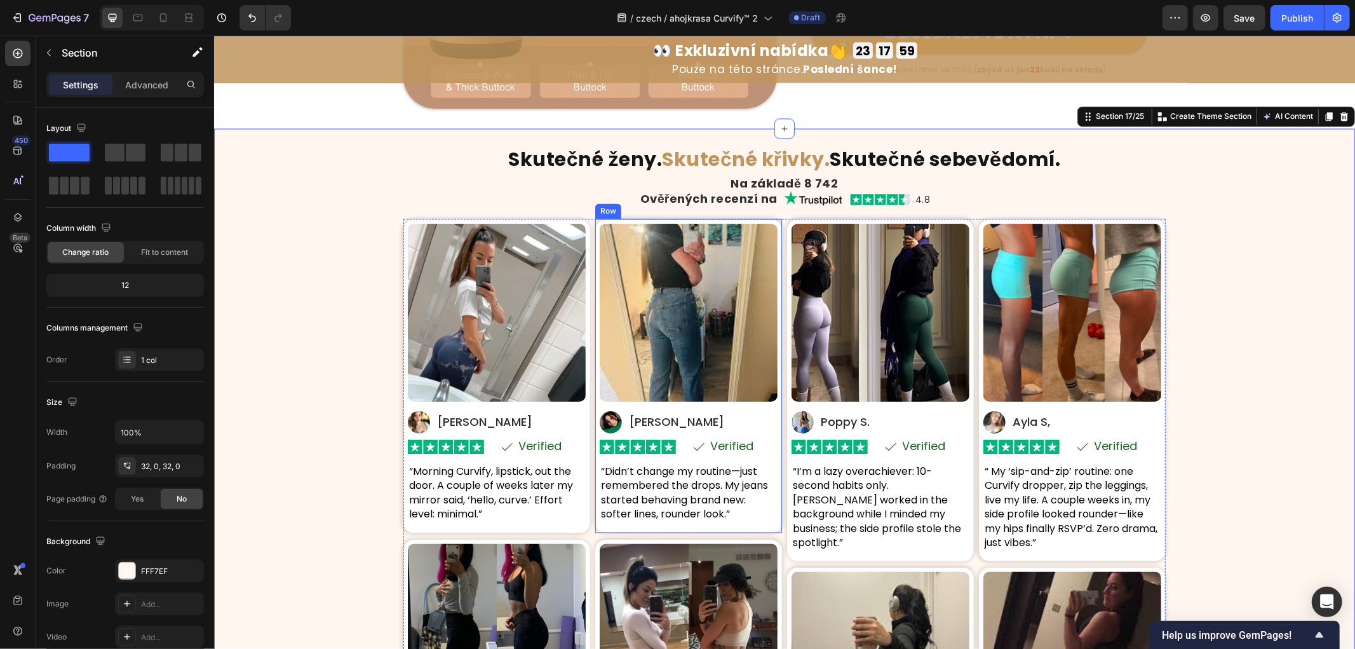
scroll to position [6095, 0]
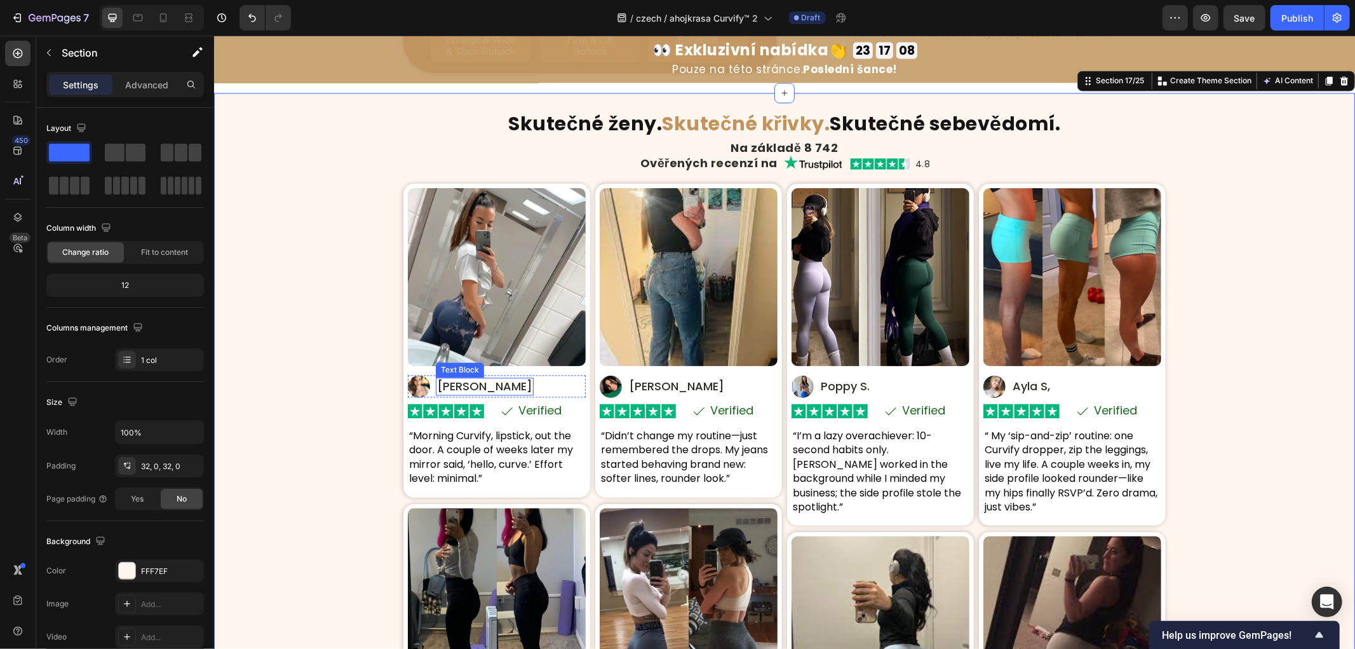
click at [457, 390] on p "[PERSON_NAME]" at bounding box center [484, 386] width 95 height 15
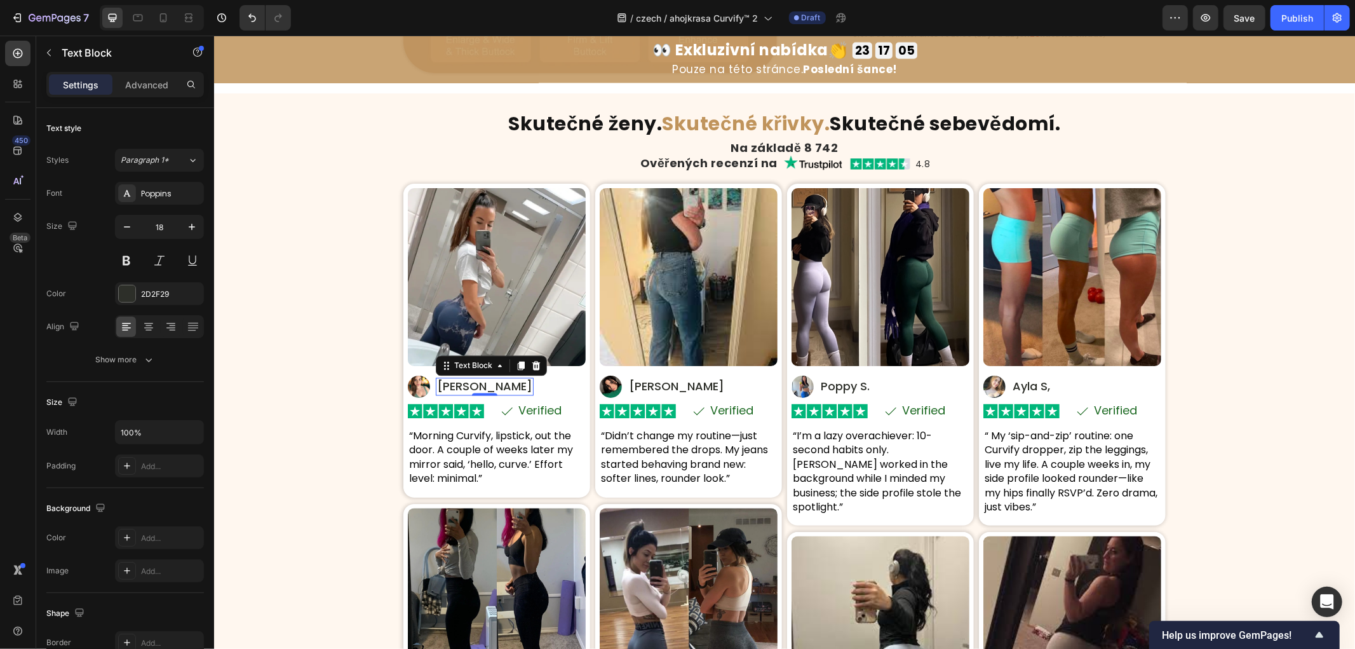
drag, startPoint x: 570, startPoint y: 414, endPoint x: 534, endPoint y: 404, distance: 37.0
click at [570, 414] on div "Icon Verified Text Block Row" at bounding box center [542, 411] width 86 height 14
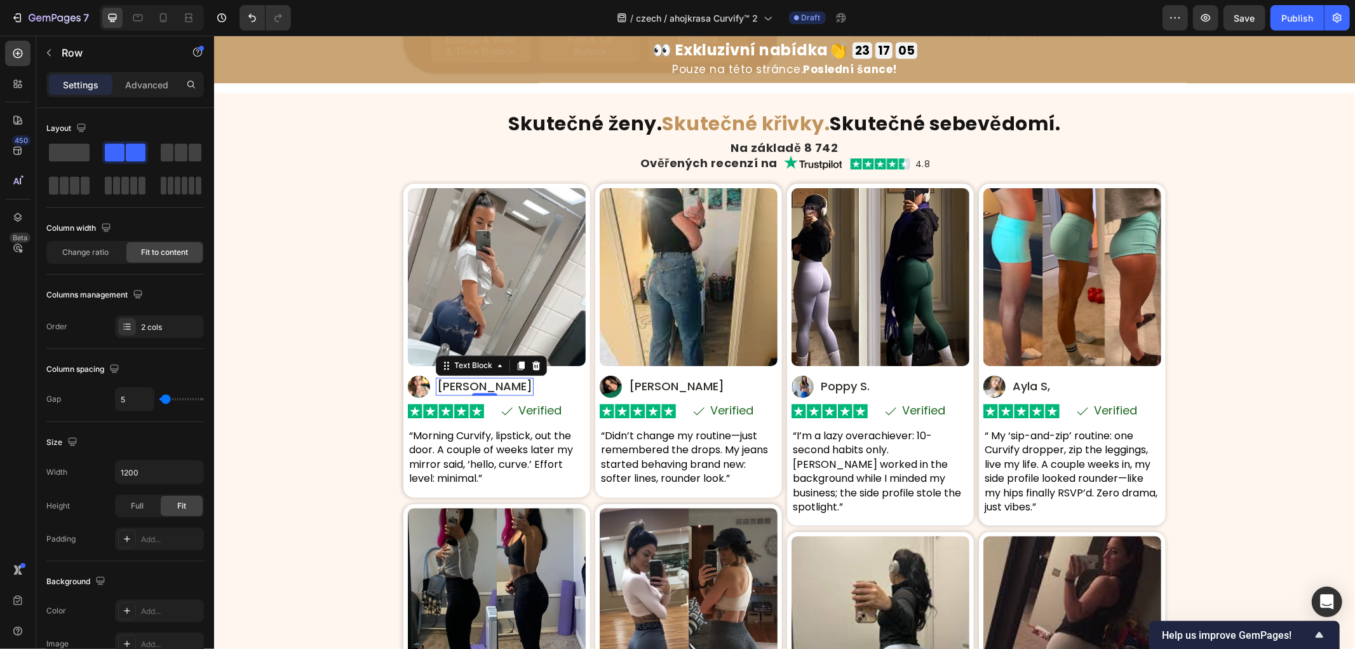
click at [534, 405] on p "Verified" at bounding box center [539, 410] width 43 height 11
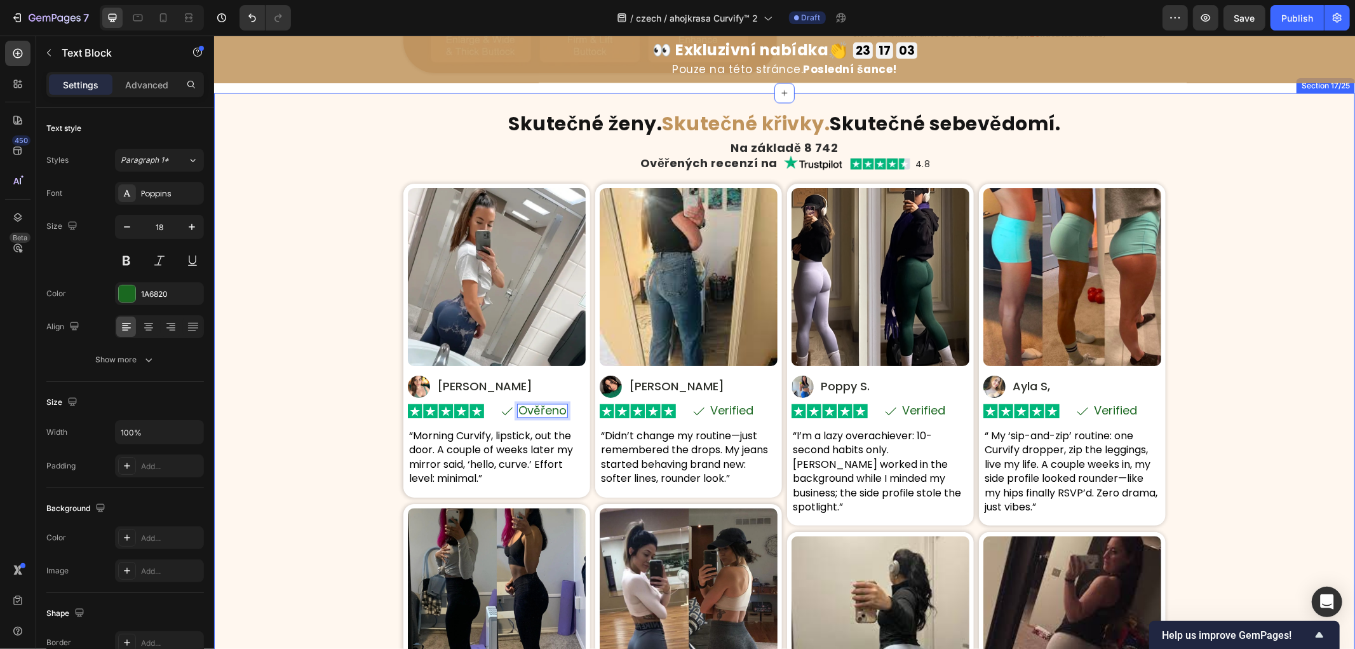
click at [295, 413] on div "Skutečné ženy. Skutečné křivky. Skutečné sebevědomí. Heading Na základě 8 742 H…" at bounding box center [784, 482] width 1141 height 738
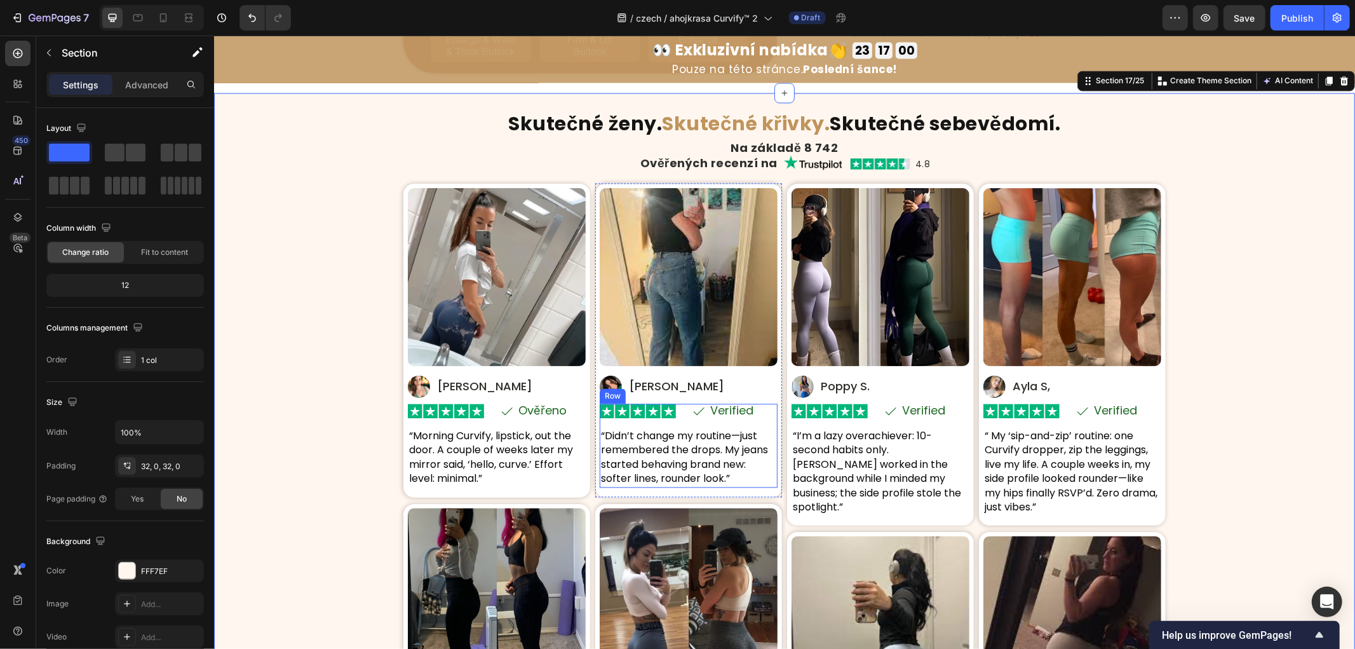
click at [540, 453] on p "“Morning Curvify, lipstick, out the door. A couple of weeks later my mirror sai…" at bounding box center [496, 457] width 175 height 57
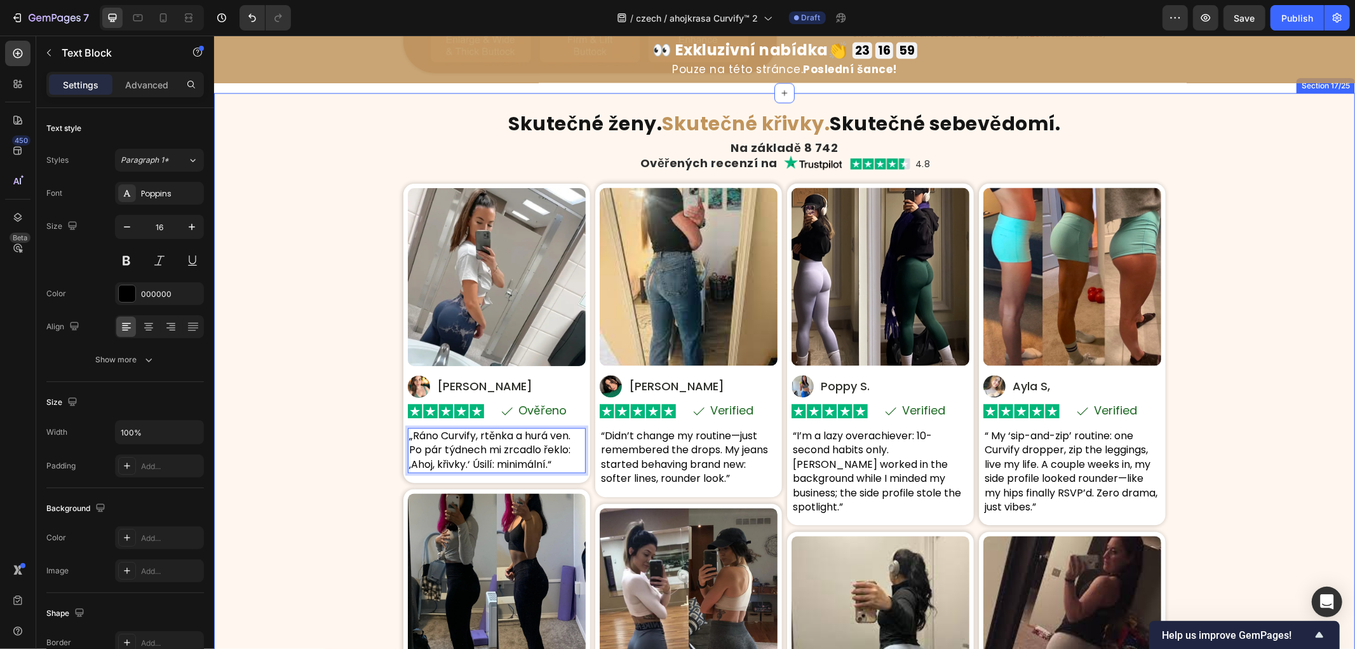
click at [323, 444] on div "Skutečné ženy. Skutečné křivky. Skutečné sebevědomí. Heading Na základě 8 742 H…" at bounding box center [784, 482] width 1141 height 738
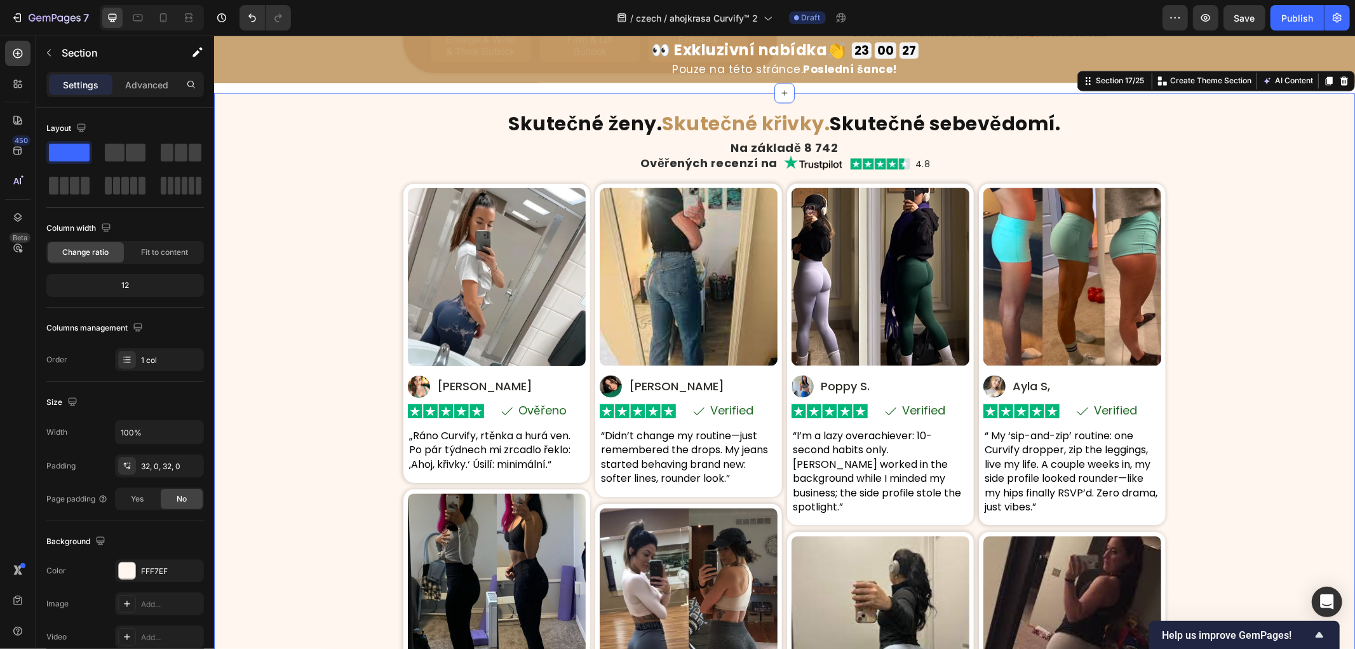
click at [1279, 480] on div "Skutečné ženy. Skutečné křivky. Skutečné sebevědomí. Heading Na základě 8 742 H…" at bounding box center [784, 482] width 1141 height 738
click at [332, 411] on div "Skutečné ženy. Skutečné křivky. Skutečné sebevědomí. Heading Na základě 8 742 H…" at bounding box center [784, 482] width 1141 height 738
click at [334, 343] on div "Skutečné ženy. Skutečné křivky. Skutečné sebevědomí. Heading Na základě 8 742 H…" at bounding box center [784, 482] width 1141 height 738
click at [255, 356] on div "Skutečné ženy. Skutečné křivky. Skutečné sebevědomí. Heading Na základě 8 742 H…" at bounding box center [784, 482] width 1141 height 738
click at [357, 372] on div "Skutečné ženy. Skutečné křivky. Skutečné sebevědomí. Heading Na základě 8 742 H…" at bounding box center [784, 482] width 1141 height 738
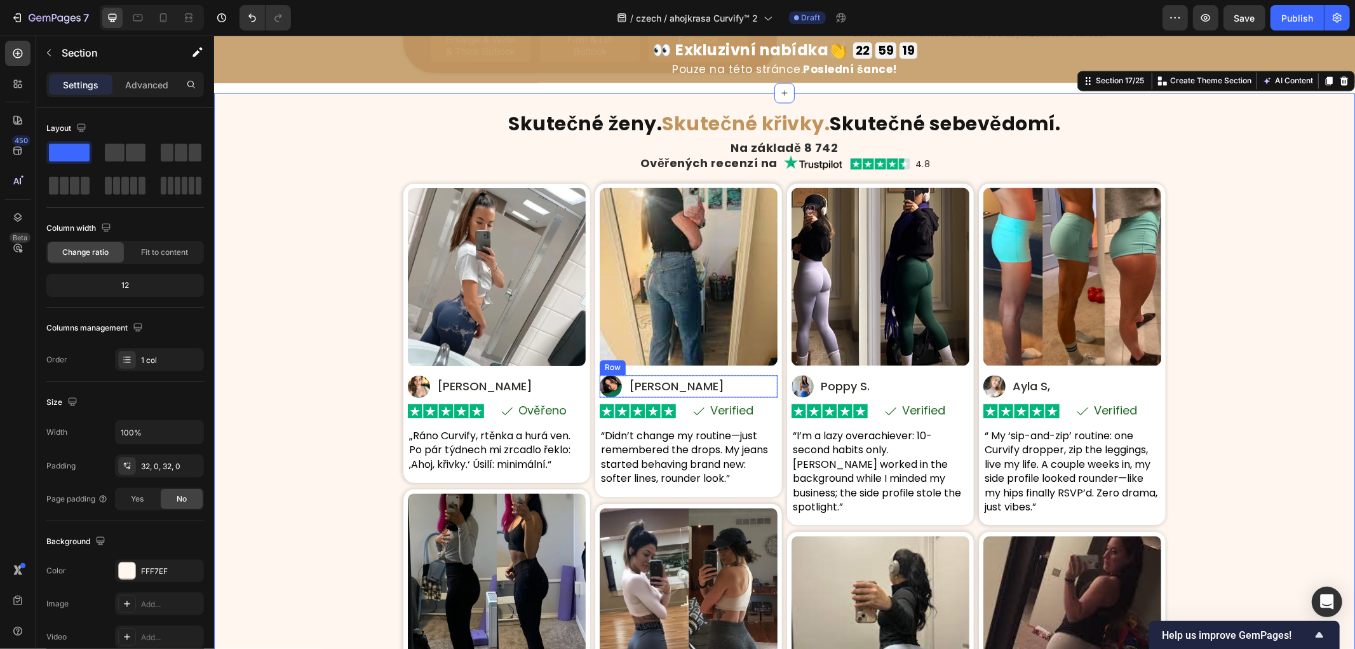
click at [652, 385] on p "[PERSON_NAME]" at bounding box center [675, 386] width 95 height 15
click at [653, 384] on p "[PERSON_NAME]" at bounding box center [675, 386] width 95 height 15
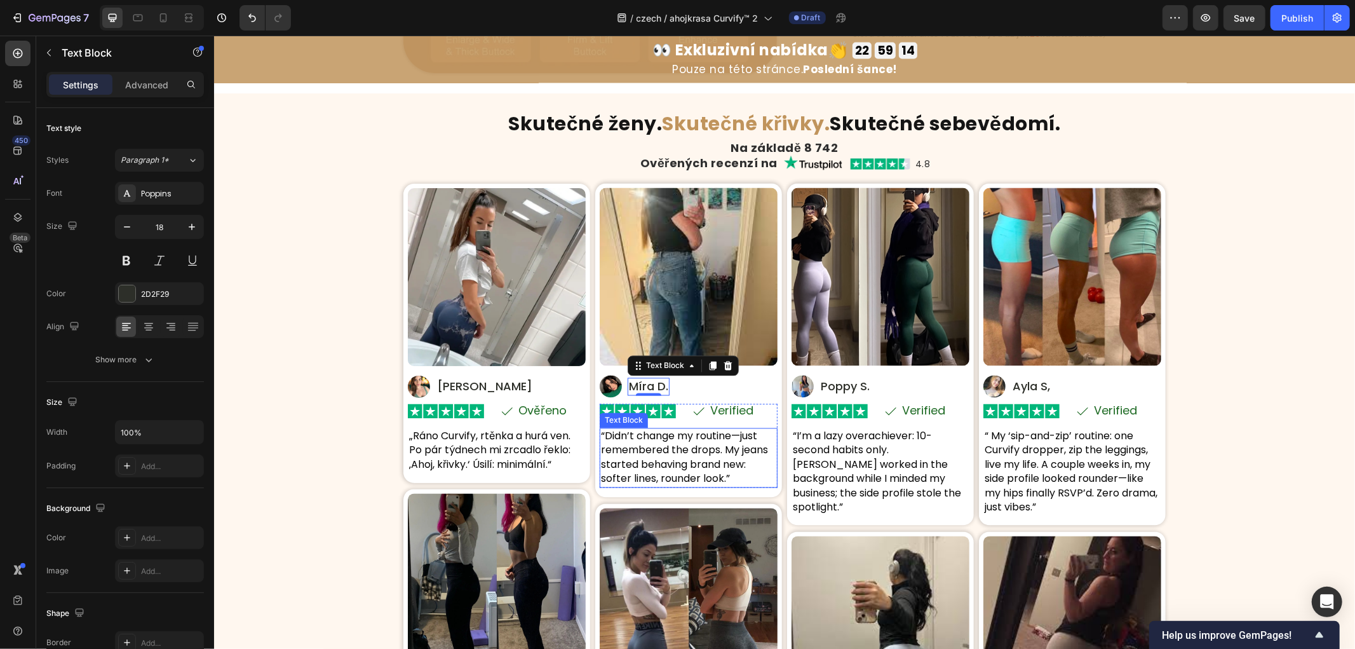
click at [652, 445] on p "“Didn’t change my routine—just remembered the drops. My jeans started behaving …" at bounding box center [688, 457] width 175 height 57
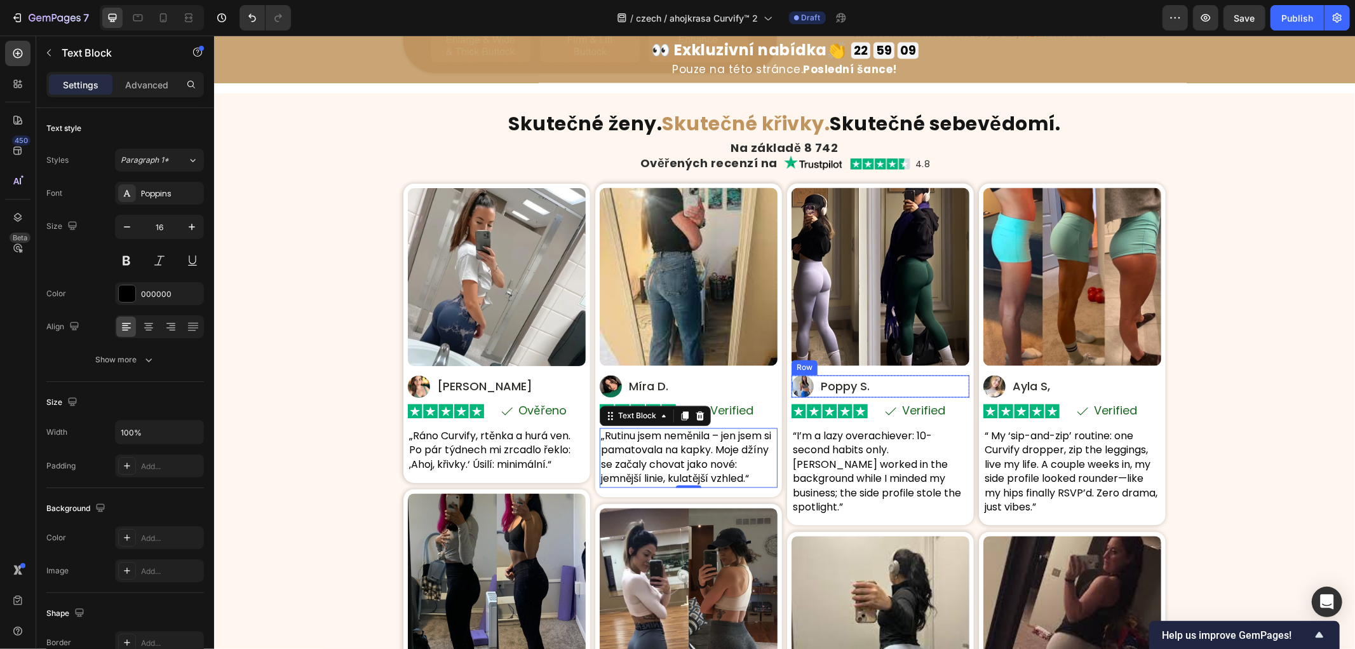
click at [848, 382] on p "Poppy S." at bounding box center [844, 386] width 49 height 15
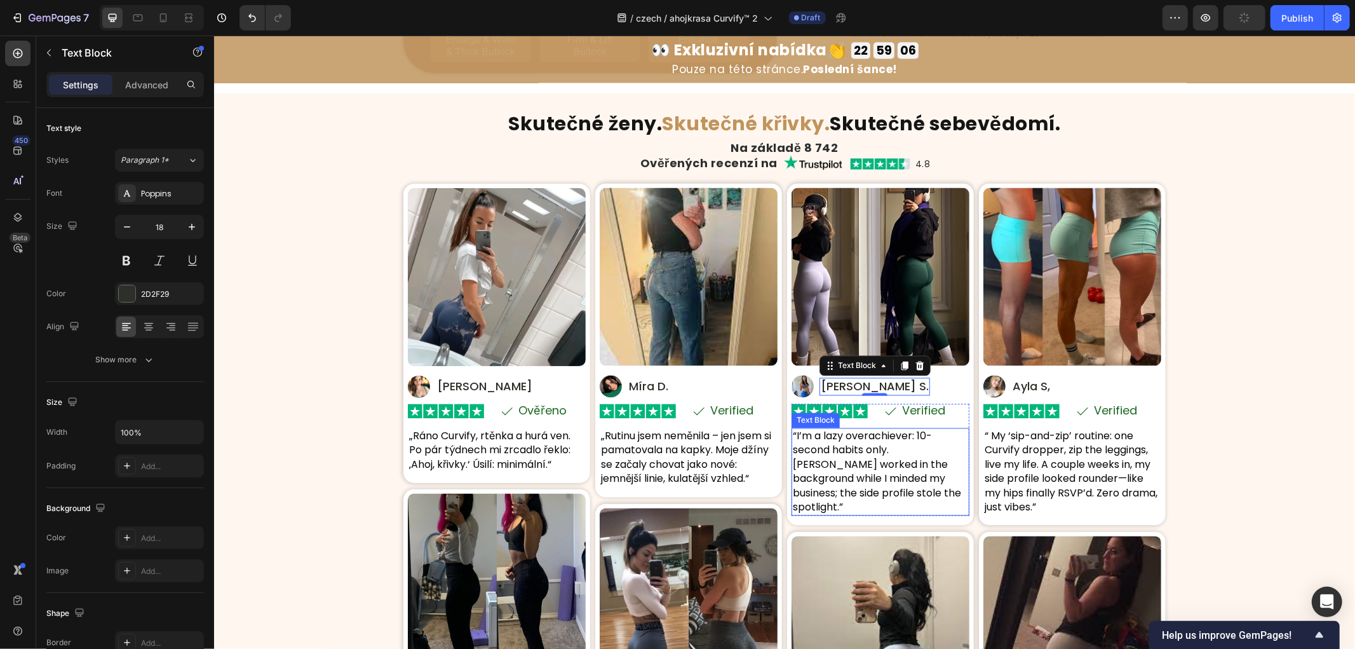
click at [873, 472] on p "“I’m a lazy overachiever: 10-second habits only. [PERSON_NAME] worked in the ba…" at bounding box center [879, 471] width 175 height 85
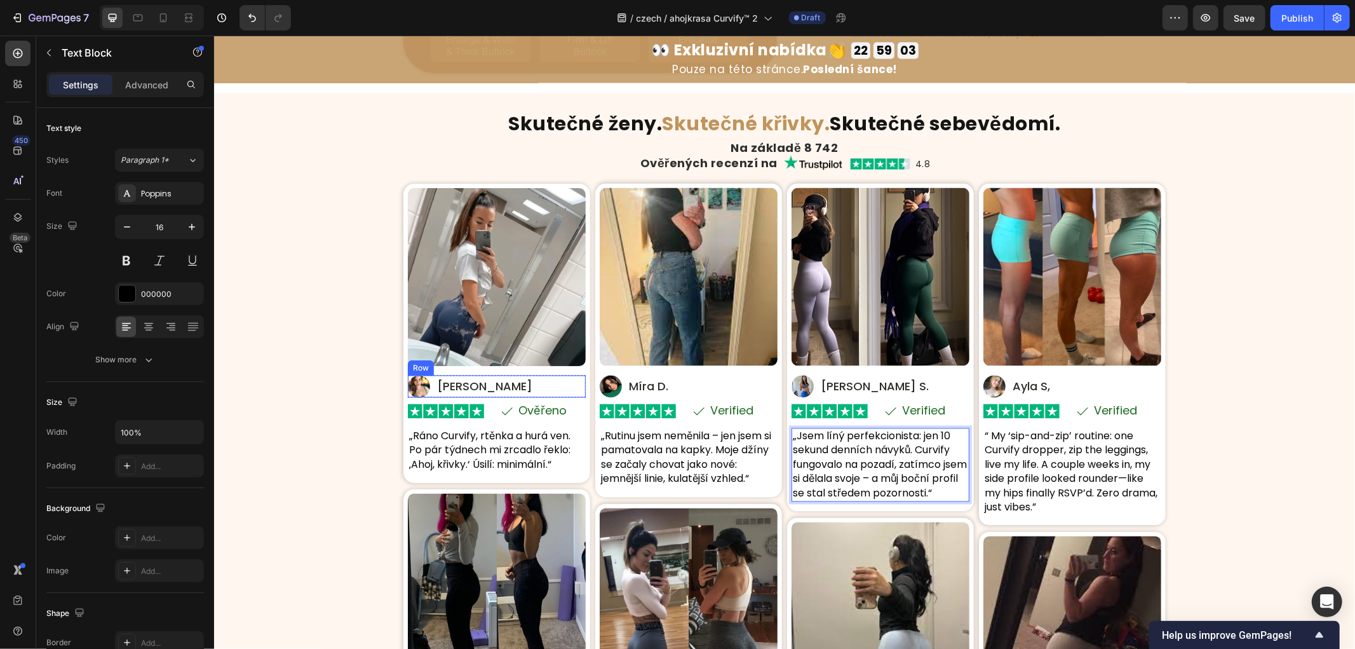
click at [538, 414] on p "Ověřeno" at bounding box center [542, 410] width 48 height 11
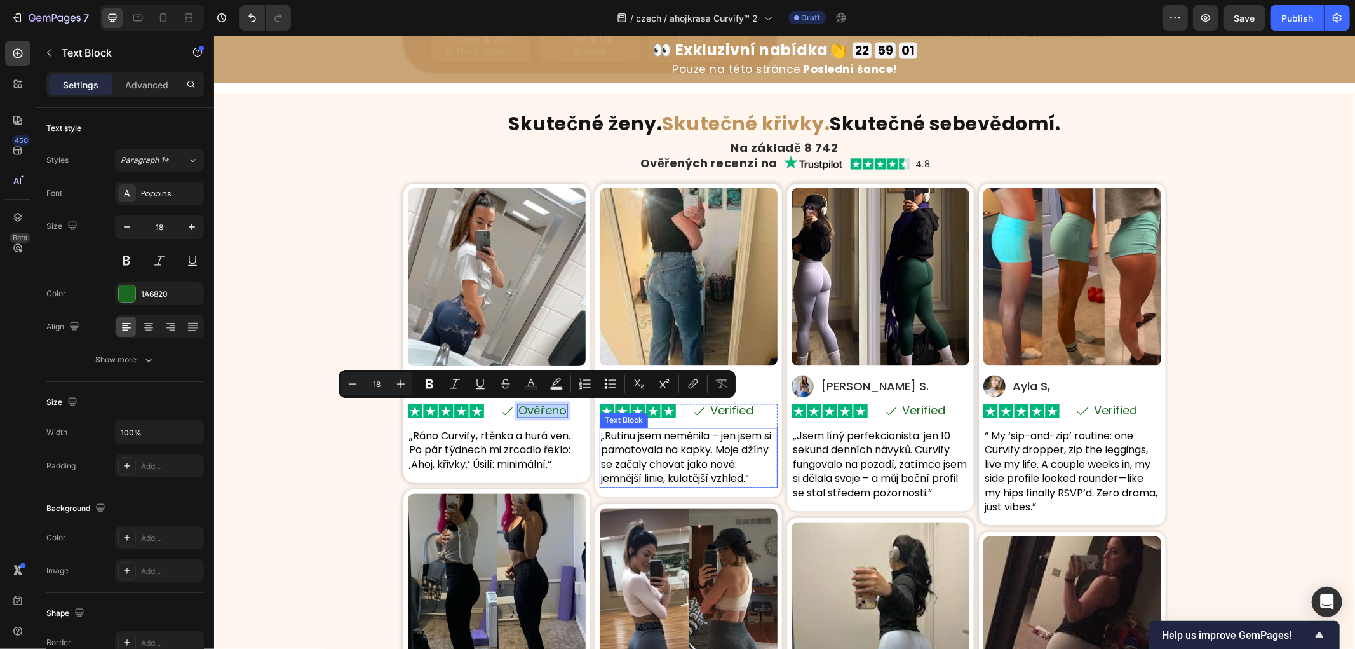
copy p "Ověřeno"
click at [733, 412] on p "Verified" at bounding box center [731, 410] width 43 height 11
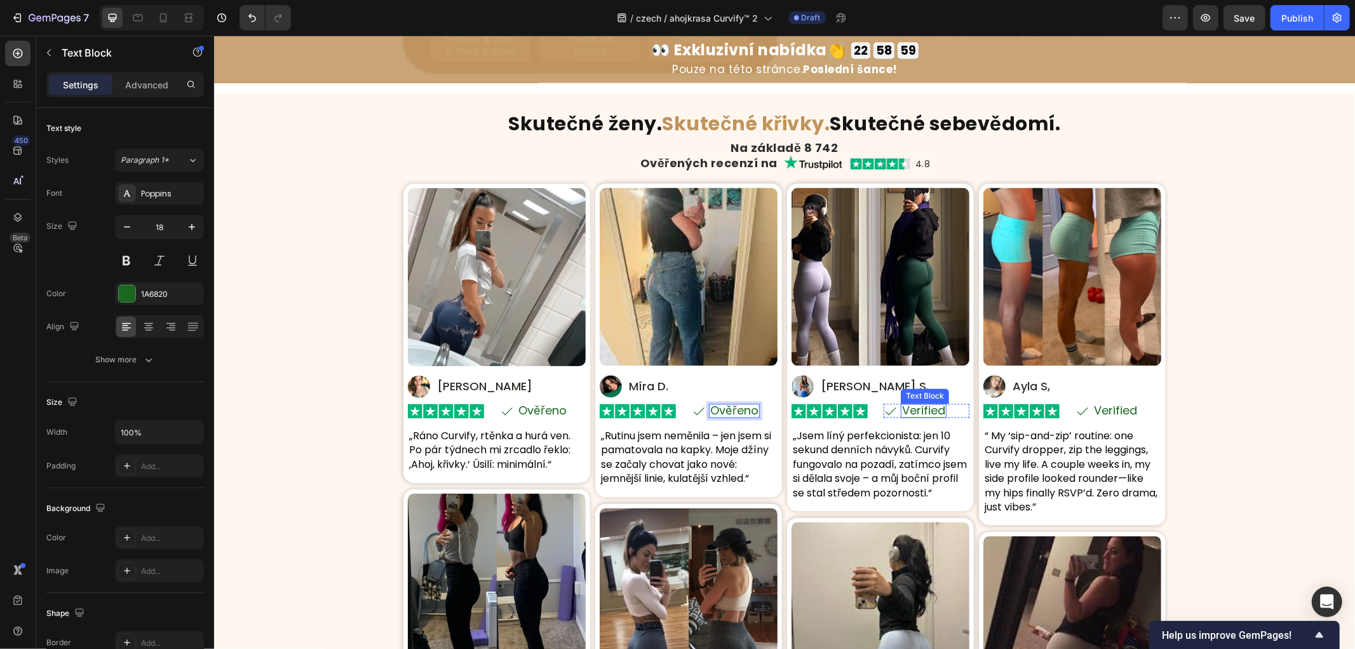
click at [921, 406] on p "Verified" at bounding box center [923, 410] width 43 height 11
click at [1114, 407] on p "Verified" at bounding box center [1115, 410] width 43 height 11
click at [1233, 398] on div "Skutečné ženy. Skutečné křivky. Skutečné sebevědomí. Heading Na základě 8 742 H…" at bounding box center [784, 482] width 1141 height 738
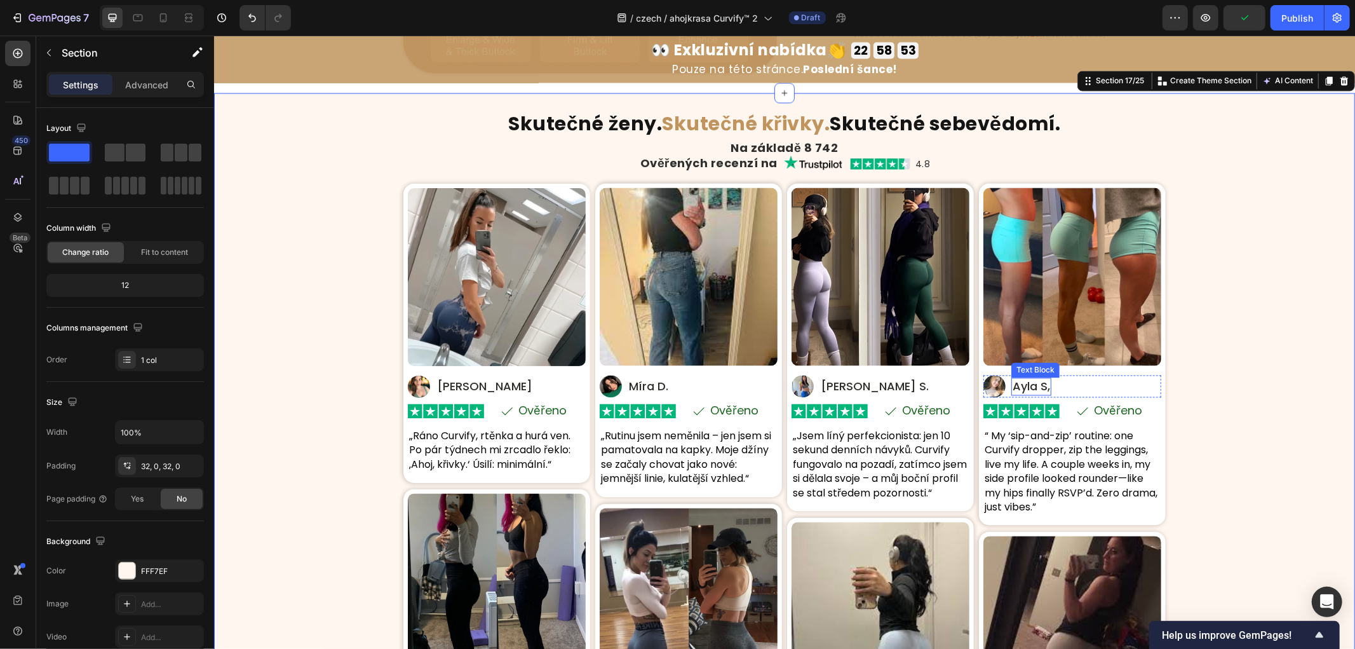
click at [1033, 387] on p "Ayla S," at bounding box center [1030, 386] width 37 height 15
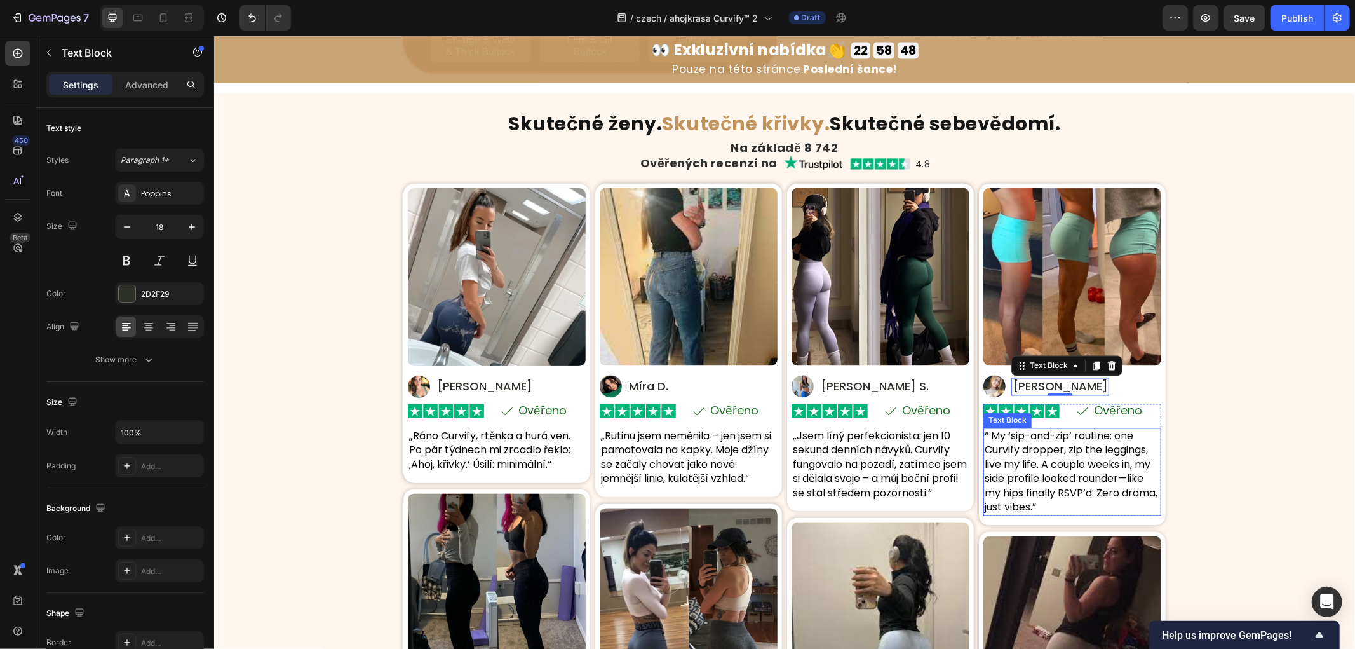
click at [1024, 471] on p "“ My ‘sip-and-zip’ routine: one Curvify dropper, zip the leggings, live my life…" at bounding box center [1071, 471] width 175 height 85
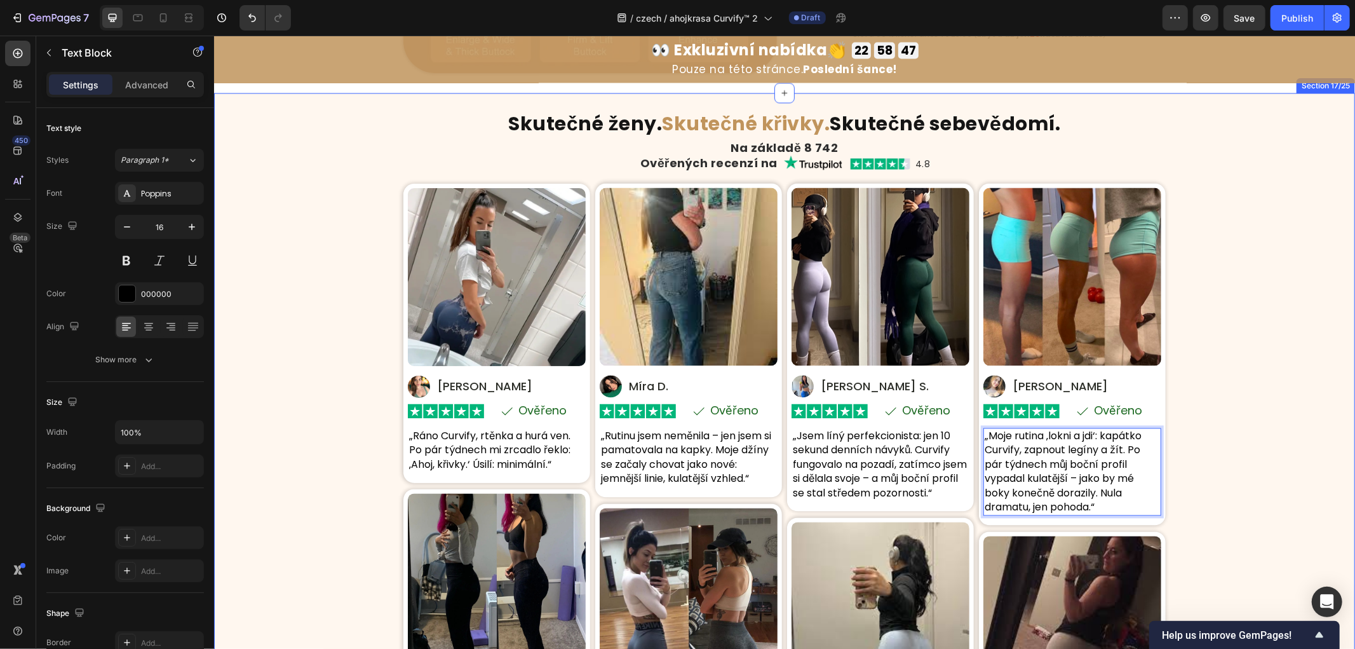
click at [1229, 451] on div "Skutečné ženy. Skutečné křivky. Skutečné sebevědomí. Heading Na základě 8 742 H…" at bounding box center [784, 482] width 1141 height 738
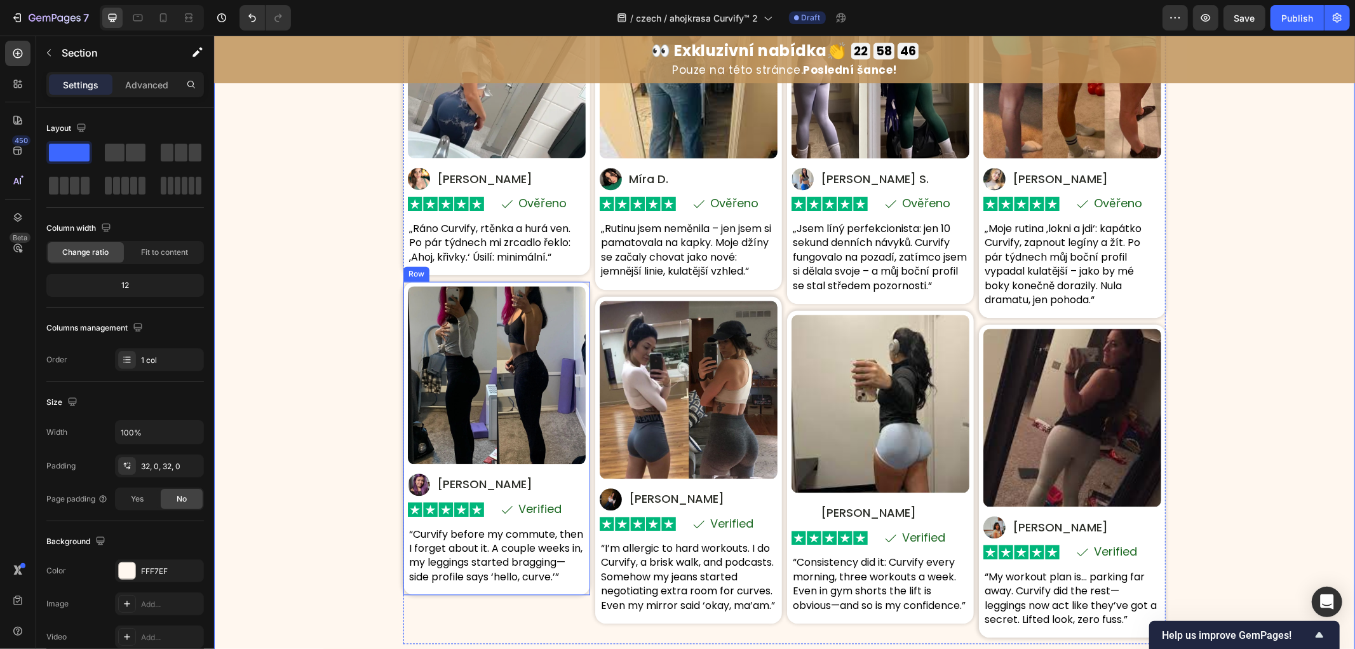
scroll to position [6307, 0]
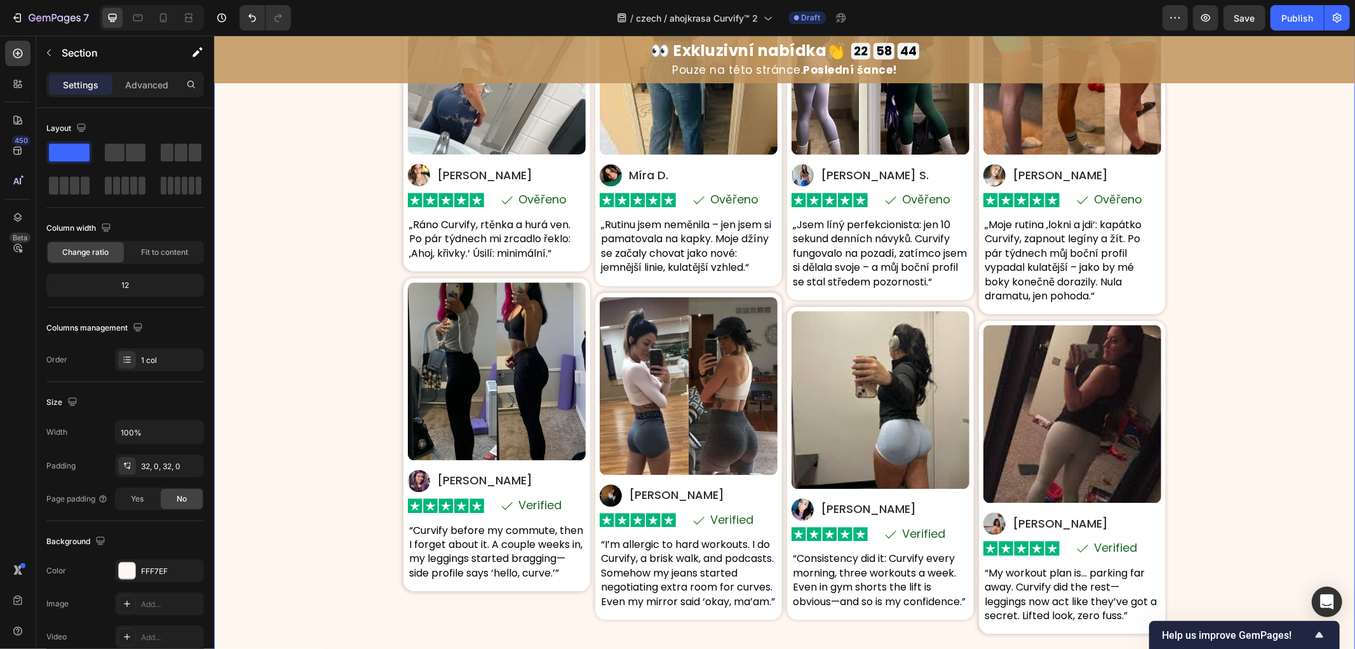
click at [1277, 391] on div "Skutečné ženy. Skutečné křivky. Skutečné sebevědomí. Heading Na základě 8 742 H…" at bounding box center [784, 271] width 1141 height 738
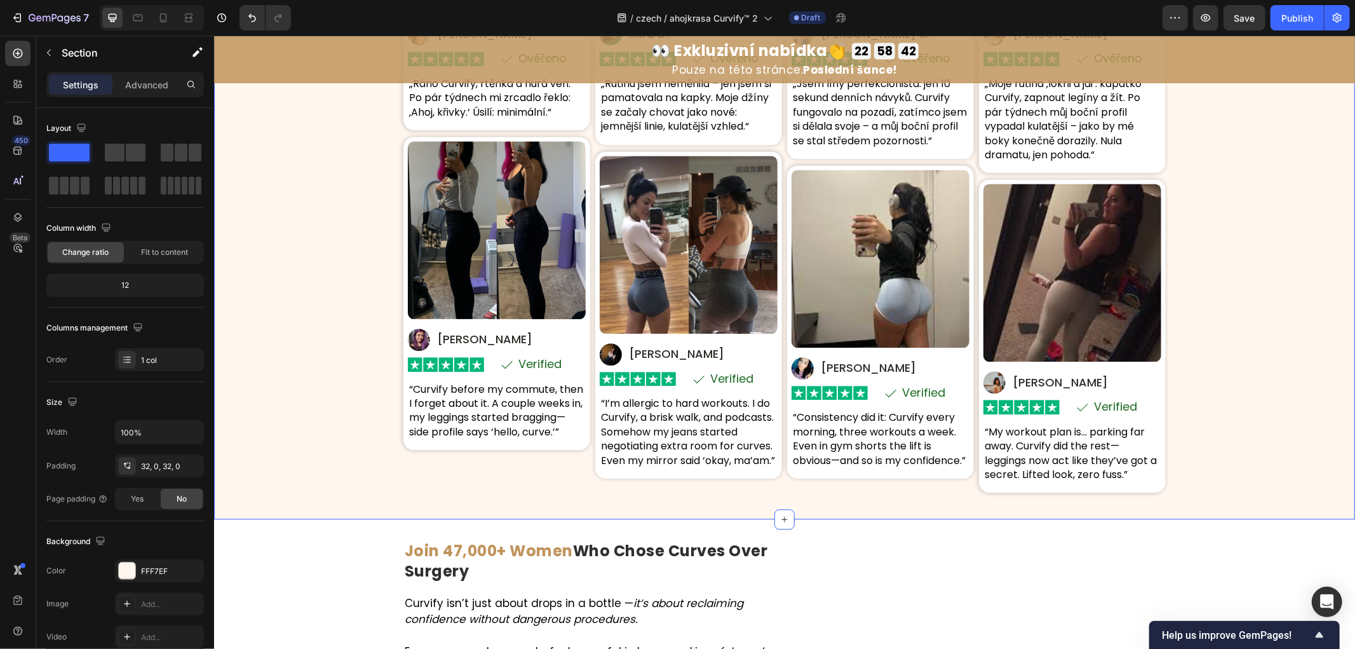
drag, startPoint x: 275, startPoint y: 480, endPoint x: 323, endPoint y: 679, distance: 203.9
click at [275, 480] on div "Skutečné ženy. Skutečné křivky. Skutečné sebevědomí. Heading Na základě 8 742 H…" at bounding box center [784, 129] width 1141 height 738
click at [257, 442] on div "Skutečné ženy. Skutečné křivky. Skutečné sebevědomí. Heading Na základě 8 742 H…" at bounding box center [784, 129] width 1141 height 738
click at [336, 350] on div "Skutečné ženy. Skutečné křivky. Skutečné sebevědomí. Heading Na základě 8 742 H…" at bounding box center [784, 129] width 1141 height 738
click at [484, 268] on img at bounding box center [496, 229] width 178 height 178
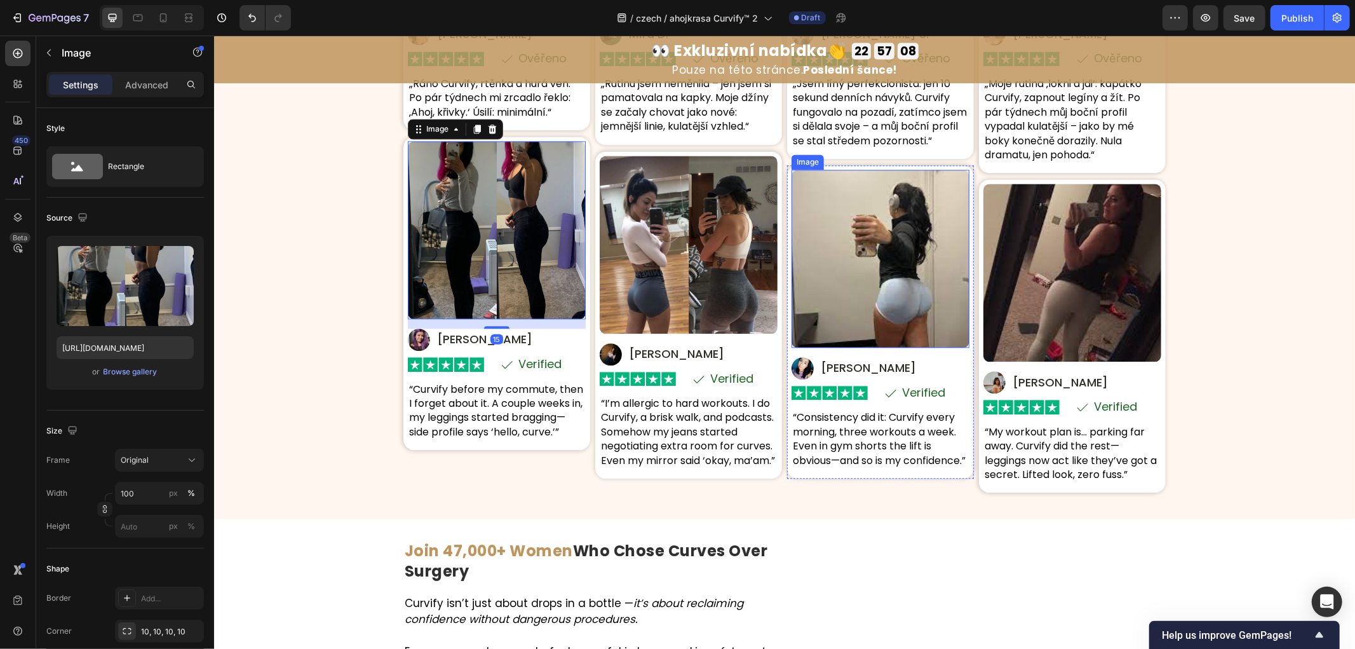
click at [649, 264] on img at bounding box center [688, 244] width 178 height 178
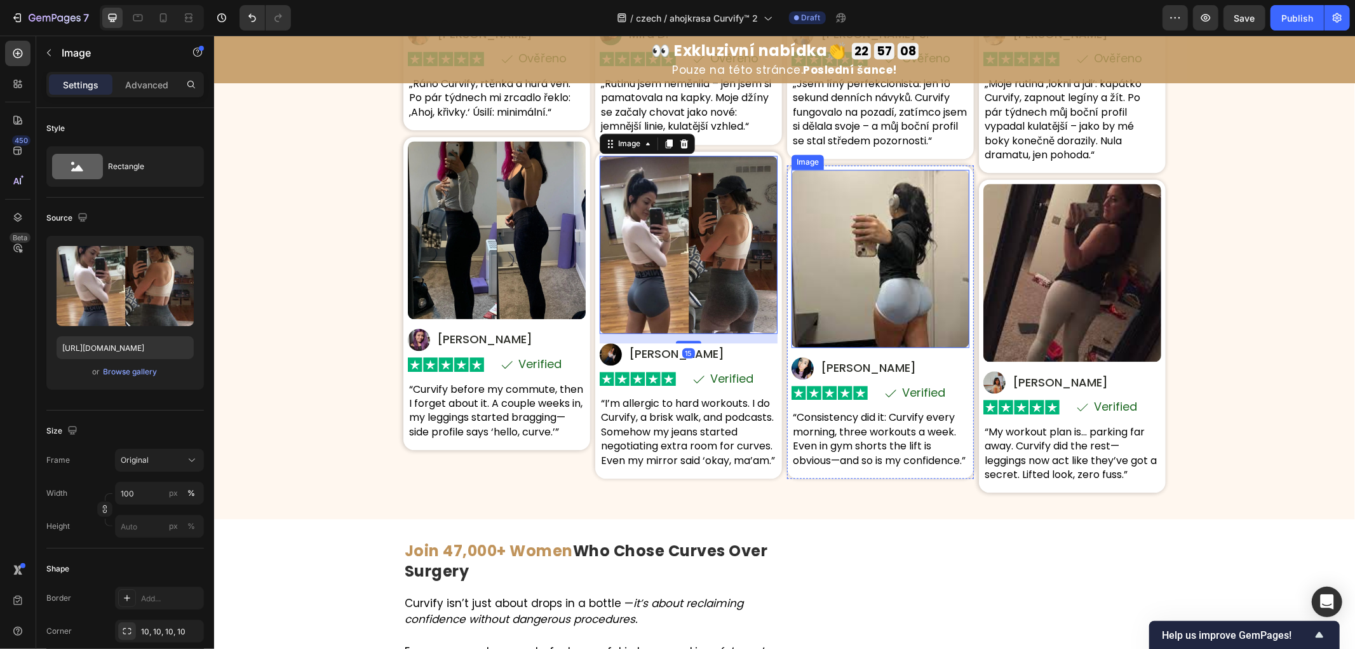
click at [960, 258] on img at bounding box center [880, 258] width 178 height 178
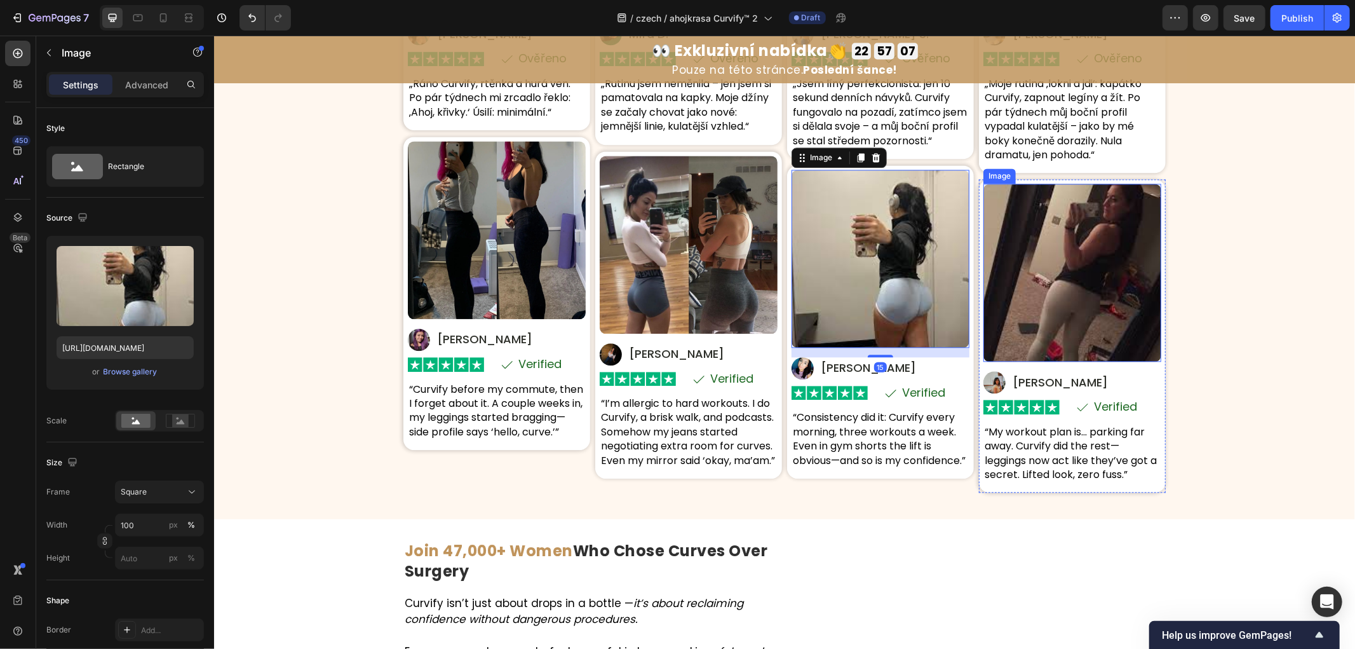
drag, startPoint x: 1012, startPoint y: 245, endPoint x: 613, endPoint y: 86, distance: 429.5
click at [1013, 245] on img at bounding box center [1072, 272] width 178 height 178
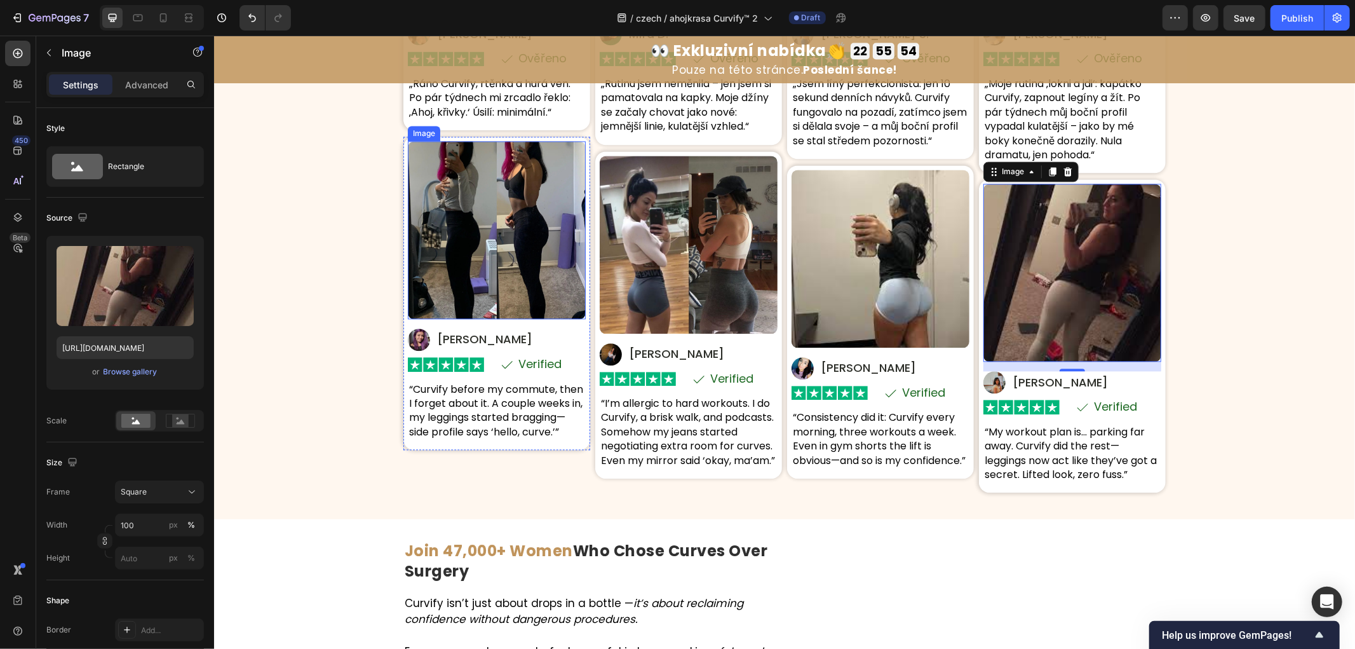
click at [488, 277] on img at bounding box center [496, 229] width 178 height 178
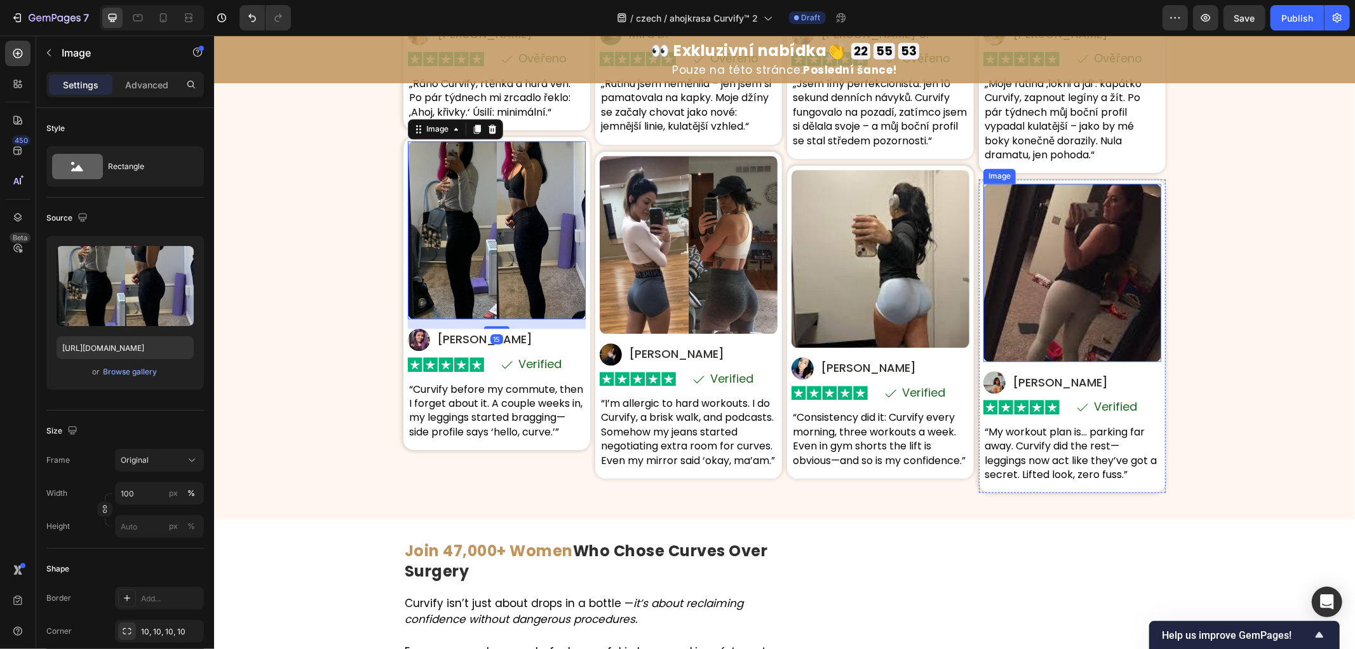
click at [1097, 311] on img at bounding box center [1072, 272] width 178 height 178
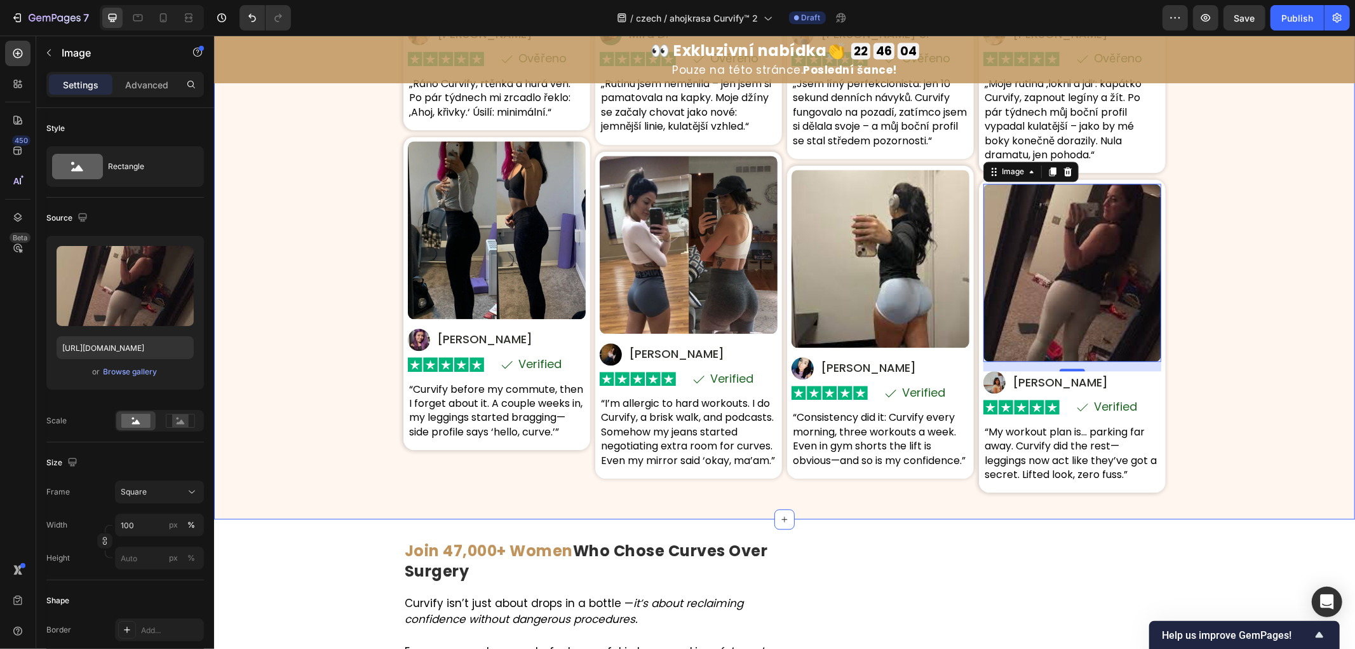
drag, startPoint x: 333, startPoint y: 429, endPoint x: 367, endPoint y: 451, distance: 40.9
click at [332, 429] on div "Skutečné ženy. Skutečné křivky. Skutečné sebevědomí. Heading Na základě 8 742 H…" at bounding box center [784, 129] width 1141 height 738
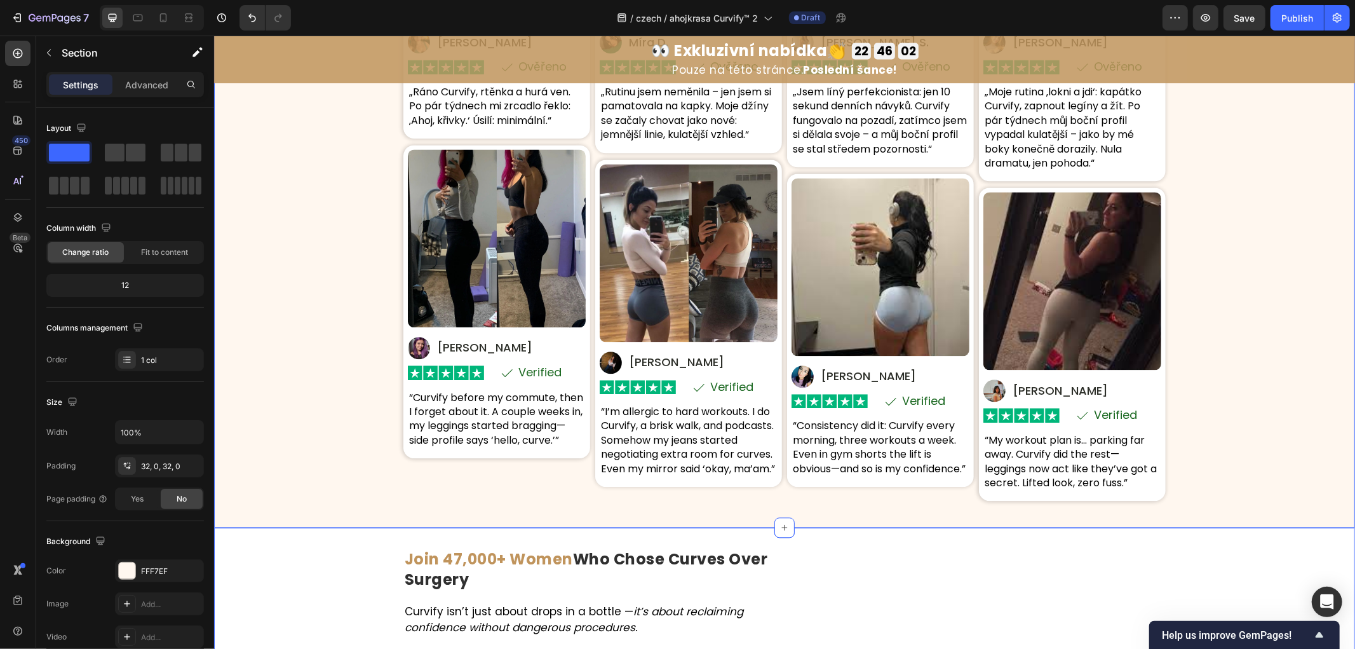
scroll to position [6518, 0]
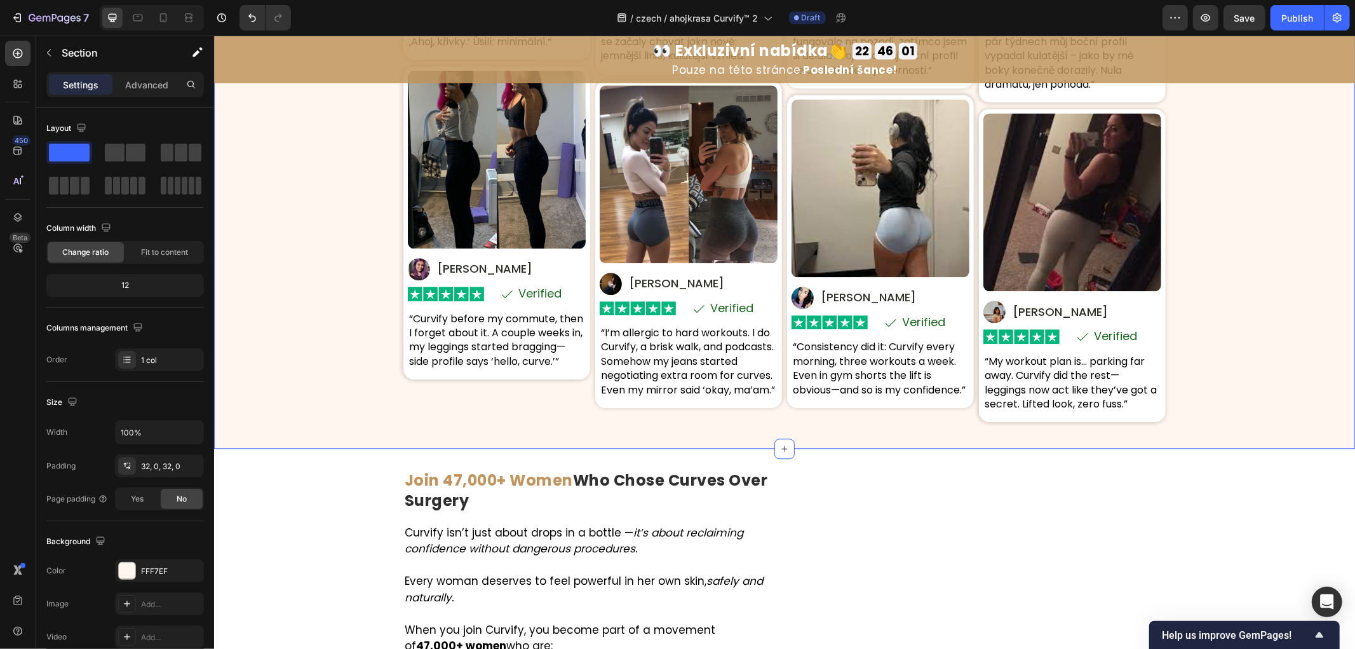
drag, startPoint x: 373, startPoint y: 395, endPoint x: 260, endPoint y: 481, distance: 142.0
click at [373, 395] on div "Skutečné ženy. Skutečné křivky. Skutečné sebevědomí. Heading Na základě 8 742 H…" at bounding box center [784, 59] width 1141 height 738
click at [268, 369] on div "Skutečné ženy. Skutečné křivky. Skutečné sebevědomí. Heading Na základě 8 742 H…" at bounding box center [784, 59] width 1141 height 738
click at [449, 262] on p "[PERSON_NAME]" at bounding box center [484, 268] width 95 height 15
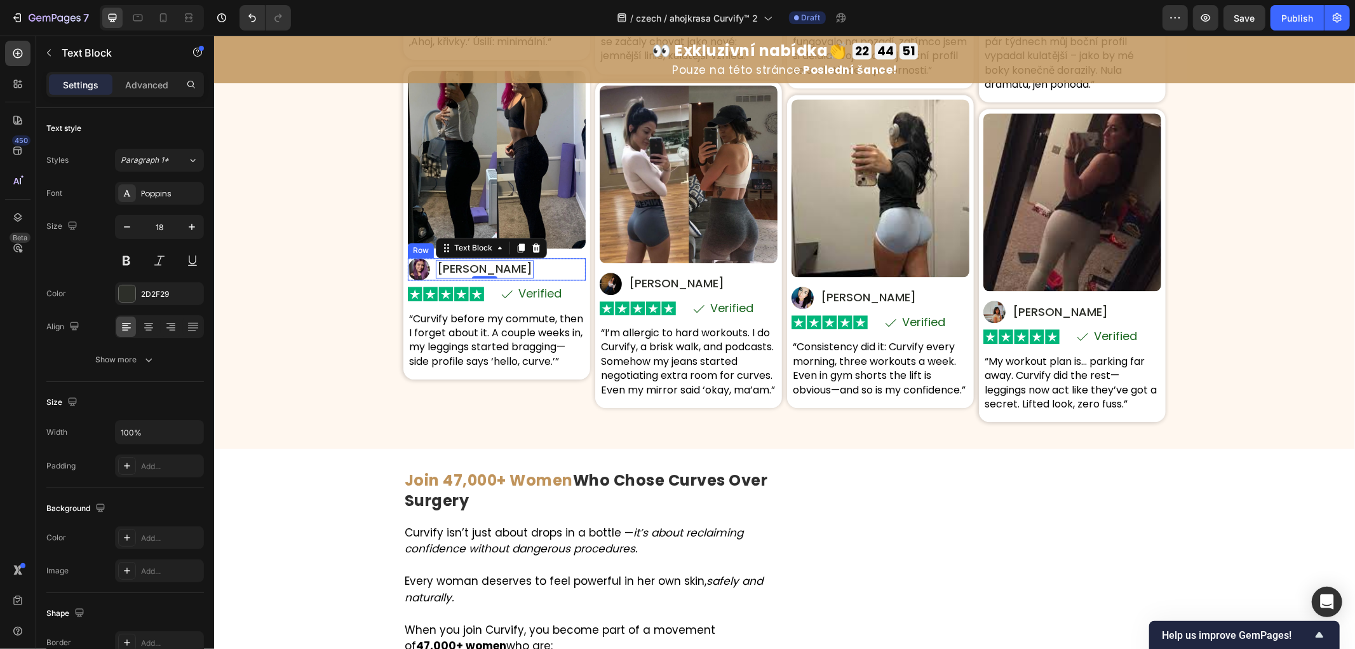
click at [523, 292] on p "Verified" at bounding box center [539, 292] width 43 height 11
click at [523, 293] on p "Verified" at bounding box center [539, 292] width 43 height 11
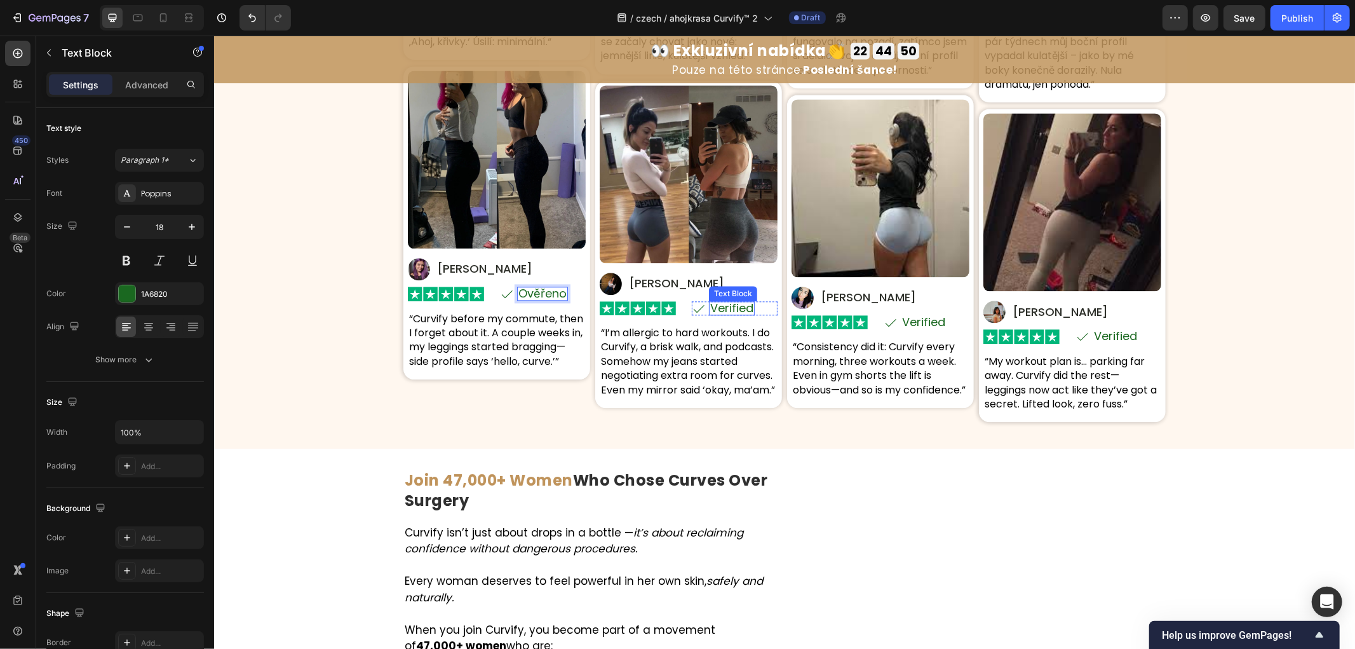
click at [733, 313] on p "Verified" at bounding box center [731, 307] width 43 height 11
click at [906, 323] on p "Verified" at bounding box center [923, 321] width 43 height 11
click at [1110, 332] on p "Verified" at bounding box center [1115, 335] width 43 height 11
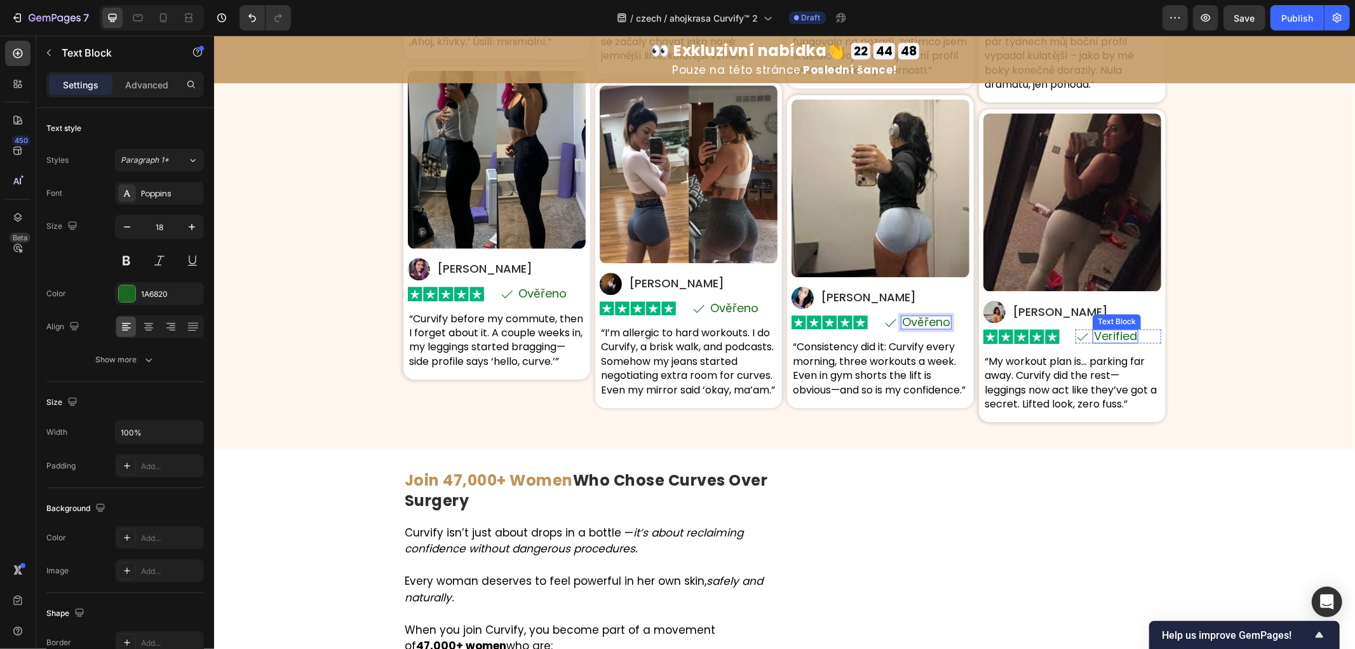
click at [1110, 332] on p "Verified" at bounding box center [1115, 335] width 43 height 11
click at [334, 351] on div "Skutečné ženy. Skutečné křivky. Skutečné sebevědomí. Heading Na základě 8 742 H…" at bounding box center [784, 59] width 1141 height 738
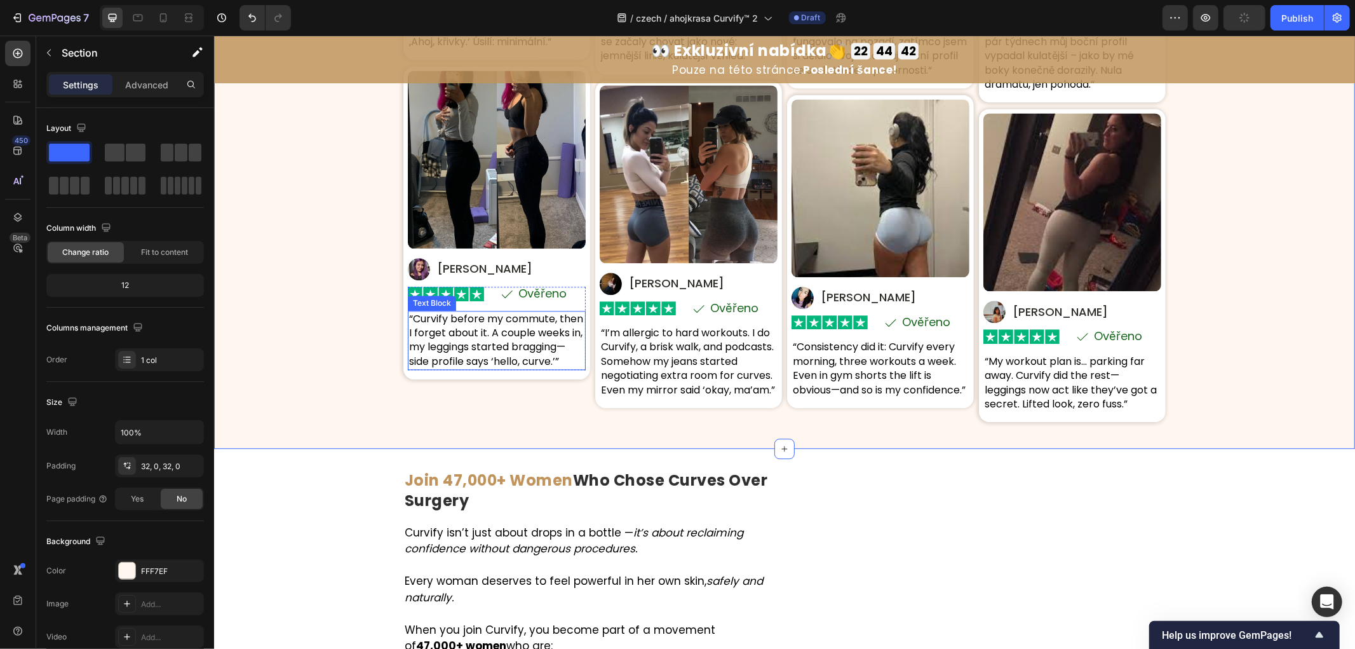
drag, startPoint x: 516, startPoint y: 309, endPoint x: 520, endPoint y: 339, distance: 29.5
click at [516, 311] on p "“Curvify before my commute, then I forget about it. A couple weeks in, my leggi…" at bounding box center [496, 339] width 175 height 57
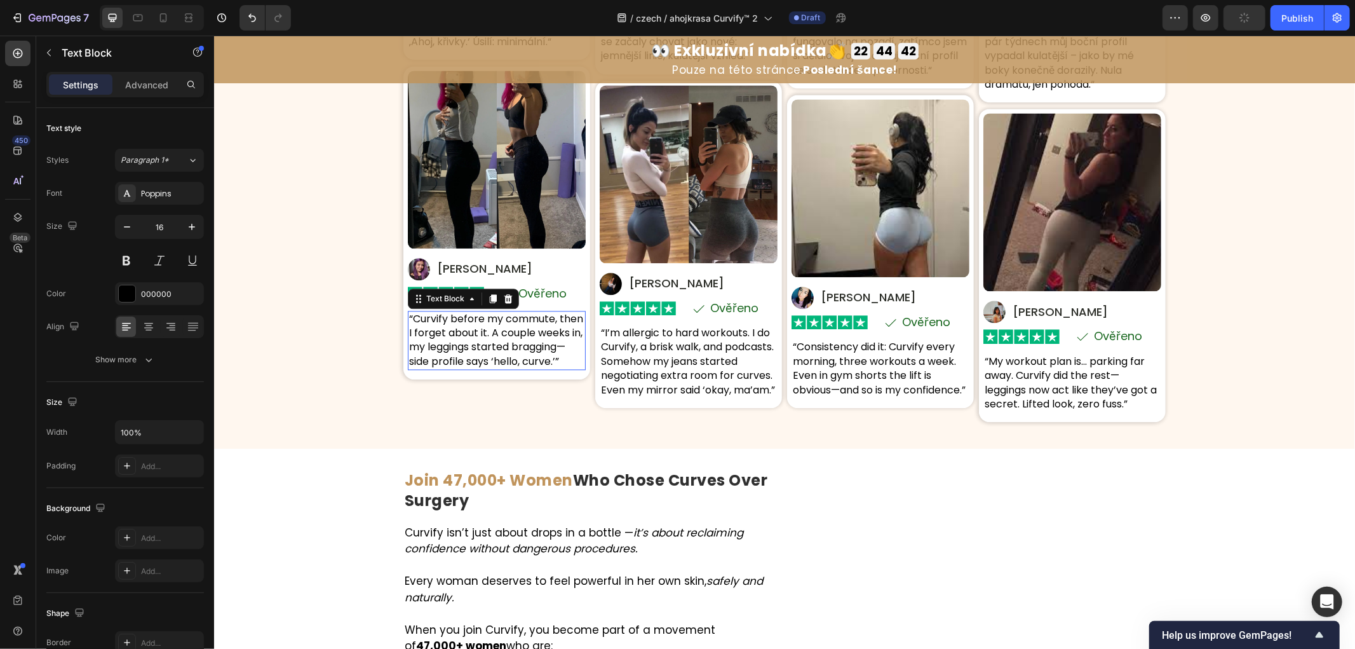
click at [520, 339] on p "“Curvify before my commute, then I forget about it. A couple weeks in, my leggi…" at bounding box center [496, 339] width 175 height 57
click at [329, 316] on div "Skutečné ženy. Skutečné křivky. Skutečné sebevědomí. Heading Na základě 8 742 H…" at bounding box center [784, 59] width 1141 height 738
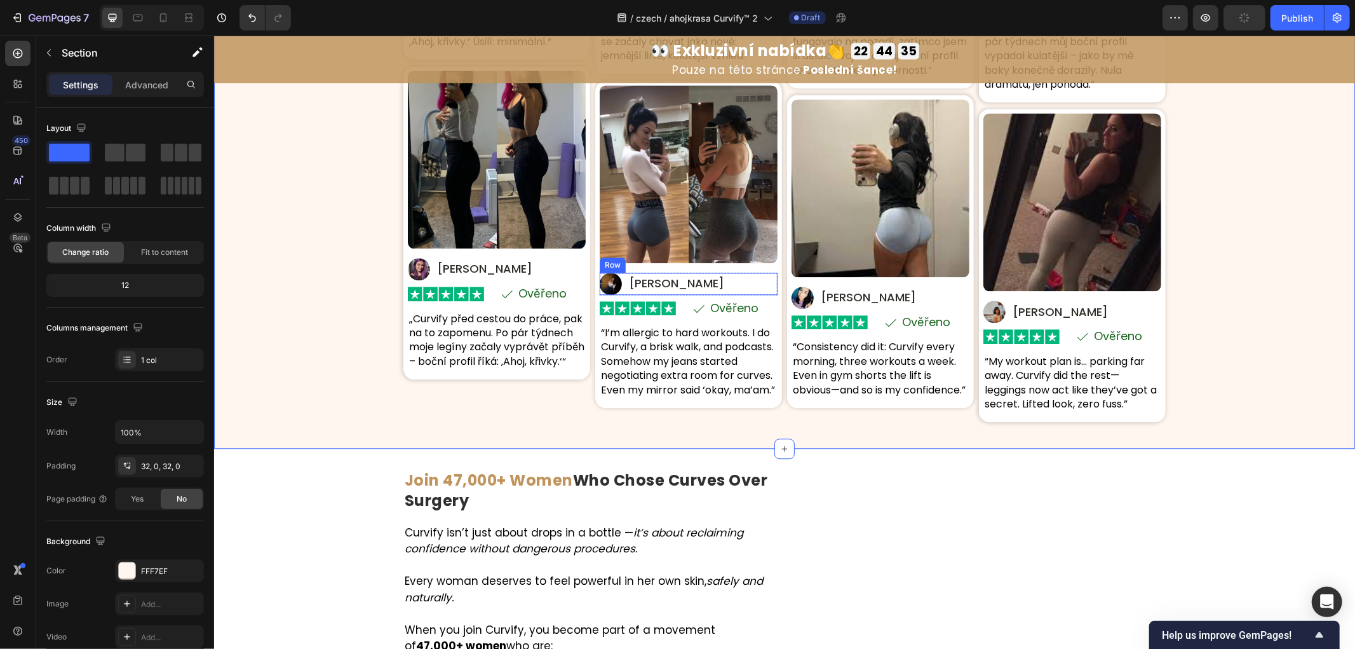
click at [644, 284] on p "[PERSON_NAME]" at bounding box center [675, 282] width 95 height 15
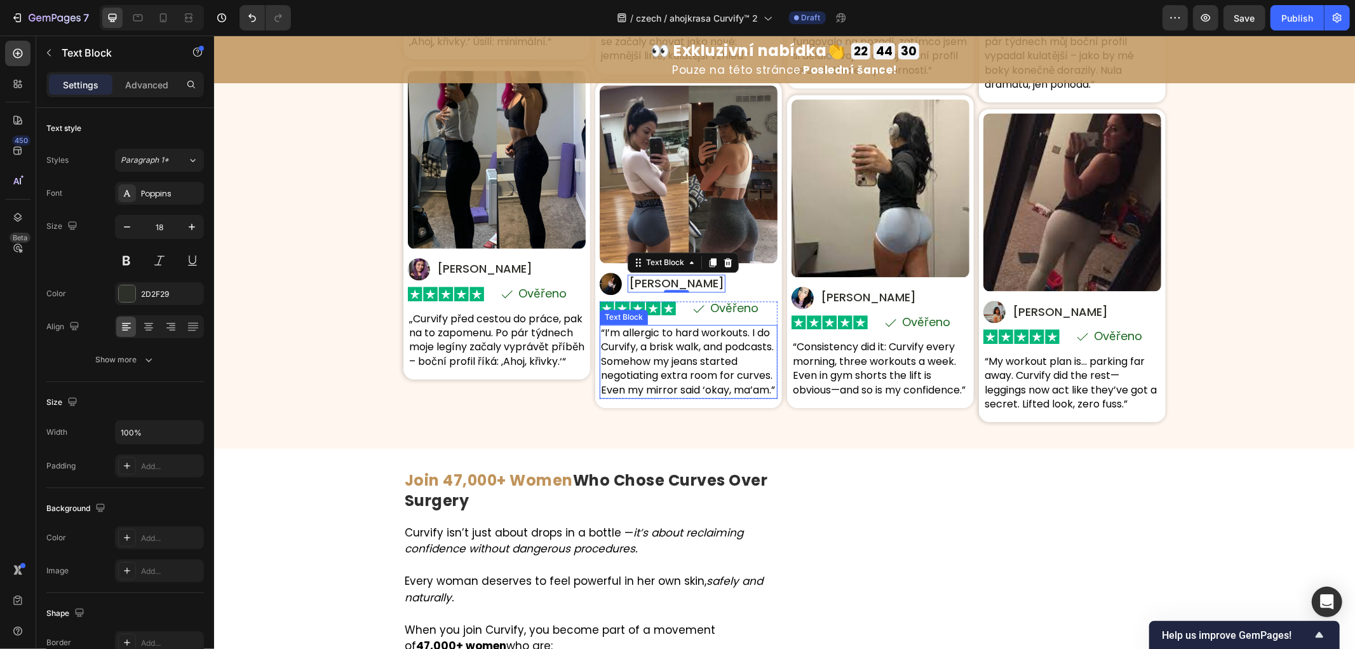
click at [644, 346] on p "“I’m allergic to hard workouts. I do Curvify, a brisk walk, and podcasts. Someh…" at bounding box center [688, 360] width 175 height 71
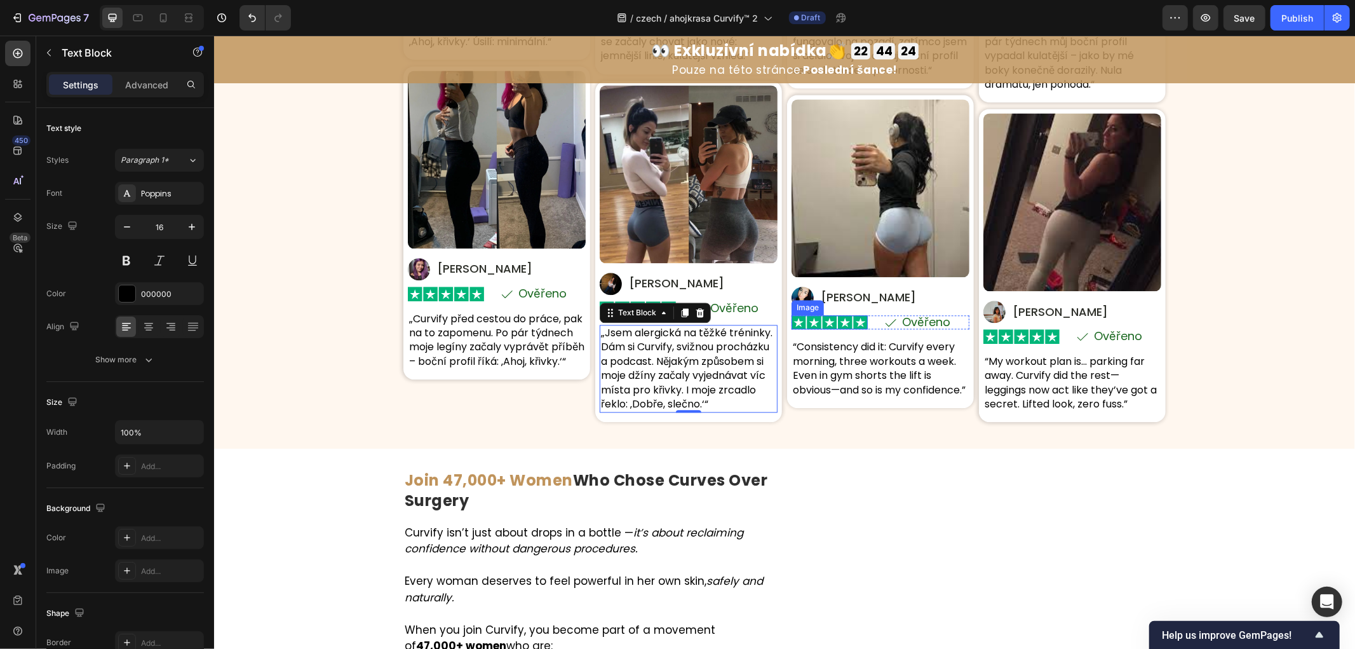
click at [821, 300] on p "[PERSON_NAME]" at bounding box center [867, 296] width 95 height 15
click at [830, 294] on p "[PERSON_NAME]" at bounding box center [867, 296] width 95 height 15
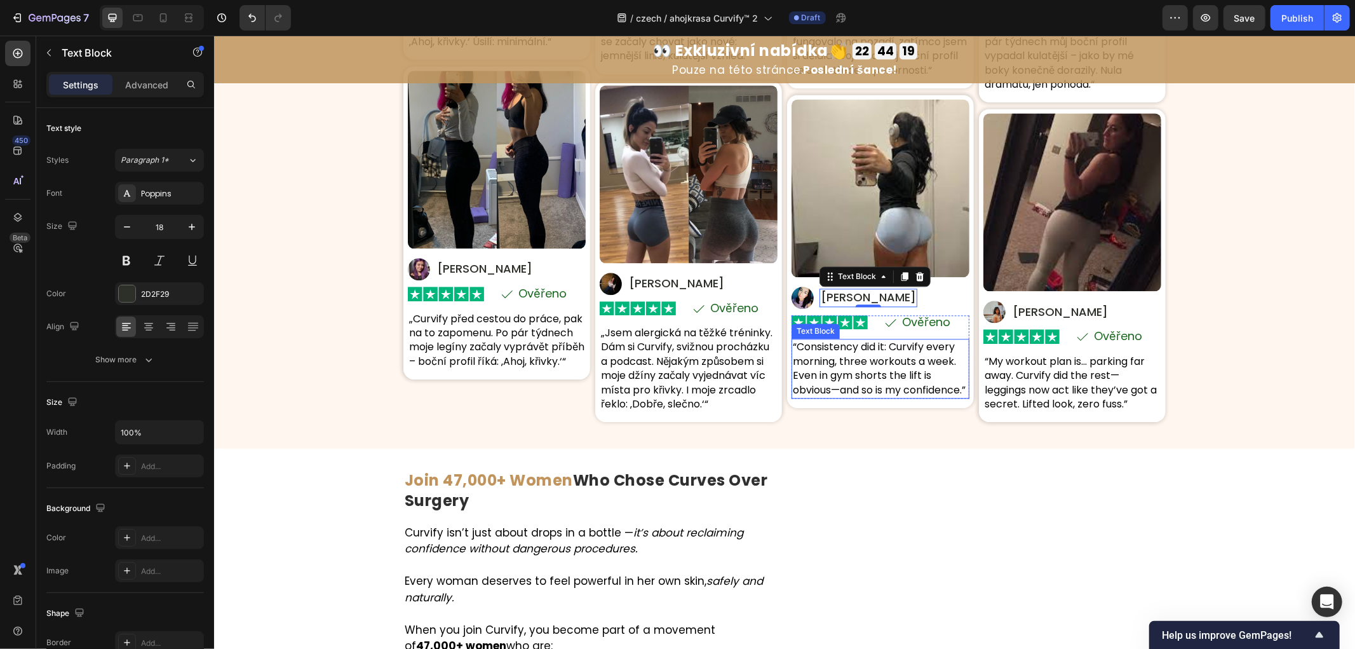
click at [855, 368] on p "“Consistency did it: Curvify every morning, three workouts a week. Even in gym …" at bounding box center [879, 367] width 175 height 57
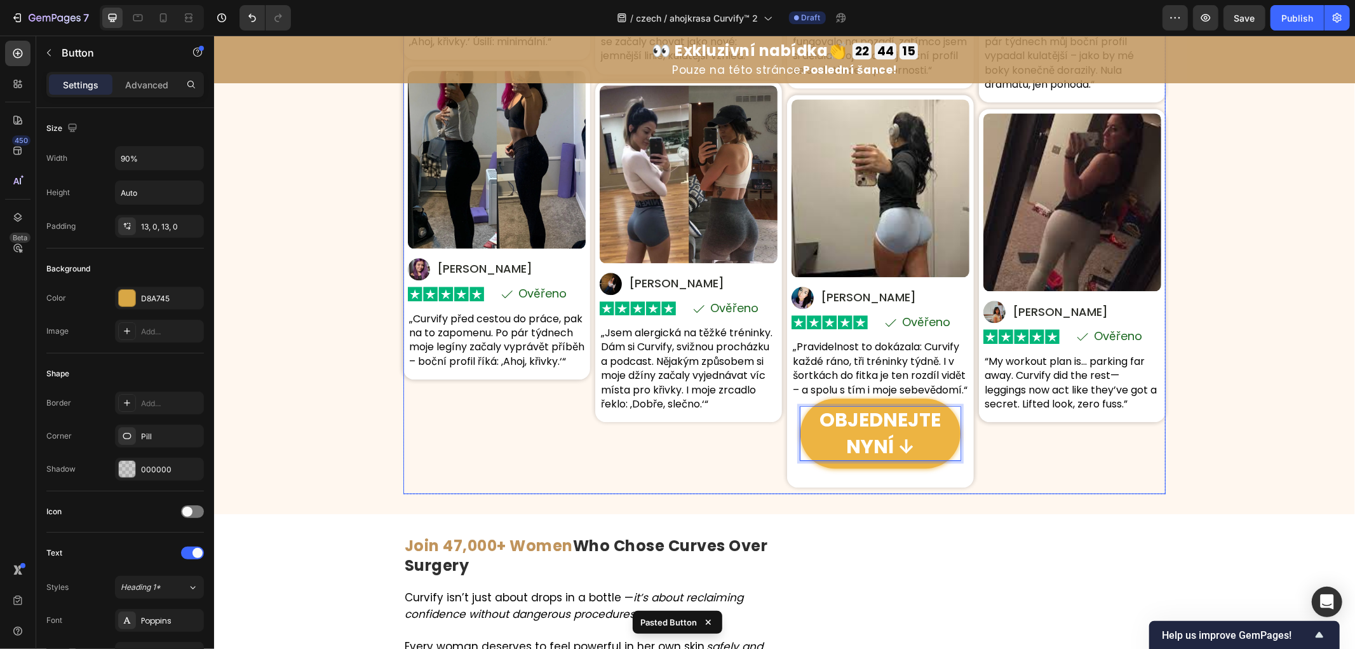
click at [1065, 478] on div "Image Image [PERSON_NAME] S. Text Block Row Row Image Icon Ověřeno Text Block R…" at bounding box center [1072, 126] width 187 height 733
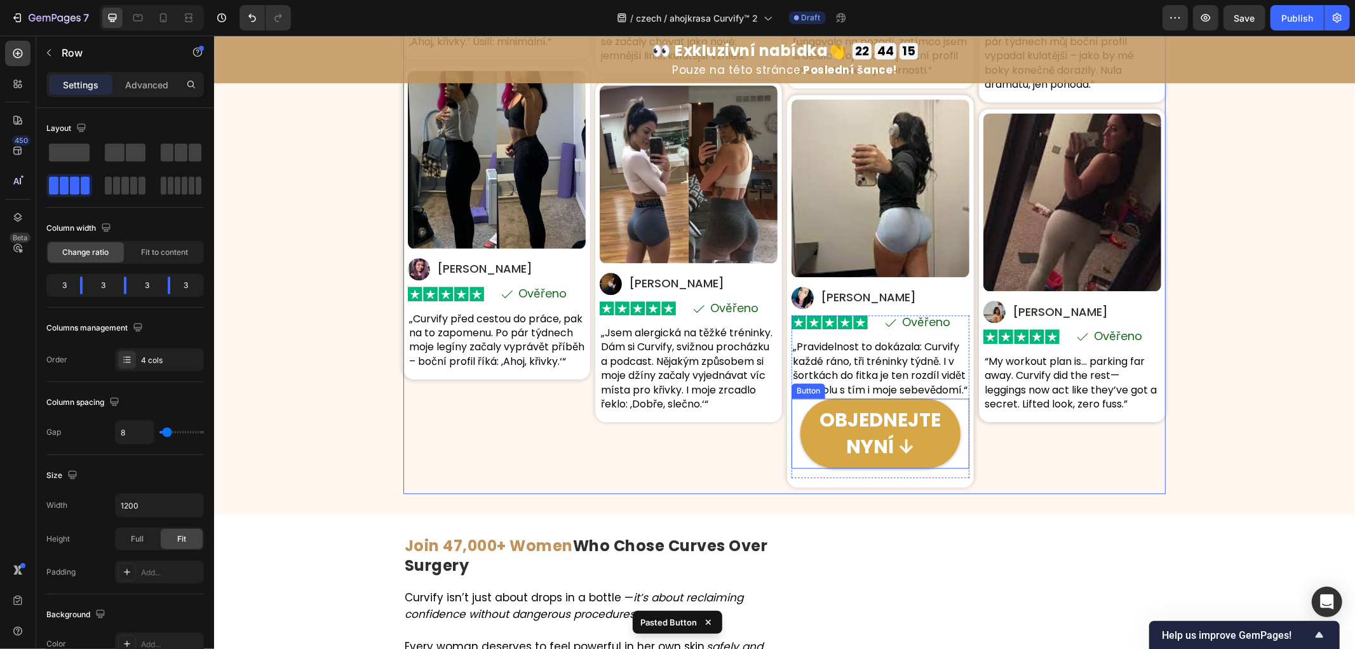
click at [935, 454] on p "OBJEDNEJTE NYNÍ ↓" at bounding box center [880, 432] width 160 height 53
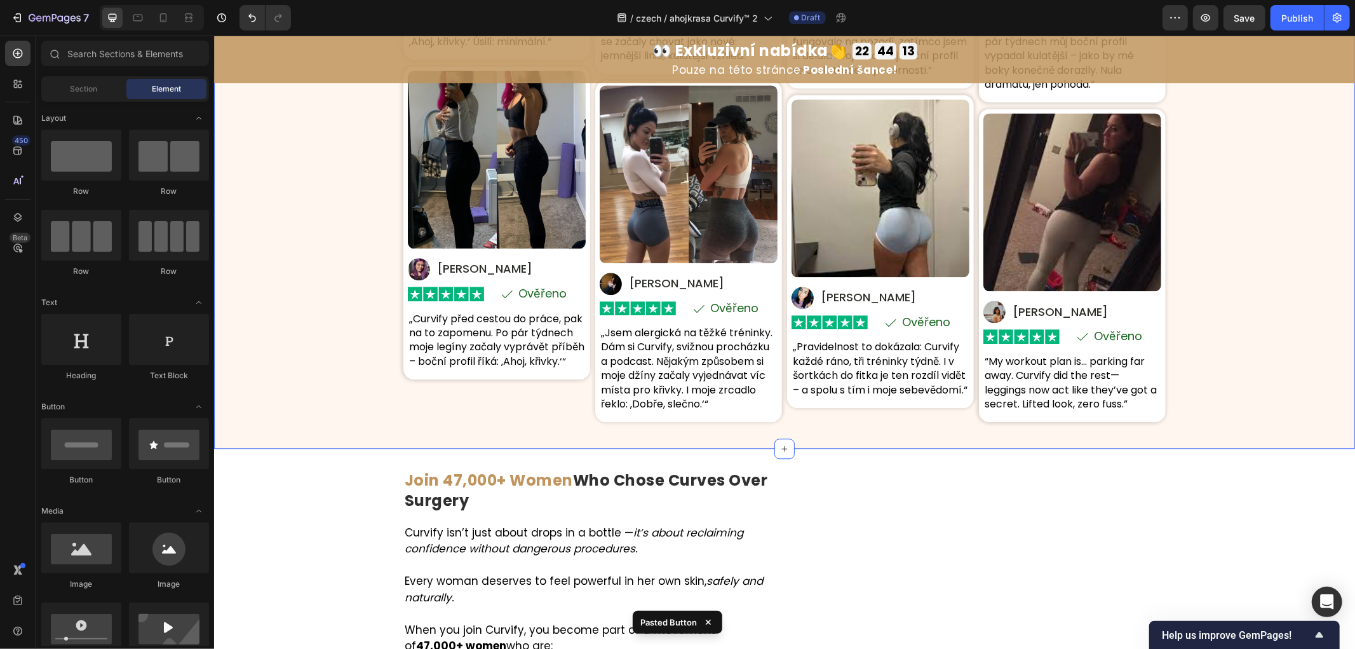
click at [1254, 377] on div "Skutečné ženy. Skutečné křivky. Skutečné sebevědomí. Heading Na základě 8 742 H…" at bounding box center [784, 59] width 1141 height 738
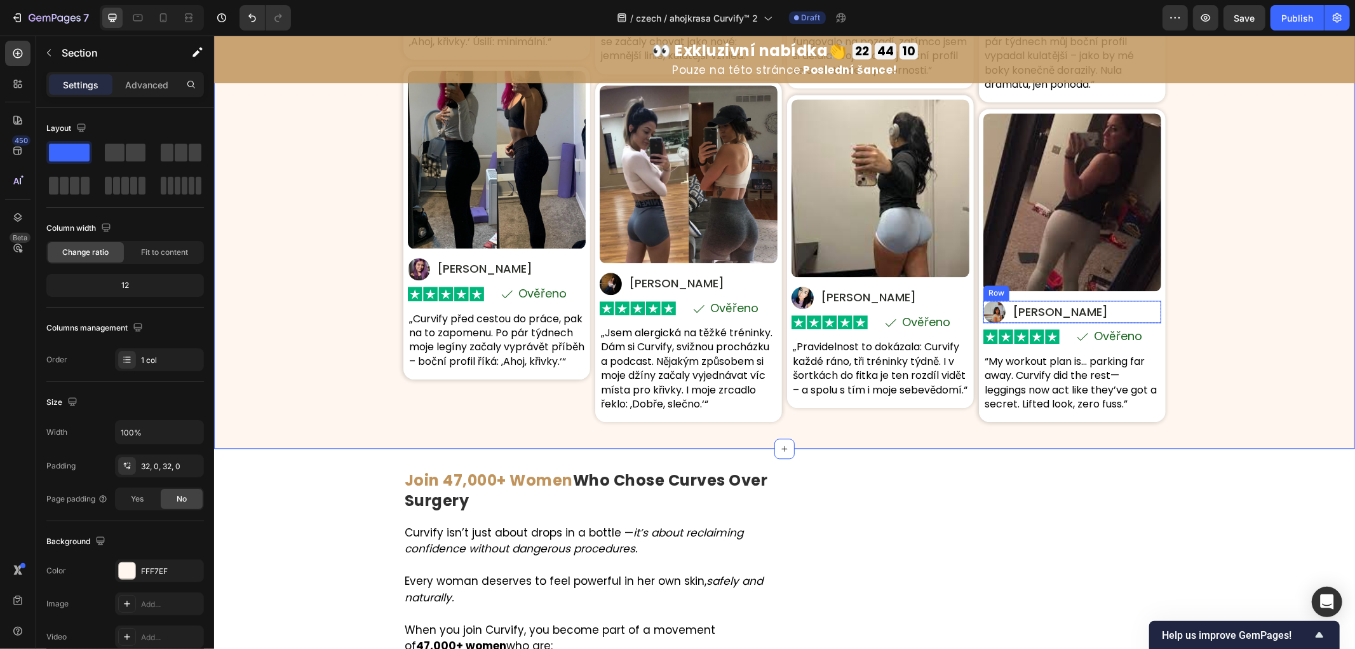
click at [1039, 313] on p "[PERSON_NAME]" at bounding box center [1059, 311] width 95 height 15
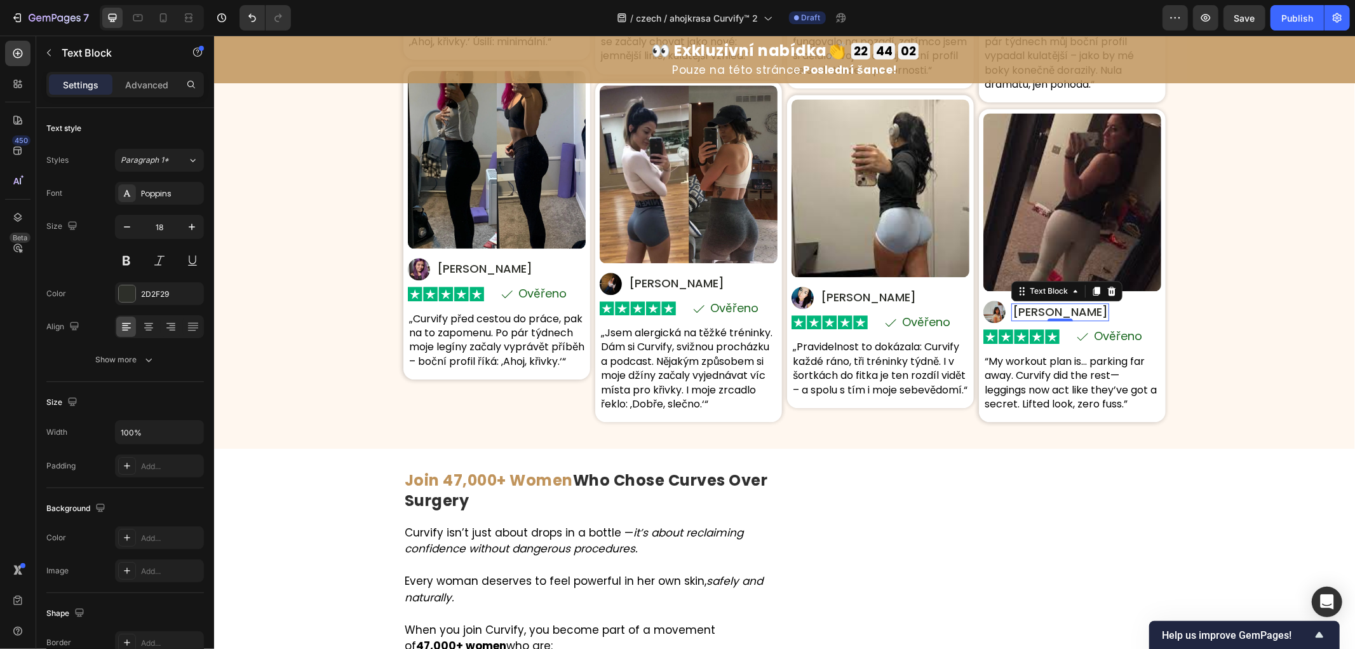
click at [1034, 306] on p "[PERSON_NAME]" at bounding box center [1059, 311] width 95 height 15
click at [1228, 332] on div "Skutečné ženy. Skutečné křivky. Skutečné sebevědomí. Heading Na základě 8 742 H…" at bounding box center [784, 59] width 1141 height 738
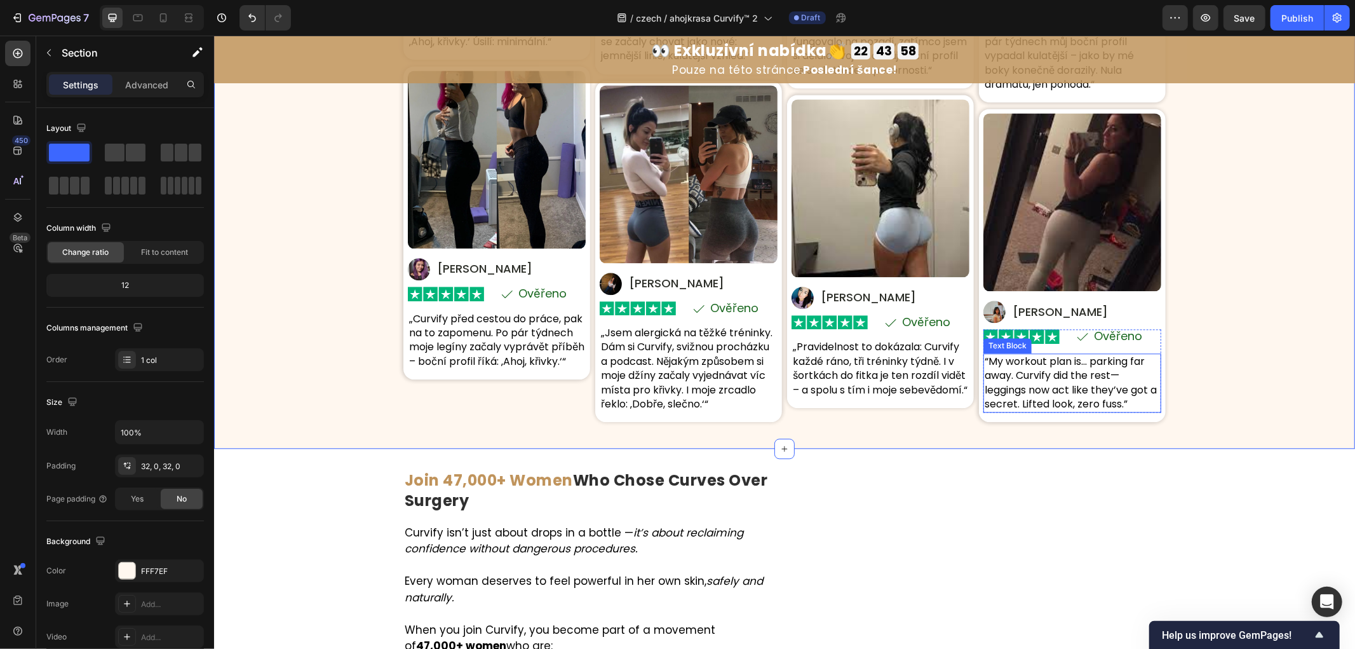
click at [1035, 363] on p "“My workout plan is… parking far away. Curvify did the rest—leggings now act li…" at bounding box center [1071, 382] width 175 height 57
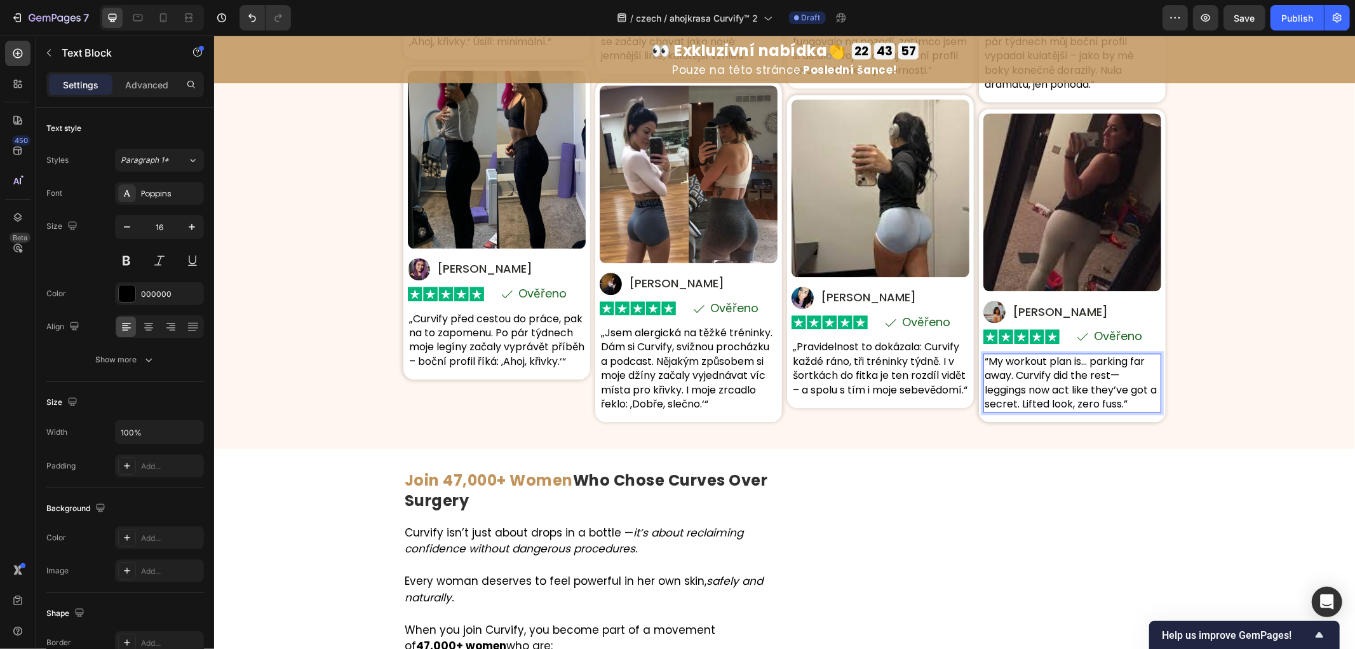
click at [1227, 341] on div "Skutečné ženy. Skutečné křivky. Skutečné sebevědomí. Heading Na základě 8 742 H…" at bounding box center [784, 59] width 1141 height 738
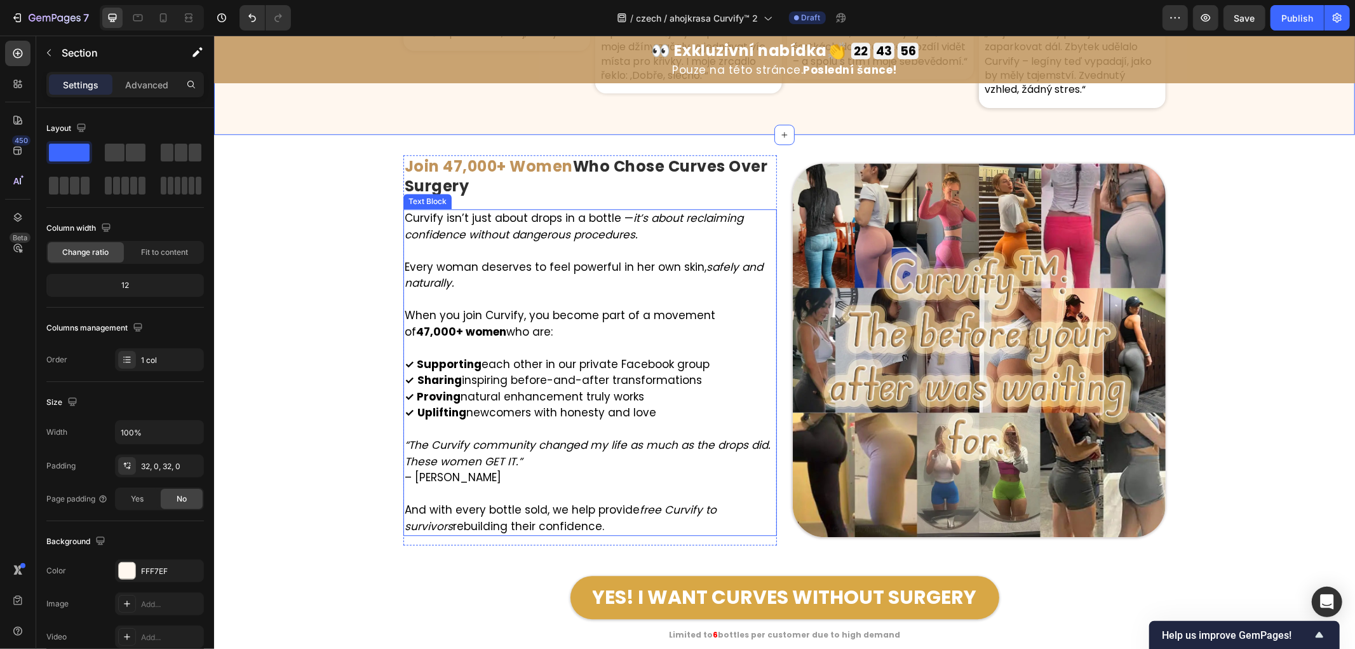
scroll to position [6871, 0]
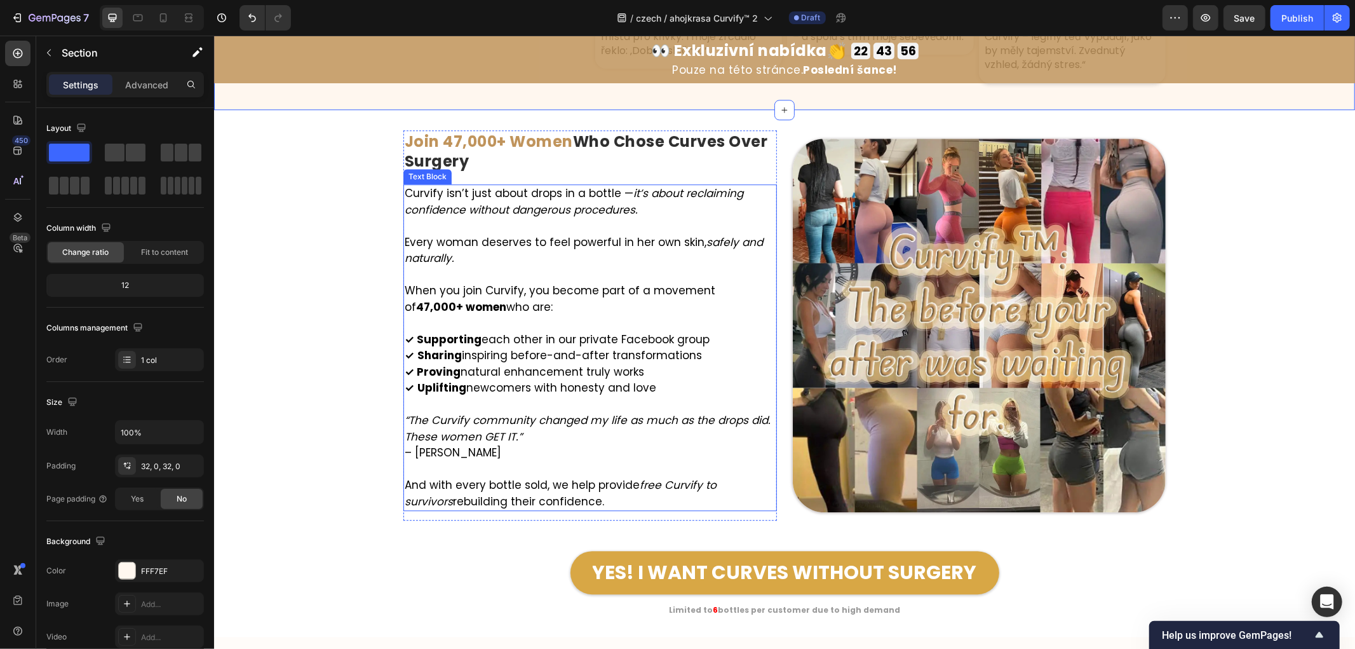
click at [298, 362] on div "Image Join 47,000+ Women Who Chose Curves Over Surgery Heading Curvify isn’t ju…" at bounding box center [784, 373] width 1141 height 486
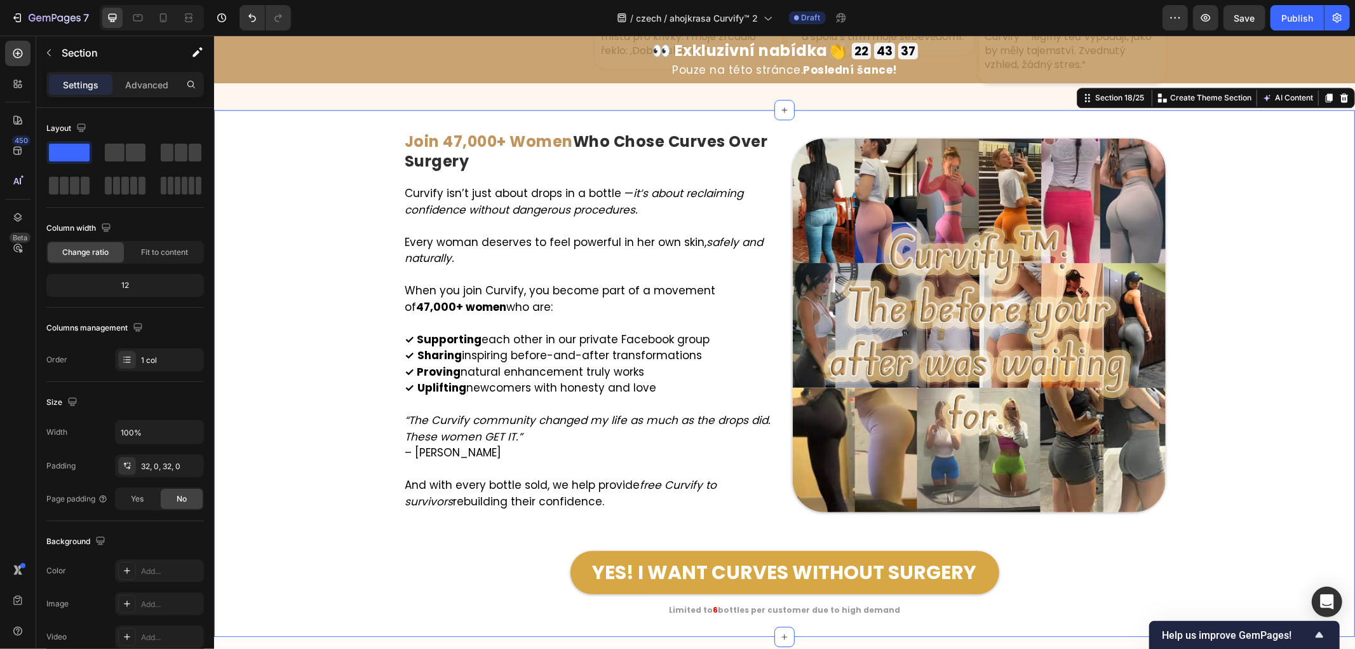
click at [270, 503] on div "Image Join 47,000+ Women Who Chose Curves Over Surgery Heading Curvify isn’t ju…" at bounding box center [784, 373] width 1141 height 486
click at [487, 165] on h2 "Join 47,000+ Women Who Chose Curves Over Surgery" at bounding box center [590, 152] width 374 height 44
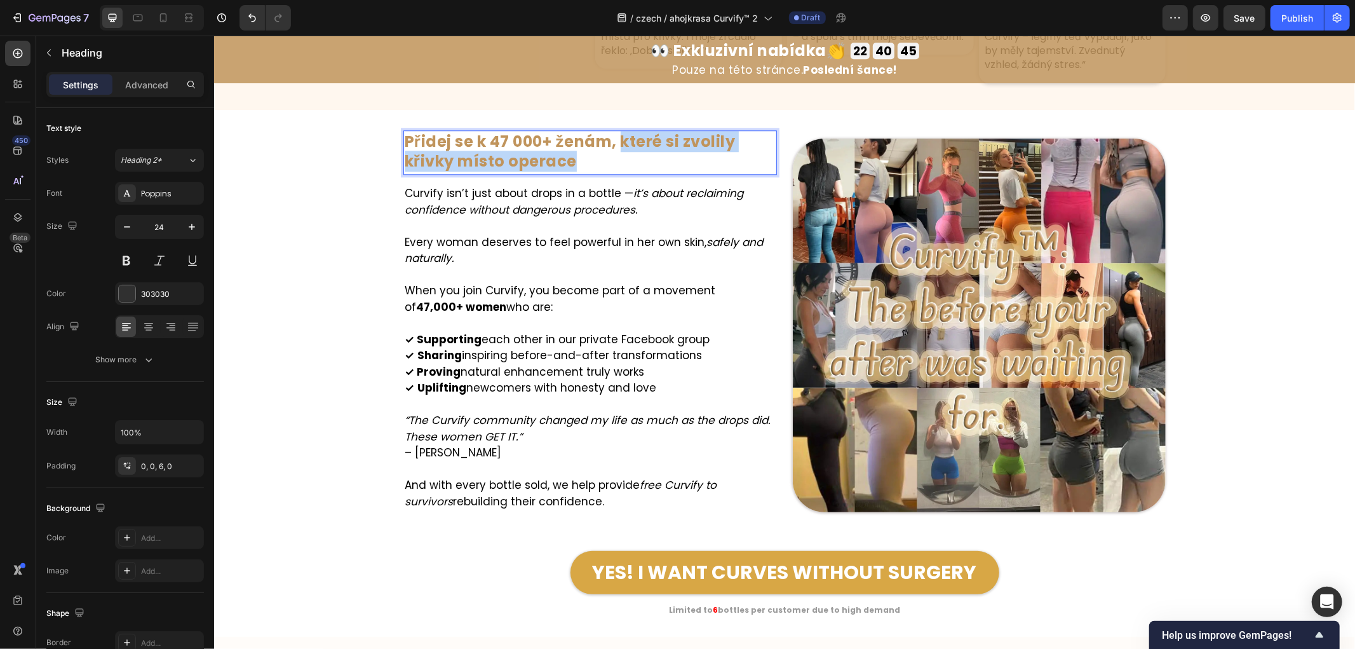
drag, startPoint x: 614, startPoint y: 142, endPoint x: 723, endPoint y: 156, distance: 110.3
click at [723, 156] on p "Přidej se k 47 000+ ženám, které si zvolily křivky místo operace" at bounding box center [589, 150] width 371 height 39
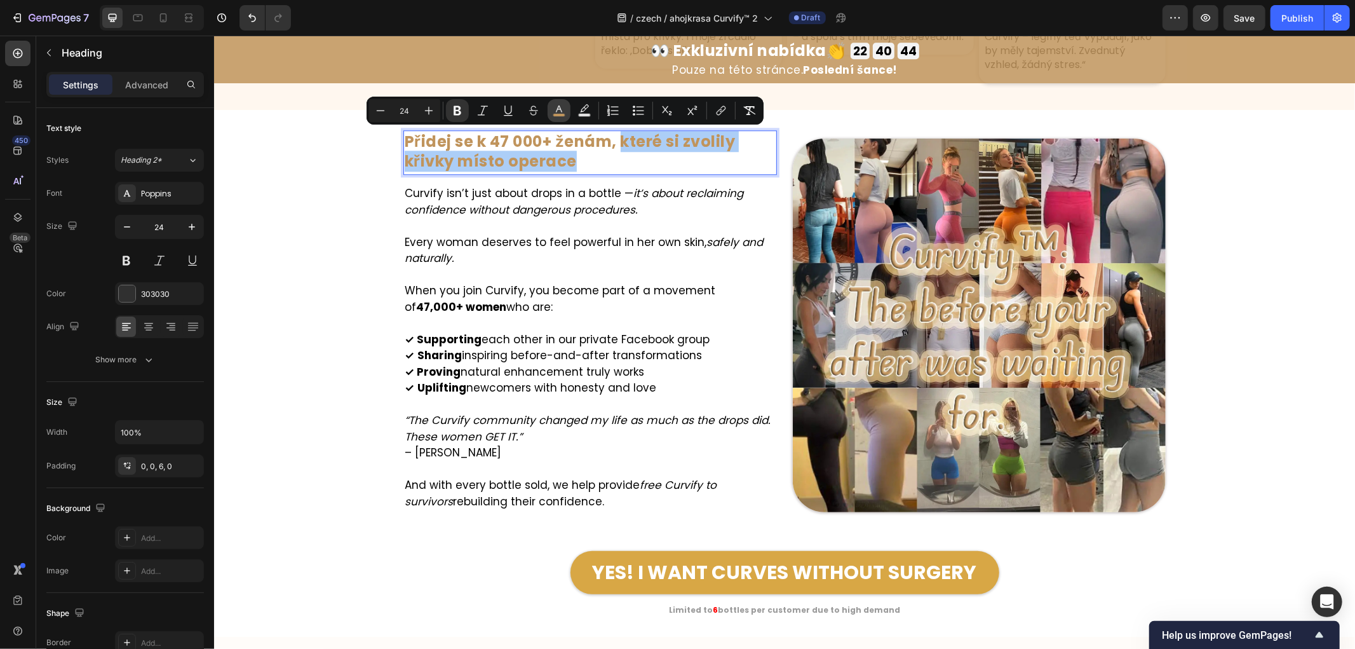
click at [557, 110] on icon "Editor contextual toolbar" at bounding box center [559, 110] width 13 height 13
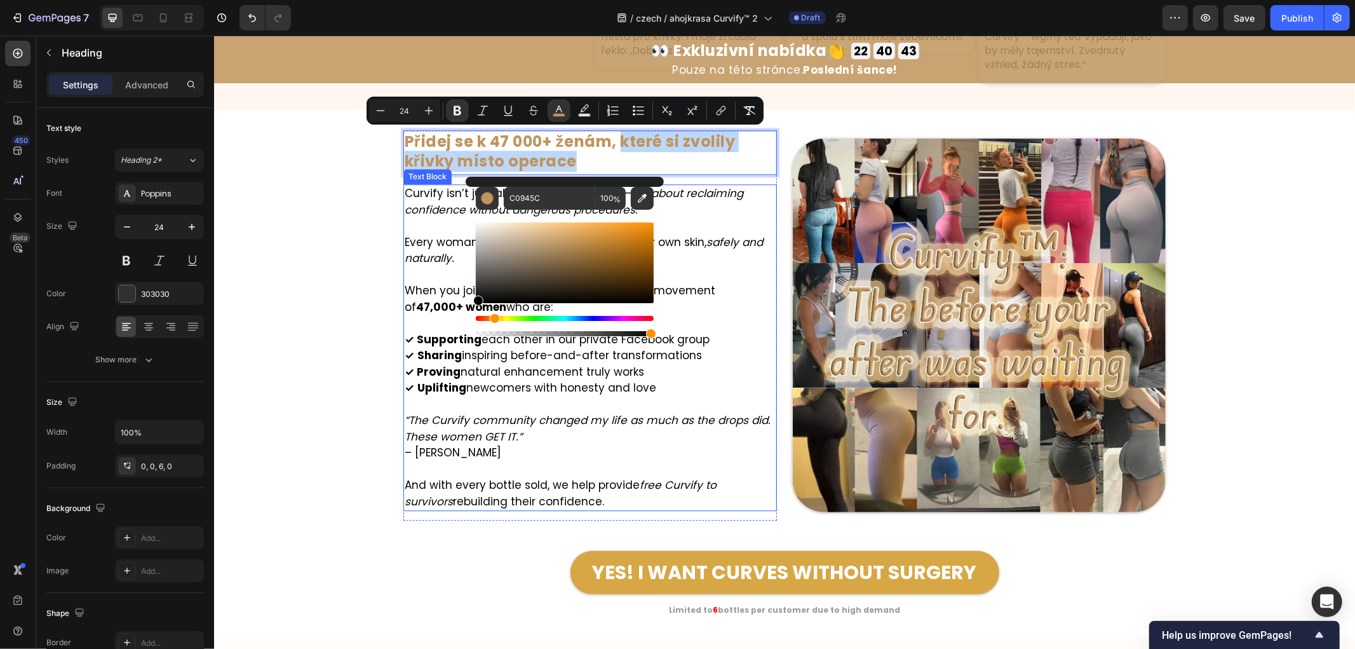
drag, startPoint x: 725, startPoint y: 322, endPoint x: 296, endPoint y: 275, distance: 431.5
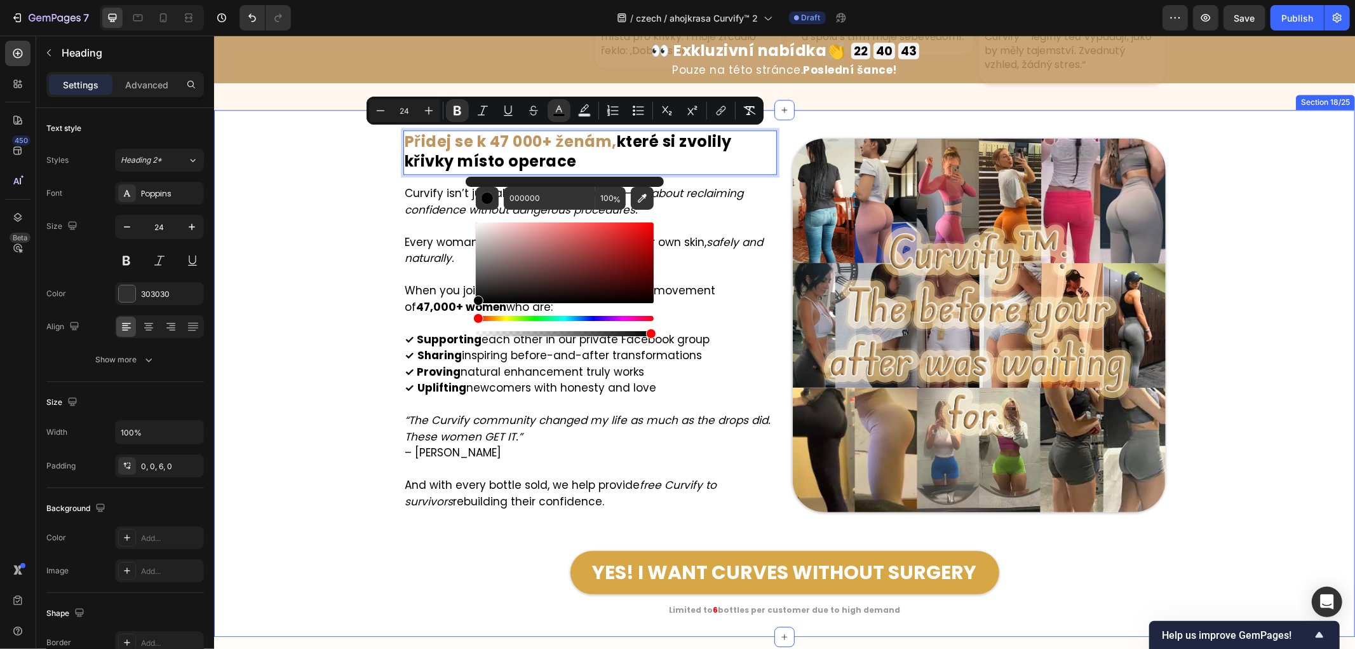
drag, startPoint x: 296, startPoint y: 275, endPoint x: 342, endPoint y: 287, distance: 47.2
click at [295, 275] on div "Image Přidej se k 47 000+ ženám, které si zvolily křivky místo operace Heading …" at bounding box center [784, 373] width 1141 height 486
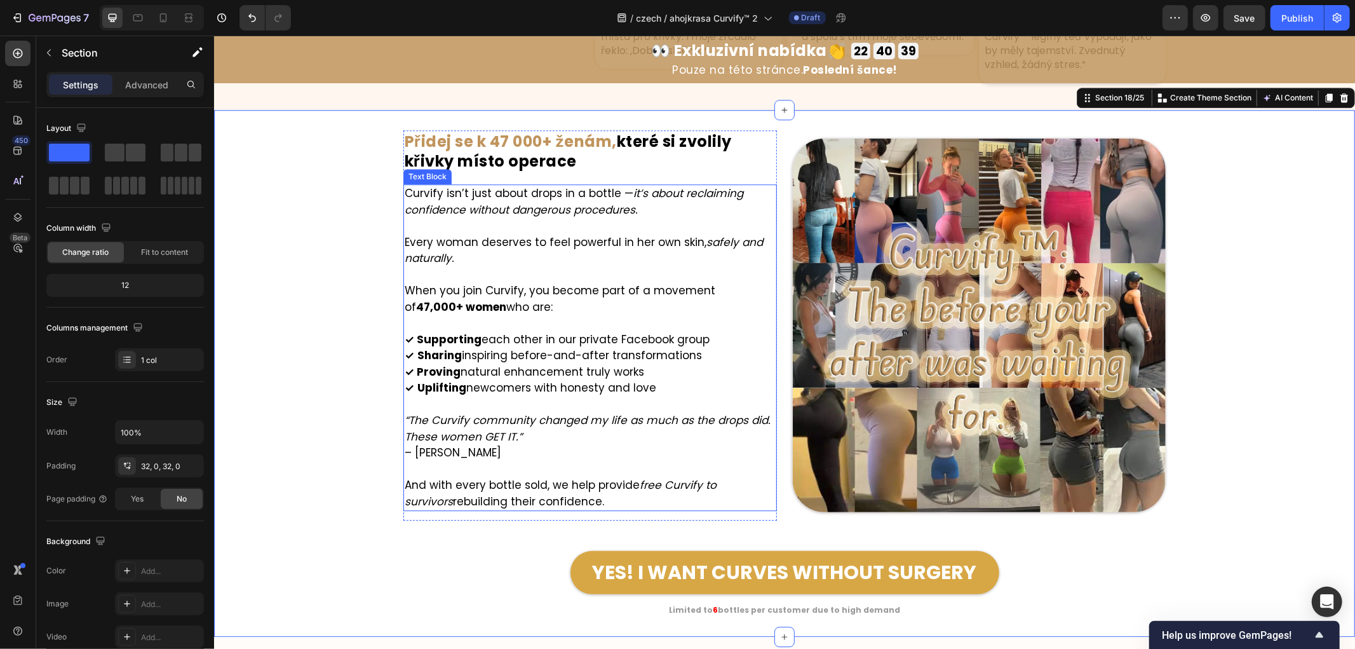
click at [567, 205] on icon "it’s about reclaiming confidence without dangerous procedures." at bounding box center [573, 201] width 339 height 32
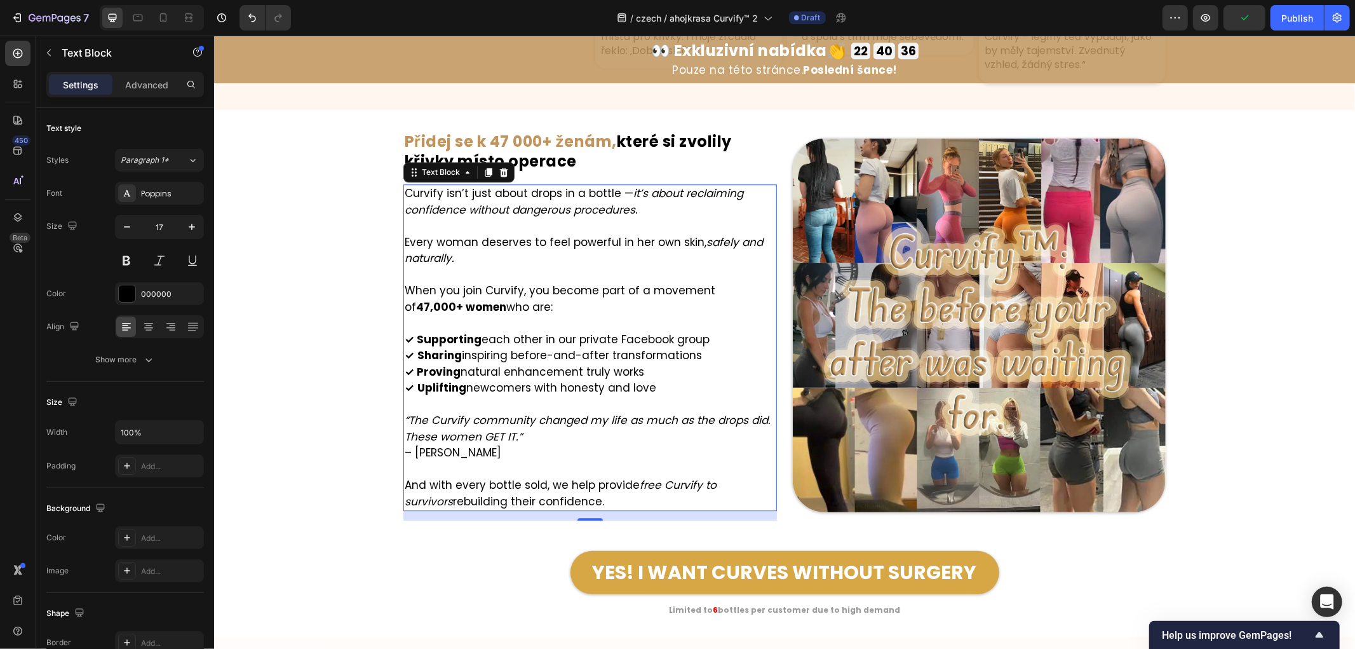
drag, startPoint x: 571, startPoint y: 245, endPoint x: 506, endPoint y: 262, distance: 66.9
click at [571, 245] on p "Every woman deserves to feel powerful in her own skin, safely and naturally." at bounding box center [589, 250] width 371 height 32
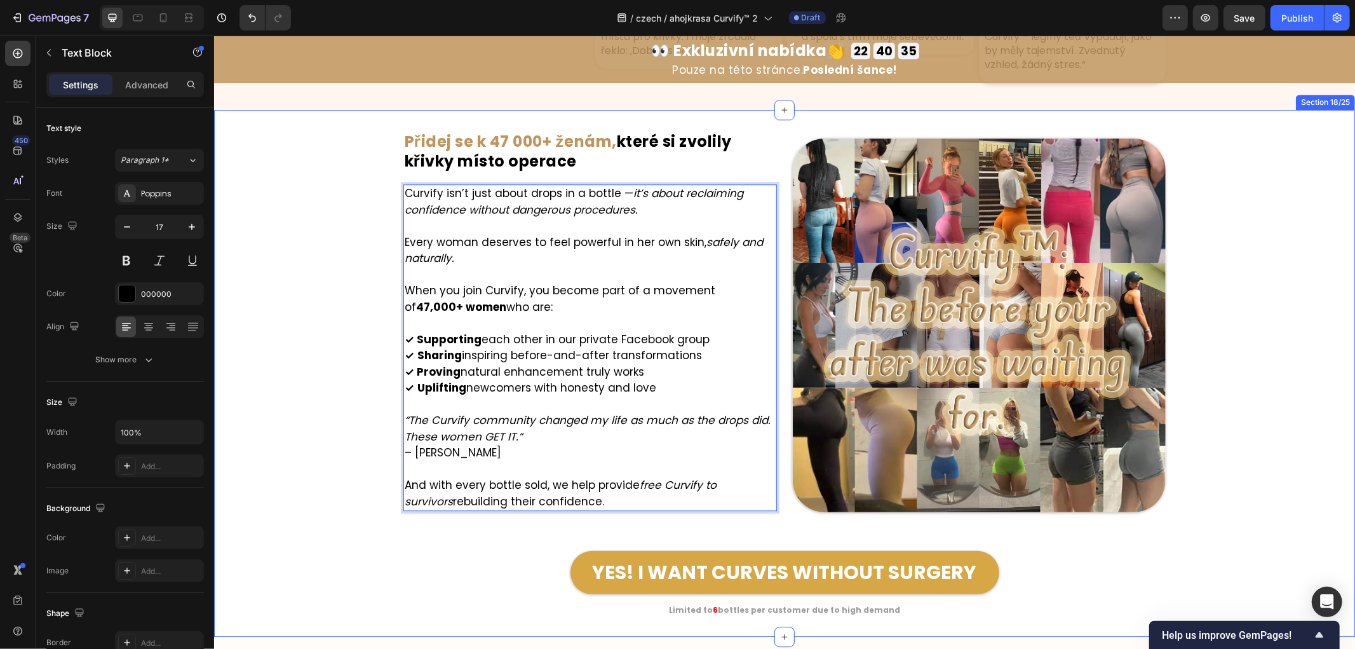
drag, startPoint x: 492, startPoint y: 305, endPoint x: 381, endPoint y: 179, distance: 168.8
click at [381, 179] on div "Image ⁠⁠⁠⁠⁠⁠⁠ Přidej se k 47 000+ ženám, které si zvolily křivky místo operace …" at bounding box center [784, 373] width 1141 height 486
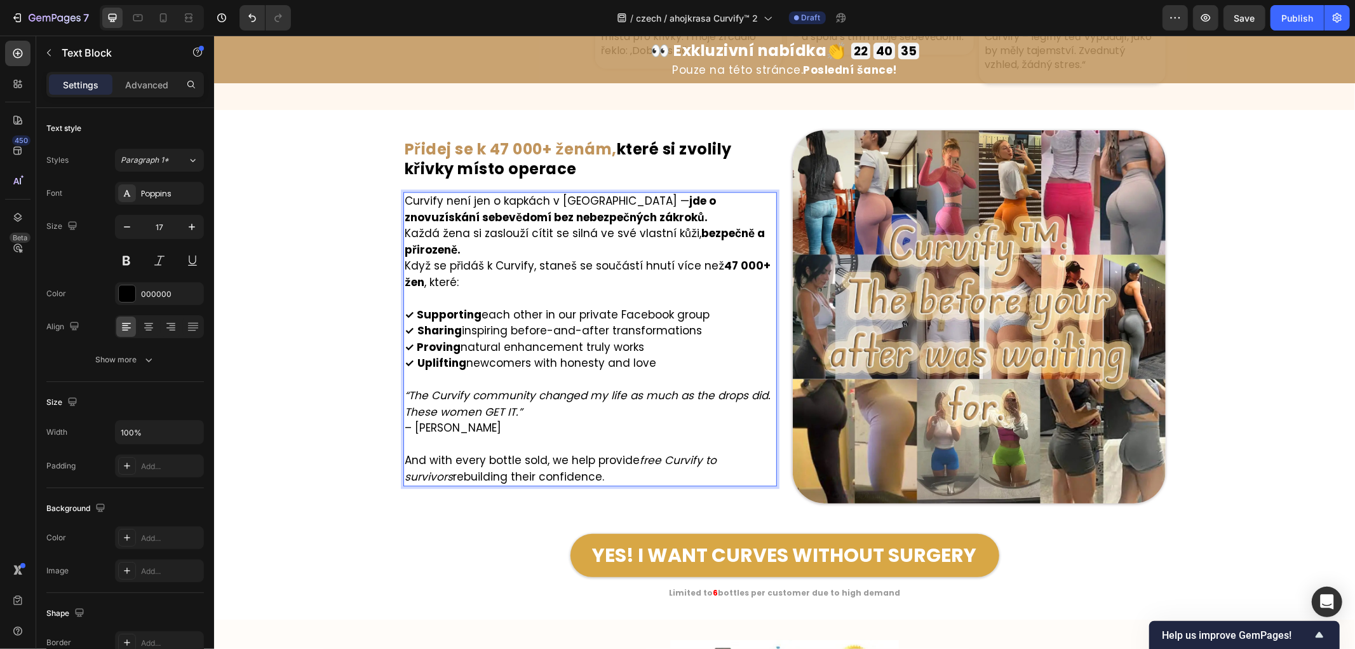
scroll to position [6878, 0]
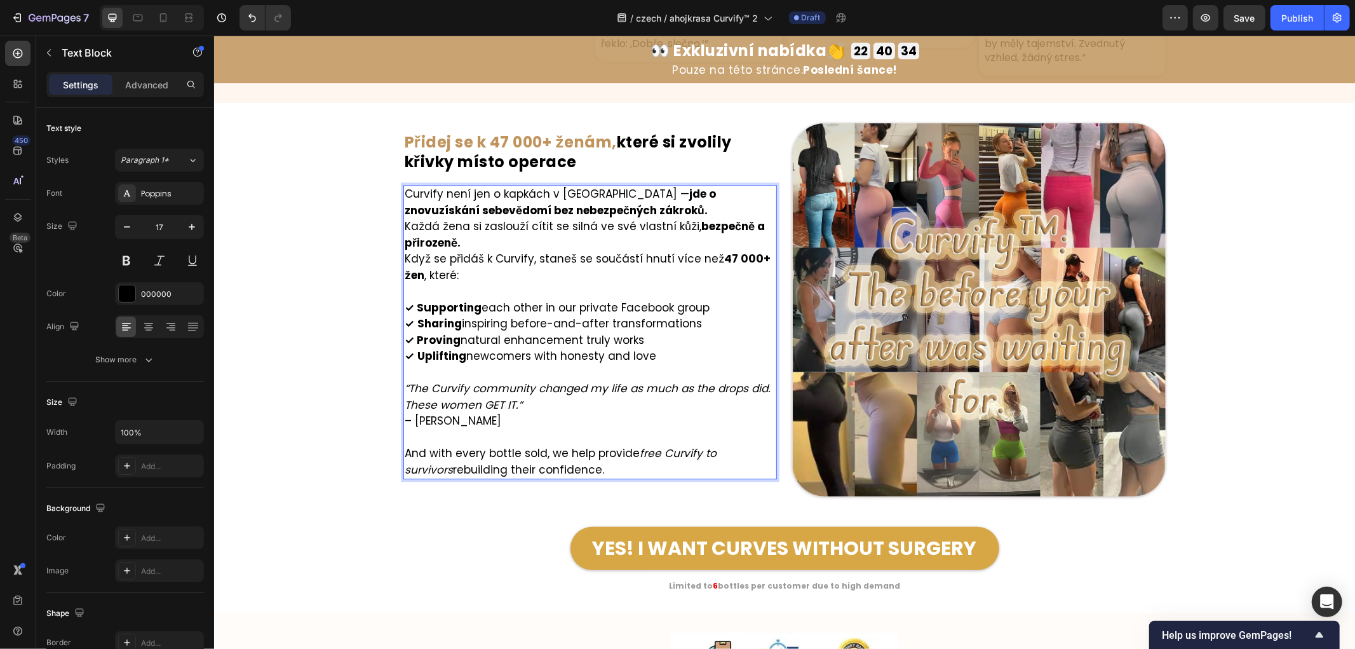
click at [644, 214] on p "Curvify není jen o kapkách v lahvičce — jde o znovuzískání sebevědomí bez nebez…" at bounding box center [589, 202] width 371 height 32
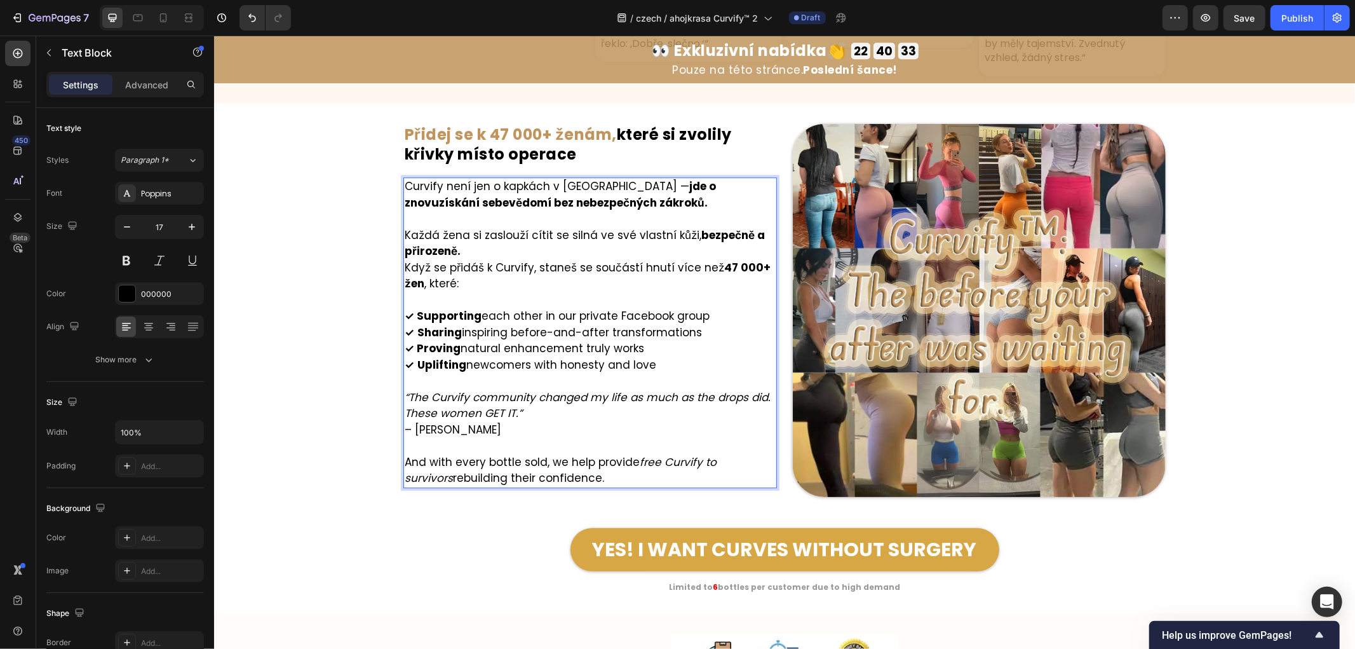
scroll to position [6871, 0]
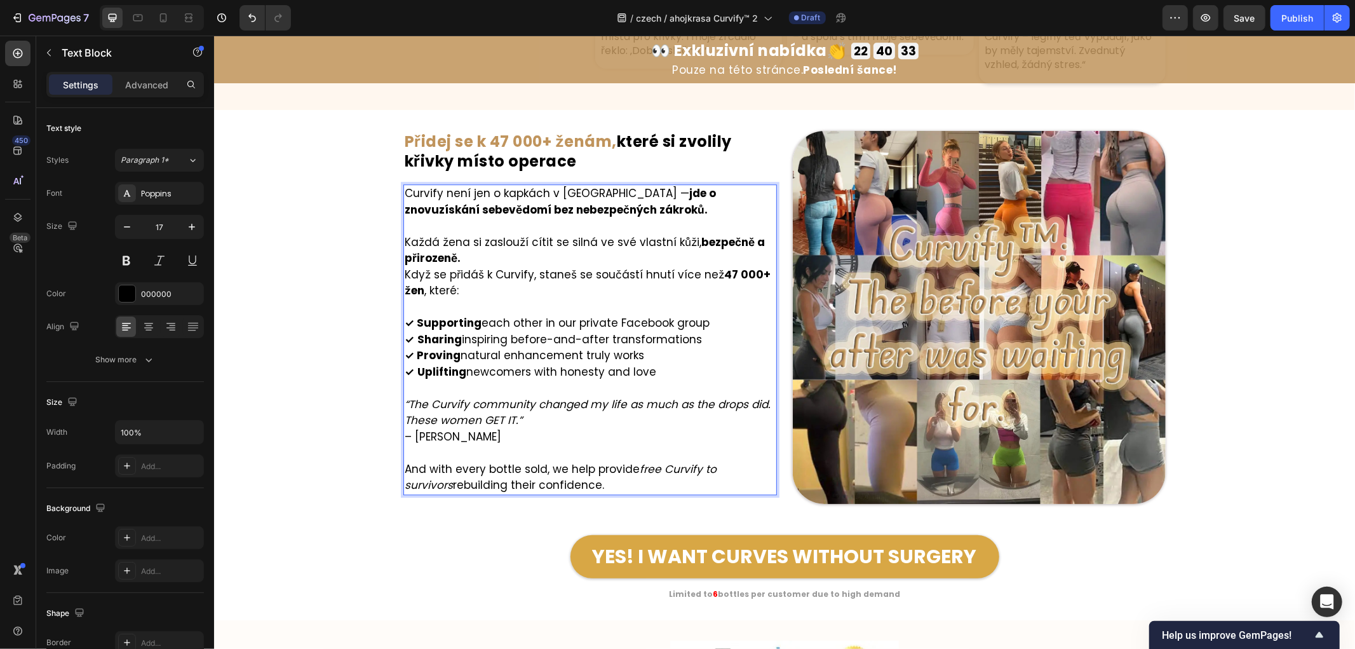
click at [486, 255] on p "Každá žena si zaslouží cítit se silná ve své vlastní kůži, bezpečně a přirozeně." at bounding box center [589, 250] width 371 height 32
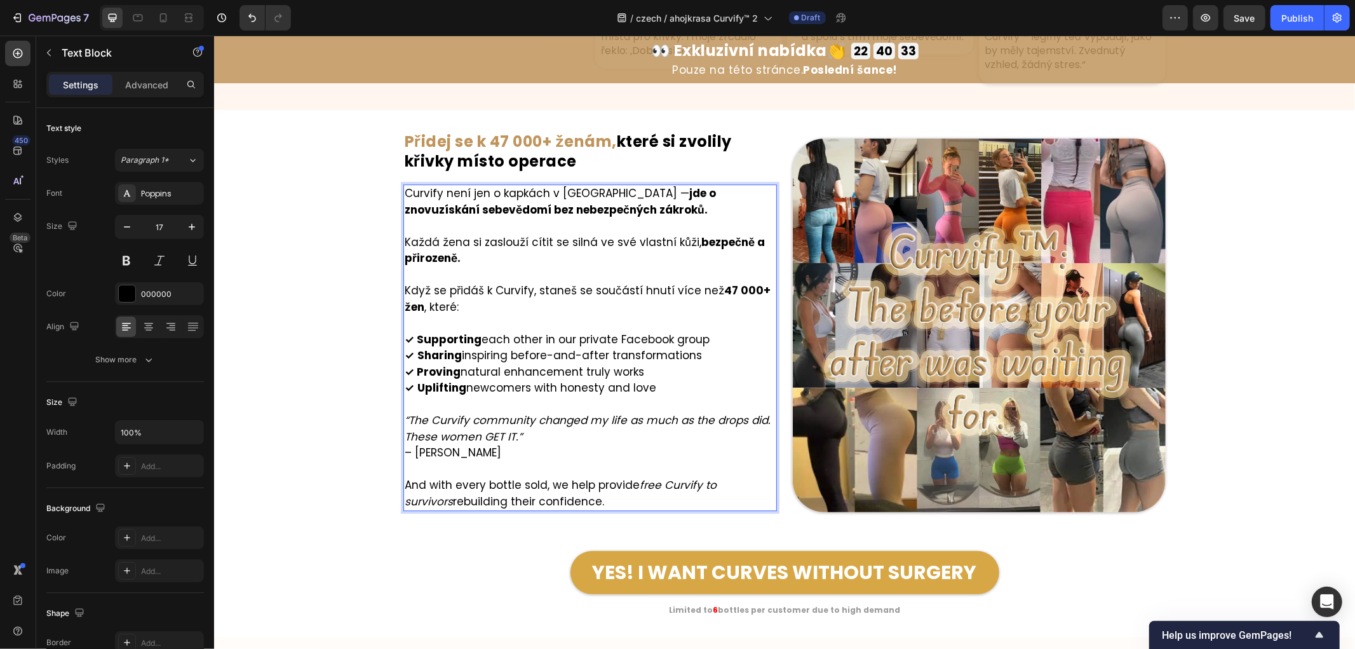
click at [323, 306] on div "Image ⁠⁠⁠⁠⁠⁠⁠ Přidej se k 47 000+ ženám, které si zvolily křivky místo operace …" at bounding box center [784, 373] width 1141 height 486
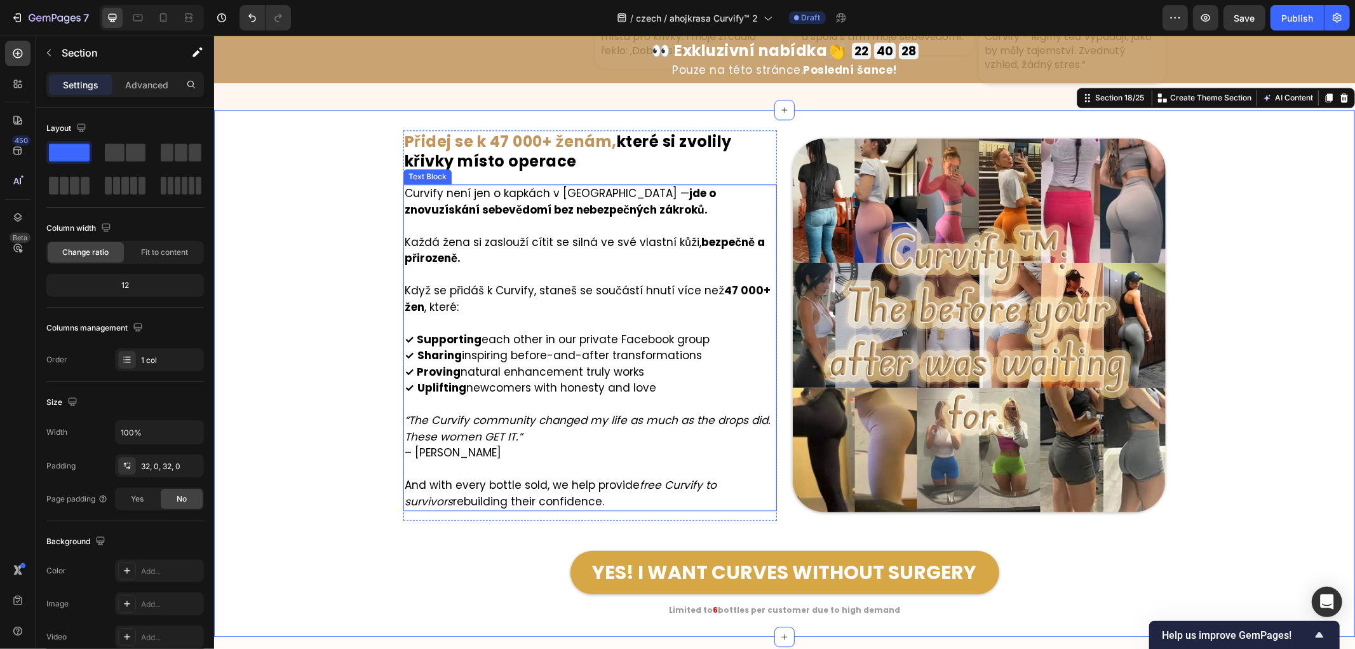
click at [706, 331] on p "✓ Supporting each other in our private Facebook group ✓ Sharing inspiring befor…" at bounding box center [589, 363] width 371 height 65
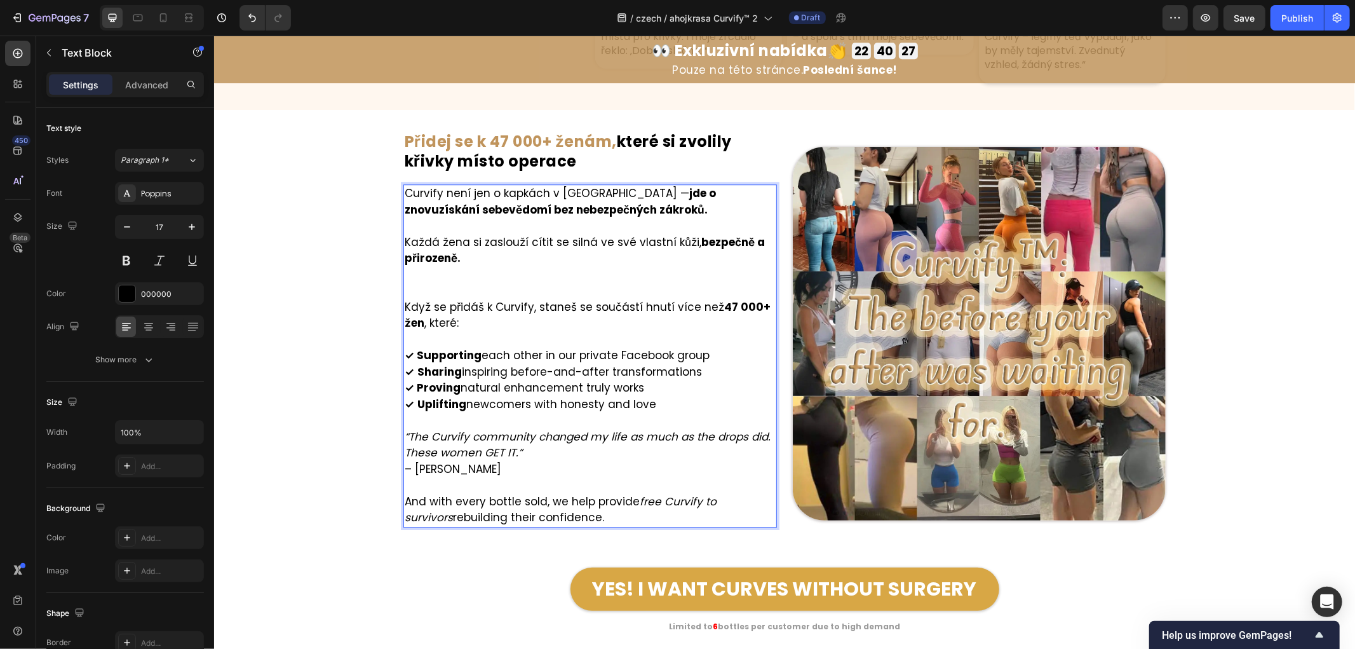
click at [702, 337] on p "Rich Text Editor. Editing area: main" at bounding box center [589, 339] width 371 height 17
click at [447, 276] on p "Rich Text Editor. Editing area: main" at bounding box center [589, 282] width 371 height 32
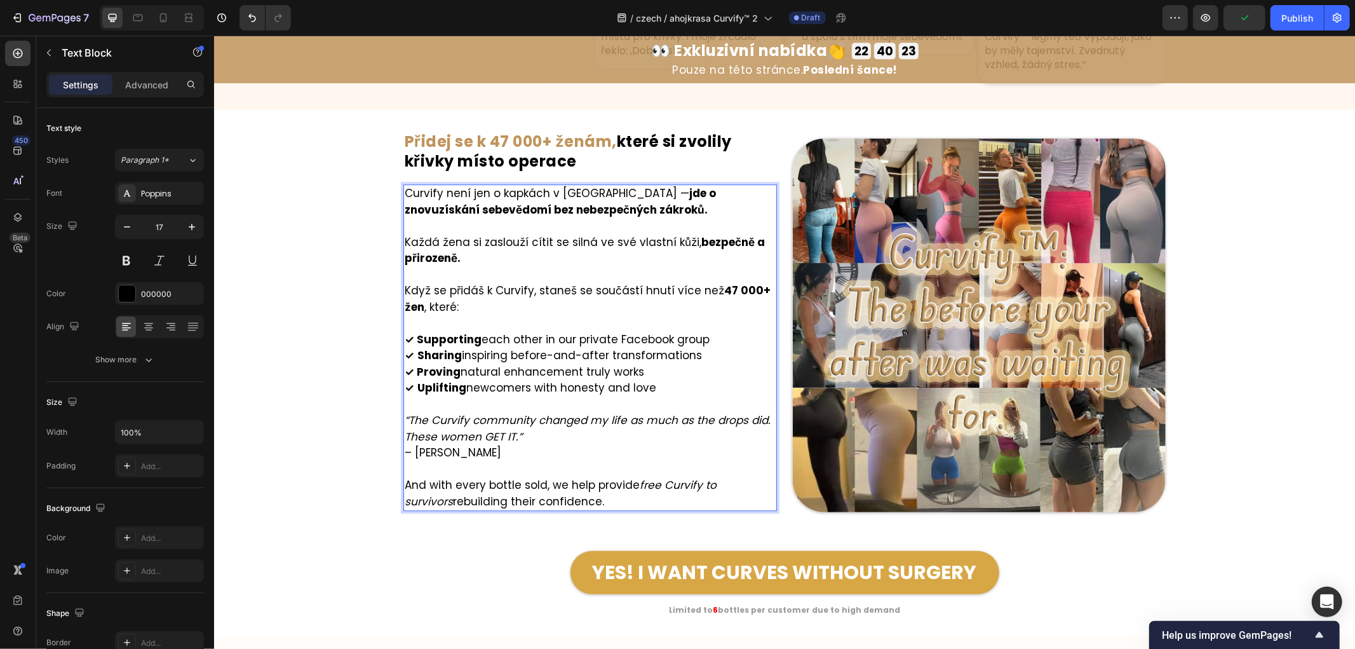
click at [708, 332] on p "✓ Supporting each other in our private Facebook group ✓ Sharing inspiring befor…" at bounding box center [589, 363] width 371 height 65
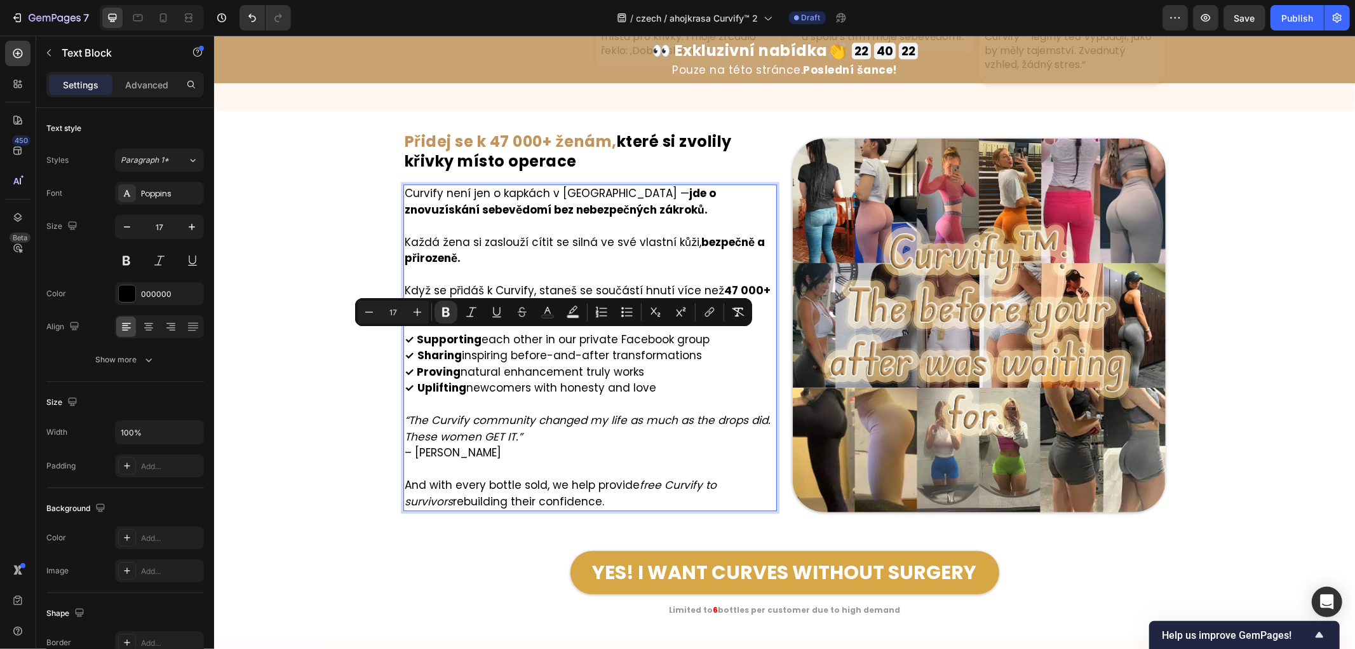
drag, startPoint x: 715, startPoint y: 337, endPoint x: 411, endPoint y: 337, distance: 304.4
click at [411, 337] on p "✓ Supporting each other in our private Facebook group ✓ Sharing inspiring befor…" at bounding box center [589, 363] width 371 height 65
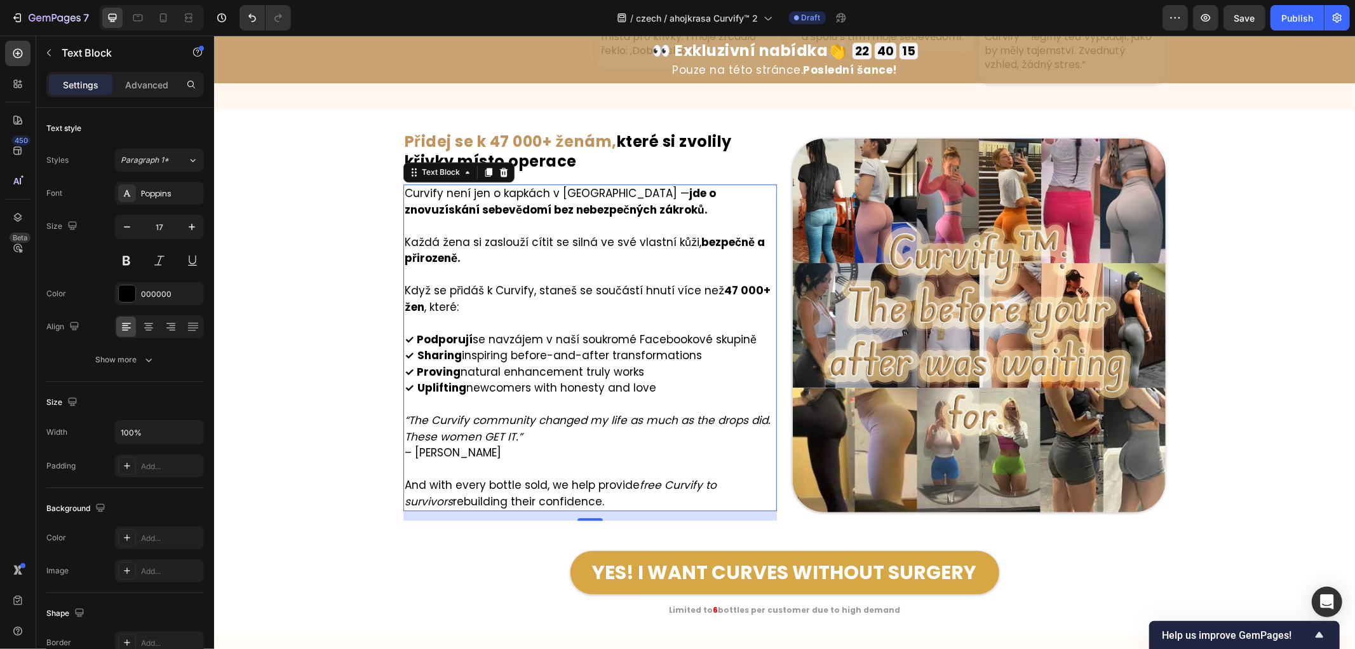
click at [695, 357] on p "✓ Podporují se navzájem v naší soukromé Facebookové skupině ✓ Sharing inspiring…" at bounding box center [589, 363] width 371 height 65
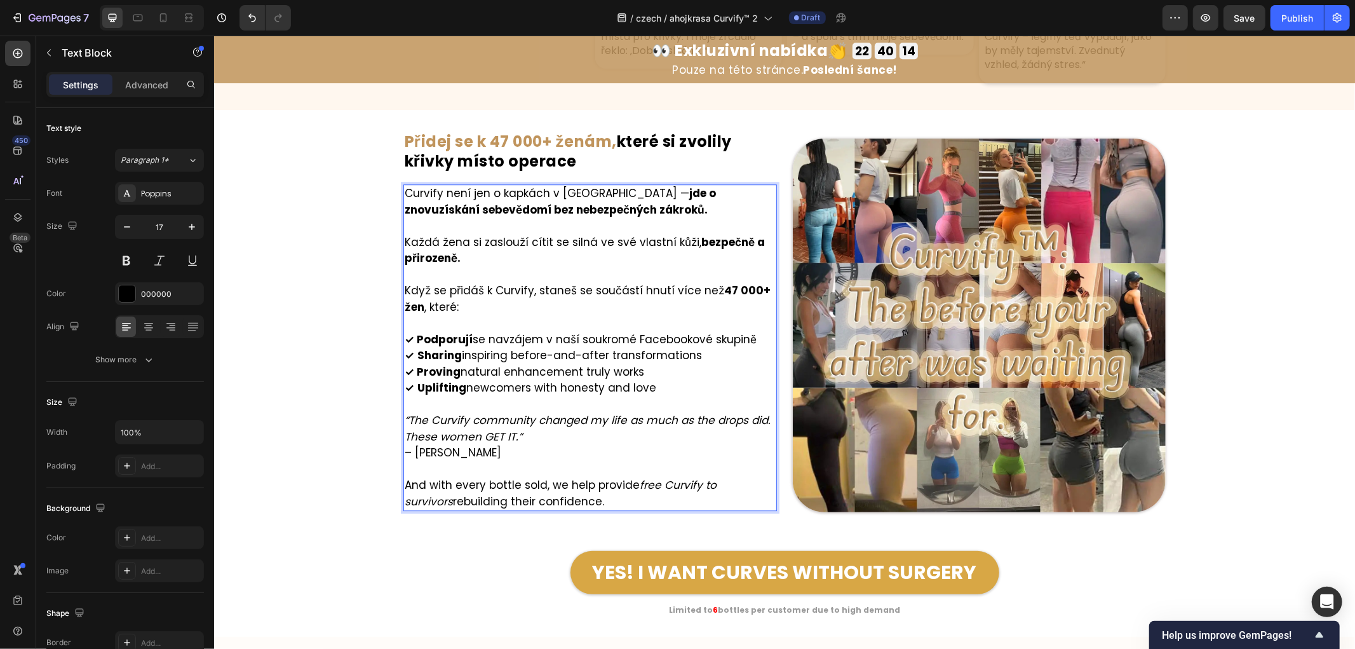
drag, startPoint x: 705, startPoint y: 354, endPoint x: 410, endPoint y: 352, distance: 294.9
click at [410, 352] on p "✓ Podporují se navzájem v naší soukromé Facebookové skupině ✓ Sharing inspiring…" at bounding box center [589, 363] width 371 height 65
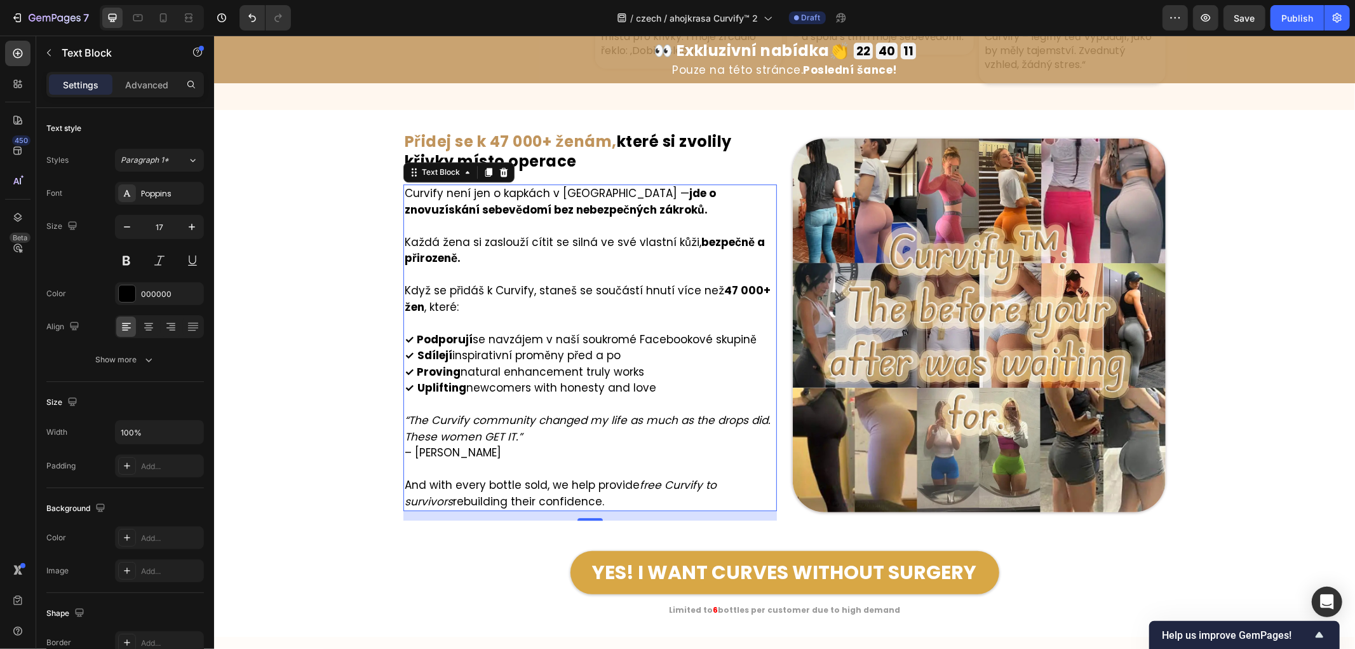
click at [663, 370] on p "✓ Podporují se navzájem v naší soukromé Facebookové skupině ✓ Sdílejí inspirati…" at bounding box center [589, 363] width 371 height 65
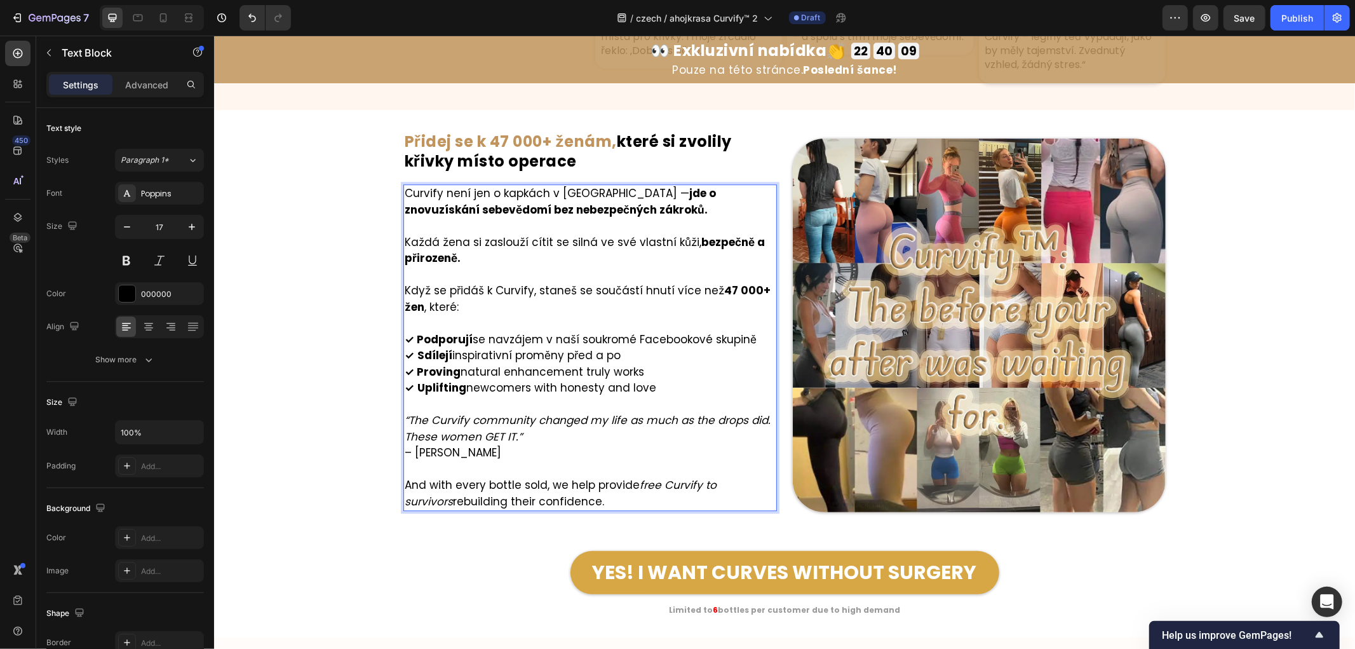
drag, startPoint x: 684, startPoint y: 370, endPoint x: 411, endPoint y: 369, distance: 272.6
click at [411, 369] on p "✓ Podporují se navzájem v naší soukromé Facebookové skupině ✓ Sdílejí inspirati…" at bounding box center [589, 363] width 371 height 65
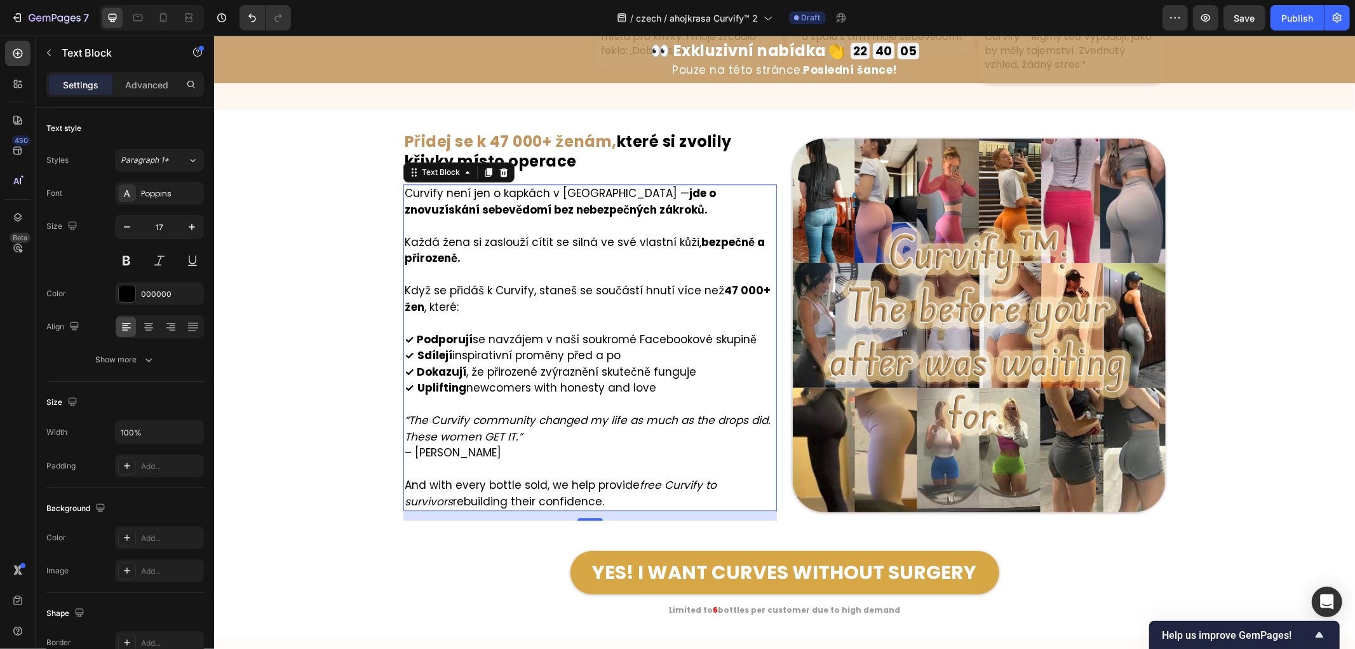
click at [651, 383] on p "✓ Podporují se navzájem v naší soukromé Facebookové skupině ✓ Sdílejí inspirati…" at bounding box center [589, 363] width 371 height 65
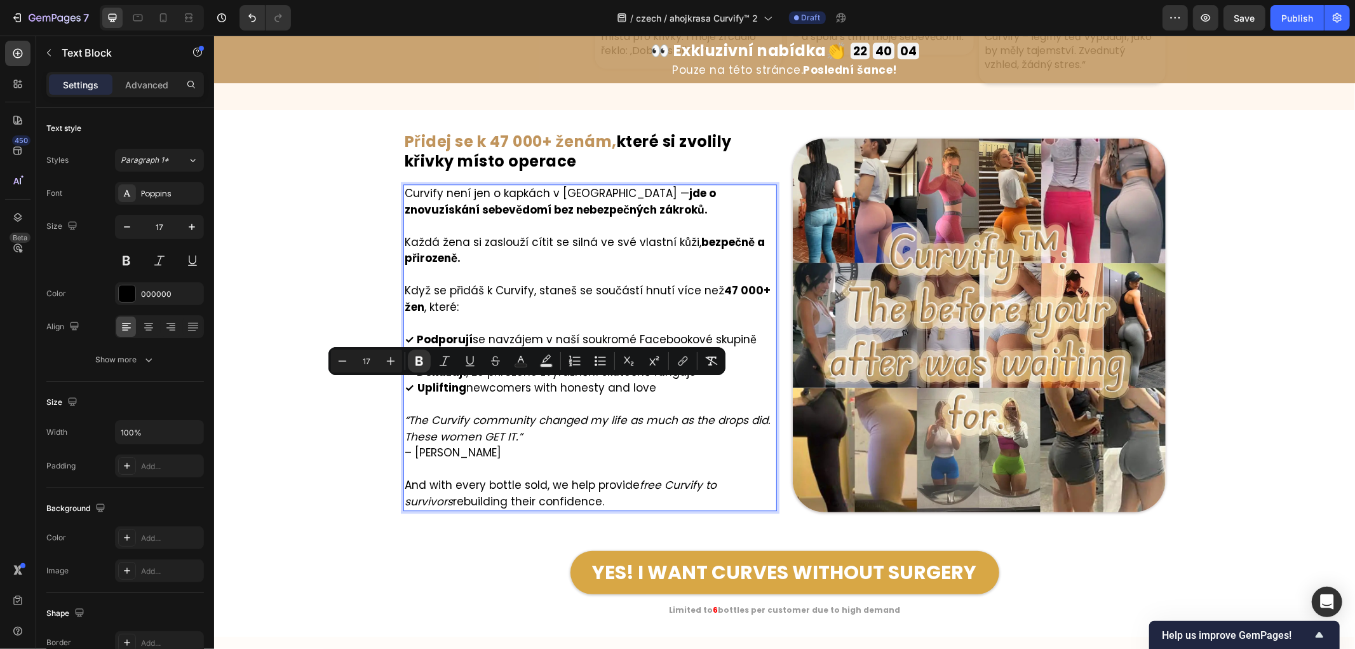
drag, startPoint x: 668, startPoint y: 387, endPoint x: 409, endPoint y: 390, distance: 258.7
click at [409, 390] on p "✓ Podporují se navzájem v naší soukromé Facebookové skupině ✓ Sdílejí inspirati…" at bounding box center [589, 363] width 371 height 65
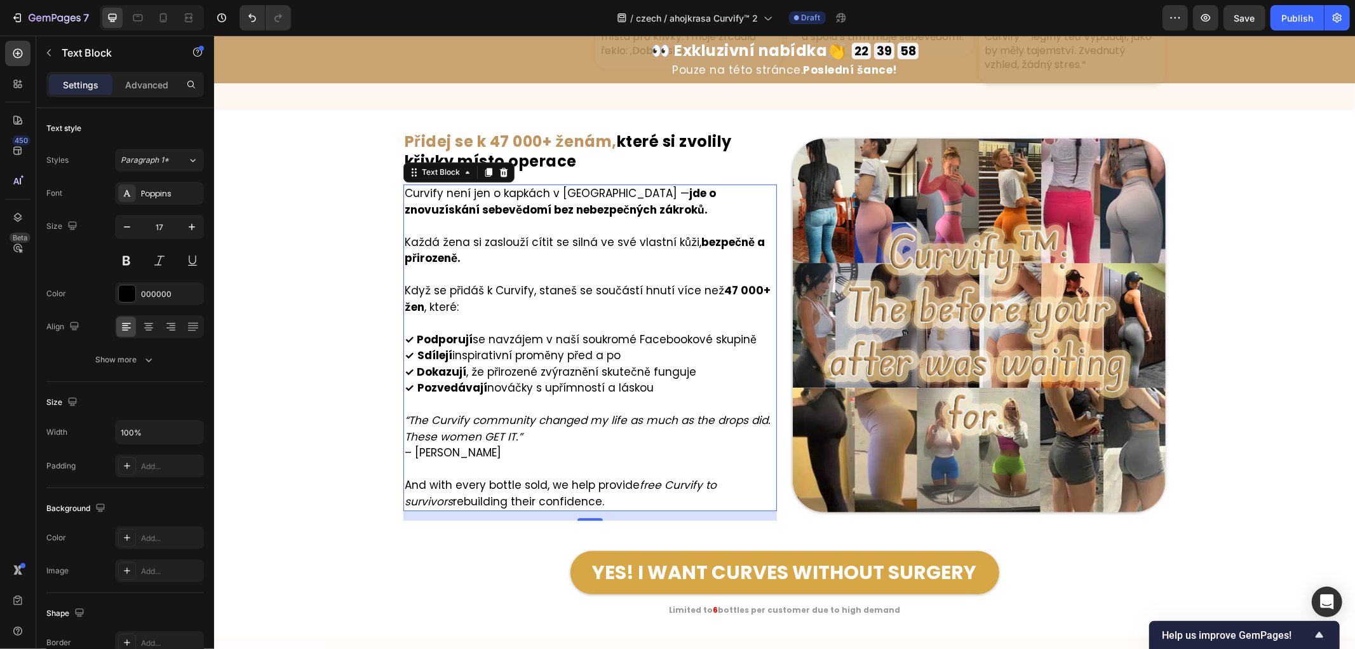
drag, startPoint x: 503, startPoint y: 451, endPoint x: 478, endPoint y: 452, distance: 25.4
click at [501, 451] on p "“The Curvify community changed my life as much as the drops did. These women GE…" at bounding box center [589, 436] width 371 height 49
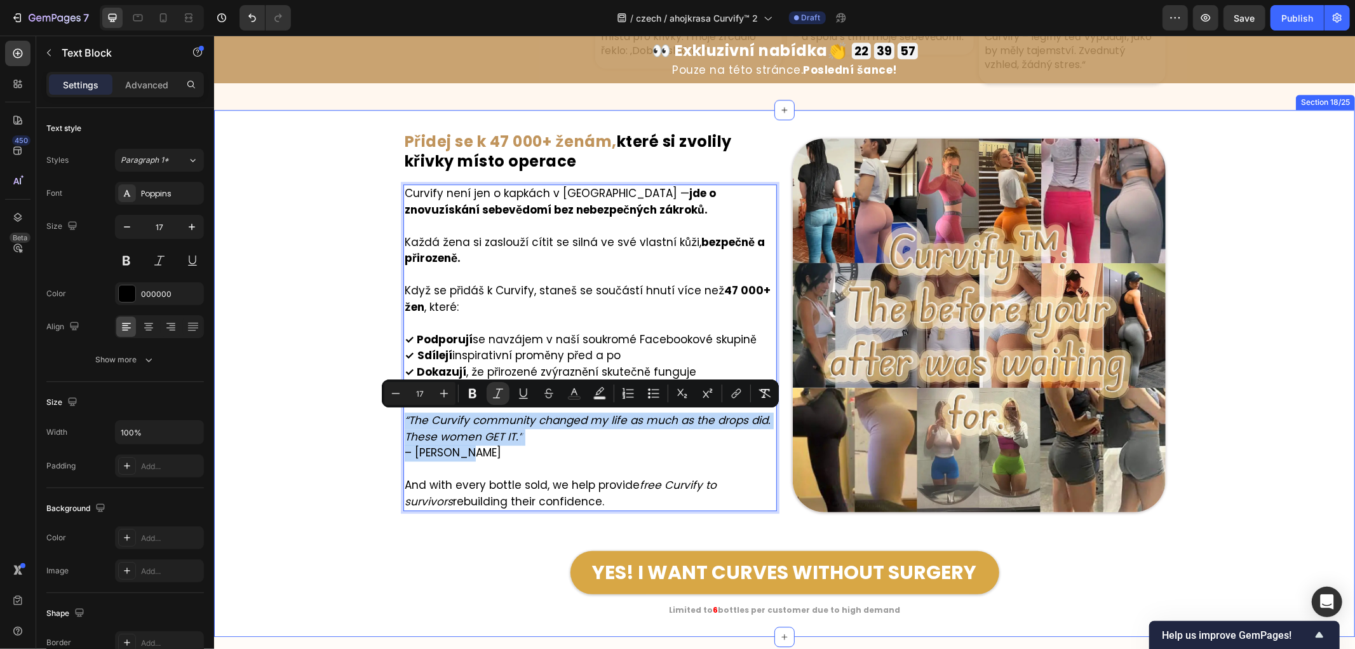
drag, startPoint x: 489, startPoint y: 454, endPoint x: 387, endPoint y: 419, distance: 107.5
click at [387, 419] on div "Image ⁠⁠⁠⁠⁠⁠⁠ Přidej se k 47 000+ ženám, které si zvolily křivky místo operace …" at bounding box center [784, 373] width 1141 height 486
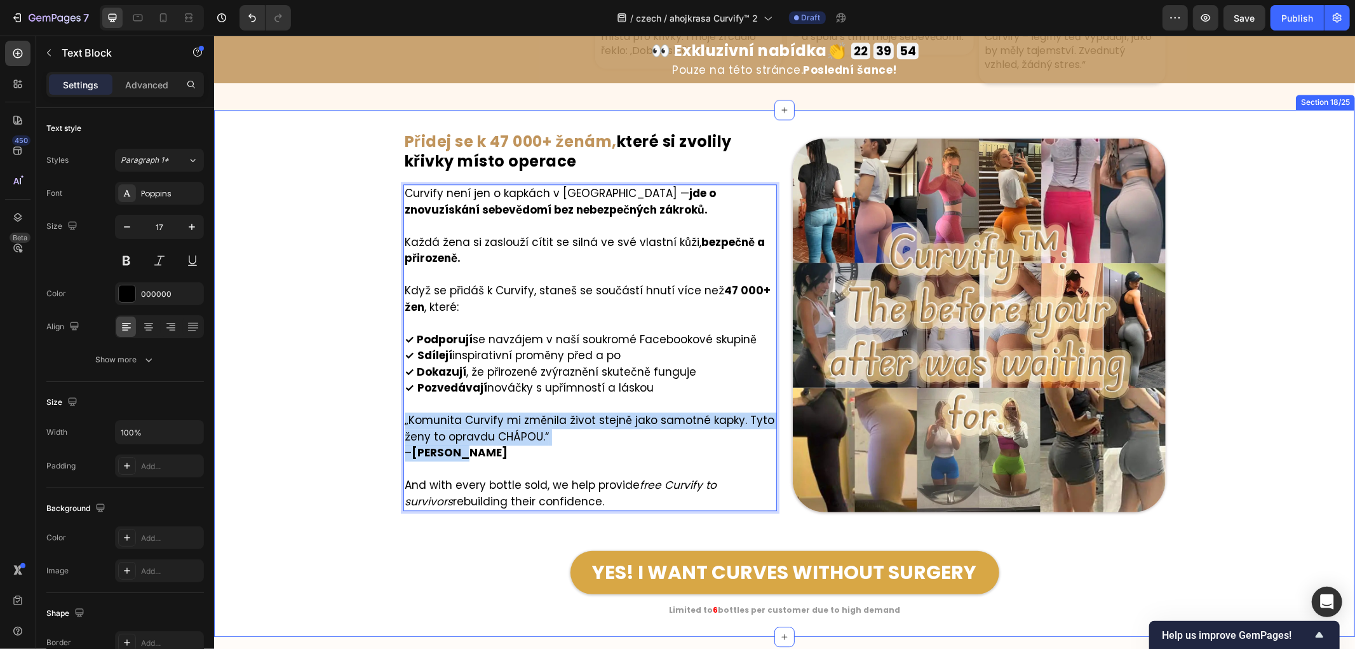
drag, startPoint x: 465, startPoint y: 452, endPoint x: 354, endPoint y: 422, distance: 114.7
click at [354, 422] on div "Image ⁠⁠⁠⁠⁠⁠⁠ Přidej se k 47 000+ ženám, které si zvolily křivky místo operace …" at bounding box center [784, 373] width 1141 height 486
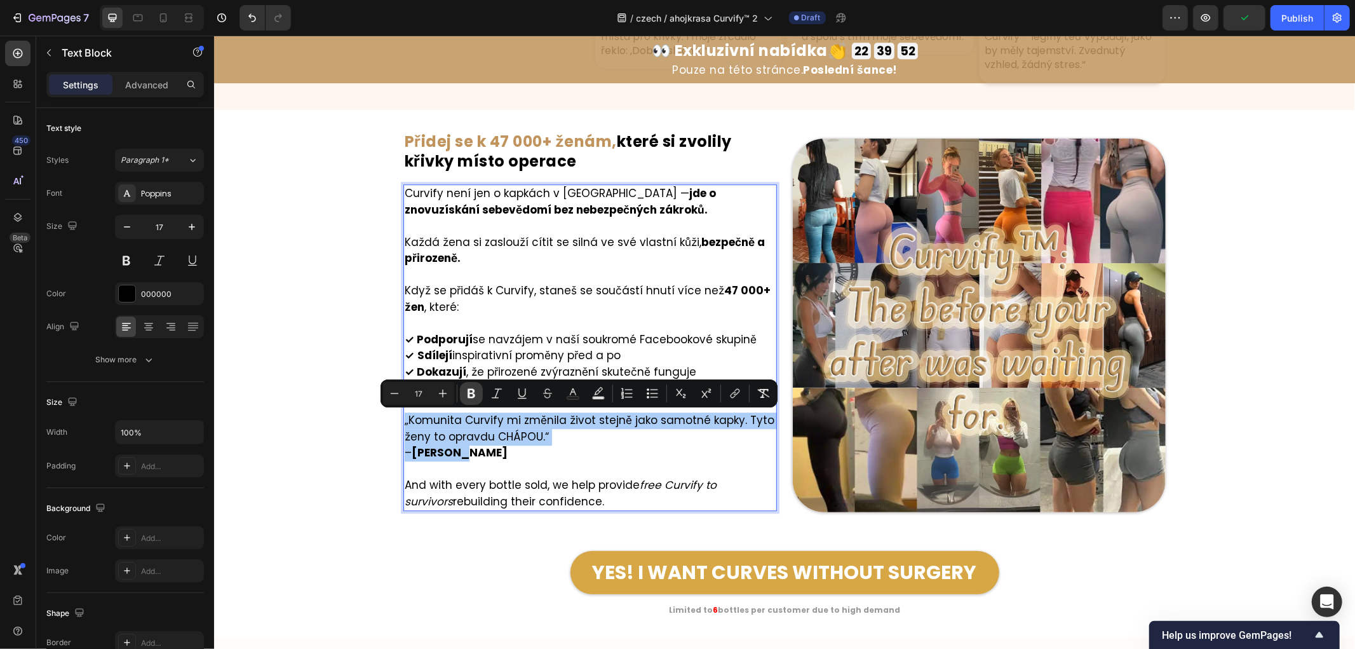
click at [469, 396] on icon "Editor contextual toolbar" at bounding box center [472, 394] width 8 height 10
click at [370, 454] on div "Image ⁠⁠⁠⁠⁠⁠⁠ Přidej se k 47 000+ ženám, které si zvolily křivky místo operace …" at bounding box center [784, 373] width 1141 height 486
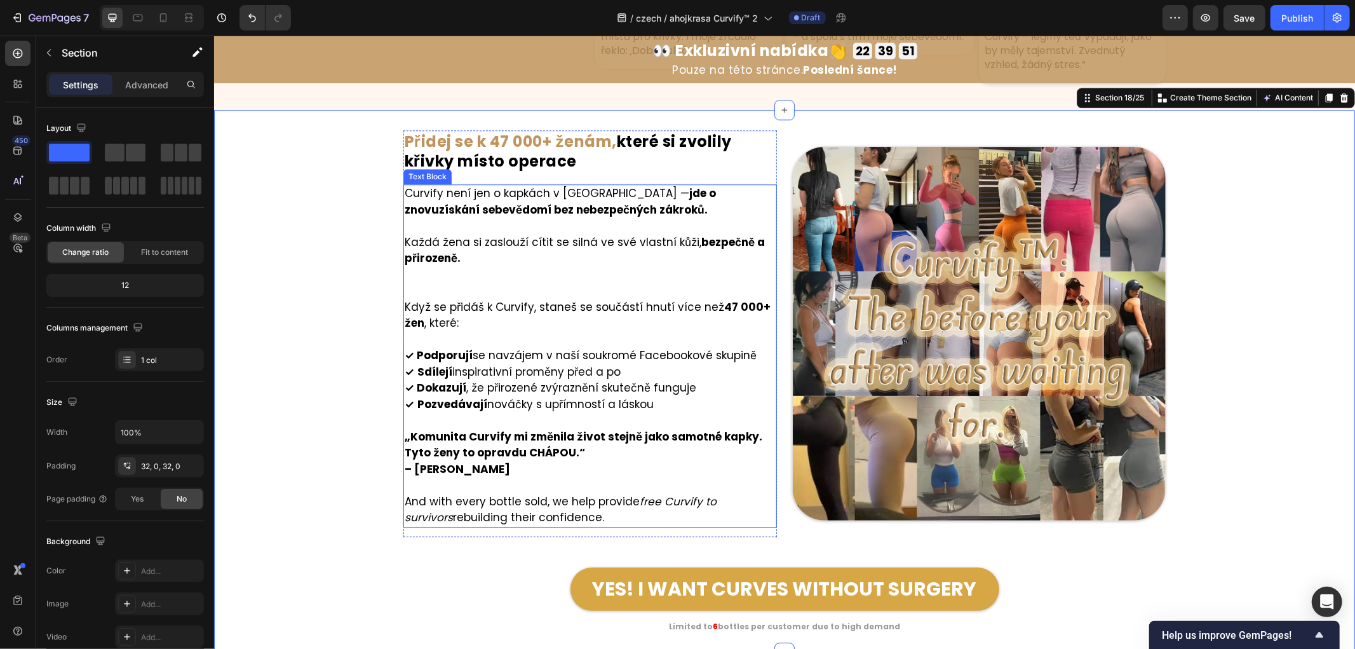
click at [460, 468] on p "„Komunita Curvify mi změnila život stejně jako samotné kapky. Tyto ženy to opra…" at bounding box center [589, 452] width 371 height 49
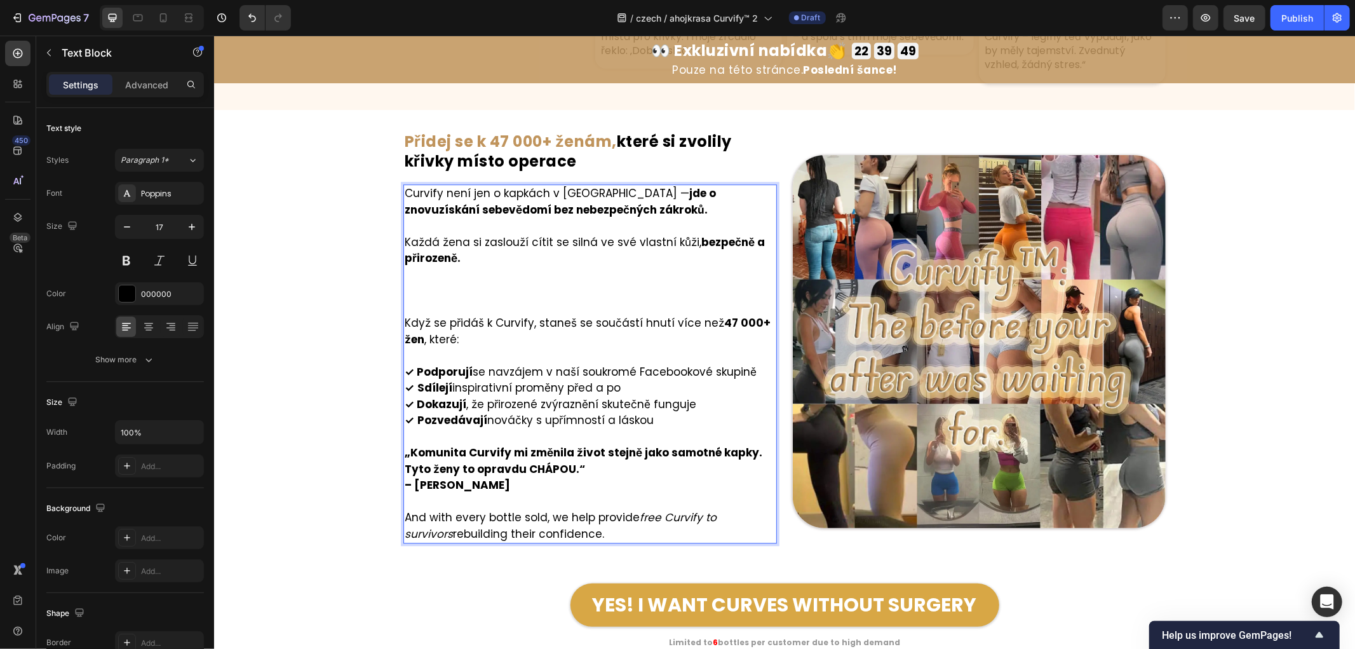
click at [408, 269] on p "Každá žena si zaslouží cítit se silná ve své vlastní kůži, bezpečně a přirozeně." at bounding box center [589, 274] width 371 height 81
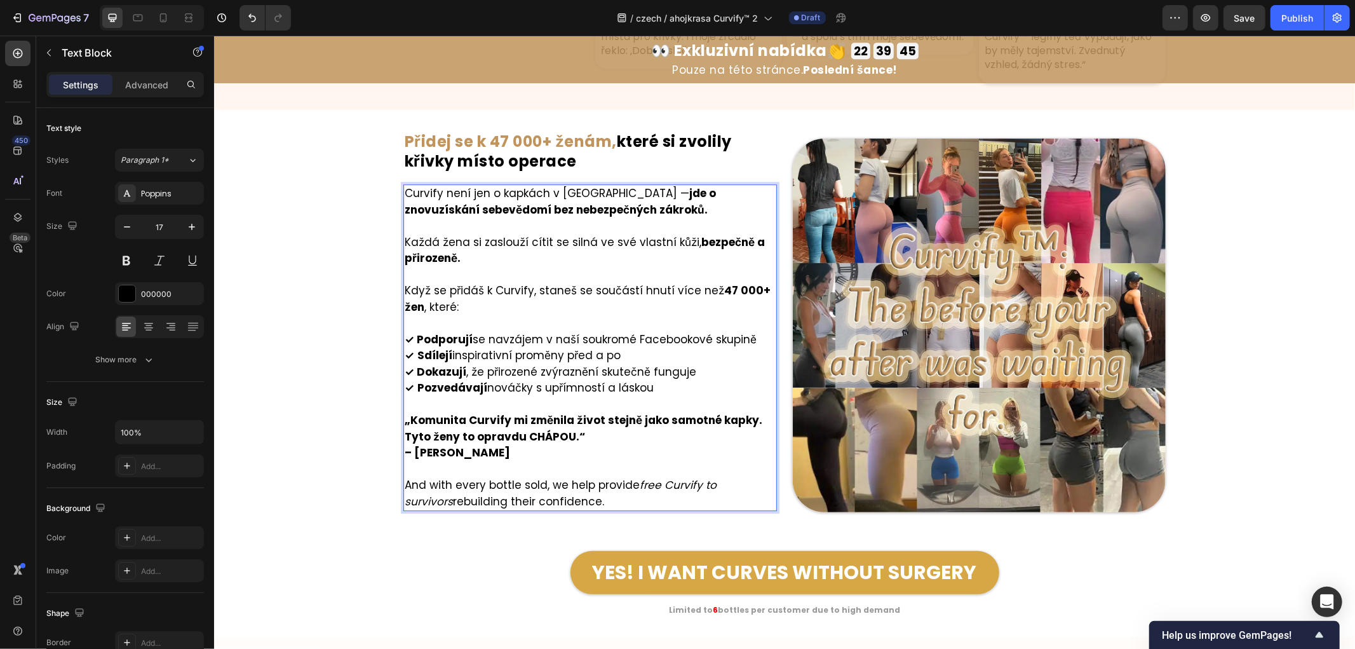
click at [469, 452] on p "„Komunita Curvify mi změnila život stejně jako samotné kapky. Tyto ženy to opra…" at bounding box center [589, 436] width 371 height 49
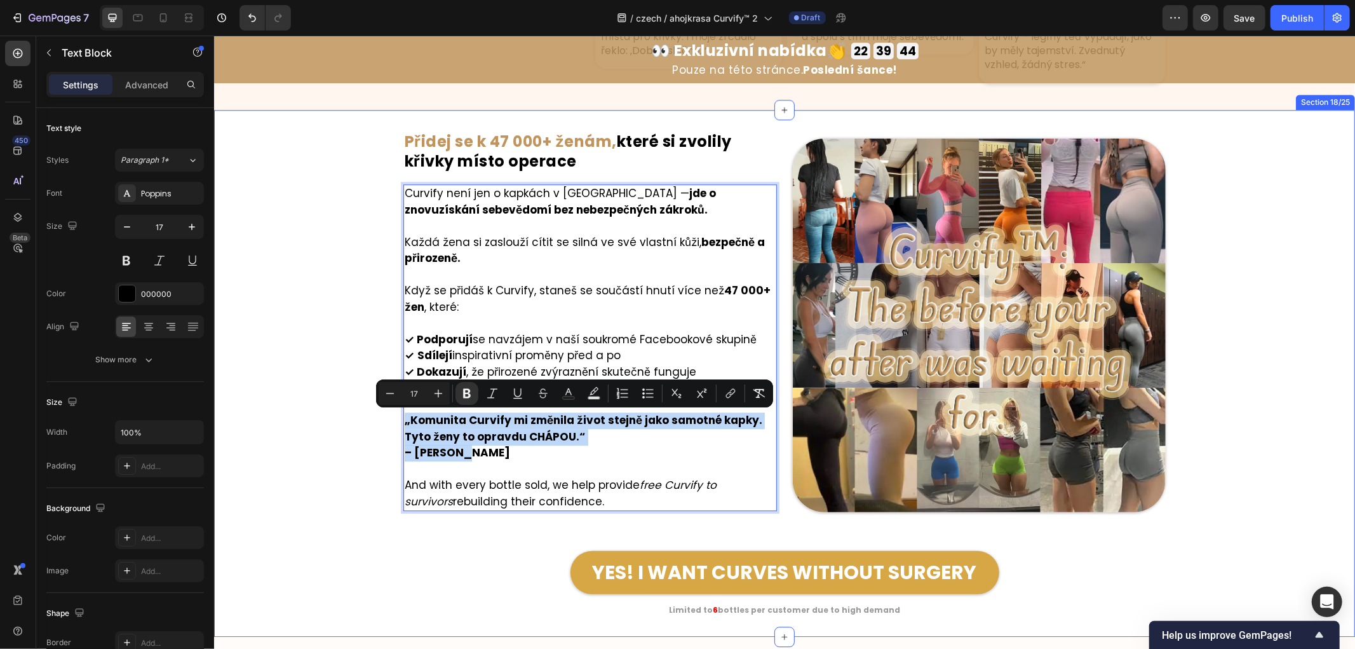
drag, startPoint x: 440, startPoint y: 446, endPoint x: 396, endPoint y: 420, distance: 51.6
click at [396, 420] on div "Image ⁠⁠⁠⁠⁠⁠⁠ Přidej se k 47 000+ ženám, které si zvolily křivky místo operace …" at bounding box center [784, 373] width 1141 height 486
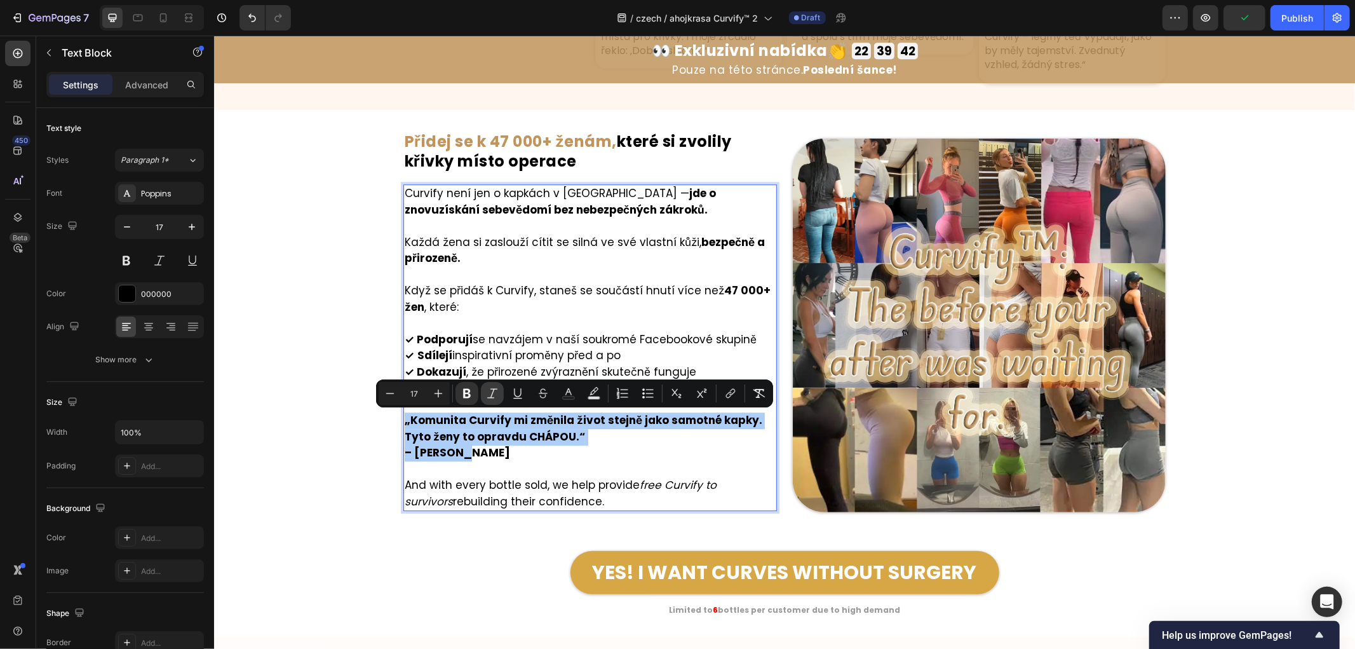
drag, startPoint x: 489, startPoint y: 391, endPoint x: 153, endPoint y: 378, distance: 337.1
click at [489, 391] on icon "Editor contextual toolbar" at bounding box center [492, 393] width 13 height 13
click at [473, 393] on button "Bold" at bounding box center [467, 393] width 23 height 23
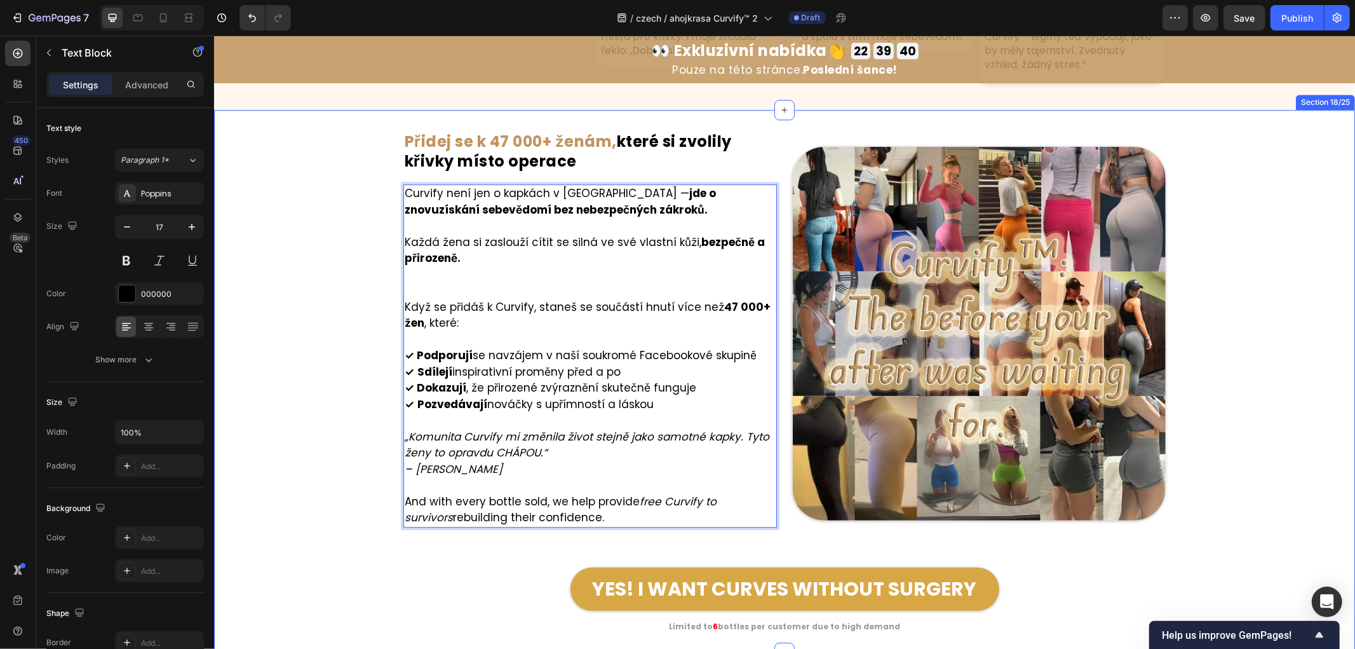
click at [345, 421] on div "Image ⁠⁠⁠⁠⁠⁠⁠ Přidej se k 47 000+ ženám, které si zvolily křivky místo operace …" at bounding box center [784, 381] width 1141 height 503
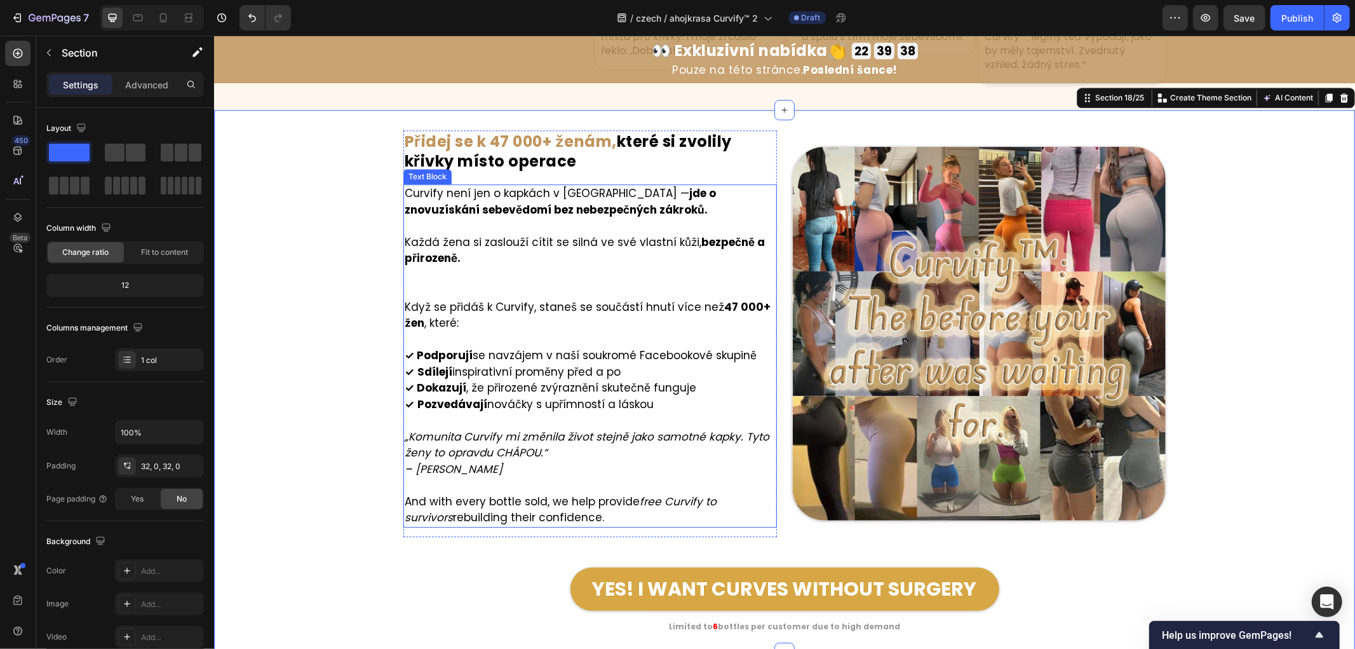
click at [409, 260] on strong "bezpečně a přirozeně." at bounding box center [584, 250] width 360 height 32
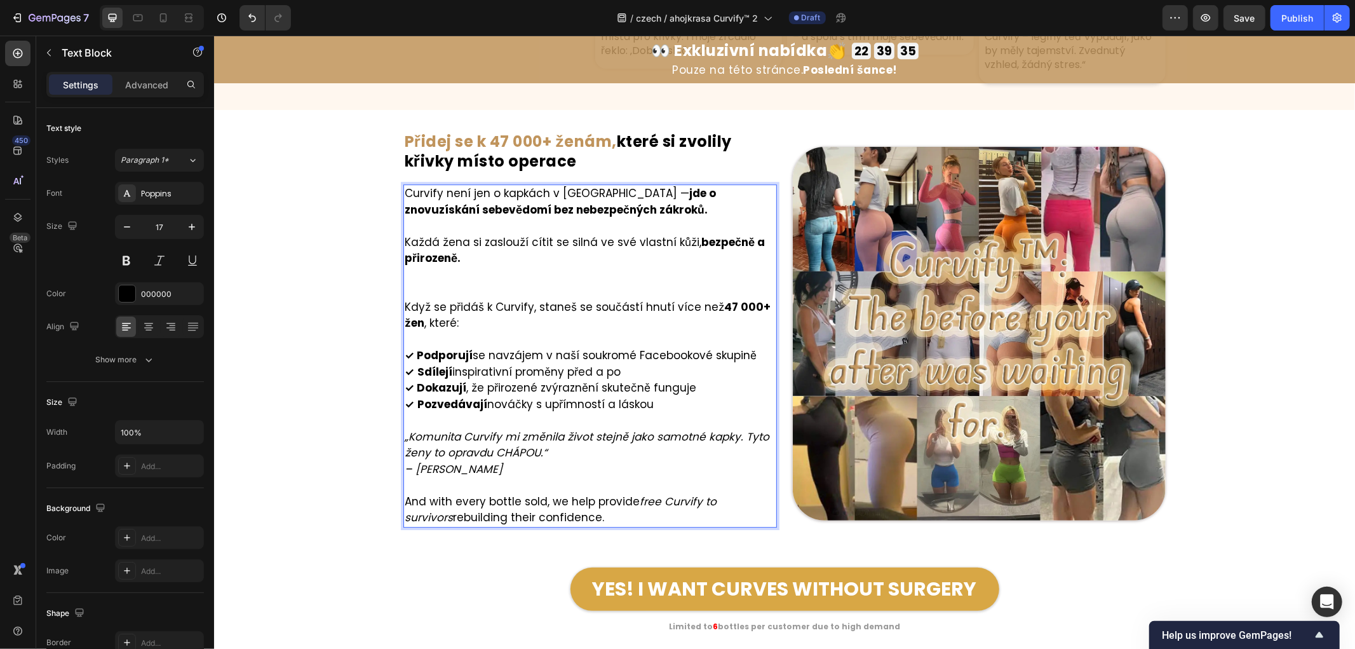
click at [404, 289] on p "Každá žena si zaslouží cítit se silná ve své vlastní kůži, bezpečně a přirozeně…" at bounding box center [589, 266] width 371 height 65
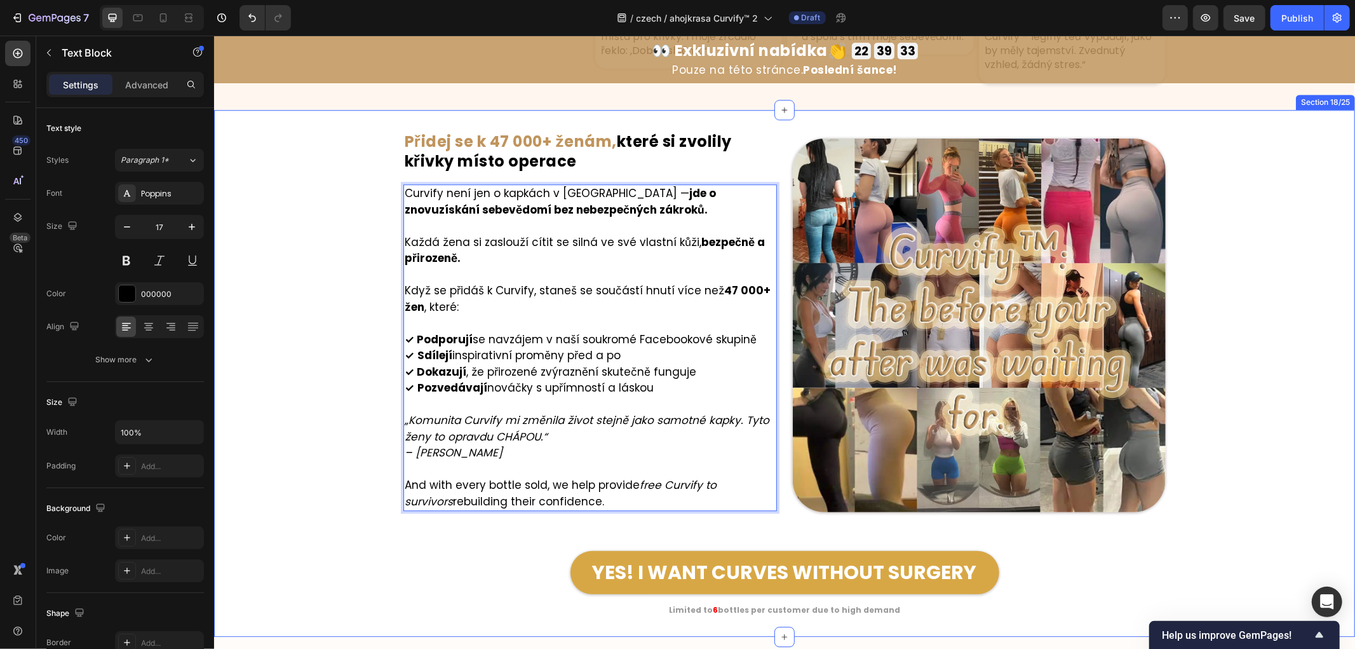
click at [303, 325] on div "Image ⁠⁠⁠⁠⁠⁠⁠ Přidej se k 47 000+ ženám, které si zvolily křivky místo operace …" at bounding box center [784, 373] width 1141 height 486
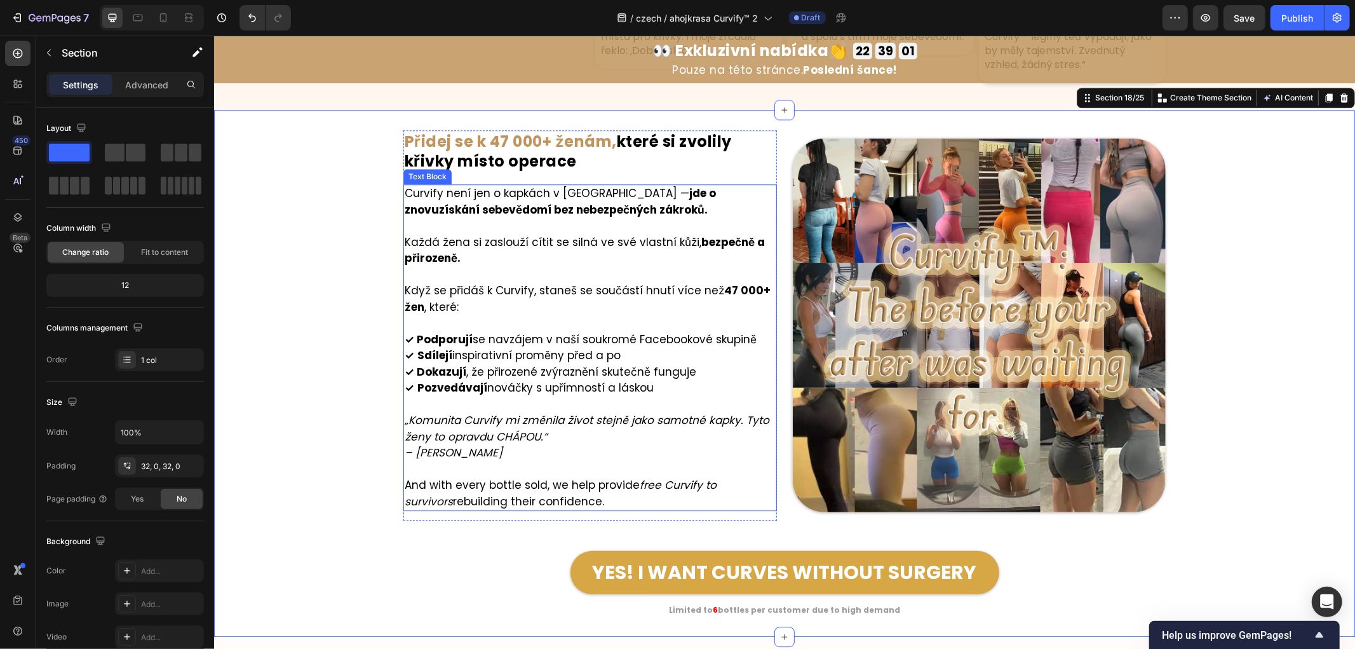
click at [535, 490] on p "And with every bottle sold, we help provide free Curvify to survivors rebuildin…" at bounding box center [589, 493] width 371 height 32
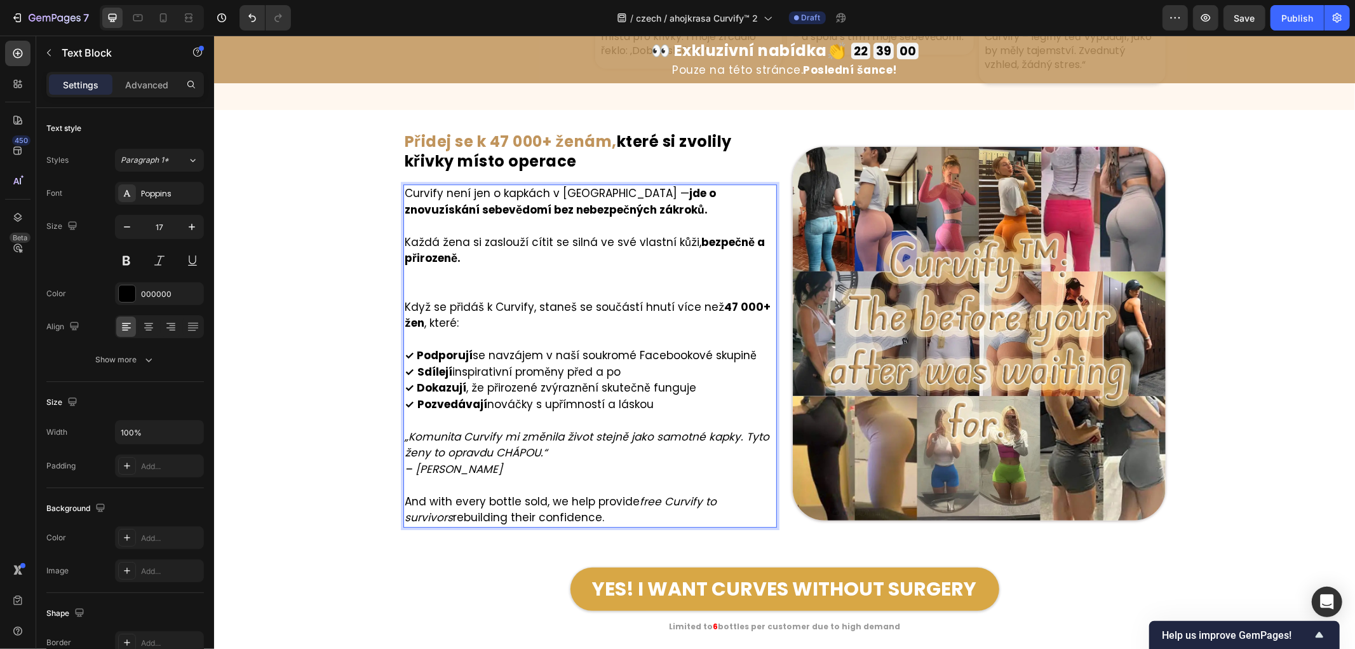
click at [556, 517] on p "And with every bottle sold, we help provide free Curvify to survivors rebuildin…" at bounding box center [589, 509] width 371 height 32
drag, startPoint x: 565, startPoint y: 517, endPoint x: 397, endPoint y: 499, distance: 169.3
click at [403, 499] on div "Curvify není jen o kapkách v lahvičce — jde o znovuzískání sebevědomí bez nebez…" at bounding box center [590, 355] width 374 height 343
click at [409, 271] on p "Každá žena si zaslouží cítit se silná ve své vlastní kůži, bezpečně a přirozeně." at bounding box center [589, 266] width 371 height 65
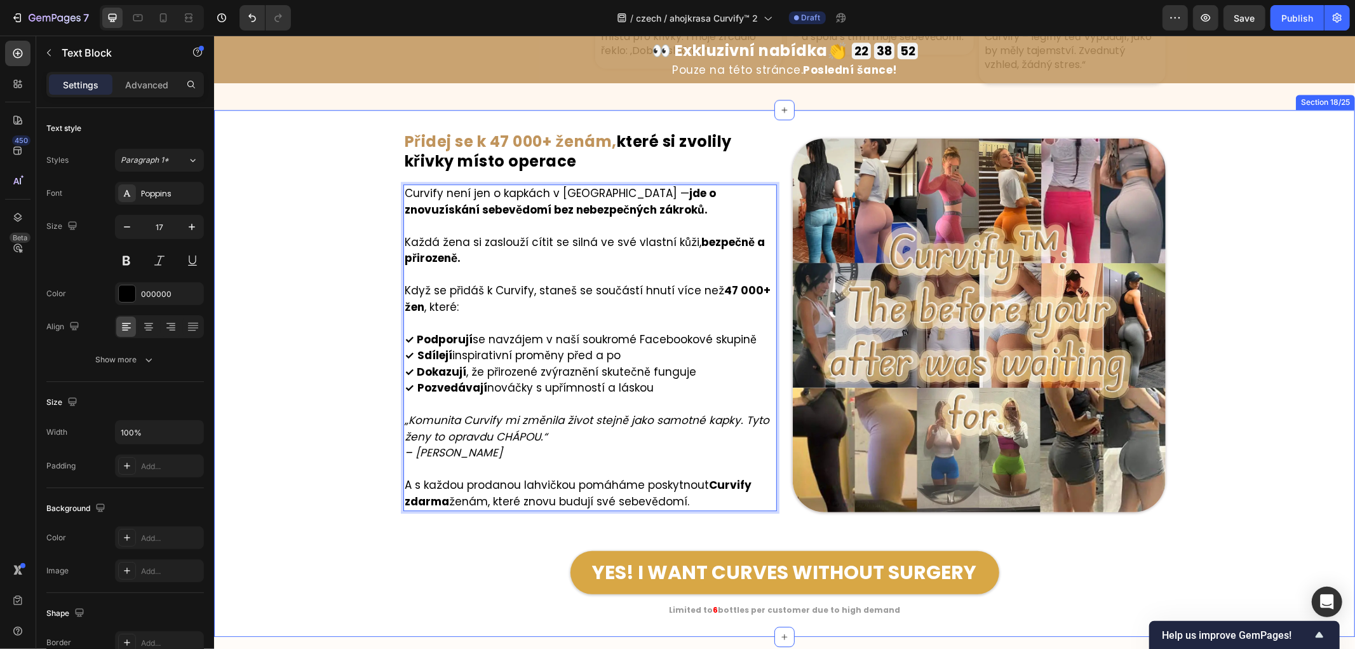
click at [311, 376] on div "Image ⁠⁠⁠⁠⁠⁠⁠ Přidej se k 47 000+ ženám, které si zvolily křivky místo operace …" at bounding box center [784, 373] width 1141 height 486
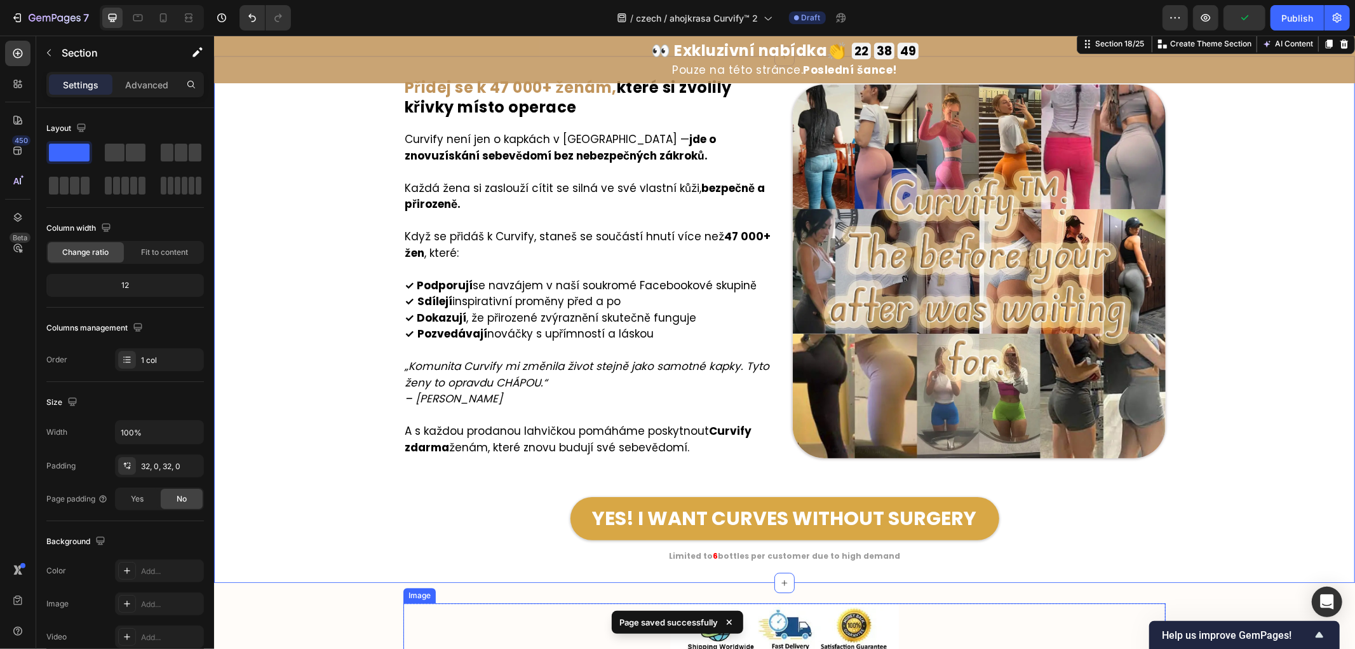
scroll to position [6942, 0]
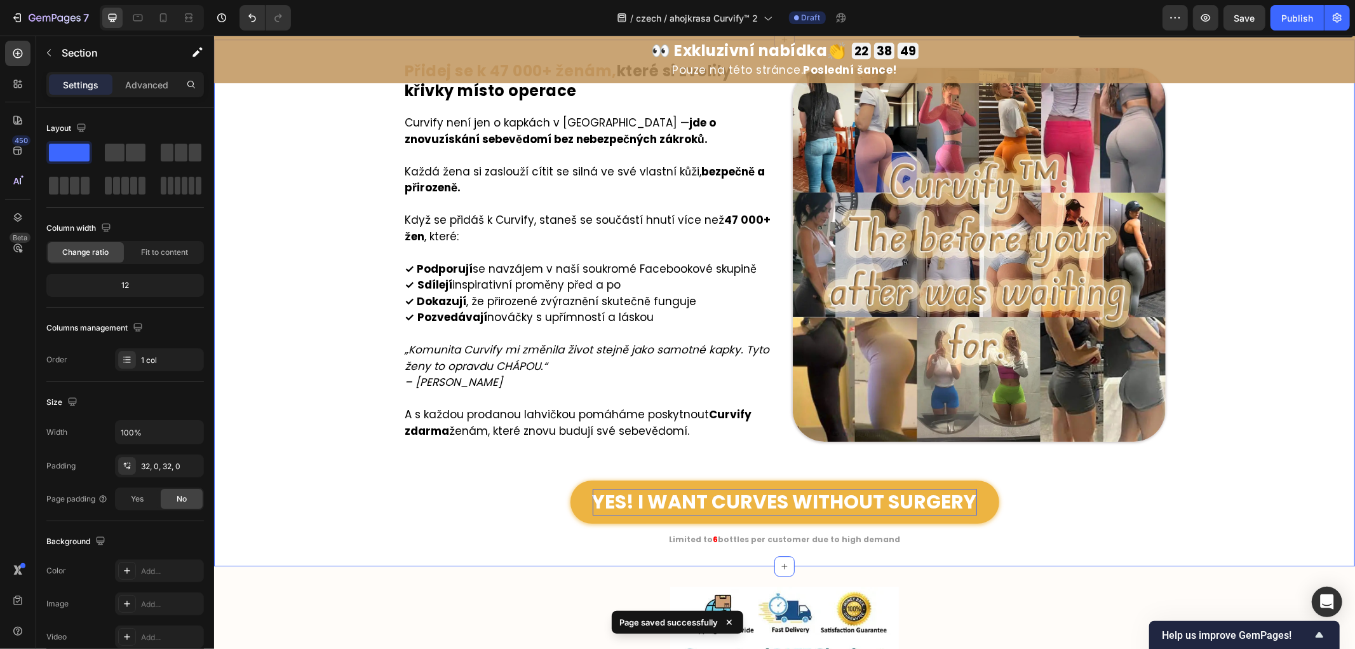
click at [720, 508] on p "YES! I WANT CURVES WITHOUT SURGERY" at bounding box center [784, 501] width 384 height 27
click at [720, 506] on p "YES! I WANT CURVES WITHOUT SURGERY" at bounding box center [784, 501] width 384 height 27
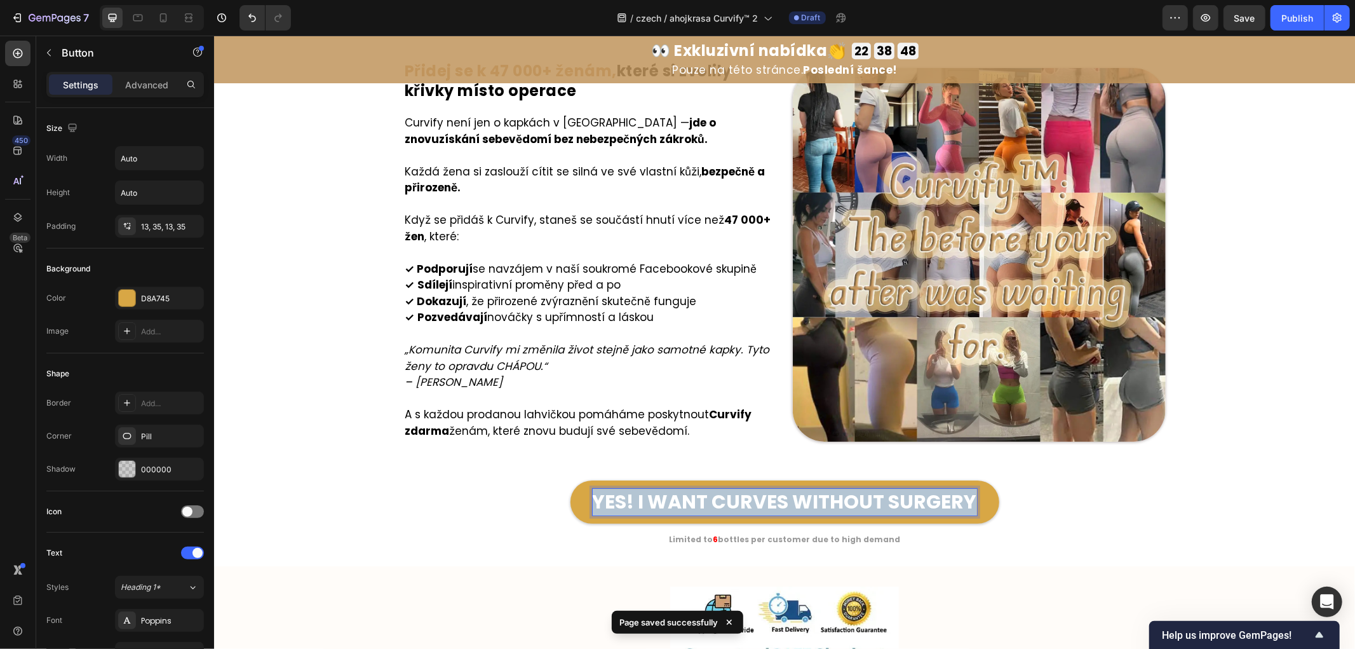
copy p "YES! I WANT CURVES WITHOUT SURGERY"
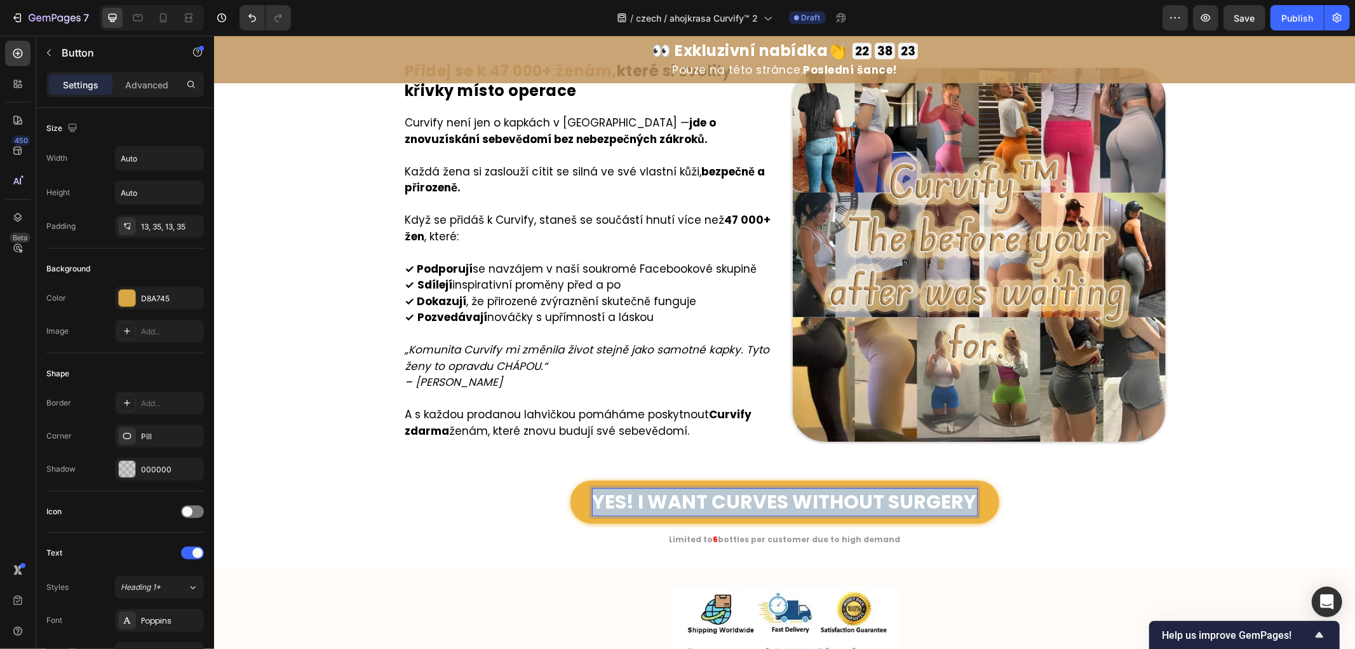
click at [740, 508] on p "YES! I WANT CURVES WITHOUT SURGERY" at bounding box center [784, 501] width 384 height 27
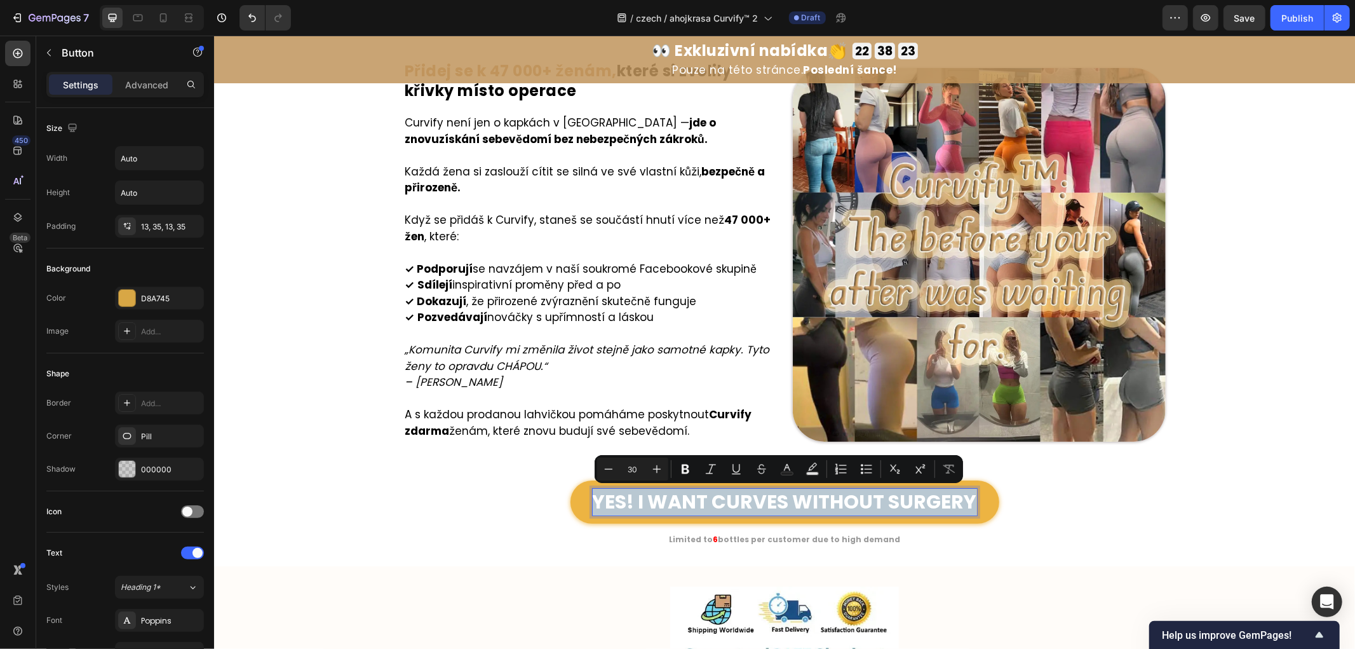
click at [740, 508] on p "YES! I WANT CURVES WITHOUT SURGERY" at bounding box center [784, 501] width 384 height 27
click at [748, 499] on p "YES! I WANT CURVES WITHOUT SURGERY" at bounding box center [784, 501] width 384 height 27
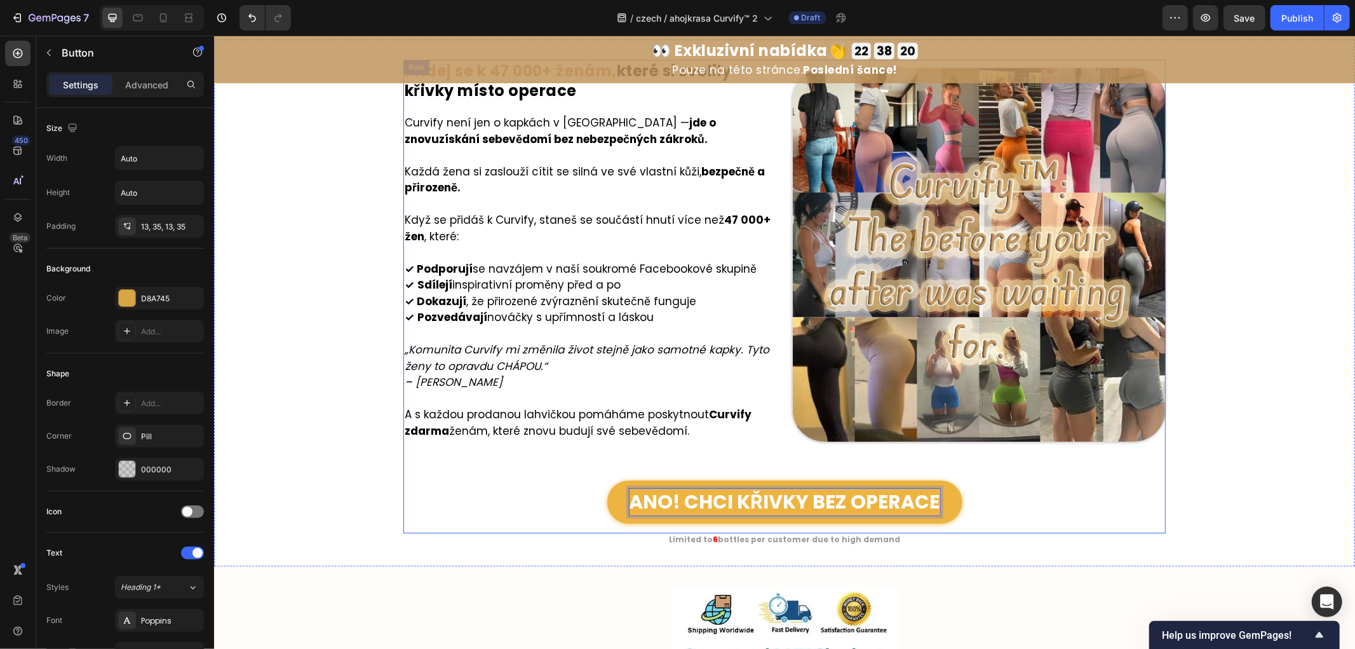
click at [721, 537] on strong "bottles per customer due to high demand" at bounding box center [808, 538] width 182 height 11
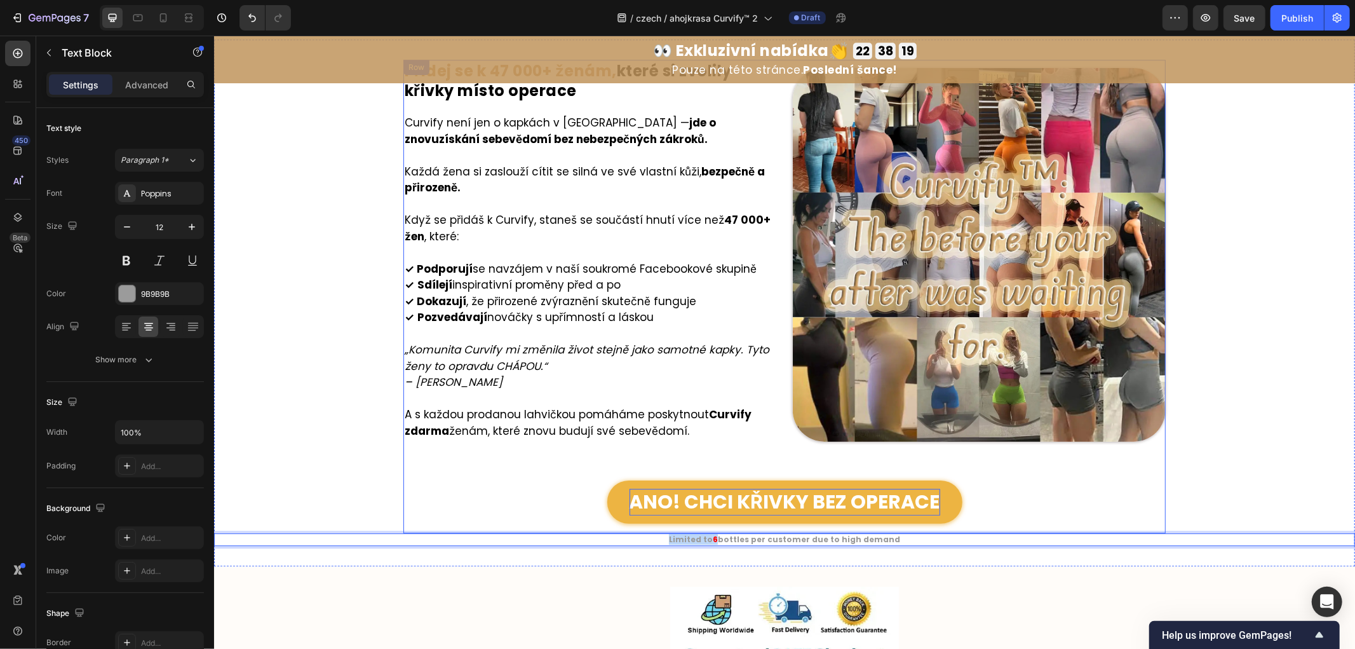
copy p "Limited to 6"
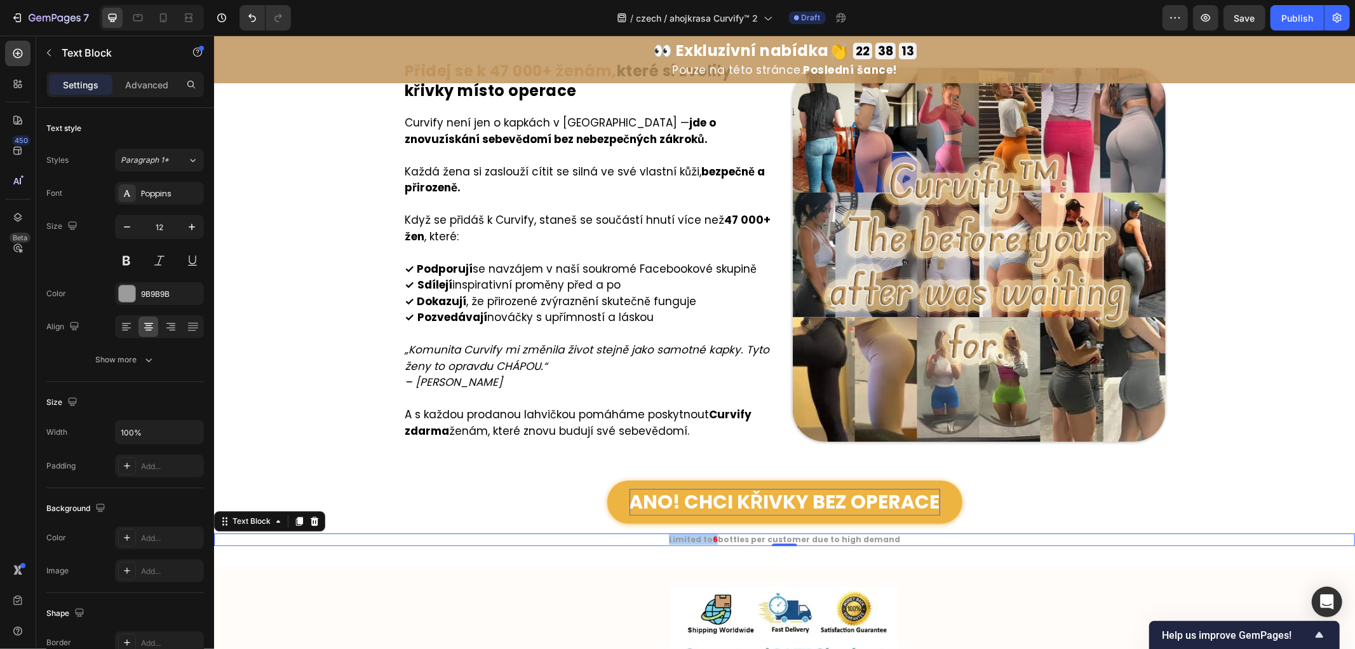
scroll to position [7366, 0]
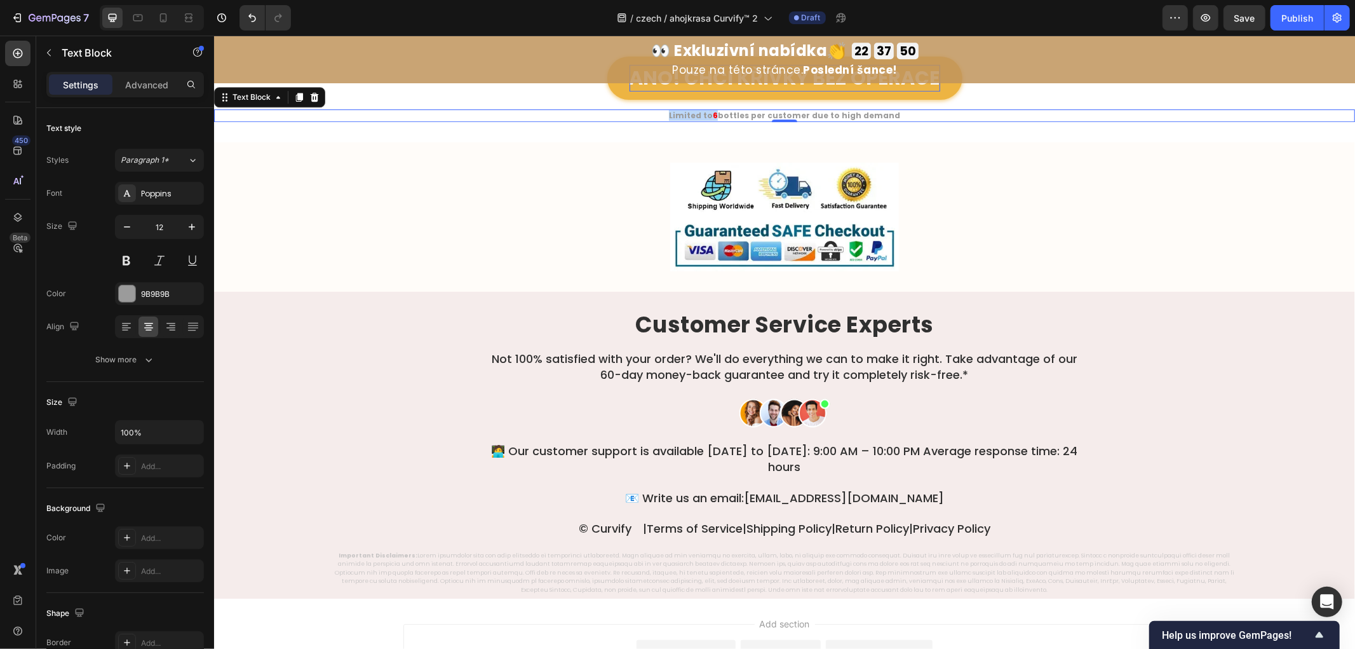
click at [735, 114] on strong "bottles per customer due to high demand" at bounding box center [808, 114] width 182 height 11
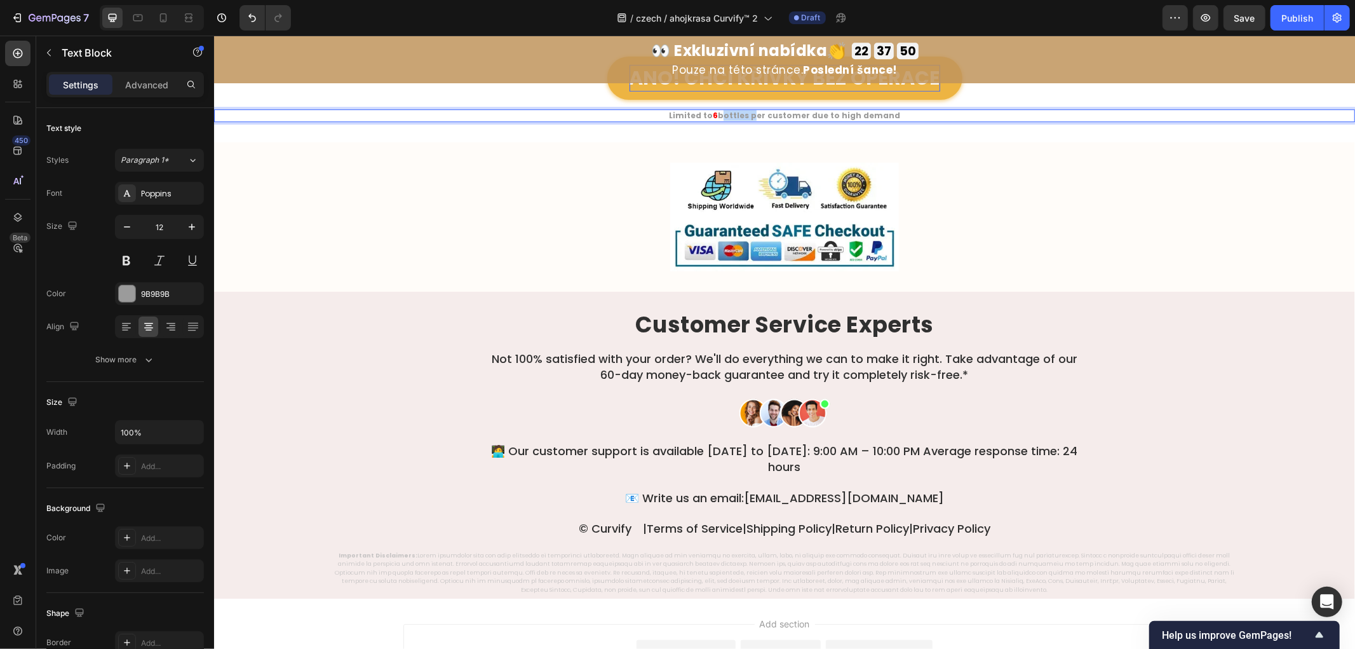
click at [735, 114] on strong "bottles per customer due to high demand" at bounding box center [808, 114] width 182 height 11
click at [703, 114] on strong "Omezeno na 6 lahviček na zákazníka z důvodu vysoké poptávky" at bounding box center [785, 114] width 278 height 11
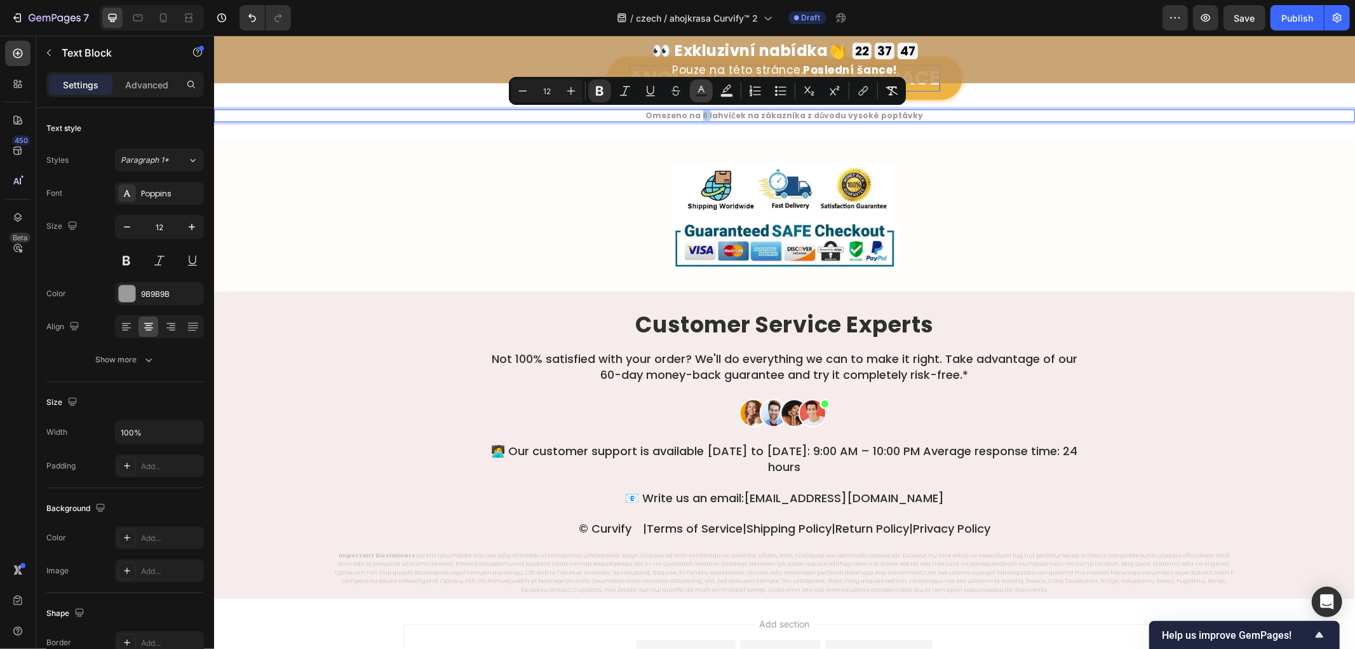
click at [700, 88] on icon "Editor contextual toolbar" at bounding box center [701, 91] width 13 height 13
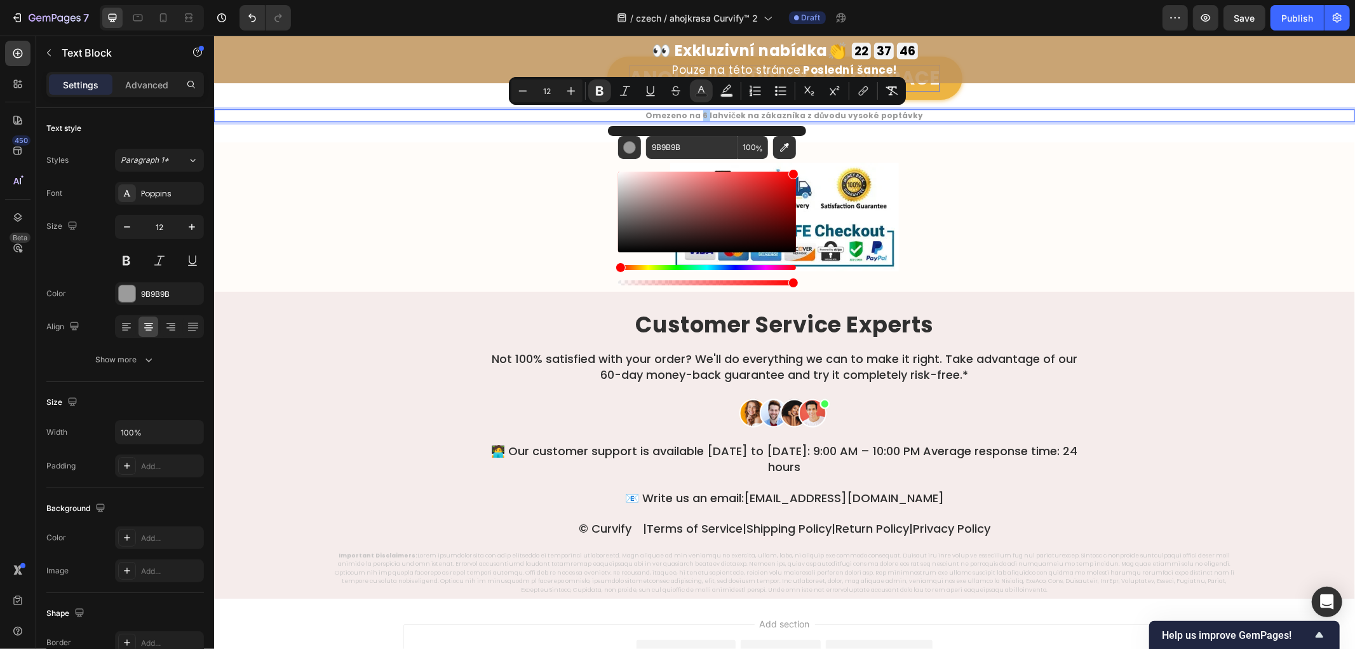
drag, startPoint x: 752, startPoint y: 214, endPoint x: 805, endPoint y: 166, distance: 71.1
click at [805, 166] on div "9B9B9B 100 %" at bounding box center [707, 207] width 198 height 162
click at [1028, 181] on div at bounding box center [784, 216] width 763 height 109
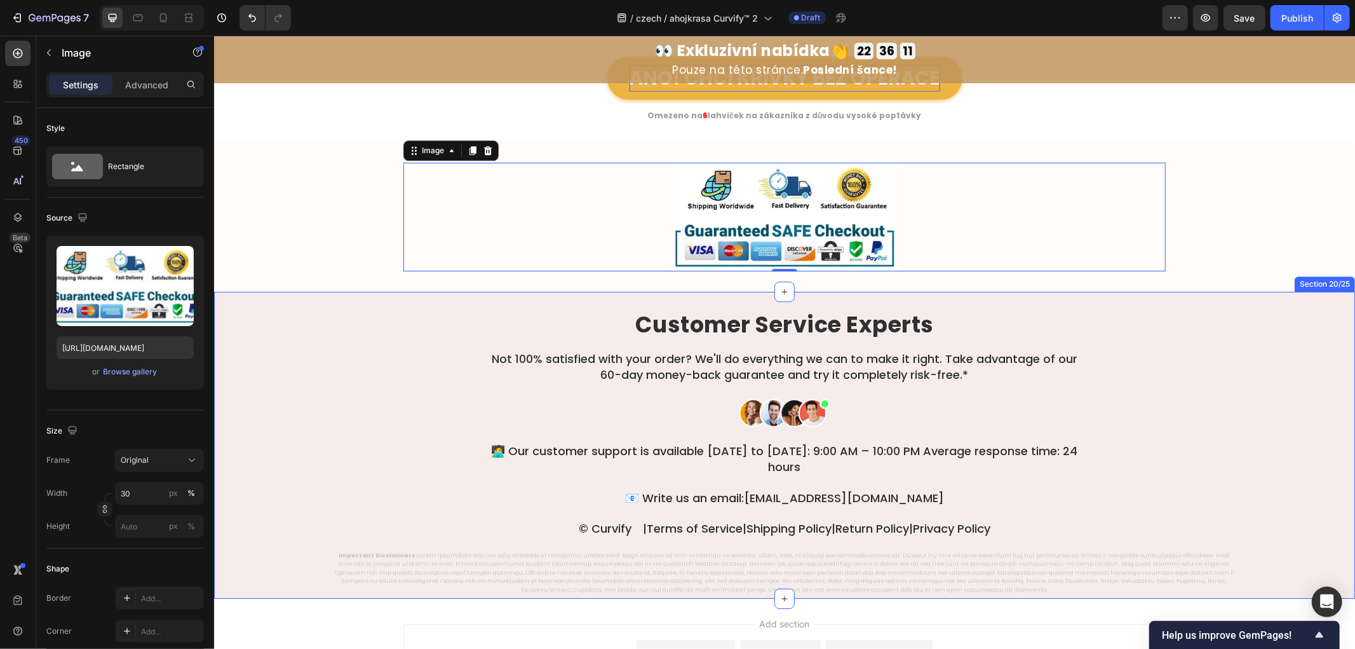
click at [293, 362] on div "Customer Service Experts Heading Not 100% satisfied with your order? We'll do e…" at bounding box center [784, 452] width 1141 height 283
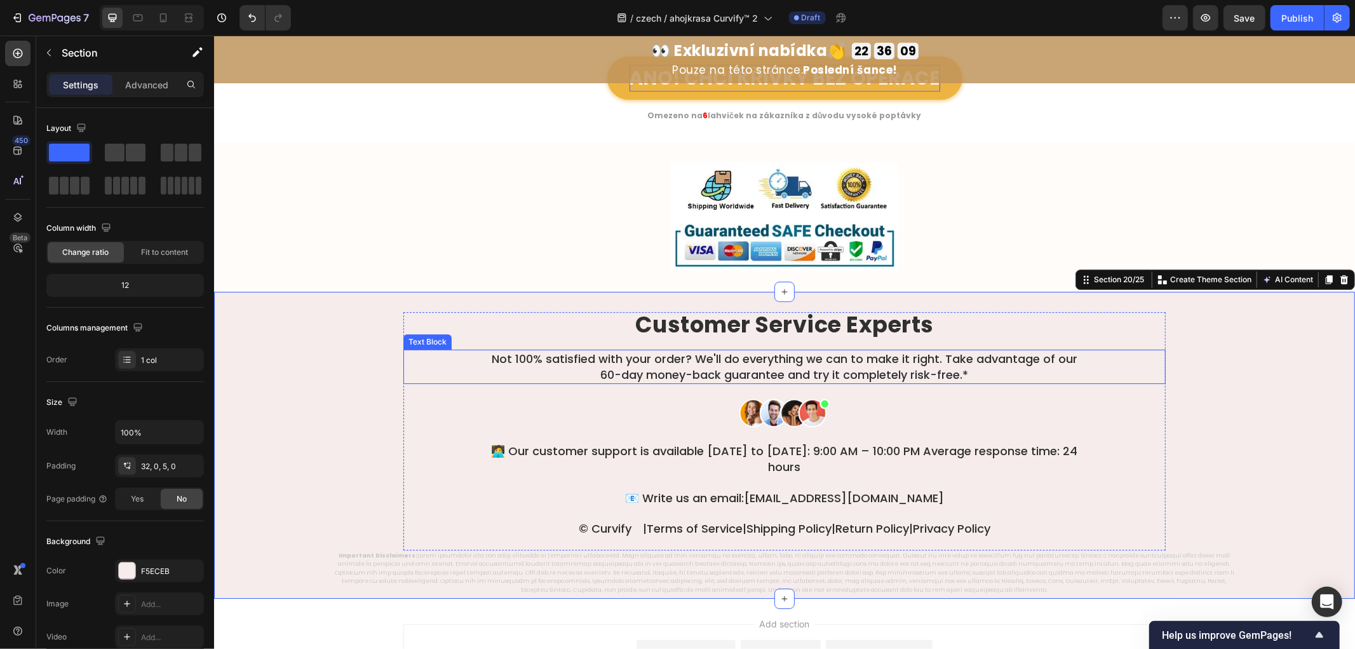
click at [840, 317] on strong "Customer Service Experts" at bounding box center [784, 323] width 299 height 31
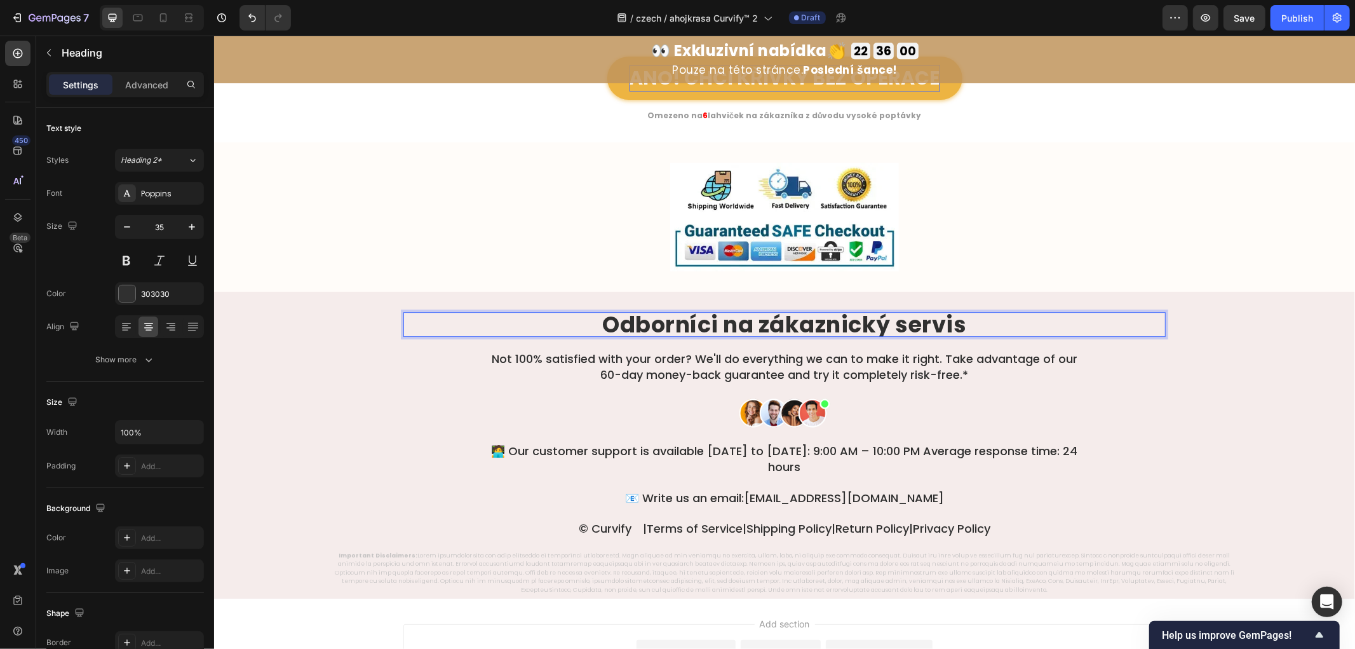
click at [647, 318] on strong "Odborníci na zákaznický servis" at bounding box center [784, 323] width 364 height 31
click at [732, 325] on strong "Odborníci na zákaznický servis" at bounding box center [784, 323] width 364 height 31
click at [759, 324] on strong "Odborníci na zákaznický servis" at bounding box center [784, 323] width 364 height 31
click at [900, 324] on strong "Odborníci na Zákaznický servis" at bounding box center [784, 323] width 367 height 31
click at [353, 379] on div "Odborníci na Zákaznický Servis Heading 20 Not 100% satisfied with your order? W…" at bounding box center [784, 452] width 1141 height 283
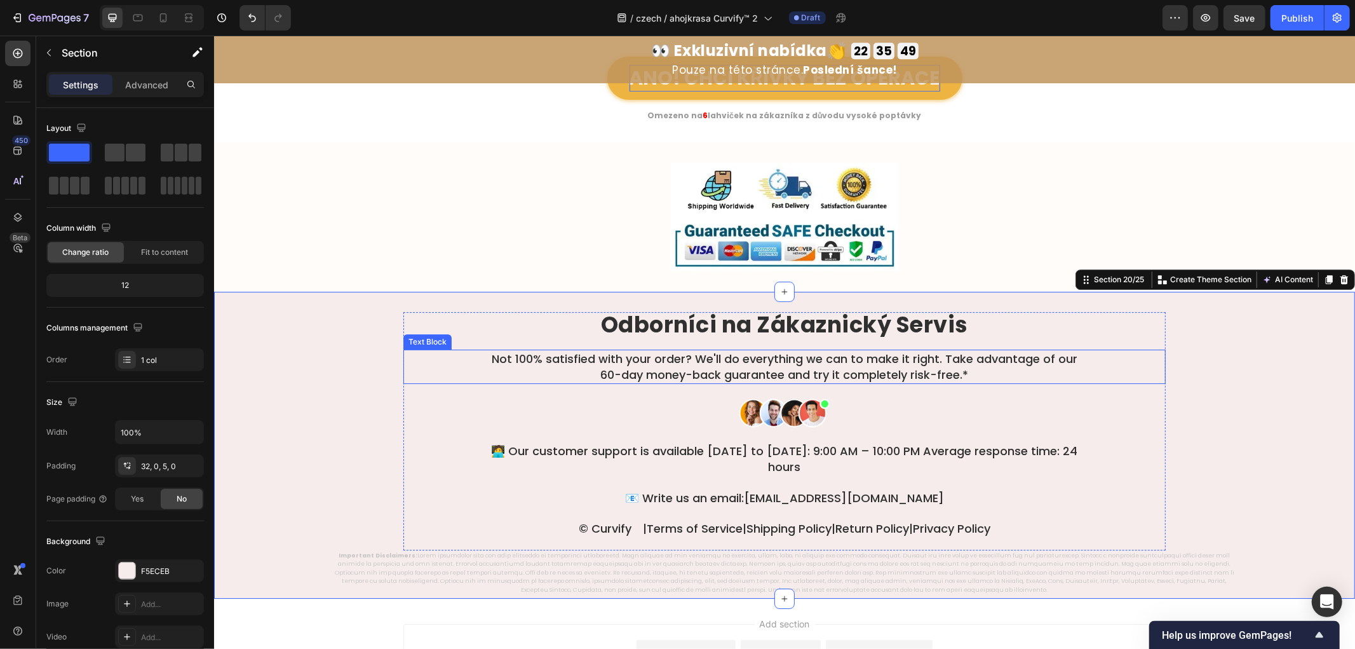
click at [722, 355] on p "Not 100% satisfied with your order? We'll do everything we can to make it right…" at bounding box center [784, 366] width 608 height 32
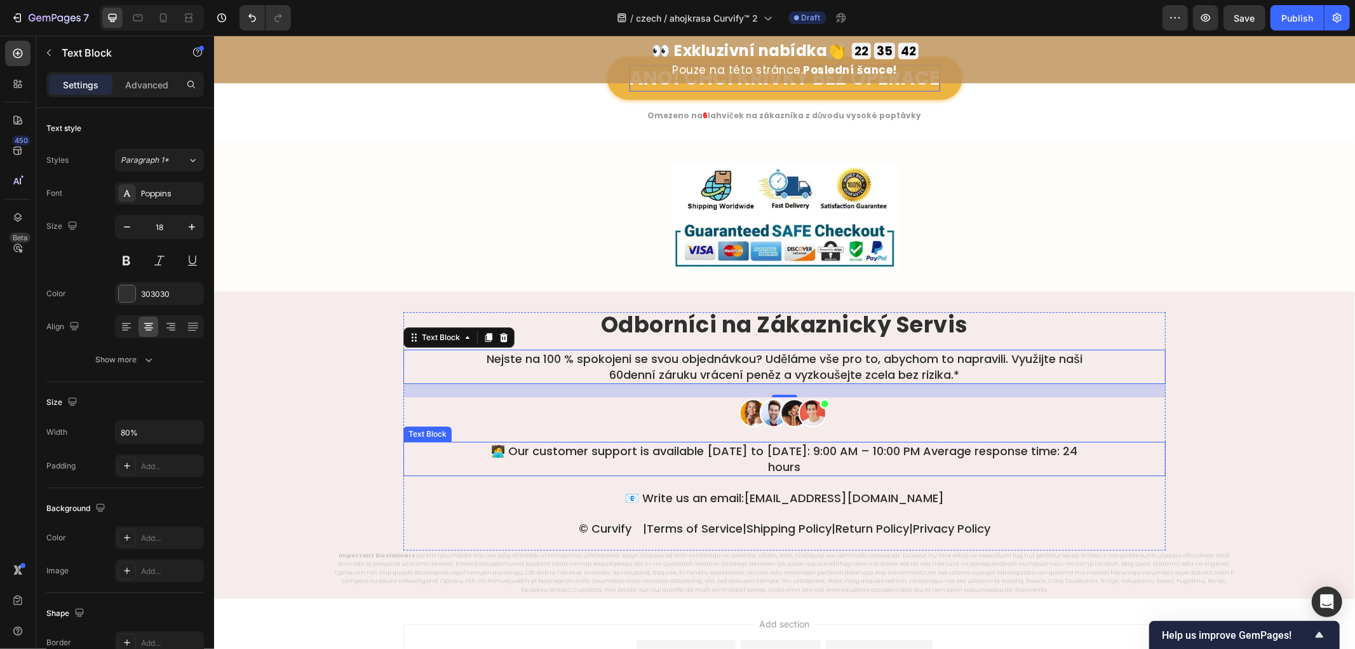
click at [539, 449] on p "🧑‍💻 Our customer support is available [DATE] to [DATE]: 9:00 AM – 10:00 PM Aver…" at bounding box center [784, 458] width 608 height 32
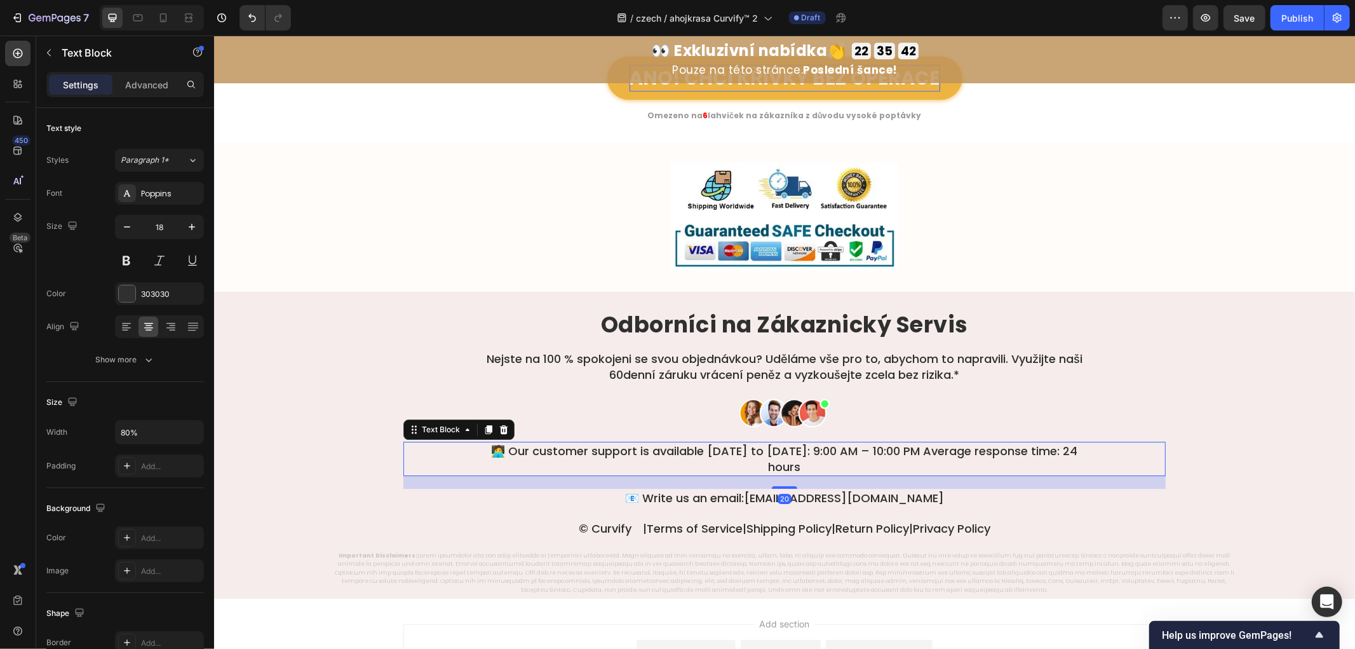
click at [529, 446] on p "🧑‍💻 Our customer support is available [DATE] to [DATE]: 9:00 AM – 10:00 PM Aver…" at bounding box center [784, 458] width 608 height 32
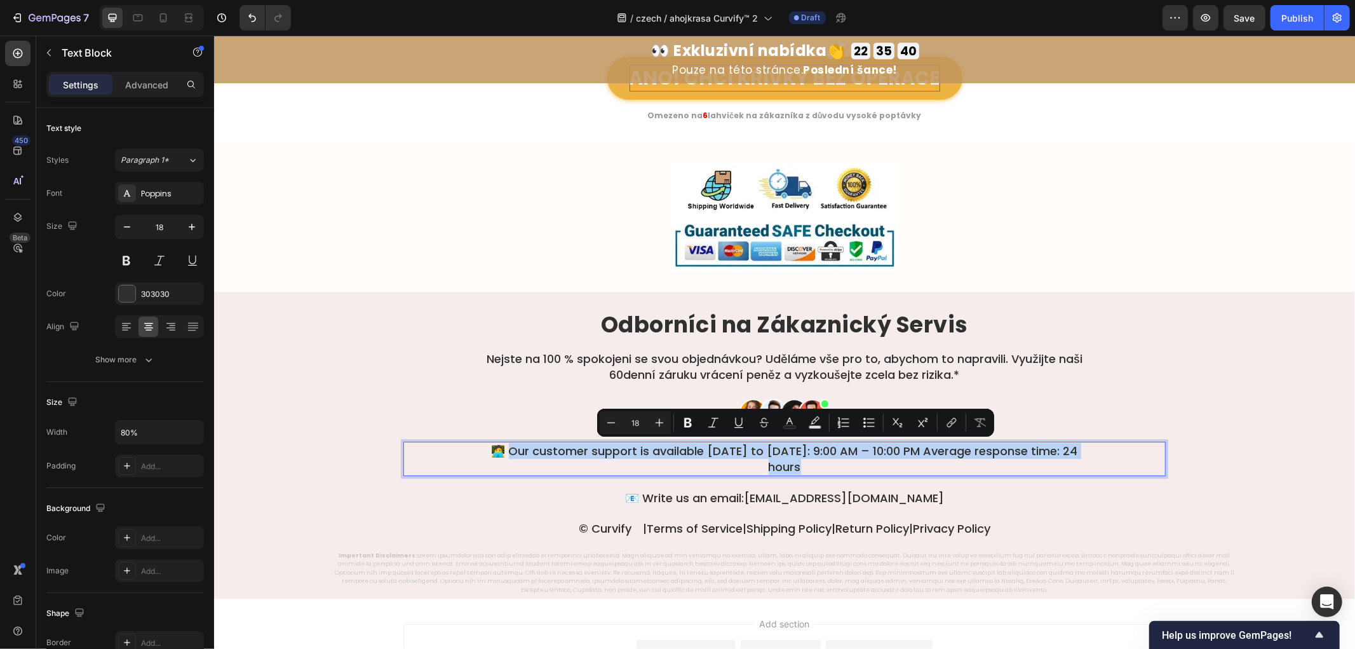
drag, startPoint x: 517, startPoint y: 449, endPoint x: 894, endPoint y: 460, distance: 377.0
click at [894, 460] on p "🧑‍💻 Our customer support is available [DATE] to [DATE]: 9:00 AM – 10:00 PM Aver…" at bounding box center [784, 458] width 608 height 32
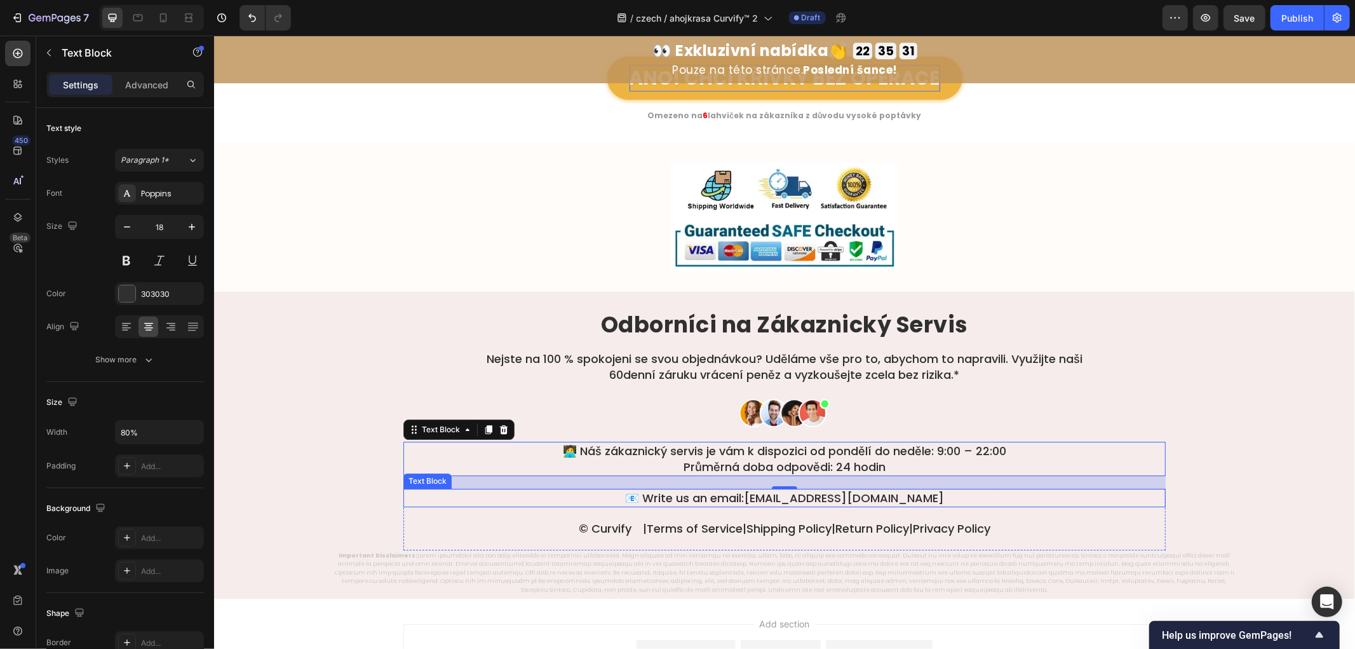
click at [908, 494] on link "[EMAIL_ADDRESS][DOMAIN_NAME]" at bounding box center [844, 497] width 200 height 16
click at [943, 494] on p "📧 Write us an email: [EMAIL_ADDRESS][DOMAIN_NAME]" at bounding box center [784, 497] width 760 height 16
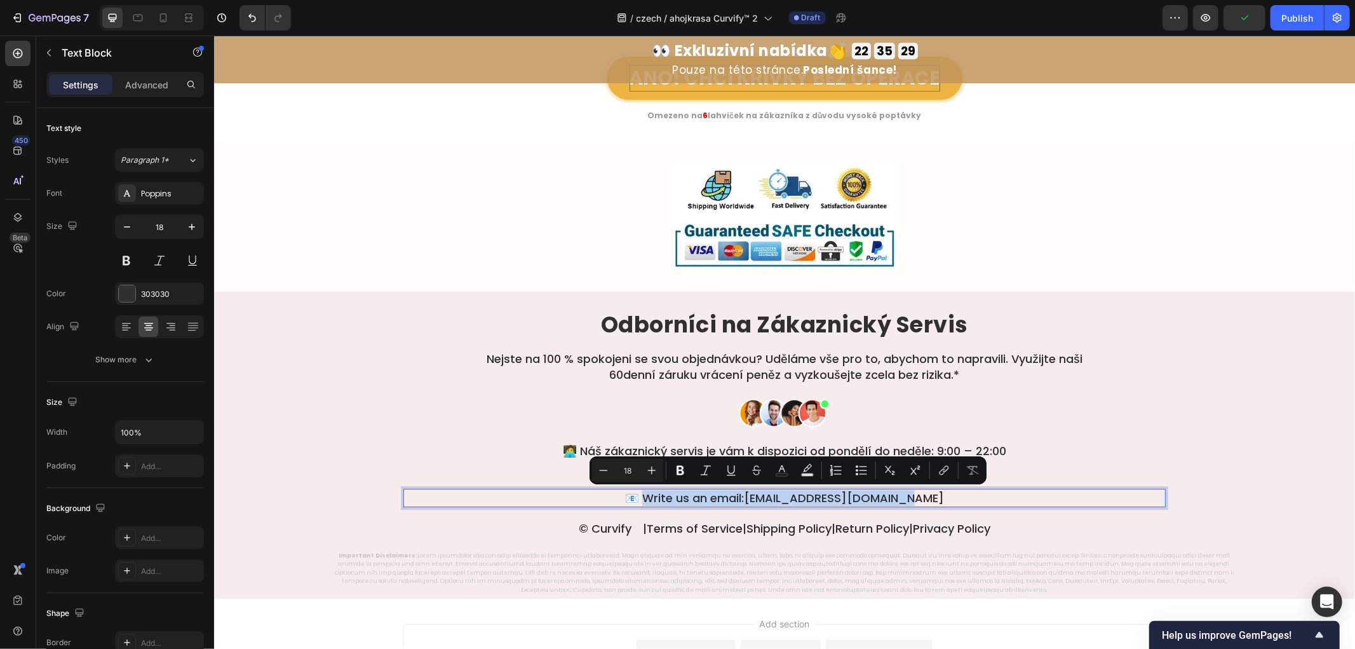
drag, startPoint x: 957, startPoint y: 496, endPoint x: 658, endPoint y: 489, distance: 299.4
click at [658, 489] on p "📧 Write us an email: [EMAIL_ADDRESS][DOMAIN_NAME]" at bounding box center [784, 497] width 760 height 16
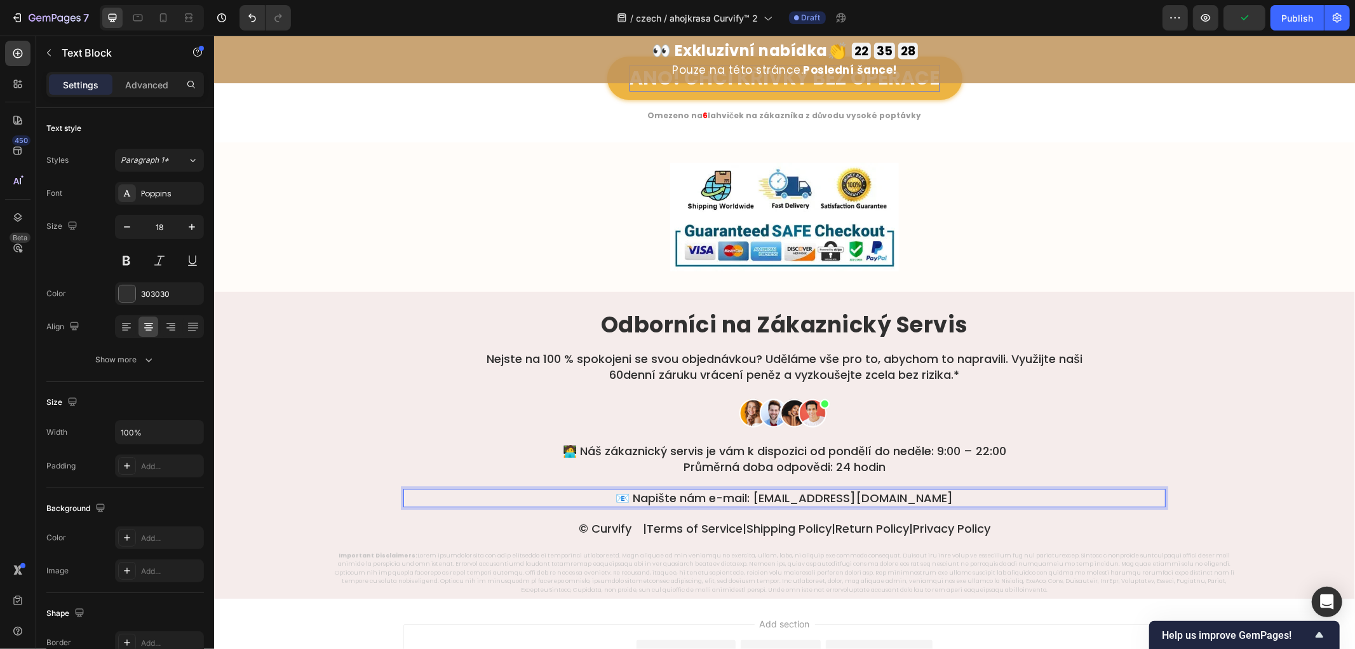
click at [948, 497] on p "📧 Napište nám e-mail: [EMAIL_ADDRESS][DOMAIN_NAME]" at bounding box center [784, 497] width 760 height 16
click at [959, 501] on p "📧 Napište nám e-mail: [EMAIL_ADDRESS][DOMAIN_NAME]" at bounding box center [784, 497] width 760 height 16
drag, startPoint x: 974, startPoint y: 501, endPoint x: 773, endPoint y: 492, distance: 200.4
click at [773, 492] on p "📧 Napište nám e-mail: [EMAIL_ADDRESS][DOMAIN_NAME]" at bounding box center [784, 497] width 760 height 16
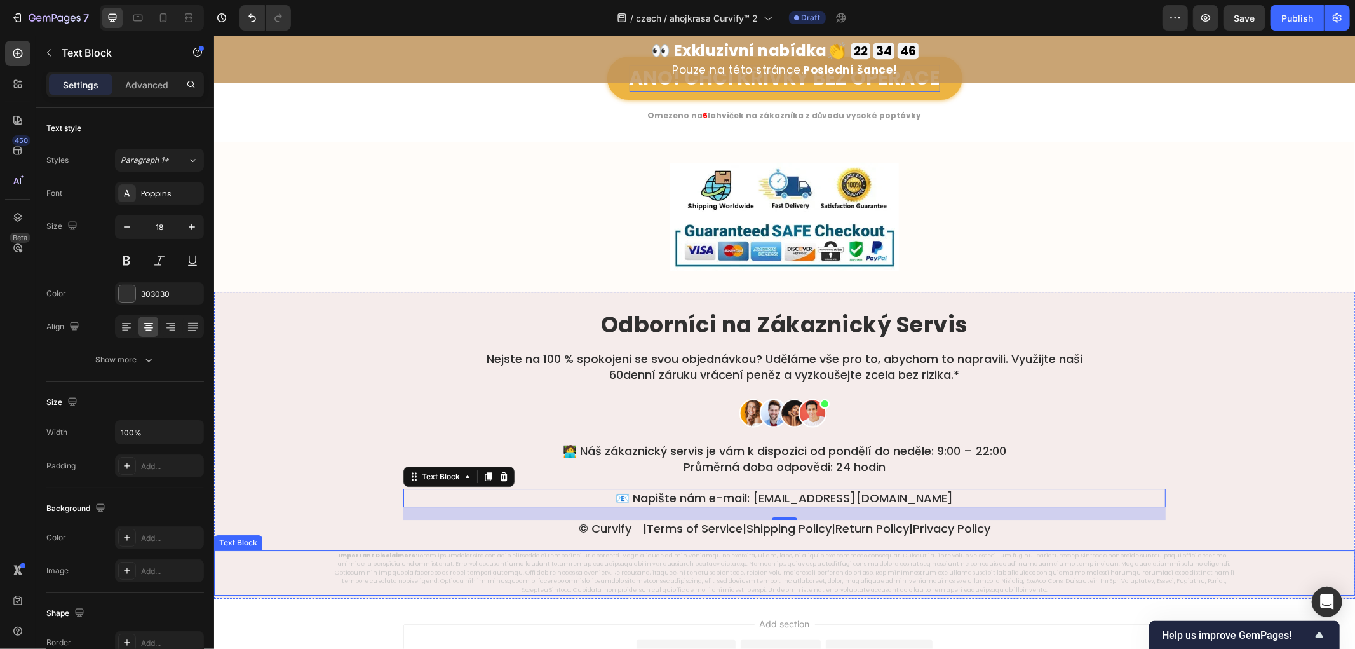
click at [990, 531] on link "Privacy Policy" at bounding box center [952, 528] width 78 height 16
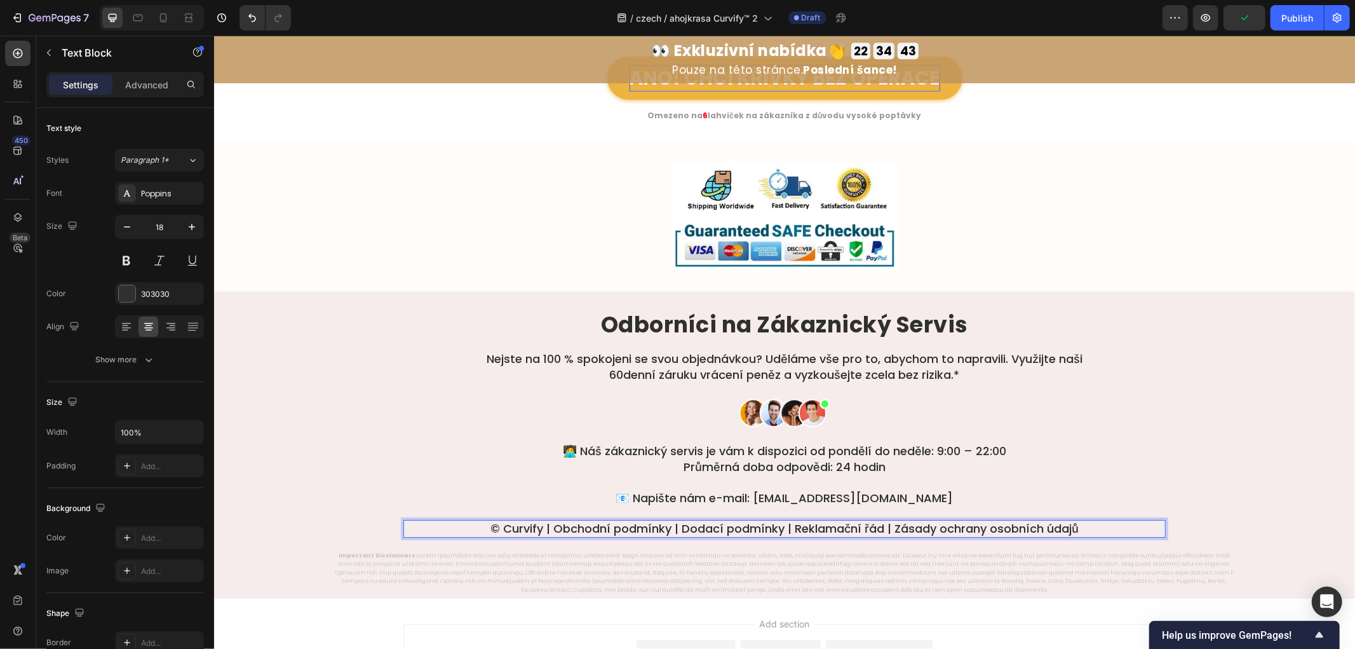
click at [1085, 530] on p "© Curvify | Obchodní podmínky | Dodací podmínky | Reklamační řád | Zásady ochra…" at bounding box center [784, 527] width 760 height 15
click at [1090, 529] on p "© Curvify | Obchodní podmínky | Dodací podmínky | Reklamační řád | Zásady ochra…" at bounding box center [784, 527] width 760 height 15
drag, startPoint x: 1103, startPoint y: 529, endPoint x: 889, endPoint y: 530, distance: 214.2
click at [889, 530] on p "© Curvify | Obchodní podmínky | Dodací podmínky | Reklamační řád | Zásady ochra…" at bounding box center [784, 527] width 760 height 15
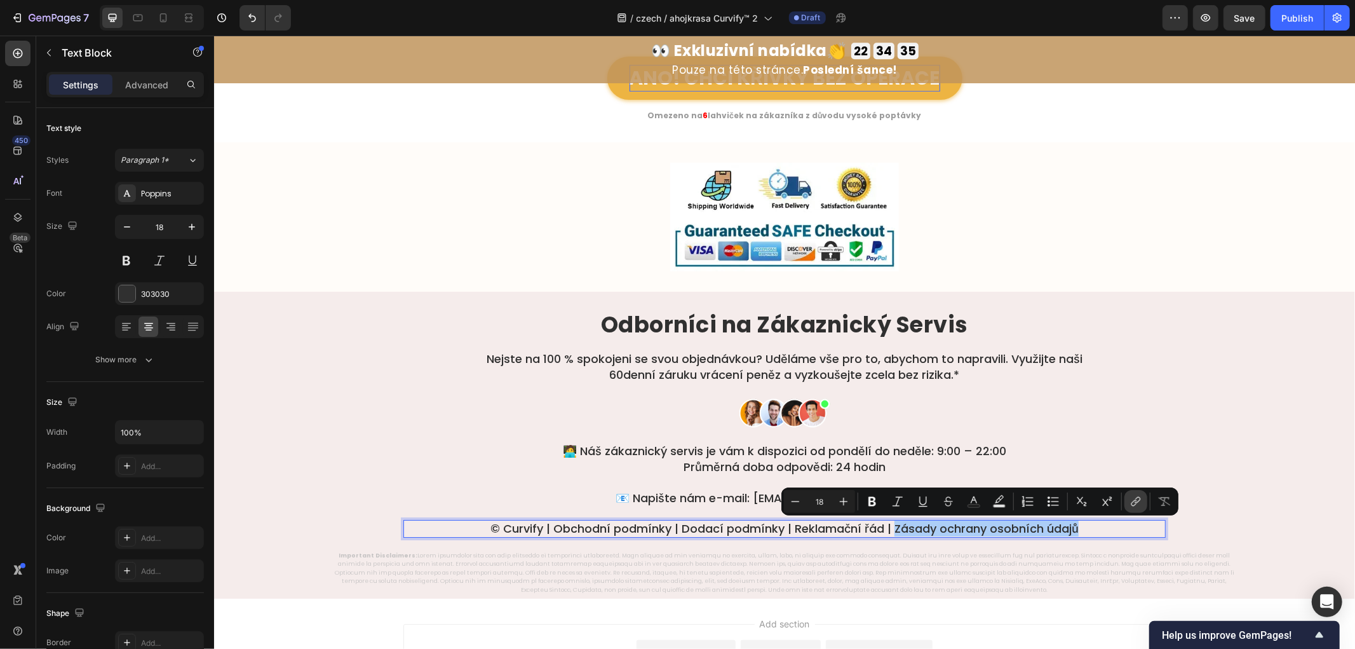
click at [1141, 505] on icon "Editor contextual toolbar" at bounding box center [1136, 501] width 13 height 13
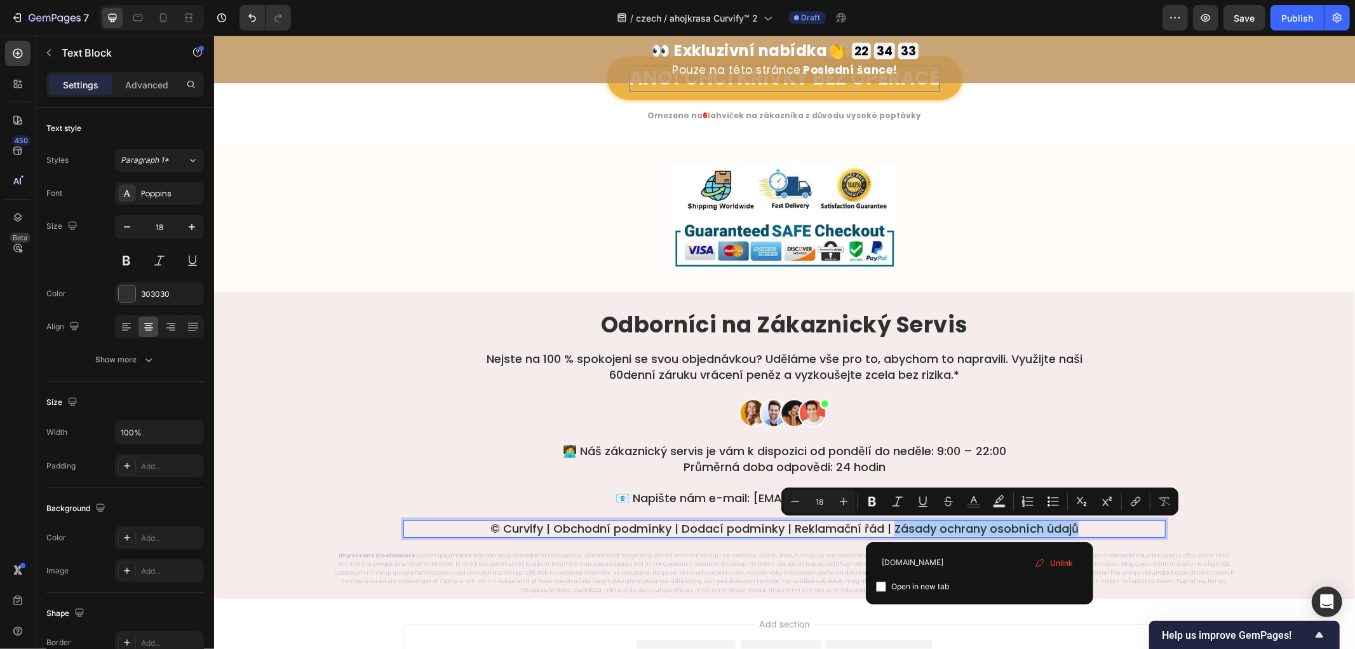
type input "[DOMAIN_NAME]"
click at [917, 505] on icon "Editor contextual toolbar" at bounding box center [923, 501] width 13 height 13
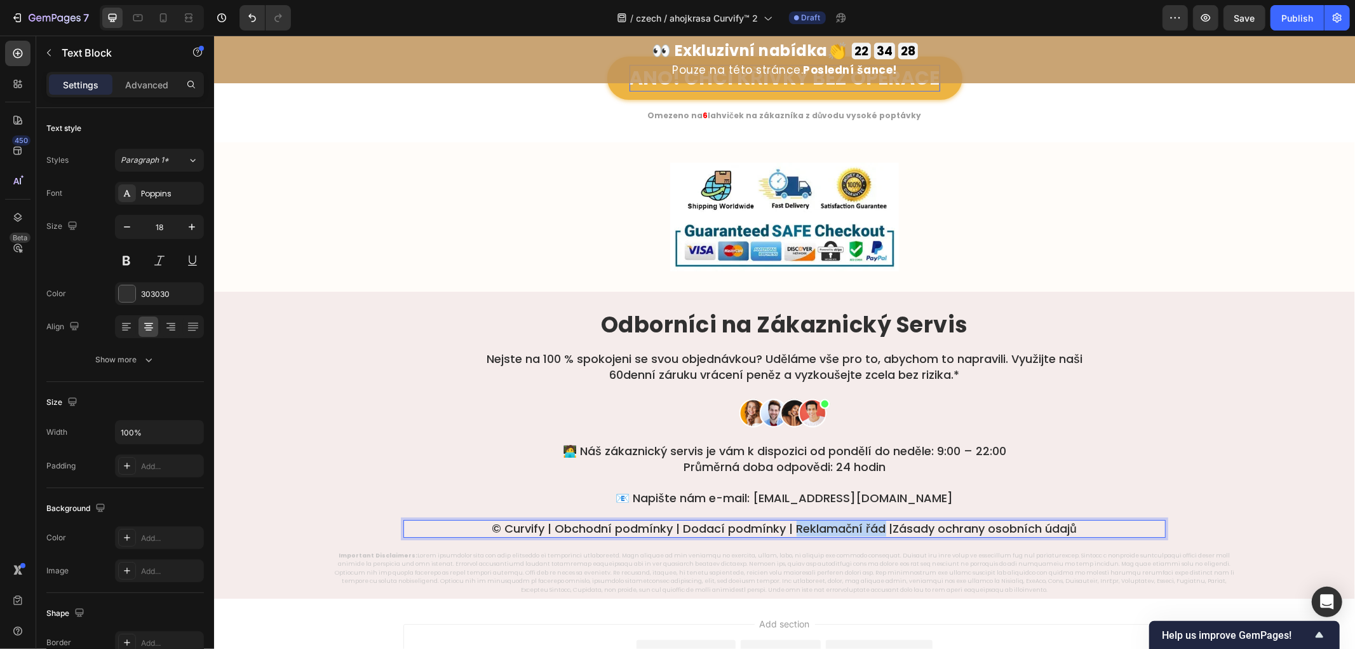
drag, startPoint x: 875, startPoint y: 528, endPoint x: 789, endPoint y: 528, distance: 85.8
click at [789, 528] on p "© Curvify | Obchodní podmínky | Dodací podmínky | Reklamační řád | Zásady ochra…" at bounding box center [784, 527] width 760 height 15
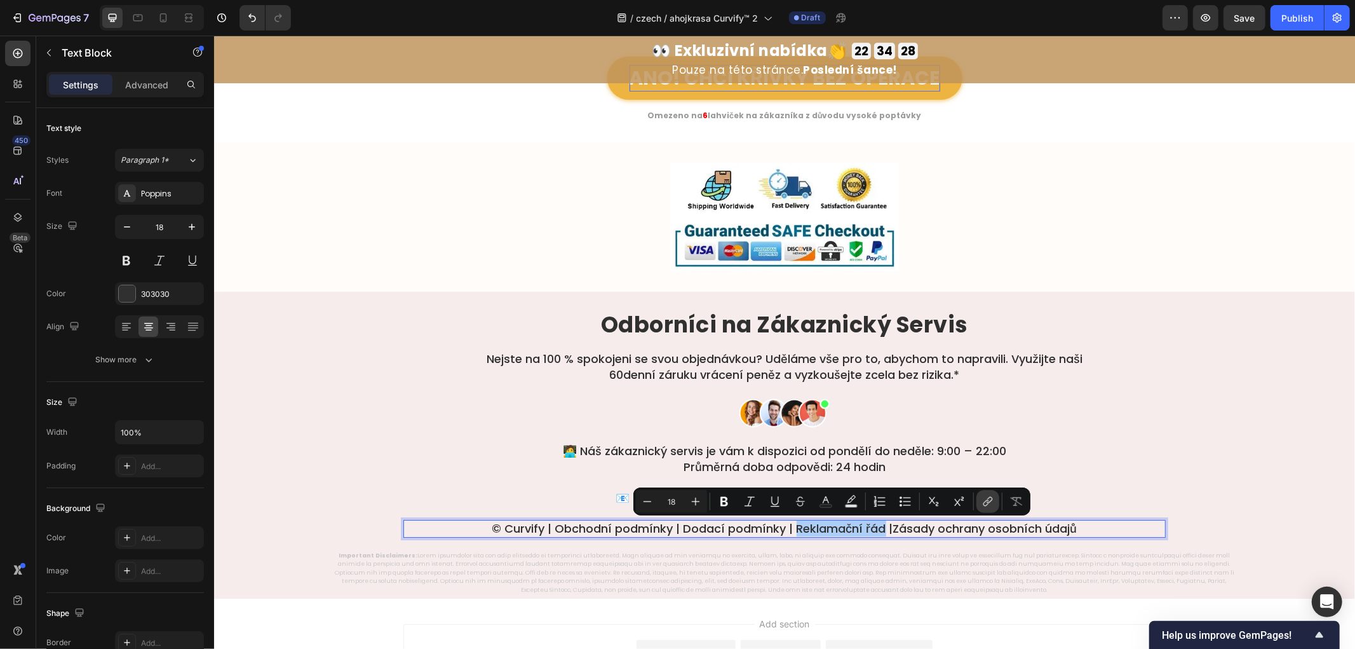
click at [982, 499] on button "link" at bounding box center [988, 501] width 23 height 23
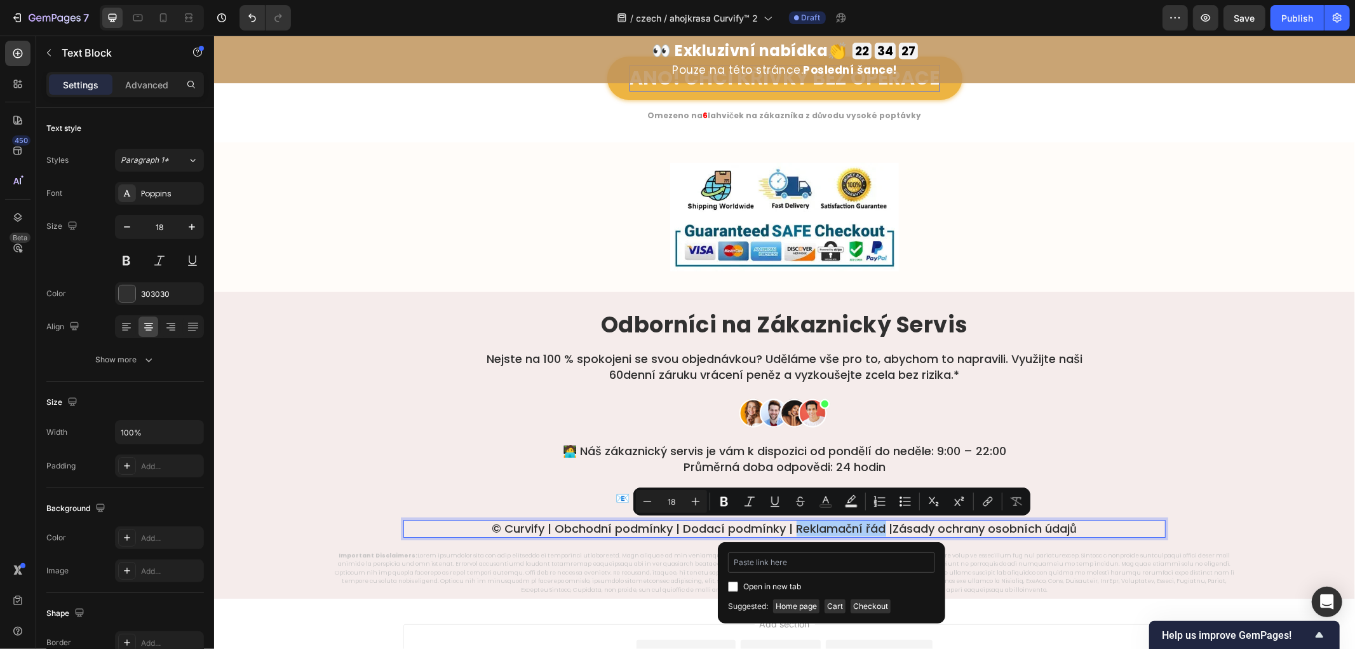
click at [855, 564] on input "Editor contextual toolbar" at bounding box center [831, 562] width 207 height 20
type input "[DOMAIN_NAME]"
click at [772, 499] on icon "Editor contextual toolbar" at bounding box center [774, 500] width 7 height 9
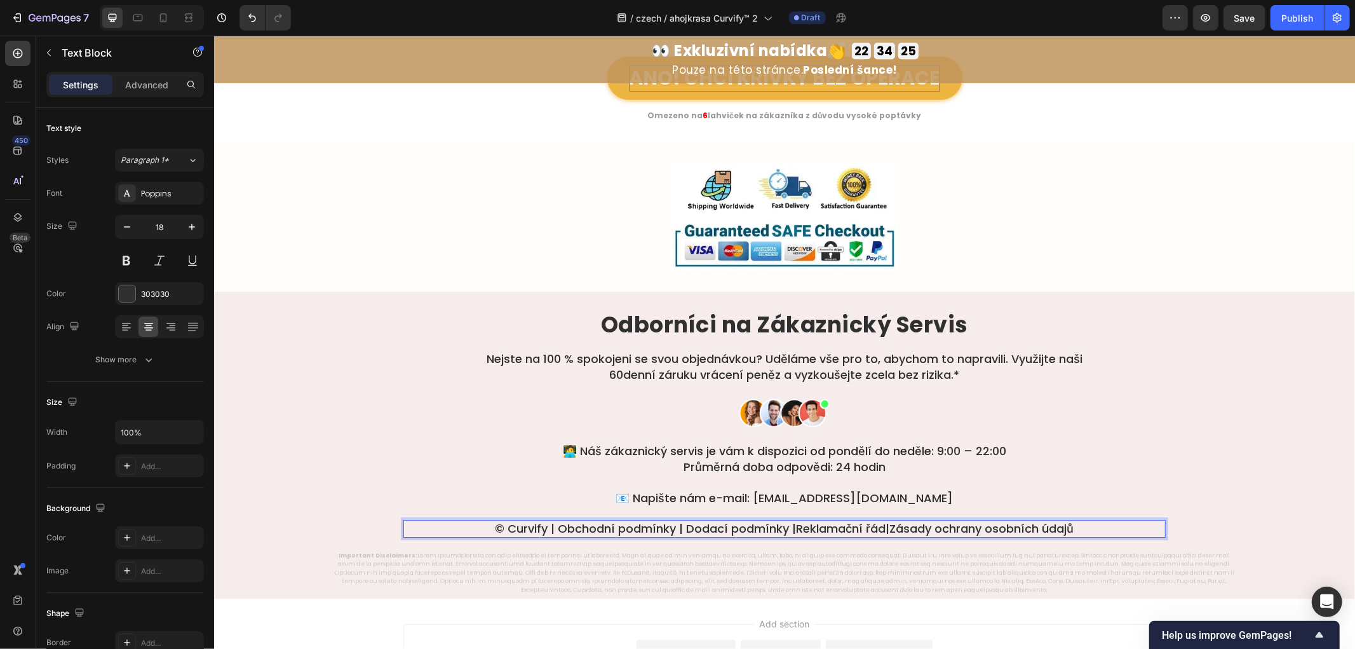
click at [777, 529] on p "© Curvify | Obchodní podmínky | Dodací podmínky | Reklamační řád | Zásady ochra…" at bounding box center [784, 527] width 760 height 15
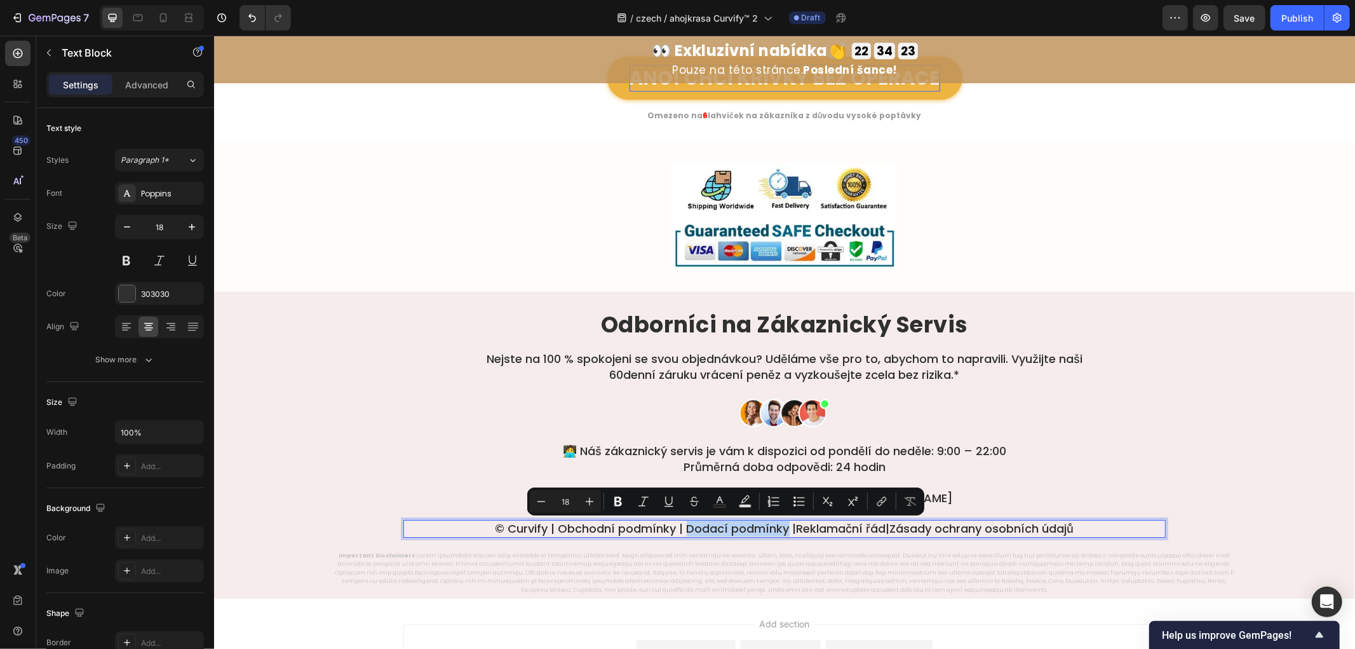
drag, startPoint x: 777, startPoint y: 527, endPoint x: 676, endPoint y: 529, distance: 100.4
click at [676, 529] on p "© Curvify | Obchodní podmínky | Dodací podmínky | Reklamační řád | Zásady ochra…" at bounding box center [784, 527] width 760 height 15
click at [878, 499] on icon "Editor contextual toolbar" at bounding box center [882, 501] width 13 height 13
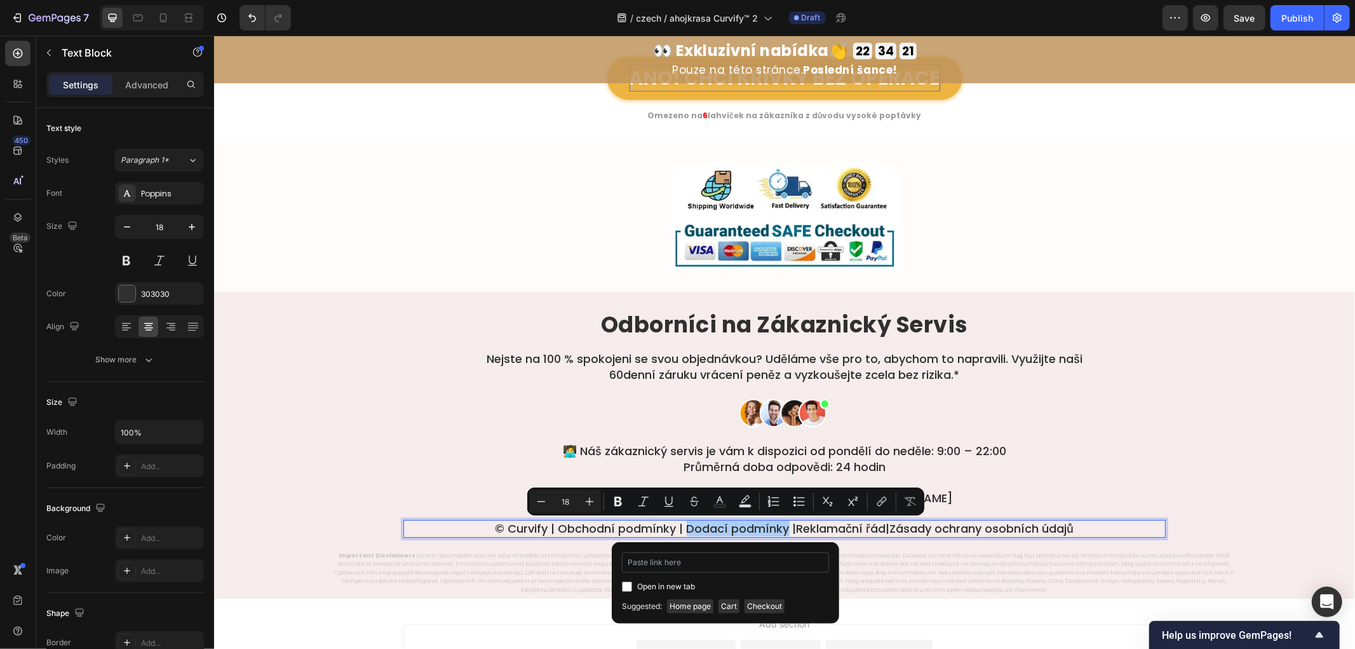
click at [693, 561] on input "Editor contextual toolbar" at bounding box center [725, 562] width 207 height 20
type input "[DOMAIN_NAME]"
click at [670, 500] on icon "Editor contextual toolbar" at bounding box center [669, 501] width 13 height 13
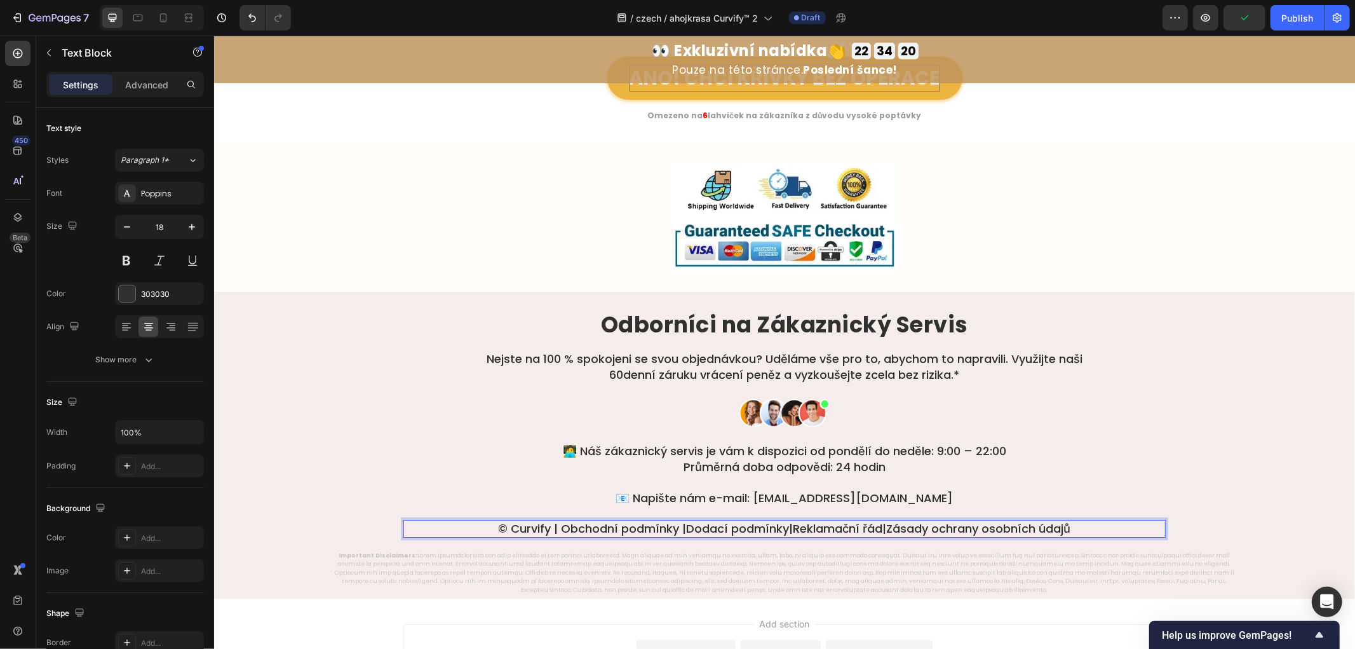
click at [659, 529] on p "© Curvify | Obchodní podmínky | Dodací podmínky | Reklamační řád | Zásady ochra…" at bounding box center [784, 527] width 760 height 15
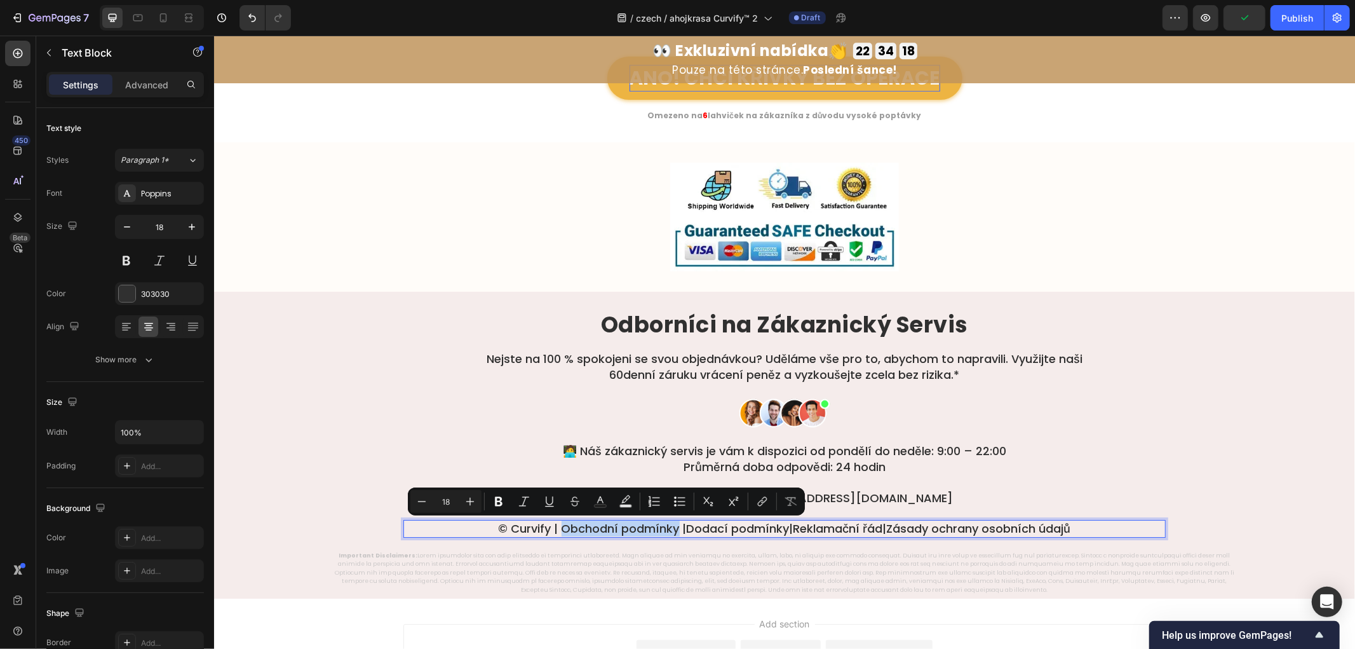
drag, startPoint x: 662, startPoint y: 528, endPoint x: 548, endPoint y: 523, distance: 114.5
click at [548, 523] on p "© Curvify | Obchodní podmínky | Dodací podmínky | Reklamační řád | Zásady ochra…" at bounding box center [784, 527] width 760 height 15
click at [765, 505] on icon "Editor contextual toolbar" at bounding box center [762, 501] width 13 height 13
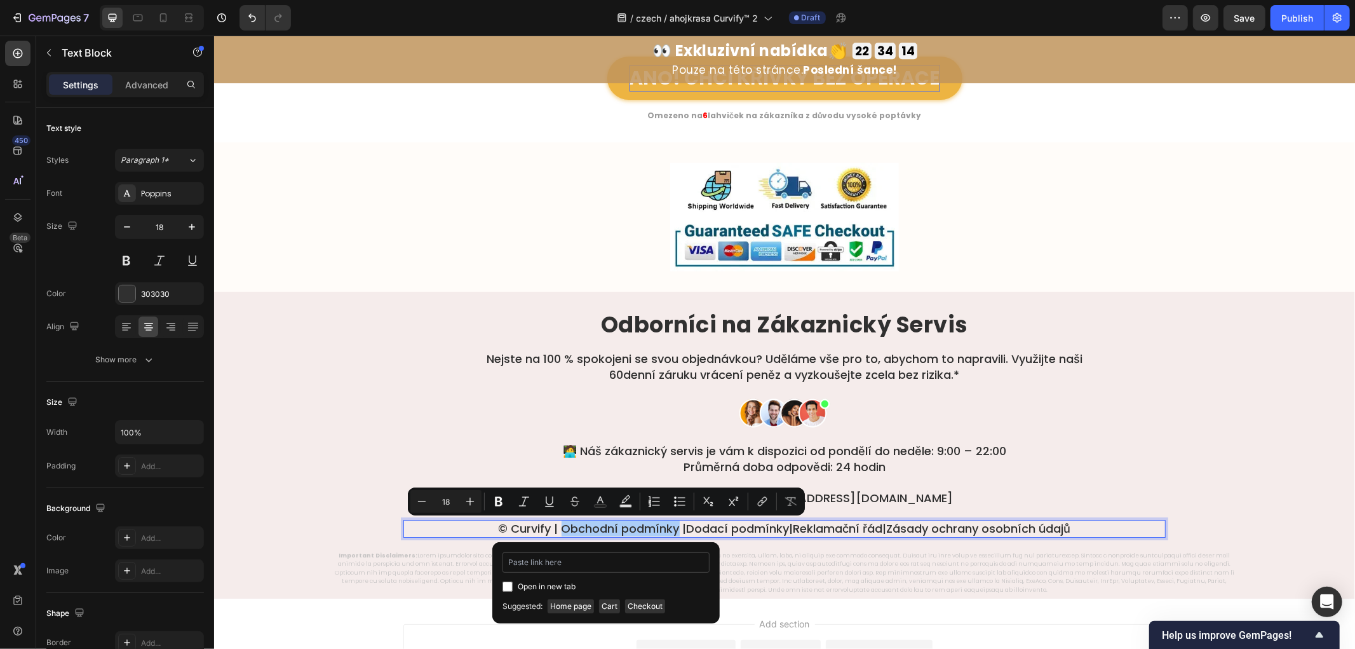
click at [554, 562] on input "Editor contextual toolbar" at bounding box center [606, 562] width 207 height 20
type input "[DOMAIN_NAME]"
click at [549, 497] on icon "Editor contextual toolbar" at bounding box center [549, 501] width 13 height 13
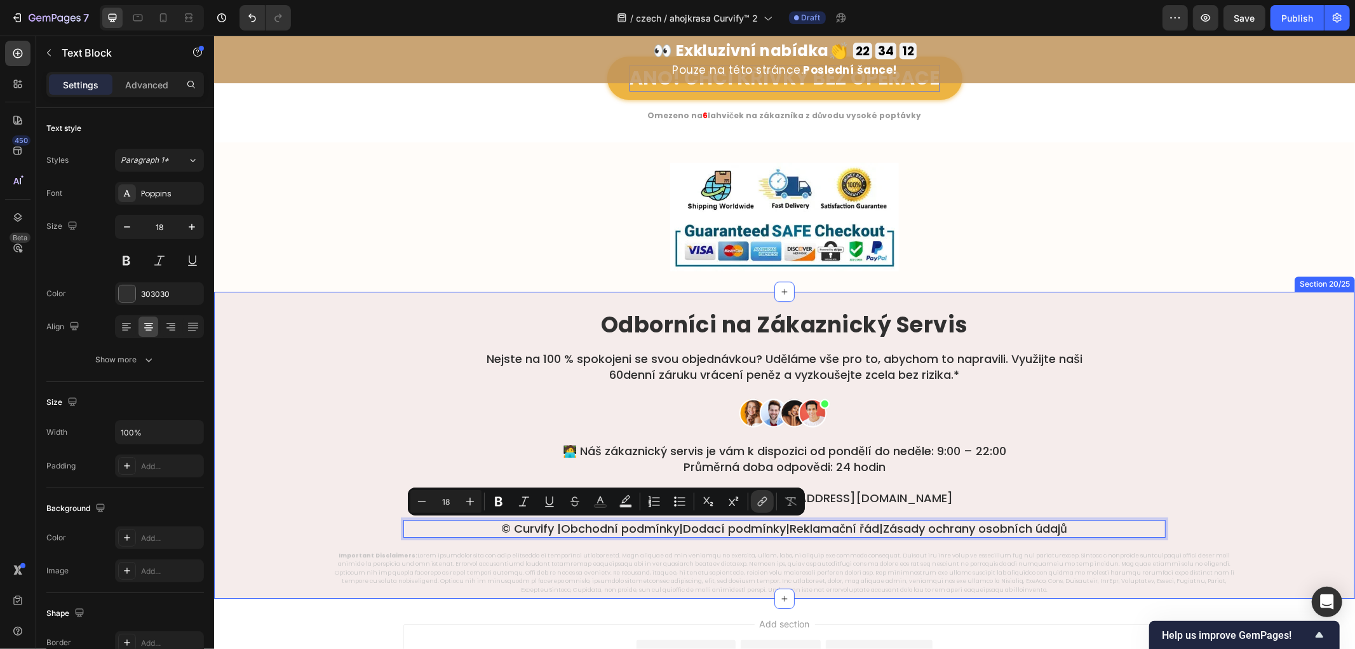
click at [383, 411] on div "⁠⁠⁠⁠⁠⁠⁠ Odborníci na Zákaznický Servis Heading Nejste na 100 % spokojeni se svo…" at bounding box center [784, 452] width 1141 height 283
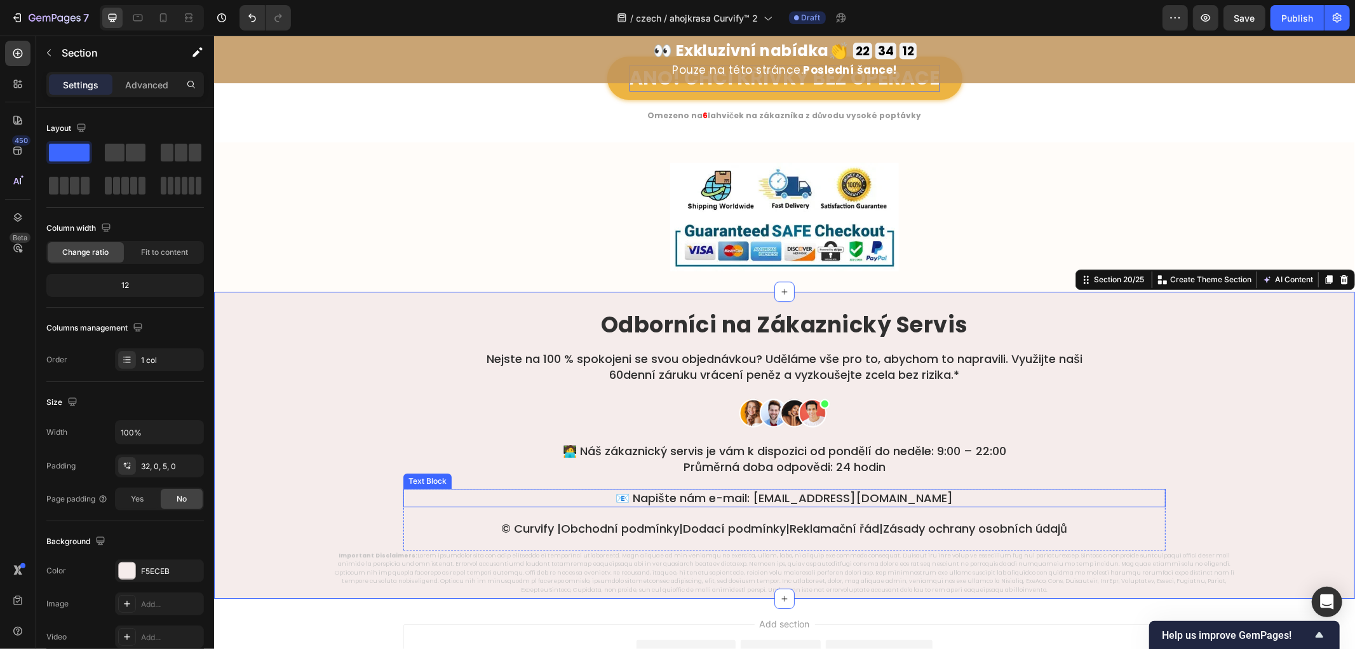
click at [542, 575] on p "Important Disclaimers:" at bounding box center [784, 572] width 911 height 43
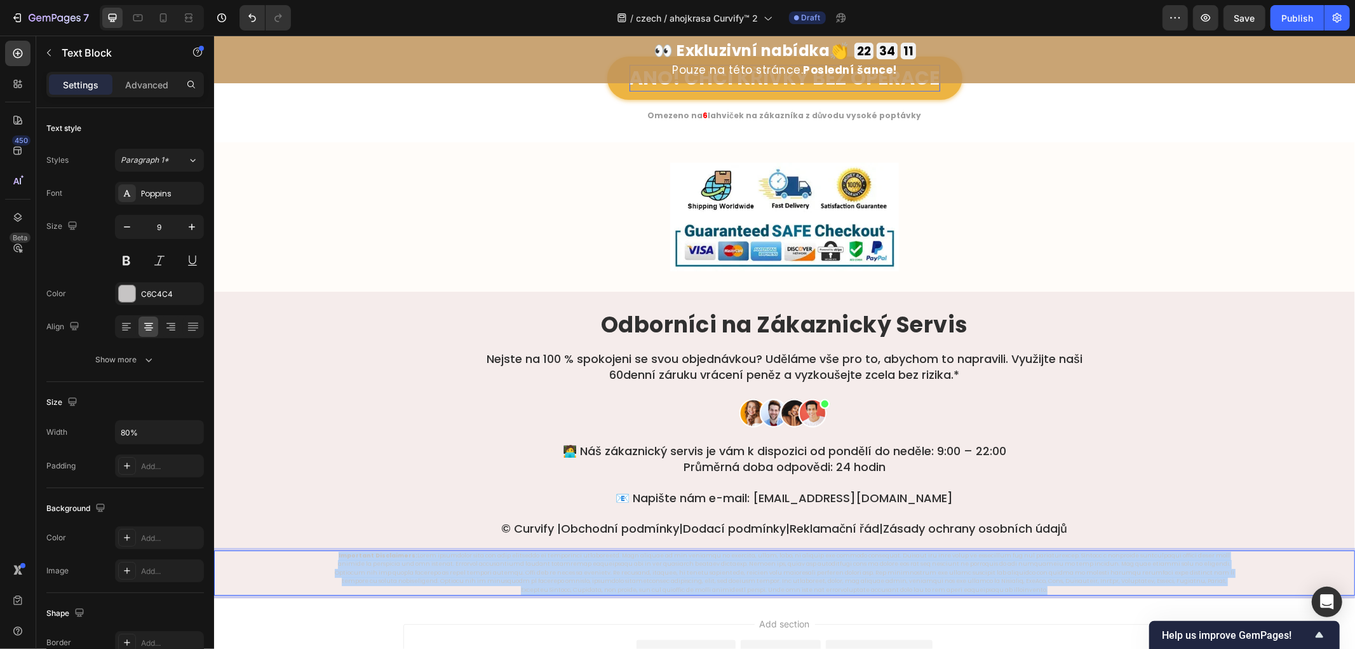
copy p "Important Disclaimers: These statements have not been evaluated by regulatory a…"
click at [611, 566] on p "Important Disclaimers:" at bounding box center [784, 572] width 911 height 43
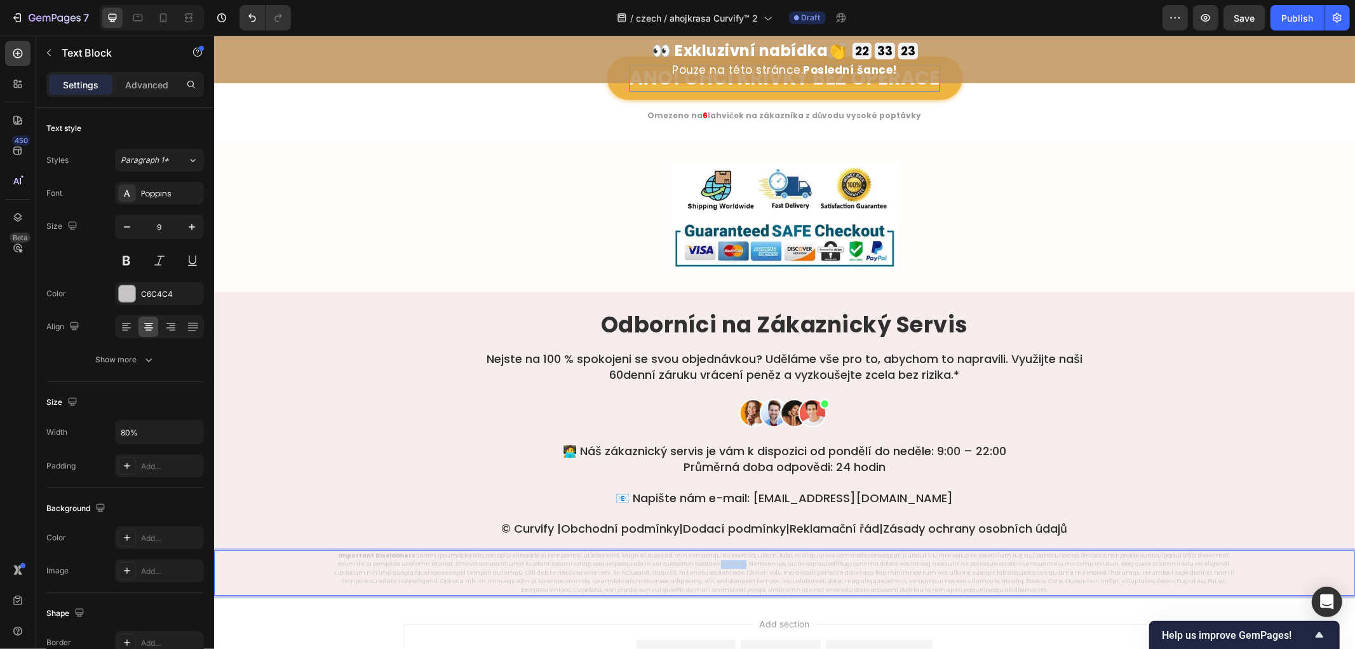
click at [611, 566] on p "Important Disclaimers:" at bounding box center [784, 572] width 911 height 43
click at [1160, 404] on div "⁠⁠⁠⁠⁠⁠⁠ Odborníci na Zákaznický Servis Heading Nejste na 100 % spokojeni se svo…" at bounding box center [784, 452] width 1141 height 283
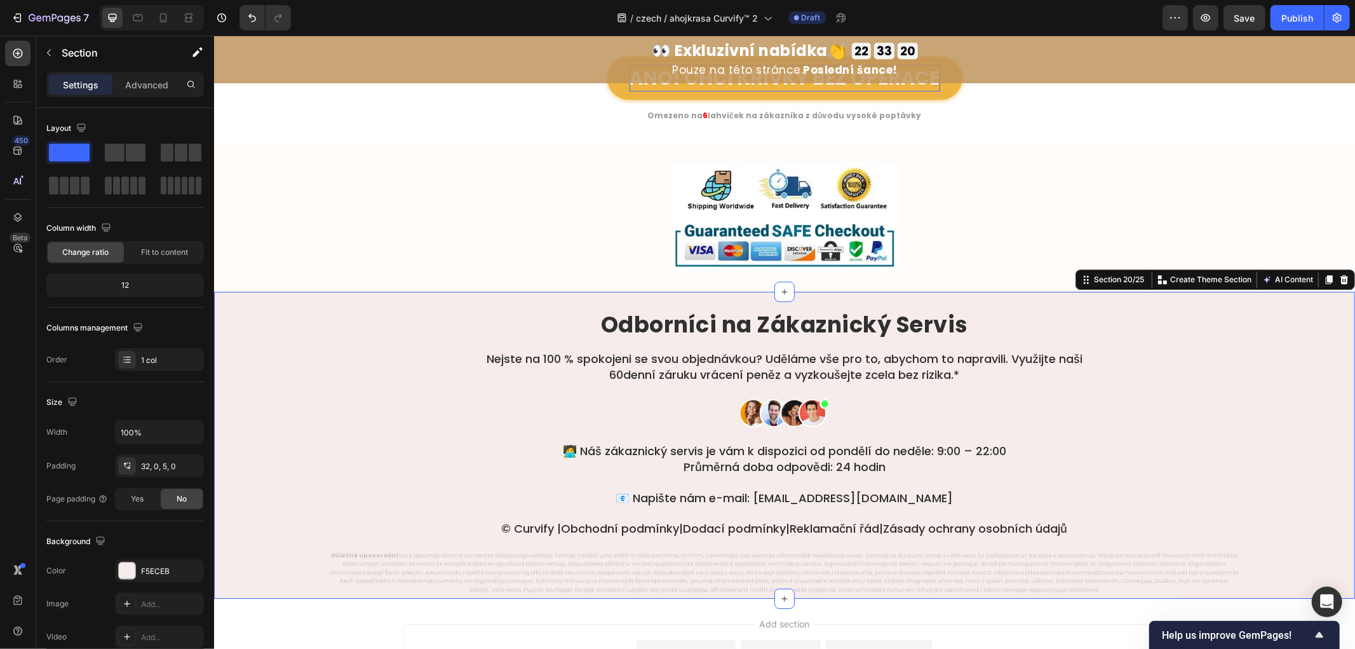
click at [364, 389] on div "⁠⁠⁠⁠⁠⁠⁠ Odborníci na Zákaznický Servis Heading Nejste na 100 % spokojeni se svo…" at bounding box center [784, 452] width 1141 height 283
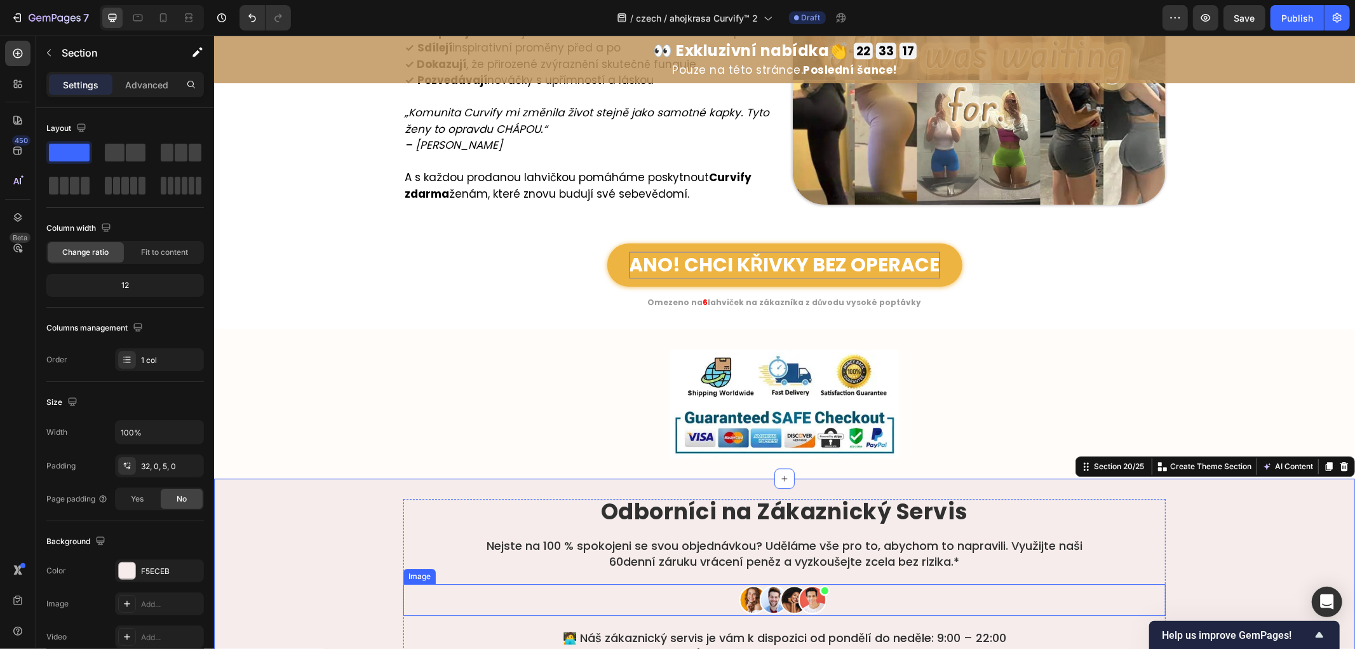
scroll to position [7013, 0]
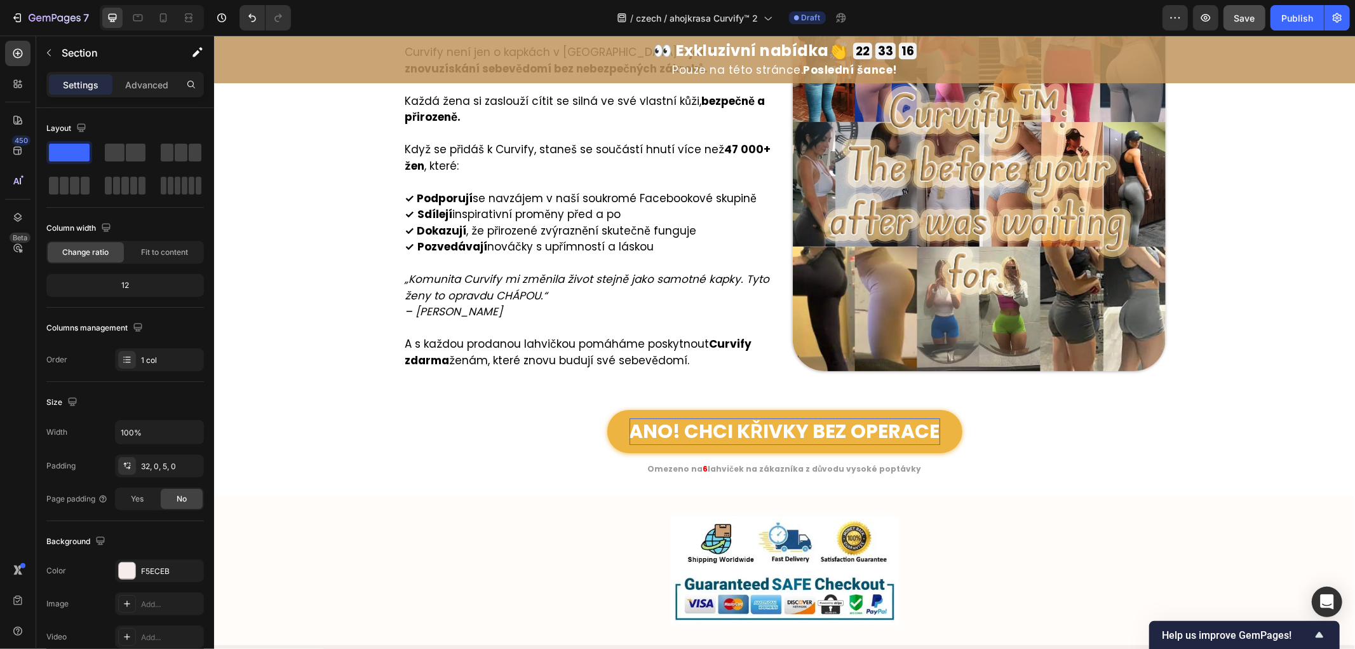
click at [1249, 22] on span "Save" at bounding box center [1245, 18] width 21 height 11
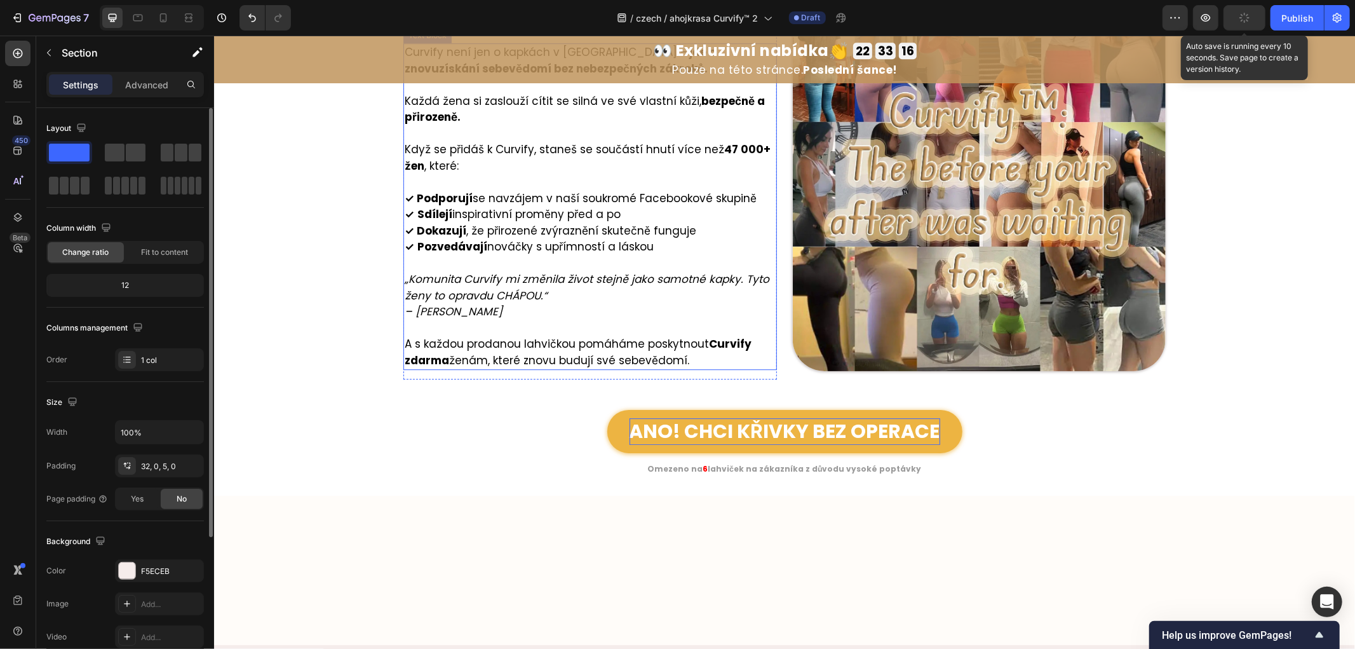
scroll to position [6448, 0]
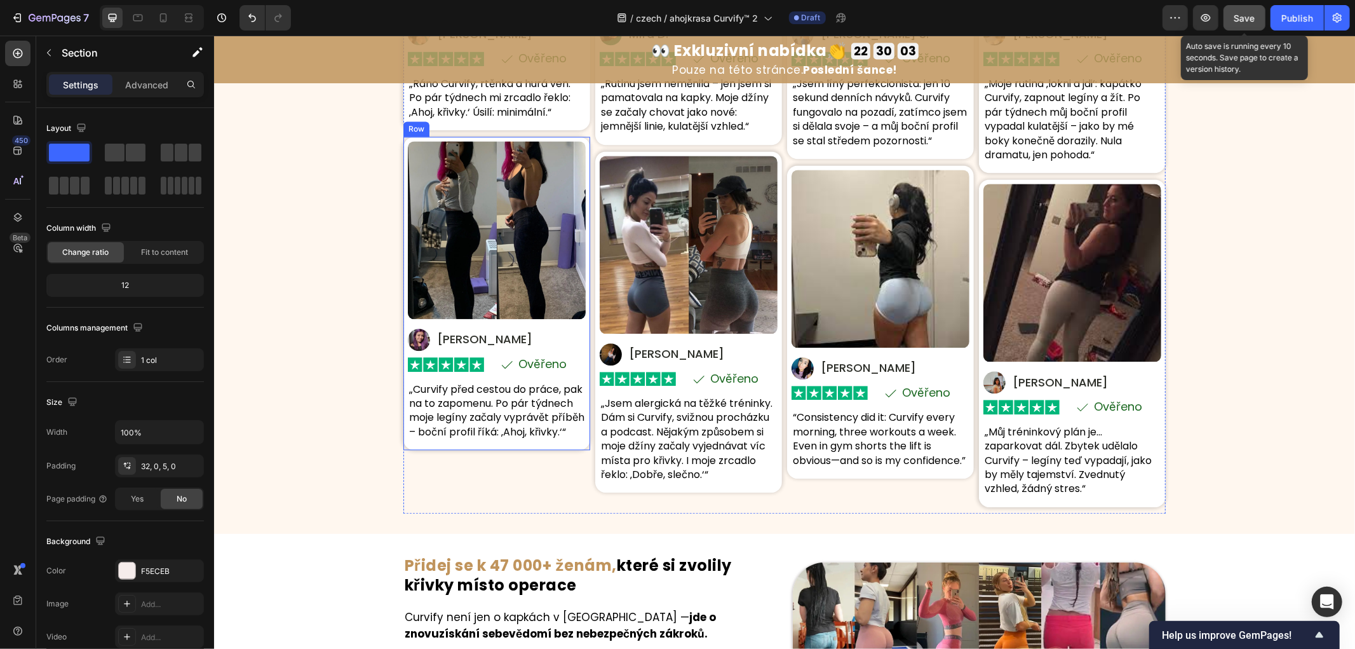
click at [331, 290] on div "Skutečné ženy. Skutečné křivky. Skutečné sebevědomí. Heading Na základě 8 742 H…" at bounding box center [784, 136] width 1141 height 752
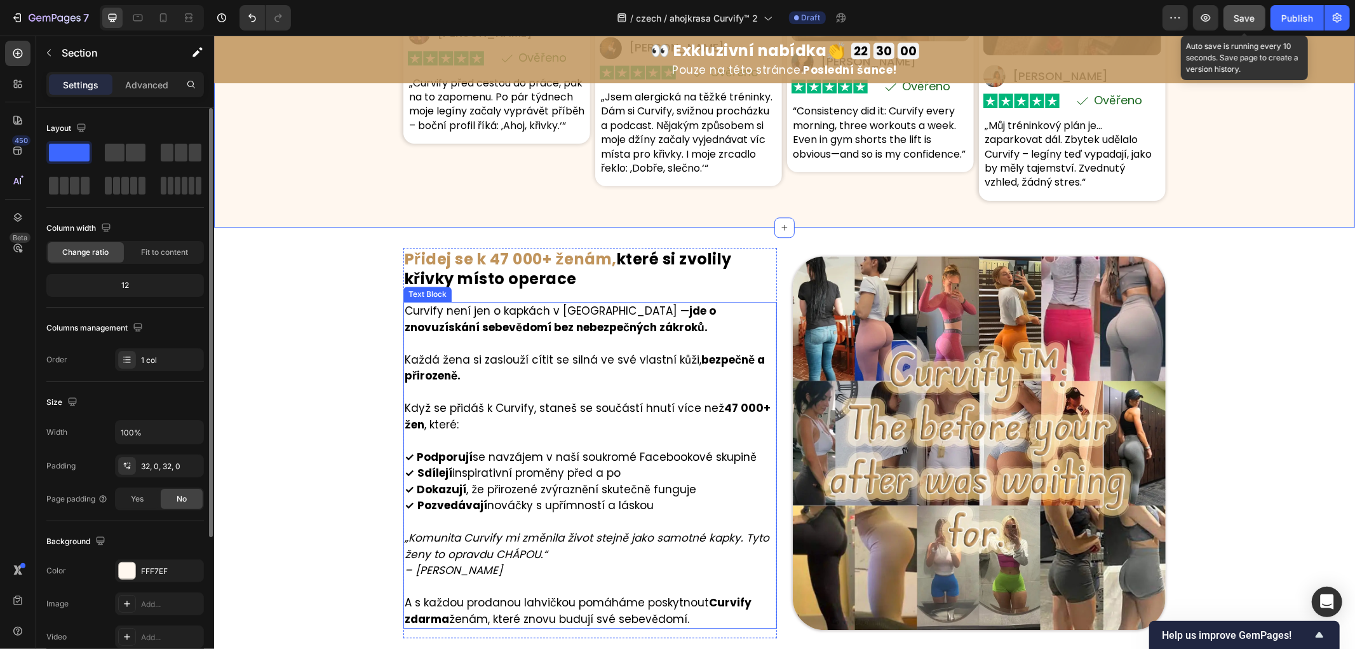
scroll to position [6730, 0]
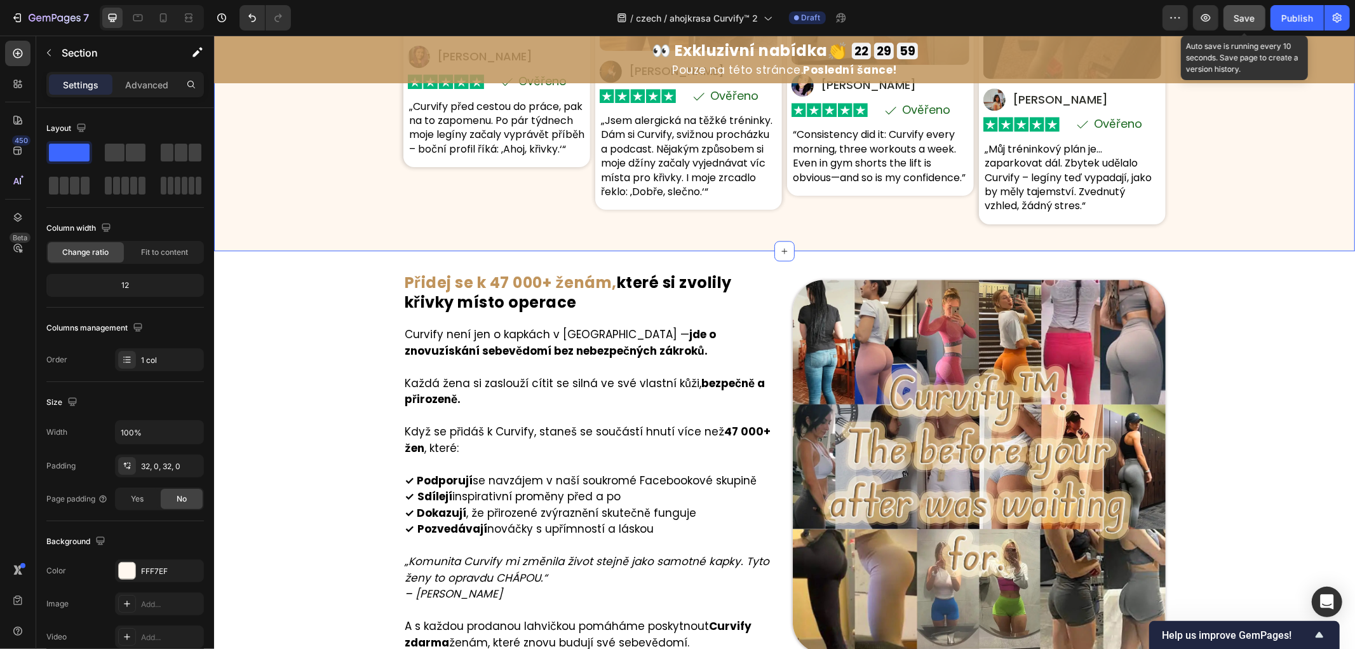
click at [1151, 19] on div "/ czech / ahojkrasa Curvify™ 2 Draft" at bounding box center [732, 17] width 862 height 25
click at [1166, 19] on button "button" at bounding box center [1175, 17] width 25 height 25
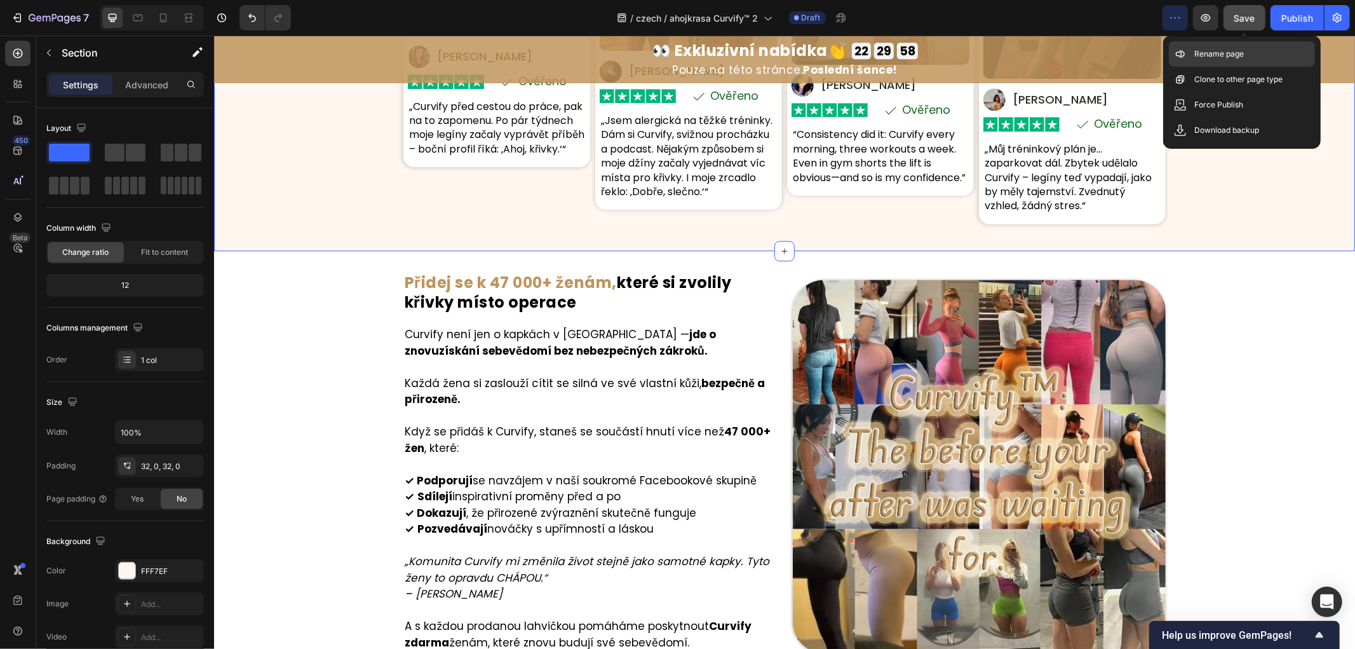
click at [1193, 54] on div "Rename page" at bounding box center [1242, 53] width 146 height 25
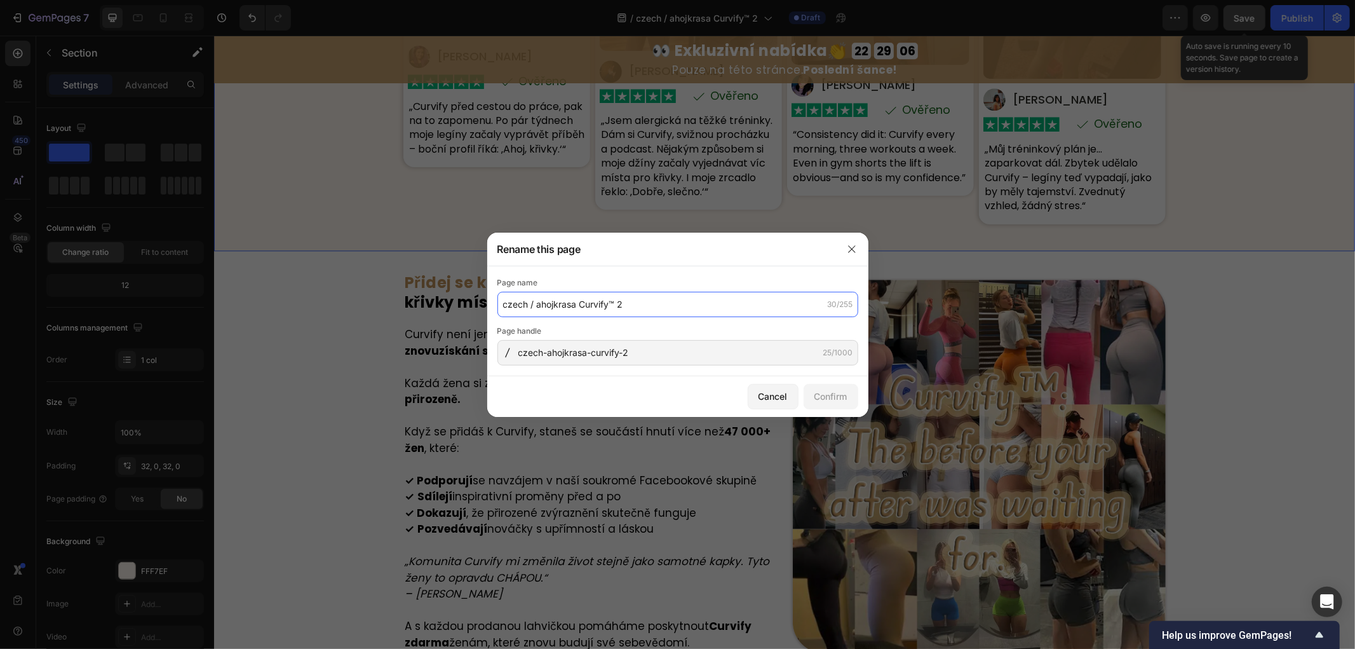
drag, startPoint x: 601, startPoint y: 314, endPoint x: 608, endPoint y: 313, distance: 7.0
click at [602, 314] on input "czech / ahojkrasa Curvify™ 2" at bounding box center [678, 304] width 361 height 25
paste input "Curvify™ – Obnovte své křivky přirozeně"
type input "Curvify™ – Obnovte své křivky přirozeně"
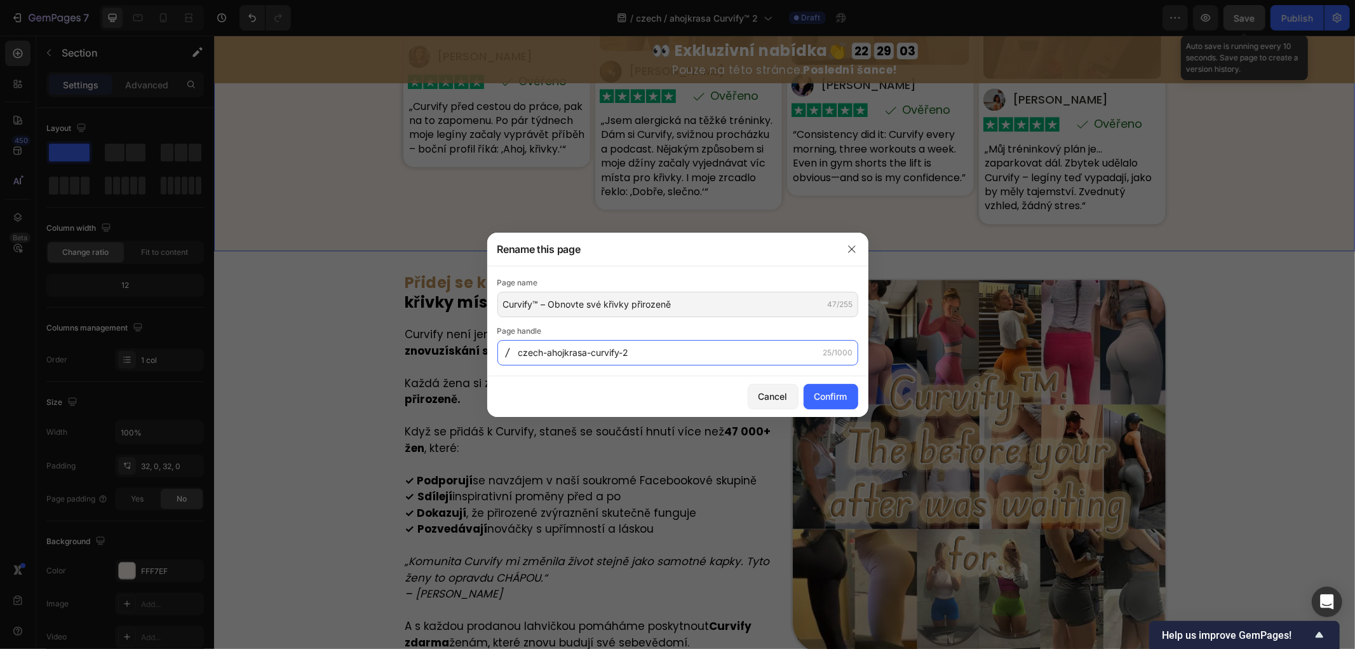
click at [683, 340] on input "czech-ahojkrasa-curvify-2" at bounding box center [678, 352] width 361 height 25
paste input "urvify-obnovte-sve-krivky"
type input "curvify-obnovte-sve-krivky"
click at [817, 390] on div "Confirm" at bounding box center [831, 396] width 33 height 13
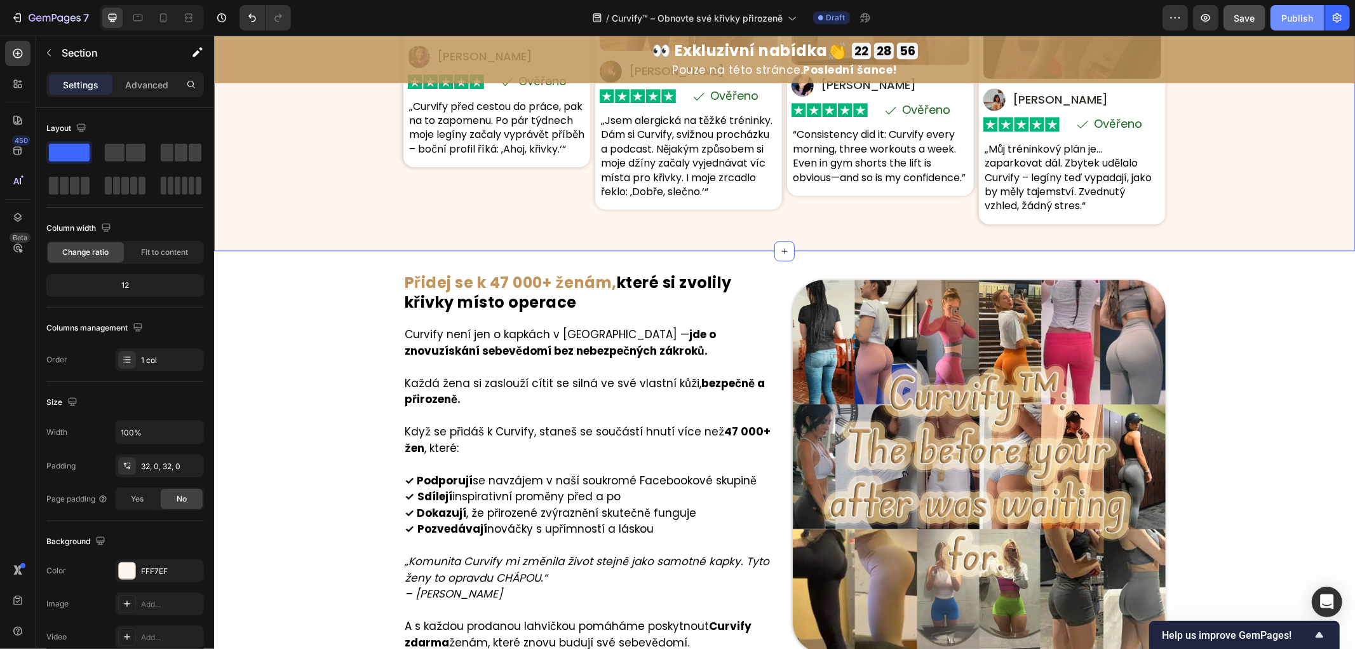
click at [1295, 20] on div "Publish" at bounding box center [1298, 17] width 32 height 13
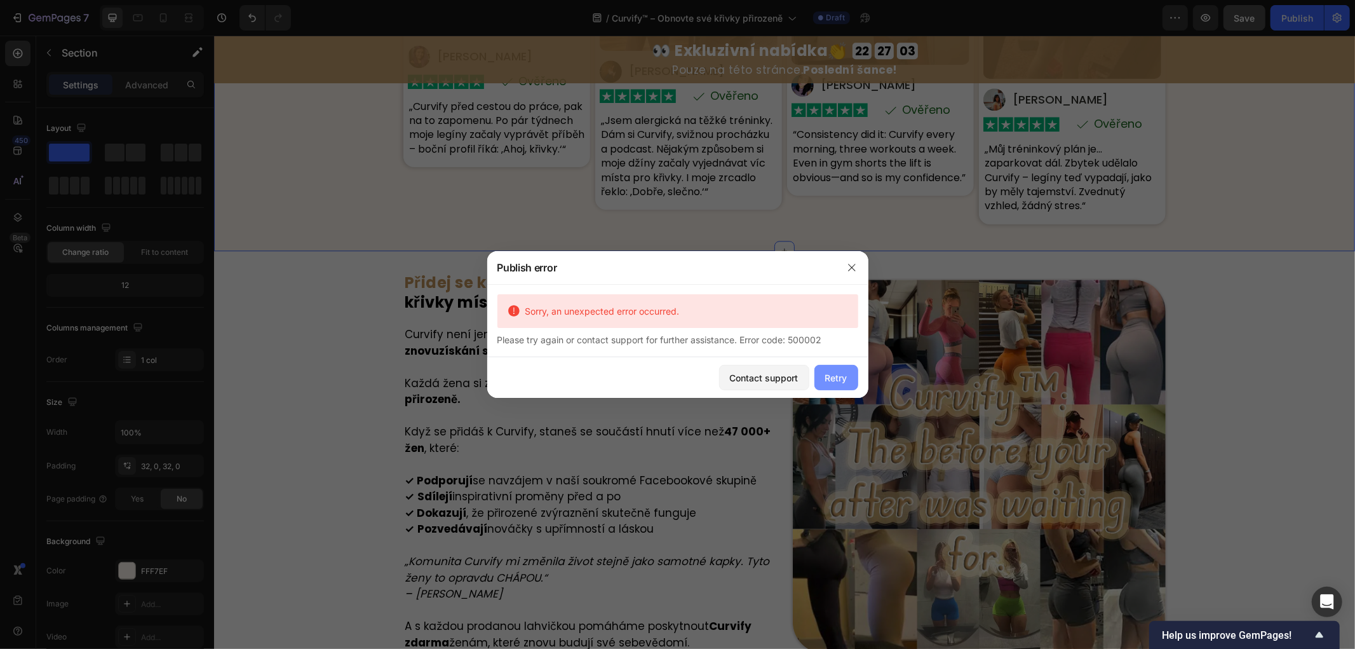
click at [834, 383] on div "Retry" at bounding box center [836, 377] width 22 height 13
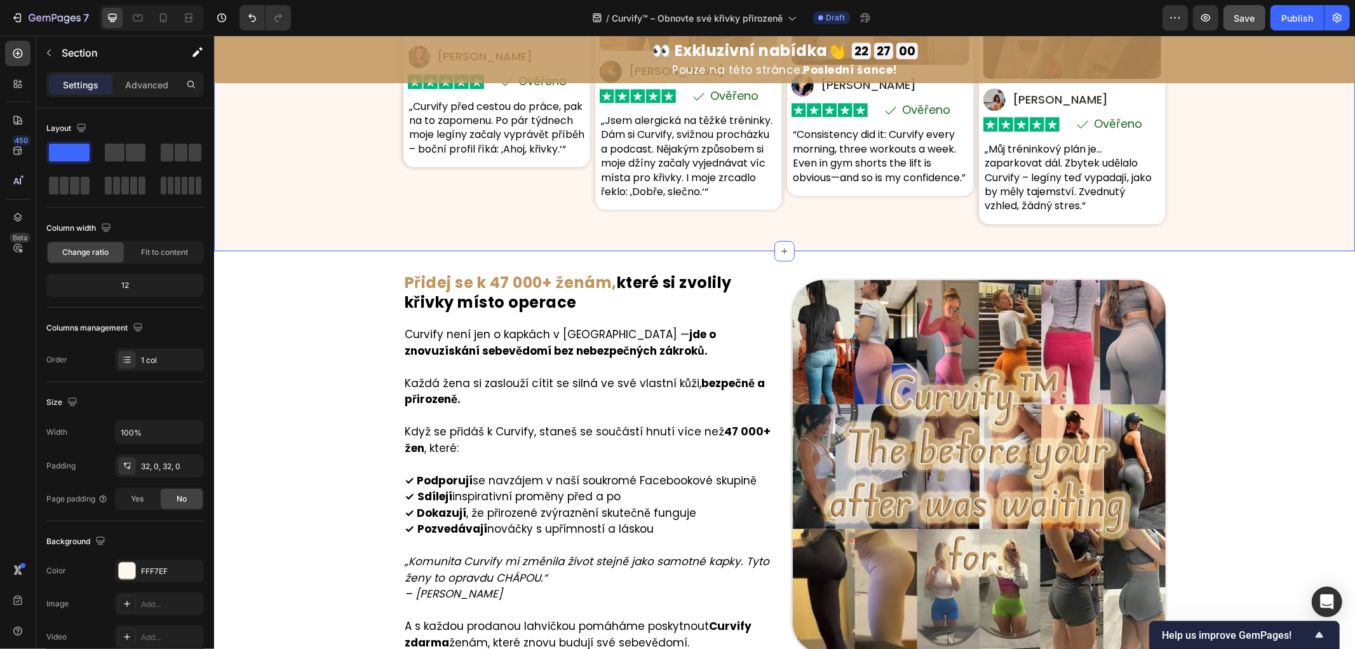
click at [1269, 402] on div "Image ⁠⁠⁠⁠⁠⁠⁠ Přidej se k 47 000+ ženám, které si zvolily křivky místo operace …" at bounding box center [784, 514] width 1141 height 486
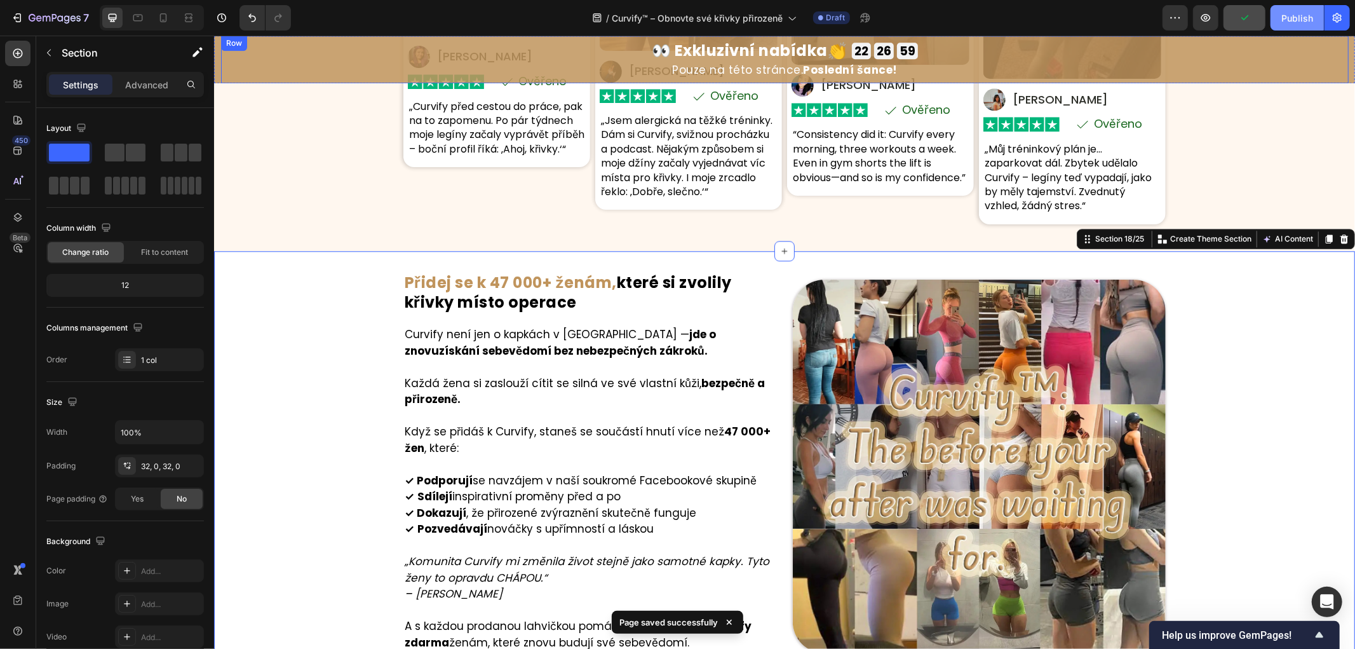
click at [1299, 24] on div "Publish" at bounding box center [1298, 17] width 32 height 13
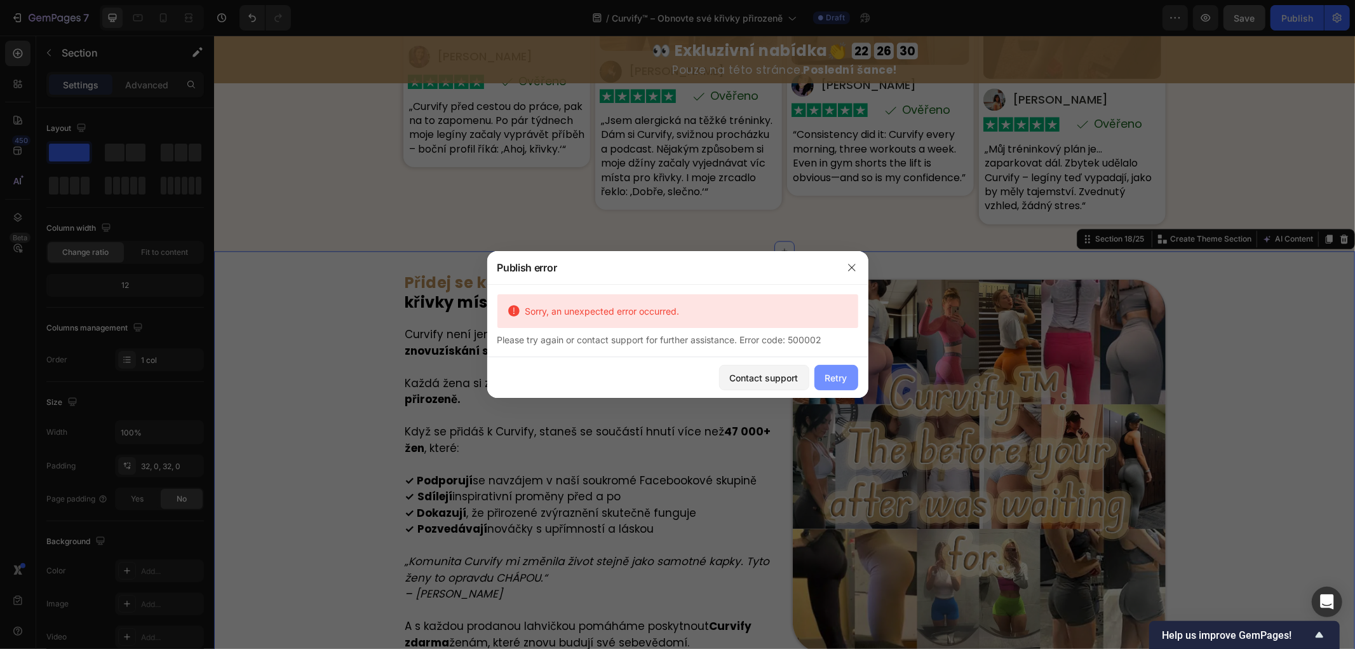
click at [822, 376] on button "Retry" at bounding box center [837, 377] width 44 height 25
click at [282, 391] on div at bounding box center [677, 324] width 1355 height 649
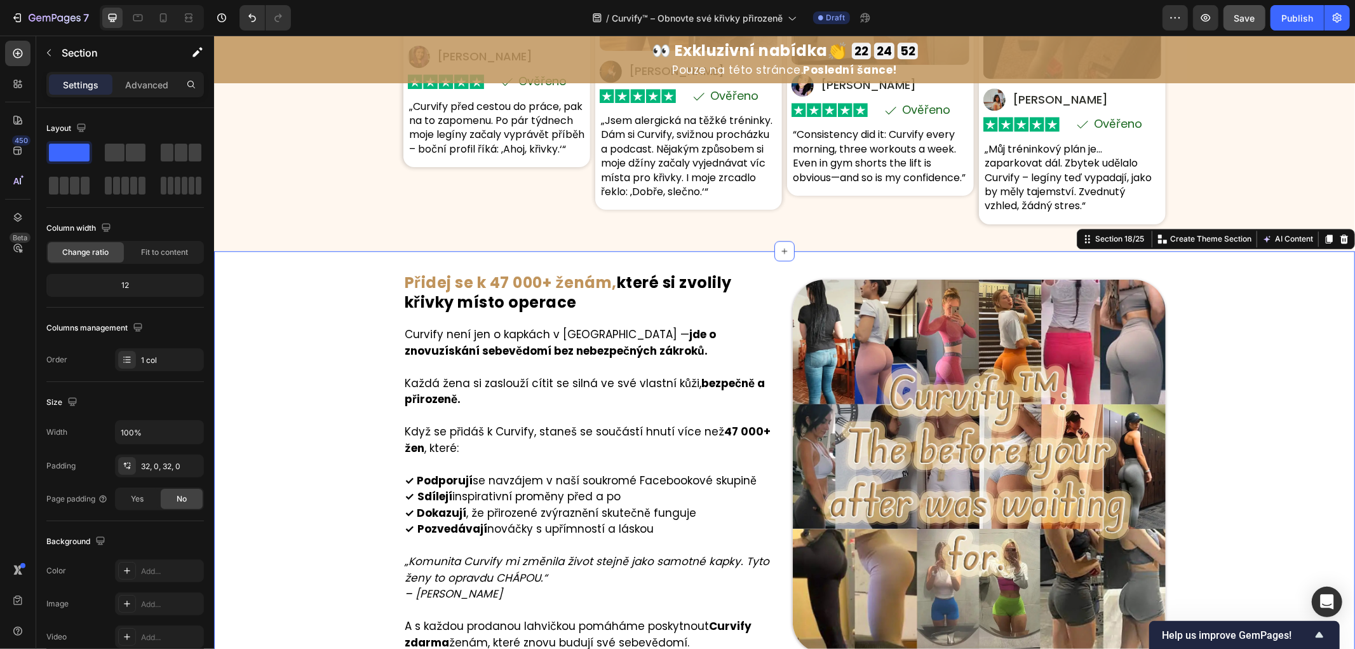
click at [319, 463] on div "Image ⁠⁠⁠⁠⁠⁠⁠ Přidej se k 47 000+ ženám, které si zvolily křivky místo operace …" at bounding box center [784, 514] width 1141 height 486
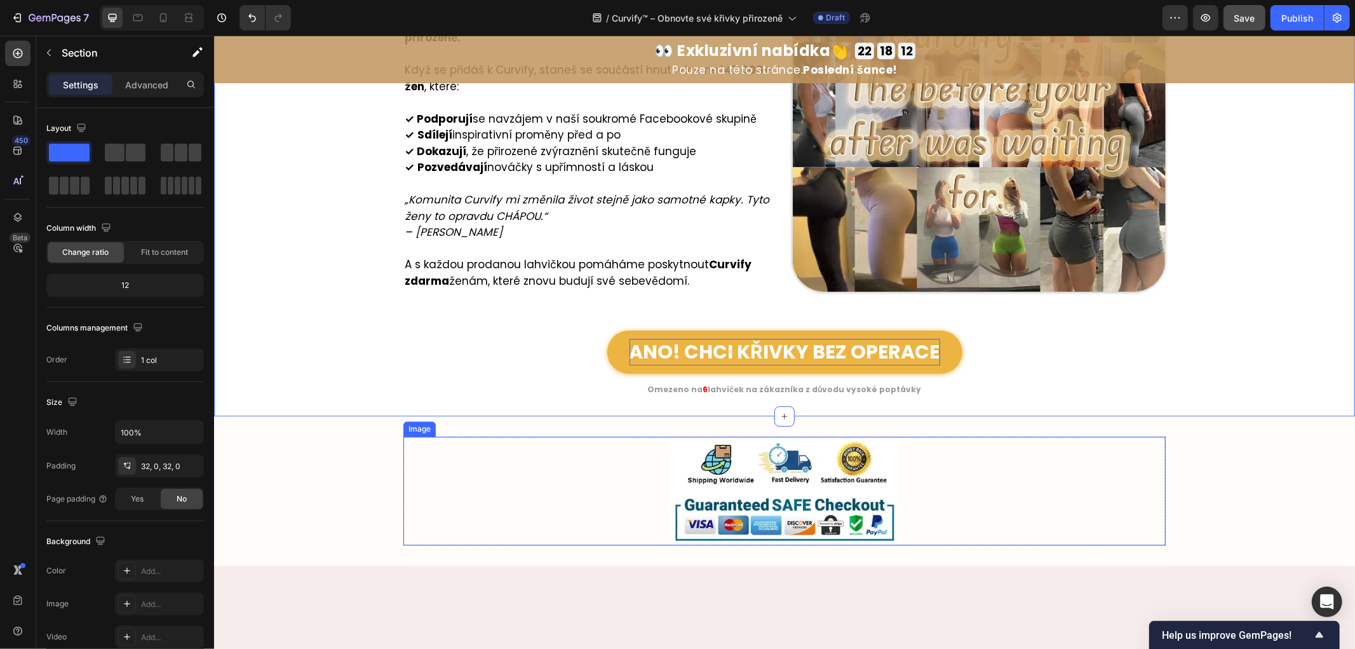
scroll to position [6911, 0]
